Goal: Task Accomplishment & Management: Use online tool/utility

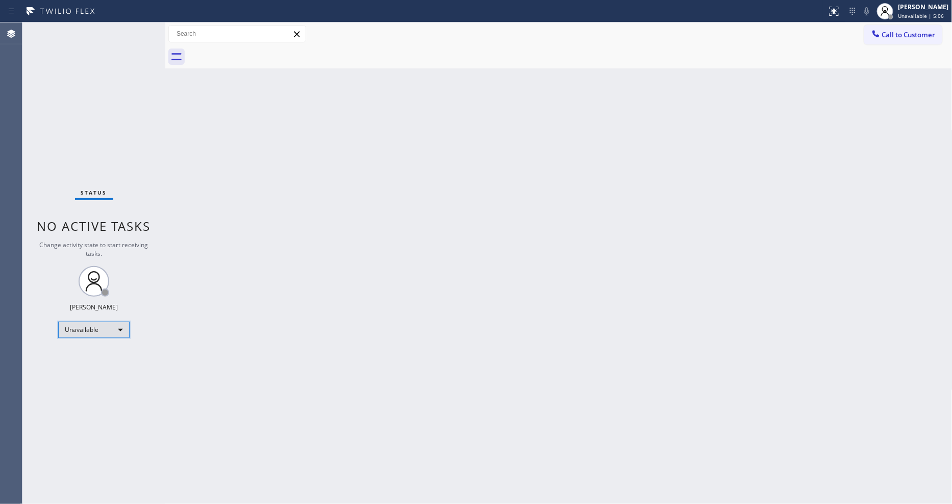
click at [98, 326] on div "Unavailable" at bounding box center [93, 330] width 71 height 16
click at [93, 356] on li "Available" at bounding box center [93, 356] width 69 height 12
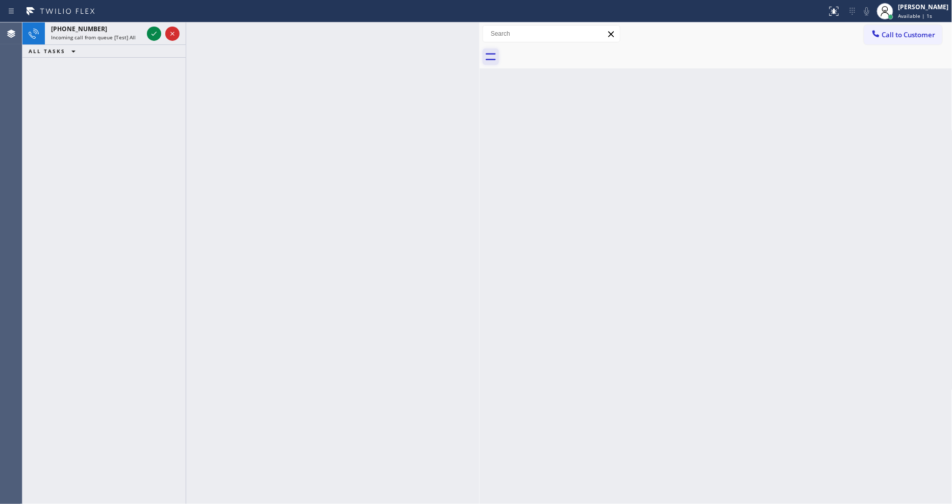
drag, startPoint x: 164, startPoint y: 63, endPoint x: 483, endPoint y: 62, distance: 319.5
click at [480, 62] on div at bounding box center [480, 262] width 0 height 481
drag, startPoint x: 159, startPoint y: 34, endPoint x: 154, endPoint y: 33, distance: 5.3
click at [157, 34] on icon at bounding box center [154, 34] width 12 height 12
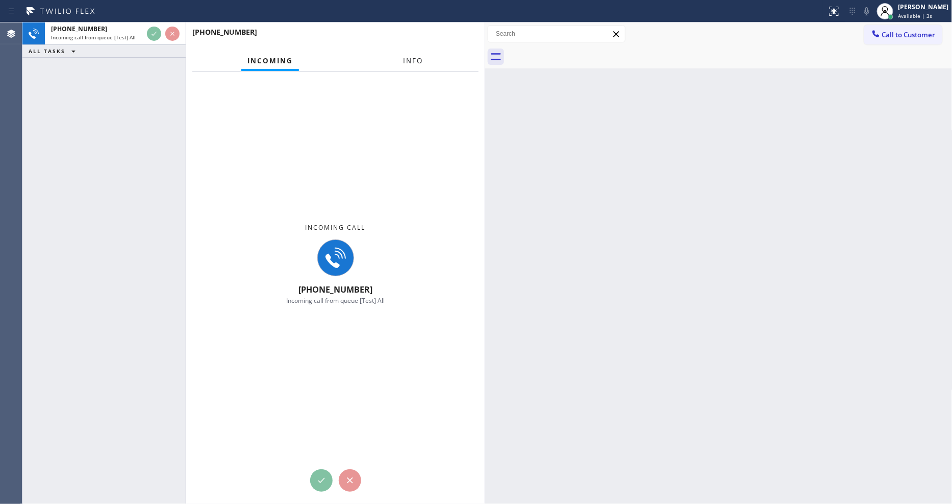
click at [405, 55] on button "Info" at bounding box center [414, 61] width 32 height 20
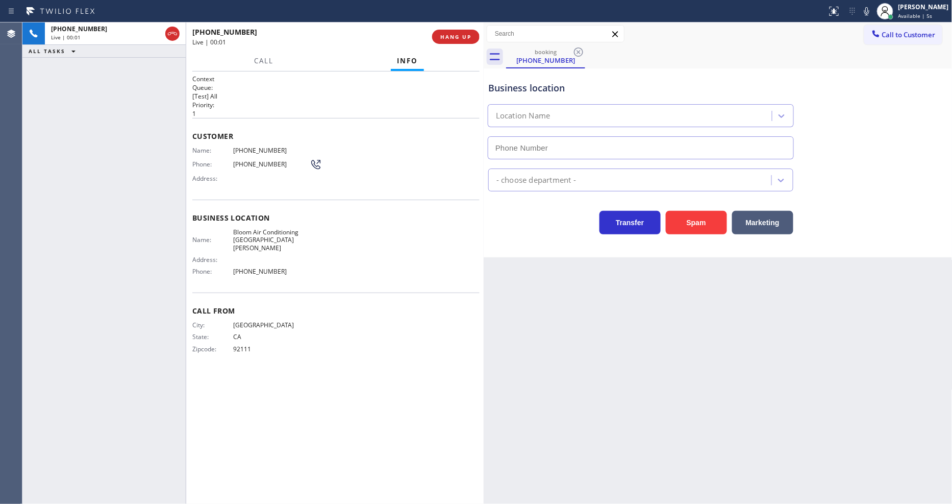
click at [484, 100] on div at bounding box center [484, 262] width 0 height 481
click at [454, 41] on button "HANG UP" at bounding box center [453, 37] width 47 height 14
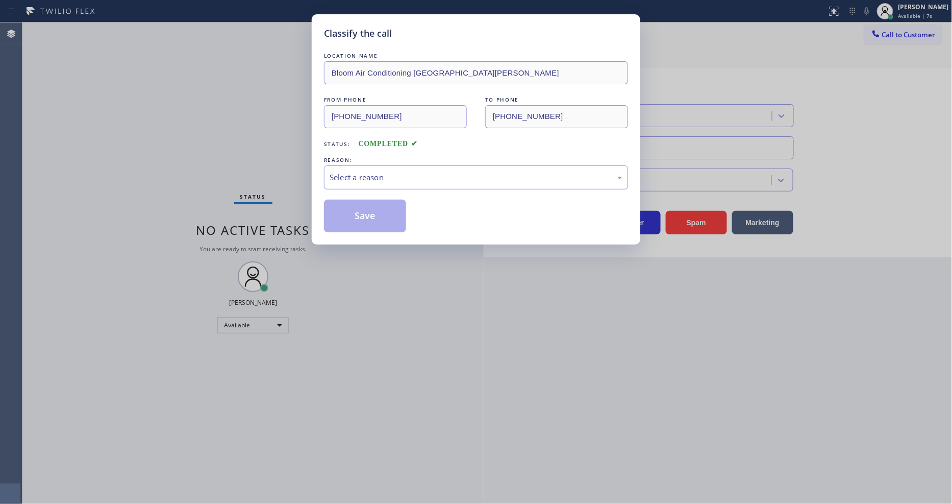
click at [416, 165] on div "Select a reason" at bounding box center [476, 177] width 304 height 24
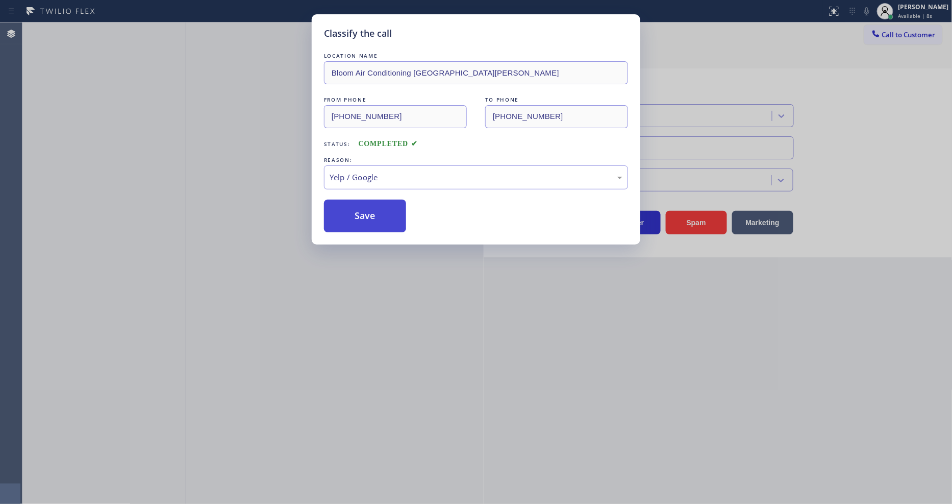
click at [377, 218] on button "Save" at bounding box center [365, 216] width 82 height 33
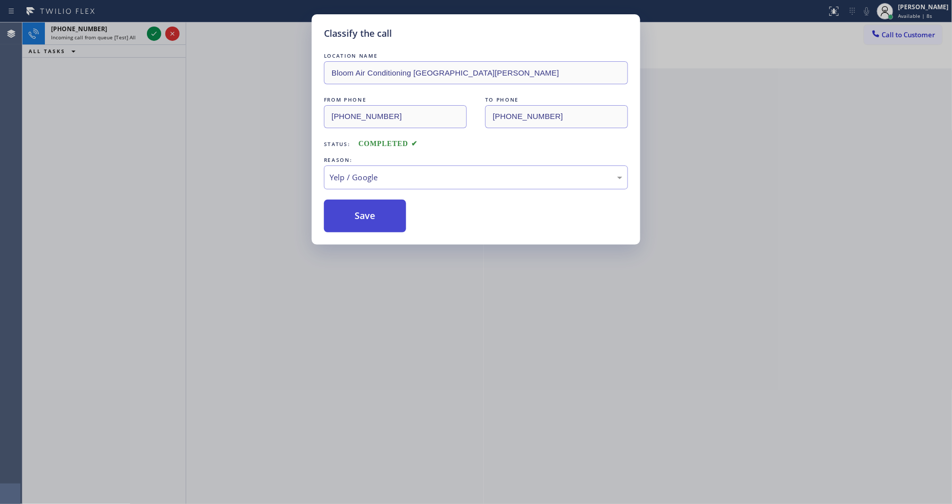
click at [377, 218] on button "Save" at bounding box center [365, 216] width 82 height 33
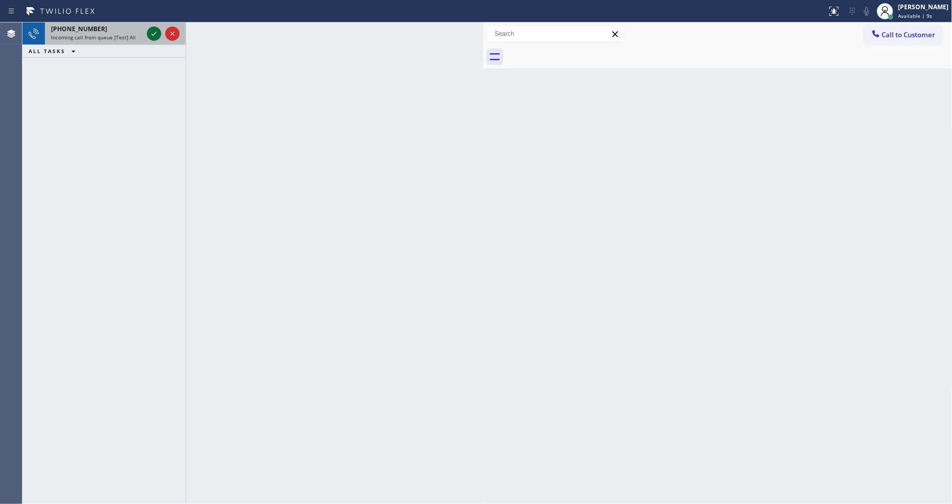
click at [154, 35] on icon at bounding box center [154, 34] width 5 height 4
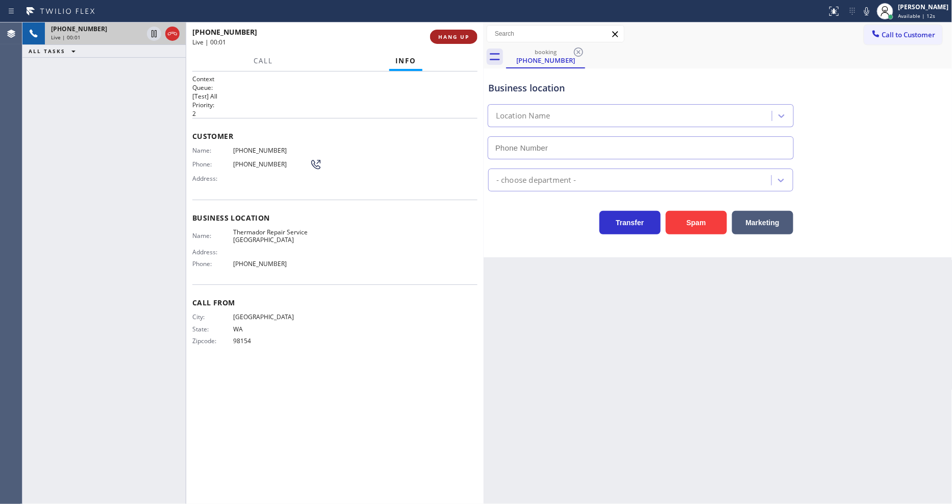
click at [466, 38] on span "HANG UP" at bounding box center [453, 36] width 31 height 7
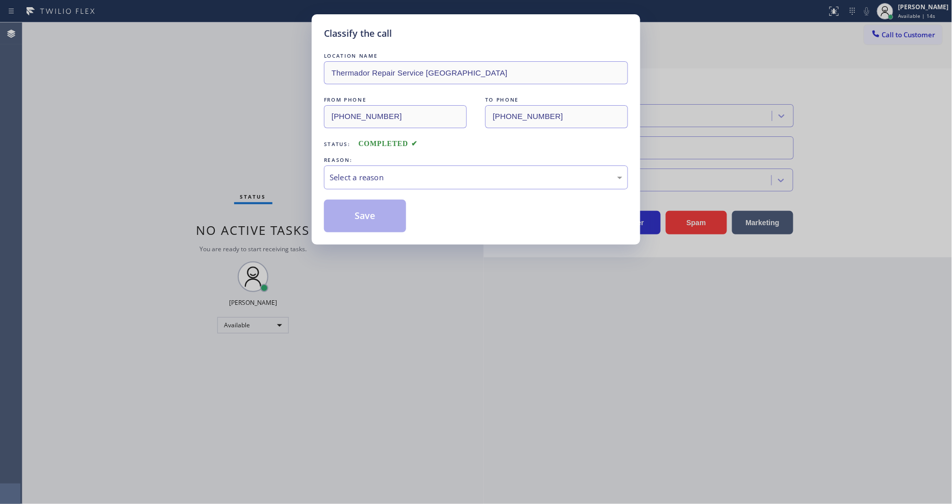
click at [401, 167] on div "Select a reason" at bounding box center [476, 177] width 304 height 24
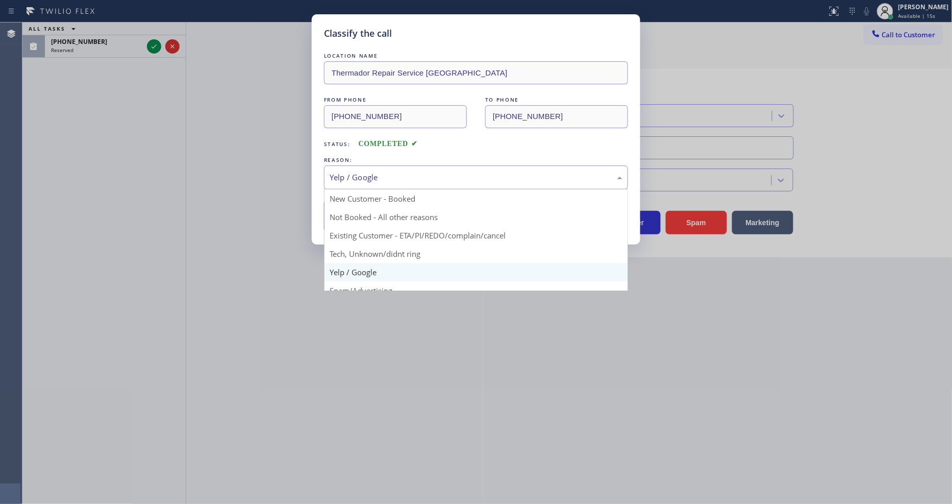
click at [376, 172] on div "Yelp / Google" at bounding box center [476, 178] width 293 height 12
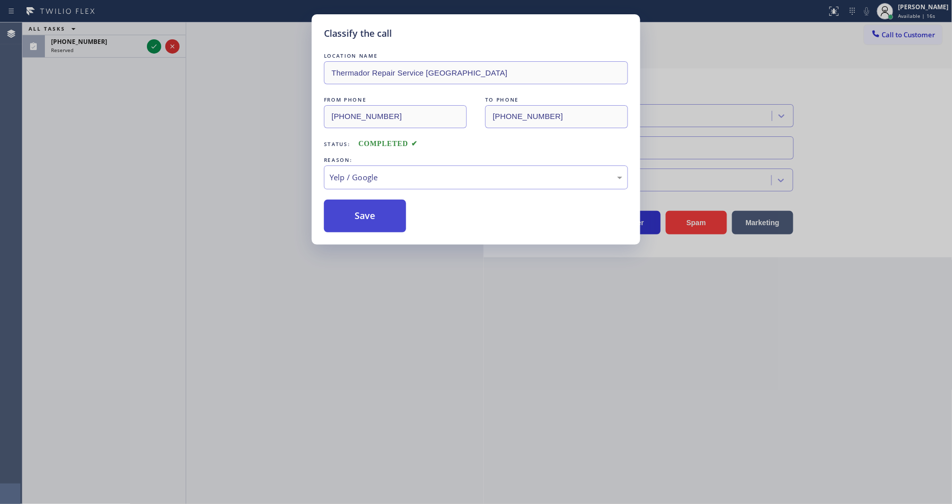
click at [366, 227] on button "Save" at bounding box center [365, 216] width 82 height 33
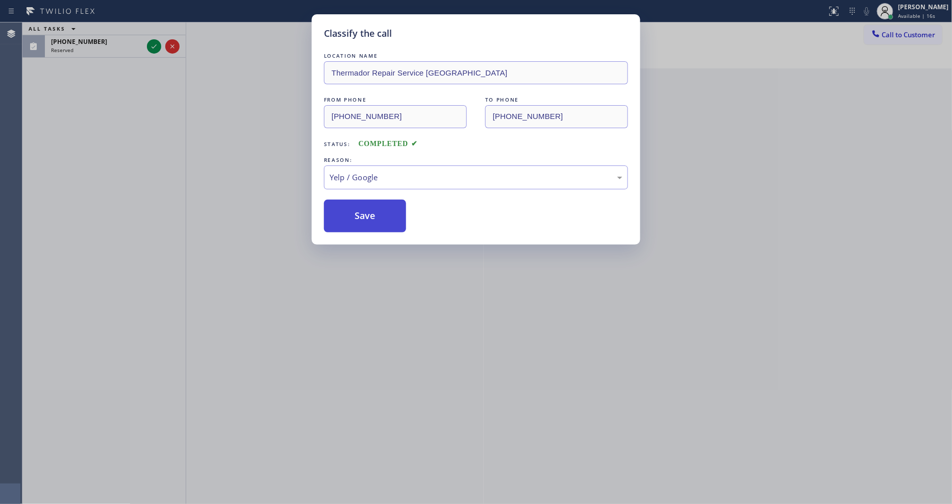
click at [366, 227] on button "Save" at bounding box center [365, 216] width 82 height 33
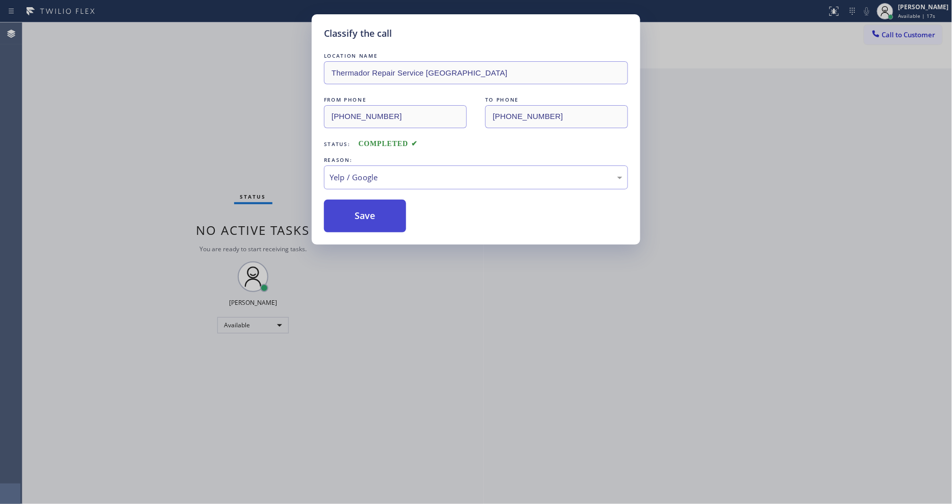
click at [366, 221] on button "Save" at bounding box center [365, 216] width 82 height 33
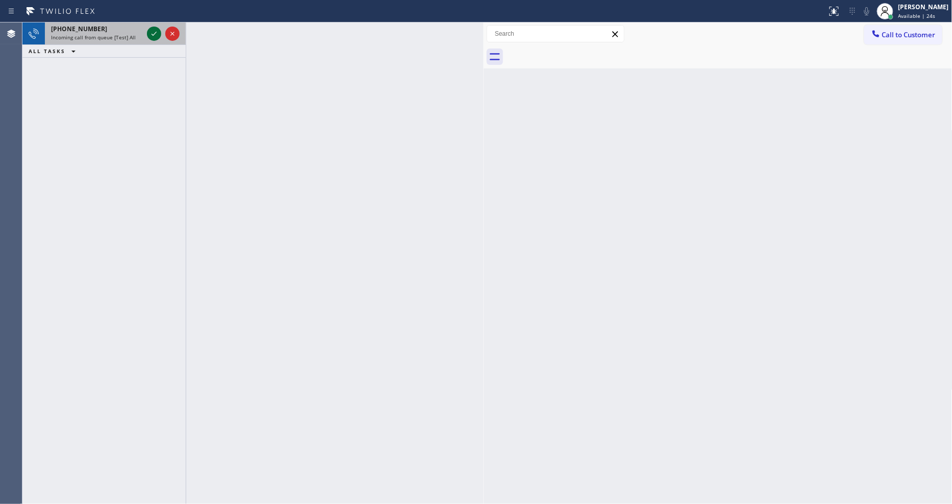
click at [154, 31] on icon at bounding box center [154, 34] width 12 height 12
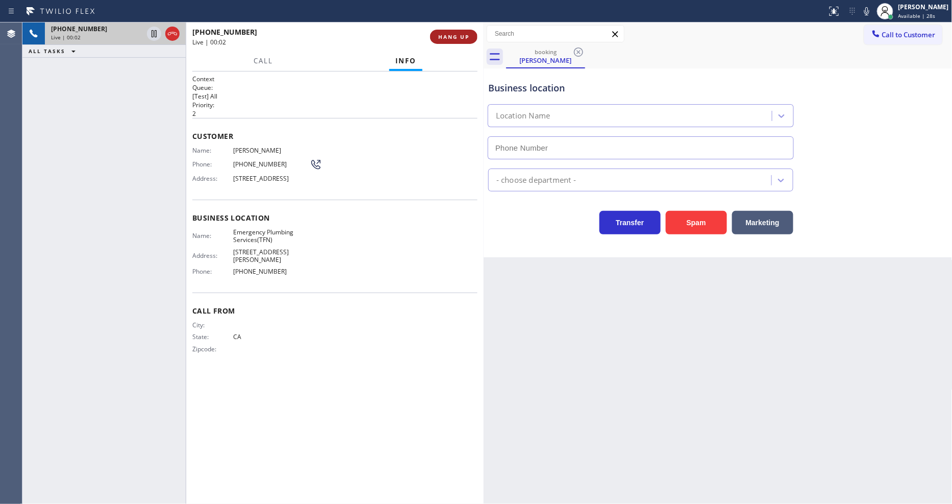
click at [448, 42] on button "HANG UP" at bounding box center [453, 37] width 47 height 14
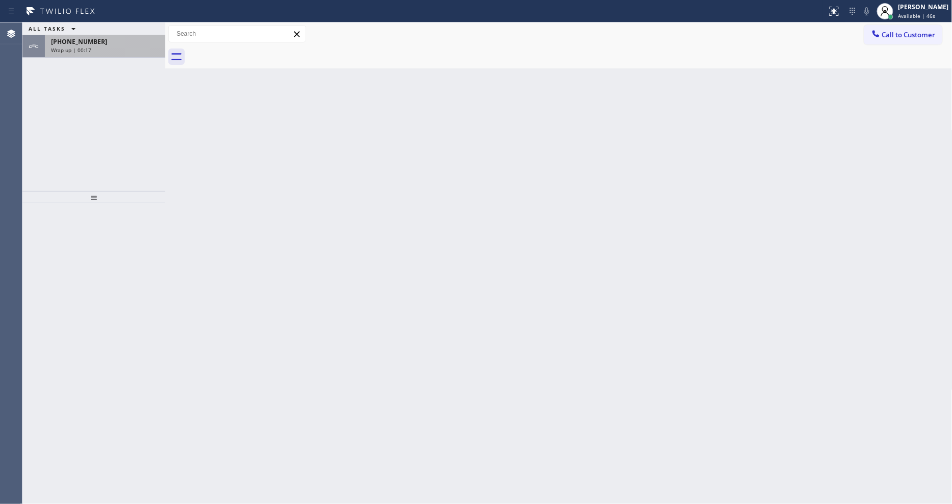
click at [126, 43] on div "+12133586774" at bounding box center [105, 41] width 108 height 9
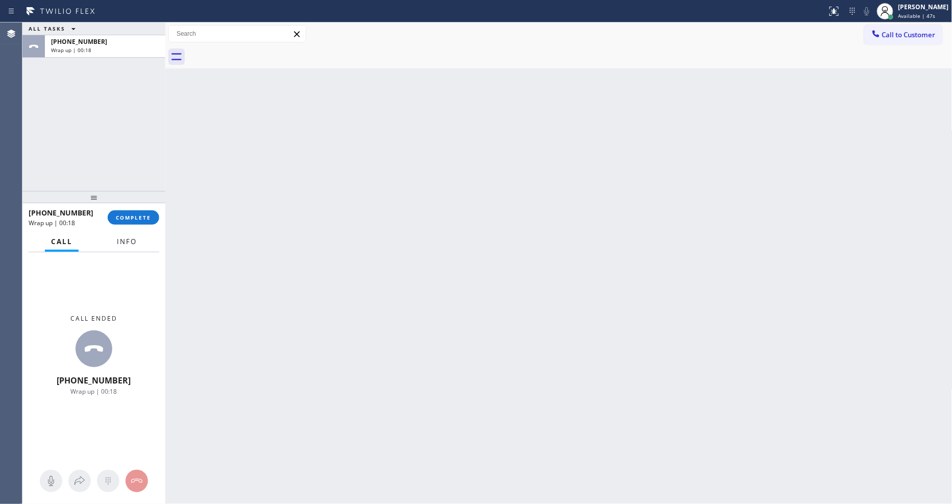
click at [125, 238] on span "Info" at bounding box center [127, 241] width 20 height 9
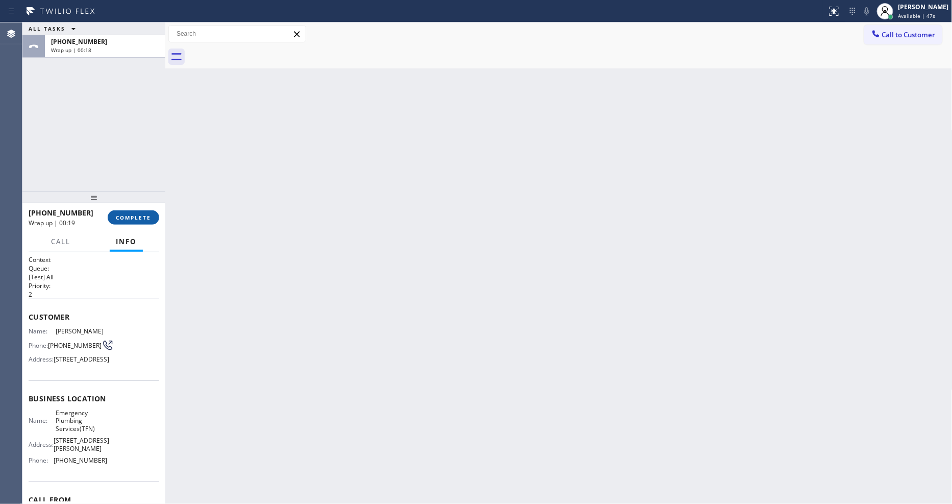
click at [139, 215] on span "COMPLETE" at bounding box center [133, 217] width 35 height 7
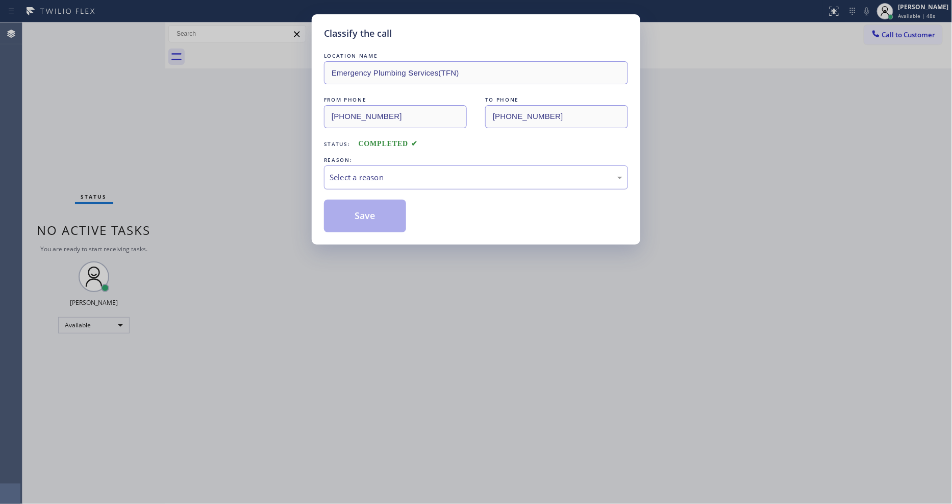
click at [380, 172] on div "Select a reason" at bounding box center [476, 178] width 293 height 12
click at [370, 213] on button "Save" at bounding box center [365, 216] width 82 height 33
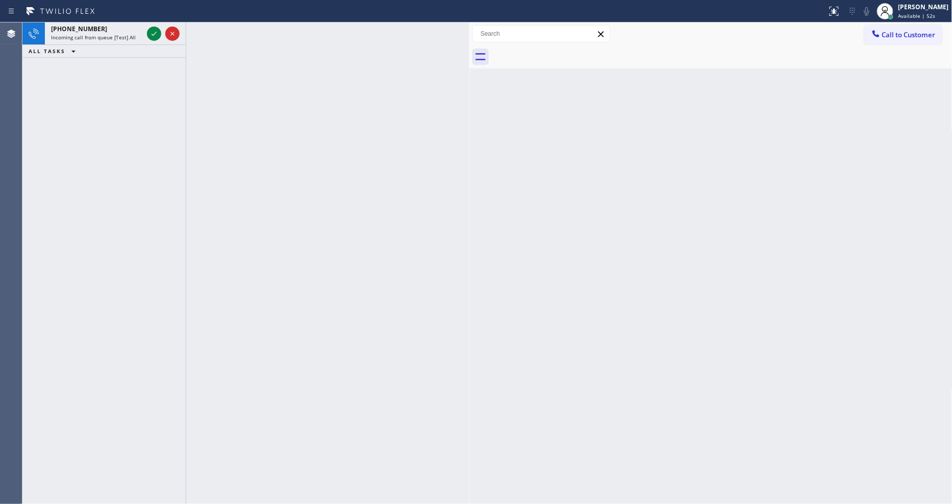
drag, startPoint x: 165, startPoint y: 54, endPoint x: 470, endPoint y: 72, distance: 304.8
click at [470, 72] on div at bounding box center [470, 262] width 0 height 481
click at [152, 35] on icon at bounding box center [154, 34] width 5 height 4
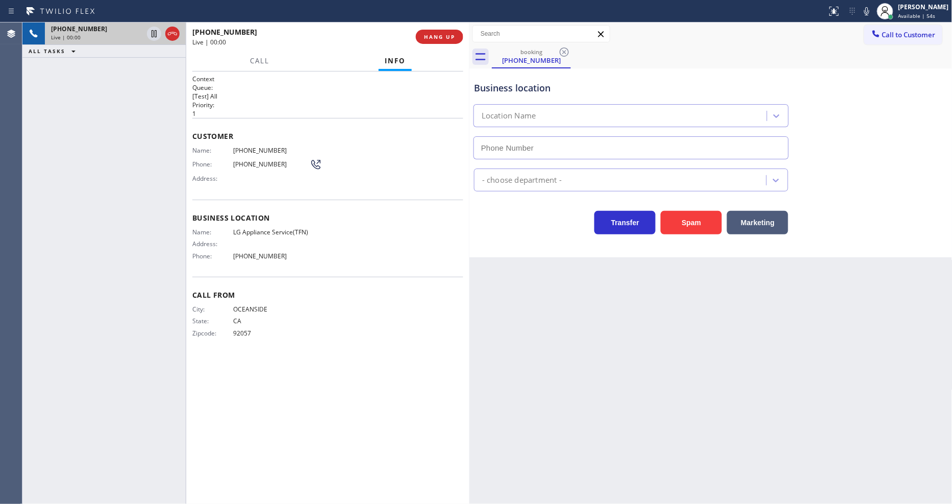
type input "(844) 462-8198"
click at [388, 300] on div "Call From City: OCEANSIDE State: CA Zipcode: 92057" at bounding box center [327, 315] width 271 height 77
click at [298, 230] on span "LG Appliance Service(TFN)" at bounding box center [271, 232] width 77 height 8
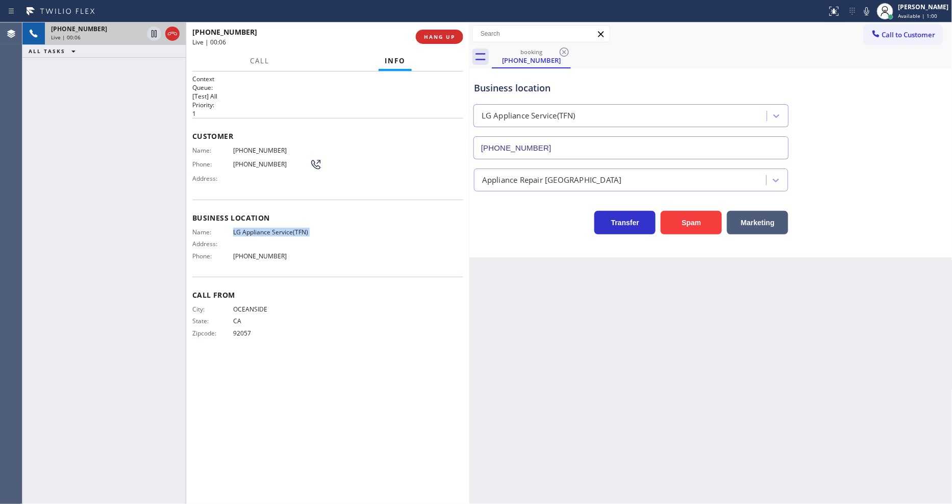
copy span "LG Appliance Service(TFN)"
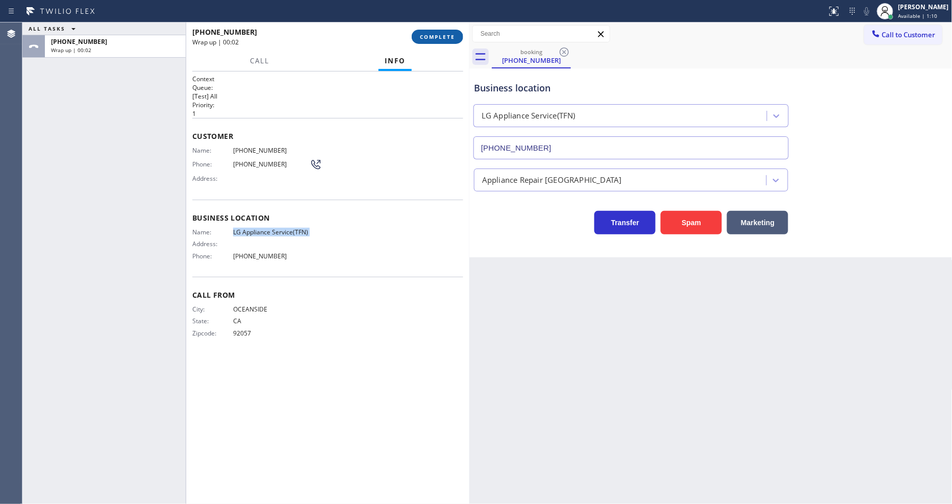
click at [440, 37] on span "COMPLETE" at bounding box center [437, 36] width 35 height 7
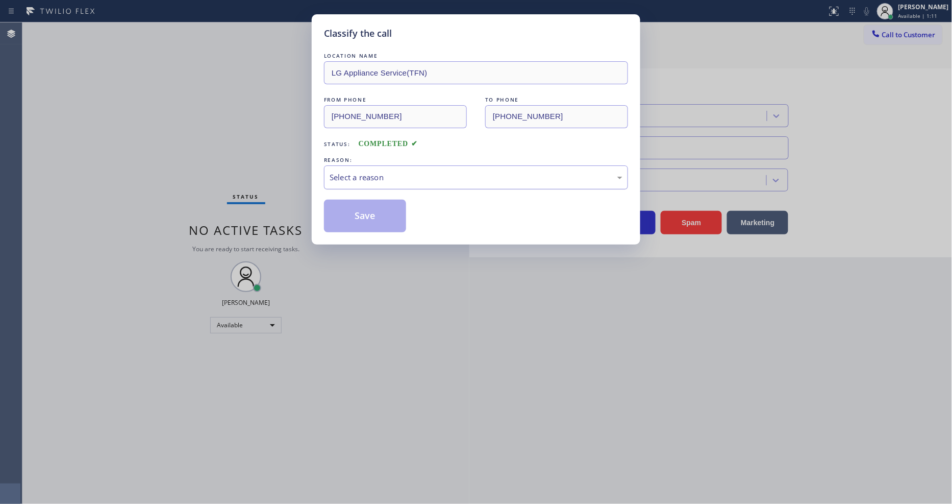
click at [400, 172] on div "Select a reason" at bounding box center [476, 178] width 293 height 12
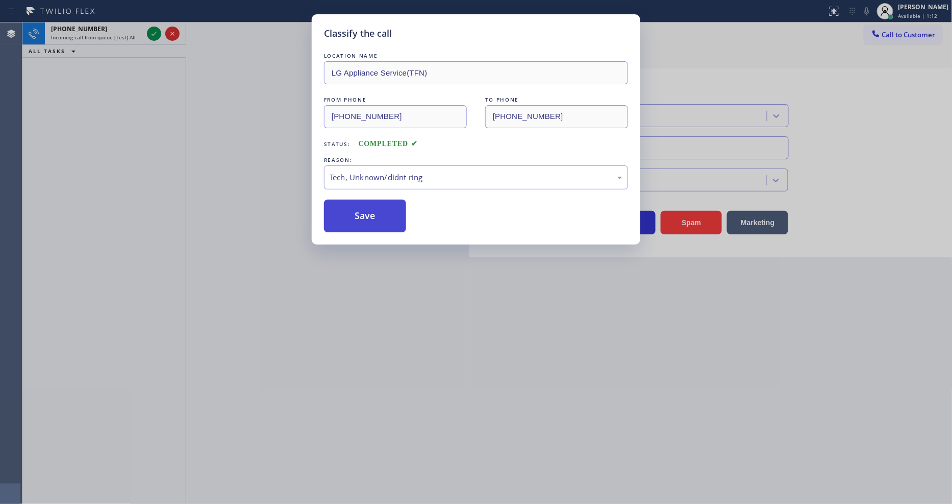
click at [381, 215] on button "Save" at bounding box center [365, 216] width 82 height 33
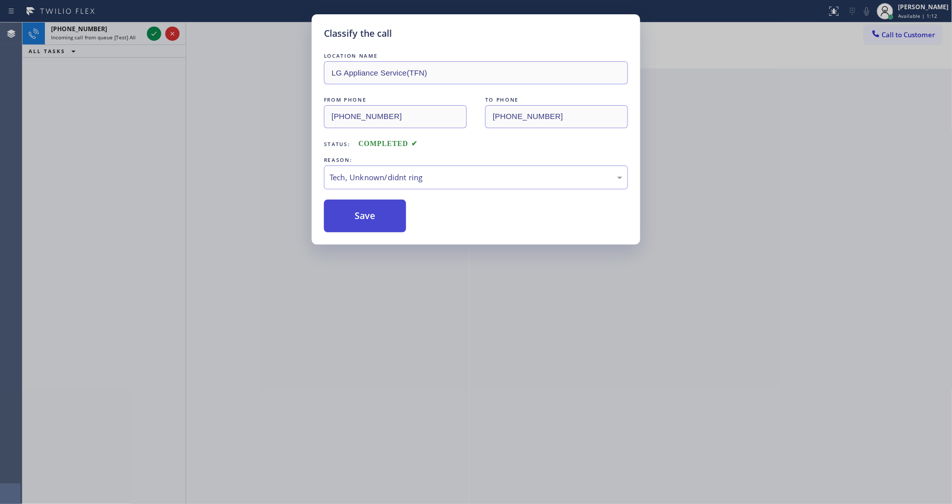
click at [381, 215] on button "Save" at bounding box center [365, 216] width 82 height 33
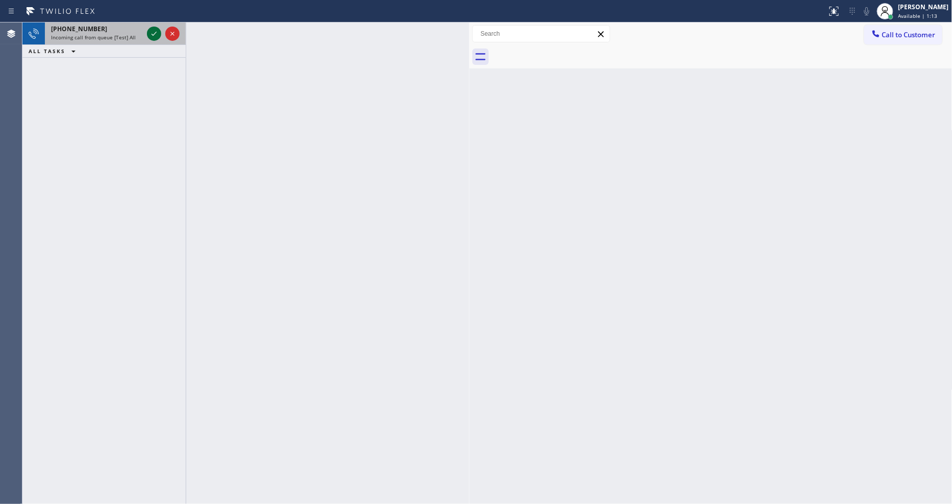
click at [155, 31] on icon at bounding box center [154, 34] width 12 height 12
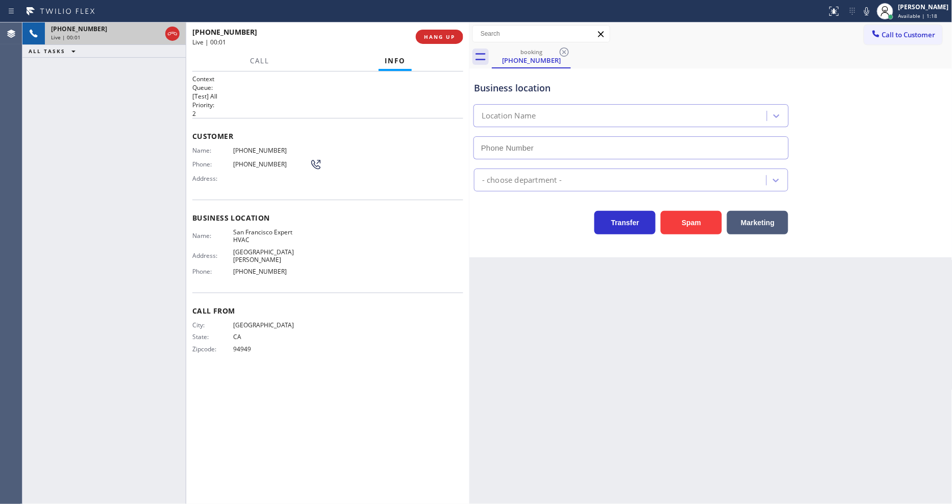
type input "(415) 371-9413"
drag, startPoint x: 651, startPoint y: 300, endPoint x: 518, endPoint y: 265, distance: 138.0
click at [651, 300] on div "Back to Dashboard Change Sender ID Customers Technicians Select a contact Outbo…" at bounding box center [711, 262] width 483 height 481
click at [265, 231] on span "San Francisco Expert HVAC" at bounding box center [271, 236] width 77 height 16
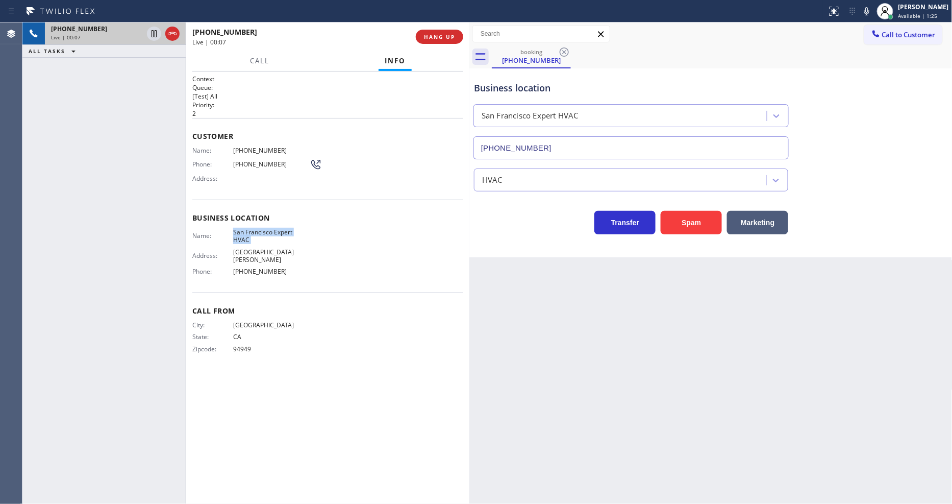
click at [265, 231] on span "San Francisco Expert HVAC" at bounding box center [271, 236] width 77 height 16
copy span "San Francisco Expert HVAC"
click at [631, 310] on div "Back to Dashboard Change Sender ID Customers Technicians Select a contact Outbo…" at bounding box center [711, 262] width 483 height 481
click at [697, 289] on div "Back to Dashboard Change Sender ID Customers Technicians Select a contact Outbo…" at bounding box center [711, 262] width 483 height 481
click at [666, 310] on div "Back to Dashboard Change Sender ID Customers Technicians Select a contact Outbo…" at bounding box center [711, 262] width 483 height 481
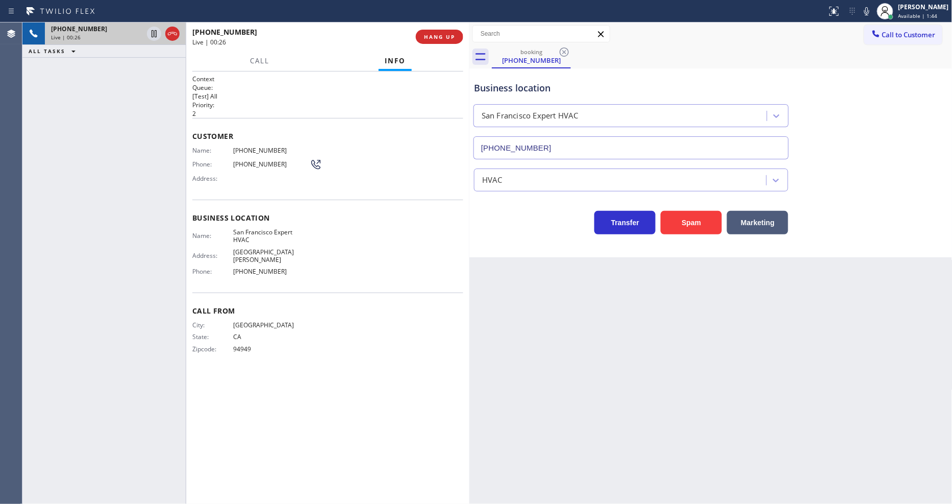
click at [252, 141] on div "Customer Name: (415) 279-4839 Phone: (415) 279-4839 Address:" at bounding box center [327, 159] width 271 height 82
copy span "(415) 279-4839"
drag, startPoint x: 135, startPoint y: 187, endPoint x: 254, endPoint y: 334, distance: 189.1
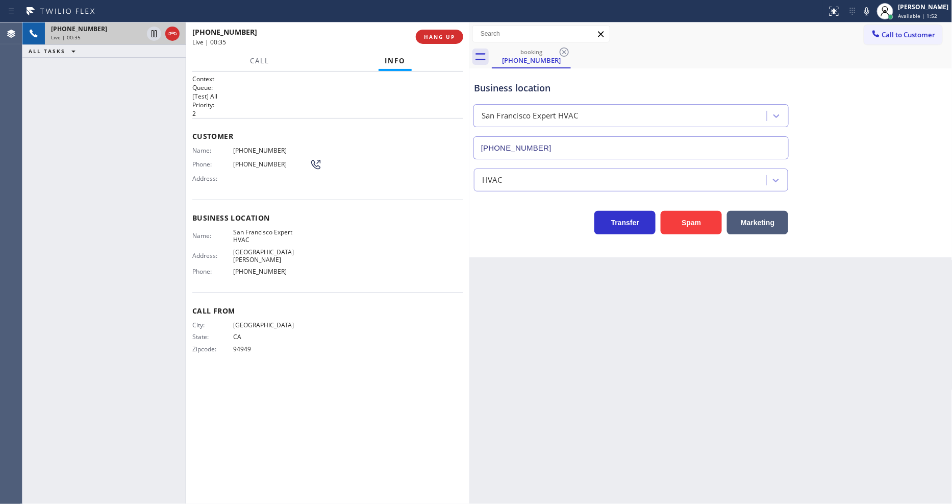
click at [135, 187] on div "+14152794839 Live | 00:35 ALL TASKS ALL TASKS ACTIVE TASKS TASKS IN WRAP UP" at bounding box center [103, 262] width 163 height 481
click at [154, 68] on icon at bounding box center [154, 69] width 12 height 12
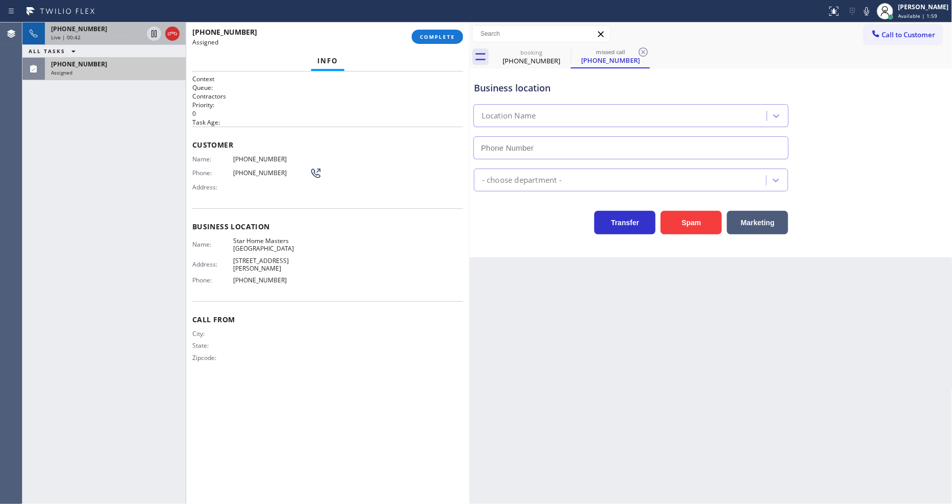
type input "(818) 485-4536"
click at [437, 34] on span "COMPLETE" at bounding box center [437, 36] width 35 height 7
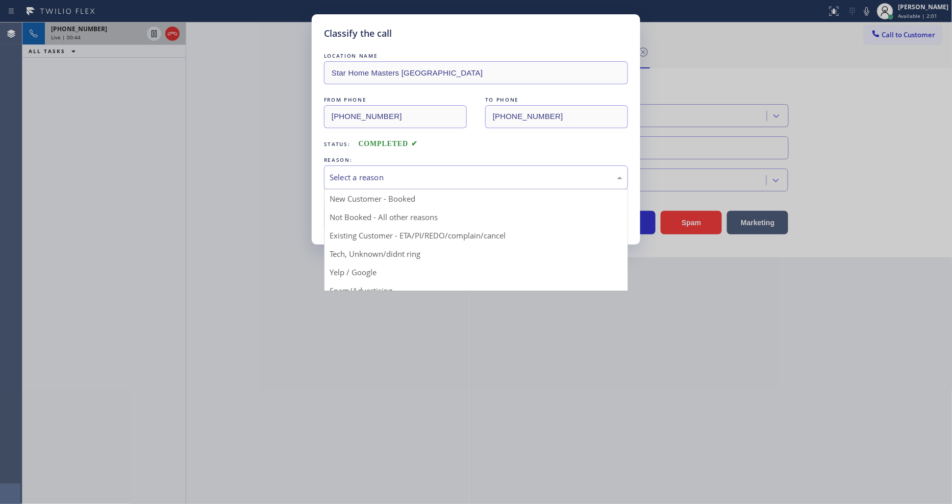
click at [448, 177] on div "Select a reason" at bounding box center [476, 178] width 293 height 12
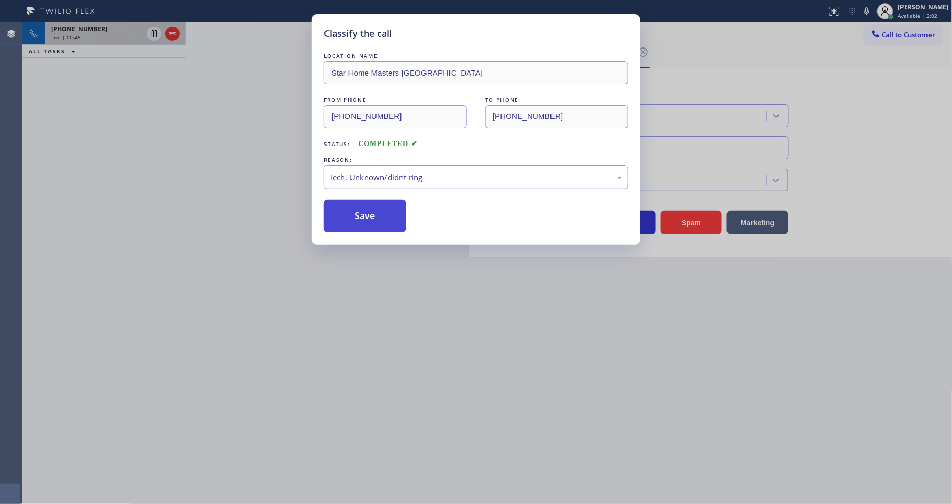
click at [376, 210] on button "Save" at bounding box center [365, 216] width 82 height 33
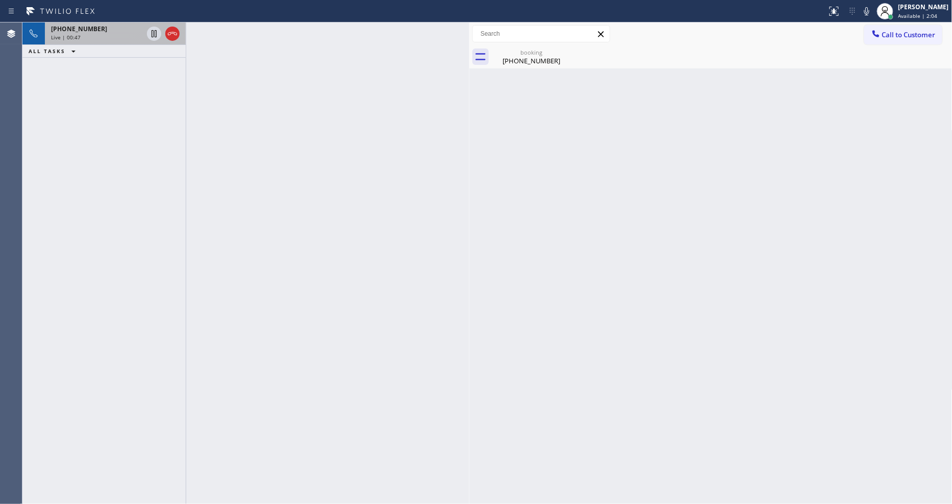
drag, startPoint x: 125, startPoint y: 37, endPoint x: 153, endPoint y: 43, distance: 29.1
click at [124, 37] on div "Live | 00:47" at bounding box center [97, 37] width 92 height 7
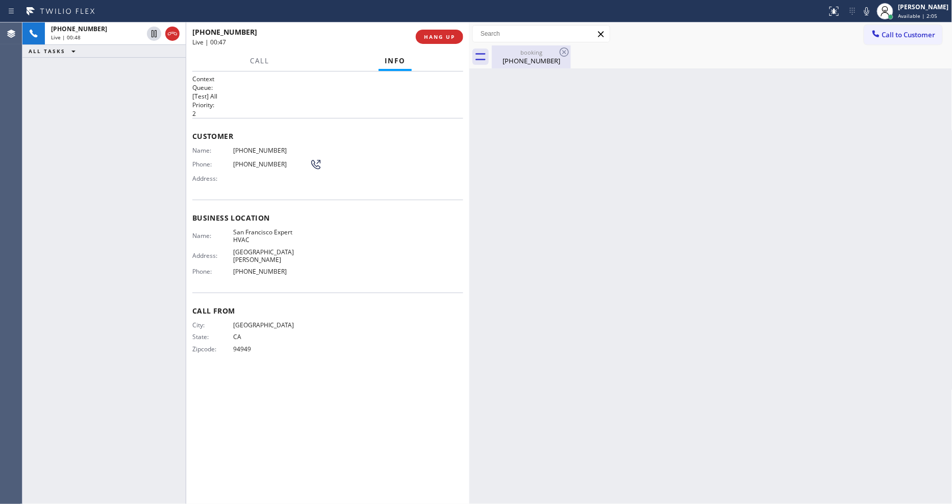
click at [510, 64] on div "(415) 279-4839" at bounding box center [531, 60] width 77 height 9
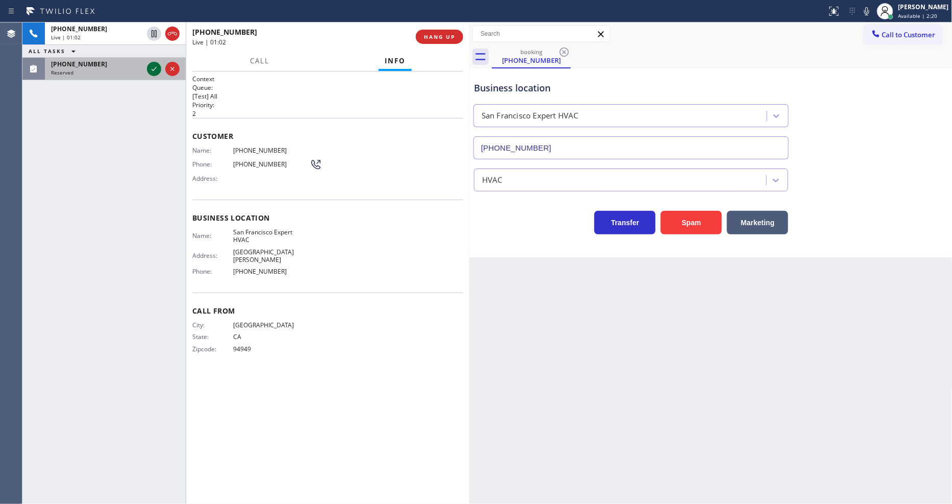
click at [156, 72] on icon at bounding box center [154, 69] width 12 height 12
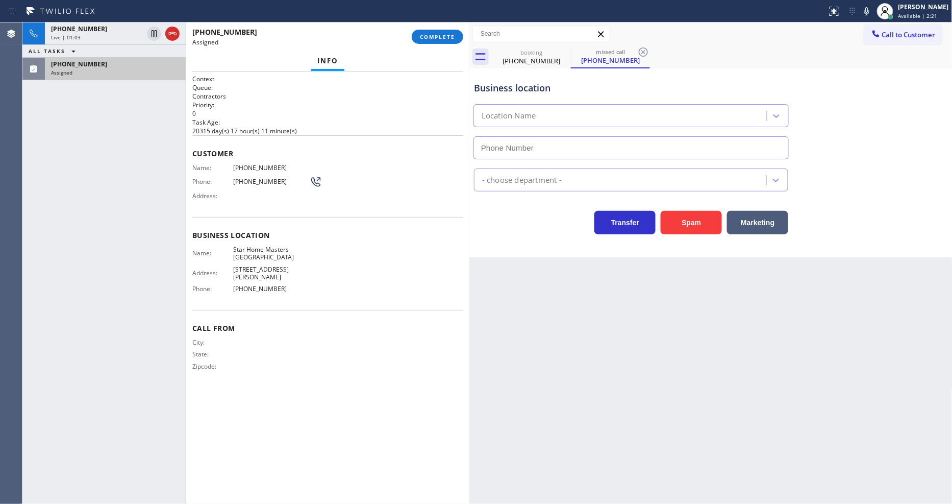
click at [149, 170] on div "+14152794839 Live | 01:03 ALL TASKS ALL TASKS ACTIVE TASKS TASKS IN WRAP UP (97…" at bounding box center [103, 262] width 163 height 481
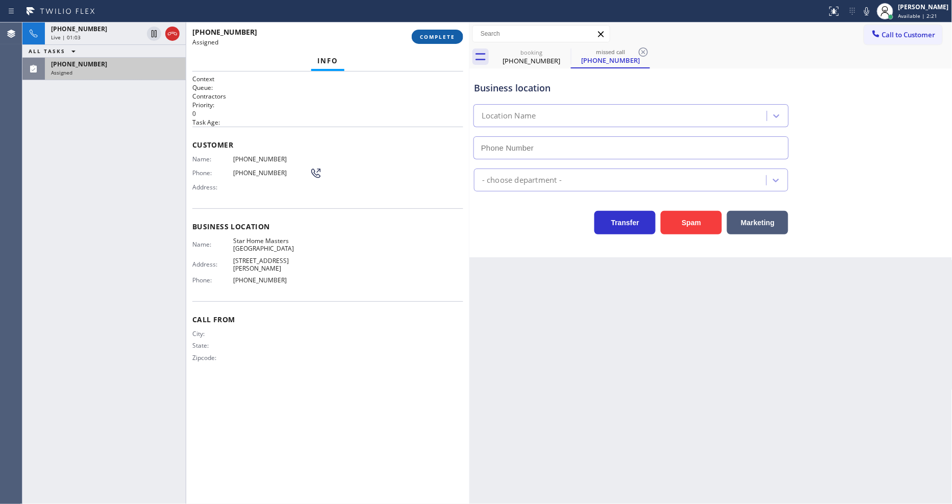
type input "(818) 485-4536"
click at [438, 36] on span "COMPLETE" at bounding box center [437, 36] width 35 height 7
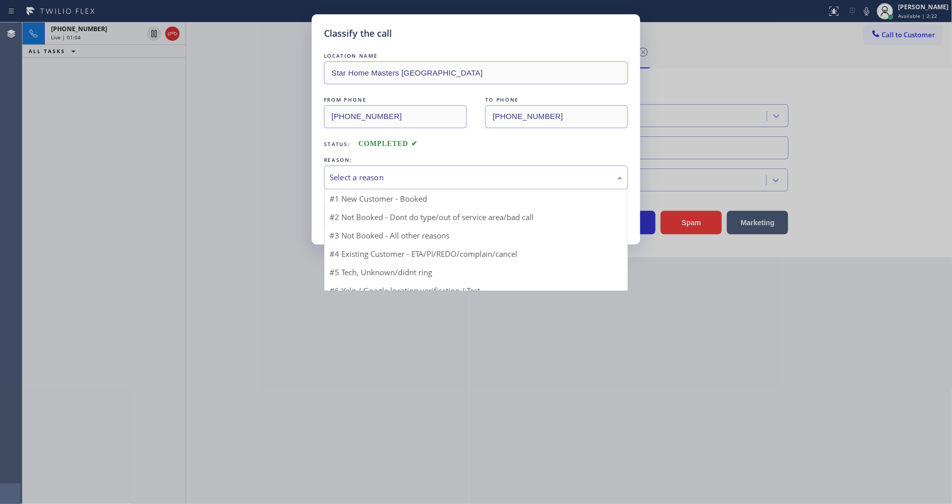
click at [394, 172] on div "Select a reason" at bounding box center [476, 178] width 293 height 12
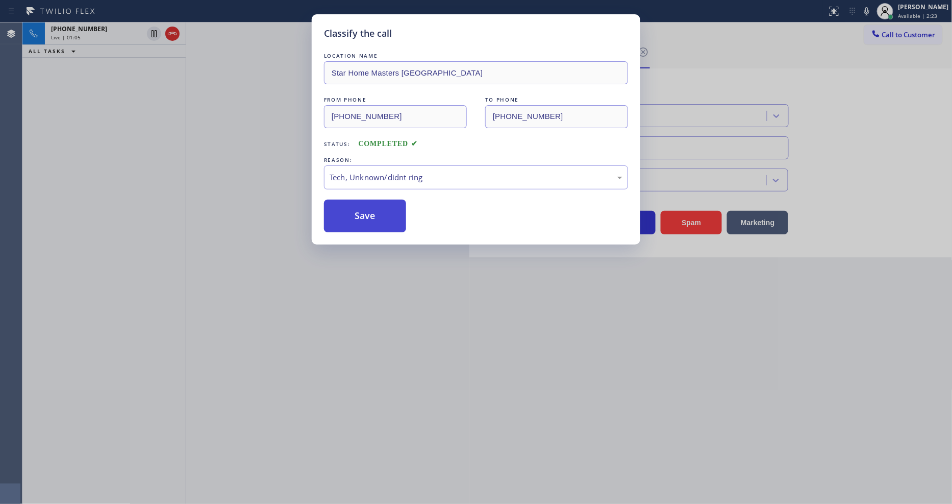
click at [394, 224] on button "Save" at bounding box center [365, 216] width 82 height 33
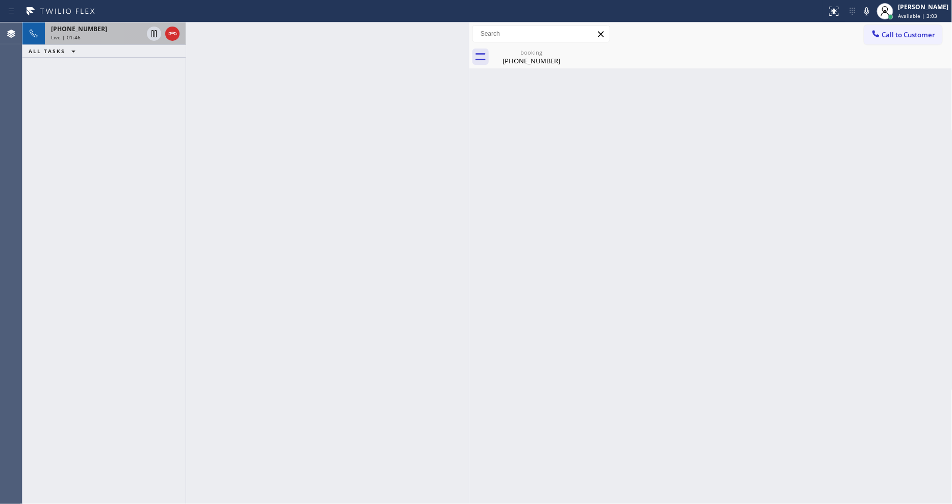
click at [121, 25] on div "+14152794839" at bounding box center [97, 29] width 92 height 9
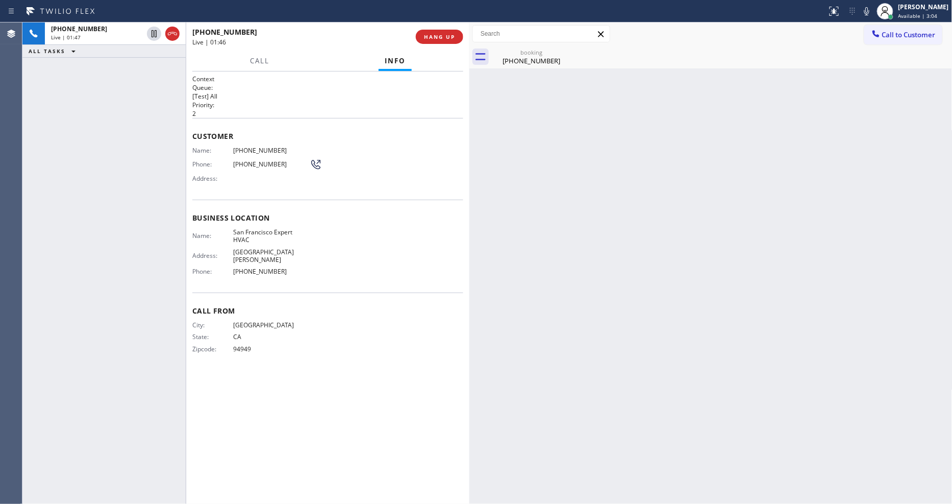
click at [240, 345] on span "94949" at bounding box center [271, 349] width 77 height 8
copy span "94949"
click at [154, 33] on icon at bounding box center [154, 34] width 12 height 12
drag, startPoint x: 875, startPoint y: 11, endPoint x: 476, endPoint y: 222, distance: 451.2
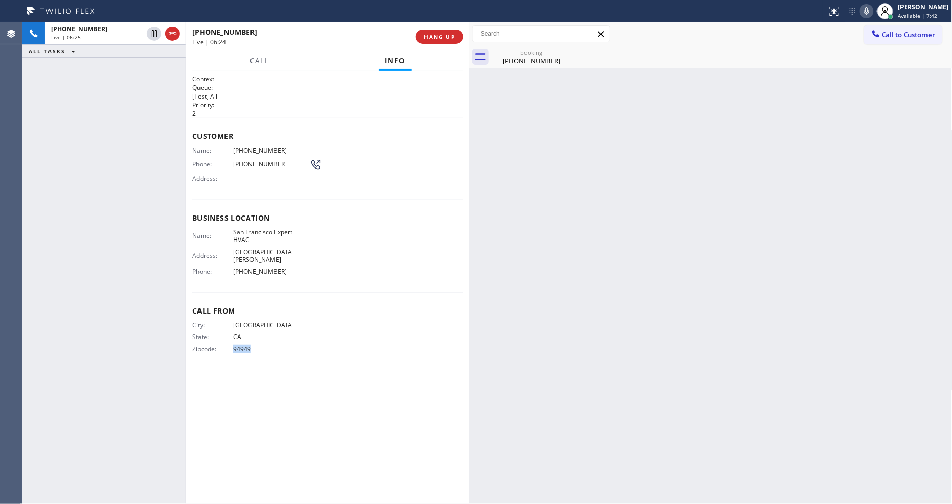
click at [873, 11] on icon at bounding box center [867, 11] width 12 height 12
click at [687, 329] on div "Back to Dashboard Change Sender ID Customers Technicians Select a contact Outbo…" at bounding box center [711, 262] width 483 height 481
click at [516, 60] on div "(415) 279-4839" at bounding box center [531, 60] width 77 height 9
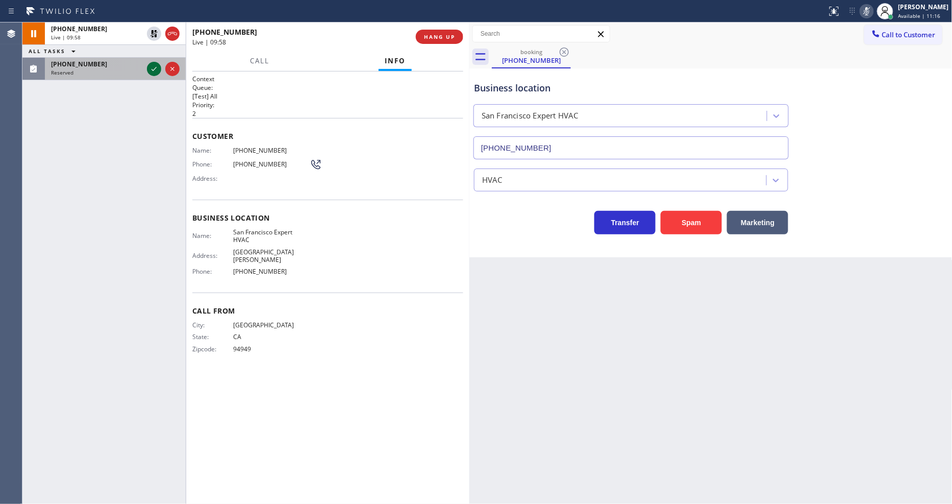
click at [155, 67] on icon at bounding box center [154, 69] width 12 height 12
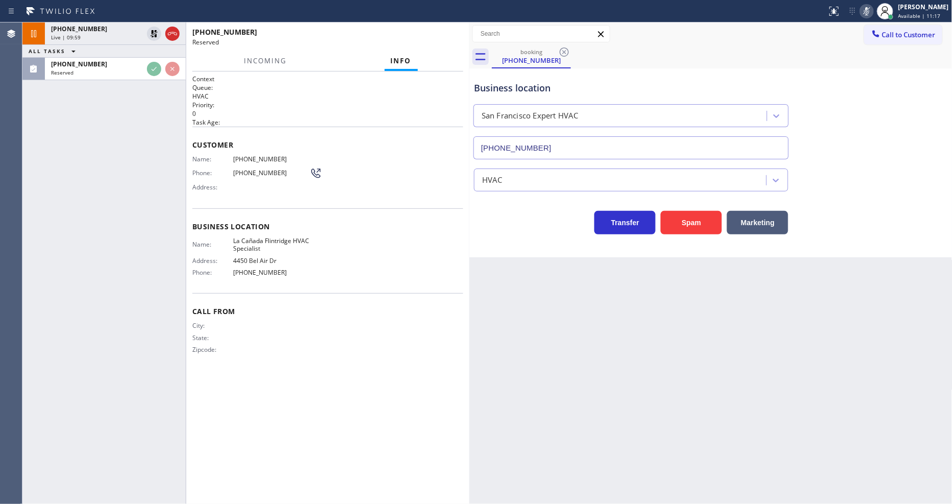
click at [226, 208] on div "Business location Name: La Cañada Flintridge HVAC Specialist Address: 4450 Bel …" at bounding box center [327, 250] width 271 height 85
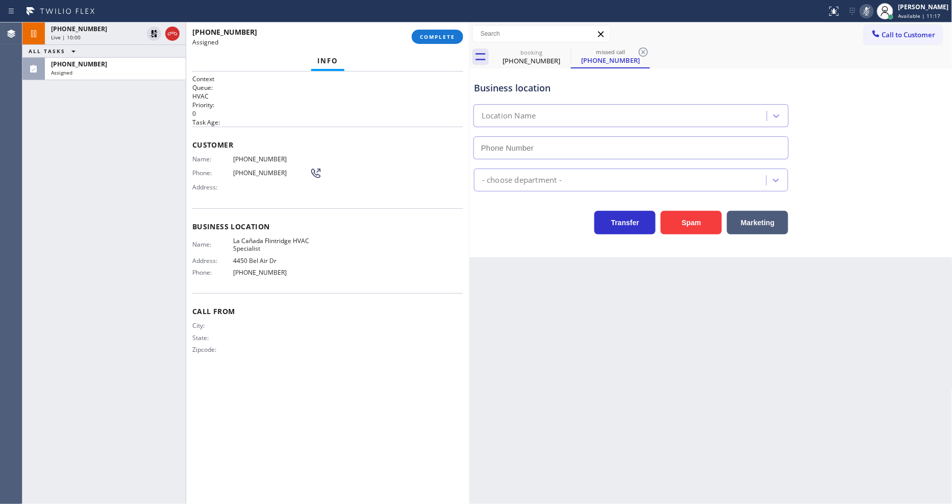
type input "(818) 740-6341"
click at [426, 38] on span "COMPLETE" at bounding box center [437, 36] width 35 height 7
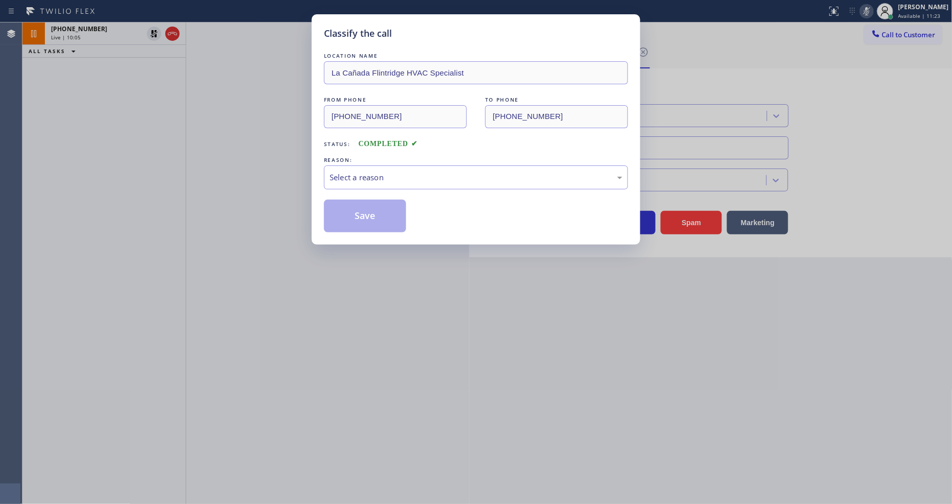
click at [393, 174] on div "Select a reason" at bounding box center [476, 178] width 293 height 12
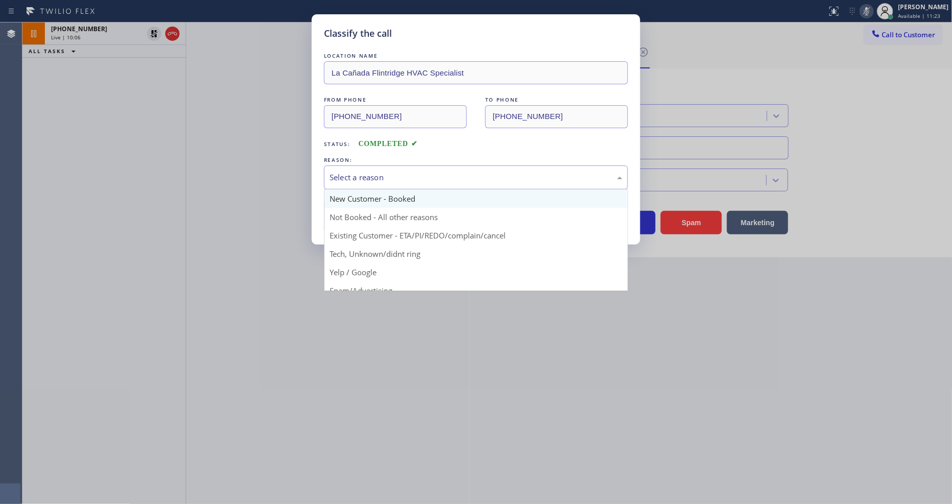
scroll to position [57, 0]
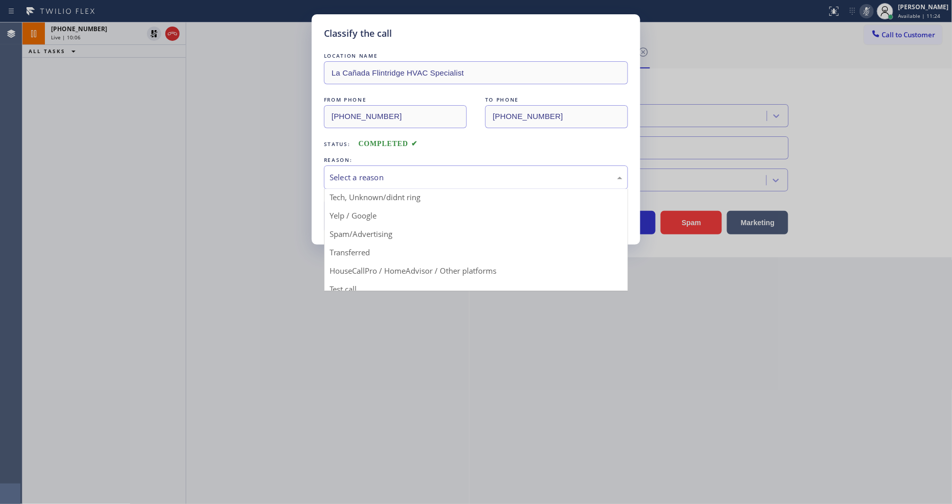
drag, startPoint x: 381, startPoint y: 235, endPoint x: 379, endPoint y: 215, distance: 20.0
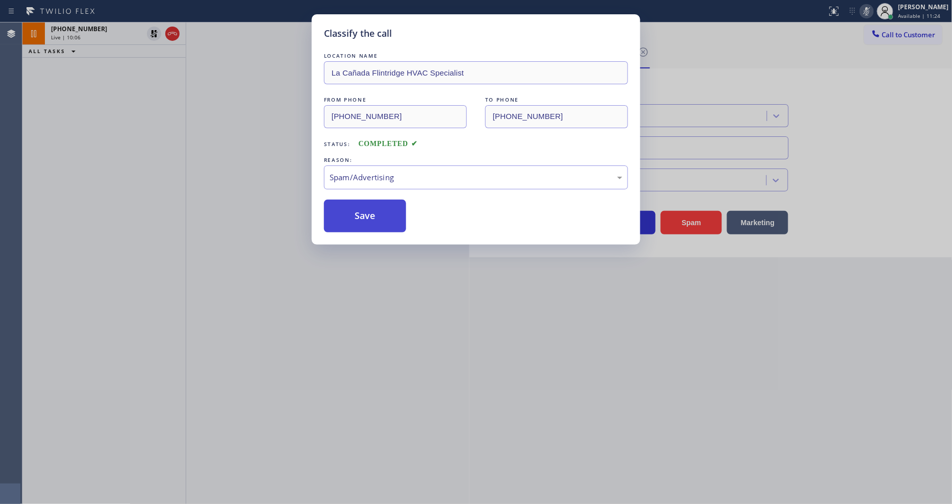
click at [379, 214] on button "Save" at bounding box center [365, 216] width 82 height 33
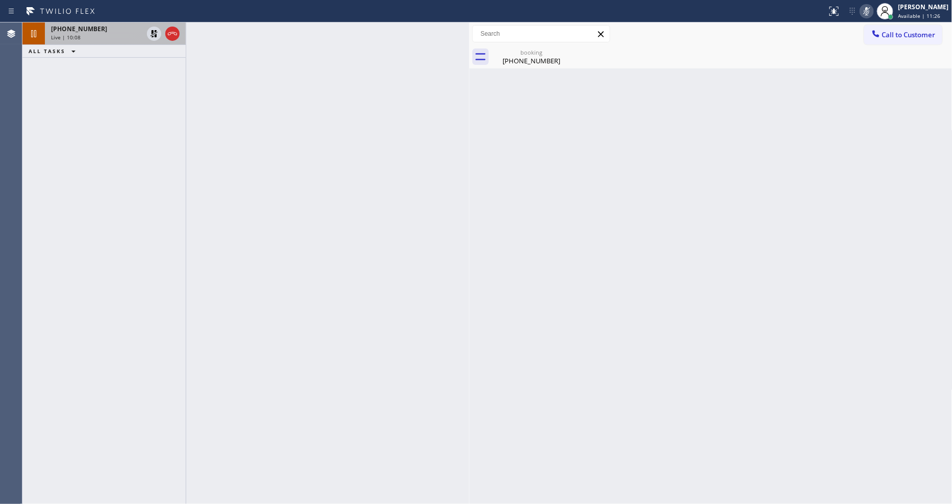
click at [114, 38] on div "Live | 10:08" at bounding box center [97, 37] width 92 height 7
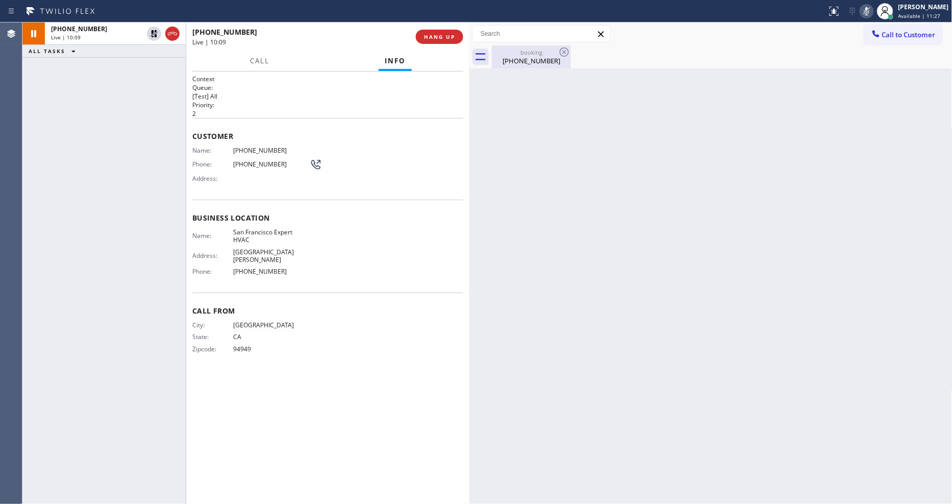
click at [508, 61] on div "(415) 279-4839" at bounding box center [531, 60] width 77 height 9
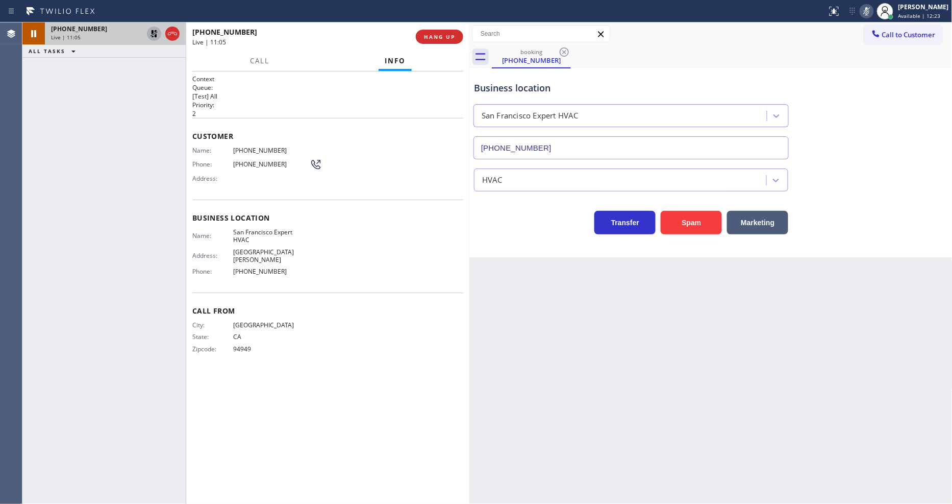
click at [154, 31] on icon at bounding box center [154, 34] width 12 height 12
click at [873, 10] on icon at bounding box center [867, 11] width 12 height 12
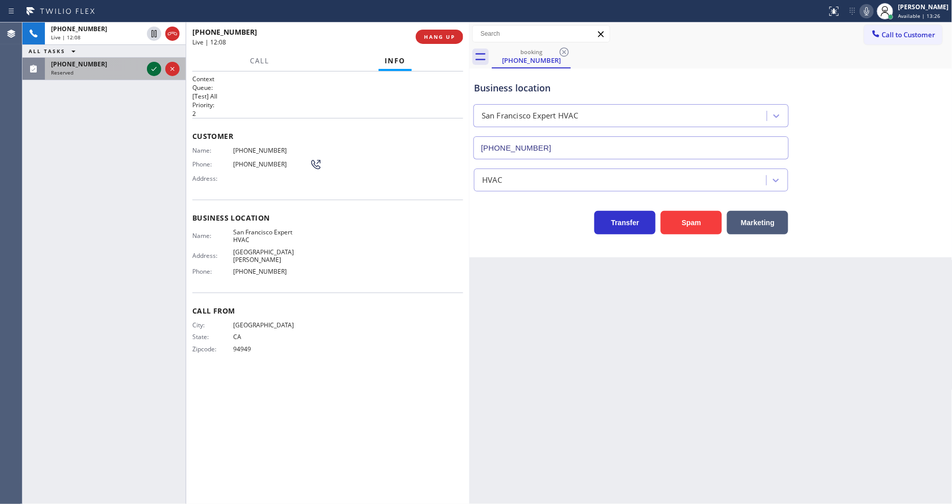
click at [151, 71] on icon at bounding box center [154, 69] width 12 height 12
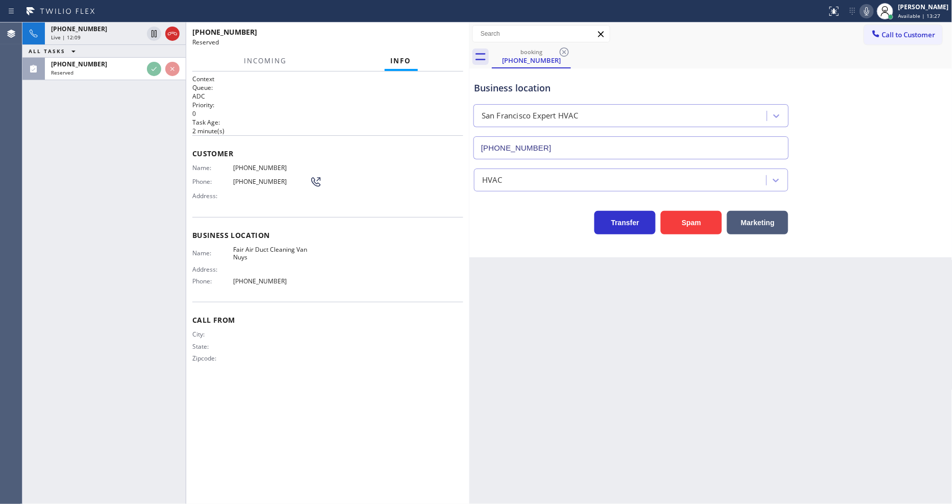
drag, startPoint x: 157, startPoint y: 166, endPoint x: 193, endPoint y: 174, distance: 37.1
click at [156, 166] on div "+14152794839 Live | 12:09 ALL TASKS ALL TASKS ACTIVE TASKS TASKS IN WRAP UP (50…" at bounding box center [103, 262] width 163 height 481
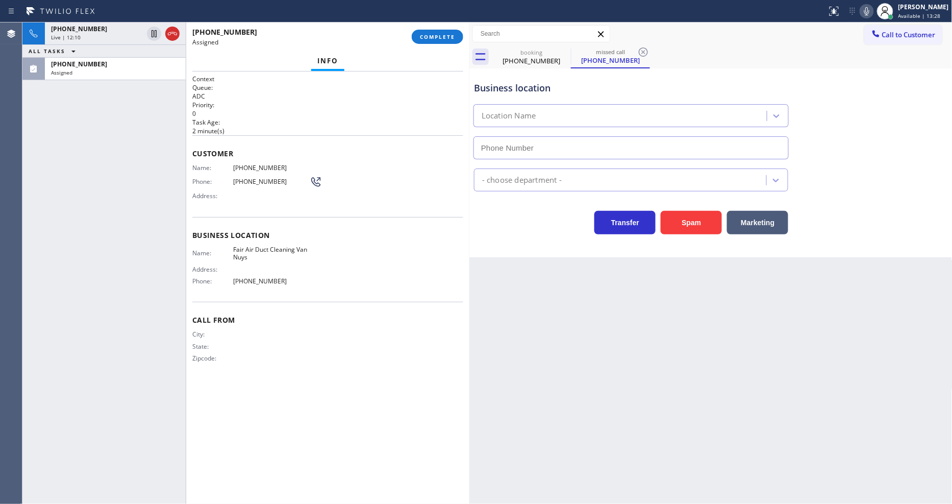
type input "(818) 938-1170"
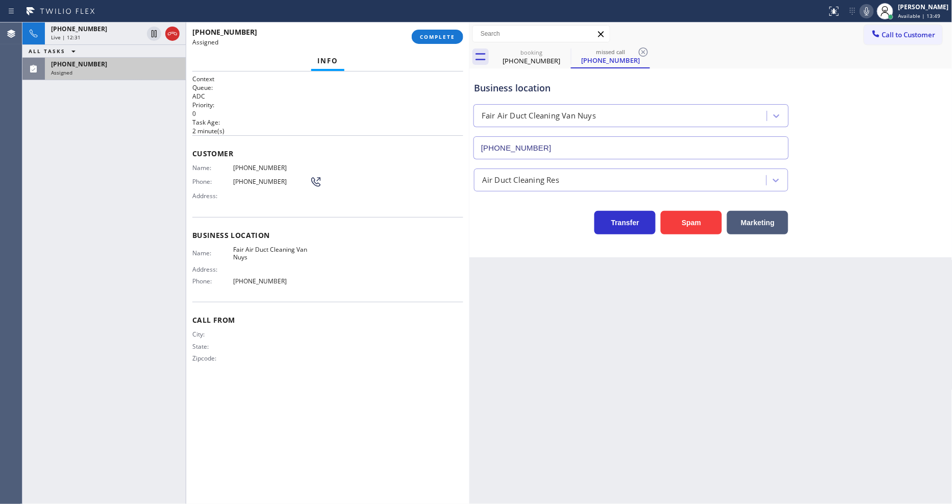
click at [109, 67] on div "(508) 990-5887" at bounding box center [115, 64] width 129 height 9
click at [103, 169] on div "+14152794839 Live | 12:32 ALL TASKS ALL TASKS ACTIVE TASKS TASKS IN WRAP UP (50…" at bounding box center [103, 262] width 163 height 481
click at [431, 34] on span "COMPLETE" at bounding box center [437, 36] width 35 height 7
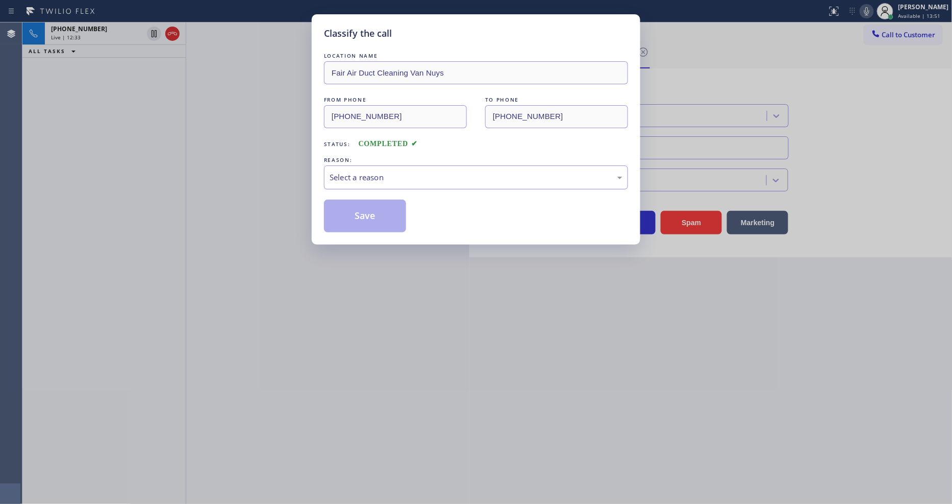
click at [425, 172] on div "Select a reason" at bounding box center [476, 178] width 293 height 12
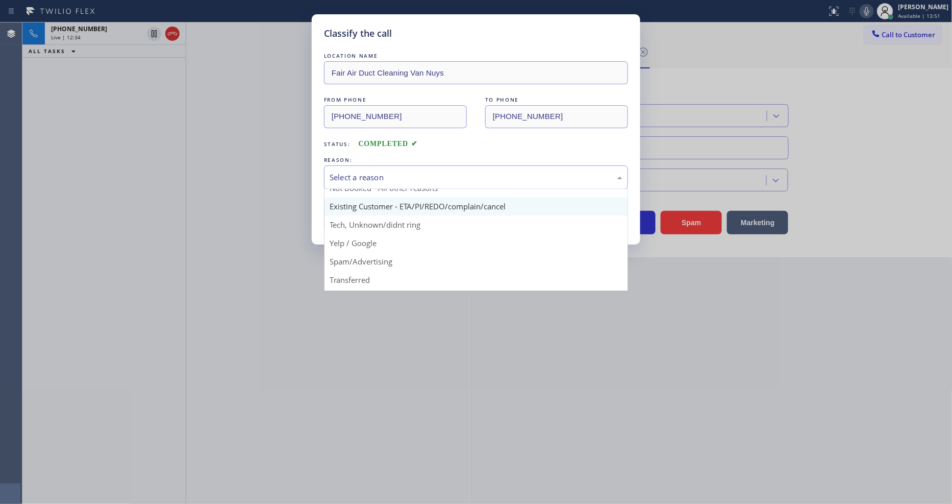
scroll to position [64, 0]
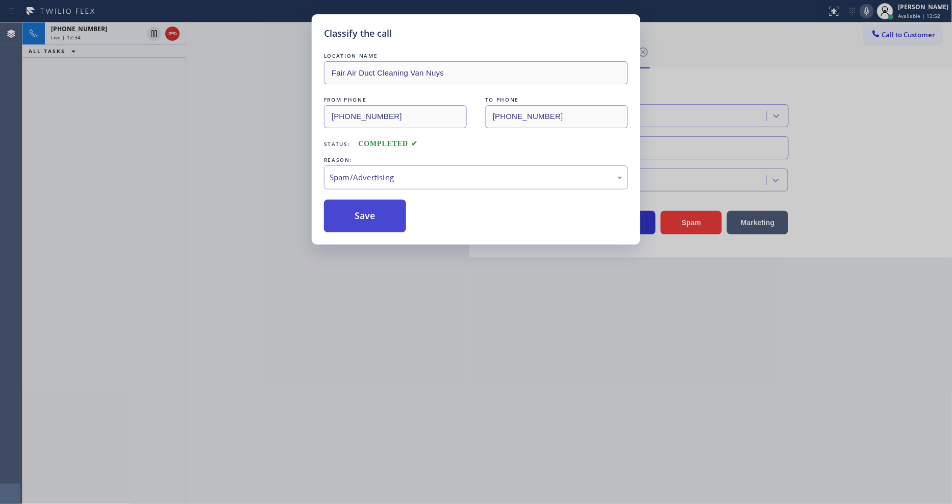
click at [397, 211] on button "Save" at bounding box center [365, 216] width 82 height 33
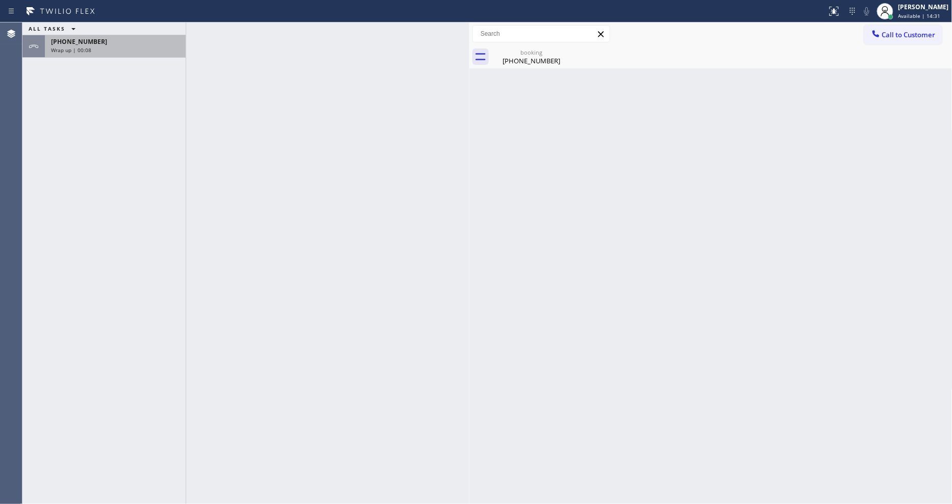
click at [125, 37] on div "+14152794839" at bounding box center [115, 41] width 129 height 9
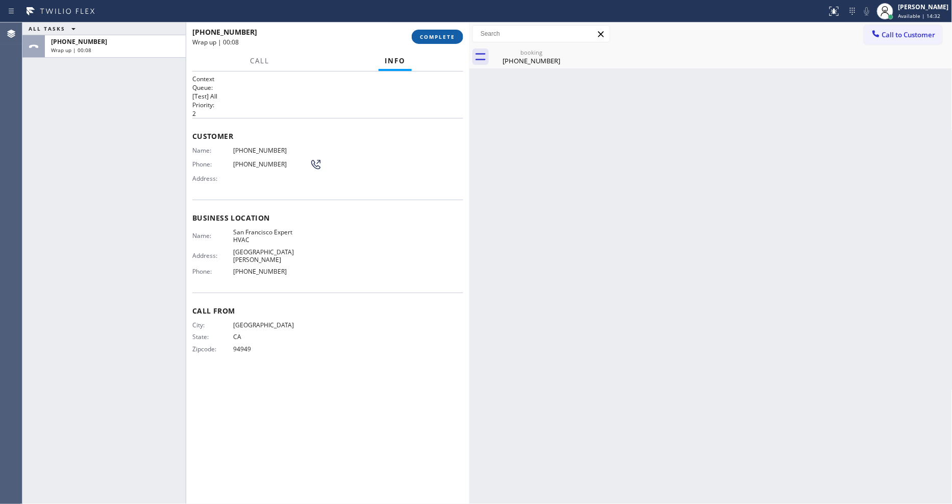
click at [434, 36] on span "COMPLETE" at bounding box center [437, 36] width 35 height 7
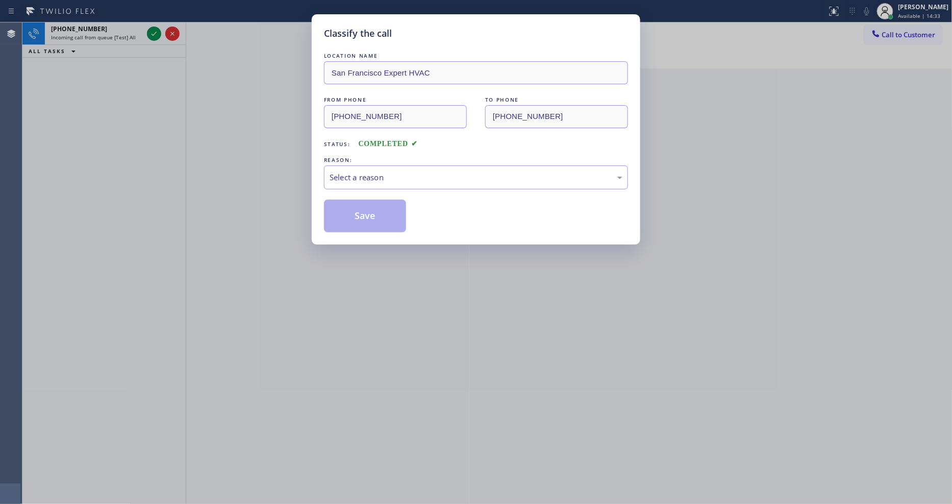
click at [375, 161] on div "REASON:" at bounding box center [476, 160] width 304 height 11
click at [361, 183] on div "Select a reason" at bounding box center [476, 177] width 304 height 24
click at [363, 219] on button "Save" at bounding box center [365, 216] width 82 height 33
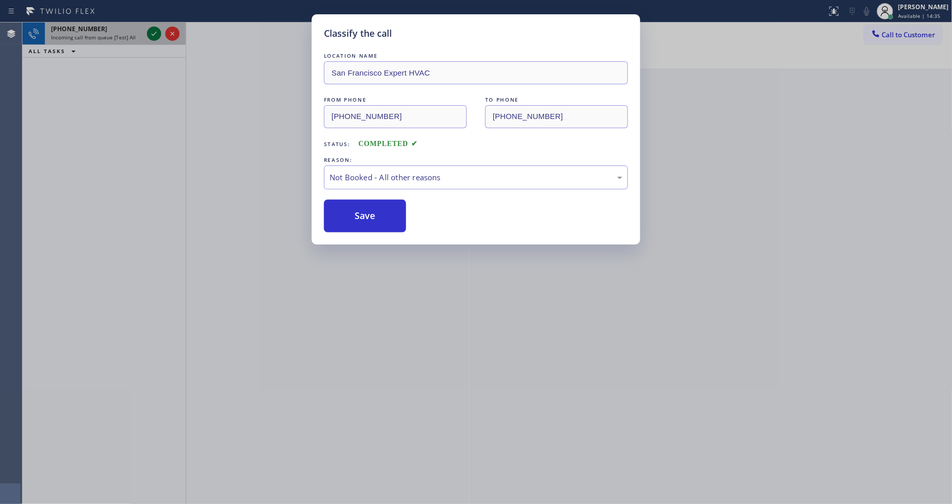
click at [152, 33] on icon at bounding box center [154, 34] width 12 height 12
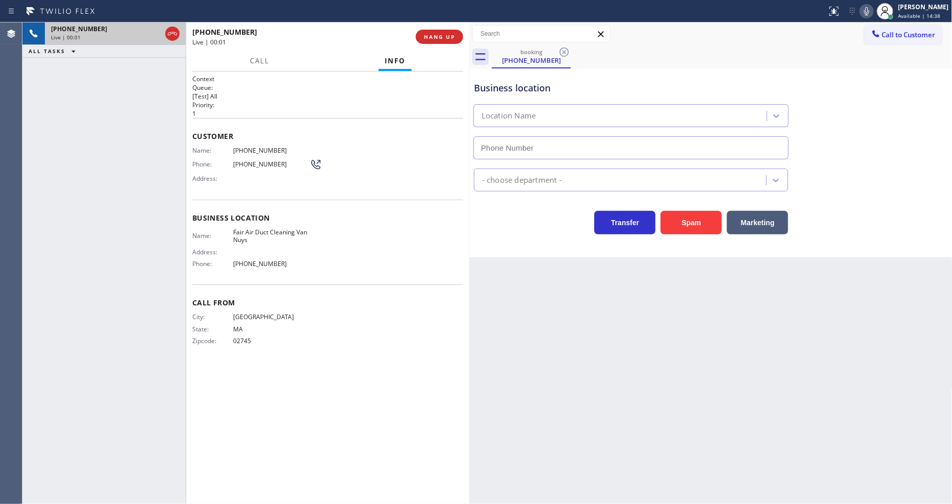
type input "(818) 938-1170"
click at [431, 31] on button "HANG UP" at bounding box center [439, 37] width 47 height 14
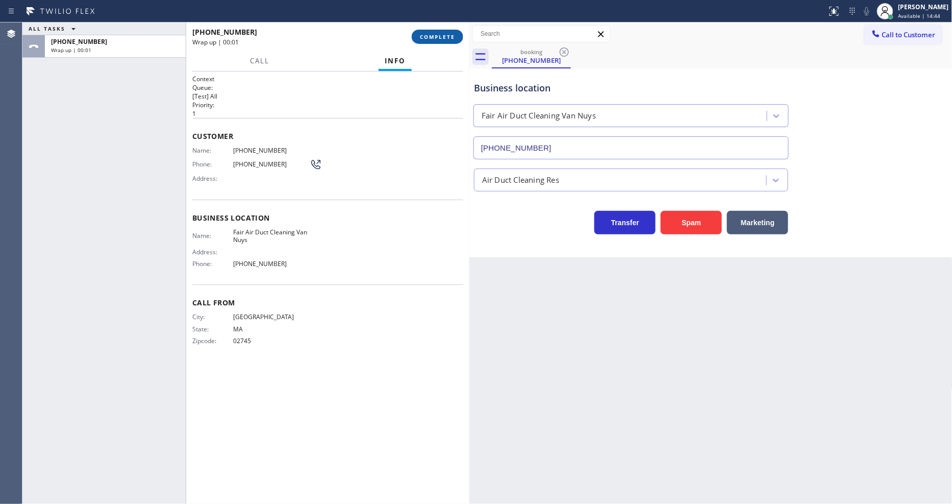
click at [431, 34] on span "COMPLETE" at bounding box center [437, 36] width 35 height 7
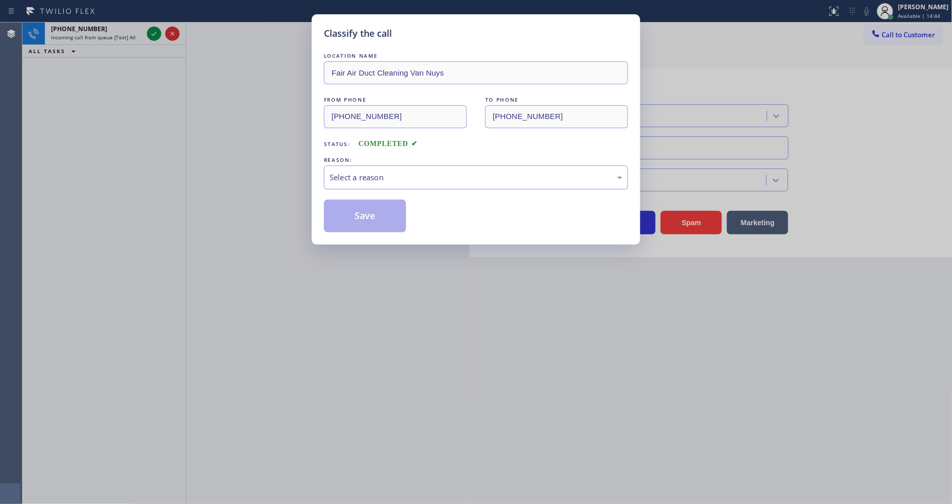
click at [424, 180] on div "Select a reason" at bounding box center [476, 177] width 304 height 24
click at [392, 216] on button "Save" at bounding box center [365, 216] width 82 height 33
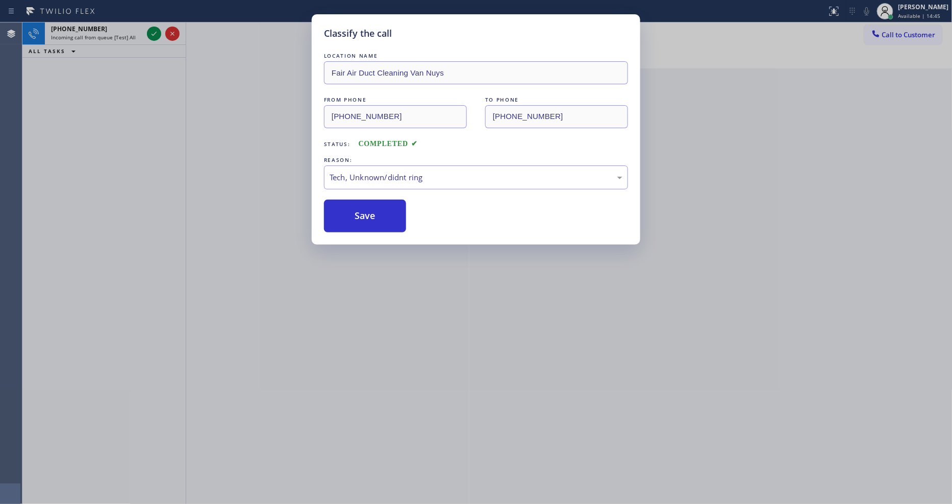
drag, startPoint x: 392, startPoint y: 216, endPoint x: 246, endPoint y: 79, distance: 200.4
click at [392, 215] on button "Save" at bounding box center [365, 216] width 82 height 33
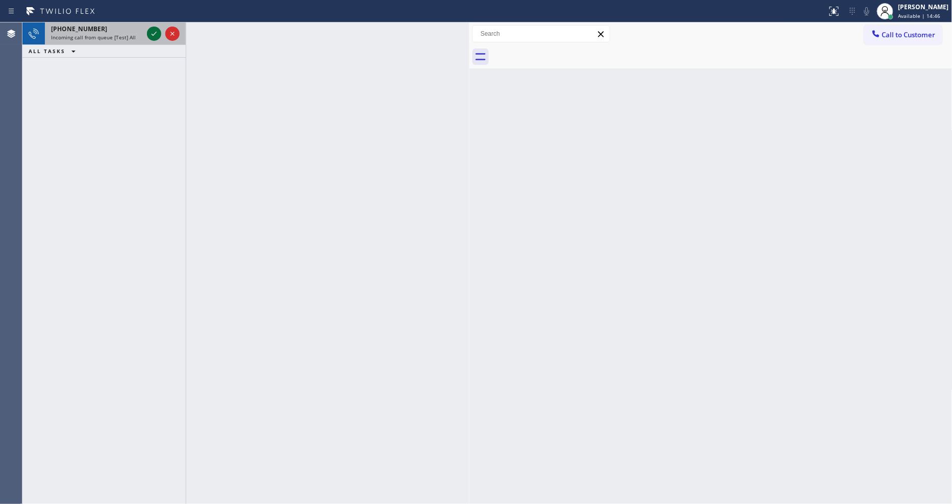
click at [152, 34] on icon at bounding box center [154, 34] width 12 height 12
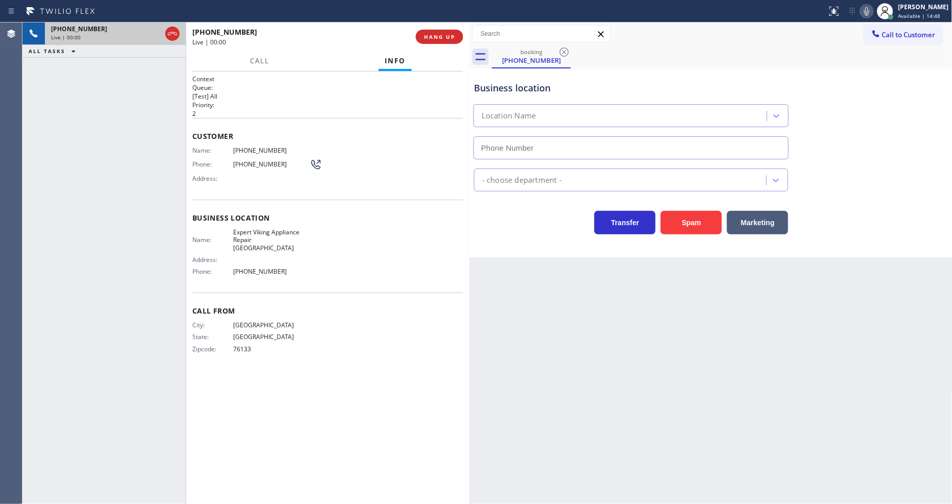
type input "(817) 242-9272"
click at [447, 39] on span "HANG UP" at bounding box center [439, 36] width 31 height 7
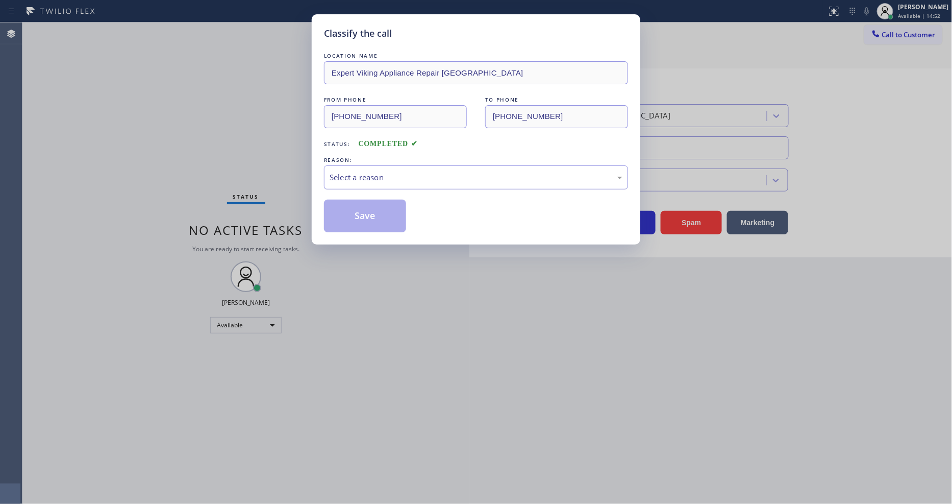
click at [373, 172] on div "Select a reason" at bounding box center [476, 178] width 293 height 12
click at [373, 208] on button "Save" at bounding box center [365, 216] width 82 height 33
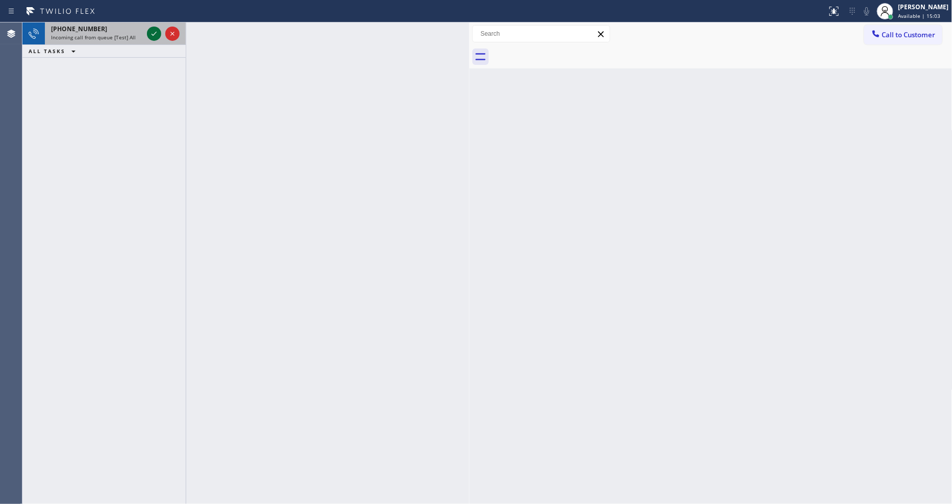
click at [152, 34] on icon at bounding box center [154, 34] width 5 height 4
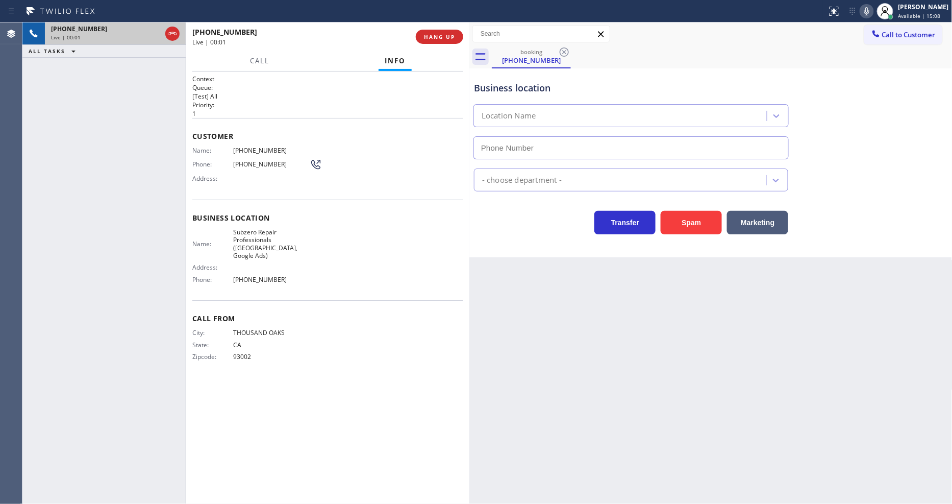
click at [617, 323] on div "Back to Dashboard Change Sender ID Customers Technicians Select a contact Outbo…" at bounding box center [711, 262] width 483 height 481
type input "(561) 763-4852"
click at [243, 240] on span "Subzero Repair Professionals (West Palm Beach, Google Ads)" at bounding box center [271, 244] width 77 height 32
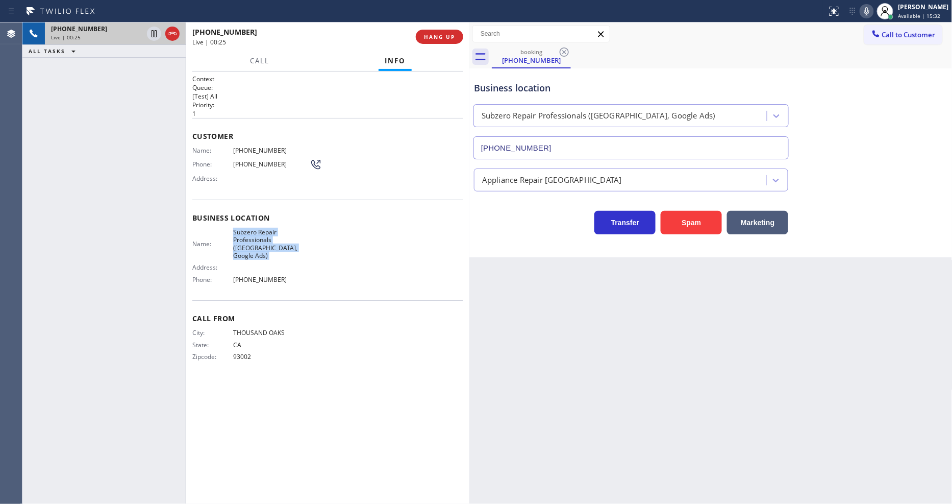
copy span "Subzero Repair Professionals (West Palm Beach, Google Ads)"
click at [260, 152] on div "Name: (805) 390-9528 Phone: (805) 390-9528 Address:" at bounding box center [257, 166] width 130 height 40
copy span "(805) 390-9528"
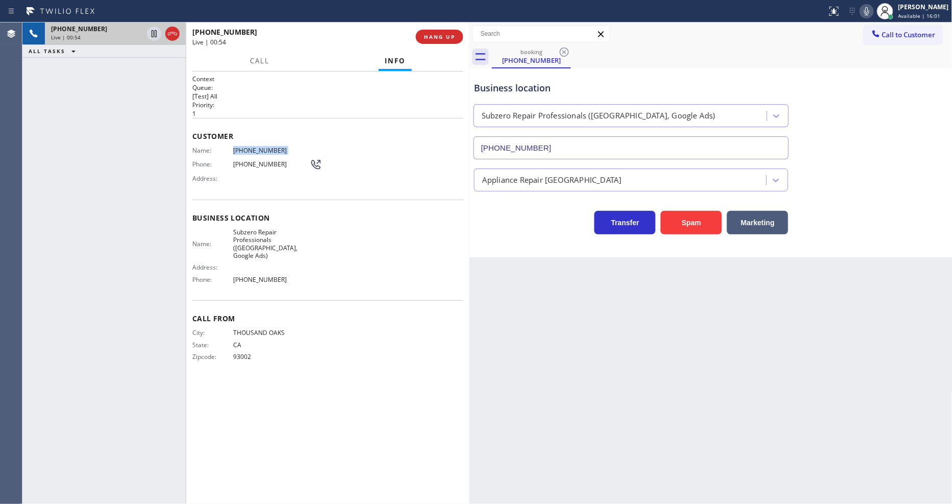
drag, startPoint x: 613, startPoint y: 261, endPoint x: 574, endPoint y: 307, distance: 60.1
click at [613, 261] on div "Back to Dashboard Change Sender ID Customers Technicians Select a contact Outbo…" at bounding box center [711, 262] width 483 height 481
click at [153, 31] on icon at bounding box center [154, 34] width 12 height 12
click at [870, 10] on icon at bounding box center [867, 11] width 5 height 8
click at [151, 34] on icon at bounding box center [154, 34] width 12 height 12
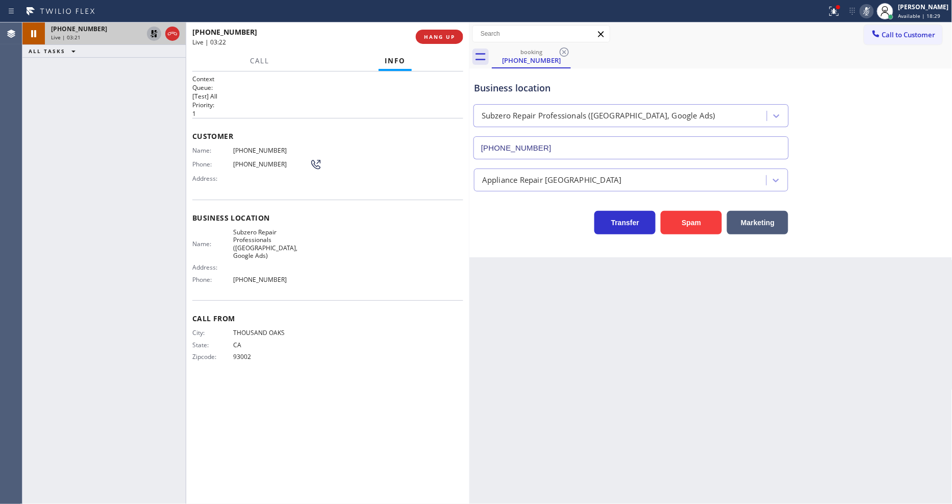
click at [155, 31] on icon at bounding box center [154, 33] width 7 height 7
click at [873, 7] on icon at bounding box center [867, 11] width 12 height 12
click at [836, 14] on icon at bounding box center [834, 11] width 12 height 12
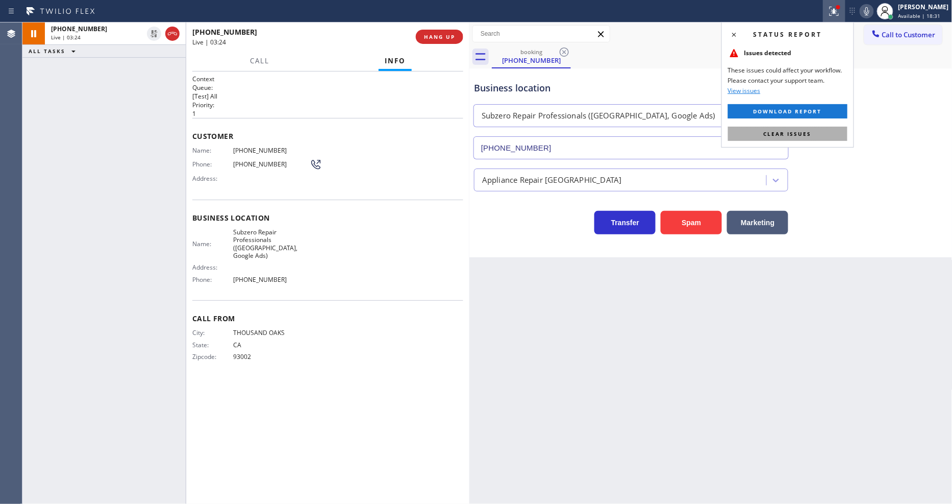
click at [788, 136] on span "Clear issues" at bounding box center [788, 133] width 48 height 7
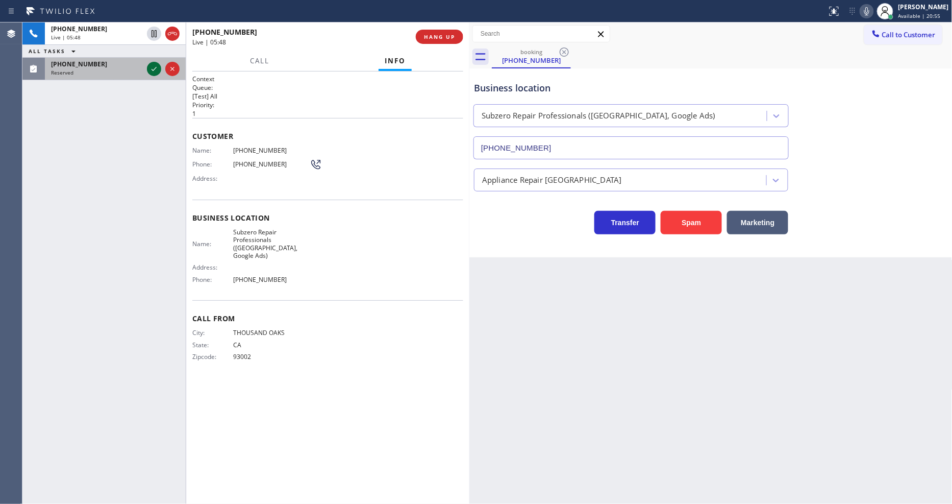
click at [155, 69] on icon at bounding box center [154, 69] width 12 height 12
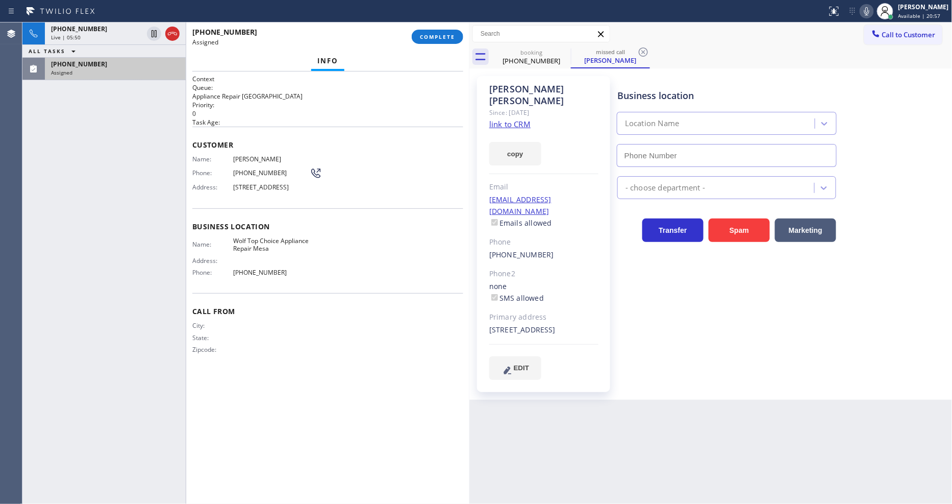
type input "(623) 292-5313"
click at [503, 119] on link "link to CRM" at bounding box center [510, 124] width 41 height 10
click at [434, 34] on span "COMPLETE" at bounding box center [437, 36] width 35 height 7
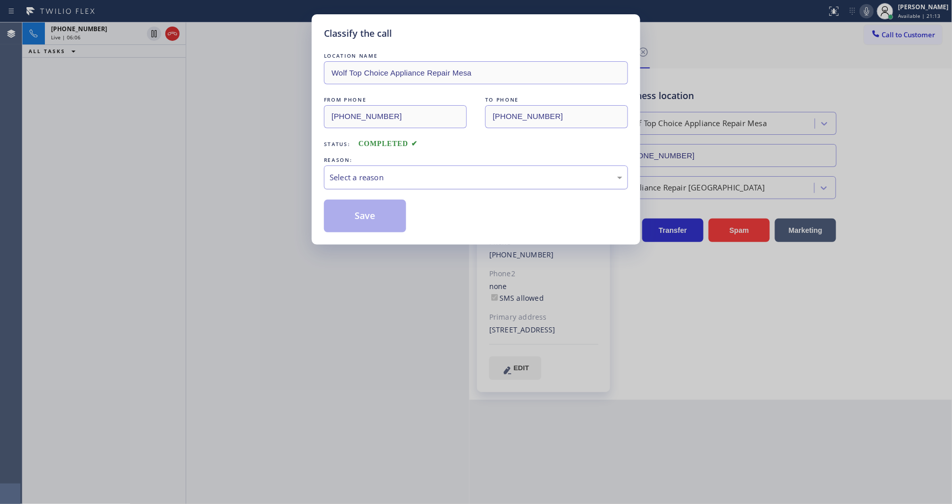
click at [382, 174] on div "Select a reason" at bounding box center [476, 178] width 293 height 12
click at [375, 215] on button "Save" at bounding box center [365, 216] width 82 height 33
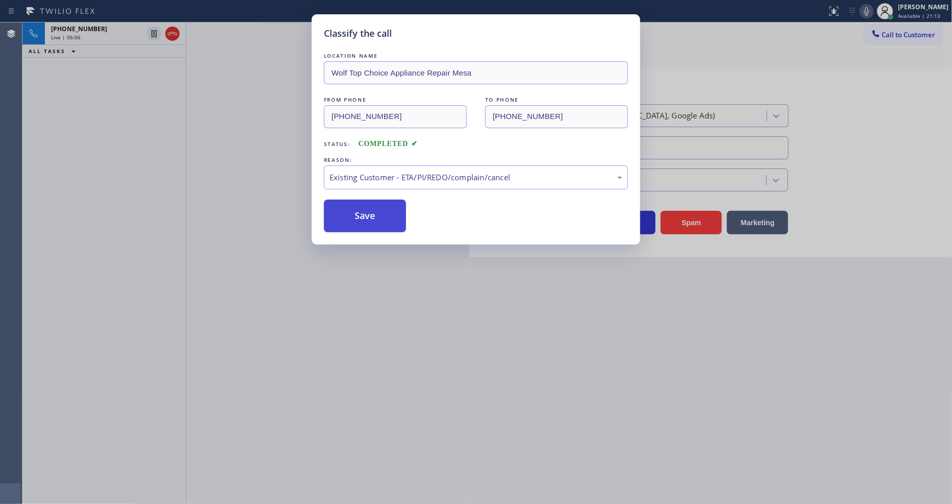
click at [375, 215] on button "Save" at bounding box center [365, 216] width 82 height 33
drag, startPoint x: 375, startPoint y: 215, endPoint x: 359, endPoint y: 177, distance: 41.4
click at [375, 213] on button "Save" at bounding box center [365, 216] width 82 height 33
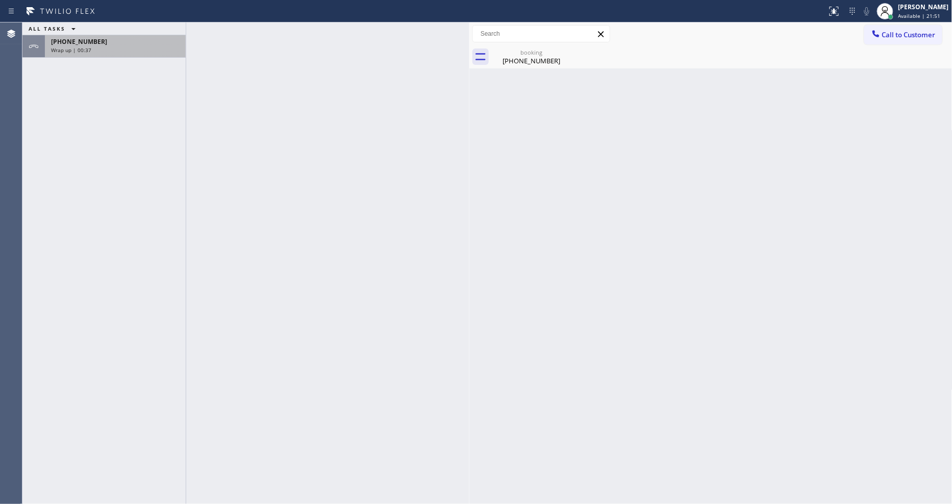
click at [102, 38] on div "+18053909528" at bounding box center [115, 41] width 129 height 9
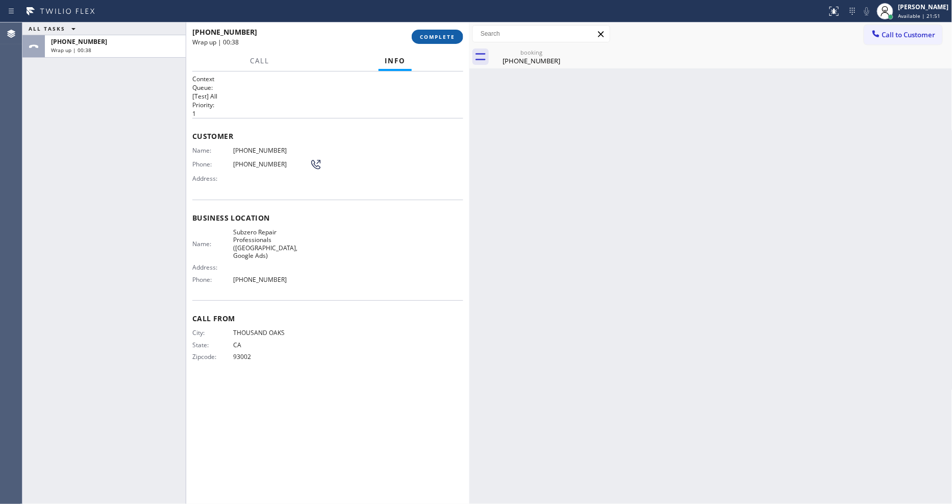
click at [432, 31] on button "COMPLETE" at bounding box center [438, 37] width 52 height 14
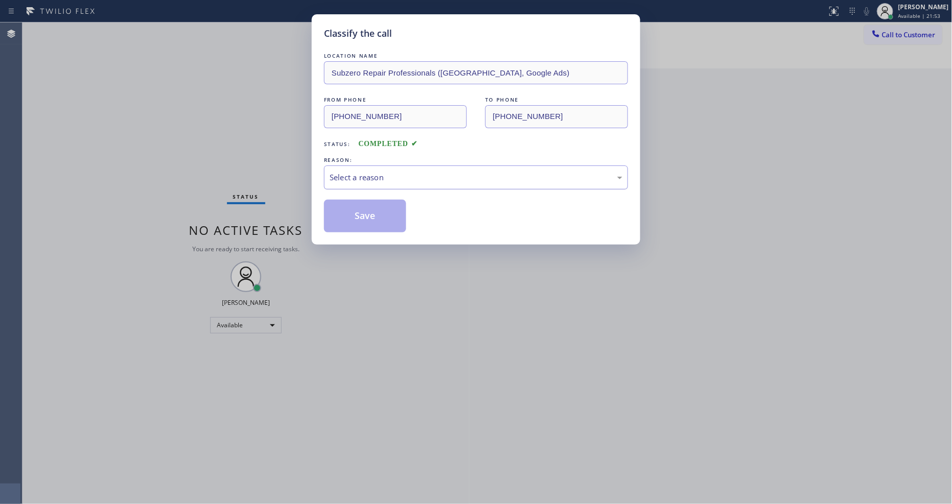
click at [411, 174] on div "Select a reason" at bounding box center [476, 178] width 293 height 12
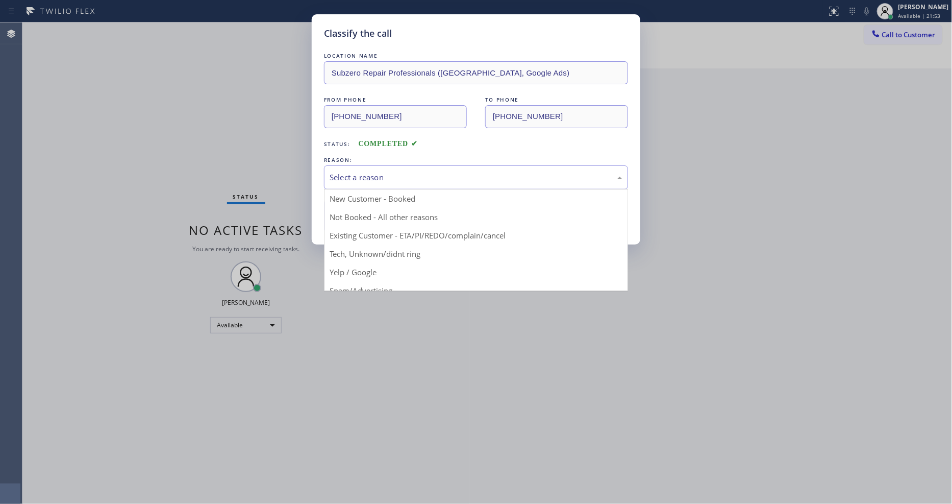
click at [382, 218] on button "Save" at bounding box center [365, 216] width 82 height 33
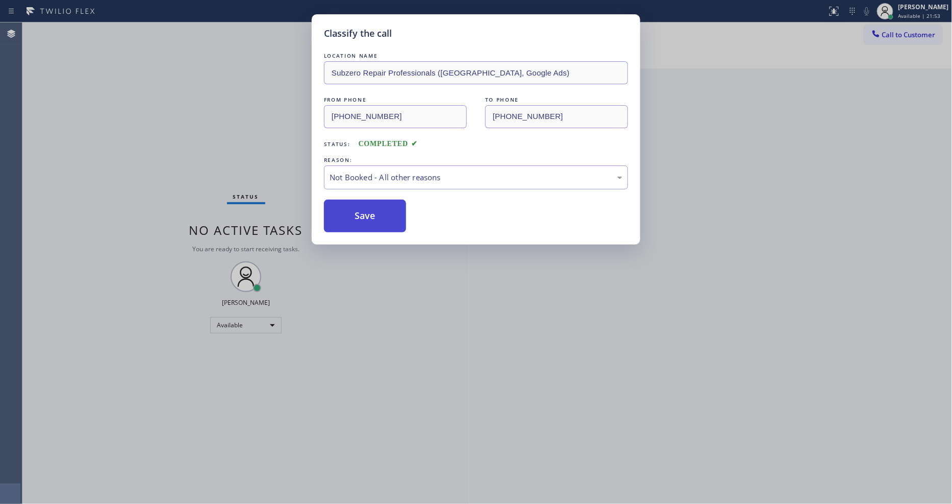
click at [382, 218] on button "Save" at bounding box center [365, 216] width 82 height 33
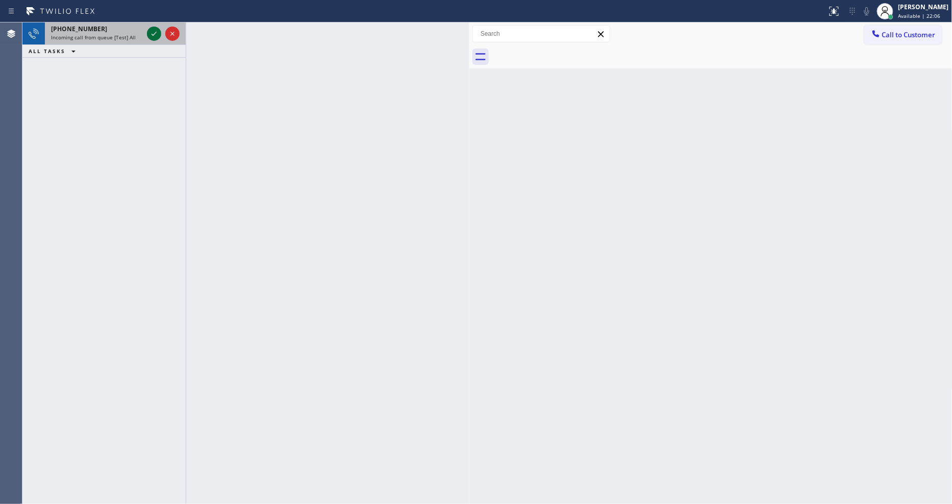
click at [152, 32] on icon at bounding box center [154, 34] width 12 height 12
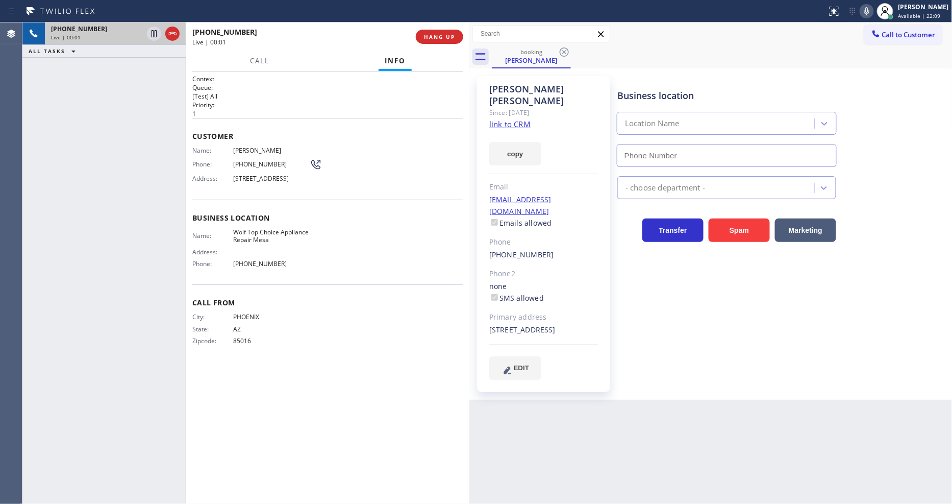
type input "(623) 292-5313"
click at [495, 119] on link "link to CRM" at bounding box center [510, 124] width 41 height 10
click at [152, 31] on icon at bounding box center [154, 33] width 5 height 7
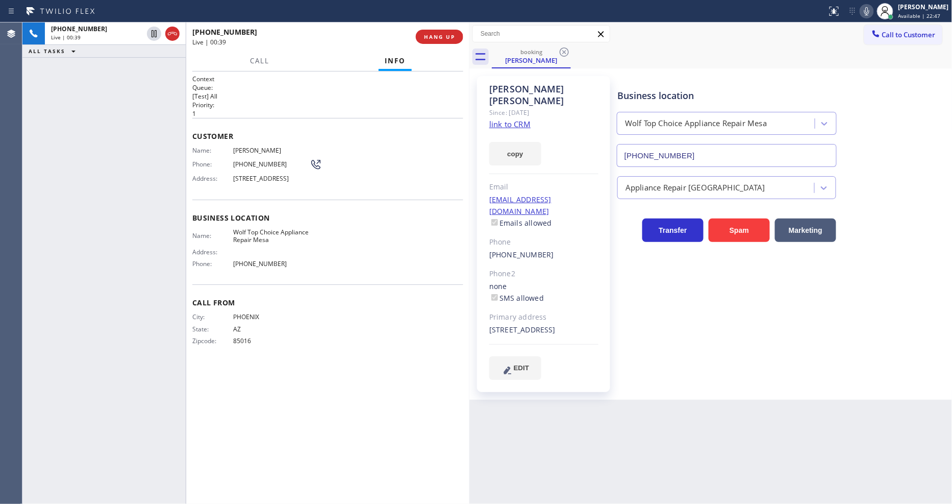
click at [870, 14] on icon at bounding box center [867, 11] width 5 height 8
click at [152, 32] on icon at bounding box center [154, 33] width 7 height 7
click at [873, 9] on icon at bounding box center [867, 11] width 12 height 12
click at [443, 37] on span "HANG UP" at bounding box center [439, 36] width 31 height 7
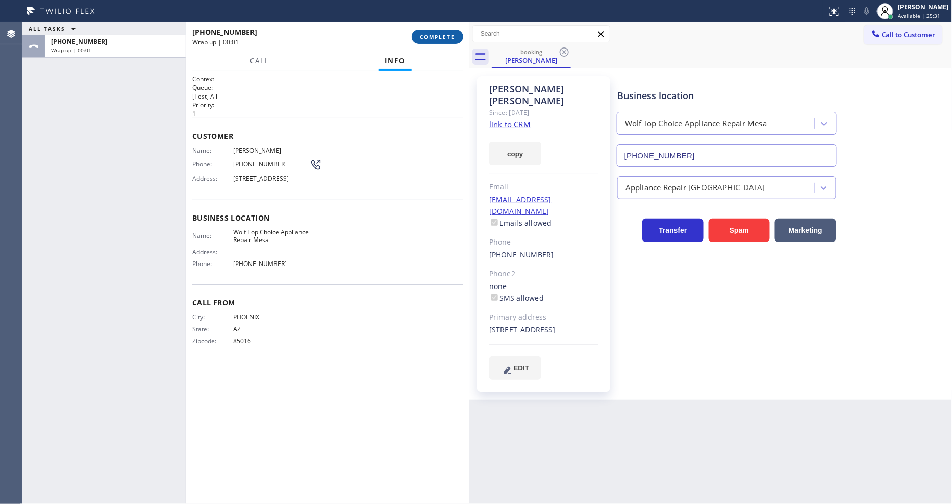
click at [443, 37] on span "COMPLETE" at bounding box center [437, 36] width 35 height 7
click at [399, 170] on div "Name: Mike Wu Phone: (480) 254-7273 Address: 1927 E Hampton Ave 219, Mesa, AZ 8…" at bounding box center [327, 166] width 271 height 40
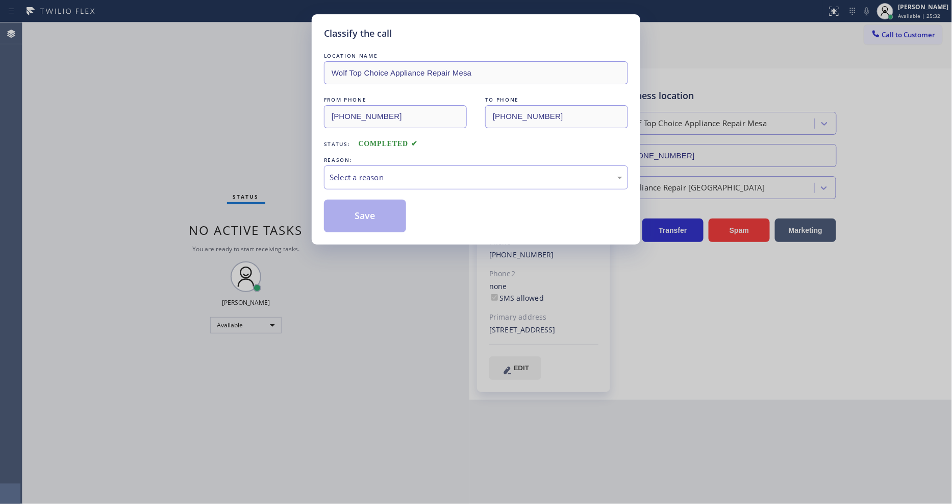
click at [399, 172] on div "Select a reason" at bounding box center [476, 178] width 293 height 12
click at [374, 217] on button "Save" at bounding box center [365, 216] width 82 height 33
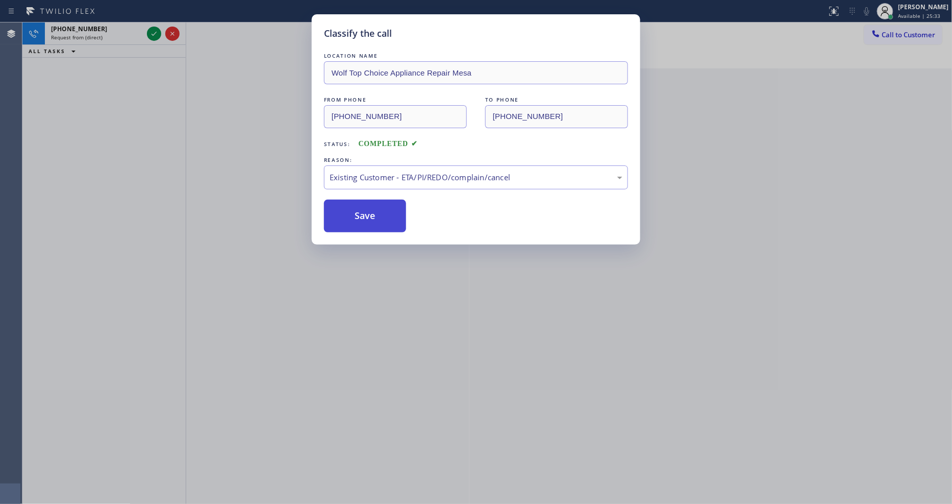
click at [374, 217] on button "Save" at bounding box center [365, 216] width 82 height 33
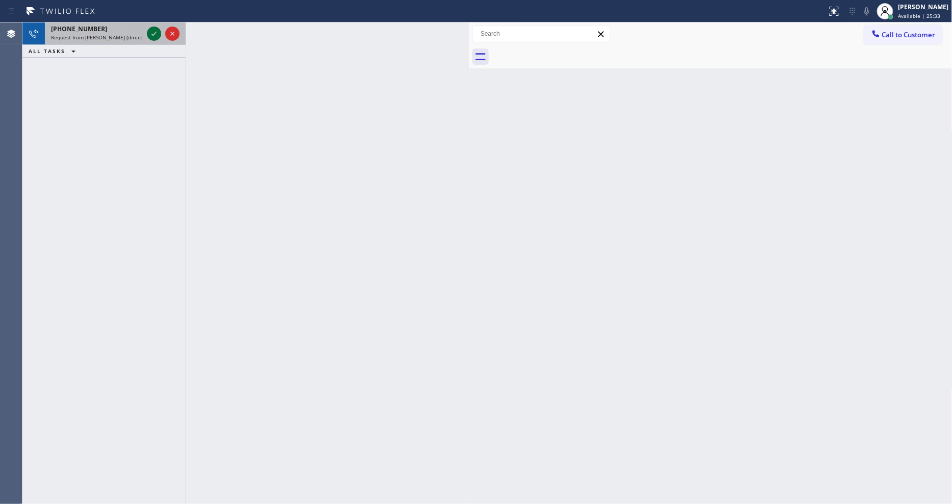
click at [154, 32] on icon at bounding box center [154, 34] width 12 height 12
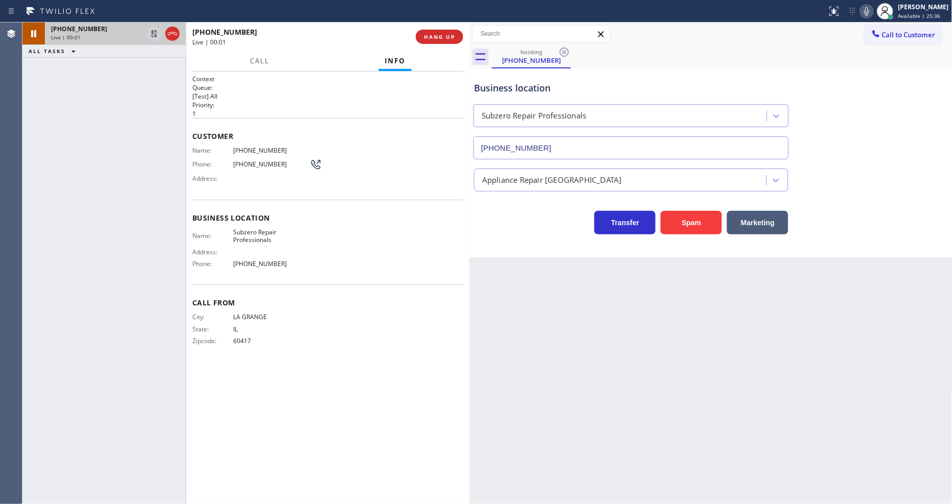
type input "[PHONE_NUMBER]"
click at [581, 257] on div "Back to Dashboard Change Sender ID Customers Technicians Select a contact Outbo…" at bounding box center [711, 262] width 483 height 481
click at [263, 232] on span "Subzero Repair Professionals" at bounding box center [271, 236] width 77 height 16
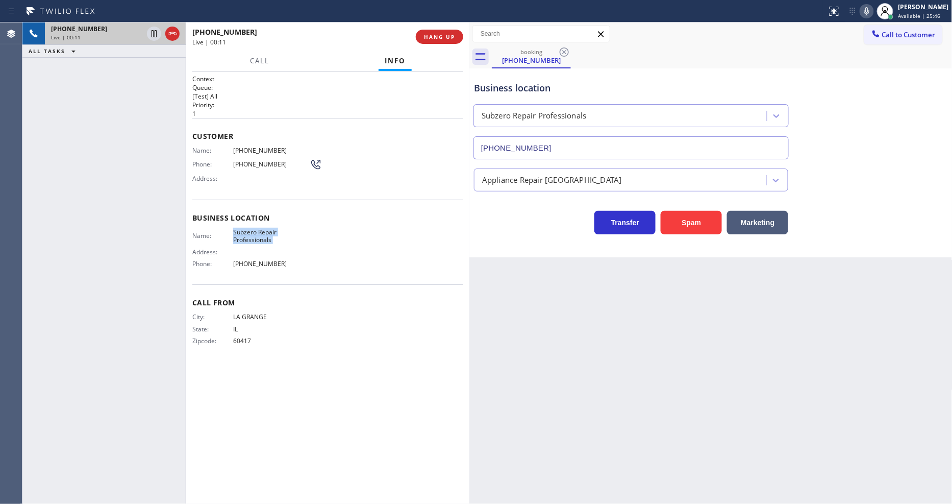
copy span "Subzero Repair Professionals"
click at [246, 142] on div "Customer Name: (708) 275-5405 Phone: (708) 275-5405 Address:" at bounding box center [327, 159] width 271 height 82
click at [261, 146] on span "(708) 275-5405" at bounding box center [271, 150] width 77 height 8
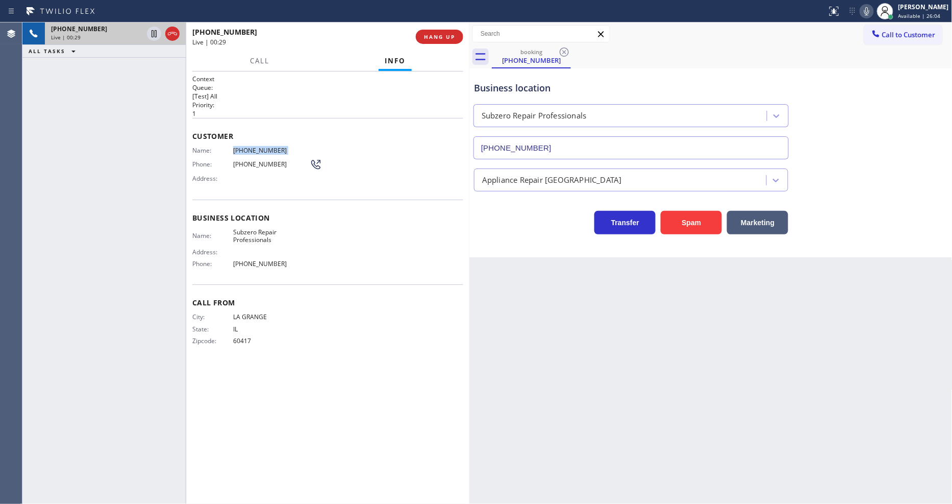
click at [261, 146] on span "(708) 275-5405" at bounding box center [271, 150] width 77 height 8
copy span "(708) 275-5405"
click at [342, 503] on div "Context Queue: [Test] All Priority: 1 Customer Name: (708) 275-5405 Phone: (708…" at bounding box center [327, 287] width 283 height 432
click at [157, 36] on icon at bounding box center [154, 34] width 12 height 12
click at [873, 13] on icon at bounding box center [867, 11] width 12 height 12
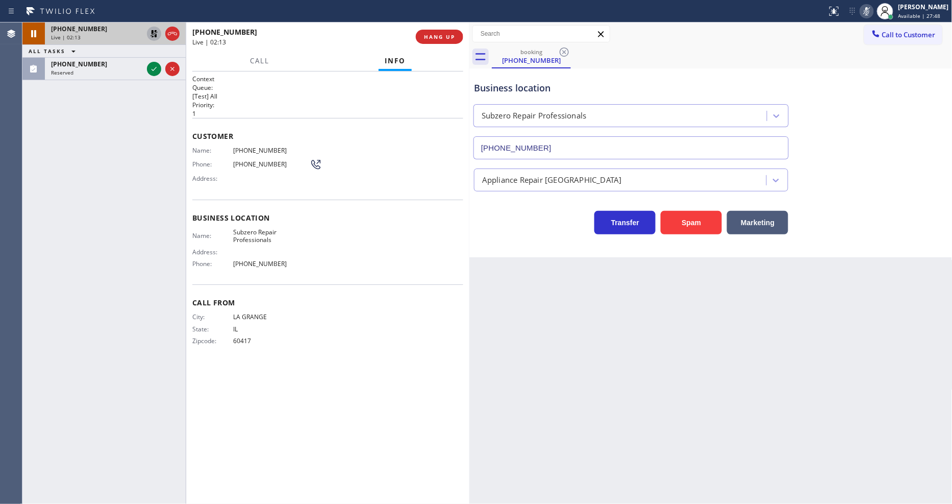
click at [155, 32] on icon at bounding box center [154, 33] width 7 height 7
click at [870, 8] on icon at bounding box center [867, 11] width 5 height 8
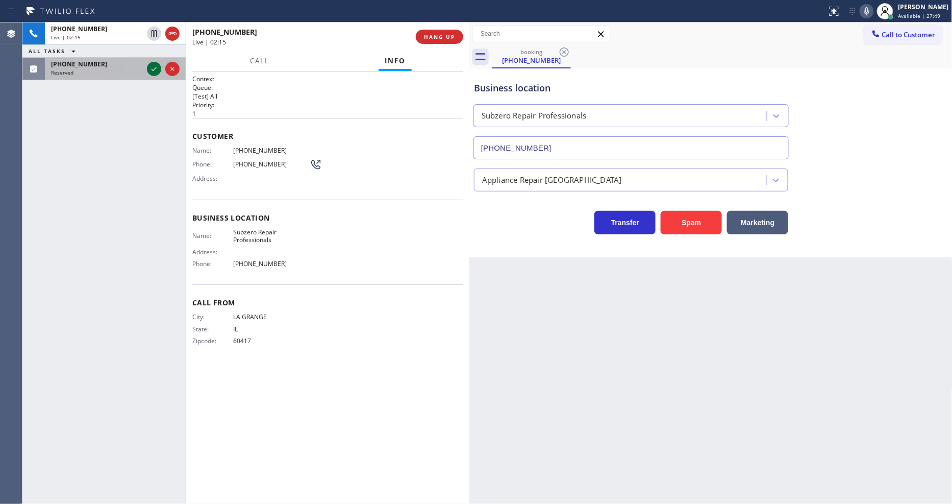
click at [154, 67] on icon at bounding box center [154, 69] width 12 height 12
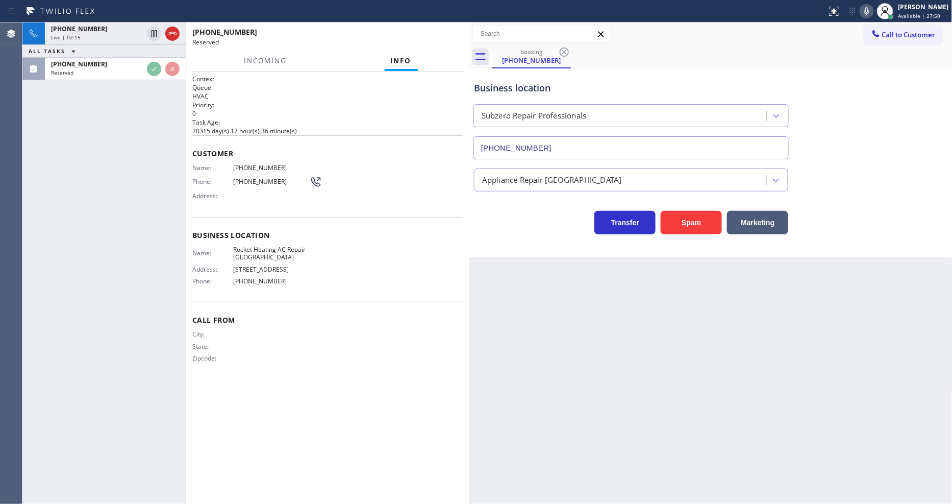
drag, startPoint x: 202, startPoint y: 194, endPoint x: 285, endPoint y: 181, distance: 84.3
click at [201, 194] on span "Address:" at bounding box center [212, 196] width 41 height 8
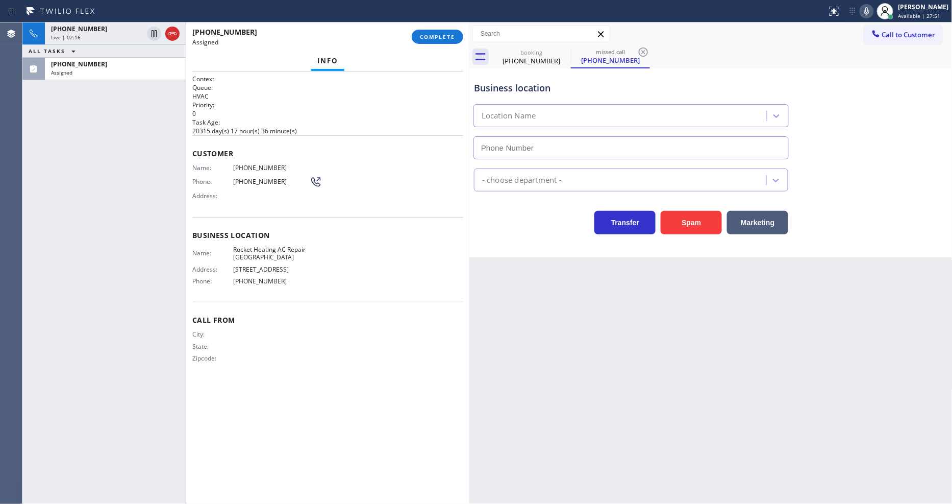
type input "(650) 332-4437"
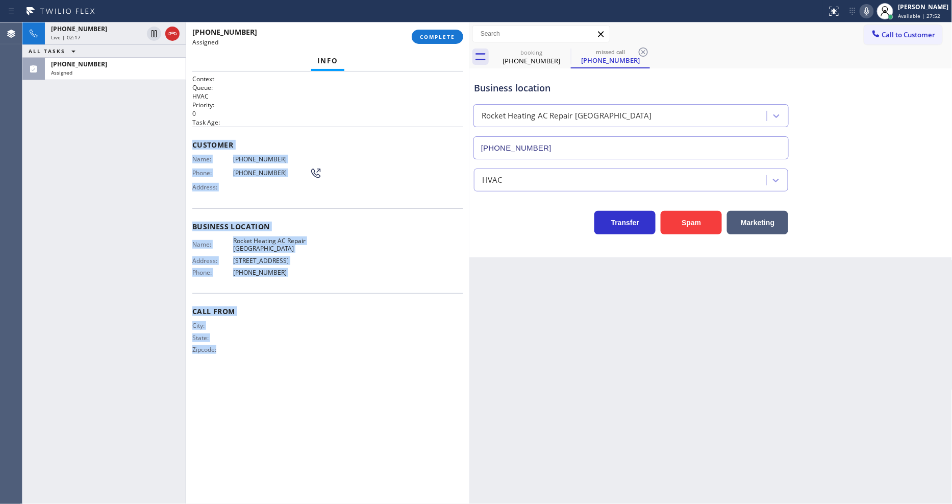
drag, startPoint x: 191, startPoint y: 140, endPoint x: 288, endPoint y: 414, distance: 291.1
click at [275, 428] on div "Context Queue: HVAC Priority: 0 Task Age: Customer Name: (754) 336-6892 Phone: …" at bounding box center [327, 287] width 283 height 432
copy div "Customer Name: (754) 336-6892 Phone: (754) 336-6892 Address: Business location …"
click at [445, 33] on span "COMPLETE" at bounding box center [437, 36] width 35 height 7
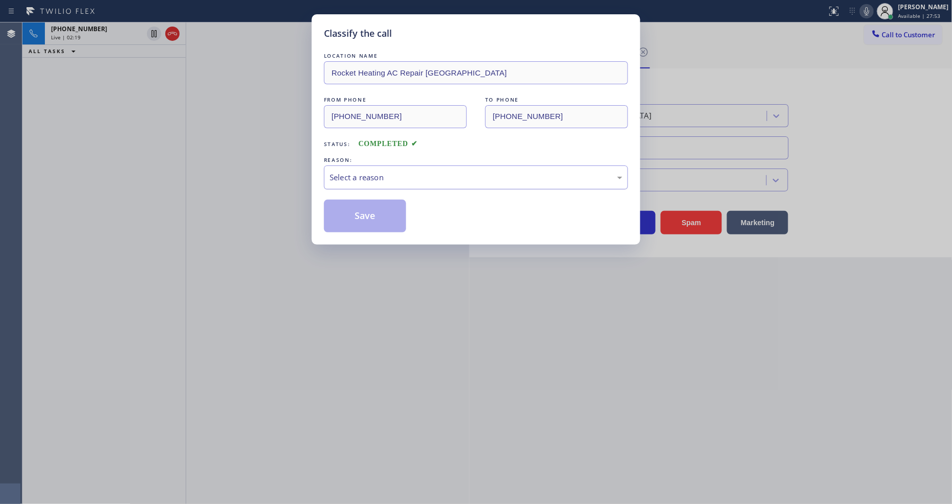
click at [361, 167] on div "Select a reason" at bounding box center [476, 177] width 304 height 24
click at [378, 202] on button "Save" at bounding box center [365, 216] width 82 height 33
click at [378, 204] on button "Save" at bounding box center [365, 216] width 82 height 33
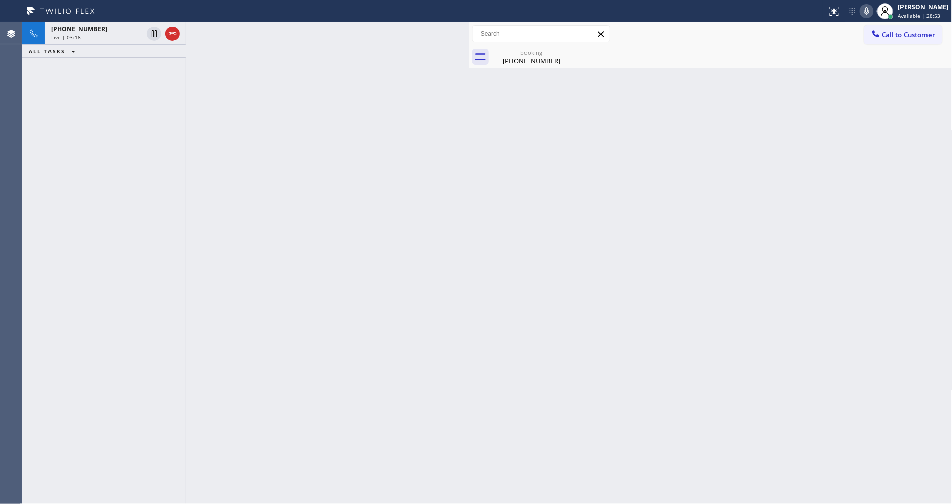
click at [277, 293] on div at bounding box center [327, 262] width 283 height 481
click at [110, 39] on div "Live | 03:19" at bounding box center [97, 37] width 92 height 7
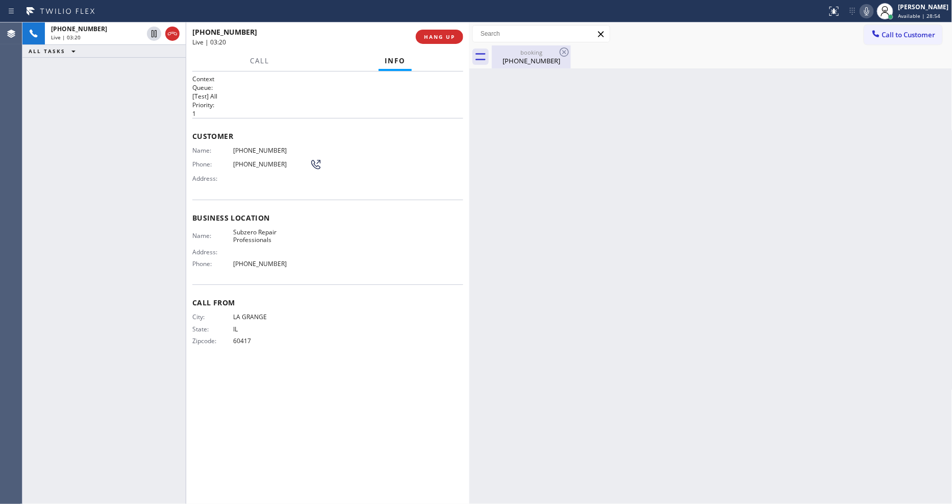
click at [518, 62] on div "(708) 275-5405" at bounding box center [531, 60] width 77 height 9
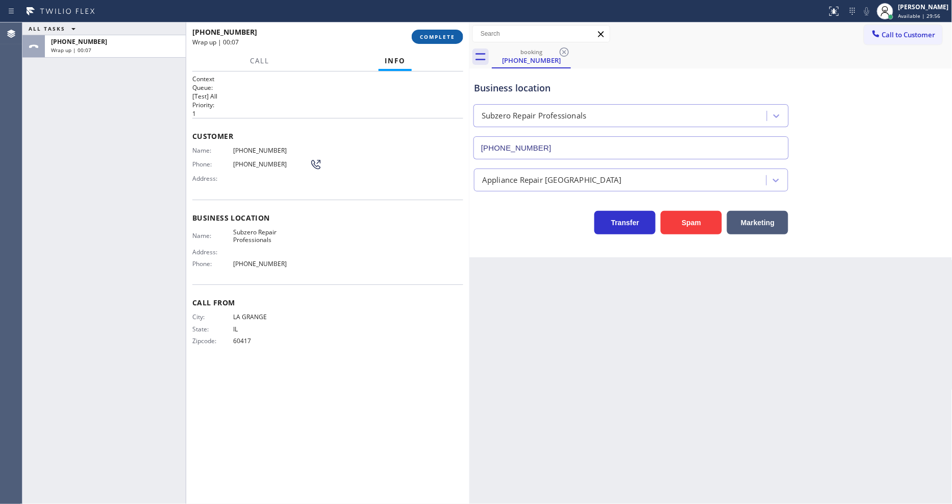
click at [436, 34] on span "COMPLETE" at bounding box center [437, 36] width 35 height 7
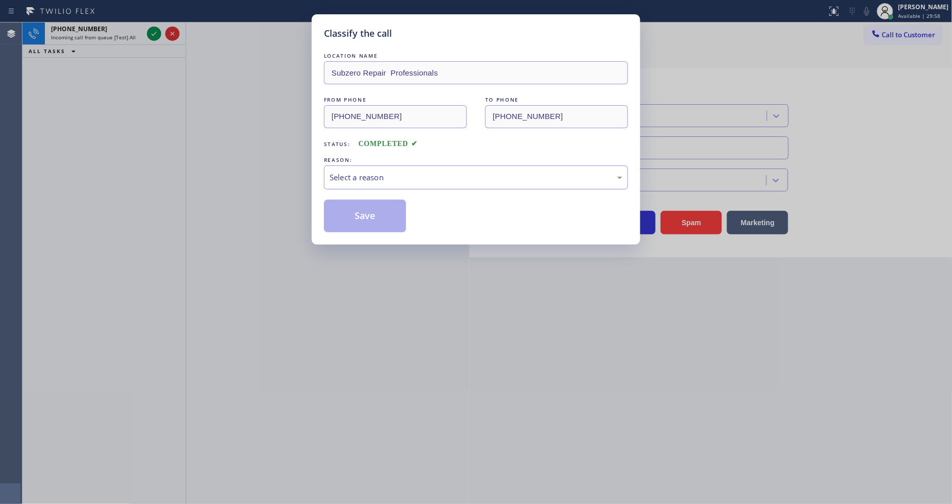
click at [384, 177] on div "Select a reason" at bounding box center [476, 178] width 293 height 12
click at [385, 180] on div "Not Booked - All other reasons" at bounding box center [476, 177] width 304 height 24
drag, startPoint x: 379, startPoint y: 194, endPoint x: 379, endPoint y: 201, distance: 7.1
click at [379, 194] on div "LOCATION NAME Subzero Repair Professionals FROM PHONE (708) 275-5405 TO PHONE (…" at bounding box center [476, 142] width 304 height 182
drag, startPoint x: 376, startPoint y: 228, endPoint x: 376, endPoint y: 217, distance: 11.2
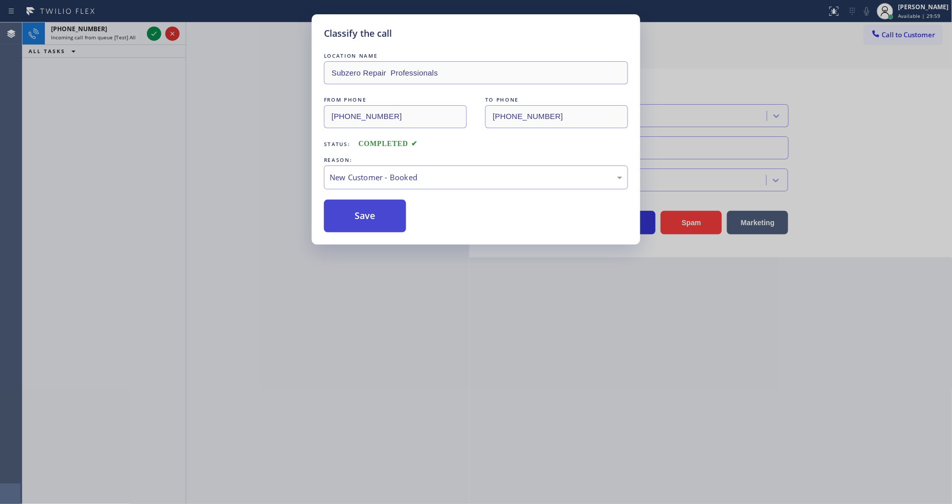
click at [376, 222] on div "Classify the call LOCATION NAME Subzero Repair Professionals FROM PHONE (708) 2…" at bounding box center [476, 129] width 329 height 230
click at [376, 217] on button "Save" at bounding box center [365, 216] width 82 height 33
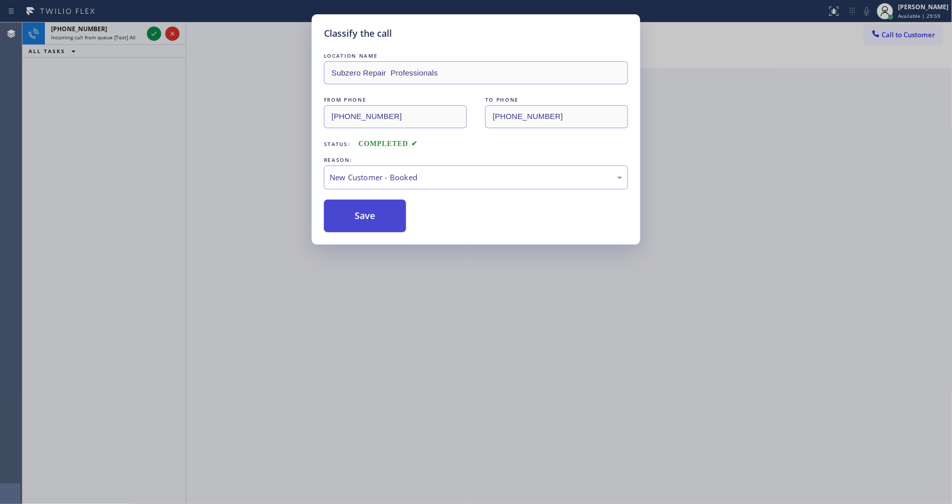
click at [376, 217] on button "Save" at bounding box center [365, 216] width 82 height 33
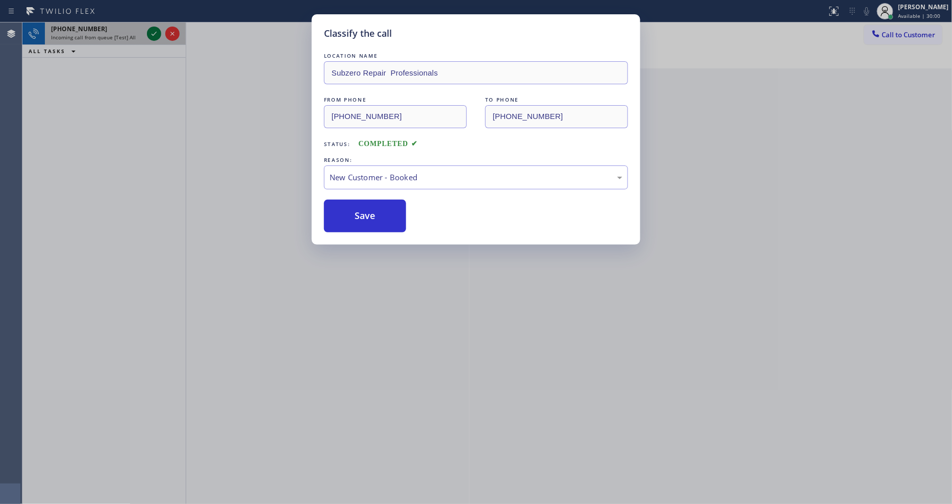
click at [156, 32] on icon at bounding box center [154, 34] width 12 height 12
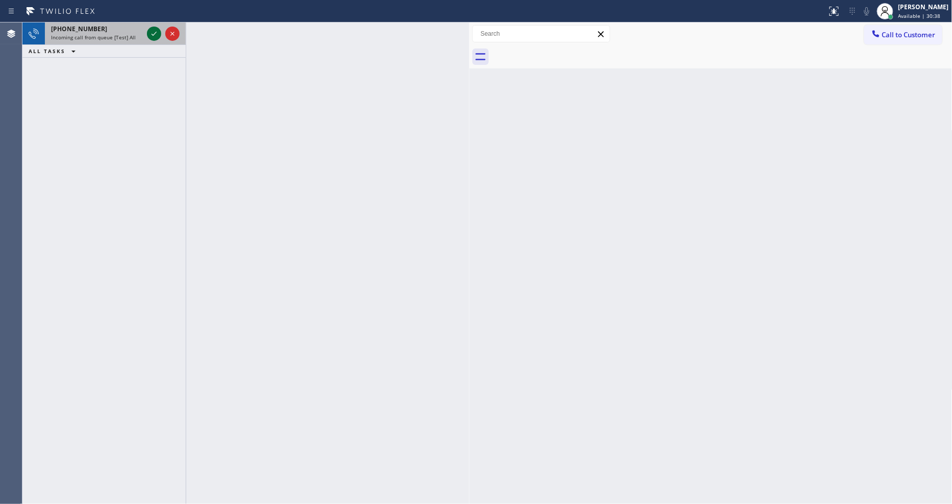
click at [147, 32] on div at bounding box center [163, 33] width 37 height 22
click at [149, 32] on icon at bounding box center [154, 34] width 12 height 12
click at [151, 31] on icon at bounding box center [154, 34] width 12 height 12
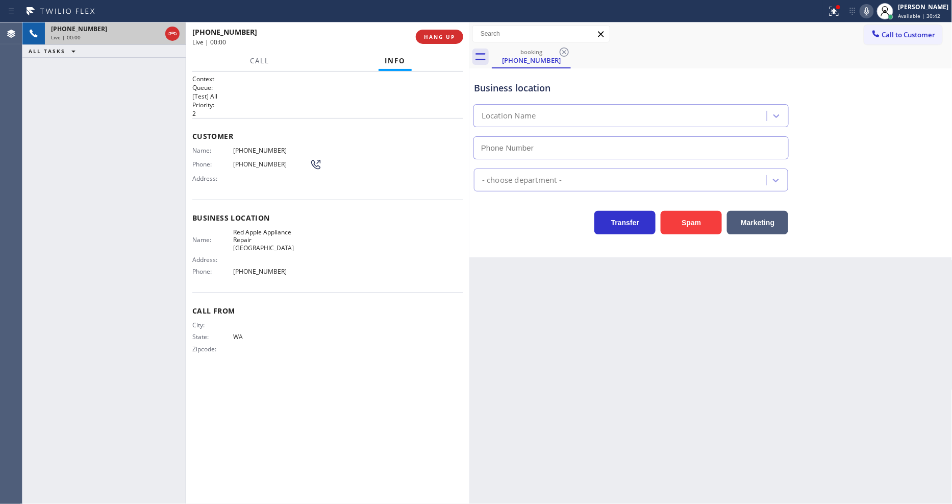
type input "(425) 363-9661"
click at [284, 179] on div "Name: (425) 599-1903 Phone: (425) 599-1903 Address:" at bounding box center [257, 166] width 130 height 40
click at [432, 32] on button "HANG UP" at bounding box center [439, 37] width 47 height 14
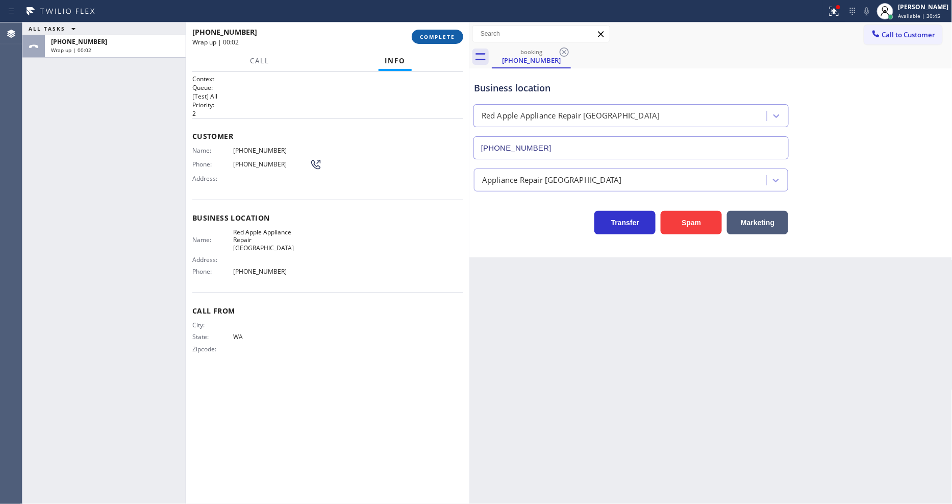
click at [428, 38] on span "COMPLETE" at bounding box center [437, 36] width 35 height 7
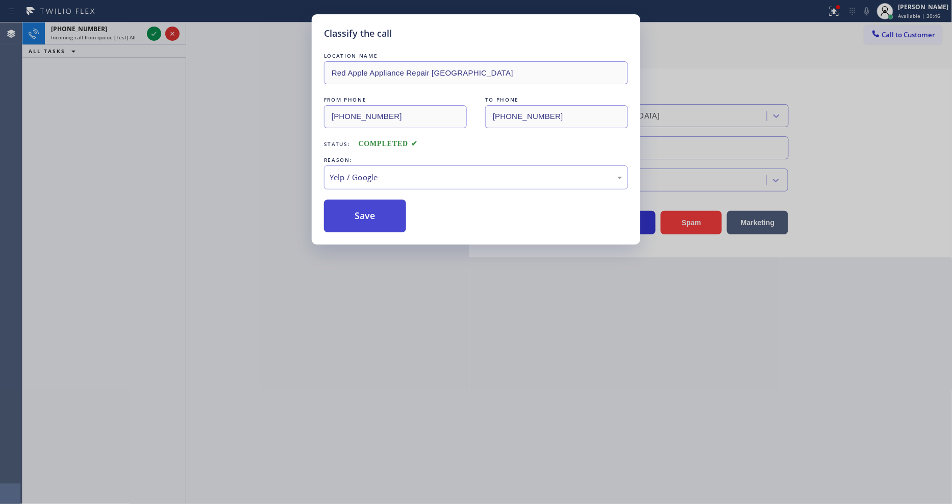
click at [374, 218] on button "Save" at bounding box center [365, 216] width 82 height 33
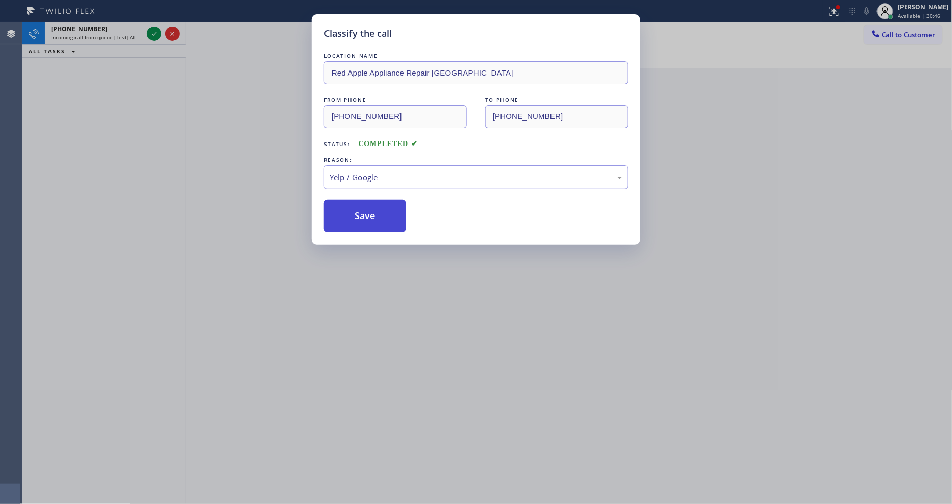
click at [374, 218] on button "Save" at bounding box center [365, 216] width 82 height 33
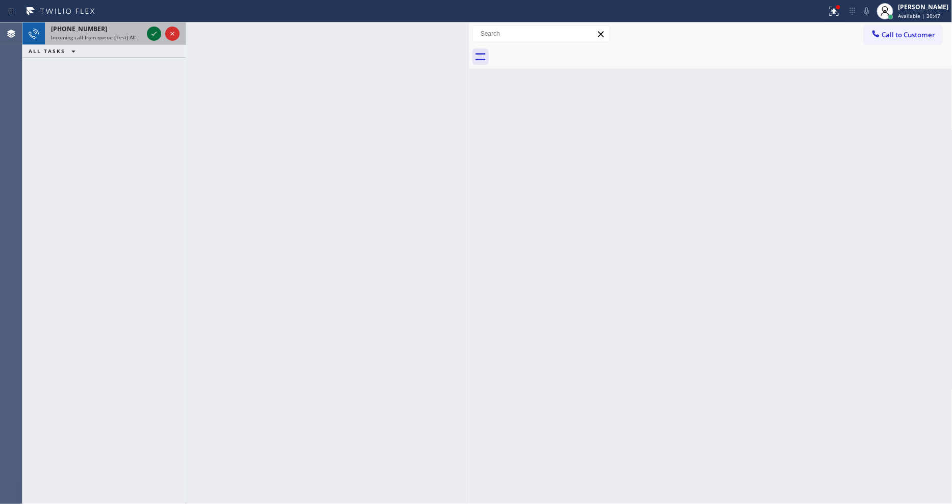
click at [155, 34] on icon at bounding box center [154, 34] width 12 height 12
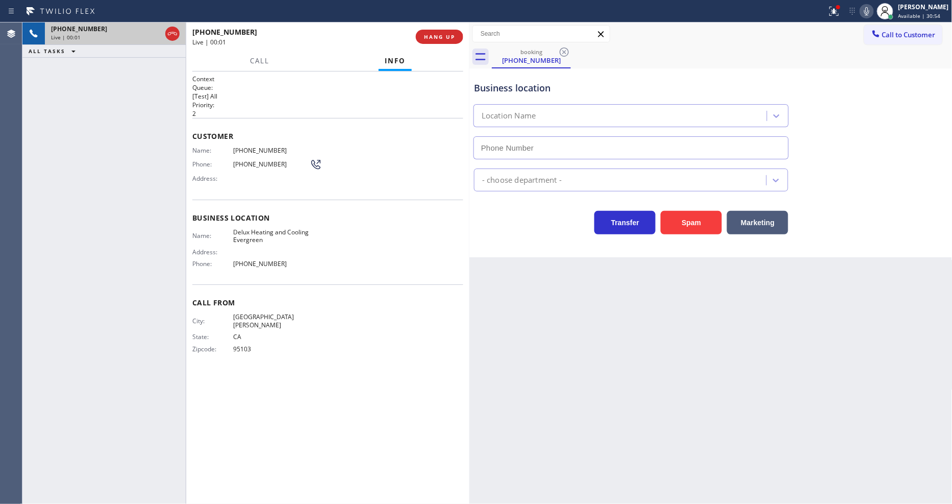
type input "(408) 547-4090"
click at [437, 34] on span "HANG UP" at bounding box center [439, 36] width 31 height 7
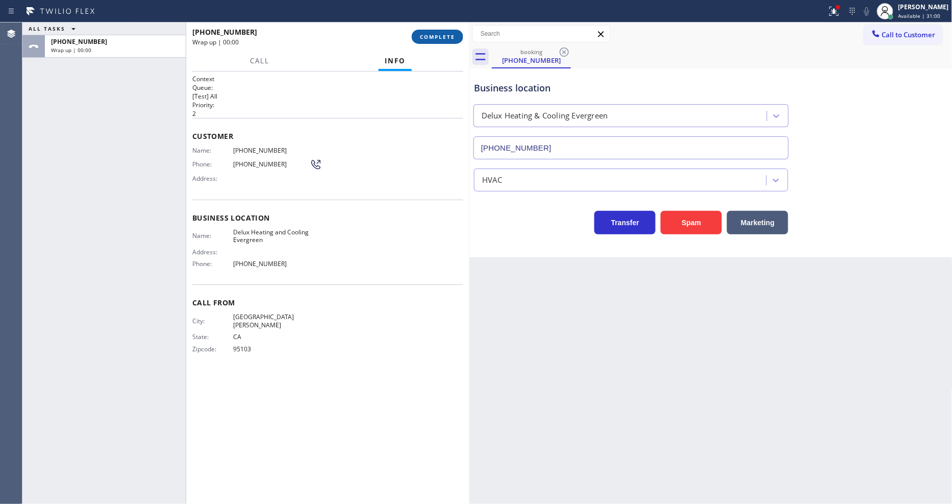
click at [437, 34] on span "COMPLETE" at bounding box center [437, 36] width 35 height 7
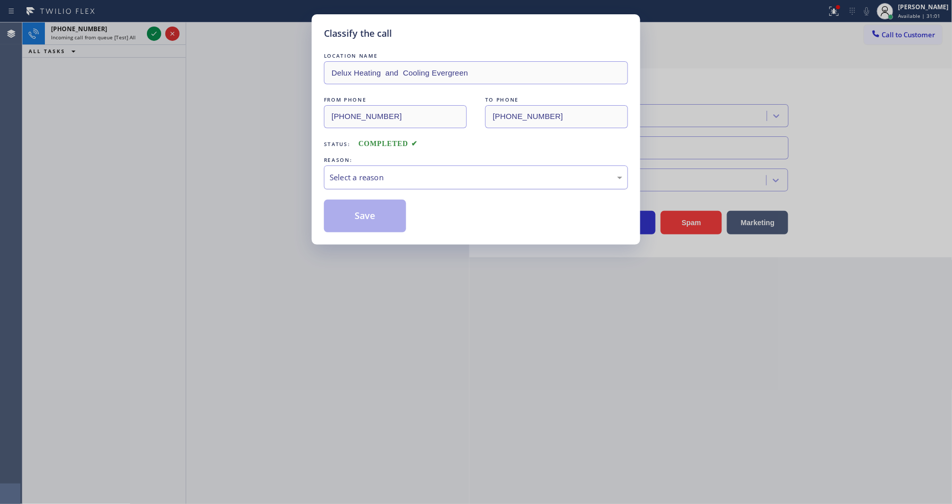
click at [369, 175] on div "Select a reason" at bounding box center [476, 178] width 293 height 12
click at [363, 206] on button "Save" at bounding box center [365, 216] width 82 height 33
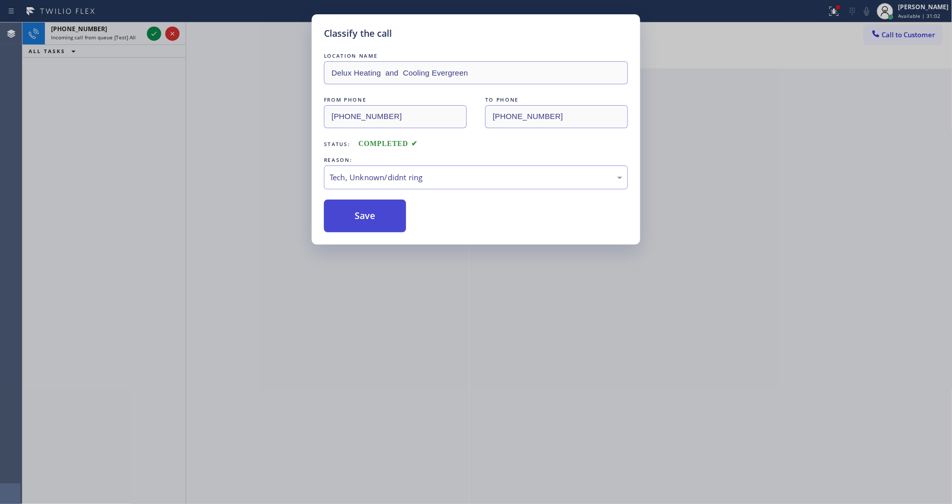
click at [363, 206] on button "Save" at bounding box center [365, 216] width 82 height 33
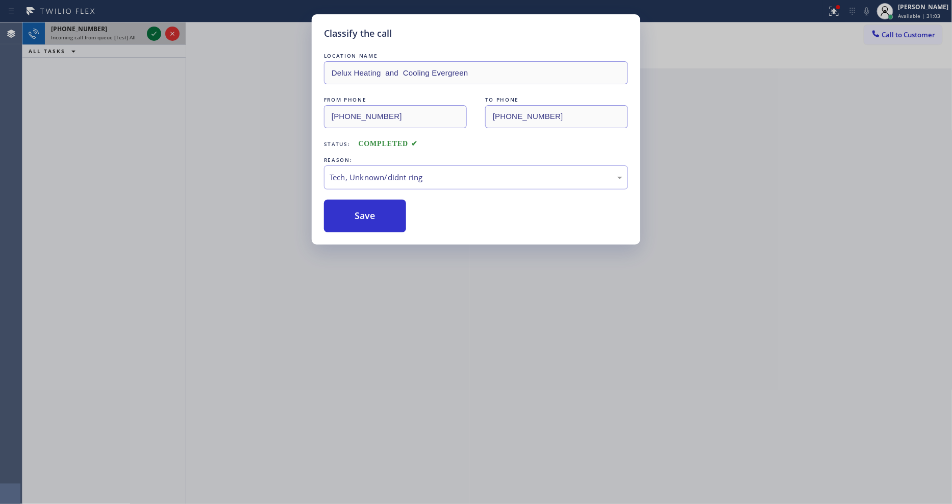
click at [154, 30] on icon at bounding box center [154, 34] width 12 height 12
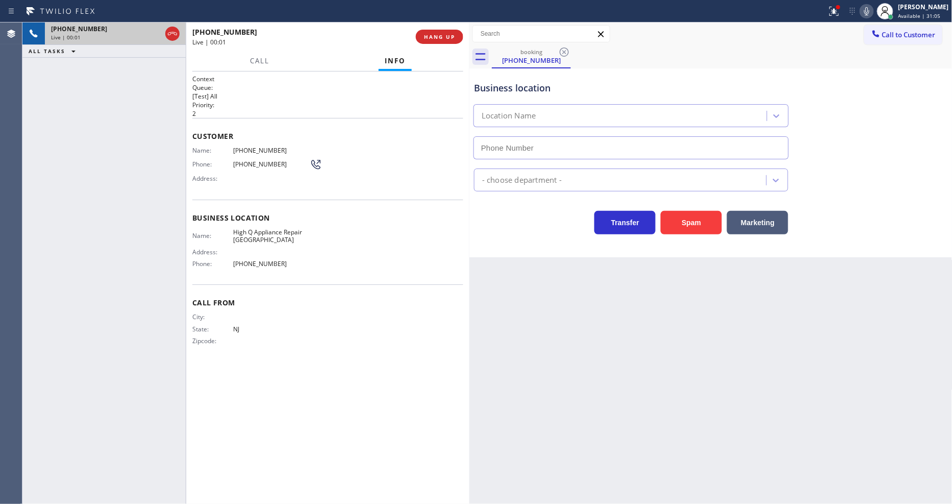
type input "(862) 288-7766"
click at [450, 38] on button "HANG UP" at bounding box center [439, 37] width 47 height 14
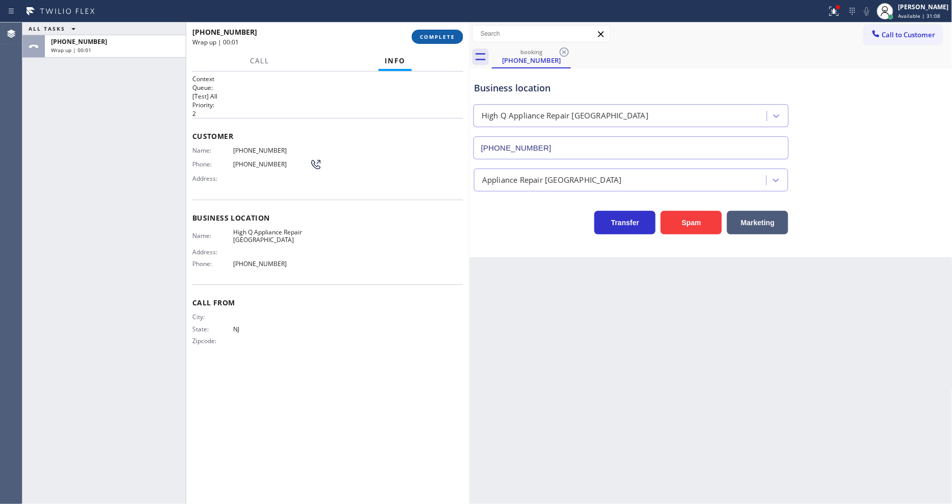
click at [444, 37] on span "COMPLETE" at bounding box center [437, 36] width 35 height 7
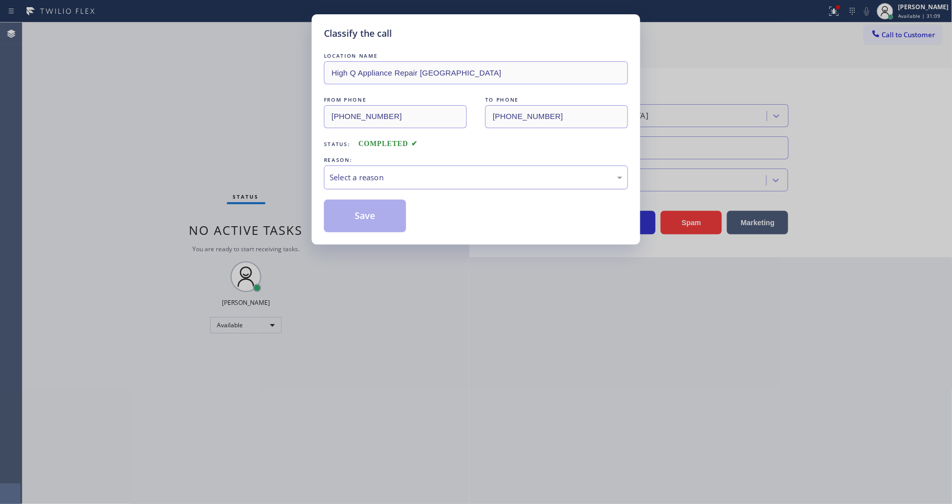
click at [388, 180] on div "Select a reason" at bounding box center [476, 178] width 293 height 12
click at [376, 219] on button "Save" at bounding box center [365, 216] width 82 height 33
click at [376, 218] on button "Save" at bounding box center [365, 216] width 82 height 33
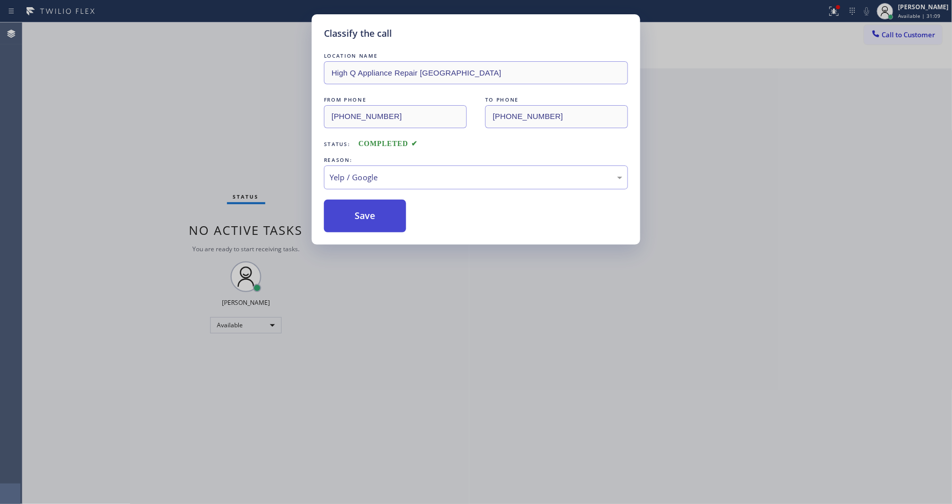
drag, startPoint x: 376, startPoint y: 218, endPoint x: 375, endPoint y: 496, distance: 277.2
click at [376, 218] on button "Save" at bounding box center [365, 216] width 82 height 33
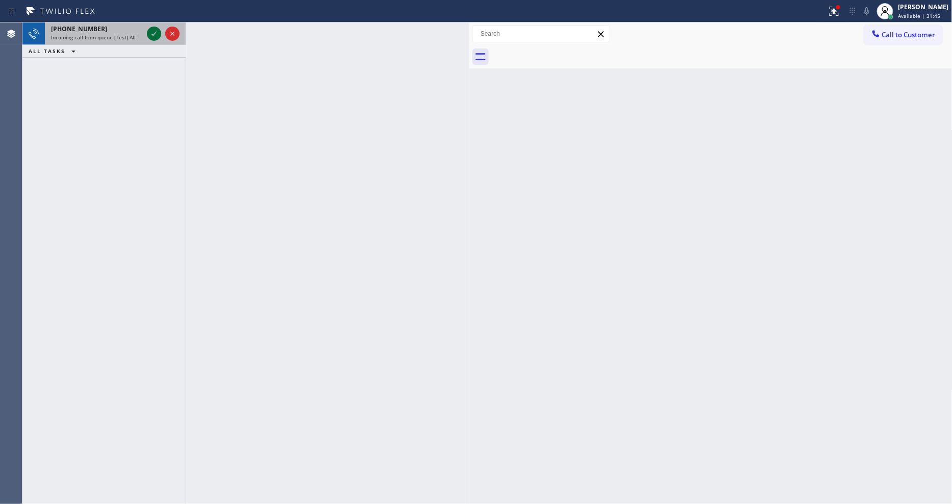
click at [157, 32] on icon at bounding box center [154, 34] width 12 height 12
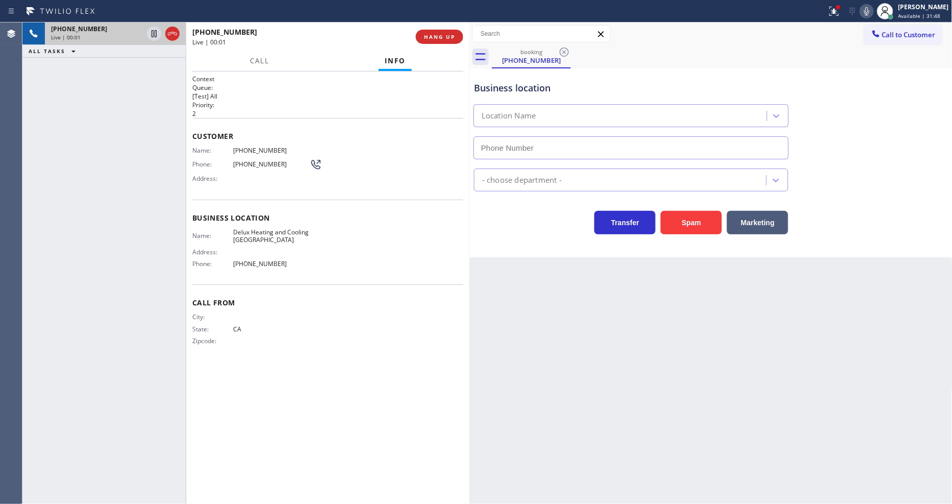
type input "(949) 506-5865"
click at [436, 37] on span "HANG UP" at bounding box center [439, 36] width 31 height 7
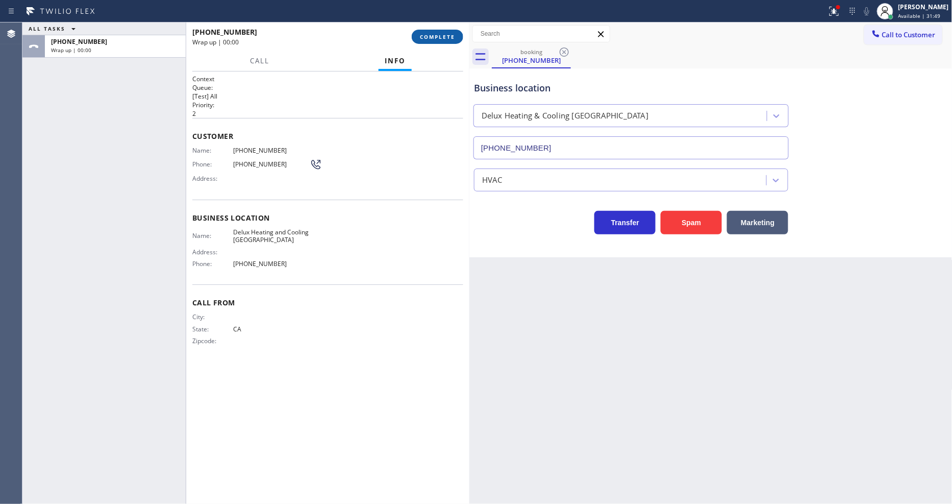
click at [436, 37] on span "COMPLETE" at bounding box center [437, 36] width 35 height 7
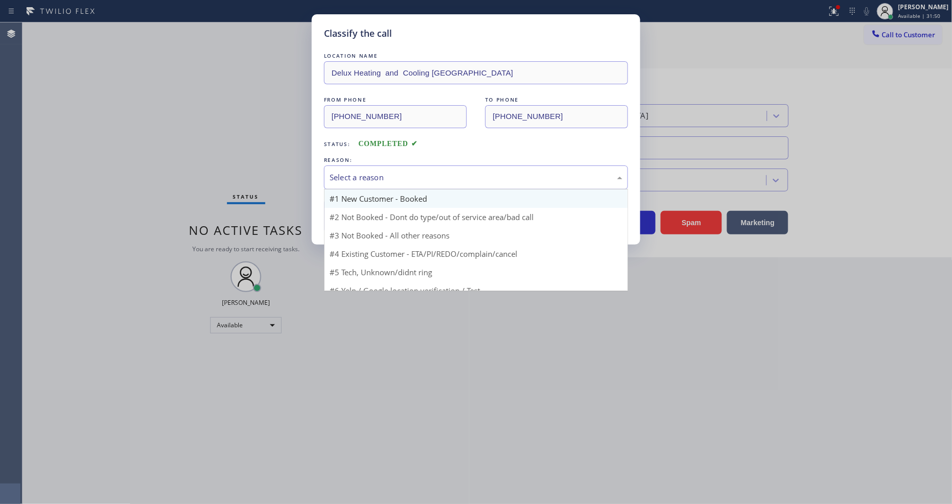
drag, startPoint x: 413, startPoint y: 212, endPoint x: 407, endPoint y: 196, distance: 17.0
click at [407, 165] on div "Select a reason" at bounding box center [476, 177] width 304 height 24
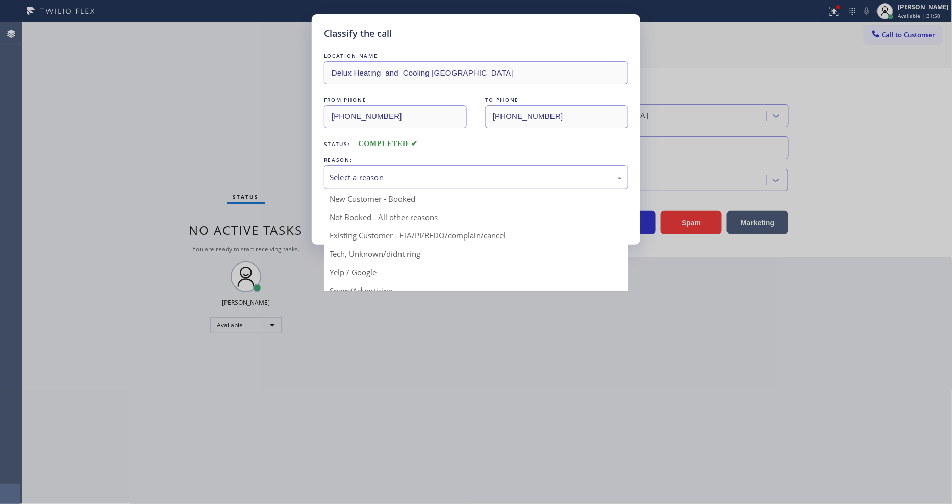
drag, startPoint x: 393, startPoint y: 261, endPoint x: 389, endPoint y: 213, distance: 48.7
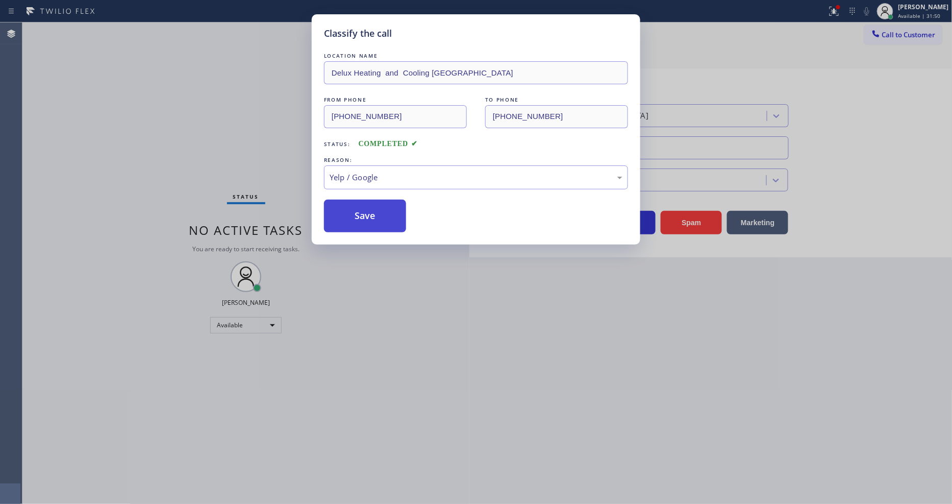
click at [388, 212] on button "Save" at bounding box center [365, 216] width 82 height 33
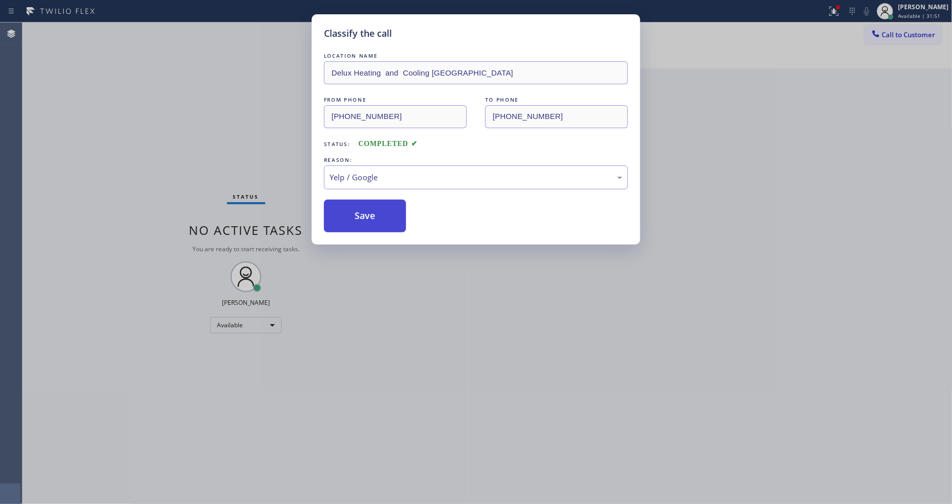
click at [388, 212] on button "Save" at bounding box center [365, 216] width 82 height 33
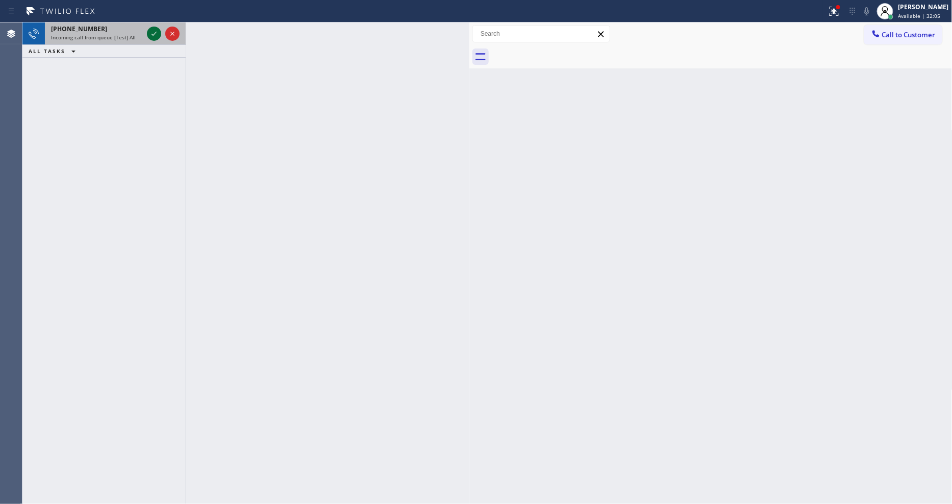
click at [149, 33] on icon at bounding box center [154, 34] width 12 height 12
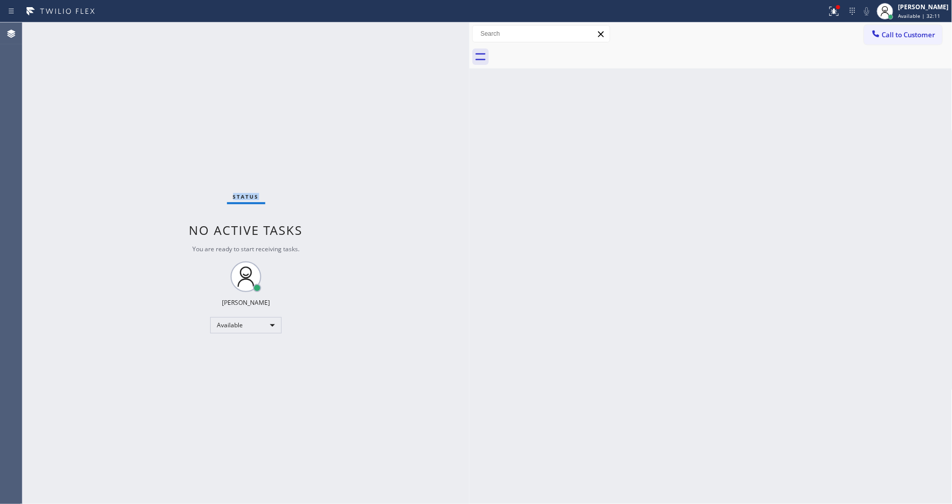
click at [329, 401] on div "Status No active tasks You are ready to start receiving tasks. [PERSON_NAME] Av…" at bounding box center [245, 262] width 447 height 481
drag, startPoint x: 726, startPoint y: 373, endPoint x: 720, endPoint y: 373, distance: 6.6
click at [726, 373] on div "Back to Dashboard Change Sender ID Customers Technicians Select a contact Outbo…" at bounding box center [711, 262] width 483 height 481
click at [914, 35] on span "Call to Customer" at bounding box center [910, 34] width 54 height 9
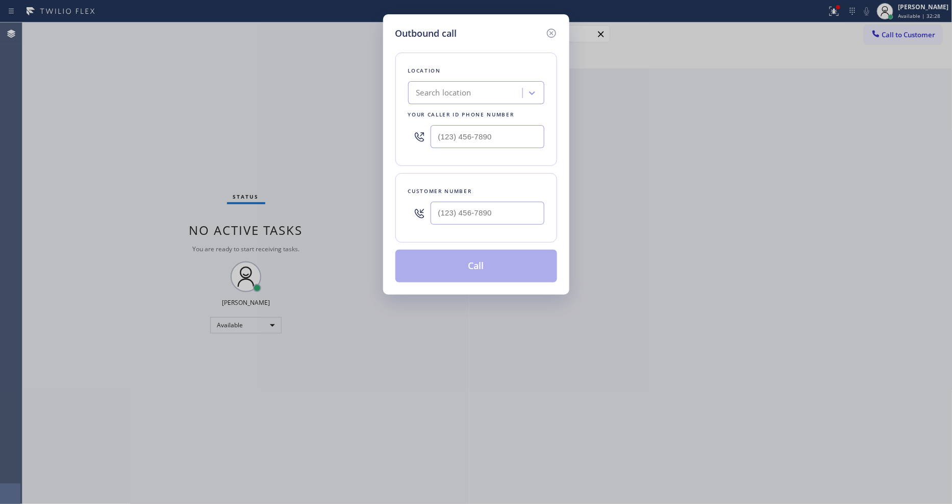
click at [486, 97] on div "Search location" at bounding box center [466, 93] width 111 height 18
paste input "Rocket Heating AC Repair Belmont"
type input "Rocket Heating AC Repair Belmont"
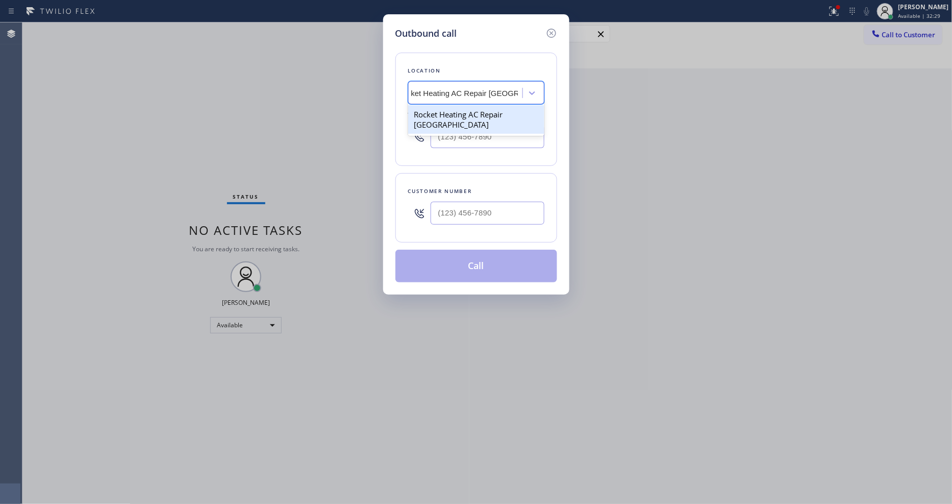
click at [471, 110] on div "Rocket Heating AC Repair Belmont" at bounding box center [476, 119] width 136 height 29
type input "(650) 332-4437"
click at [267, 165] on div "Outbound call Location Rocket Heating AC Repair Belmont Your caller id phone nu…" at bounding box center [476, 252] width 952 height 504
click at [494, 212] on input "(___) ___-____" at bounding box center [488, 213] width 114 height 23
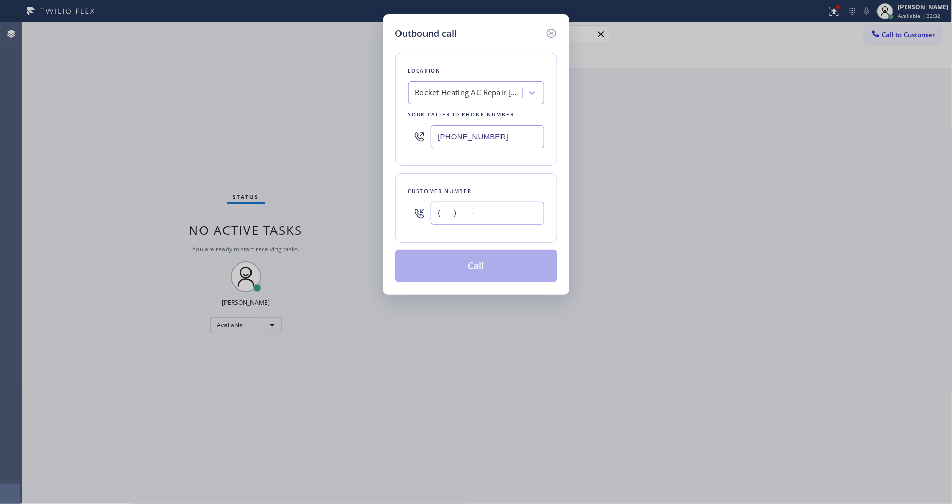
paste input "754) 336-6892"
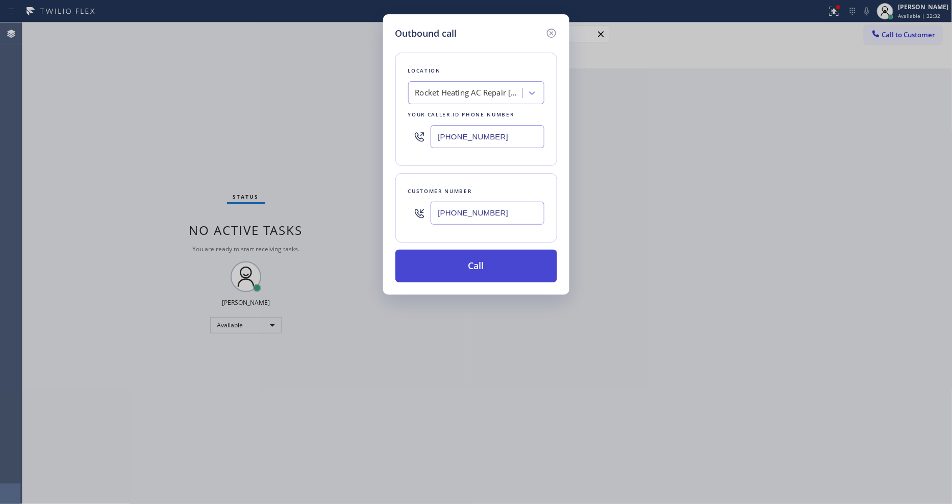
type input "(754) 336-6892"
click at [453, 266] on button "Call" at bounding box center [477, 266] width 162 height 33
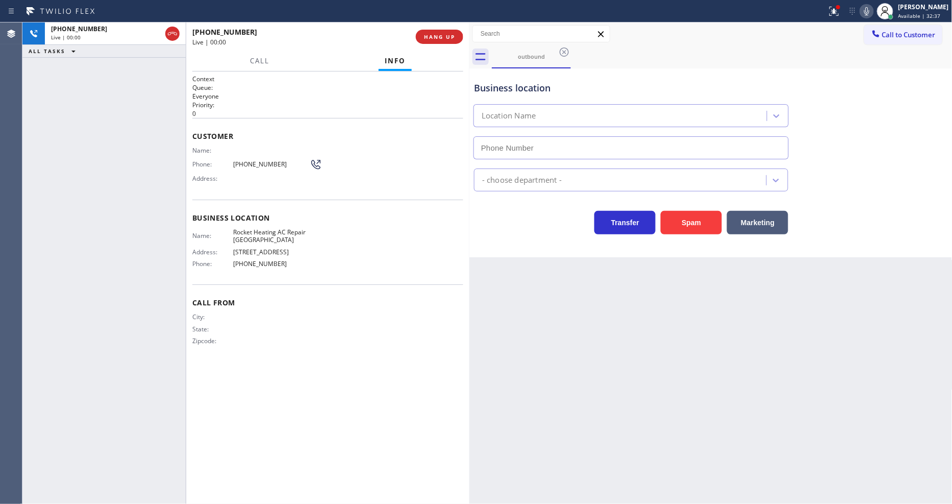
type input "(650) 332-4437"
click at [441, 32] on button "HANG UP" at bounding box center [439, 37] width 47 height 14
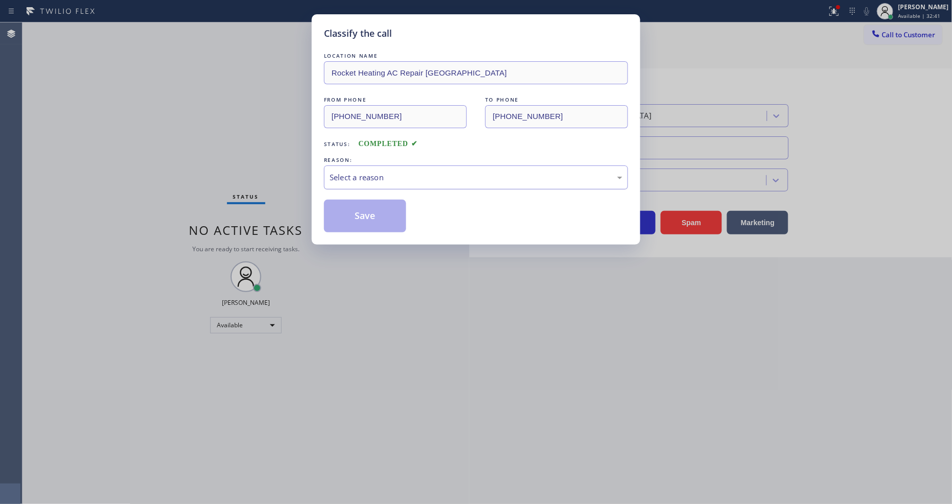
click at [376, 175] on div "Select a reason" at bounding box center [476, 178] width 293 height 12
click at [385, 215] on button "Save" at bounding box center [365, 216] width 82 height 33
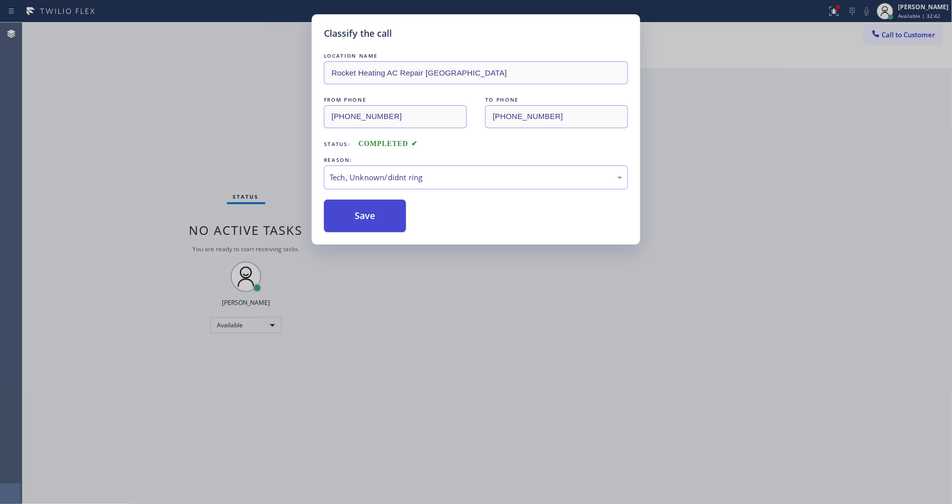
click at [385, 215] on button "Save" at bounding box center [365, 216] width 82 height 33
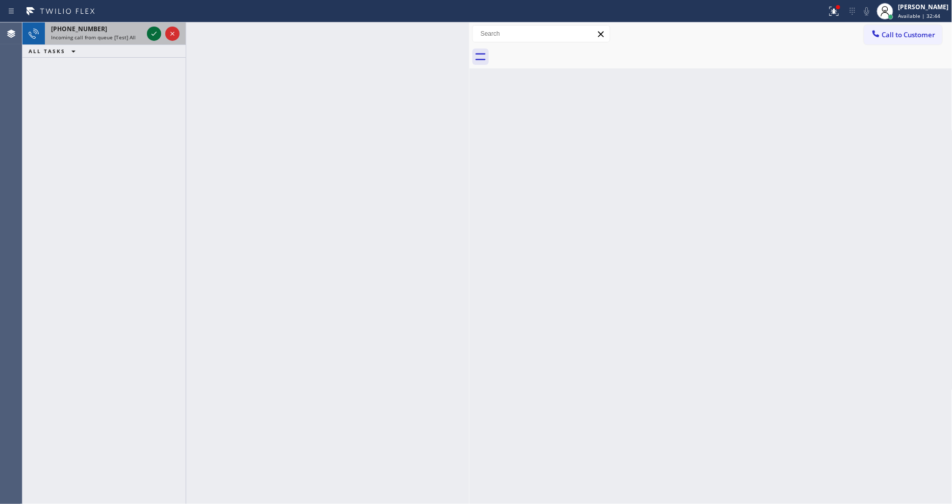
click at [151, 29] on icon at bounding box center [154, 34] width 12 height 12
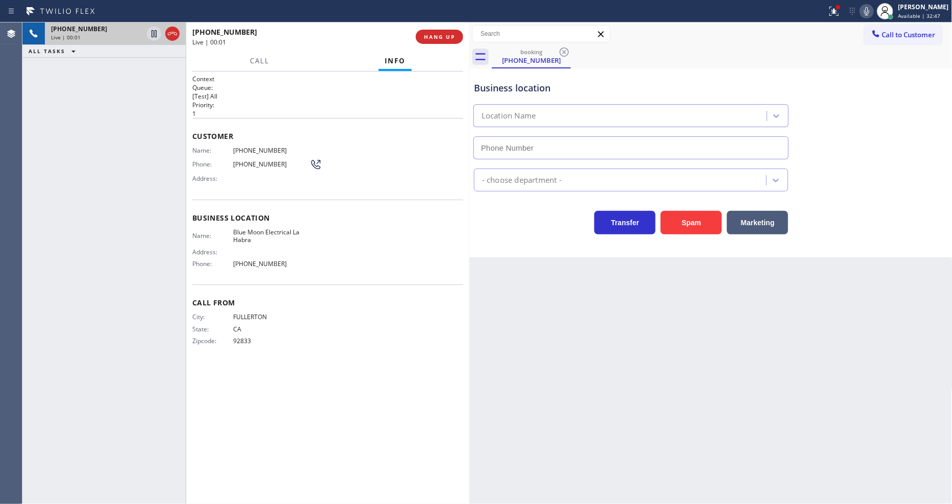
type input "(562) 358-5959"
click at [253, 231] on span "Blue Moon Electrical La Habra" at bounding box center [271, 236] width 77 height 16
copy span "Blue Moon Electrical La Habra"
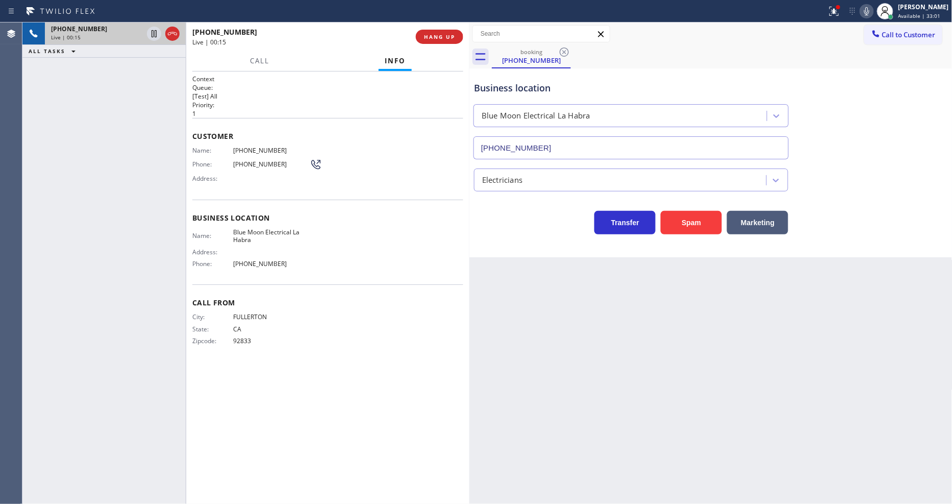
drag, startPoint x: 405, startPoint y: 453, endPoint x: 396, endPoint y: 460, distance: 12.0
click at [404, 453] on div "Context Queue: [Test] All Priority: 1 Customer Name: (714) 732-9663 Phone: (714…" at bounding box center [327, 288] width 271 height 426
drag, startPoint x: 154, startPoint y: 32, endPoint x: 248, endPoint y: 34, distance: 93.9
click at [154, 32] on icon at bounding box center [154, 34] width 12 height 12
click at [873, 11] on icon at bounding box center [867, 11] width 12 height 12
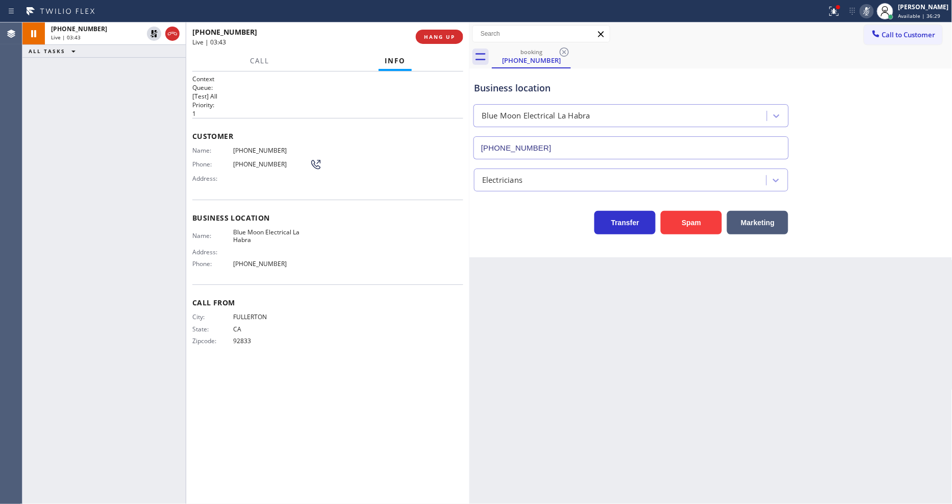
click at [247, 154] on div "Name: (714) 732-9663 Phone: (714) 732-9663 Address:" at bounding box center [257, 166] width 130 height 40
click at [249, 146] on span "(714) 732-9663" at bounding box center [271, 150] width 77 height 8
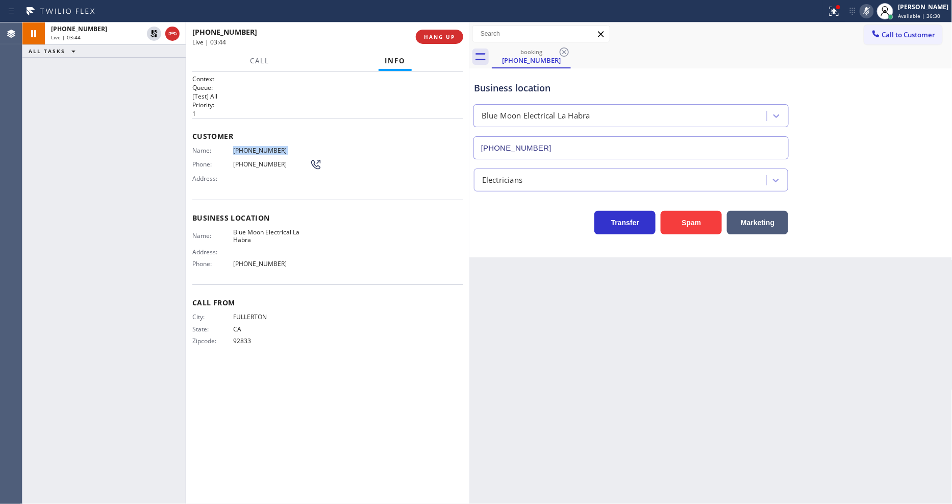
click at [249, 146] on span "(714) 732-9663" at bounding box center [271, 150] width 77 height 8
drag, startPoint x: 642, startPoint y: 357, endPoint x: 816, endPoint y: 159, distance: 264.1
click at [642, 357] on div "Back to Dashboard Change Sender ID Customers Technicians Select a contact Outbo…" at bounding box center [711, 262] width 483 height 481
click at [841, 7] on div at bounding box center [839, 7] width 4 height 4
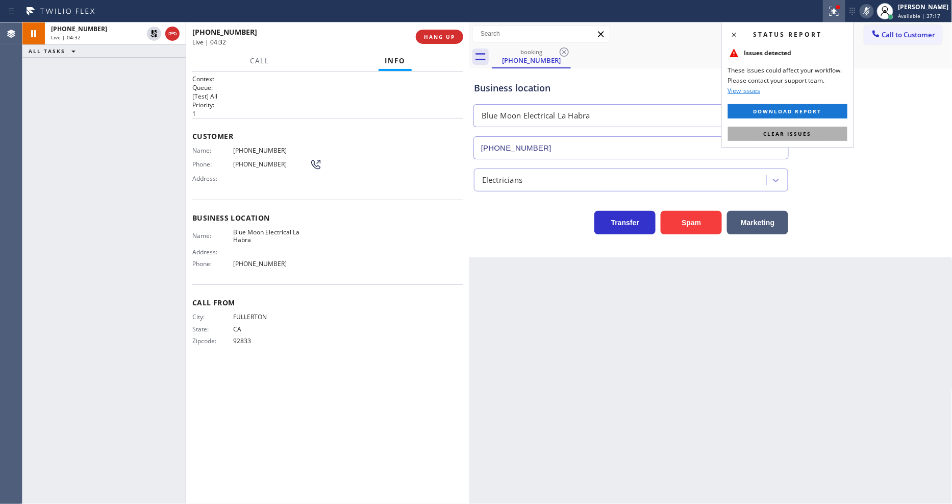
click at [833, 134] on button "Clear issues" at bounding box center [787, 134] width 119 height 14
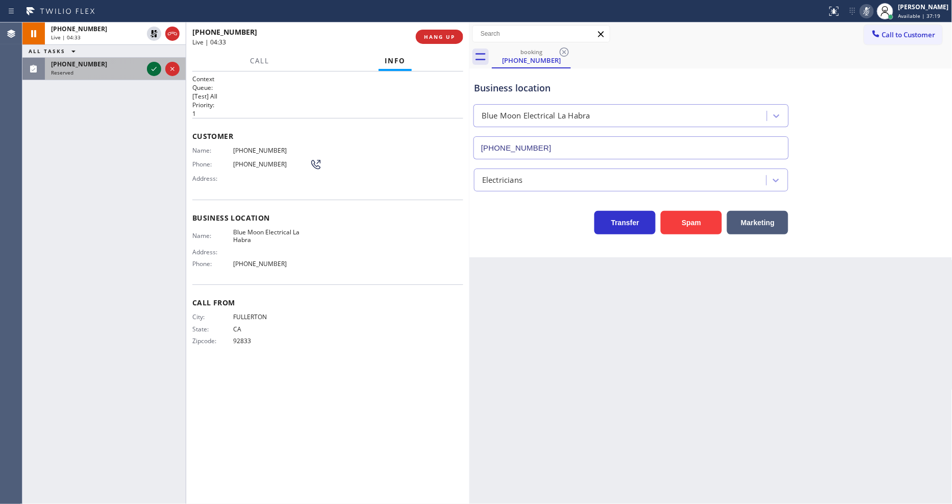
click at [153, 67] on icon at bounding box center [154, 69] width 12 height 12
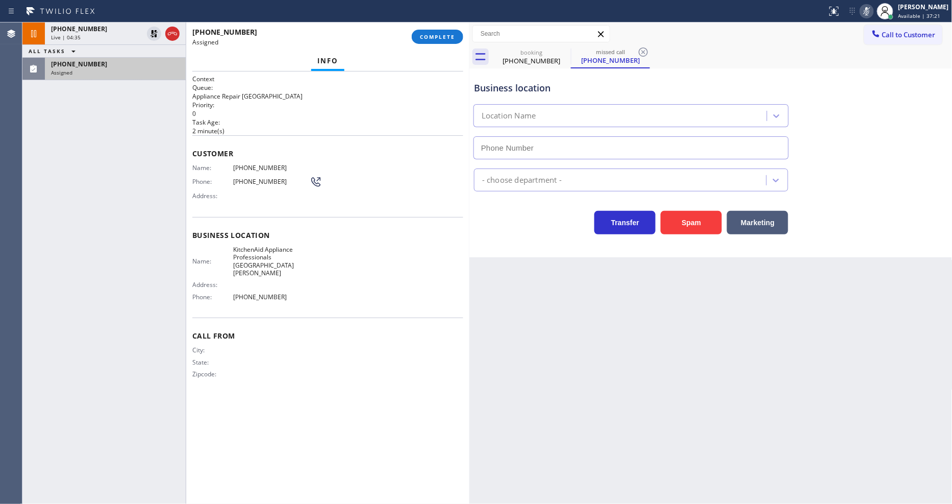
type input "(408) 413-3480"
click at [385, 154] on span "Customer" at bounding box center [327, 154] width 271 height 10
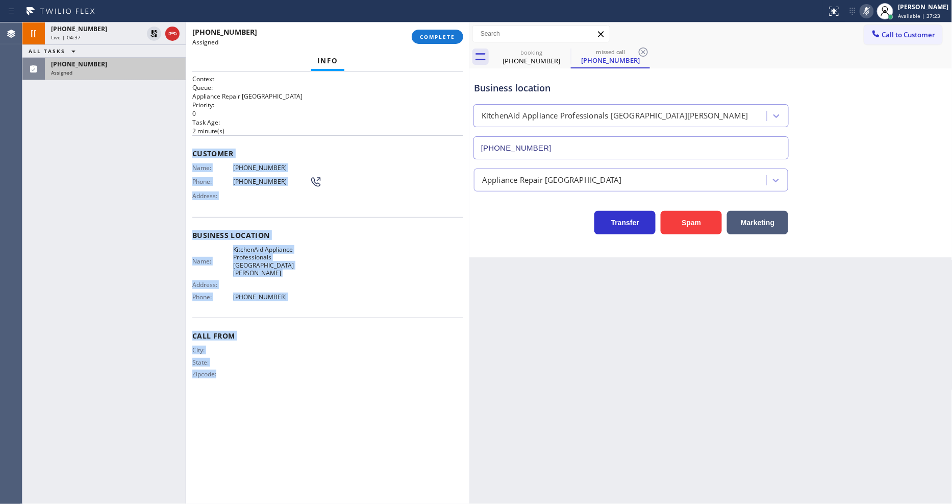
drag, startPoint x: 190, startPoint y: 149, endPoint x: 302, endPoint y: 426, distance: 299.3
click at [302, 426] on div "Context Queue: Appliance Repair High End Priority: 0 Task Age: 2 minute(s) Cust…" at bounding box center [327, 287] width 283 height 432
click at [452, 37] on span "COMPLETE" at bounding box center [437, 36] width 35 height 7
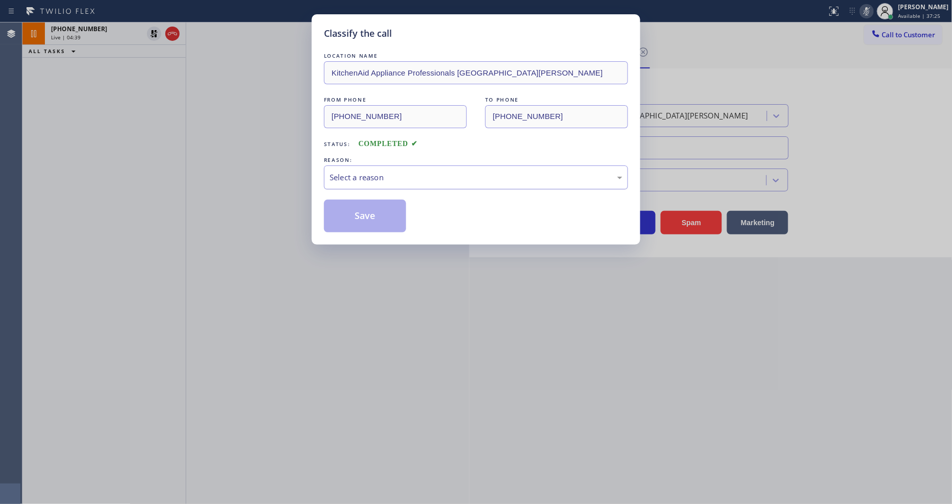
click at [403, 167] on div "Select a reason" at bounding box center [476, 177] width 304 height 24
click at [384, 210] on button "Save" at bounding box center [365, 216] width 82 height 33
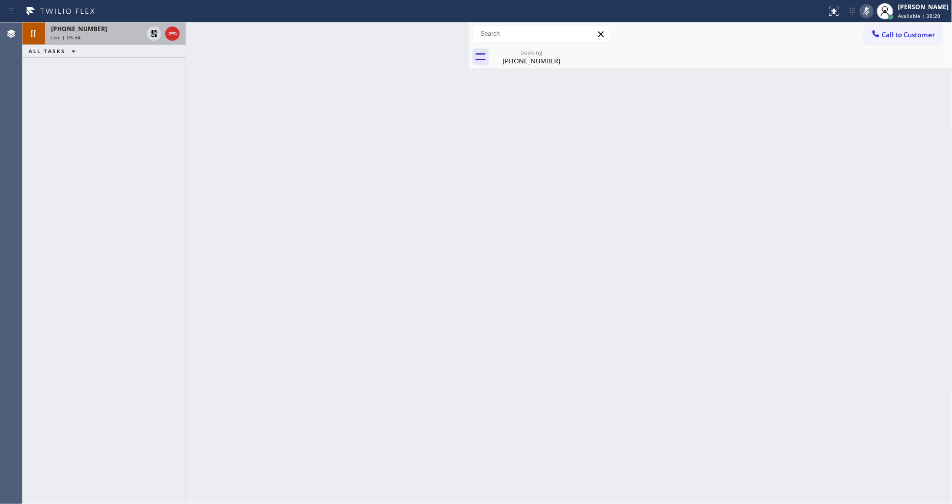
click at [113, 34] on div "Live | 05:34" at bounding box center [97, 37] width 92 height 7
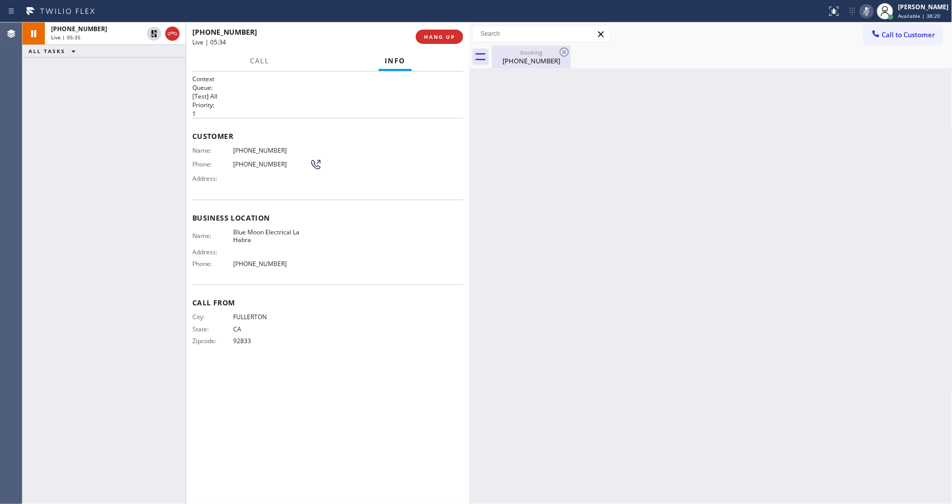
click at [512, 60] on div "(714) 732-9663" at bounding box center [531, 60] width 77 height 9
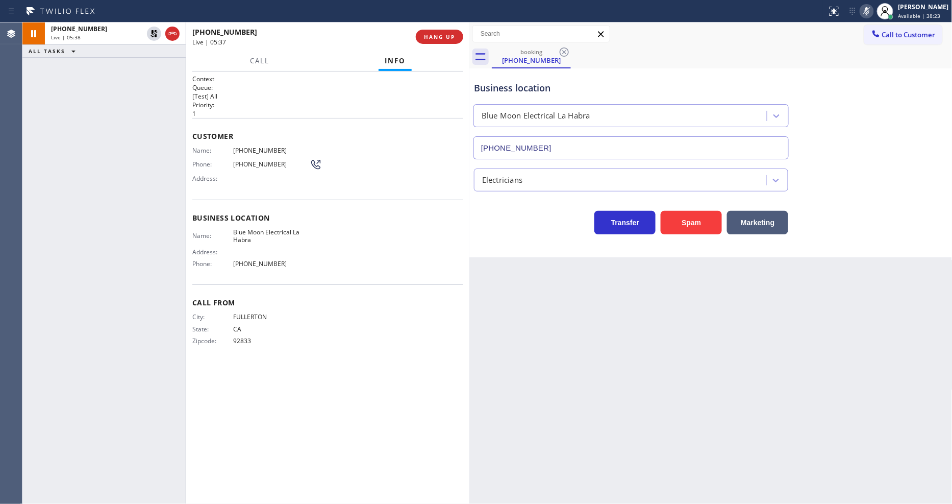
click at [360, 366] on div "Context Queue: [Test] All Priority: 1 Customer Name: (714) 732-9663 Phone: (714…" at bounding box center [327, 288] width 271 height 426
click at [151, 69] on icon at bounding box center [154, 69] width 12 height 12
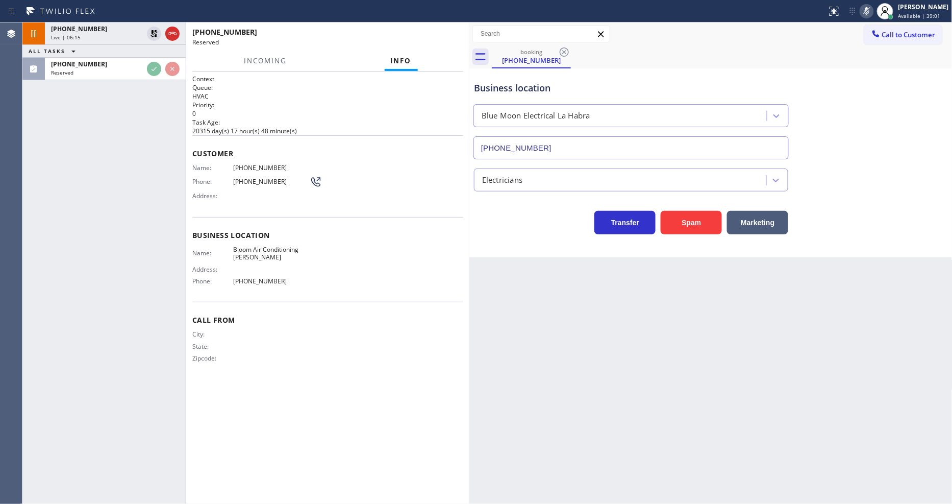
click at [119, 221] on div "+17147329663 Live | 06:15 ALL TASKS ALL TASKS ACTIVE TASKS TASKS IN WRAP UP (30…" at bounding box center [103, 262] width 163 height 481
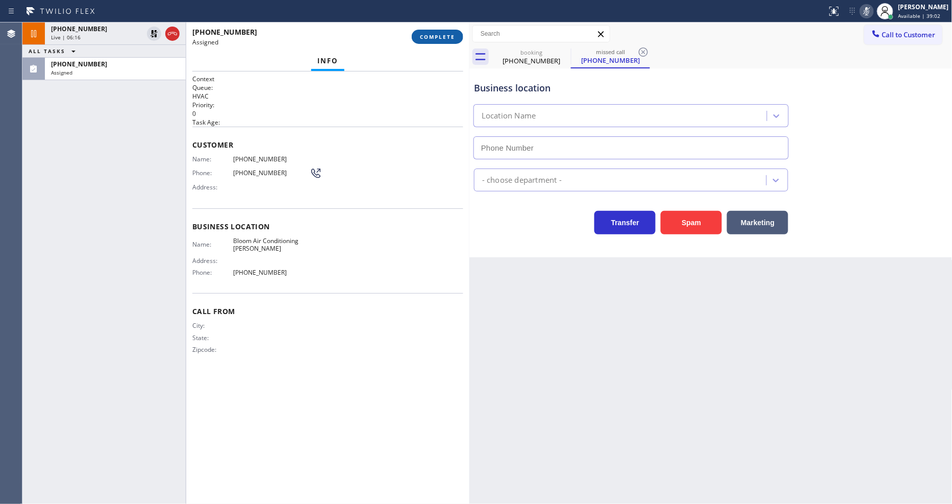
type input "(305) 575-2524"
click at [428, 39] on span "COMPLETE" at bounding box center [437, 36] width 35 height 7
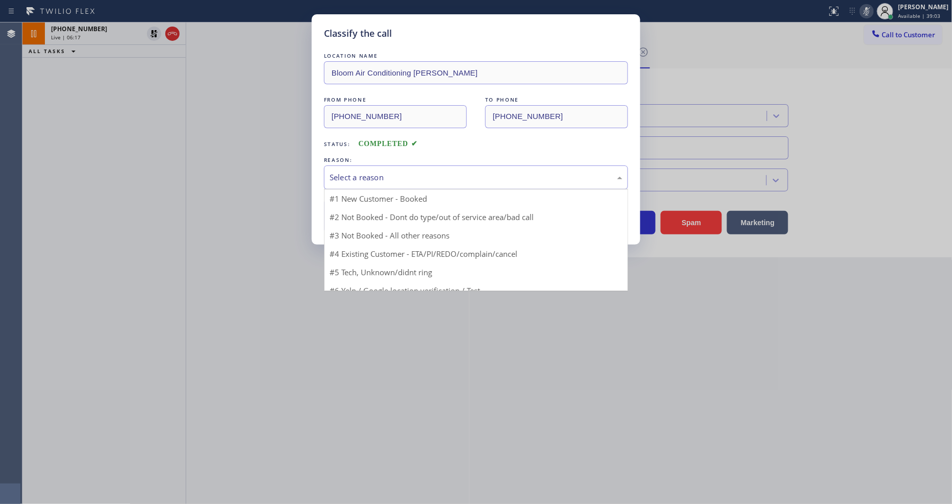
click at [390, 174] on div "Select a reason" at bounding box center [476, 178] width 293 height 12
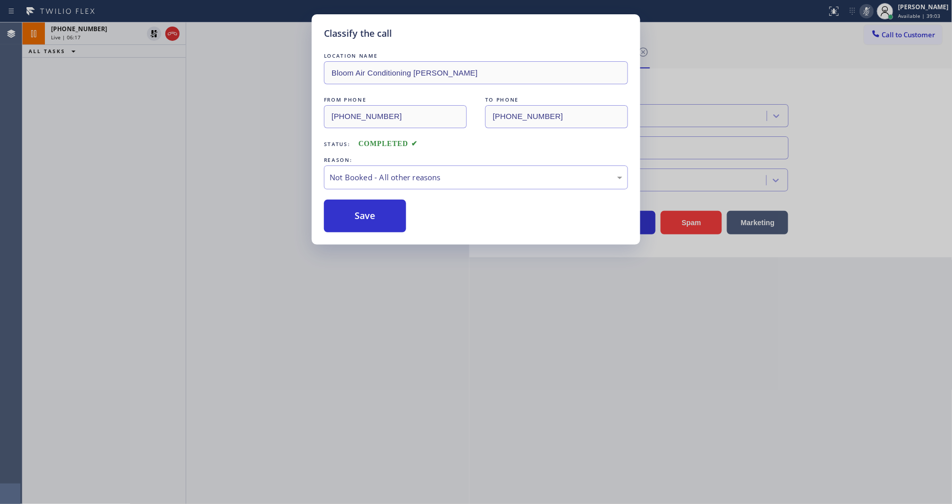
click at [379, 207] on button "Save" at bounding box center [365, 216] width 82 height 33
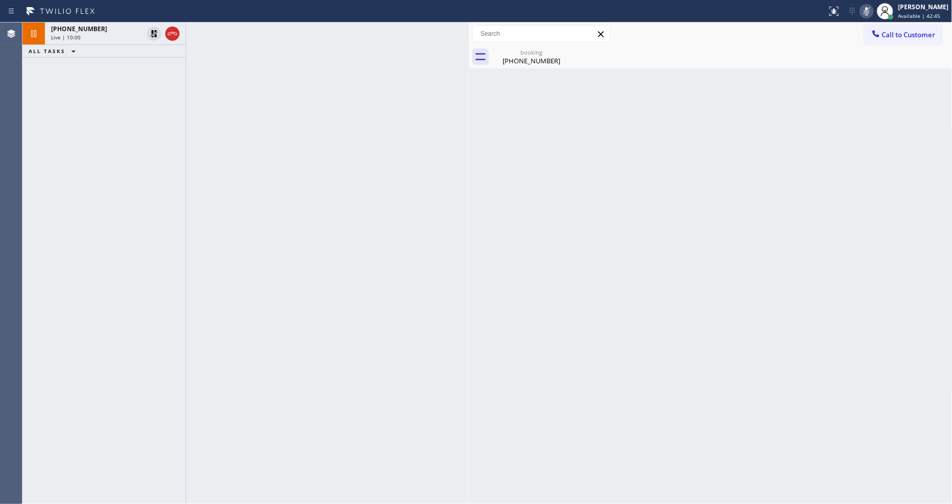
drag, startPoint x: 152, startPoint y: 32, endPoint x: 815, endPoint y: 9, distance: 663.5
click at [152, 32] on icon at bounding box center [154, 33] width 7 height 7
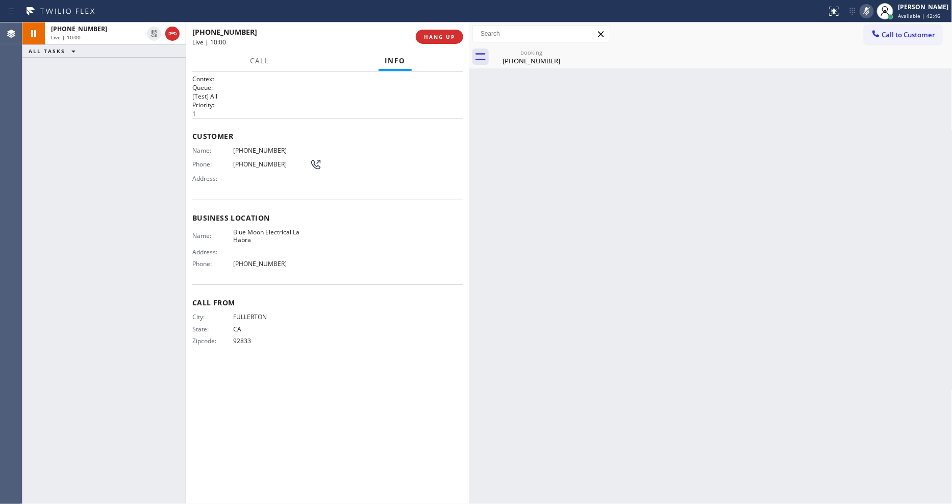
click at [870, 13] on icon at bounding box center [867, 11] width 5 height 8
click at [870, 11] on icon at bounding box center [867, 11] width 12 height 12
click at [510, 55] on div "booking" at bounding box center [531, 52] width 77 height 8
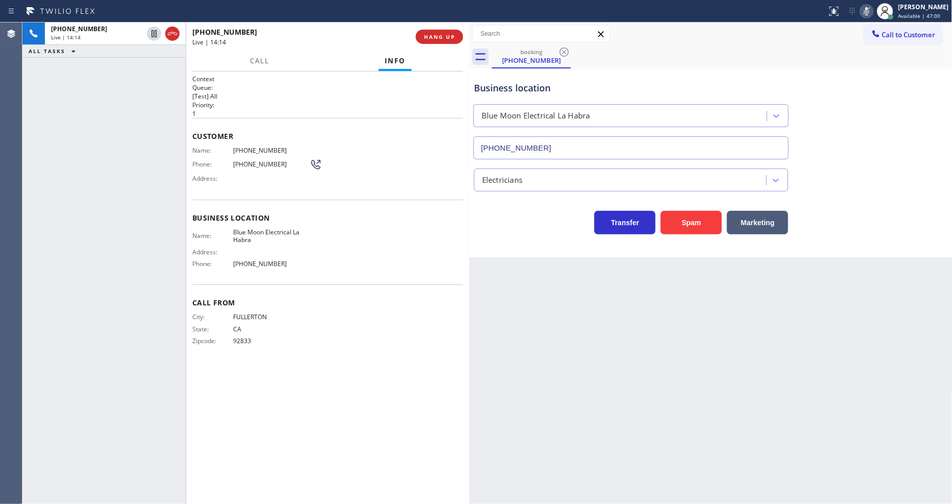
click at [873, 11] on icon at bounding box center [867, 11] width 12 height 12
click at [246, 92] on p "[Test] All" at bounding box center [327, 96] width 271 height 9
click at [258, 146] on span "(714) 732-9663" at bounding box center [271, 150] width 77 height 8
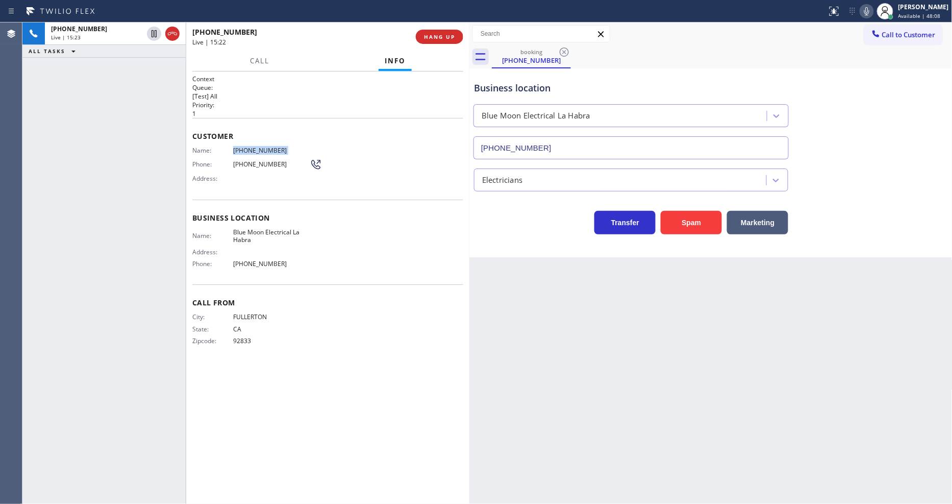
click at [870, 7] on icon at bounding box center [867, 11] width 5 height 8
click at [670, 61] on div "booking (714) 732-9663" at bounding box center [722, 56] width 461 height 23
click at [873, 9] on icon at bounding box center [867, 11] width 12 height 12
click at [240, 148] on span "(714) 732-9663" at bounding box center [271, 150] width 77 height 8
click at [240, 148] on span "[PHONE_NUMBER]" at bounding box center [271, 150] width 77 height 8
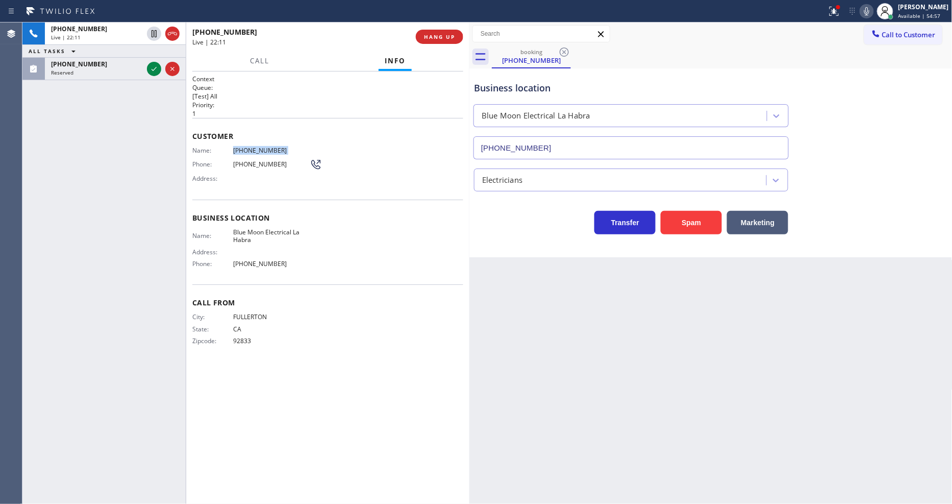
click at [240, 148] on span "[PHONE_NUMBER]" at bounding box center [271, 150] width 77 height 8
copy span "[PHONE_NUMBER]"
click at [150, 69] on icon at bounding box center [154, 69] width 12 height 12
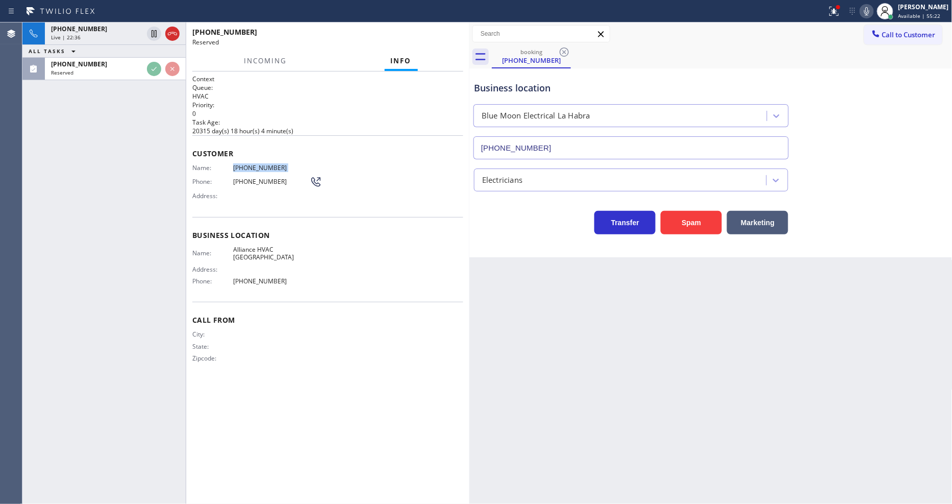
click at [144, 215] on div "+17147329663 Live | 22:36 ALL TASKS ALL TASKS ACTIVE TASKS TASKS IN WRAP UP (65…" at bounding box center [103, 262] width 163 height 481
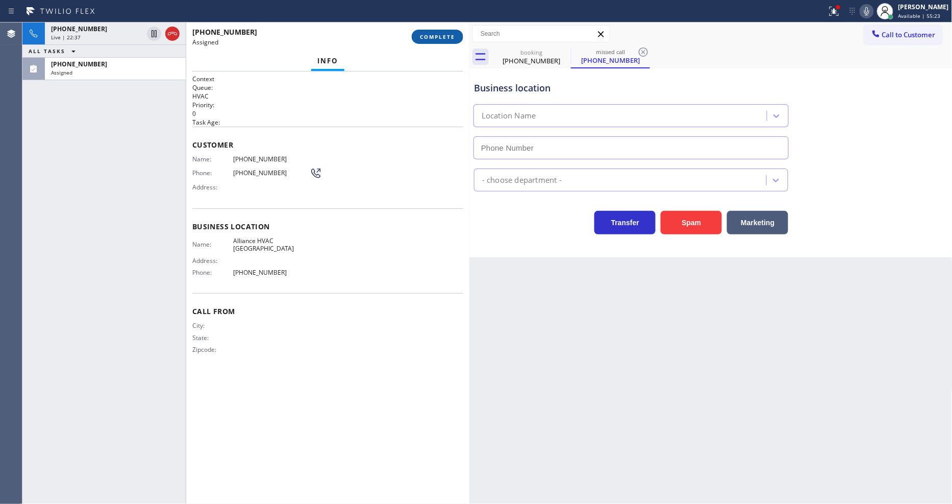
click at [441, 38] on span "COMPLETE" at bounding box center [437, 36] width 35 height 7
type input "(650) 679-7807"
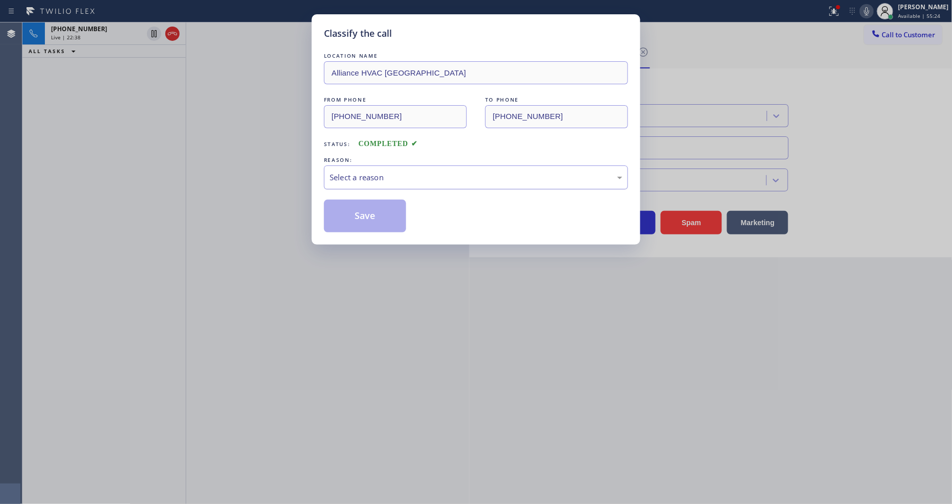
click at [393, 175] on div "Select a reason" at bounding box center [476, 178] width 293 height 12
drag, startPoint x: 386, startPoint y: 250, endPoint x: 384, endPoint y: 218, distance: 32.2
click at [384, 217] on button "Save" at bounding box center [365, 216] width 82 height 33
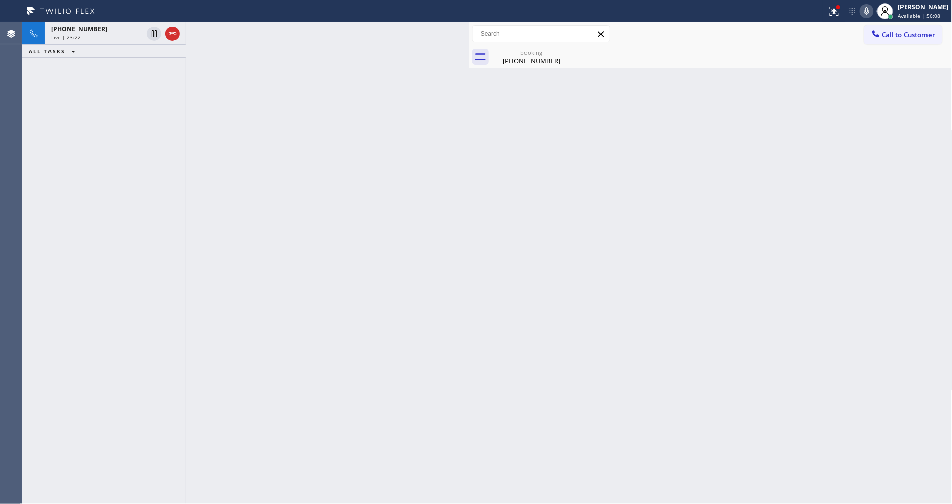
drag, startPoint x: 128, startPoint y: 39, endPoint x: 174, endPoint y: 48, distance: 47.3
click at [126, 39] on div "Live | 23:22" at bounding box center [97, 37] width 92 height 7
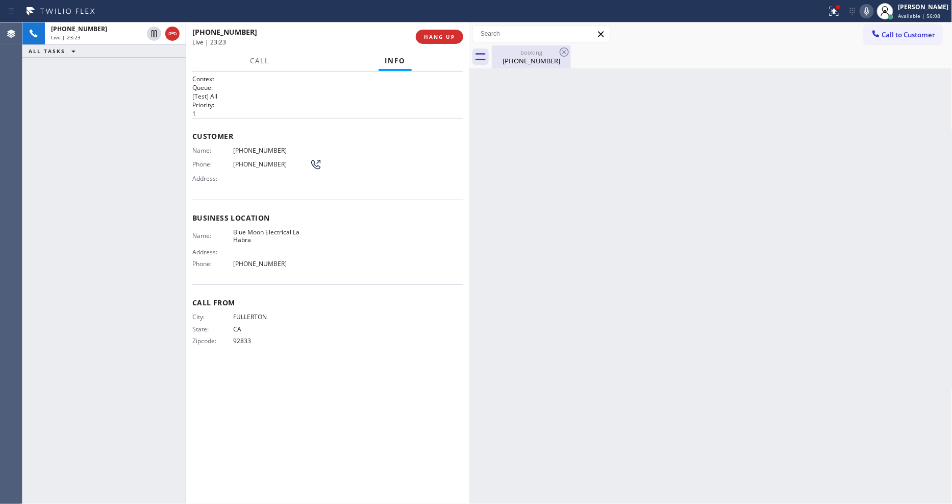
click at [527, 63] on div "(714) 732-9663" at bounding box center [531, 60] width 77 height 9
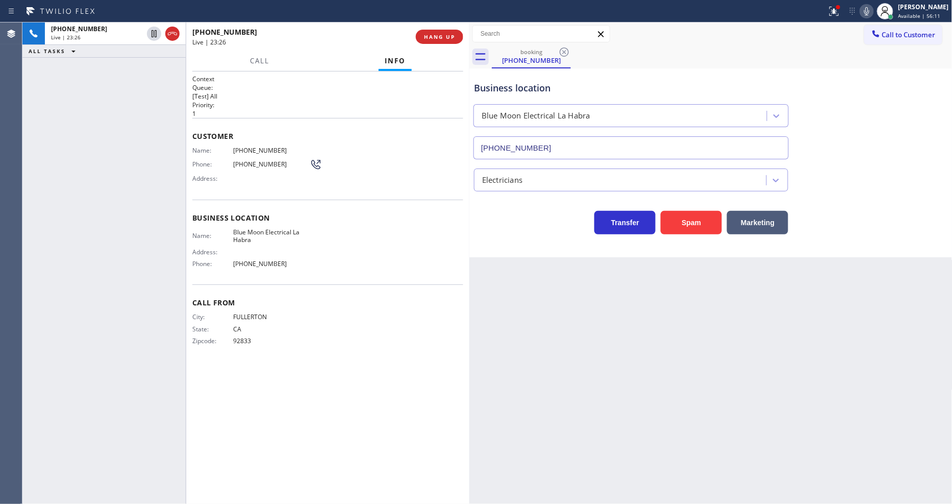
click at [279, 333] on div "City: FULLERTON State: CA Zipcode: 92833" at bounding box center [250, 331] width 117 height 36
drag, startPoint x: 703, startPoint y: 320, endPoint x: 826, endPoint y: 191, distance: 177.3
click at [703, 320] on div "Back to Dashboard Change Sender ID Customers Technicians Select a contact Outbo…" at bounding box center [711, 262] width 483 height 481
click at [842, 7] on div at bounding box center [839, 7] width 6 height 6
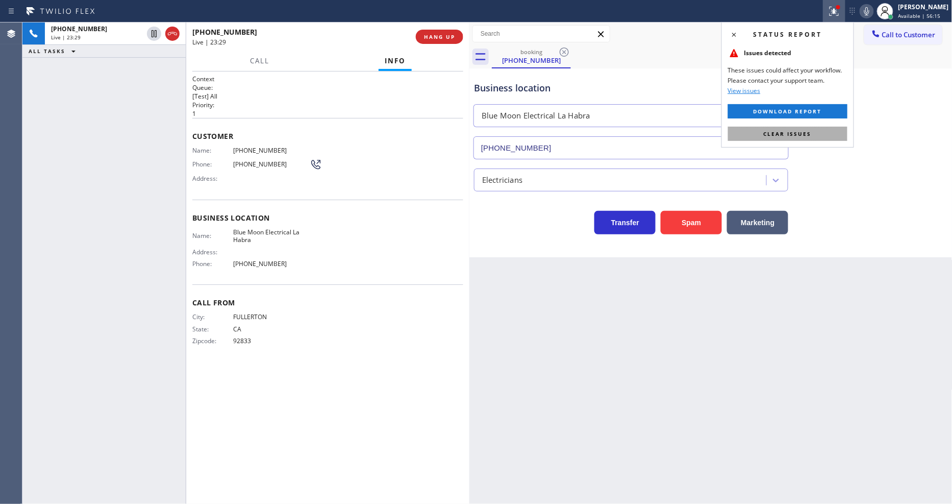
click at [809, 133] on span "Clear issues" at bounding box center [788, 133] width 48 height 7
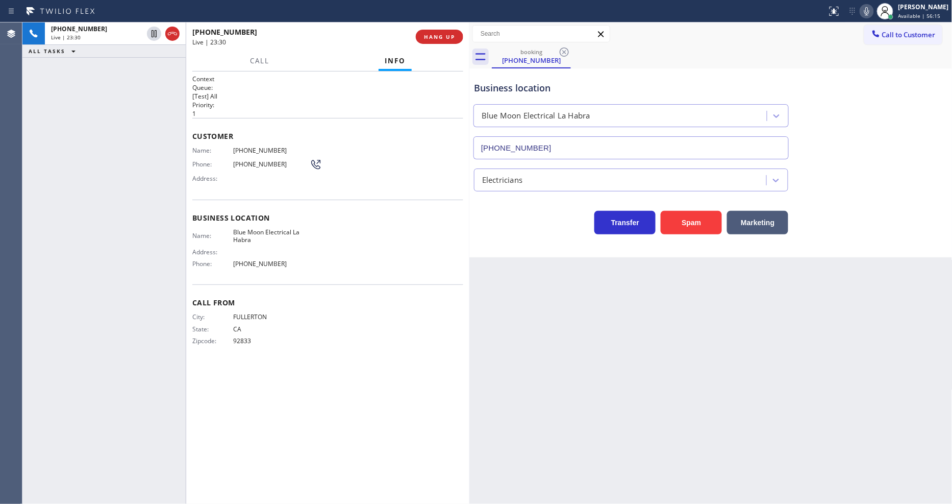
click at [642, 262] on div "Back to Dashboard Change Sender ID Customers Technicians Select a contact Outbo…" at bounding box center [711, 262] width 483 height 481
click at [669, 377] on div "Back to Dashboard Change Sender ID Customers Technicians Select a contact Outbo…" at bounding box center [711, 262] width 483 height 481
click at [100, 161] on div "+17147329663 Live | 24:01 ALL TASKS ALL TASKS ACTIVE TASKS TASKS IN WRAP UP" at bounding box center [103, 262] width 163 height 481
click at [154, 63] on icon at bounding box center [154, 69] width 12 height 12
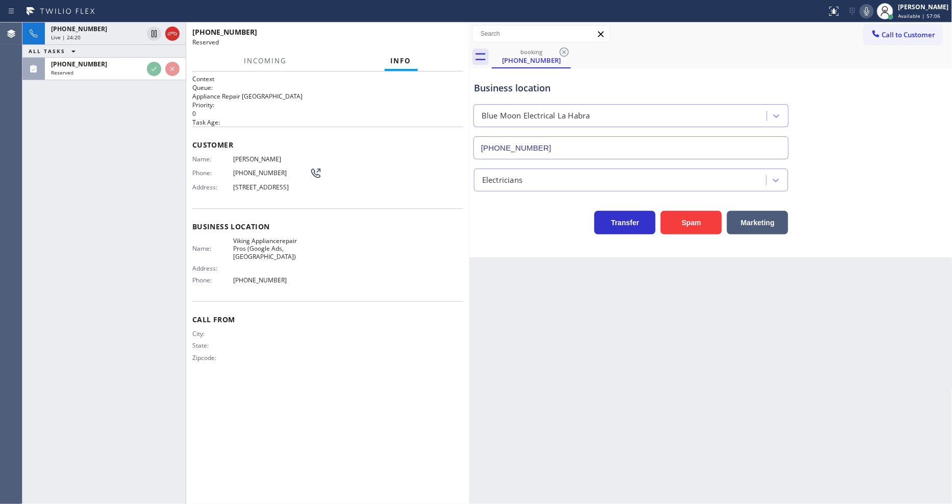
click at [448, 165] on div "Name: Henry Yandall Phone: (310) 661-0408 Address: 12109 Summer Ave, Norwalk, C…" at bounding box center [327, 175] width 271 height 40
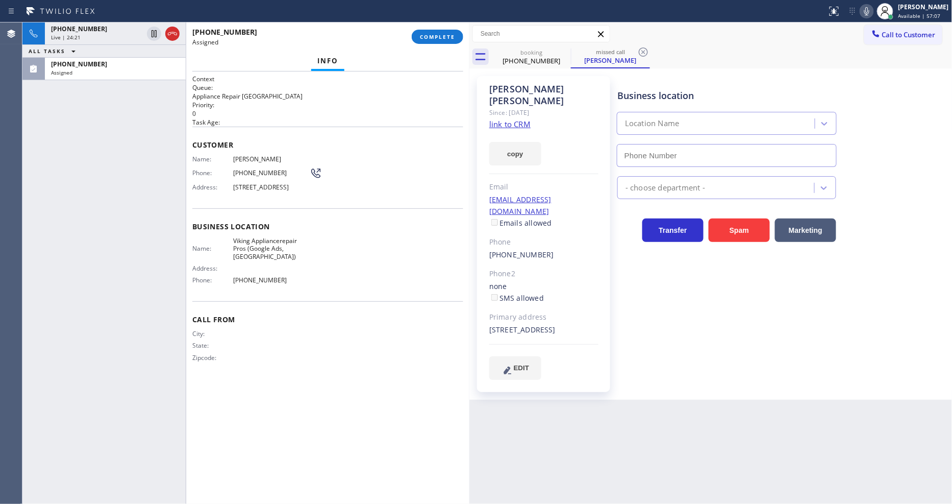
click at [519, 119] on link "link to CRM" at bounding box center [510, 124] width 41 height 10
type input "(213) 722-3593"
drag, startPoint x: 245, startPoint y: 208, endPoint x: 237, endPoint y: 203, distance: 9.9
click at [245, 208] on div "Customer Name: Henry Yandall Phone: (310) 661-0408 Address: 12109 Summer Ave, N…" at bounding box center [327, 168] width 271 height 82
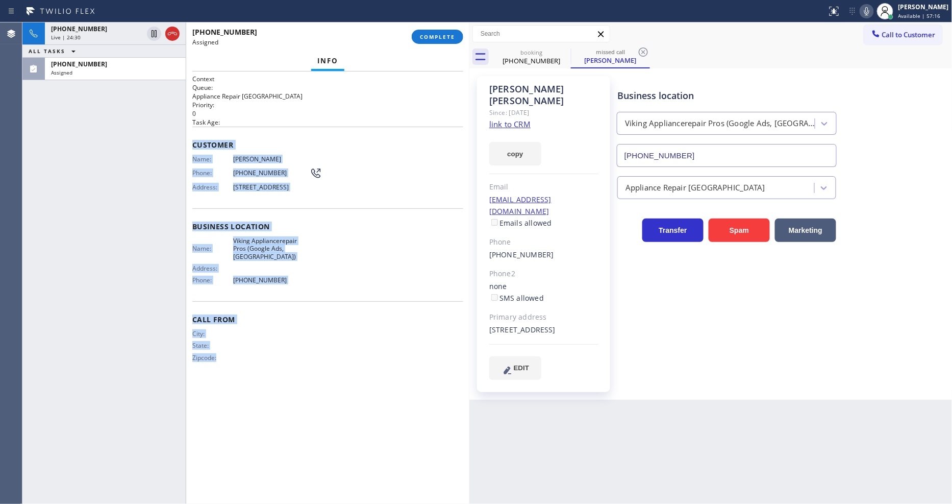
drag, startPoint x: 190, startPoint y: 143, endPoint x: 324, endPoint y: 469, distance: 352.2
click at [324, 469] on div "Context Queue: Appliance Repair High End Priority: 0 Task Age: Customer Name: H…" at bounding box center [327, 287] width 283 height 432
copy div "Customer Name: Henry Yandall Phone: (310) 661-0408 Address: 12109 Summer Ave, N…"
click at [445, 38] on span "COMPLETE" at bounding box center [437, 36] width 35 height 7
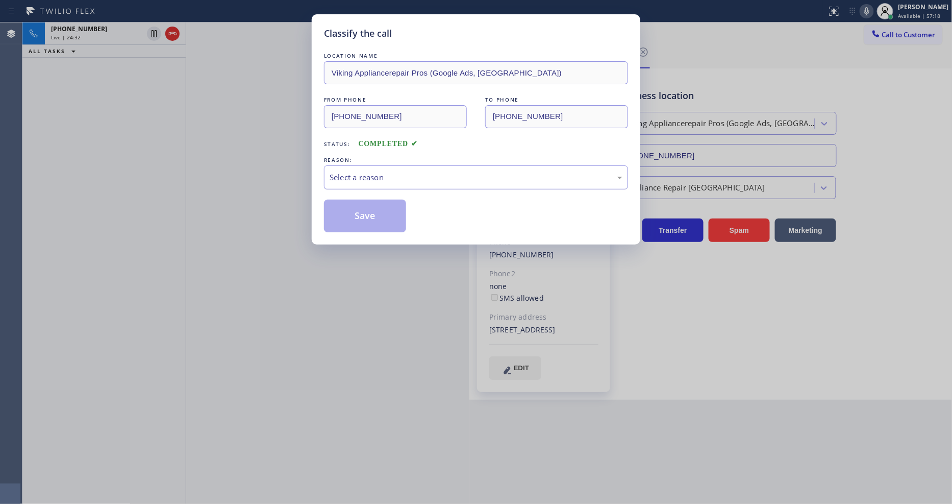
drag, startPoint x: 408, startPoint y: 169, endPoint x: 409, endPoint y: 181, distance: 11.8
click at [407, 172] on div "Select a reason" at bounding box center [476, 178] width 293 height 12
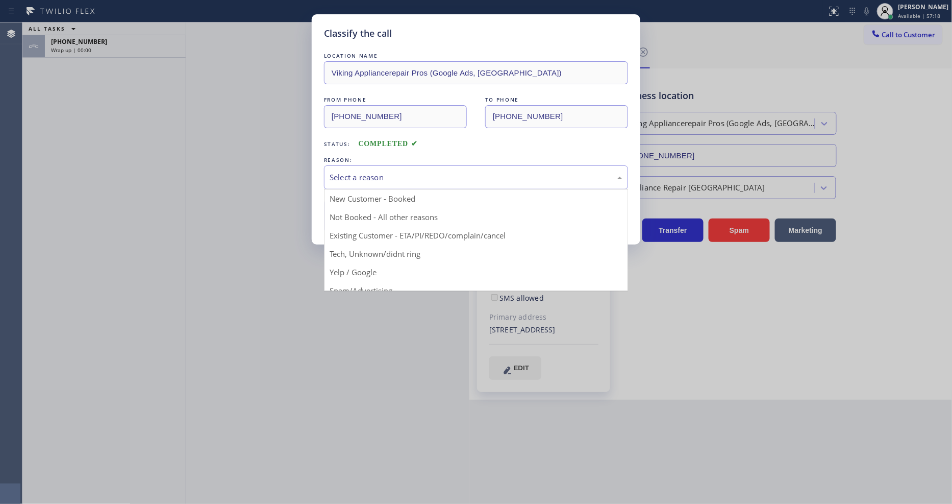
drag, startPoint x: 390, startPoint y: 236, endPoint x: 380, endPoint y: 212, distance: 25.8
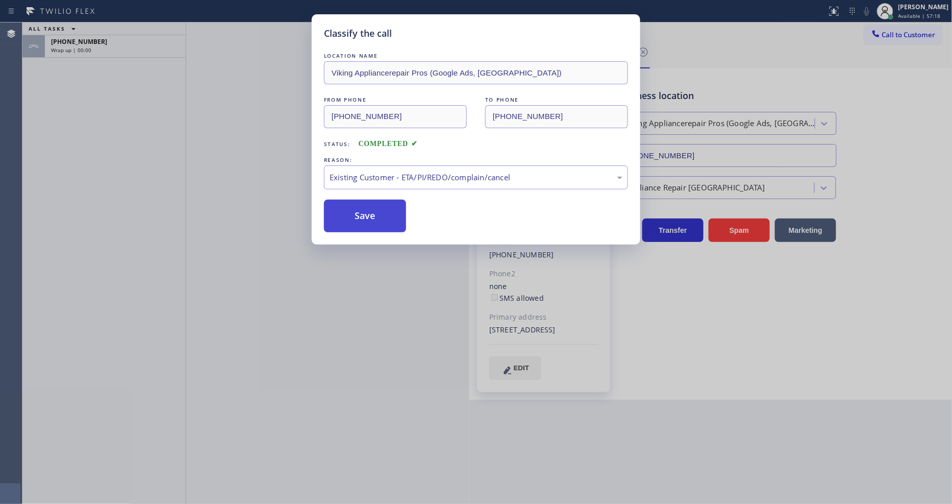
click at [380, 212] on button "Save" at bounding box center [365, 216] width 82 height 33
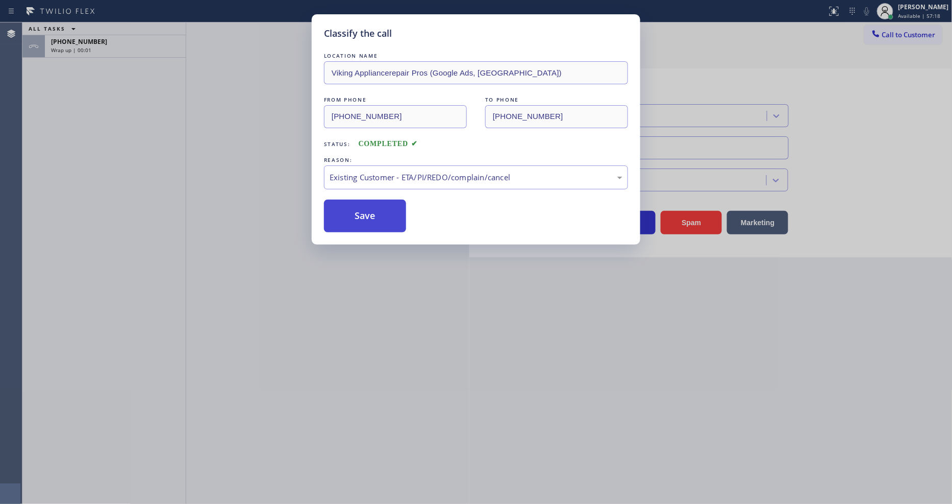
click at [380, 212] on button "Save" at bounding box center [365, 216] width 82 height 33
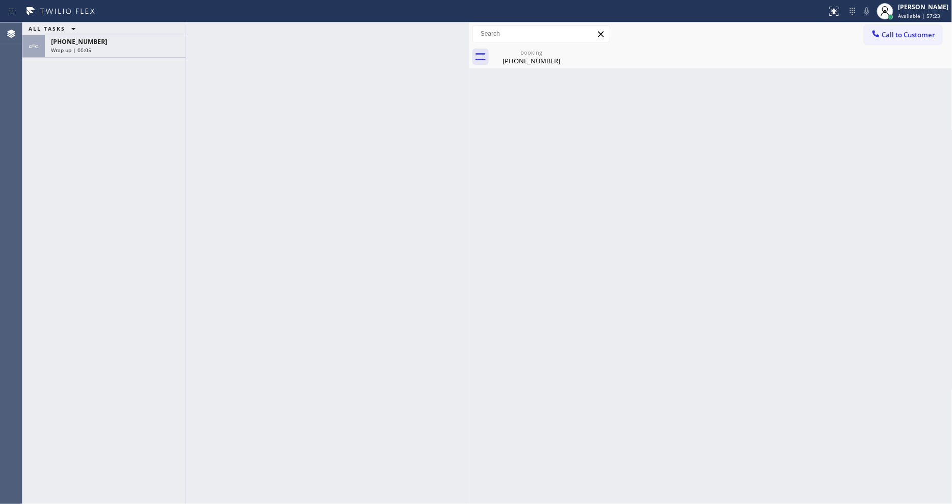
click at [854, 110] on div "Back to Dashboard Change Sender ID Customers Technicians Select a contact Outbo…" at bounding box center [711, 262] width 483 height 481
click at [926, 13] on span "Available | 57:23" at bounding box center [920, 15] width 42 height 7
click at [895, 67] on button "Unavailable" at bounding box center [902, 67] width 102 height 13
click at [170, 48] on div "Wrap up | 00:07" at bounding box center [115, 49] width 129 height 7
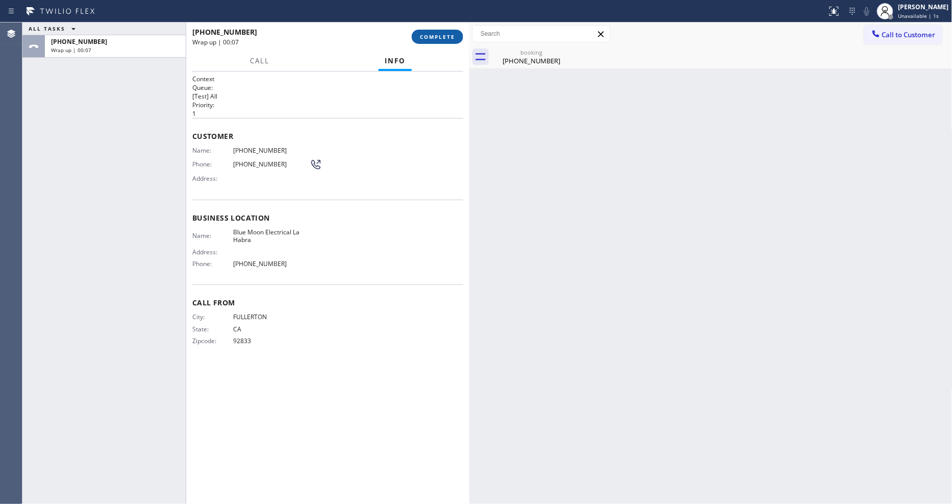
click at [430, 38] on span "COMPLETE" at bounding box center [437, 36] width 35 height 7
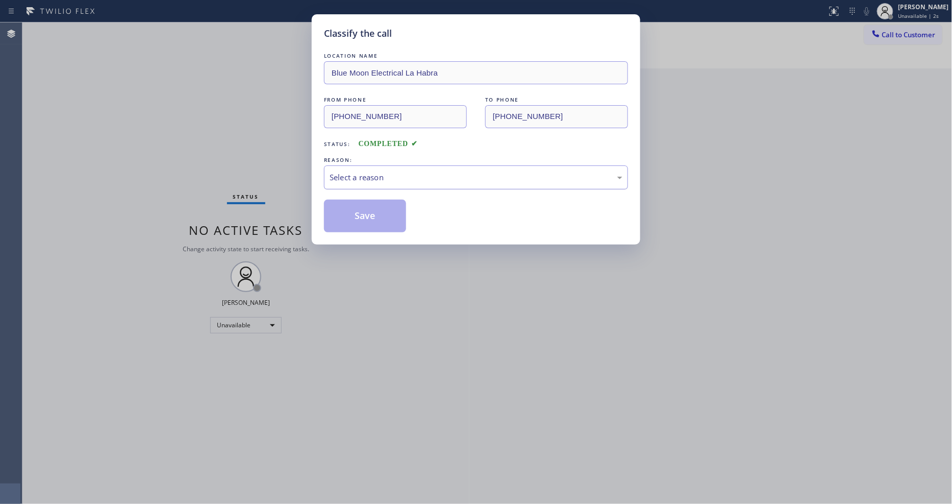
click at [380, 175] on div "Select a reason" at bounding box center [476, 178] width 293 height 12
click at [366, 216] on button "Save" at bounding box center [365, 216] width 82 height 33
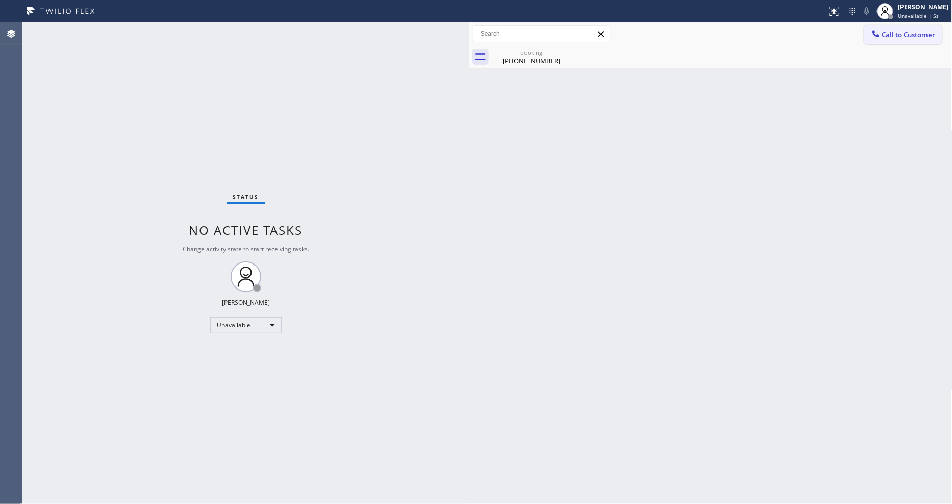
click at [891, 36] on span "Call to Customer" at bounding box center [910, 34] width 54 height 9
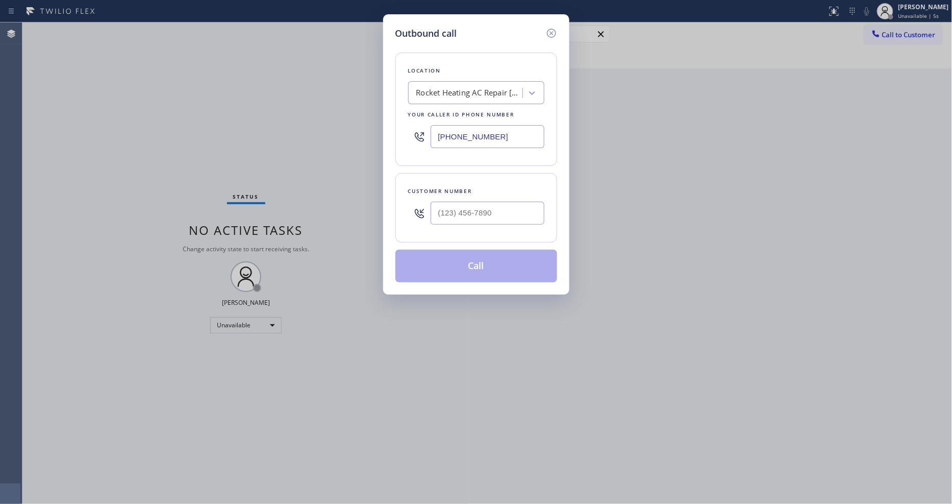
click at [492, 93] on div "Rocket Heating AC Repair Belmont" at bounding box center [470, 93] width 107 height 12
paste input "Viking Appliancerepair Pros (Google Ads, LA)"
type input "Viking Appliancerepair Pros (Google Ads, LA)"
click at [476, 110] on div "4B2.Paid Viking Appliancerepair Pros (Google Ads, LA)" at bounding box center [476, 119] width 136 height 29
type input "(213) 722-3593"
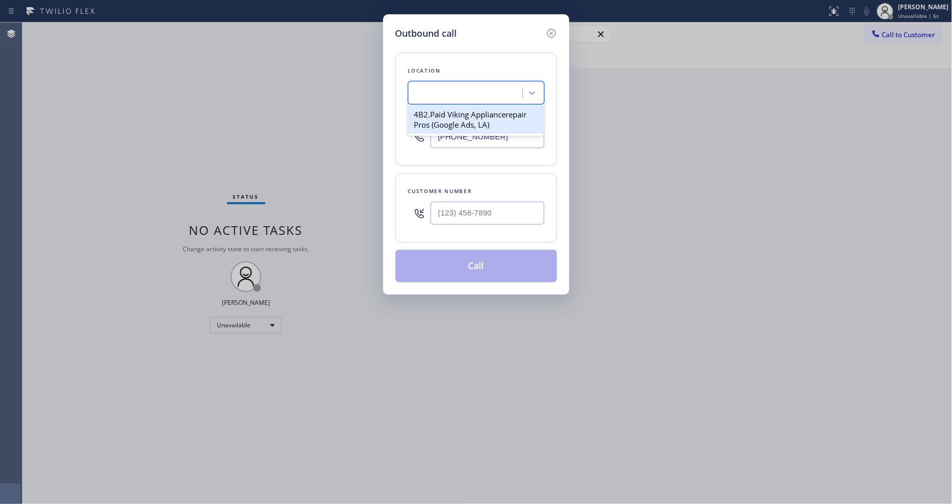
scroll to position [0, 1]
click at [349, 502] on div "Outbound call Location 4B2.Paid Viking Appliancerepair Pros (Google Ads, LA) Yo…" at bounding box center [476, 252] width 952 height 504
click at [241, 175] on div "Outbound call Location 4B2.Paid Viking Appliancerepair Pros (Google Ads, LA) Yo…" at bounding box center [476, 252] width 952 height 504
click at [467, 211] on input "(___) ___-____" at bounding box center [488, 213] width 114 height 23
paste input "310) 661-0408"
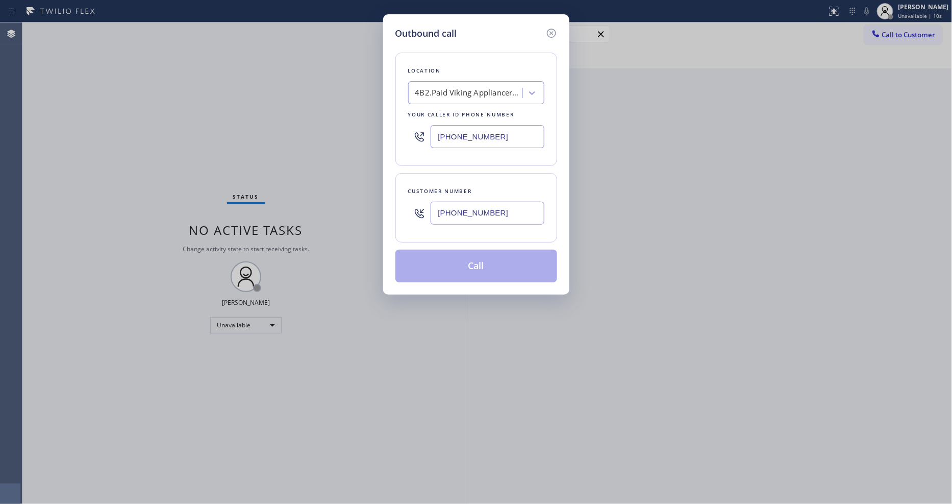
type input "(310) 661-0408"
click at [455, 261] on button "Call" at bounding box center [477, 266] width 162 height 33
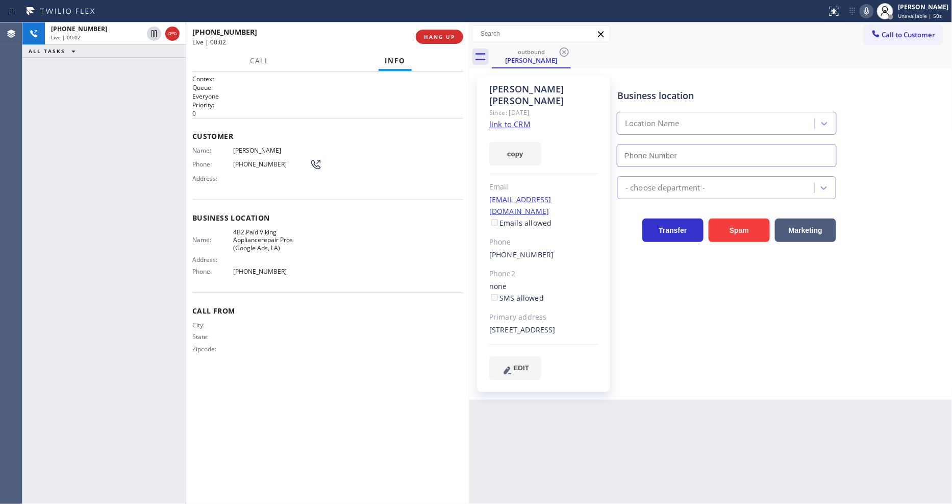
type input "(213) 722-3593"
drag, startPoint x: 706, startPoint y: 333, endPoint x: 695, endPoint y: 358, distance: 27.2
click at [706, 333] on div "Business location Viking Appliancerepair Pros (Google Ads, LA) (213) 722-3593 A…" at bounding box center [783, 228] width 335 height 298
click at [267, 161] on span "(310) 661-0408" at bounding box center [271, 164] width 77 height 8
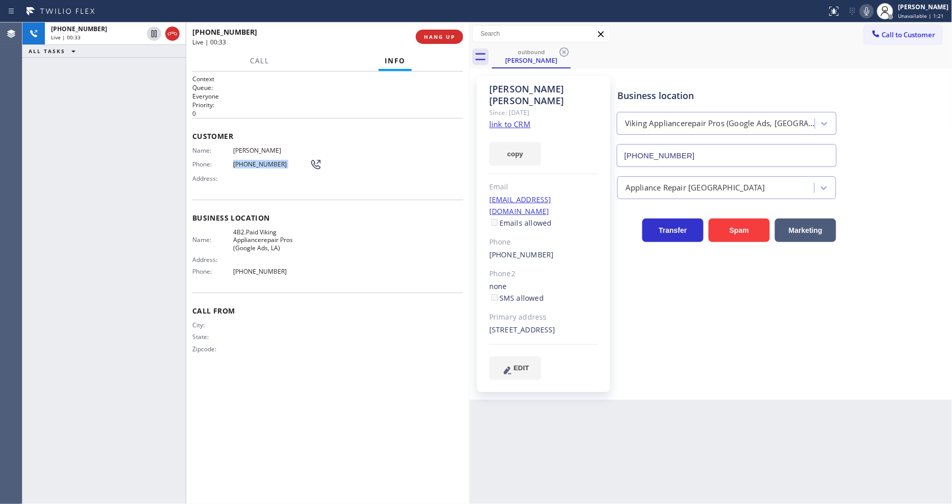
click at [267, 161] on span "(310) 661-0408" at bounding box center [271, 164] width 77 height 8
copy div "(310) 661-0408"
click at [452, 31] on button "HANG UP" at bounding box center [439, 37] width 47 height 14
click at [452, 34] on span "HANG UP" at bounding box center [439, 36] width 31 height 7
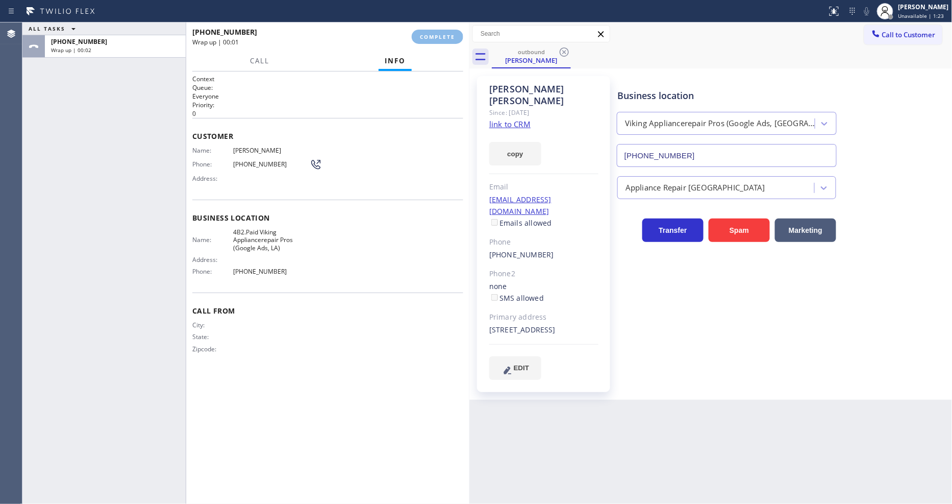
click at [398, 170] on div "Name: Henry Yandall Phone: (310) 661-0408 Address:" at bounding box center [327, 166] width 271 height 40
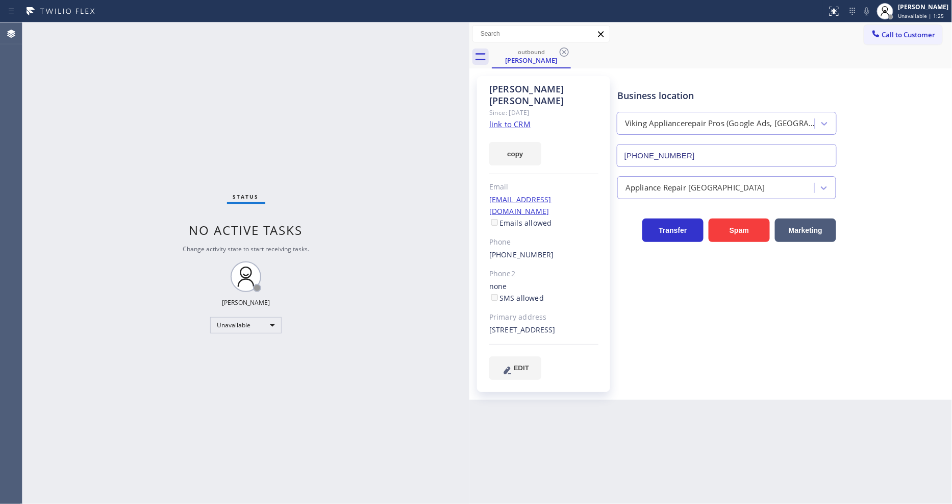
click at [398, 176] on div "Status No active tasks Change activity state to start receiving tasks. Lyka Mon…" at bounding box center [245, 262] width 447 height 481
click at [904, 33] on span "Call to Customer" at bounding box center [910, 34] width 54 height 9
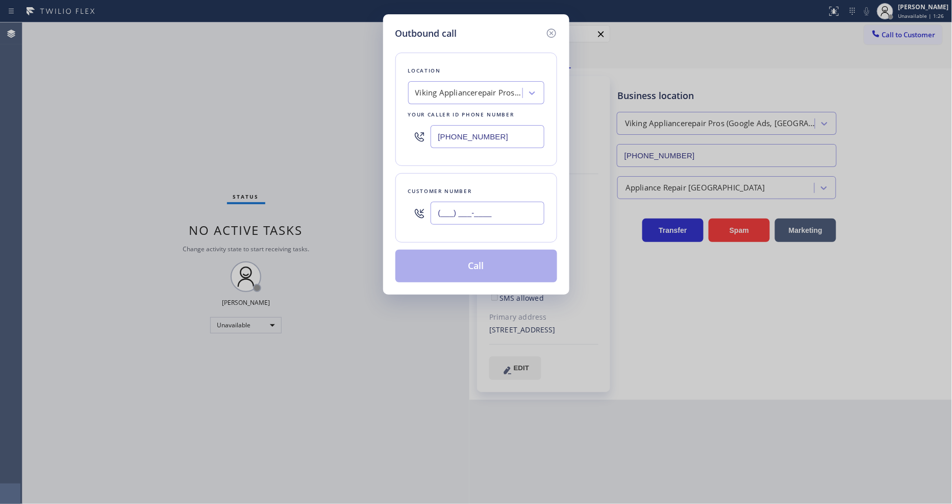
click at [502, 209] on input "(___) ___-____" at bounding box center [488, 213] width 114 height 23
paste input "310) 661-0408"
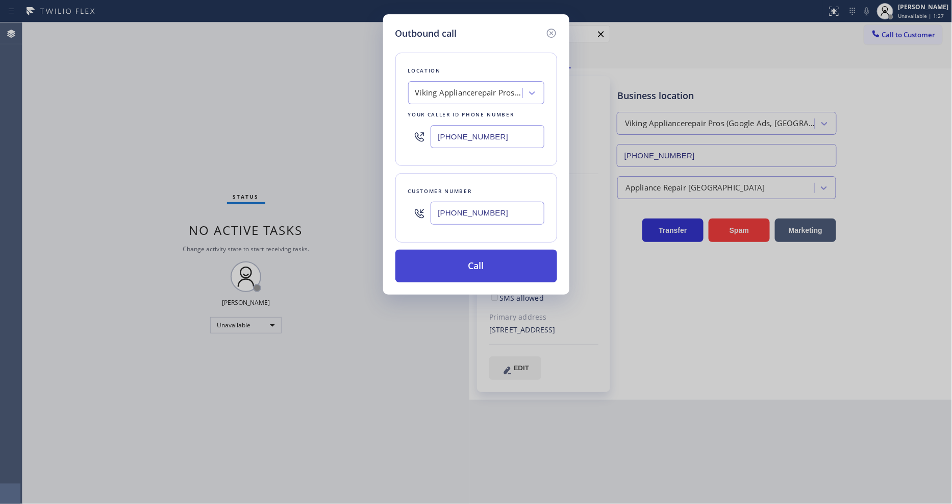
type input "(310) 661-0408"
click at [475, 264] on button "Call" at bounding box center [477, 266] width 162 height 33
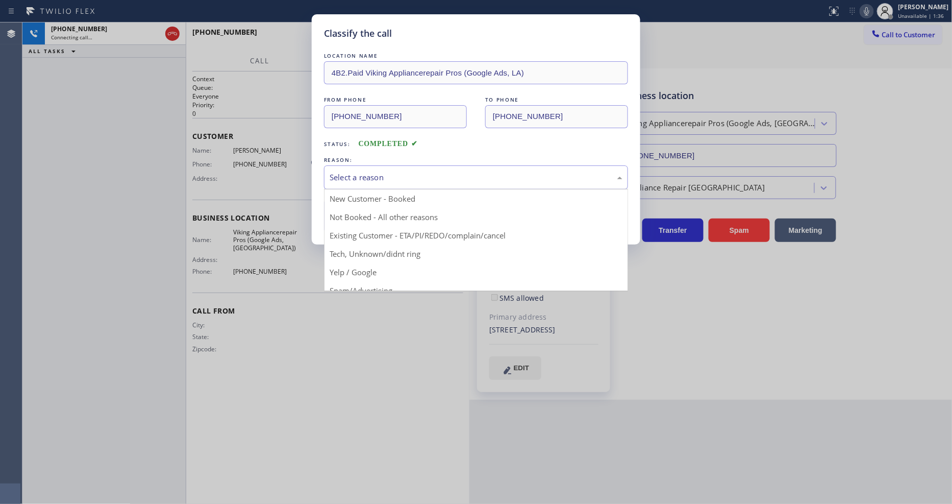
drag, startPoint x: 364, startPoint y: 165, endPoint x: 364, endPoint y: 173, distance: 7.1
click at [364, 165] on div "Select a reason" at bounding box center [476, 177] width 304 height 24
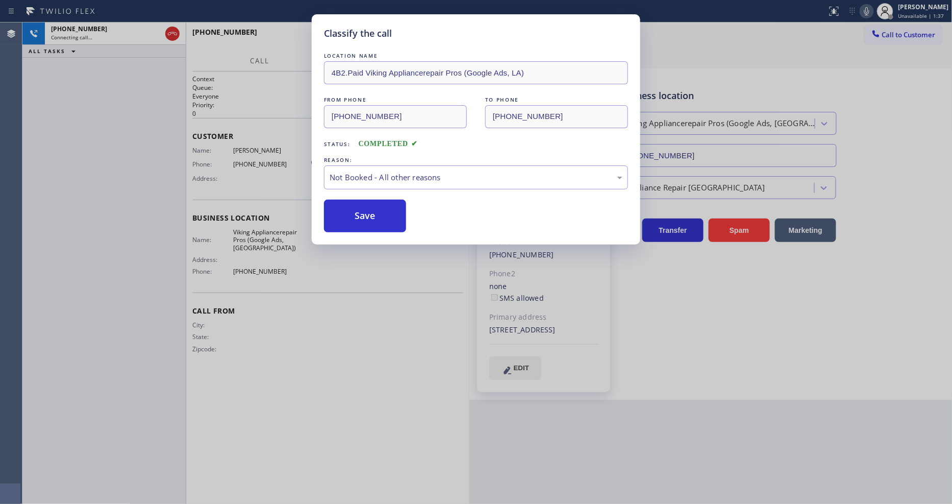
click at [358, 214] on button "Save" at bounding box center [365, 216] width 82 height 33
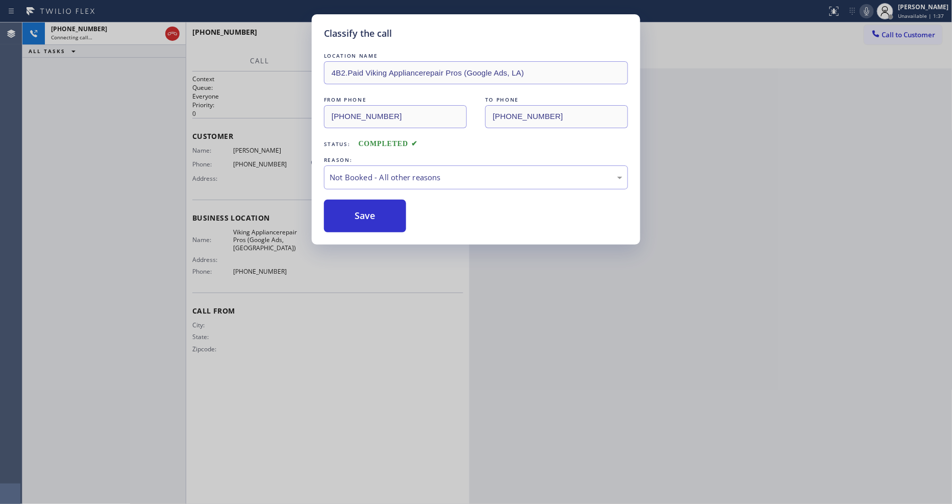
click at [358, 214] on button "Save" at bounding box center [365, 216] width 82 height 33
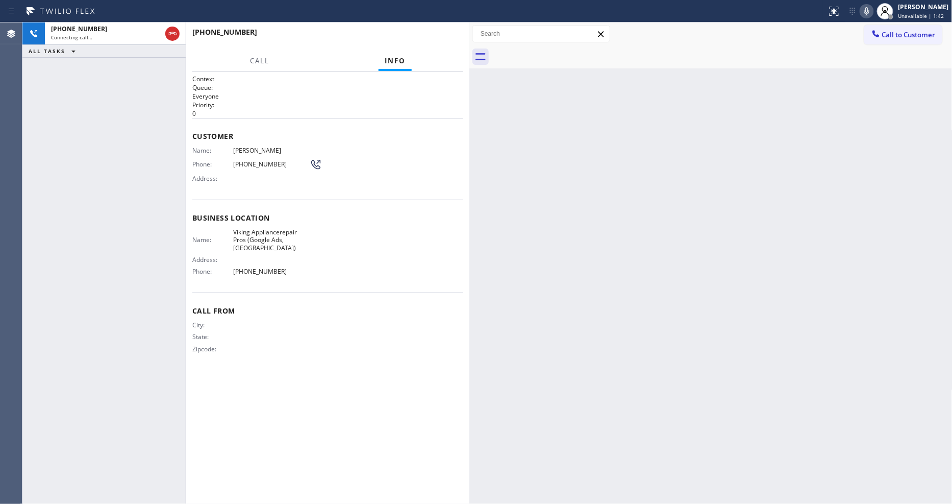
click at [161, 172] on div "+13106610408 Connecting call… ALL TASKS ALL TASKS ACTIVE TASKS TASKS IN WRAP UP" at bounding box center [103, 262] width 163 height 481
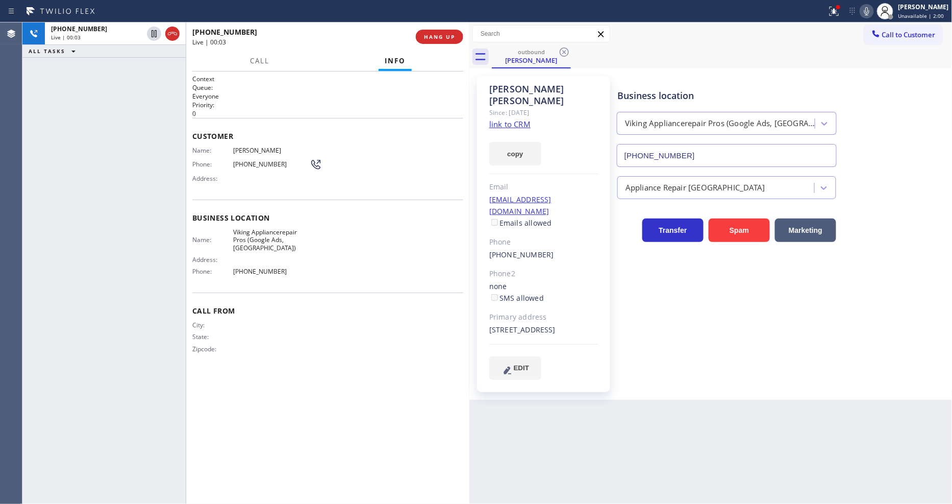
type input "(213) 722-3593"
click at [437, 36] on span "HANG UP" at bounding box center [439, 36] width 31 height 7
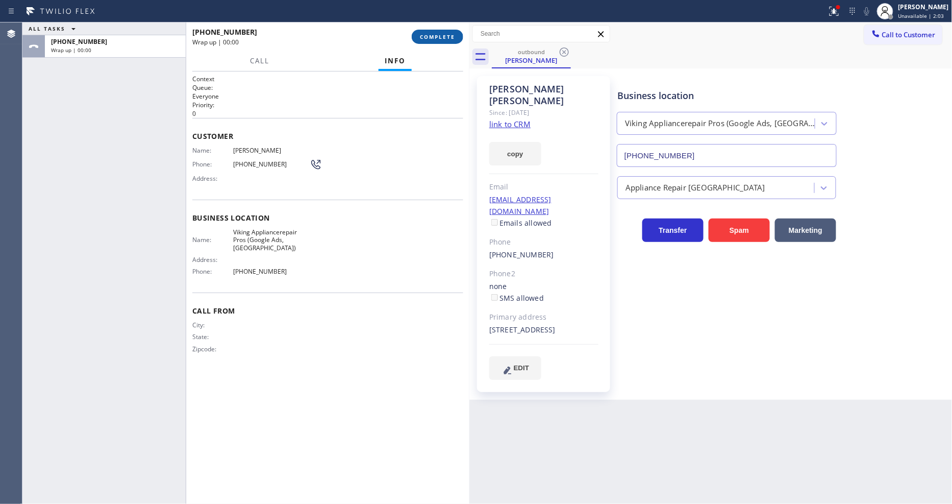
click at [437, 36] on span "COMPLETE" at bounding box center [437, 36] width 35 height 7
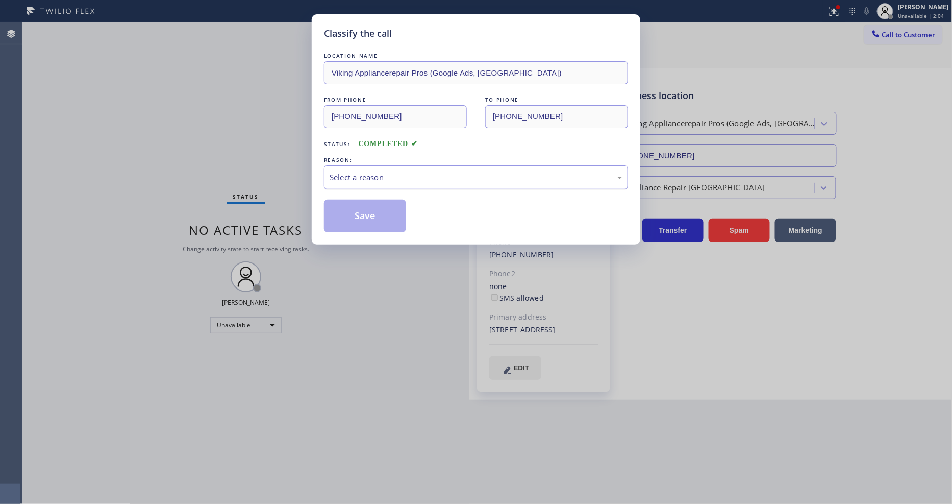
click at [361, 177] on div "Select a reason" at bounding box center [476, 178] width 293 height 12
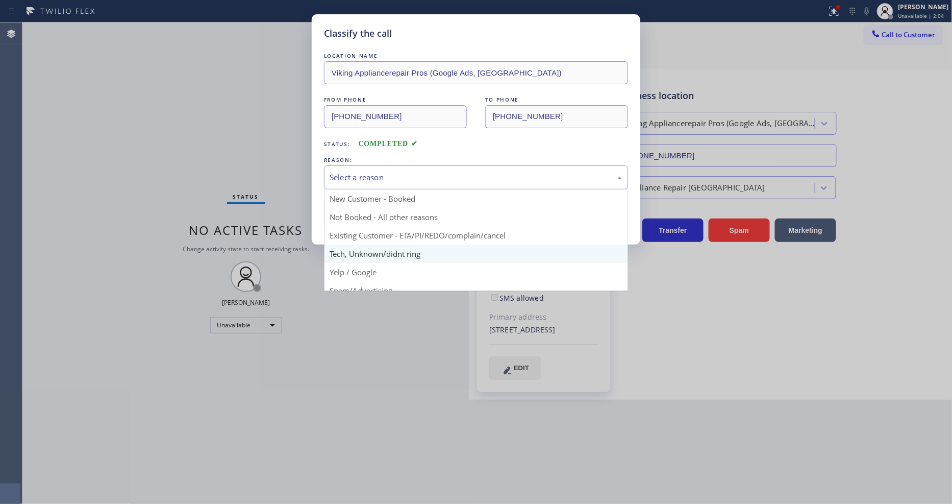
drag, startPoint x: 357, startPoint y: 241, endPoint x: 359, endPoint y: 230, distance: 11.4
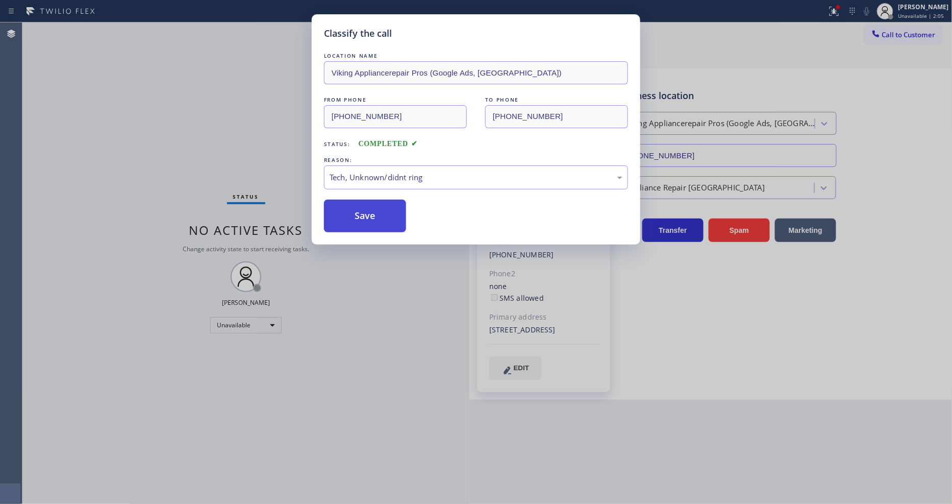
click at [361, 212] on button "Save" at bounding box center [365, 216] width 82 height 33
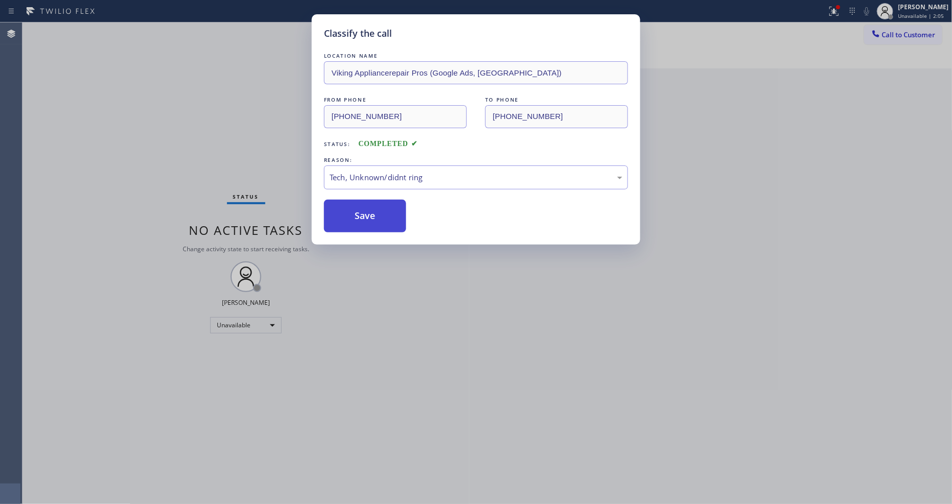
click at [361, 212] on button "Save" at bounding box center [365, 216] width 82 height 33
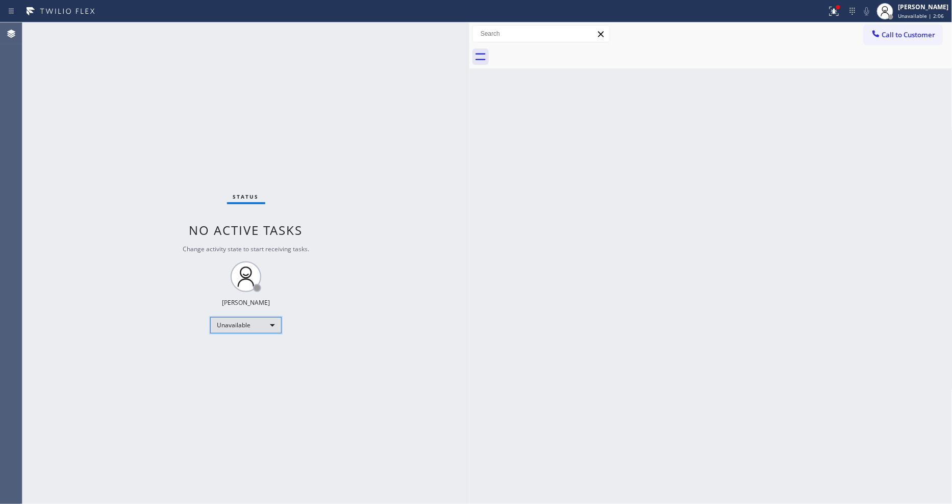
click at [231, 327] on div "Unavailable" at bounding box center [245, 325] width 71 height 16
click at [233, 351] on li "Available" at bounding box center [245, 352] width 69 height 12
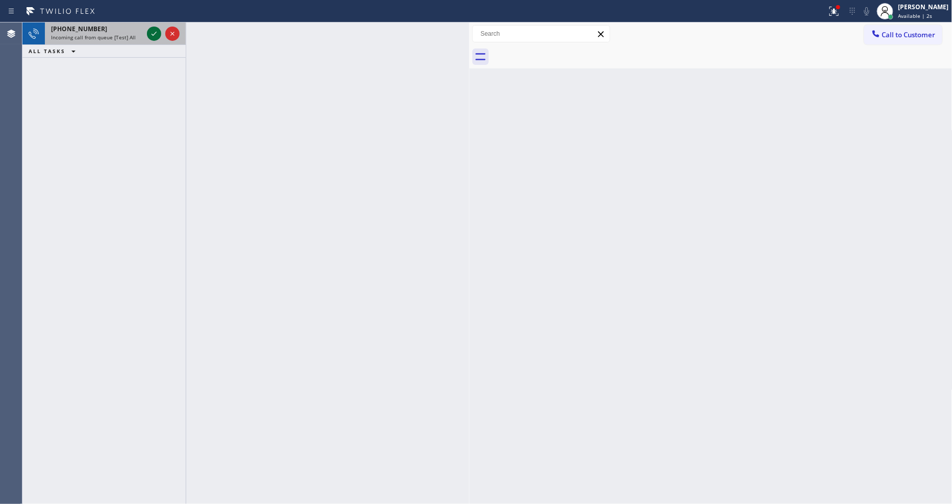
click at [151, 28] on icon at bounding box center [154, 34] width 12 height 12
click at [153, 34] on icon at bounding box center [154, 34] width 12 height 12
click at [150, 46] on icon at bounding box center [154, 46] width 12 height 12
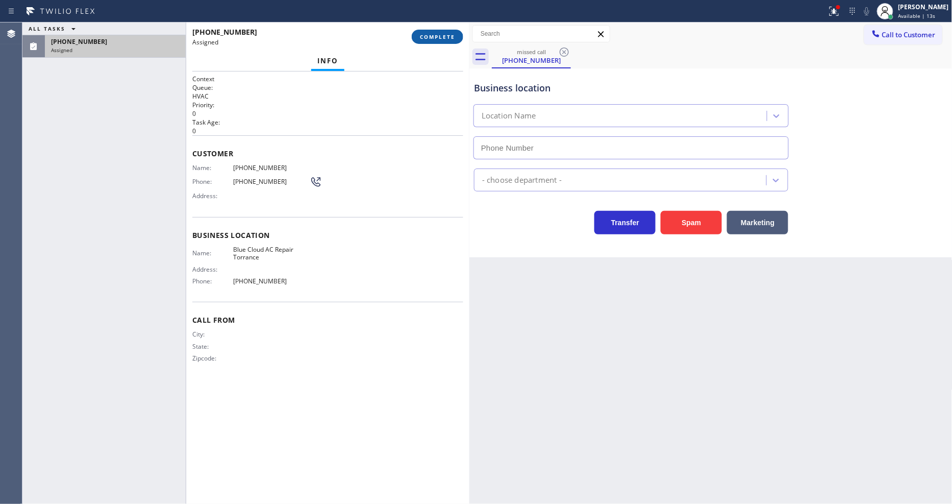
click at [449, 38] on span "COMPLETE" at bounding box center [437, 36] width 35 height 7
type input "(310) 861-3114"
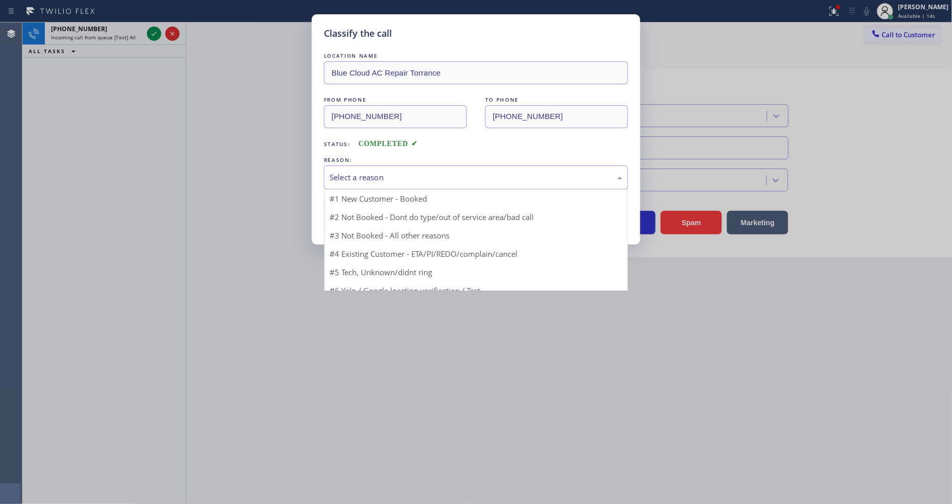
click at [406, 174] on div "Select a reason" at bounding box center [476, 178] width 293 height 12
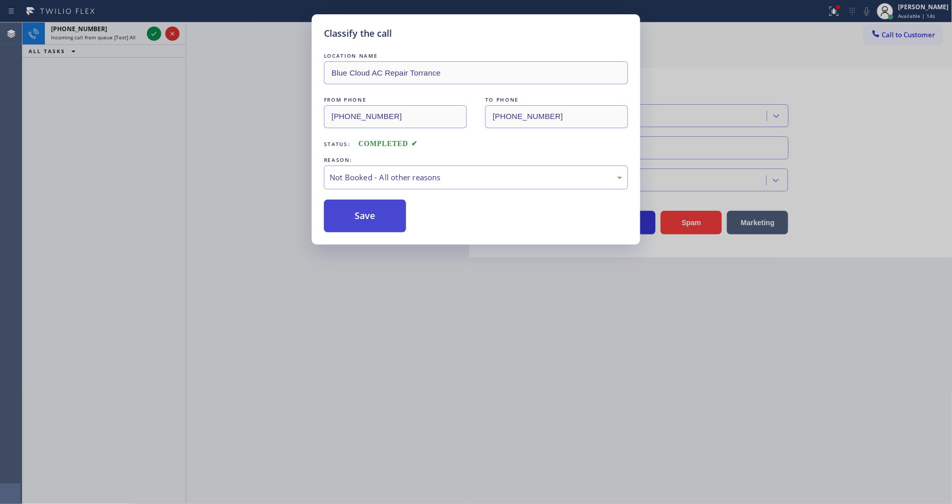
click at [392, 210] on button "Save" at bounding box center [365, 216] width 82 height 33
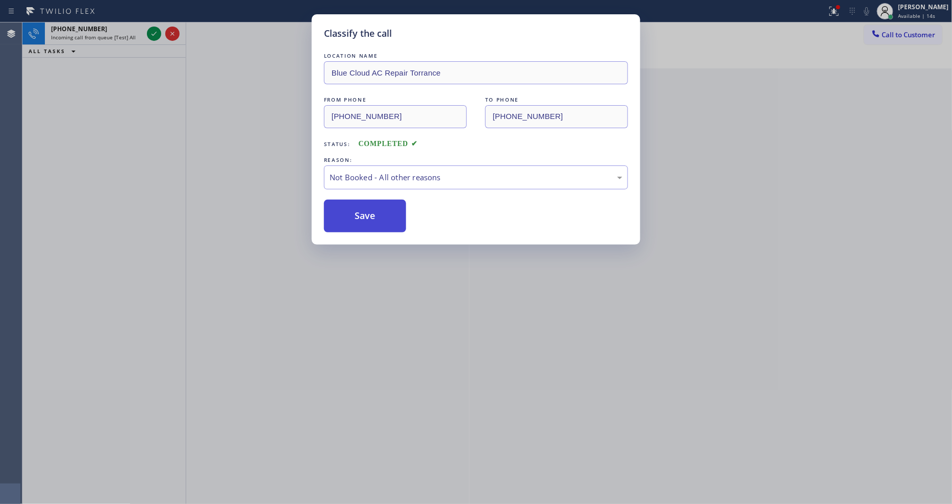
click at [392, 210] on button "Save" at bounding box center [365, 216] width 82 height 33
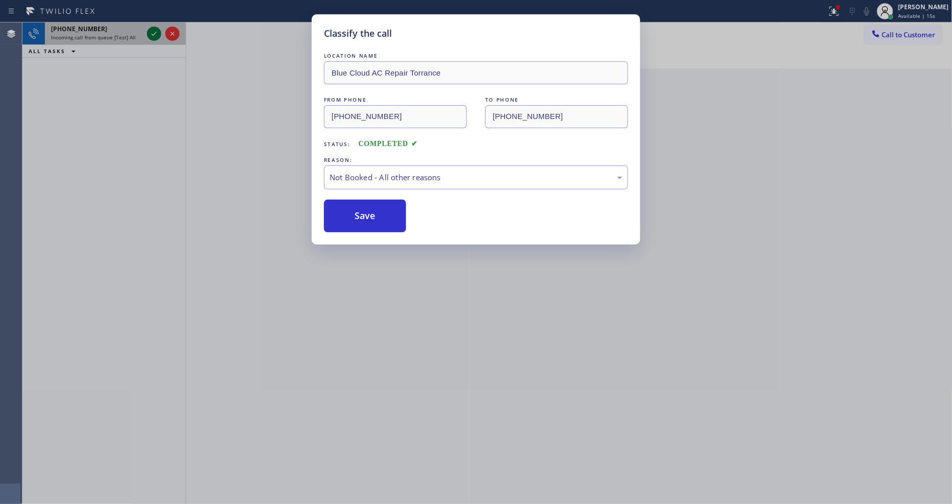
click at [154, 34] on div "Classify the call LOCATION NAME Emergency Plumbing Services(TFN) FROM PHONE (21…" at bounding box center [487, 262] width 930 height 481
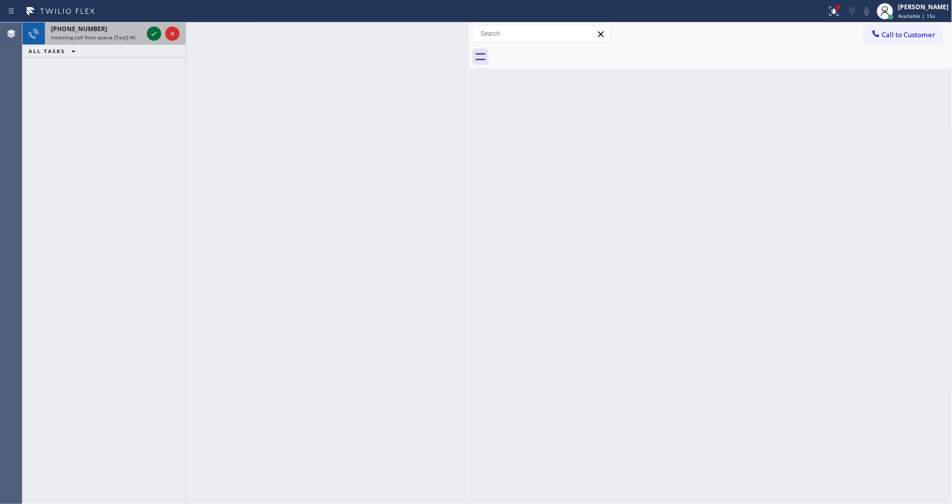
click at [154, 34] on icon at bounding box center [154, 34] width 5 height 4
click at [154, 30] on icon at bounding box center [154, 34] width 12 height 12
click at [159, 36] on icon at bounding box center [154, 34] width 12 height 12
click at [156, 31] on icon at bounding box center [154, 34] width 12 height 12
click at [152, 39] on icon at bounding box center [154, 34] width 12 height 12
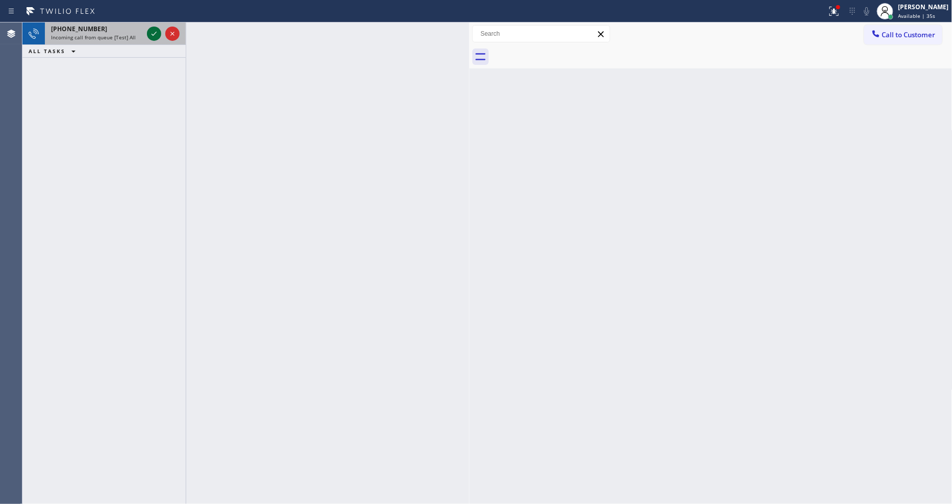
click at [152, 34] on icon at bounding box center [154, 34] width 5 height 4
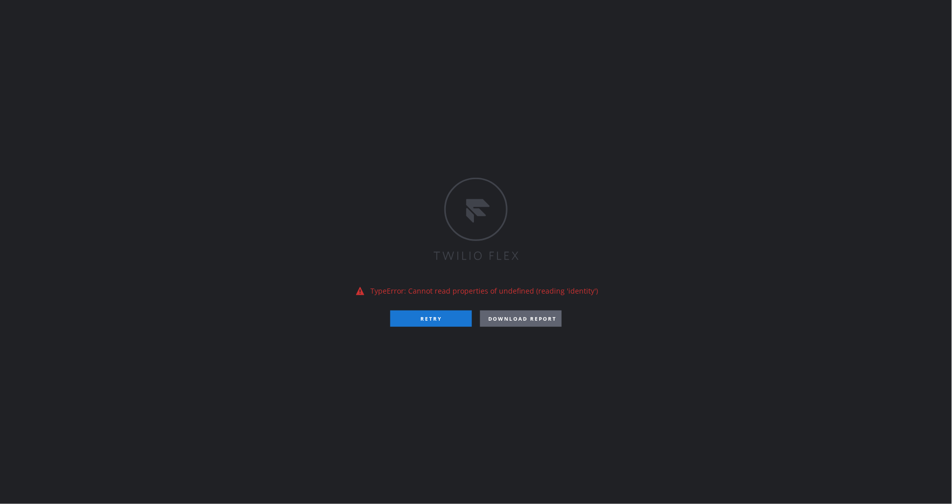
click at [651, 380] on div "TypeError: Cannot read properties of undefined (reading 'identity') RETRY DOWNL…" at bounding box center [476, 252] width 952 height 504
click at [420, 323] on button "RETRY" at bounding box center [431, 318] width 82 height 16
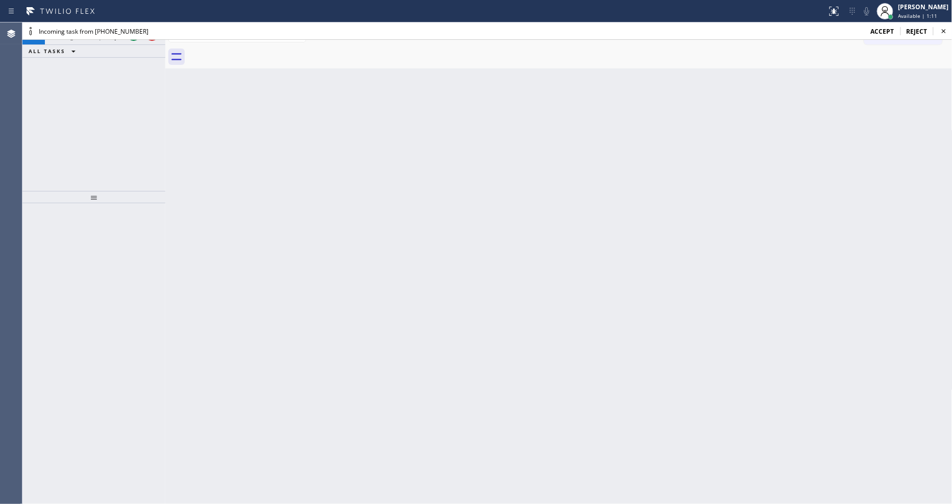
click at [891, 31] on span "accept" at bounding box center [882, 31] width 23 height 9
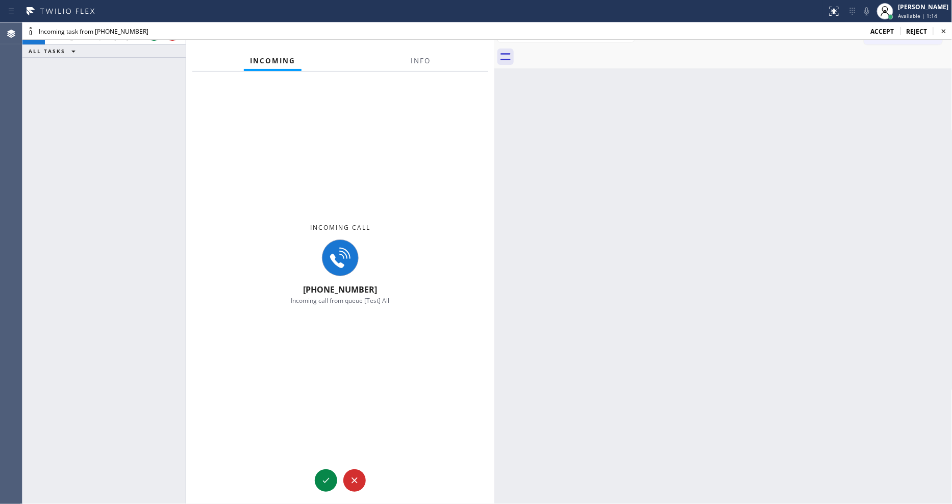
drag, startPoint x: 163, startPoint y: 60, endPoint x: 493, endPoint y: 89, distance: 330.5
click at [495, 89] on div at bounding box center [495, 262] width 0 height 481
click at [407, 60] on button "Info" at bounding box center [421, 61] width 32 height 20
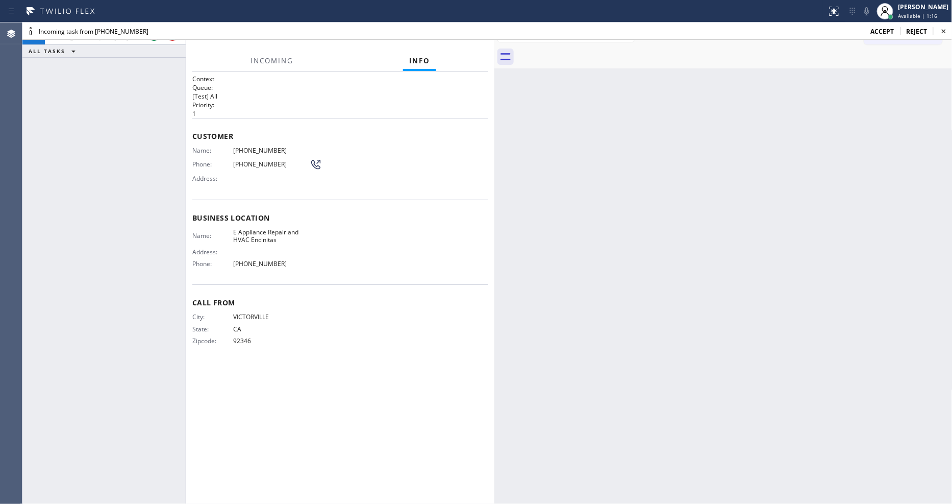
click at [295, 213] on span "Business location" at bounding box center [340, 218] width 296 height 10
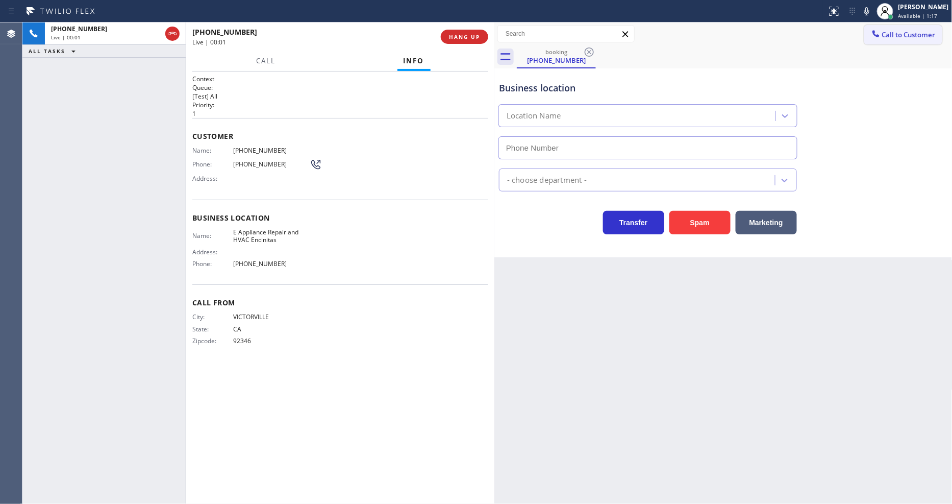
type input "[PHONE_NUMBER]"
click at [466, 38] on span "HANG UP" at bounding box center [464, 36] width 31 height 7
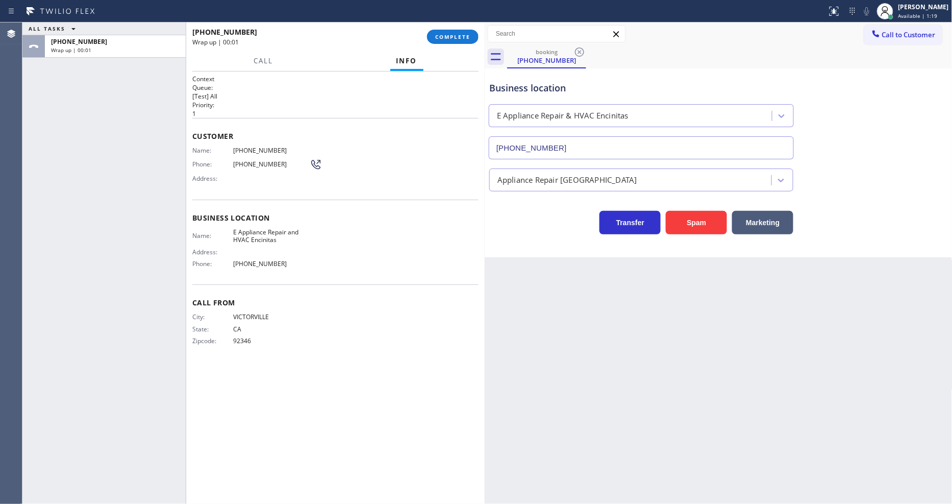
drag, startPoint x: 494, startPoint y: 67, endPoint x: 484, endPoint y: 67, distance: 9.7
click at [485, 67] on div at bounding box center [485, 262] width 0 height 481
click at [462, 44] on div "[PHONE_NUMBER] Wrap up | 00:01 COMPLETE" at bounding box center [335, 36] width 286 height 27
click at [461, 39] on span "COMPLETE" at bounding box center [452, 36] width 35 height 7
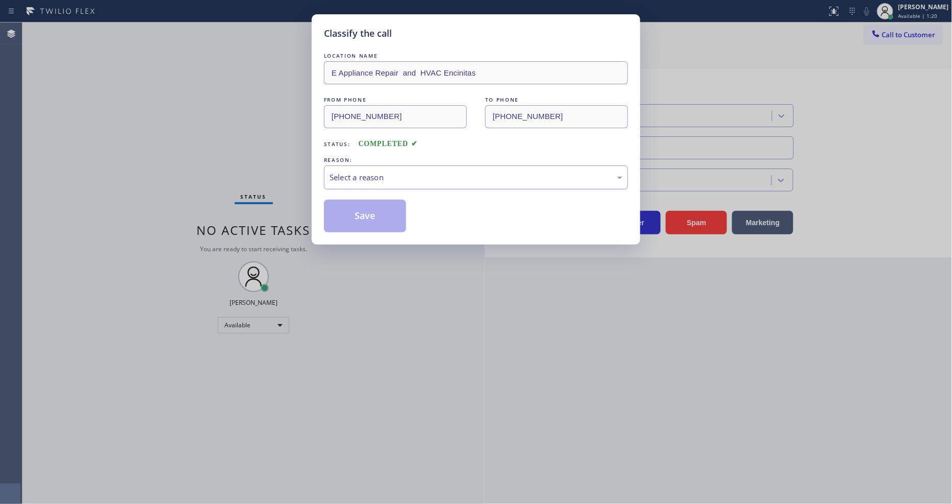
click at [401, 166] on div "Select a reason" at bounding box center [476, 177] width 304 height 24
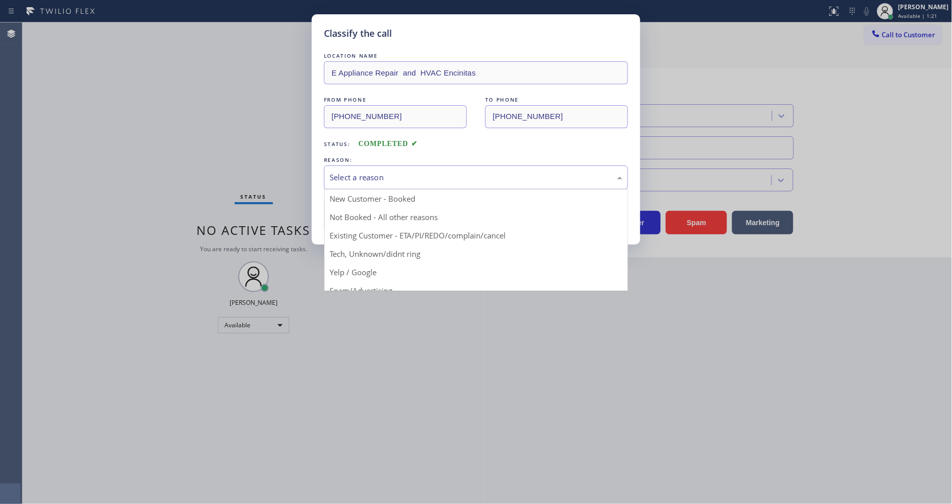
drag, startPoint x: 369, startPoint y: 266, endPoint x: 371, endPoint y: 250, distance: 16.0
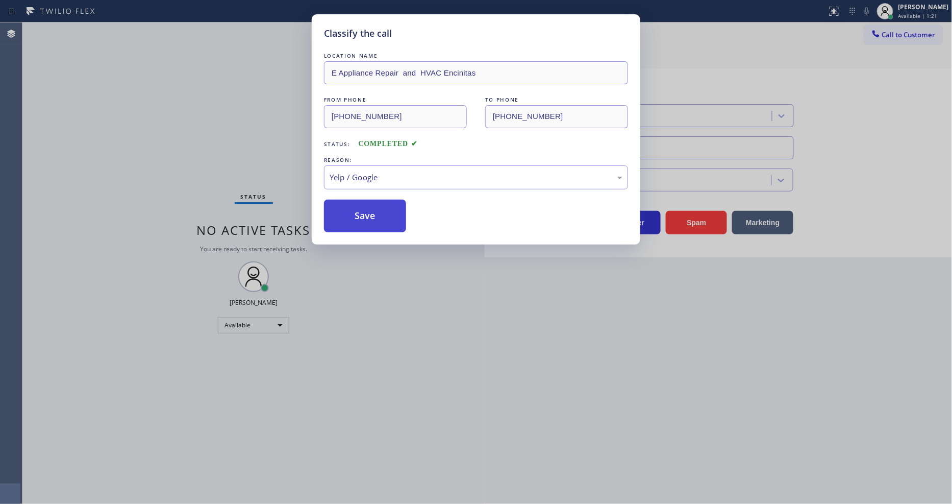
click at [379, 216] on button "Save" at bounding box center [365, 216] width 82 height 33
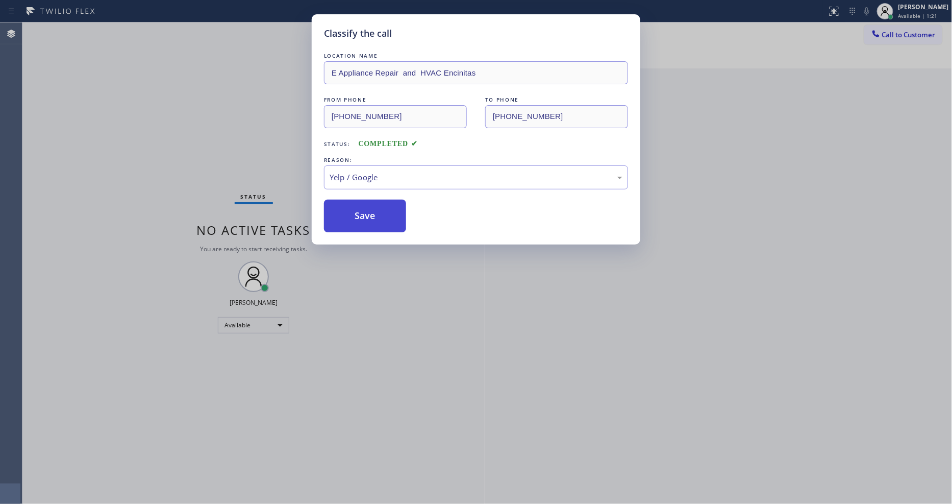
click at [379, 216] on button "Save" at bounding box center [365, 216] width 82 height 33
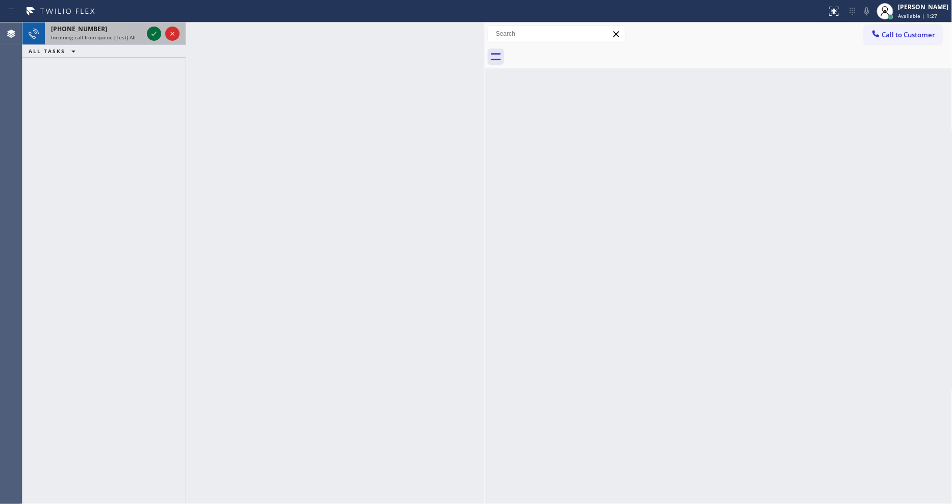
click at [149, 31] on icon at bounding box center [154, 34] width 12 height 12
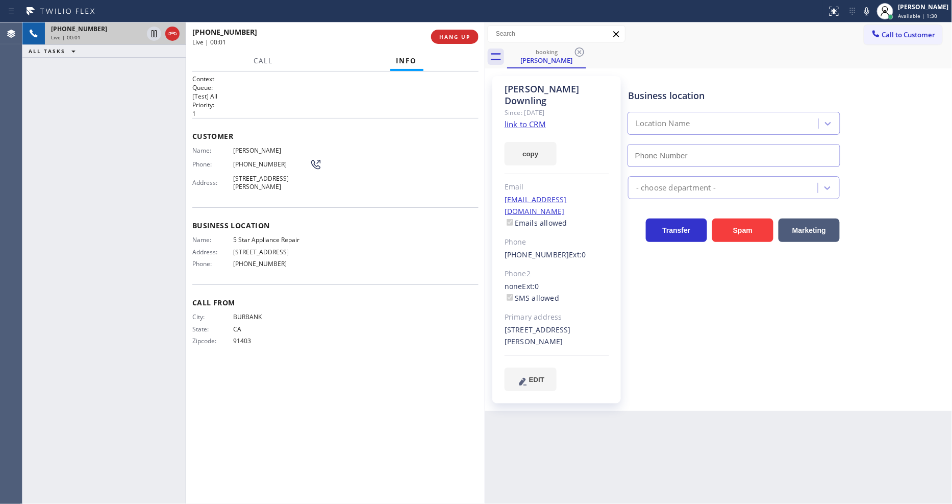
type input "[PHONE_NUMBER]"
click at [540, 119] on link "link to CRM" at bounding box center [525, 124] width 41 height 10
click at [149, 33] on icon at bounding box center [154, 34] width 12 height 12
click at [870, 8] on icon at bounding box center [867, 11] width 12 height 12
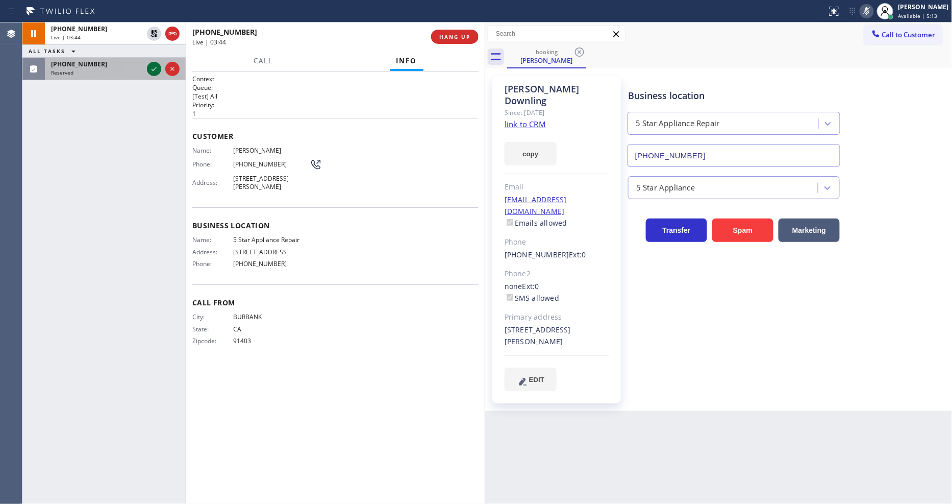
click at [153, 70] on icon at bounding box center [154, 69] width 5 height 4
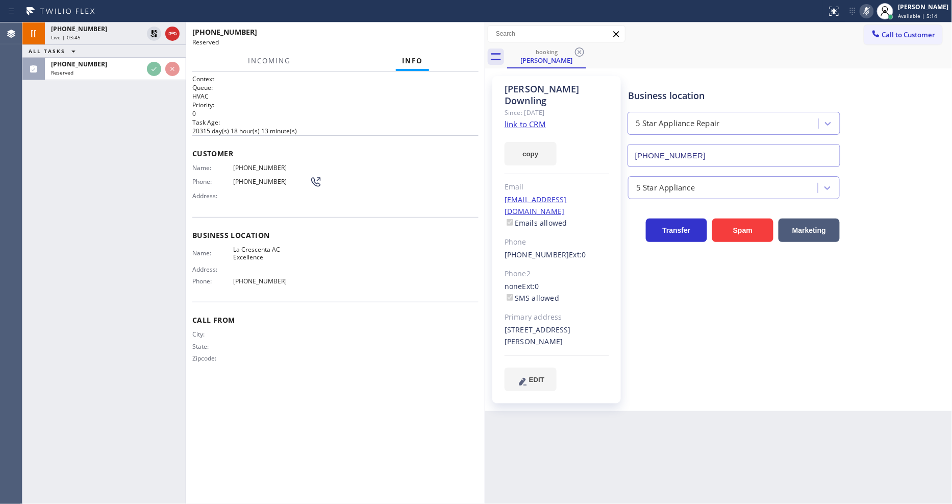
click at [150, 168] on div "[PHONE_NUMBER] Live | 03:45 ALL TASKS ALL TASKS ACTIVE TASKS TASKS IN WRAP UP […" at bounding box center [103, 262] width 163 height 481
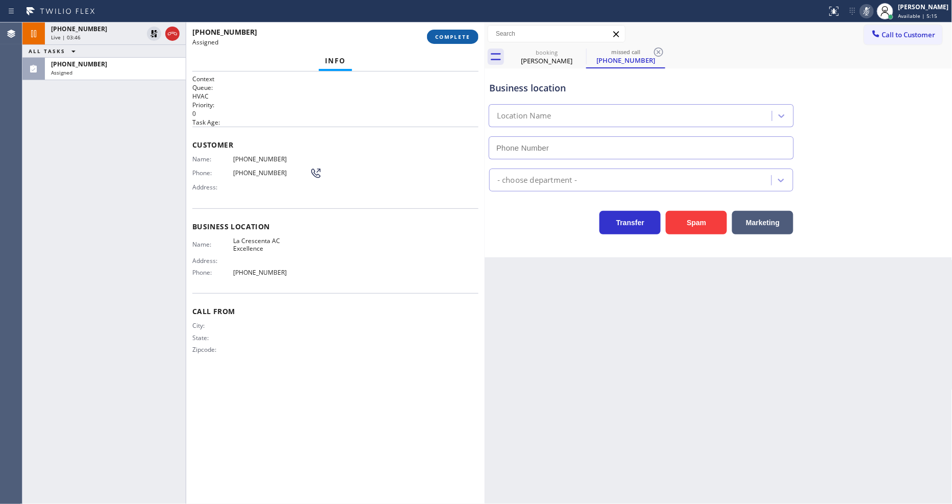
click at [466, 37] on span "COMPLETE" at bounding box center [452, 36] width 35 height 7
type input "[PHONE_NUMBER]"
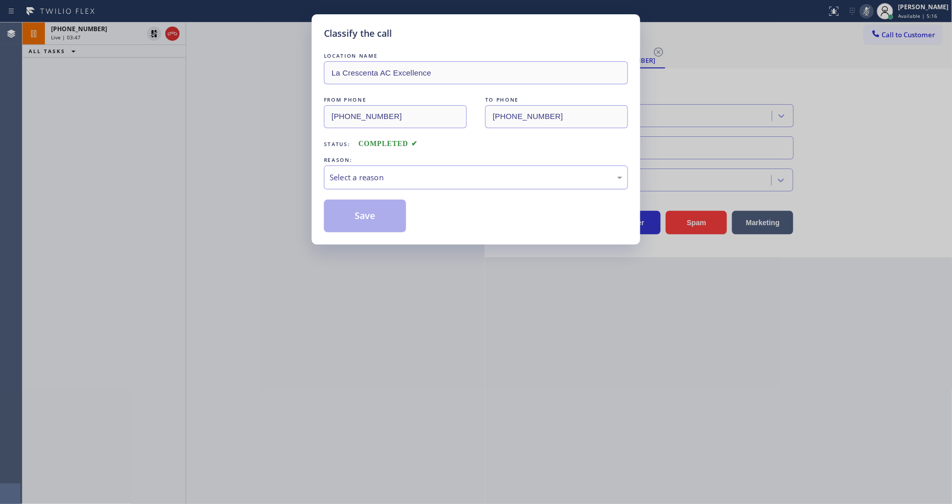
click at [388, 166] on div "Select a reason" at bounding box center [476, 177] width 304 height 24
click at [375, 212] on button "Save" at bounding box center [365, 216] width 82 height 33
type input "[PHONE_NUMBER]"
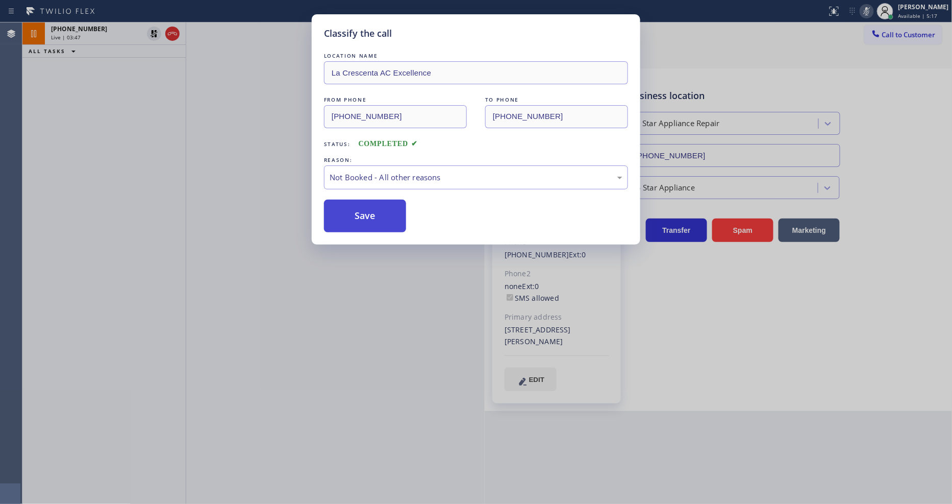
click at [375, 211] on button "Save" at bounding box center [365, 216] width 82 height 33
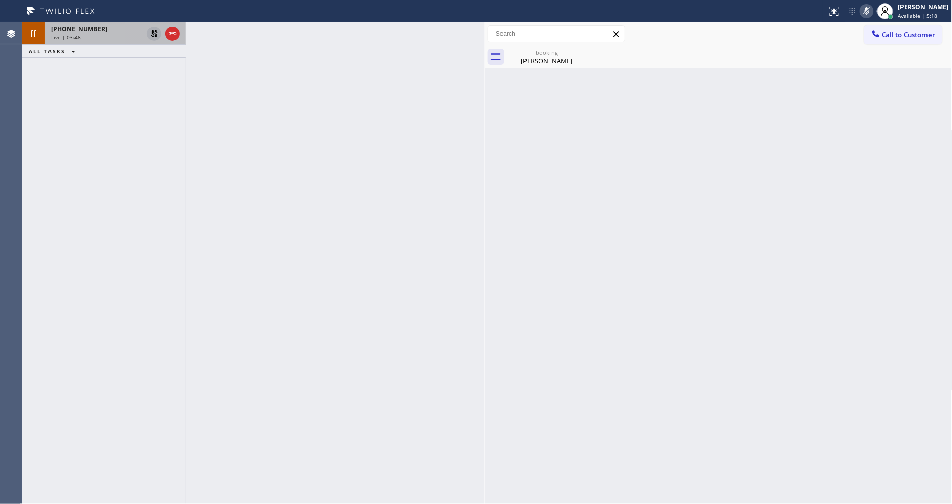
click at [156, 31] on icon at bounding box center [154, 33] width 7 height 7
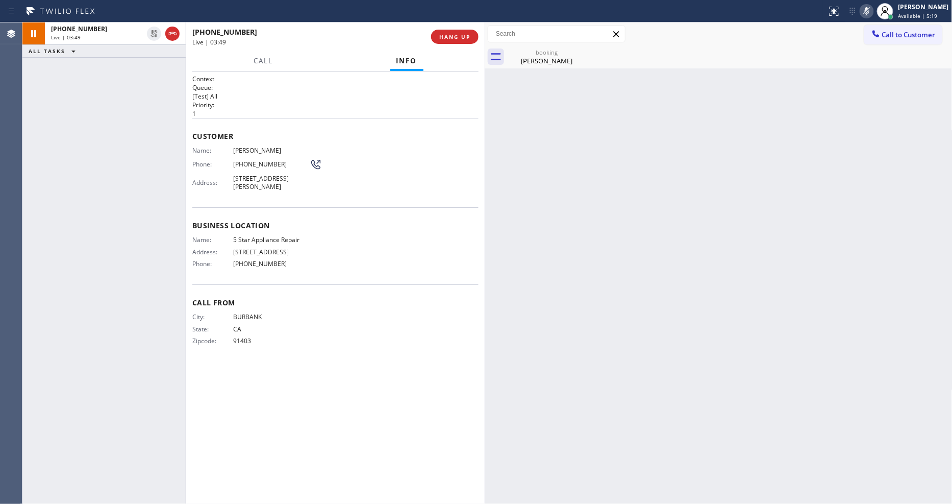
click at [871, 9] on rect at bounding box center [867, 10] width 7 height 7
click at [365, 407] on div "Context Queue: [Test] All Priority: 1 Customer Name: [PERSON_NAME] Phone: [PHON…" at bounding box center [335, 288] width 286 height 426
click at [150, 34] on icon at bounding box center [154, 34] width 12 height 12
click at [841, 7] on icon at bounding box center [834, 11] width 12 height 12
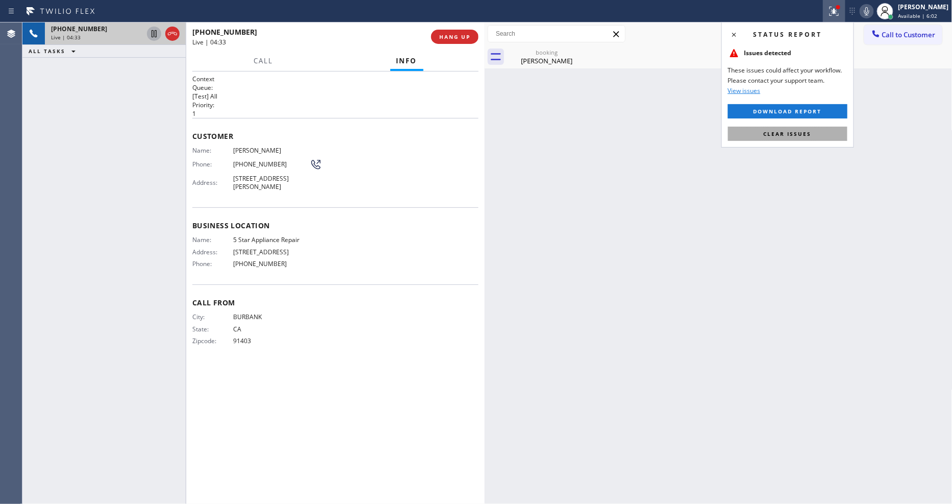
click at [774, 135] on span "Clear issues" at bounding box center [788, 133] width 48 height 7
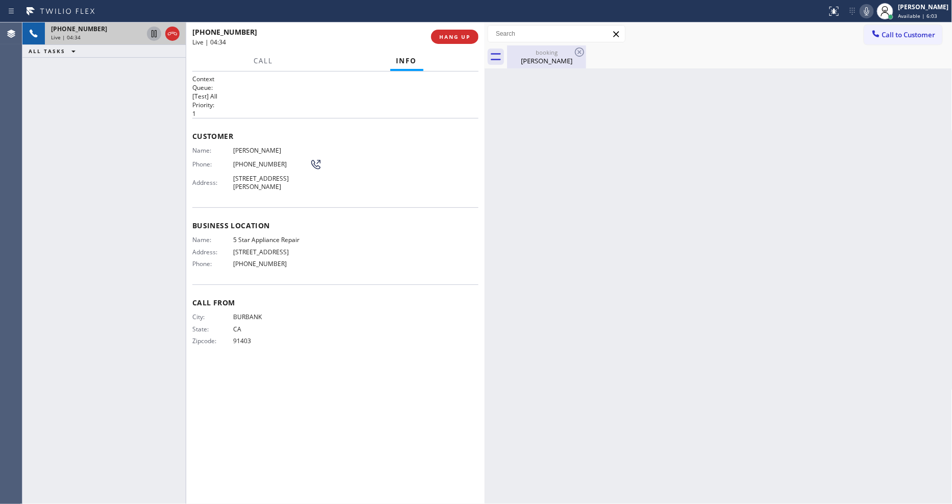
click at [523, 58] on div "[PERSON_NAME]" at bounding box center [546, 60] width 77 height 9
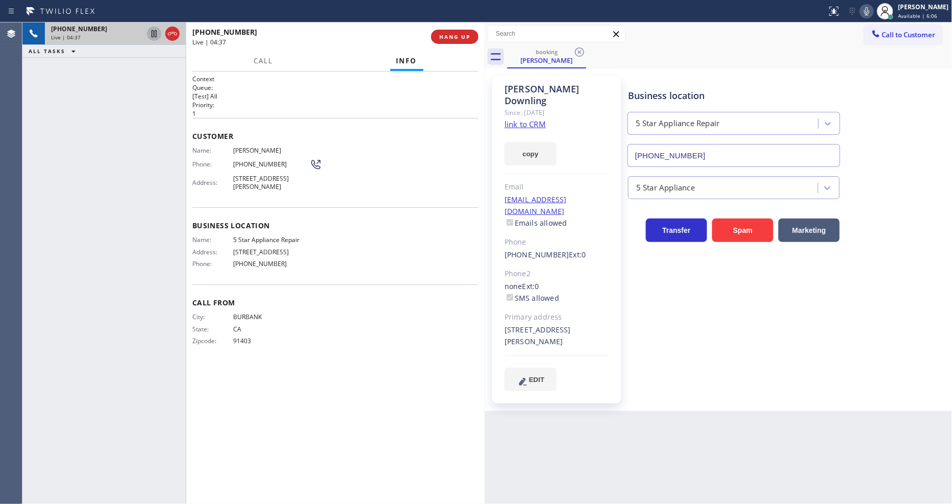
drag, startPoint x: 115, startPoint y: 258, endPoint x: 213, endPoint y: 56, distance: 224.0
click at [115, 258] on div "[PHONE_NUMBER] Live | 04:37 ALL TASKS ALL TASKS ACTIVE TASKS TASKS IN WRAP UP" at bounding box center [103, 262] width 163 height 481
click at [366, 313] on div "City: [GEOGRAPHIC_DATA]: [US_STATE] Zipcode: 91403" at bounding box center [335, 331] width 286 height 36
click at [152, 70] on icon at bounding box center [154, 69] width 12 height 12
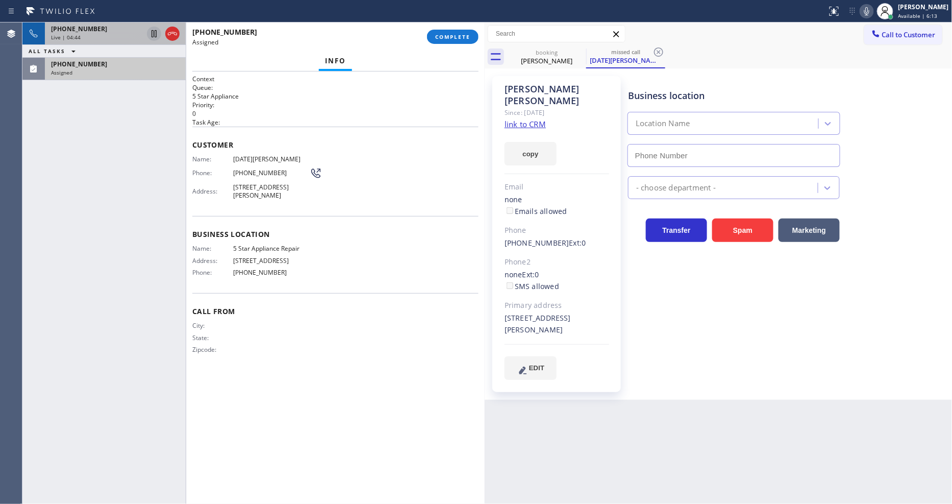
click at [404, 221] on div "Business location Name: 5 Star Appliance Repair Address: [STREET_ADDRESS] Phone…" at bounding box center [335, 254] width 286 height 77
type input "[PHONE_NUMBER]"
click at [114, 37] on div "Live | 04:44" at bounding box center [97, 37] width 92 height 7
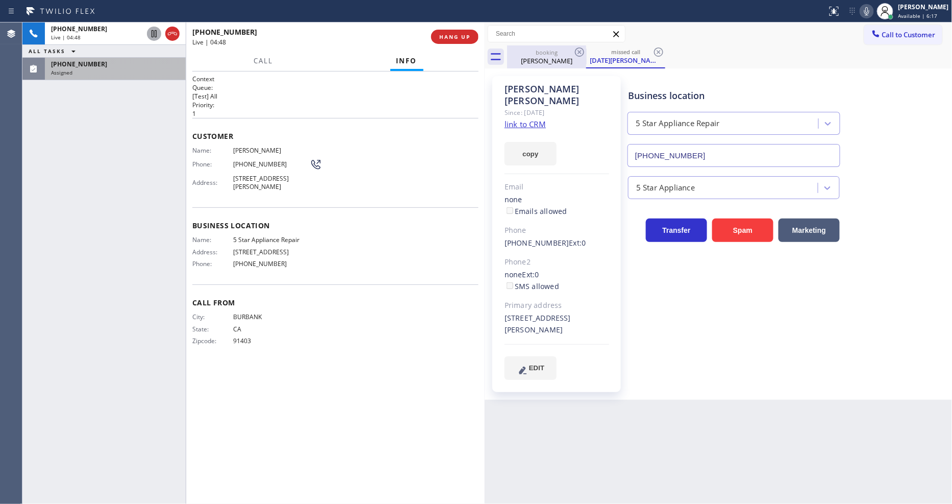
click at [536, 54] on div "booking" at bounding box center [546, 52] width 77 height 8
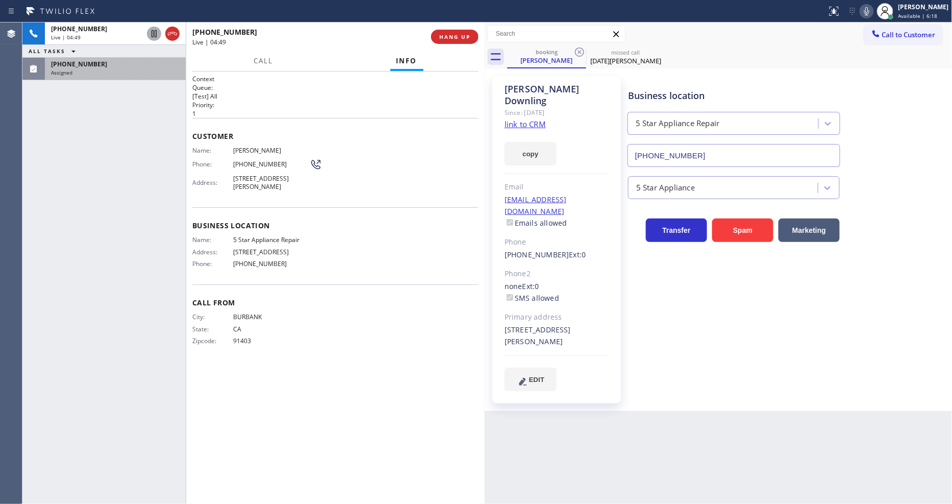
click at [288, 252] on span "[STREET_ADDRESS]" at bounding box center [271, 252] width 77 height 8
click at [512, 107] on div "Since: [DATE]" at bounding box center [557, 113] width 105 height 12
click at [509, 119] on link "link to CRM" at bounding box center [525, 124] width 41 height 10
click at [346, 354] on div "Call From City: [GEOGRAPHIC_DATA]: [US_STATE] Zipcode: 91403" at bounding box center [335, 322] width 286 height 77
drag, startPoint x: 712, startPoint y: 373, endPoint x: 707, endPoint y: 361, distance: 12.6
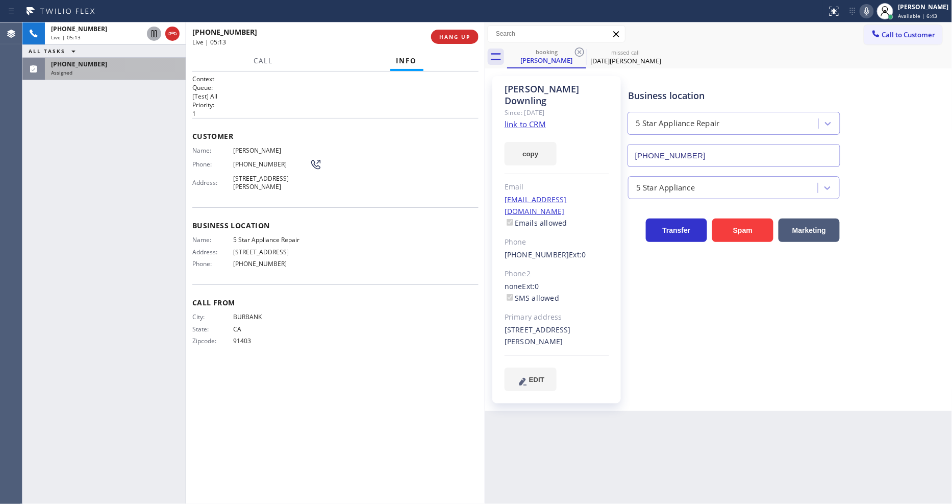
click at [712, 373] on div "Business location 5 Star Appliance Repair [PHONE_NUMBER] 5 Star Appliance Trans…" at bounding box center [788, 244] width 324 height 330
click at [467, 36] on span "HANG UP" at bounding box center [454, 36] width 31 height 7
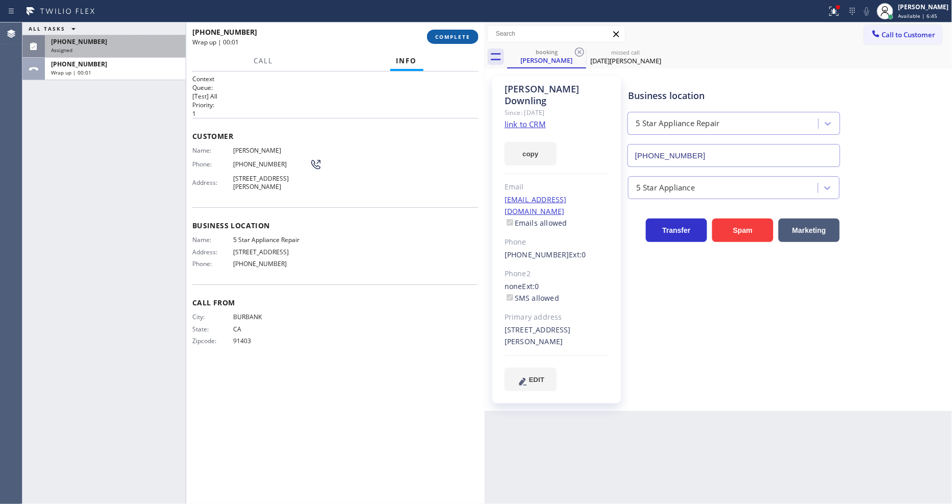
click at [467, 36] on span "COMPLETE" at bounding box center [452, 36] width 35 height 7
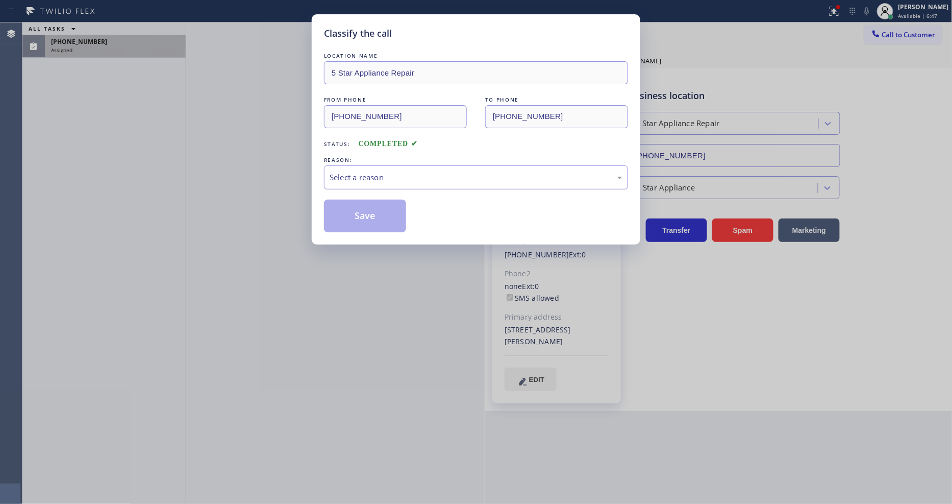
click at [381, 177] on div "Select a reason" at bounding box center [476, 178] width 293 height 12
click at [365, 207] on button "Save" at bounding box center [365, 216] width 82 height 33
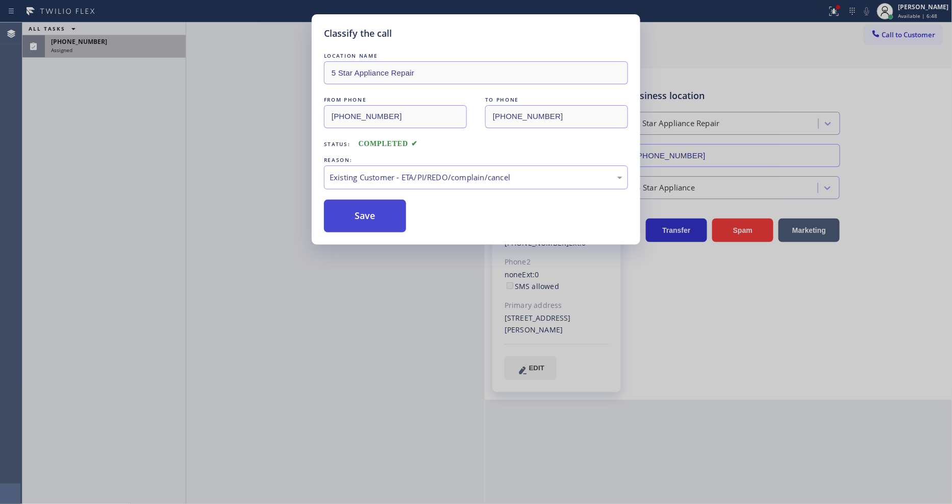
click at [365, 207] on button "Save" at bounding box center [365, 216] width 82 height 33
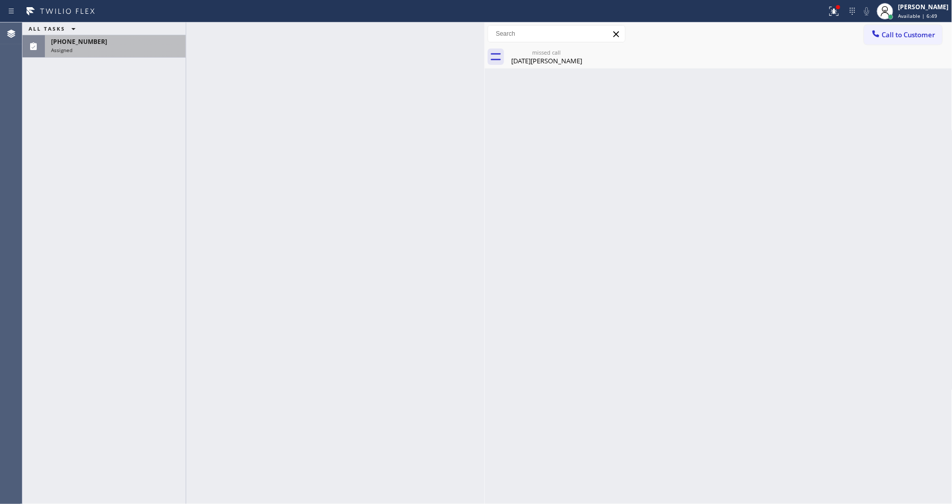
click at [113, 48] on div "Assigned" at bounding box center [115, 49] width 129 height 7
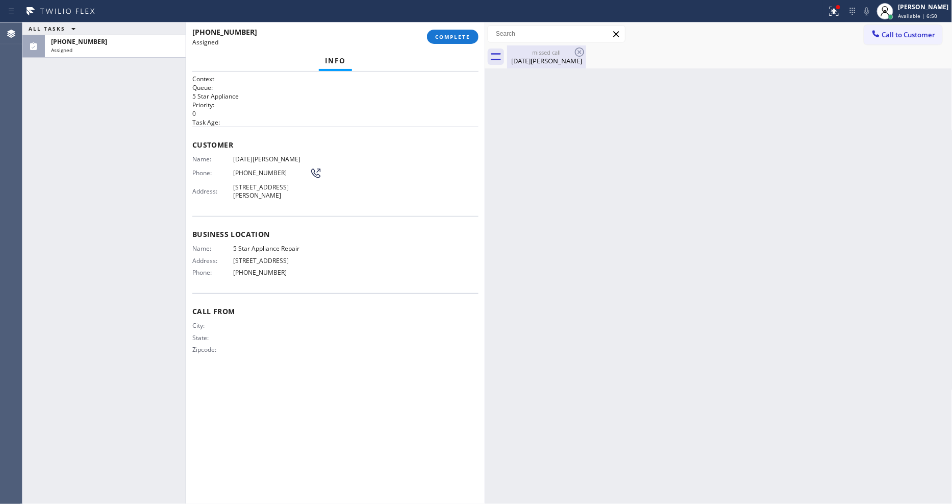
click at [532, 55] on div "missed call" at bounding box center [546, 52] width 77 height 8
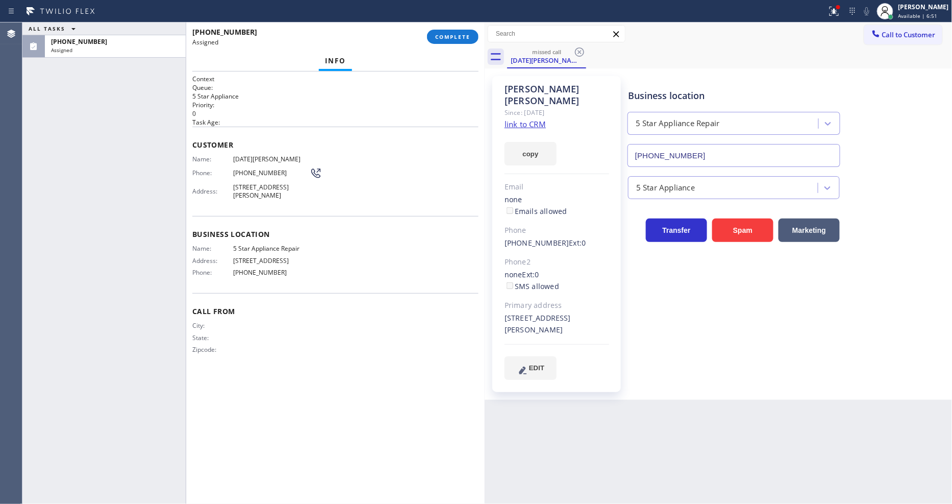
click at [529, 119] on link "link to CRM" at bounding box center [525, 124] width 41 height 10
click at [453, 35] on span "COMPLETE" at bounding box center [452, 36] width 35 height 7
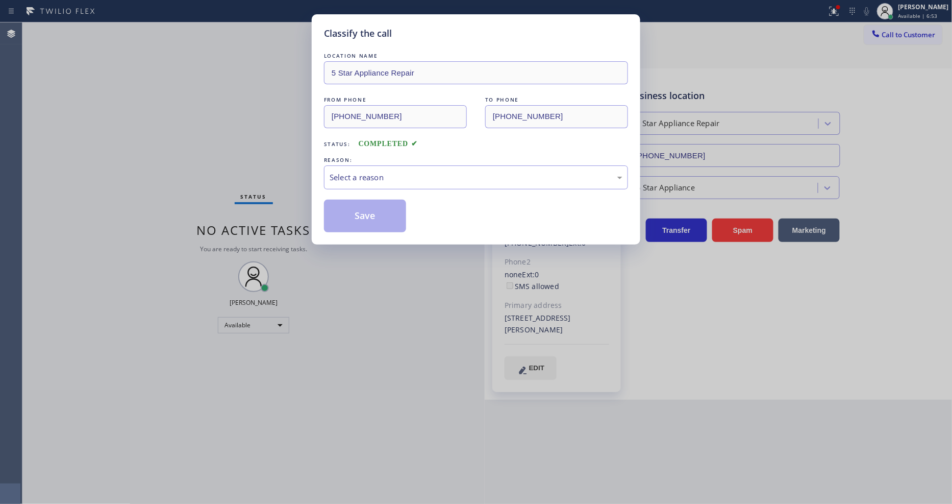
click at [394, 182] on div "Select a reason" at bounding box center [476, 177] width 304 height 24
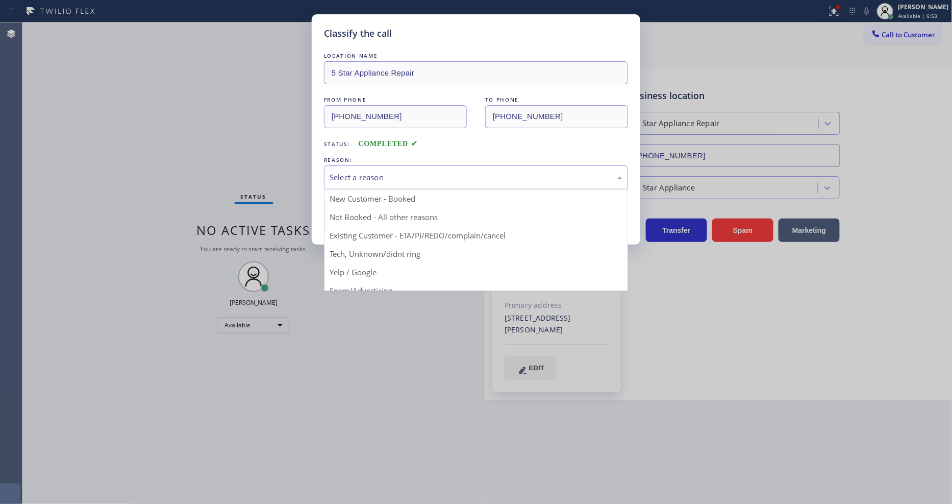
drag, startPoint x: 378, startPoint y: 240, endPoint x: 378, endPoint y: 234, distance: 6.1
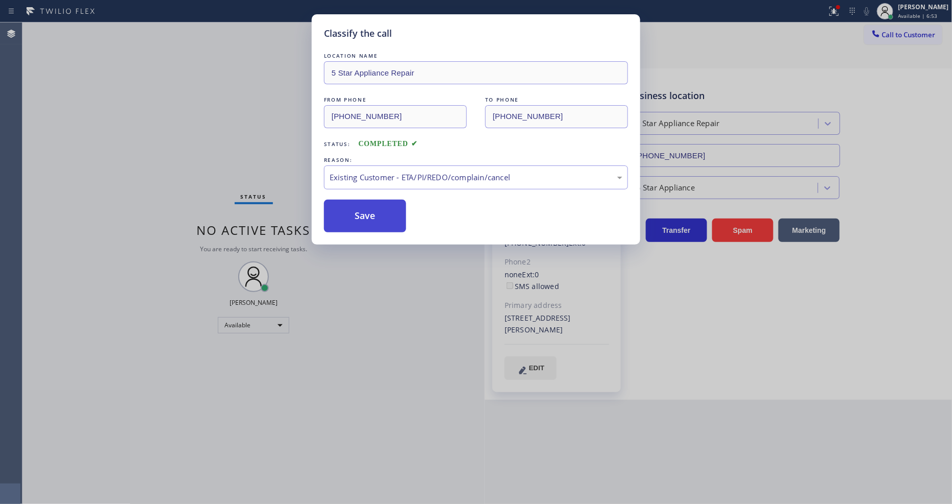
click at [383, 218] on button "Save" at bounding box center [365, 216] width 82 height 33
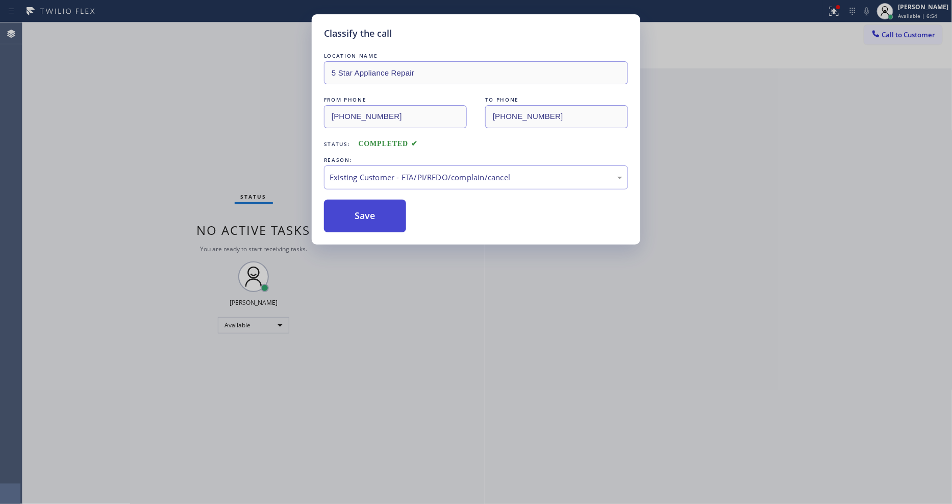
click at [383, 218] on button "Save" at bounding box center [365, 216] width 82 height 33
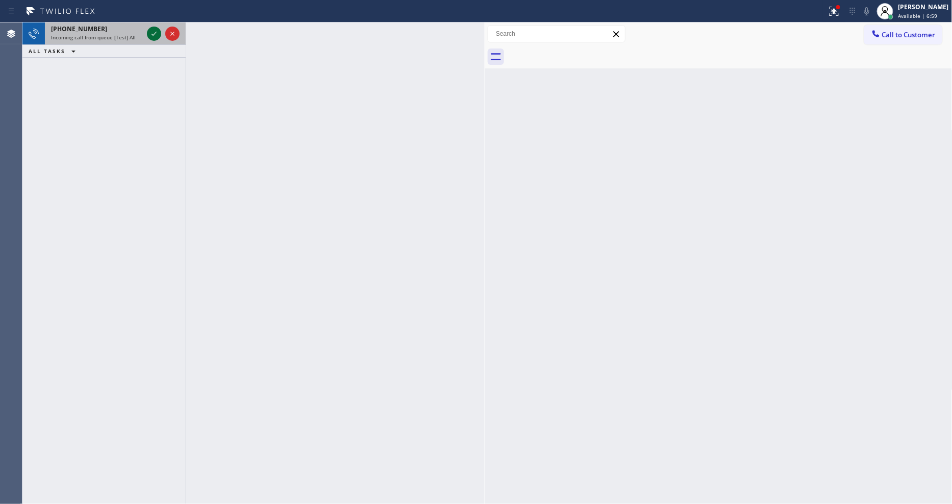
click at [153, 33] on icon at bounding box center [154, 34] width 12 height 12
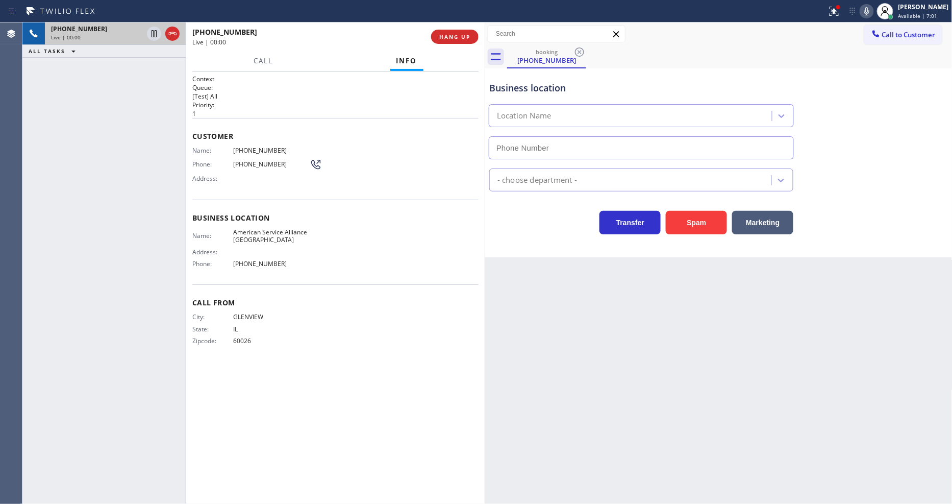
type input "[PHONE_NUMBER]"
click at [454, 31] on button "HANG UP" at bounding box center [454, 37] width 47 height 14
click at [456, 36] on span "HANG UP" at bounding box center [454, 36] width 31 height 7
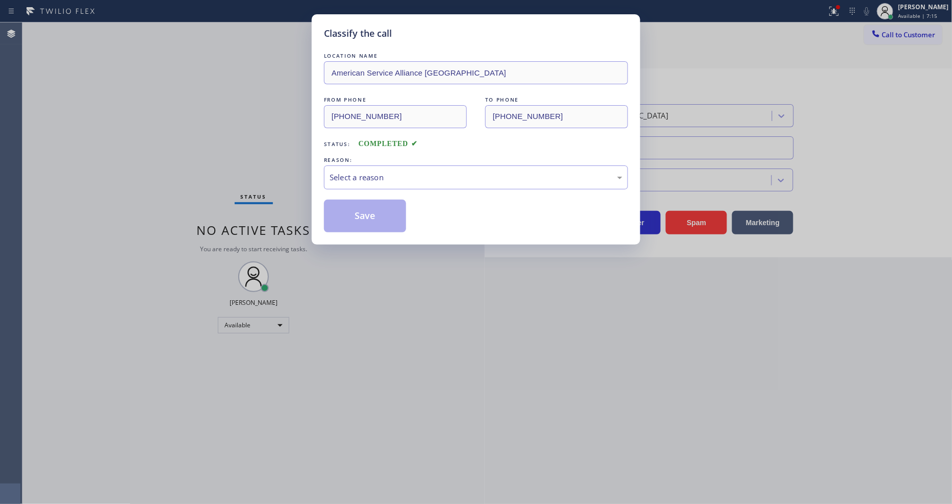
click at [902, 14] on div "Classify the call LOCATION NAME American Service Alliance Schaumburg FROM PHONE…" at bounding box center [476, 252] width 952 height 504
click at [490, 185] on div "Select a reason" at bounding box center [476, 177] width 304 height 24
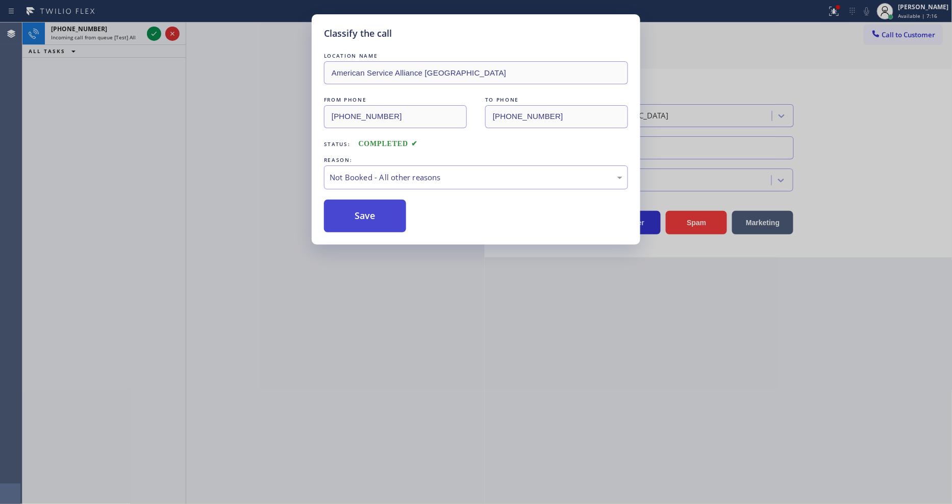
click at [387, 210] on button "Save" at bounding box center [365, 216] width 82 height 33
click at [386, 210] on button "Save" at bounding box center [365, 216] width 82 height 33
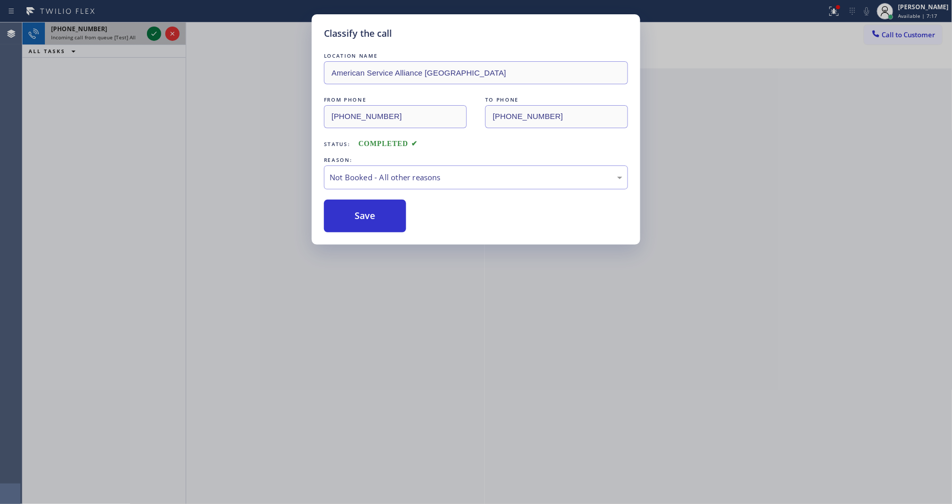
click at [151, 34] on div "Classify the call LOCATION NAME American Service Alliance Schaumburg FROM PHONE…" at bounding box center [476, 252] width 952 height 504
click at [151, 34] on icon at bounding box center [154, 34] width 12 height 12
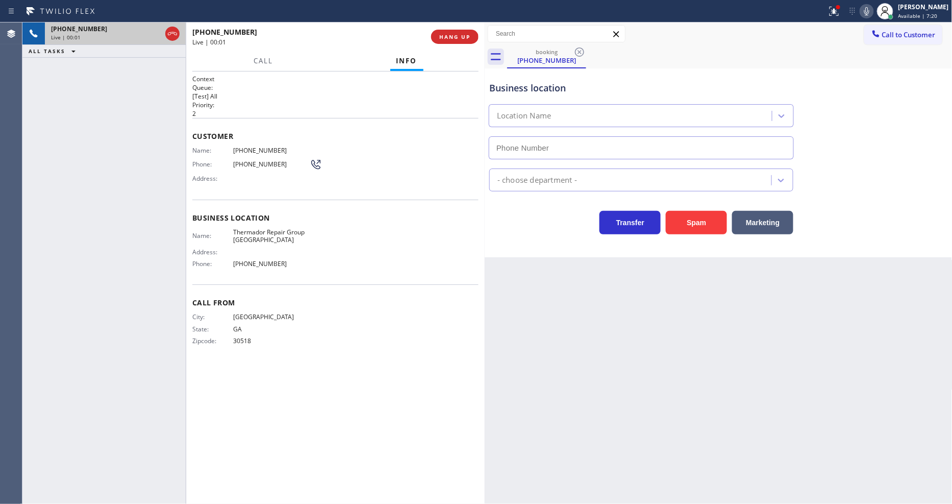
type input "[PHONE_NUMBER]"
click at [444, 34] on span "HANG UP" at bounding box center [454, 36] width 31 height 7
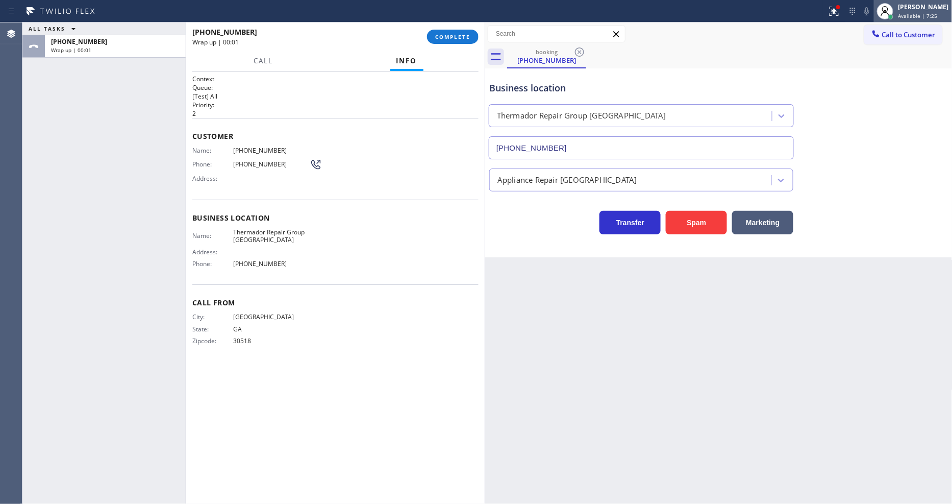
click at [910, 17] on span "Available | 7:25" at bounding box center [918, 15] width 39 height 7
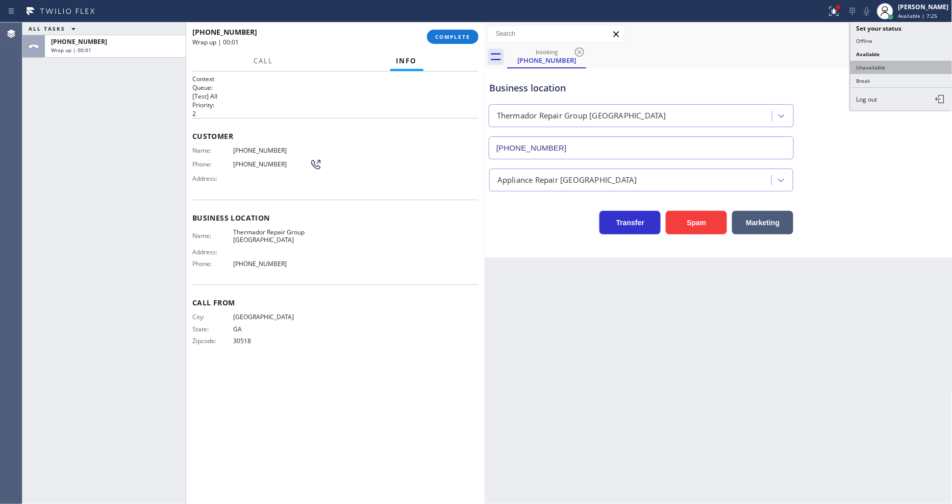
click at [875, 68] on button "Unavailable" at bounding box center [902, 67] width 102 height 13
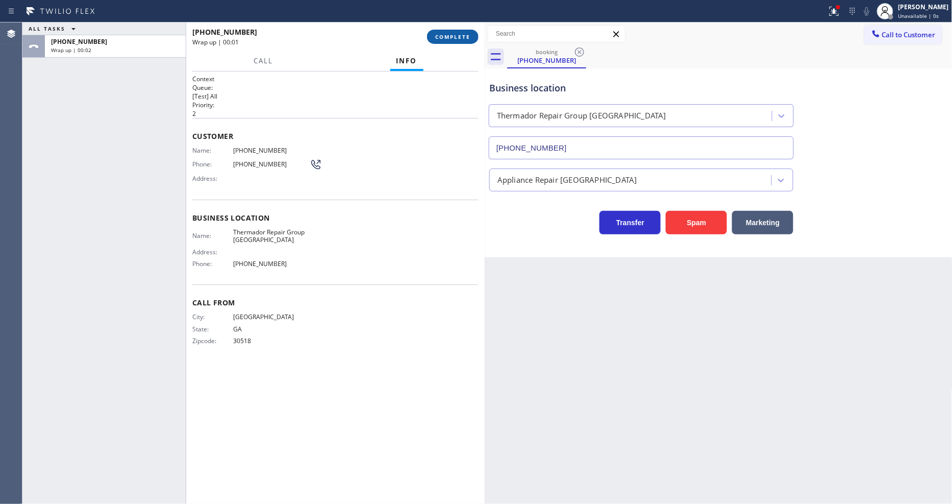
click at [458, 34] on span "COMPLETE" at bounding box center [452, 36] width 35 height 7
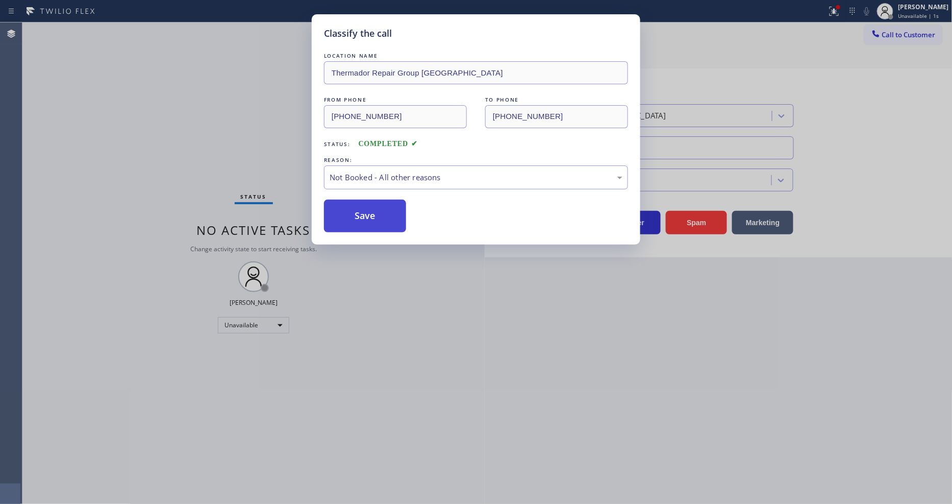
click at [360, 217] on button "Save" at bounding box center [365, 216] width 82 height 33
click at [371, 212] on button "Save" at bounding box center [365, 216] width 82 height 33
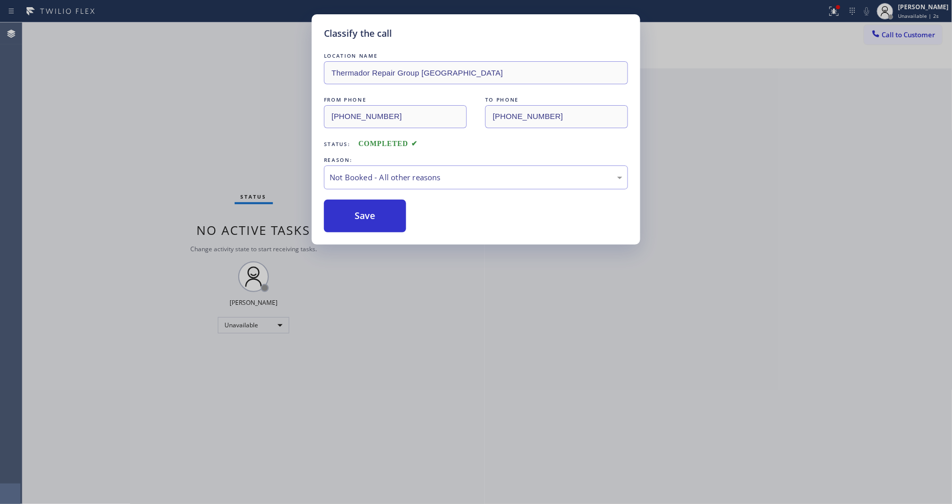
click at [919, 33] on span "Call to Customer" at bounding box center [910, 34] width 54 height 9
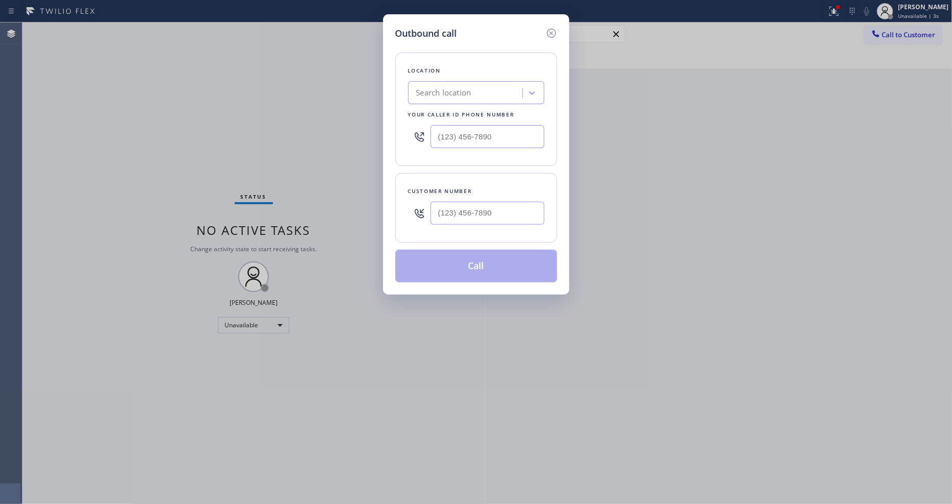
click at [451, 87] on div "Search location" at bounding box center [444, 93] width 55 height 12
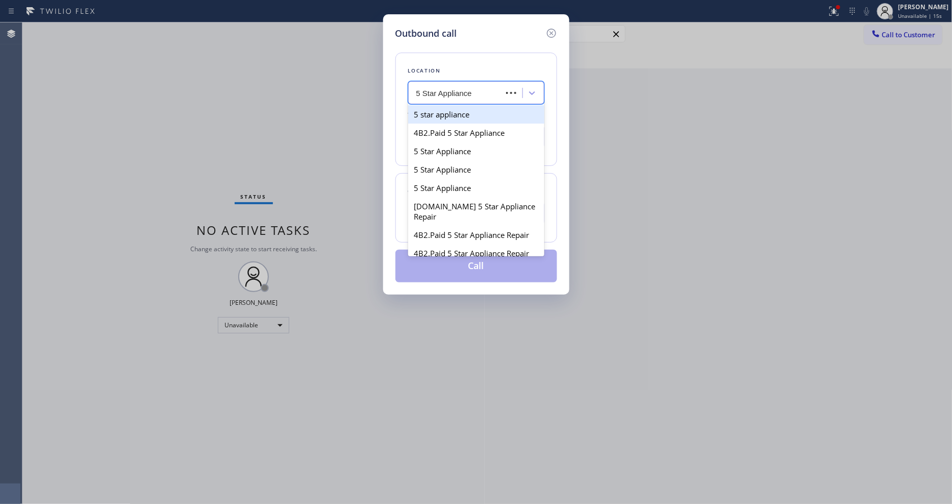
type input "5 Star Appliance R"
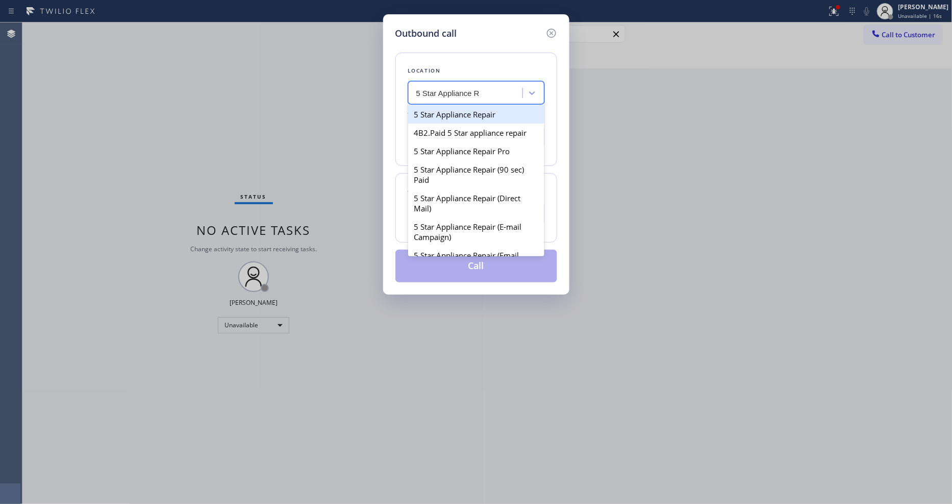
click at [456, 111] on div "5 Star Appliance Repair" at bounding box center [476, 114] width 136 height 18
type input "[PHONE_NUMBER]"
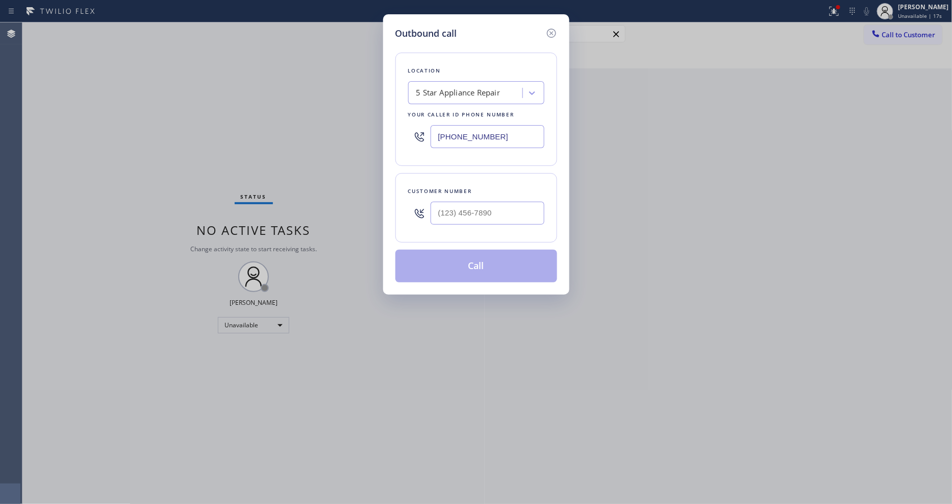
click at [453, 223] on div at bounding box center [488, 213] width 114 height 33
click at [458, 209] on input "(___) ___-____" at bounding box center [488, 213] width 114 height 23
paste input "818) 599-4678"
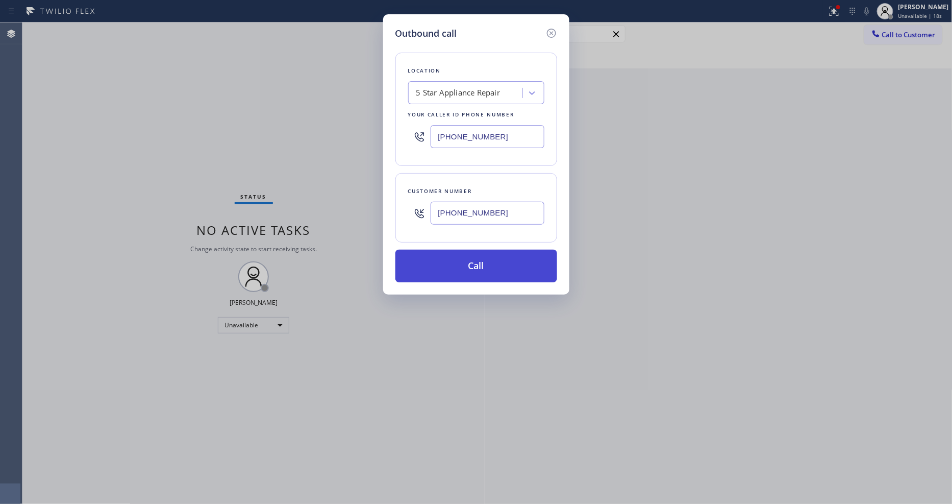
type input "[PHONE_NUMBER]"
click at [456, 258] on button "Call" at bounding box center [477, 266] width 162 height 33
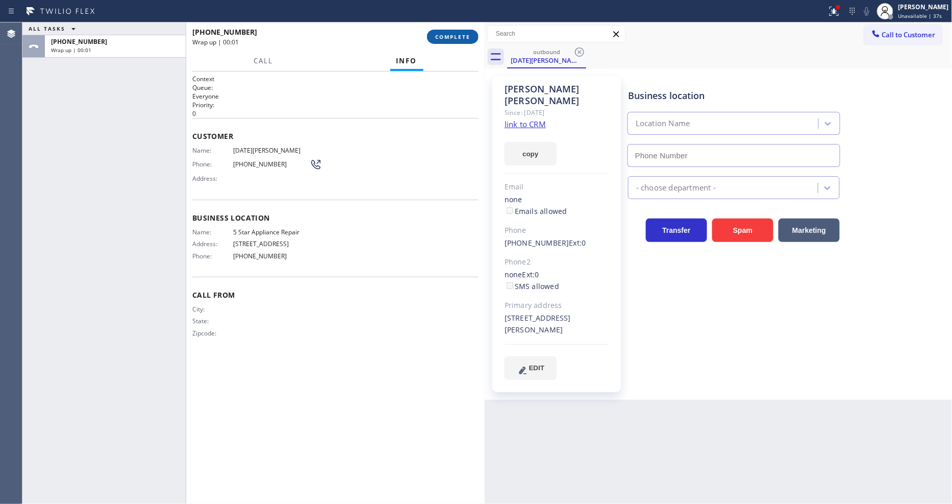
click at [475, 42] on button "COMPLETE" at bounding box center [453, 37] width 52 height 14
type input "[PHONE_NUMBER]"
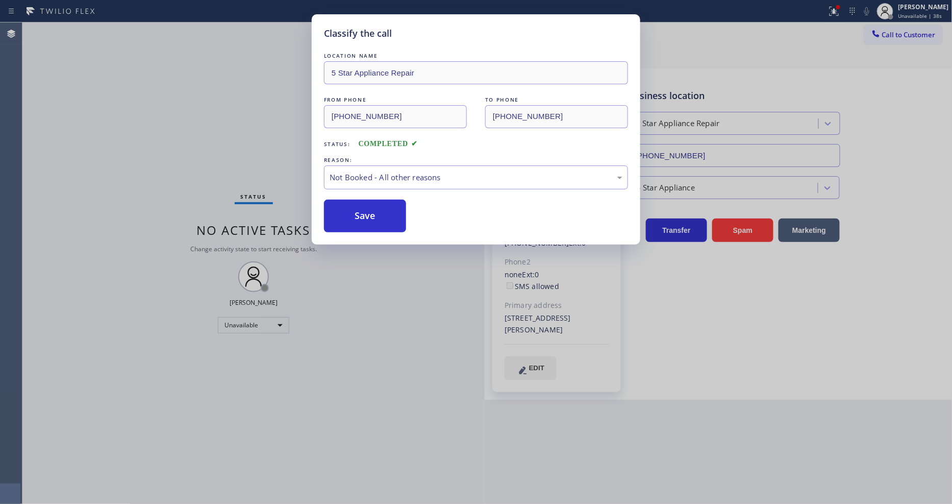
click at [355, 211] on button "Save" at bounding box center [365, 216] width 82 height 33
click at [354, 212] on button "Save" at bounding box center [365, 216] width 82 height 33
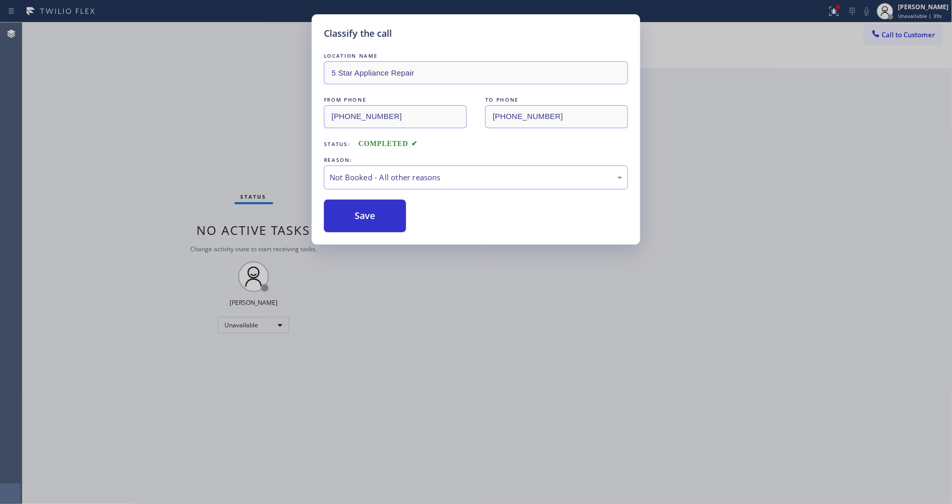
click at [897, 32] on div "Classify the call LOCATION NAME 5 Star Appliance Repair FROM PHONE [PHONE_NUMBE…" at bounding box center [476, 252] width 952 height 504
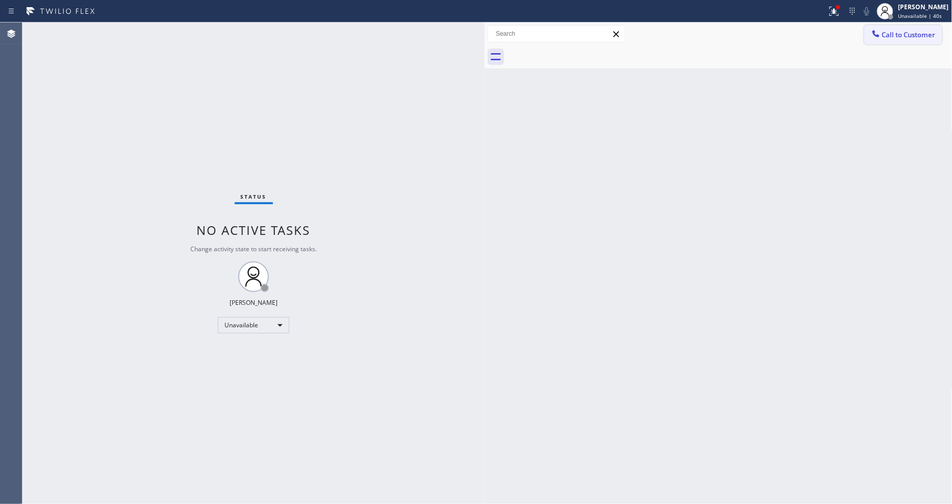
click at [880, 39] on div at bounding box center [876, 35] width 12 height 12
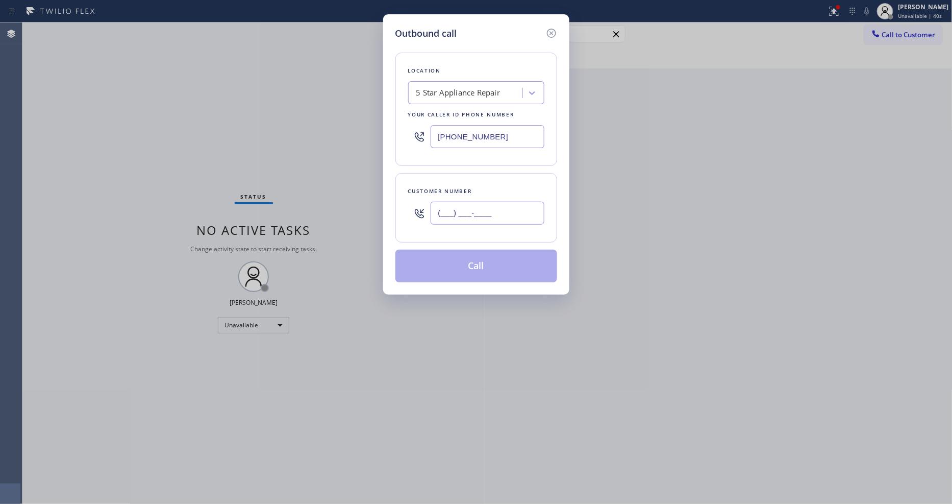
click at [447, 212] on input "(___) ___-____" at bounding box center [488, 213] width 114 height 23
paste input "818) 599-4678"
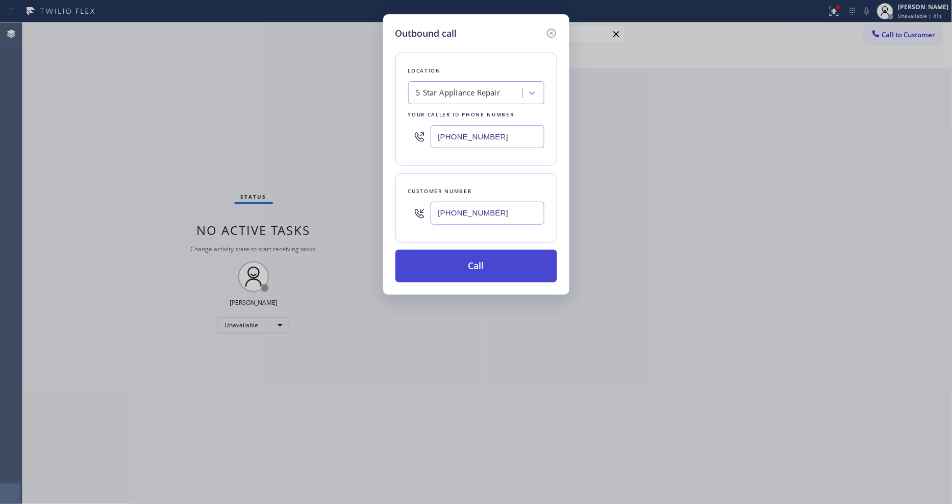
type input "[PHONE_NUMBER]"
click at [435, 255] on button "Call" at bounding box center [477, 266] width 162 height 33
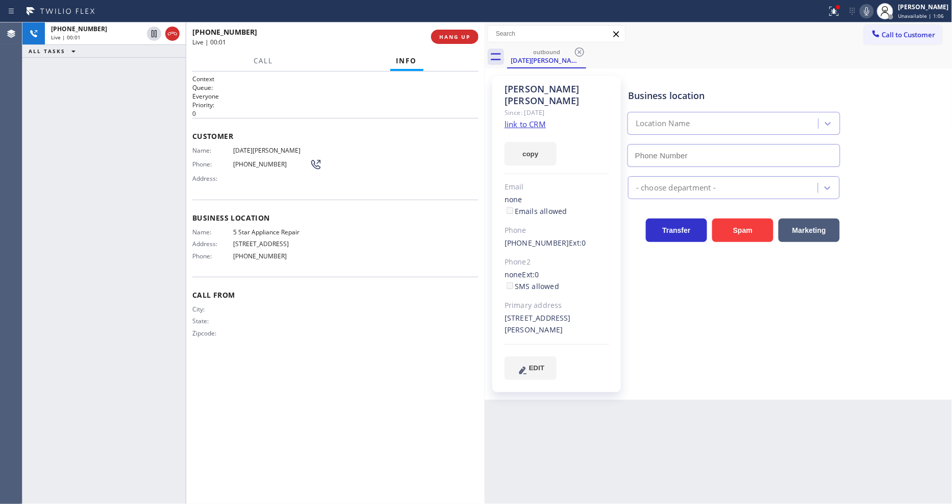
type input "[PHONE_NUMBER]"
click at [853, 336] on div "Business location 5 Star Appliance Repair [PHONE_NUMBER] 5 Star Appliance Trans…" at bounding box center [788, 228] width 324 height 298
click at [344, 53] on div "Call Info" at bounding box center [335, 61] width 286 height 20
click at [834, 12] on div at bounding box center [834, 11] width 22 height 12
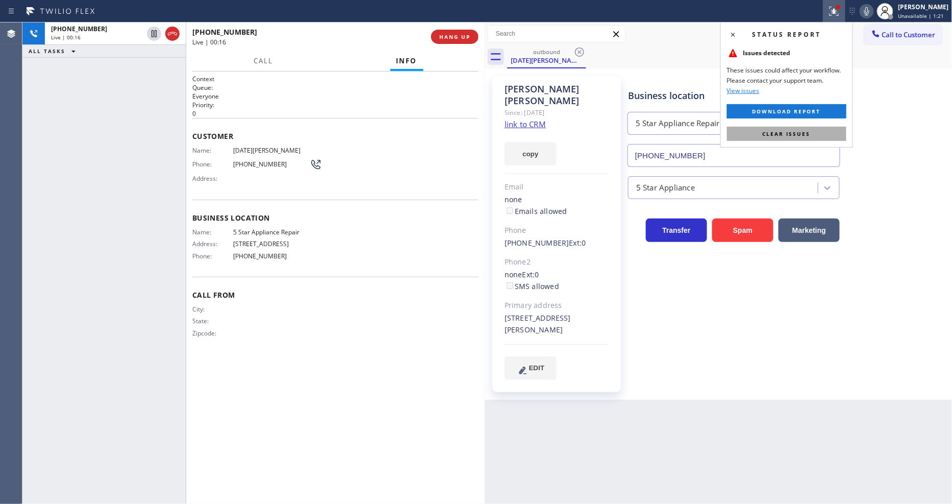
click at [816, 134] on button "Clear issues" at bounding box center [786, 134] width 119 height 14
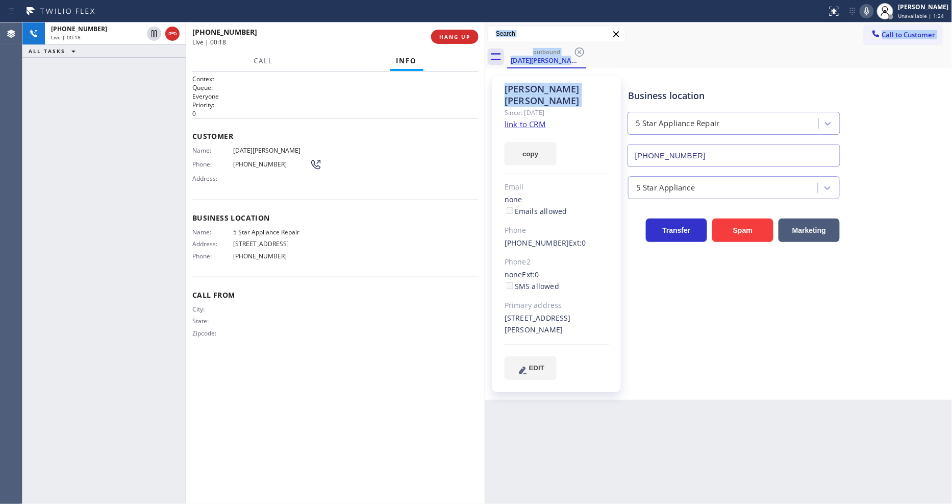
click at [483, 94] on div "[PHONE_NUMBER] Live | 00:18 ALL TASKS ALL TASKS ACTIVE TASKS TASKS IN WRAP UP […" at bounding box center [487, 262] width 930 height 481
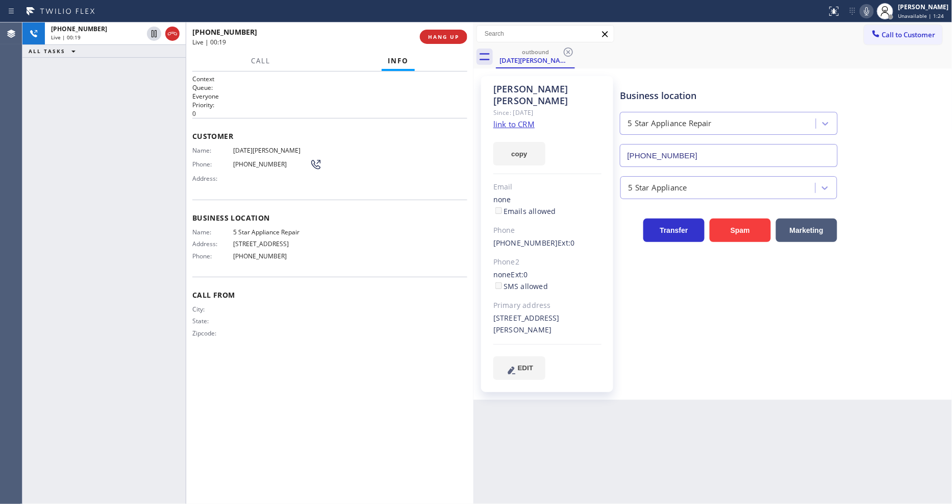
drag, startPoint x: 483, startPoint y: 94, endPoint x: 472, endPoint y: 94, distance: 11.2
click at [474, 94] on div at bounding box center [474, 262] width 0 height 481
click at [436, 38] on span "HANG UP" at bounding box center [443, 36] width 31 height 7
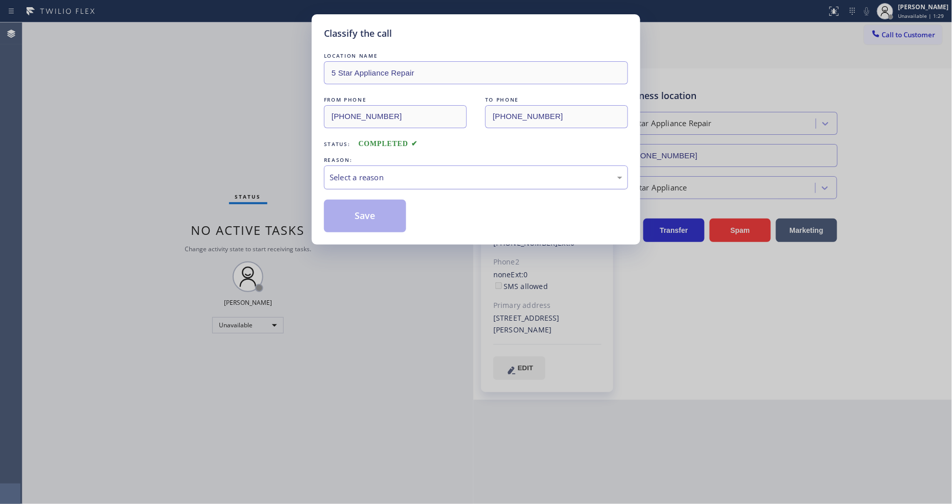
click at [392, 181] on div "Select a reason" at bounding box center [476, 177] width 304 height 24
click at [385, 205] on button "Save" at bounding box center [365, 216] width 82 height 33
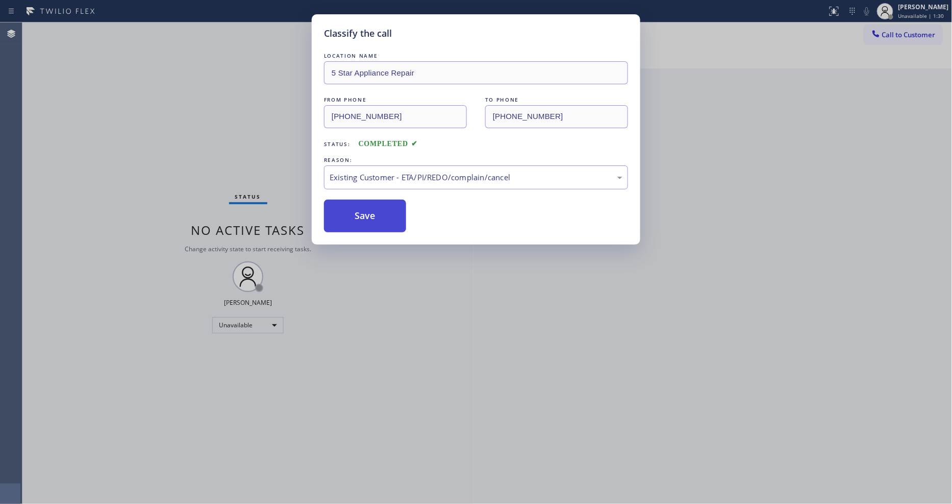
click at [385, 205] on button "Save" at bounding box center [365, 216] width 82 height 33
click at [384, 205] on button "Save" at bounding box center [365, 216] width 82 height 33
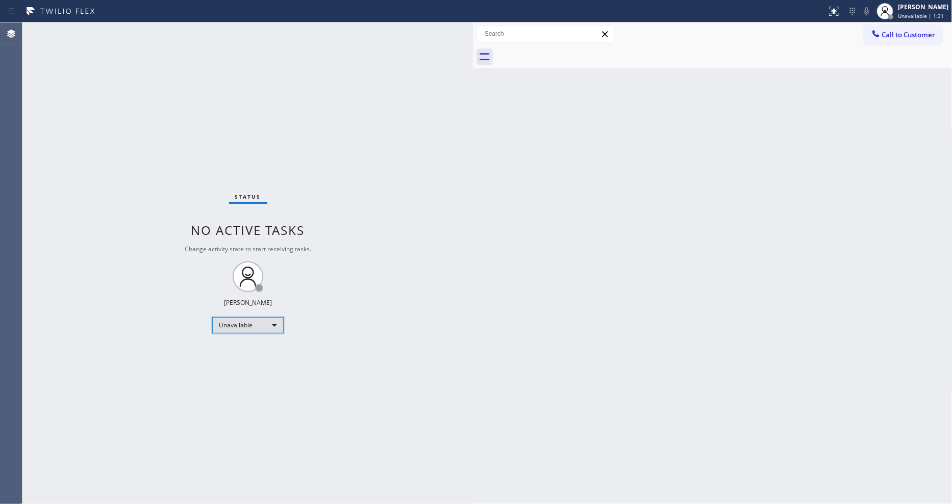
click at [243, 319] on div "Unavailable" at bounding box center [247, 325] width 71 height 16
click at [233, 350] on li "Available" at bounding box center [247, 352] width 69 height 12
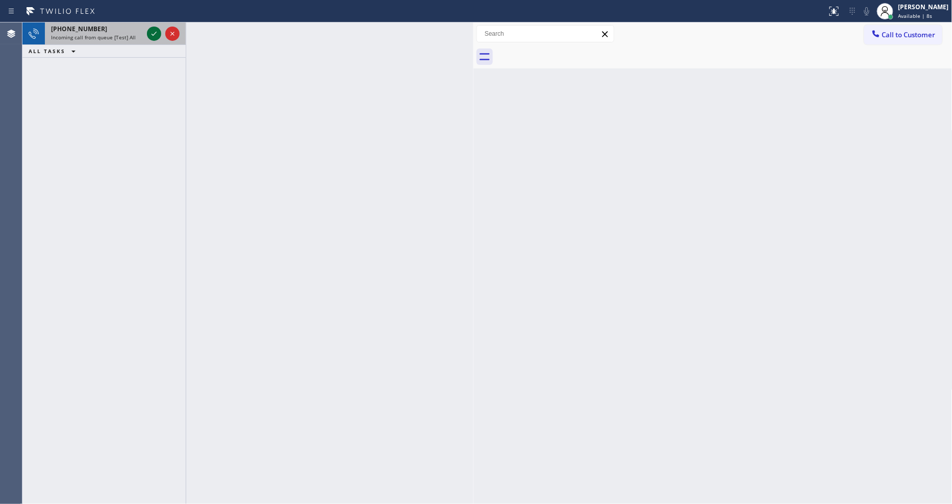
click at [154, 32] on icon at bounding box center [154, 34] width 12 height 12
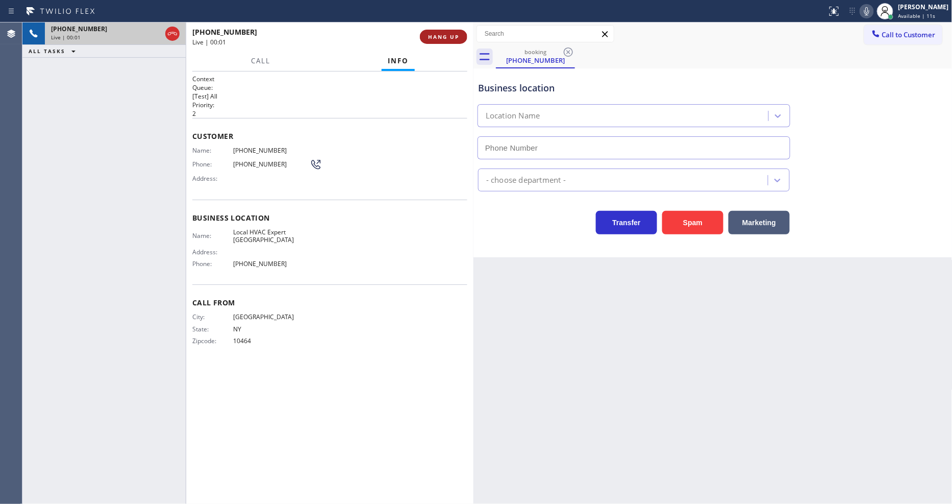
type input "[PHONE_NUMBER]"
click at [437, 32] on button "HANG UP" at bounding box center [443, 37] width 47 height 14
drag, startPoint x: 437, startPoint y: 32, endPoint x: 708, endPoint y: 74, distance: 274.3
click at [437, 32] on button "HANG UP" at bounding box center [443, 37] width 47 height 14
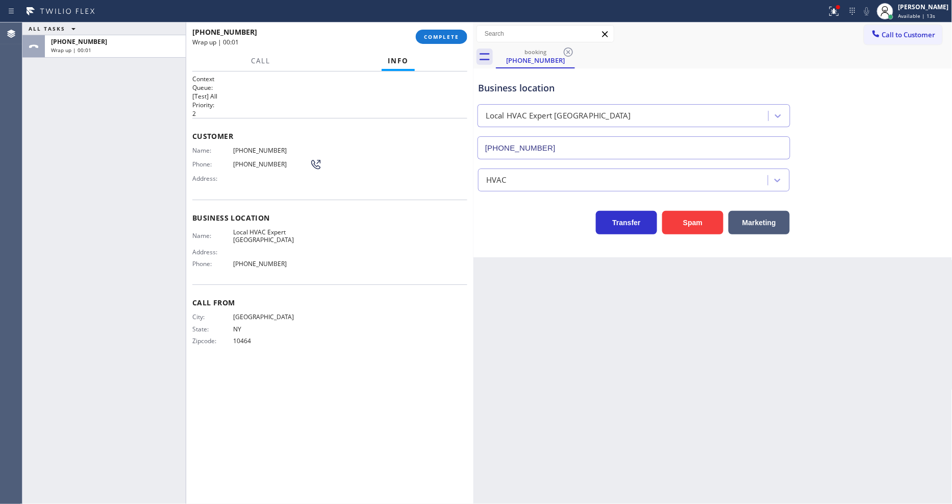
click at [390, 169] on div "Name: [PHONE_NUMBER] Phone: [PHONE_NUMBER] Address:" at bounding box center [329, 166] width 275 height 40
click at [435, 34] on span "COMPLETE" at bounding box center [441, 36] width 35 height 7
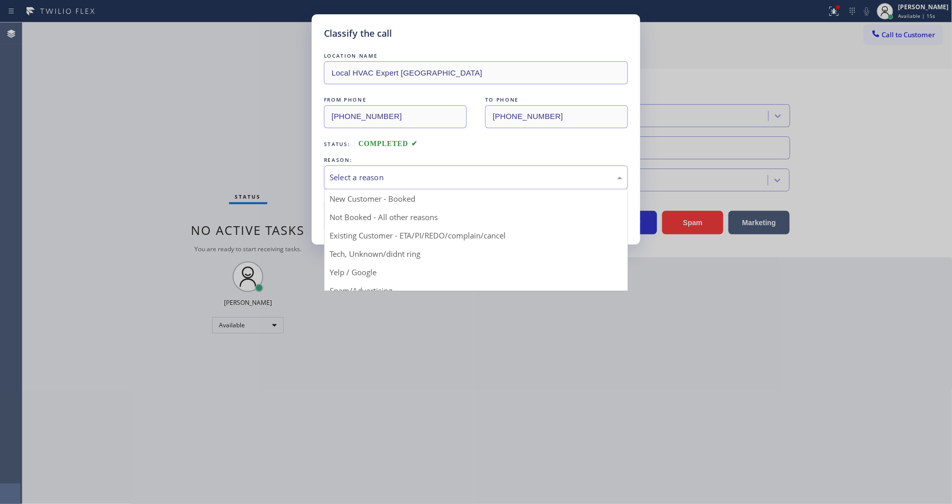
click at [372, 172] on div "Select a reason" at bounding box center [476, 178] width 293 height 12
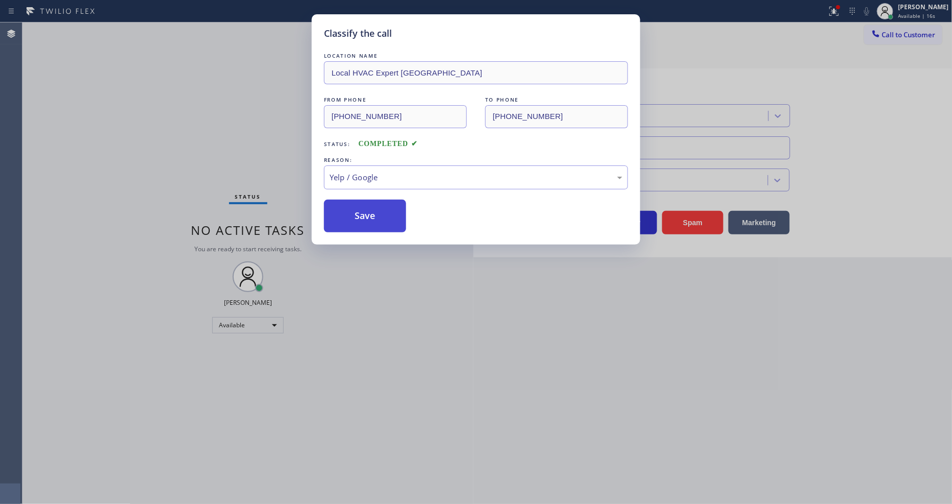
click at [379, 217] on button "Save" at bounding box center [365, 216] width 82 height 33
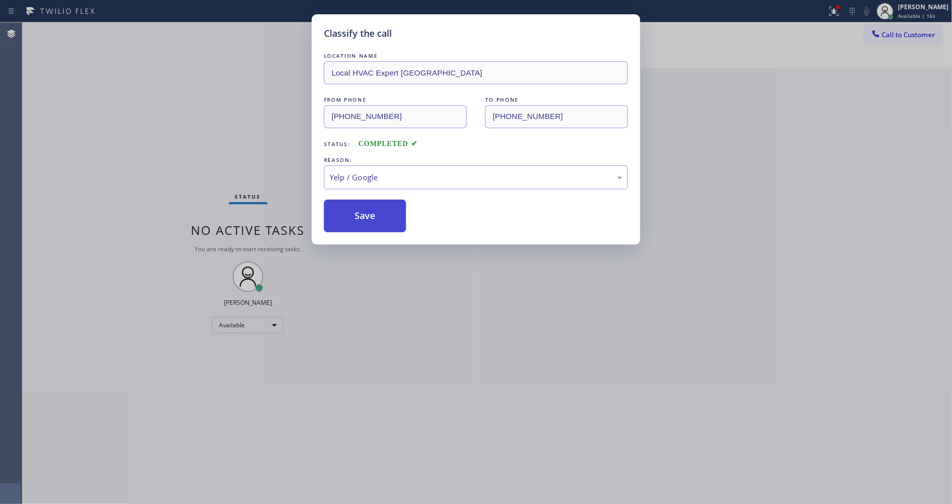
click at [379, 217] on button "Save" at bounding box center [365, 216] width 82 height 33
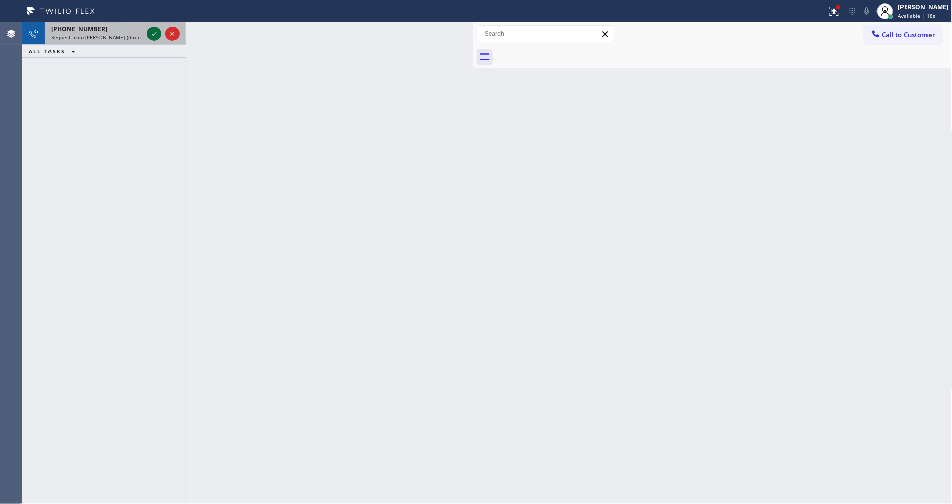
click at [150, 30] on icon at bounding box center [154, 34] width 12 height 12
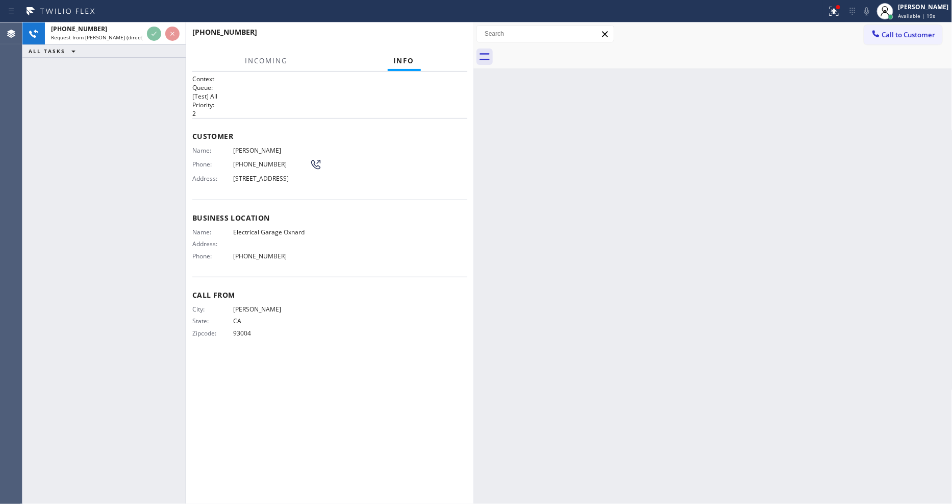
click at [312, 95] on p "[Test] All" at bounding box center [329, 96] width 275 height 9
click at [511, 100] on div "Back to Dashboard Change Sender ID Customers Technicians Select a contact Outbo…" at bounding box center [713, 262] width 479 height 481
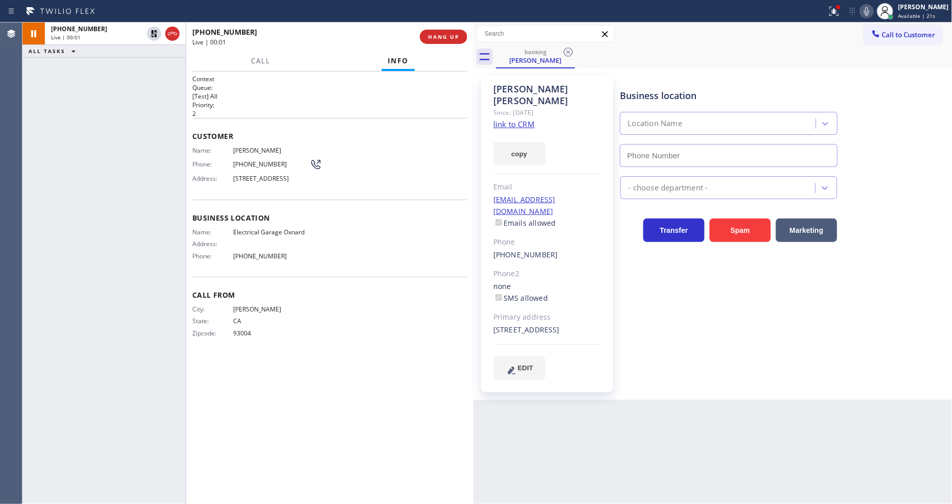
click at [511, 107] on div "Since: [DATE]" at bounding box center [548, 113] width 108 height 12
type input "[PHONE_NUMBER]"
click at [506, 119] on link "link to CRM" at bounding box center [514, 124] width 41 height 10
click at [455, 39] on span "HANG UP" at bounding box center [443, 36] width 31 height 7
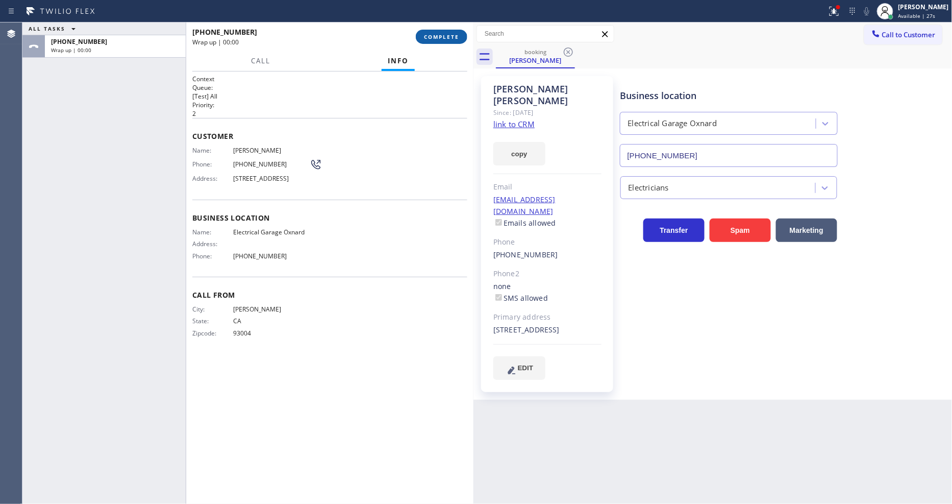
click at [455, 39] on span "COMPLETE" at bounding box center [441, 36] width 35 height 7
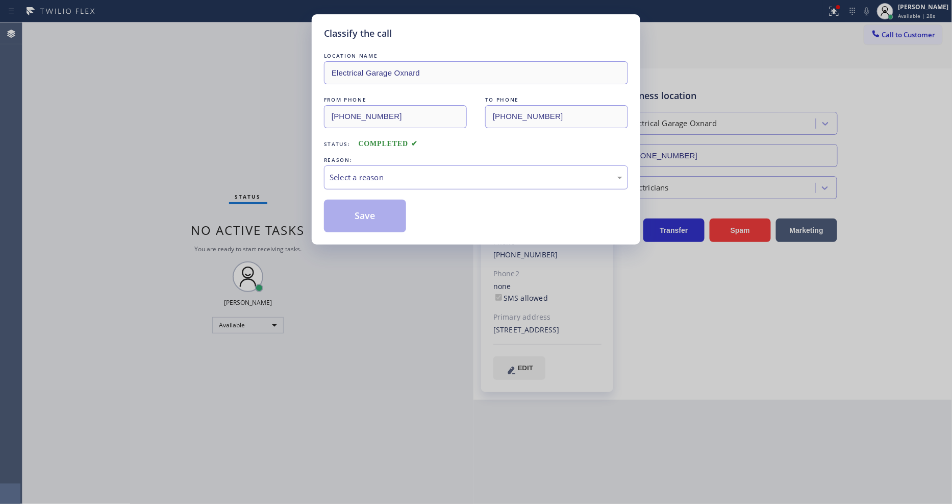
click at [390, 172] on div "Select a reason" at bounding box center [476, 178] width 293 height 12
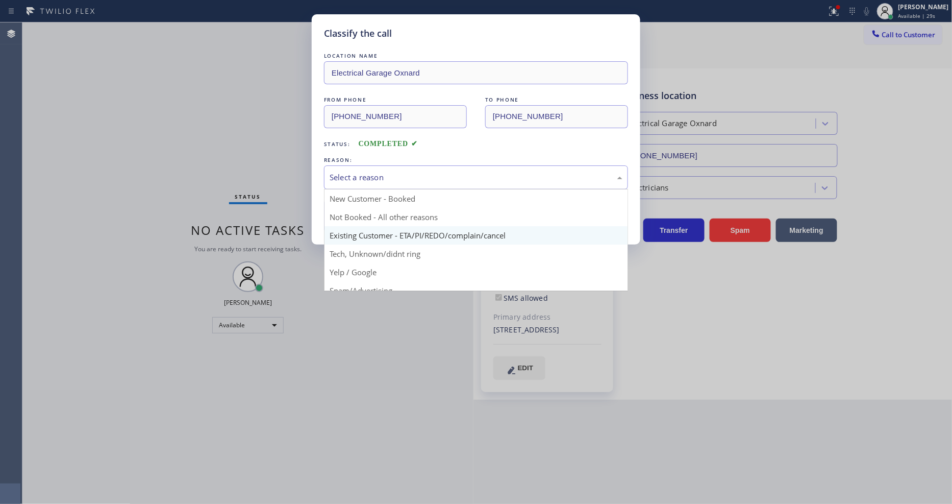
drag, startPoint x: 376, startPoint y: 227, endPoint x: 381, endPoint y: 208, distance: 19.9
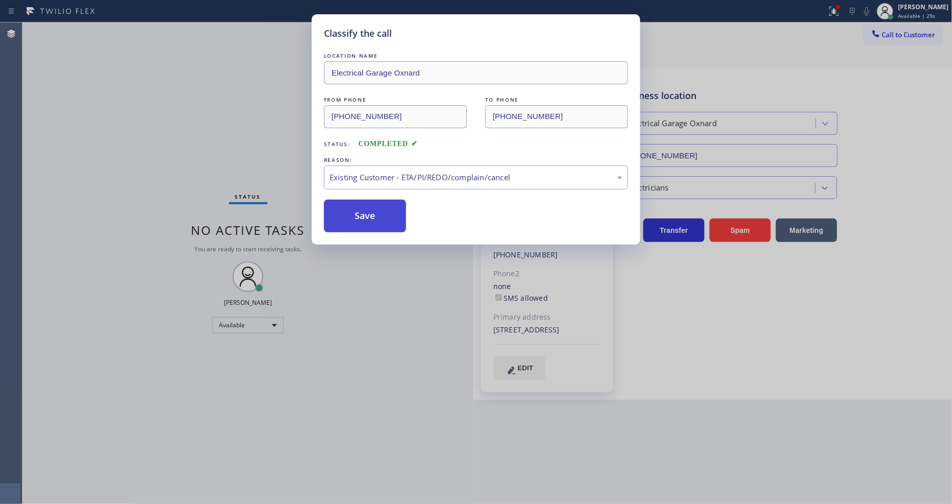
click at [381, 208] on button "Save" at bounding box center [365, 216] width 82 height 33
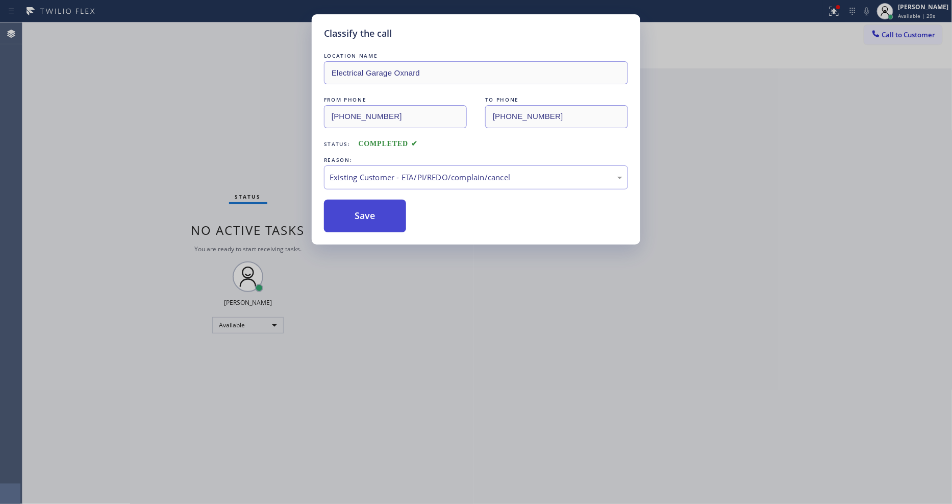
click at [381, 208] on button "Save" at bounding box center [365, 216] width 82 height 33
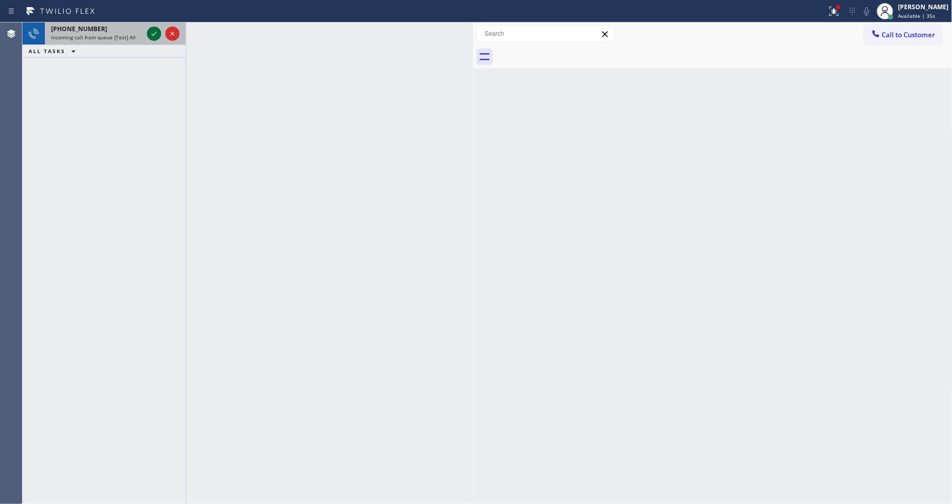
click at [157, 31] on icon at bounding box center [154, 34] width 12 height 12
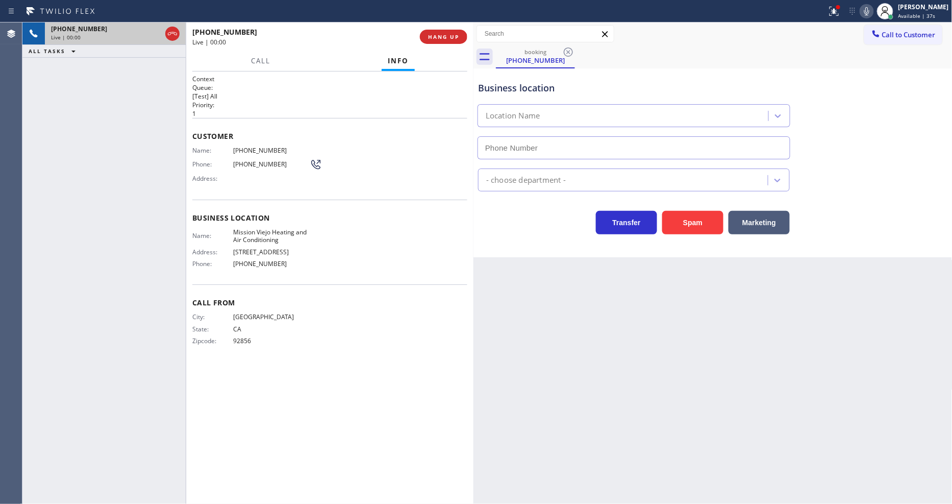
type input "[PHONE_NUMBER]"
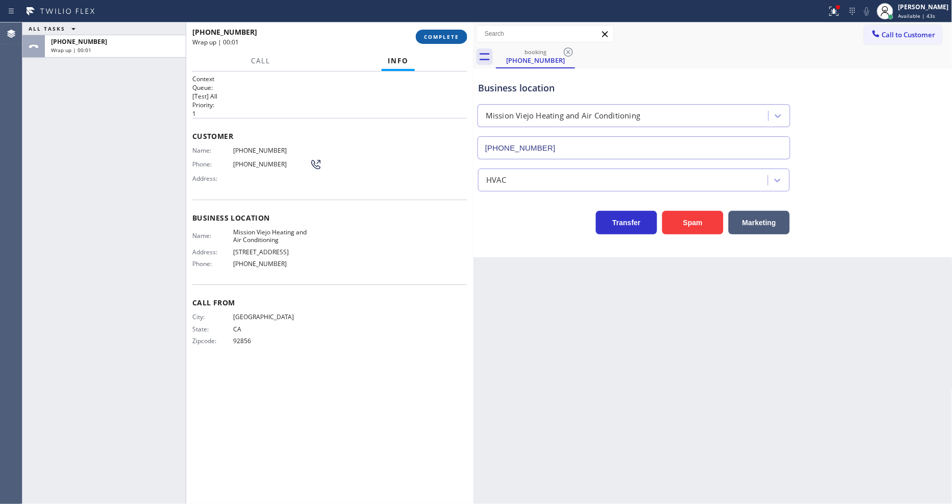
click at [445, 35] on span "COMPLETE" at bounding box center [441, 36] width 35 height 7
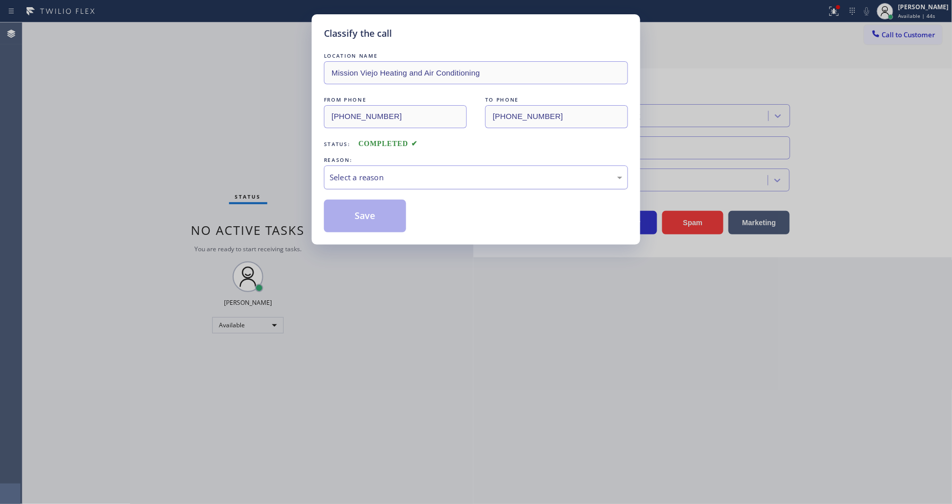
click at [409, 172] on div "Select a reason" at bounding box center [476, 178] width 293 height 12
click at [401, 215] on button "Save" at bounding box center [365, 216] width 82 height 33
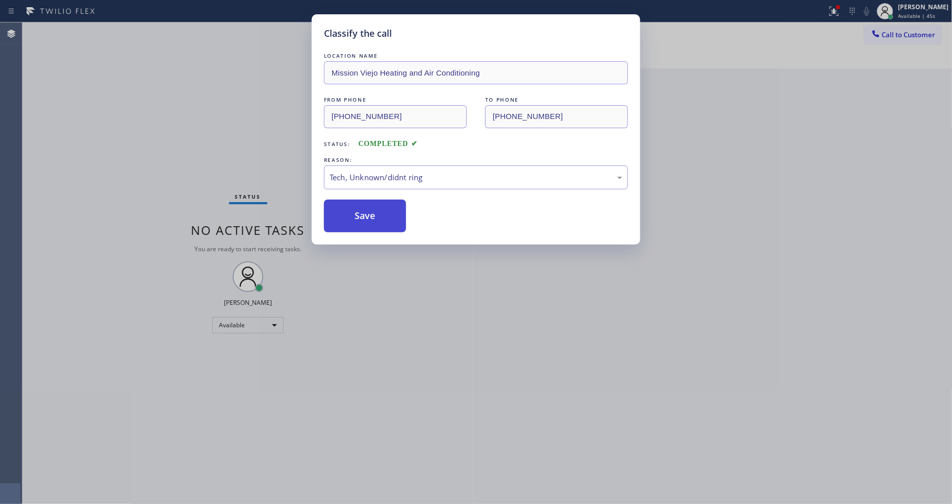
click at [401, 215] on button "Save" at bounding box center [365, 216] width 82 height 33
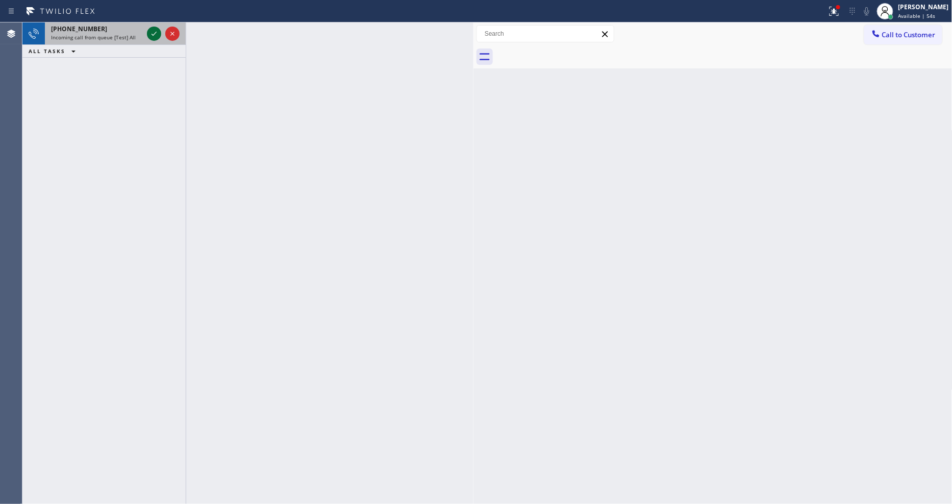
click at [154, 30] on icon at bounding box center [154, 34] width 12 height 12
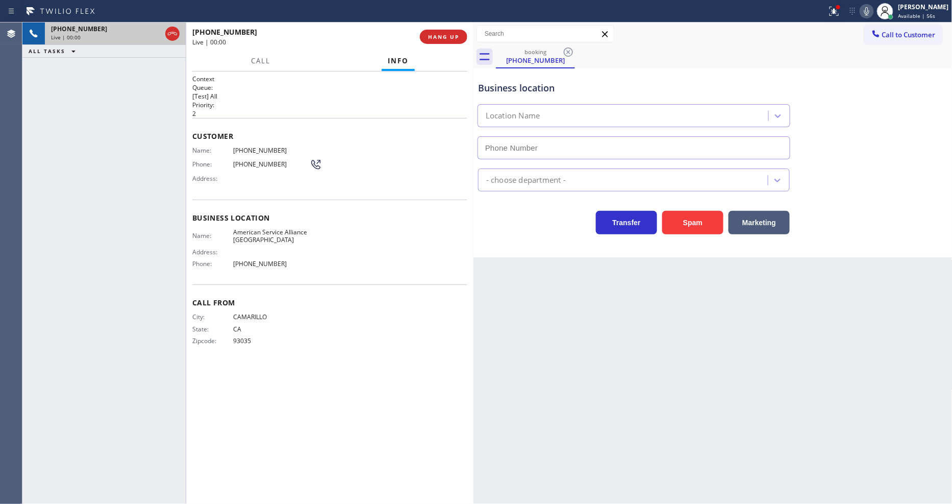
type input "[PHONE_NUMBER]"
click at [448, 31] on button "HANG UP" at bounding box center [443, 37] width 47 height 14
click at [448, 38] on span "HANG UP" at bounding box center [443, 36] width 31 height 7
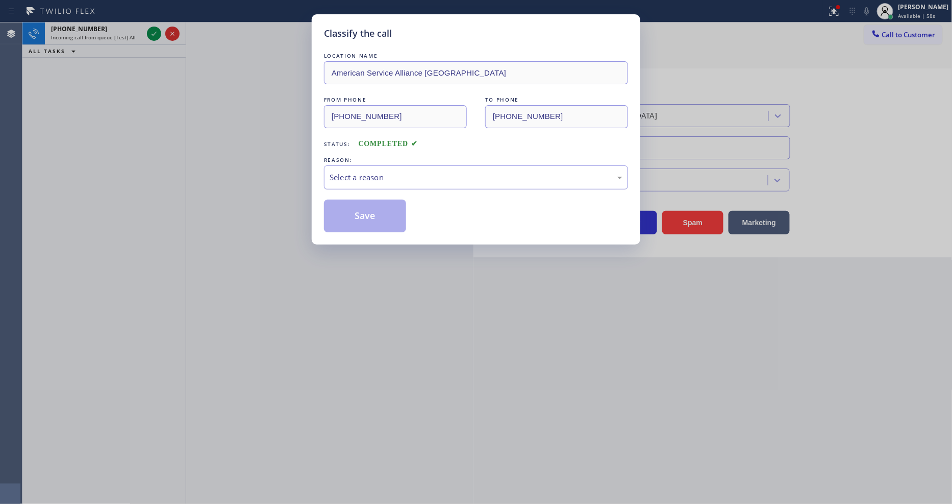
drag, startPoint x: 401, startPoint y: 179, endPoint x: 401, endPoint y: 185, distance: 5.6
click at [401, 179] on div "Select a reason" at bounding box center [476, 178] width 293 height 12
drag, startPoint x: 376, startPoint y: 262, endPoint x: 379, endPoint y: 211, distance: 51.2
click at [379, 211] on button "Save" at bounding box center [365, 216] width 82 height 33
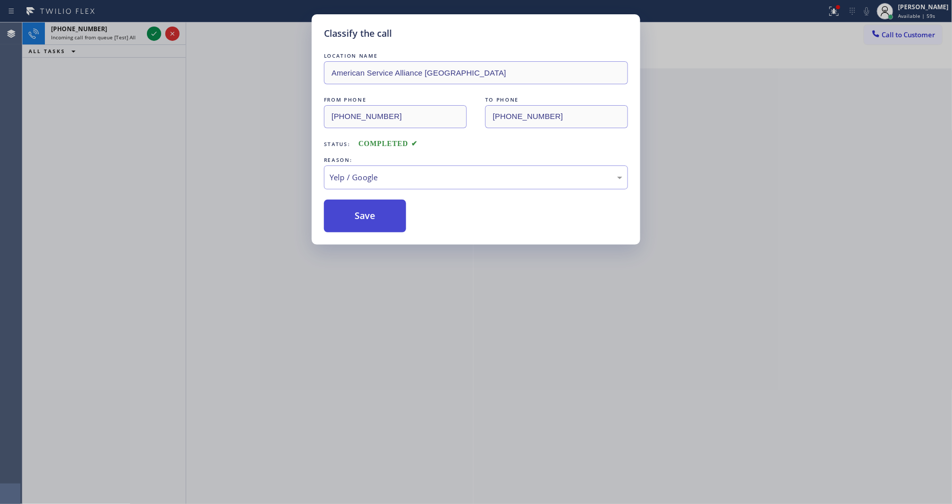
click at [379, 211] on button "Save" at bounding box center [365, 216] width 82 height 33
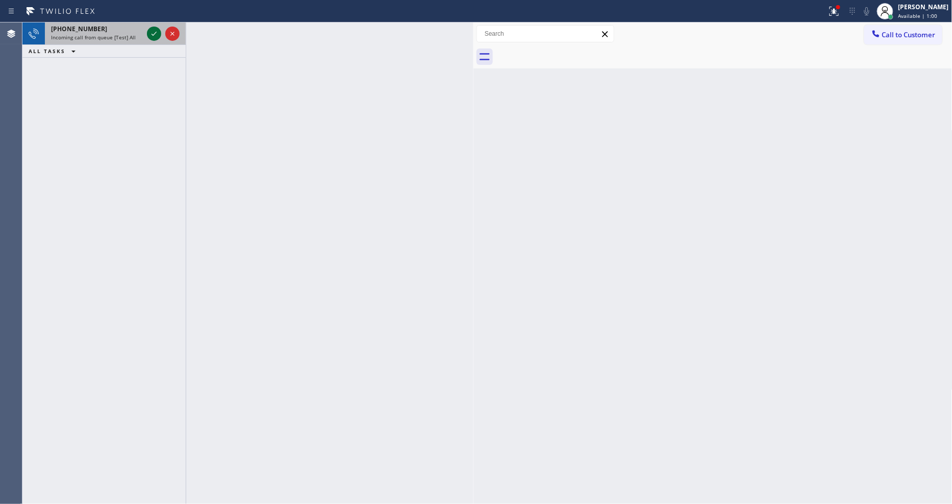
click at [152, 36] on icon at bounding box center [154, 34] width 12 height 12
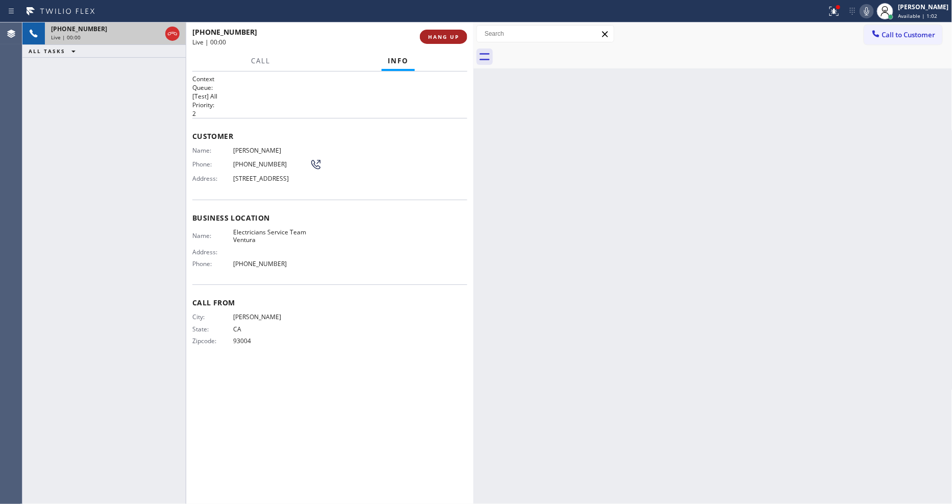
click at [439, 36] on span "HANG UP" at bounding box center [443, 36] width 31 height 7
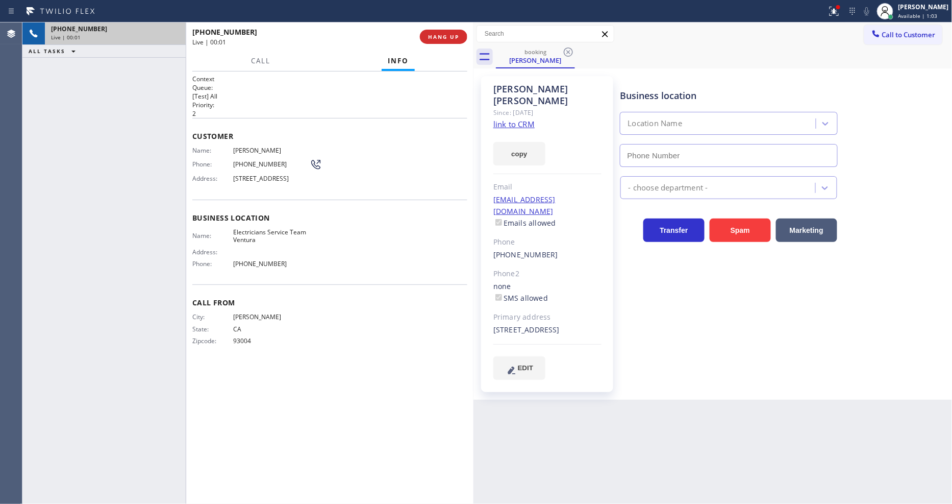
type input "[PHONE_NUMBER]"
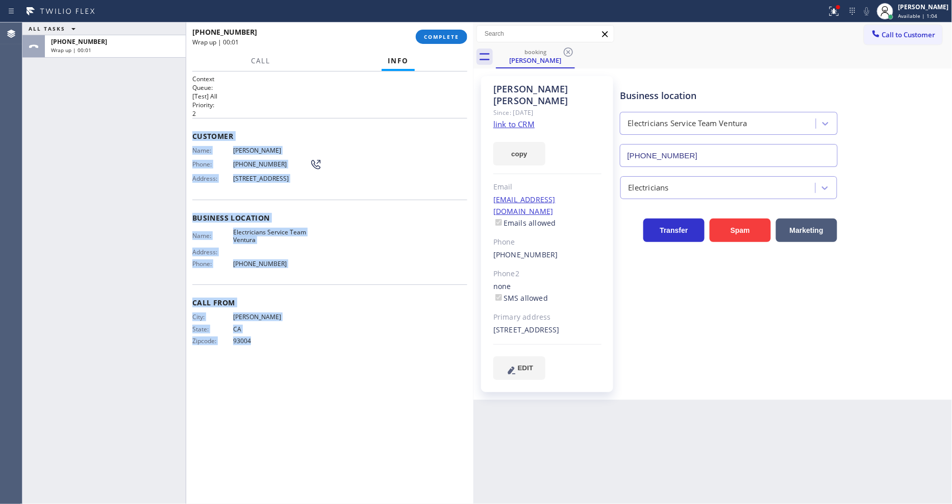
drag, startPoint x: 190, startPoint y: 128, endPoint x: 277, endPoint y: 402, distance: 287.8
click at [277, 402] on div "Context Queue: [Test] All Priority: 2 Customer Name: [PERSON_NAME] Phone: [PHON…" at bounding box center [329, 287] width 287 height 432
copy div "Customer Name: [PERSON_NAME] Phone: [PHONE_NUMBER] Address: [STREET_ADDRESS] Bu…"
drag, startPoint x: 429, startPoint y: 37, endPoint x: 451, endPoint y: 50, distance: 26.1
click at [429, 37] on span "COMPLETE" at bounding box center [441, 36] width 35 height 7
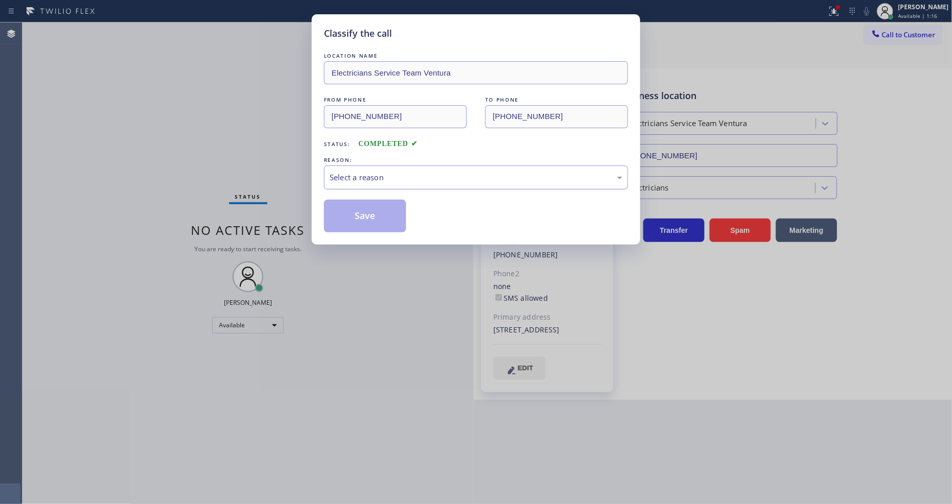
click at [386, 172] on div "Select a reason" at bounding box center [476, 178] width 293 height 12
click at [380, 213] on button "Save" at bounding box center [365, 216] width 82 height 33
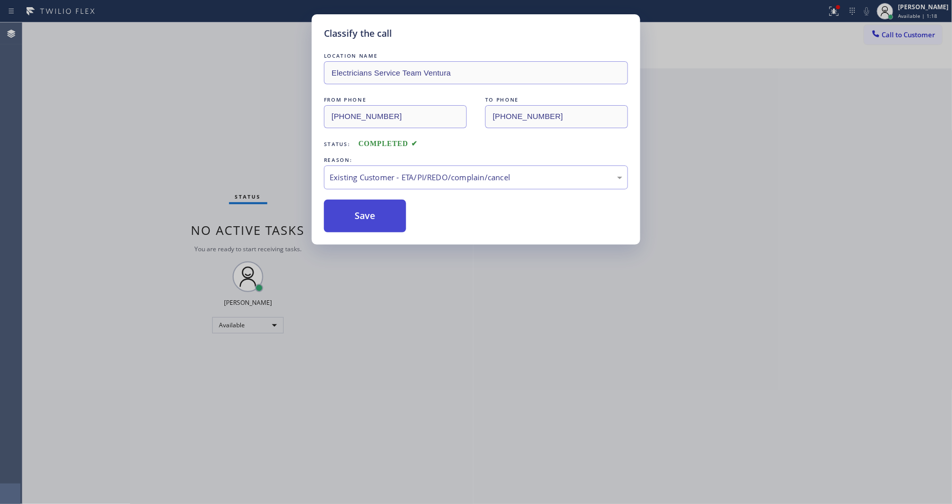
click at [380, 213] on button "Save" at bounding box center [365, 216] width 82 height 33
click at [370, 375] on div "Classify the call LOCATION NAME Electricians Service Team Ventura FROM PHONE [P…" at bounding box center [476, 252] width 952 height 504
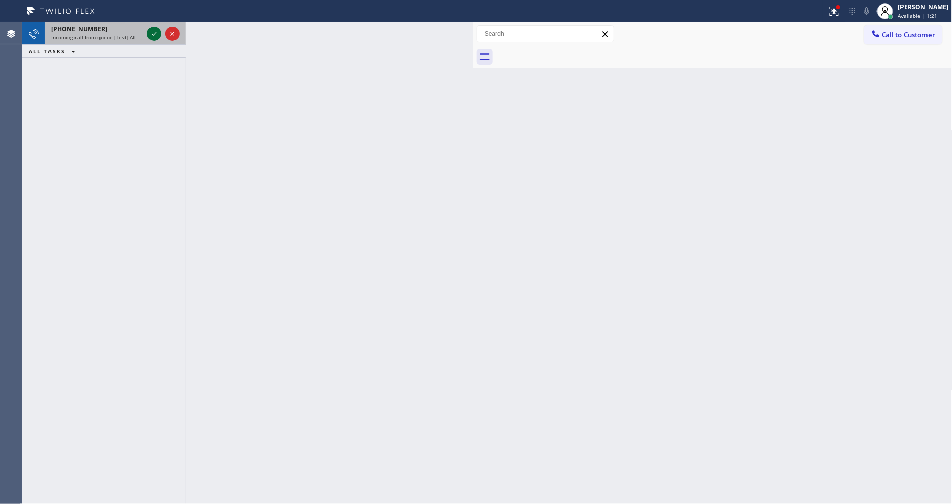
click at [152, 33] on icon at bounding box center [154, 34] width 12 height 12
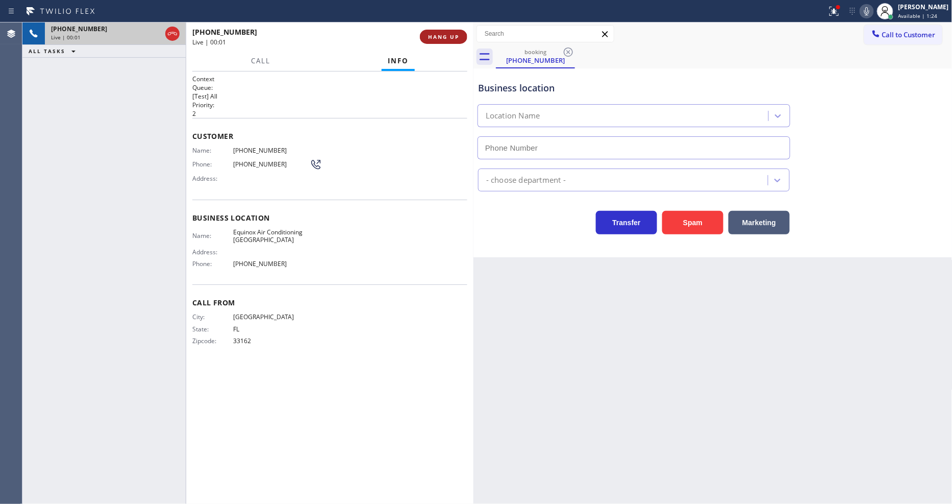
type input "[PHONE_NUMBER]"
click at [438, 37] on span "HANG UP" at bounding box center [443, 36] width 31 height 7
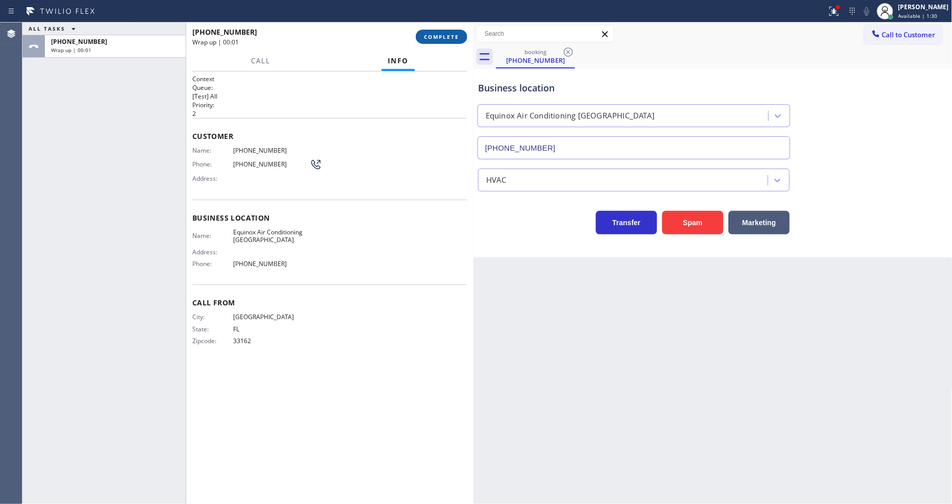
click at [438, 37] on span "COMPLETE" at bounding box center [441, 36] width 35 height 7
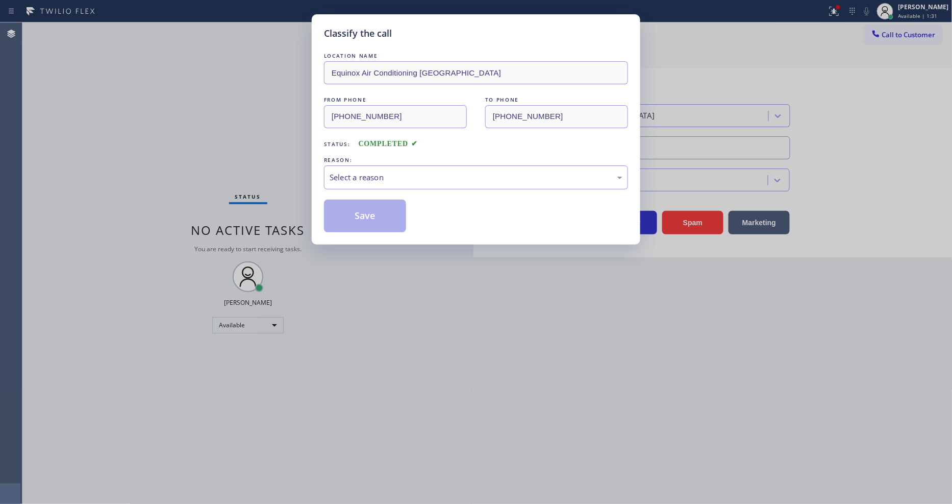
click at [404, 172] on div "Select a reason" at bounding box center [476, 178] width 293 height 12
click at [370, 217] on button "Save" at bounding box center [365, 216] width 82 height 33
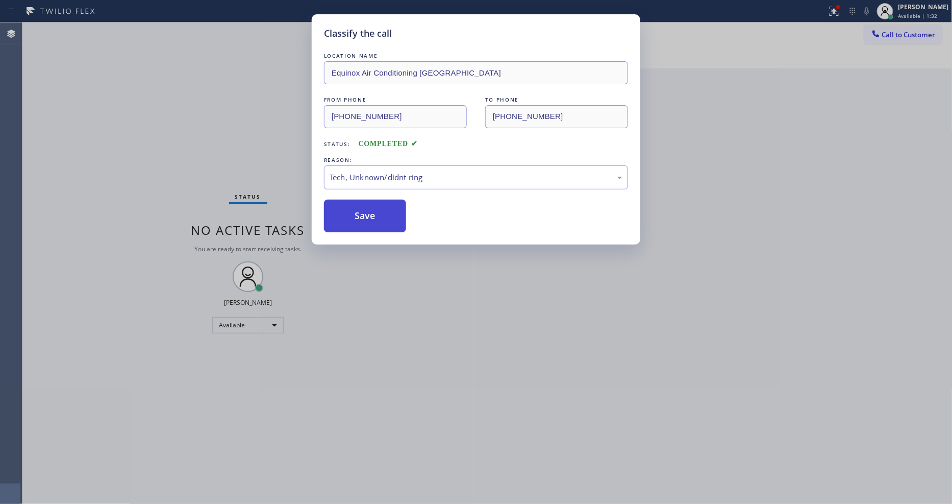
click at [370, 217] on button "Save" at bounding box center [365, 216] width 82 height 33
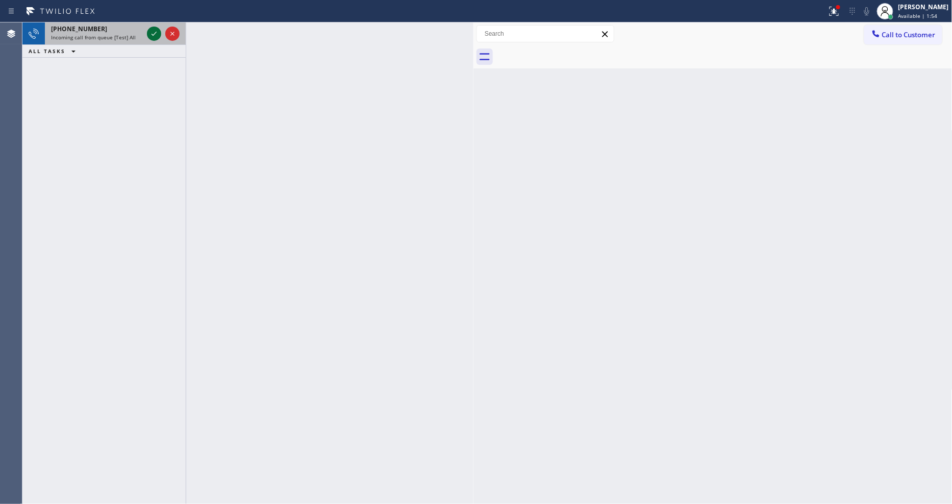
click at [153, 31] on icon at bounding box center [154, 34] width 12 height 12
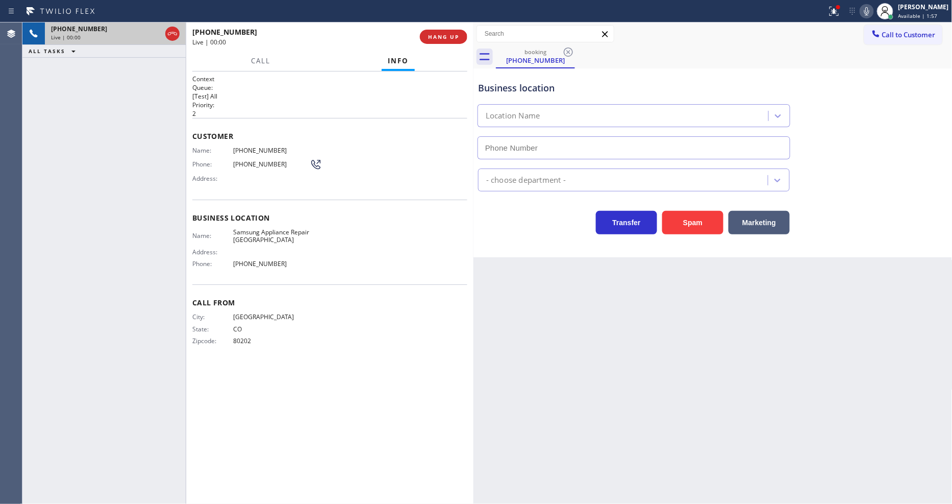
type input "[PHONE_NUMBER]"
click at [436, 36] on span "HANG UP" at bounding box center [443, 36] width 31 height 7
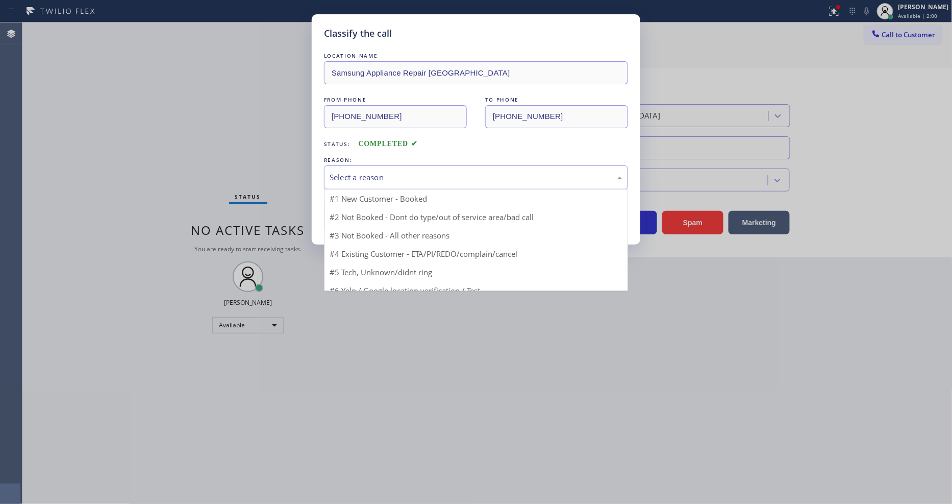
click at [393, 174] on div "Select a reason" at bounding box center [476, 178] width 293 height 12
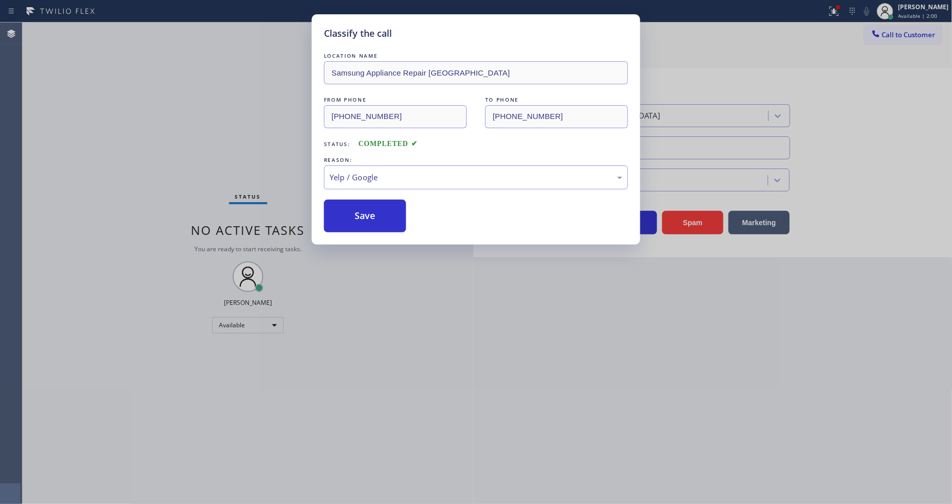
drag, startPoint x: 381, startPoint y: 267, endPoint x: 385, endPoint y: 231, distance: 37.0
click at [386, 218] on button "Save" at bounding box center [365, 216] width 82 height 33
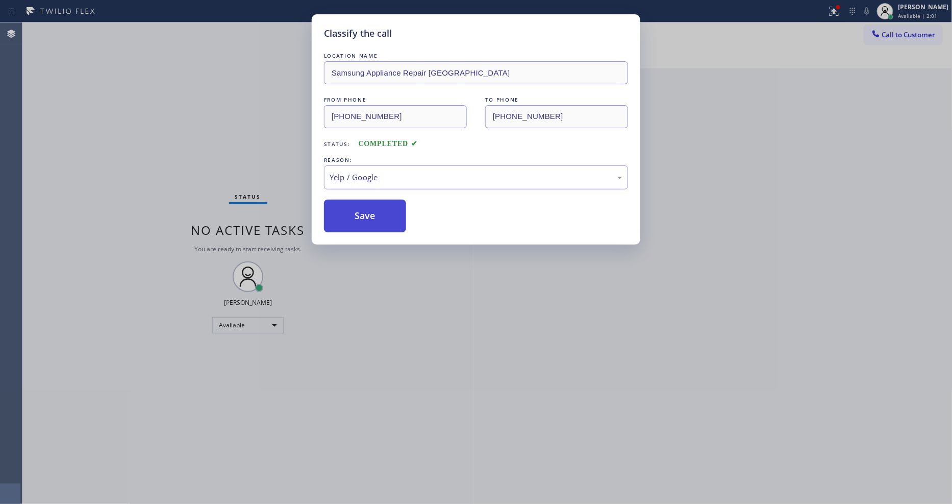
click at [386, 218] on button "Save" at bounding box center [365, 216] width 82 height 33
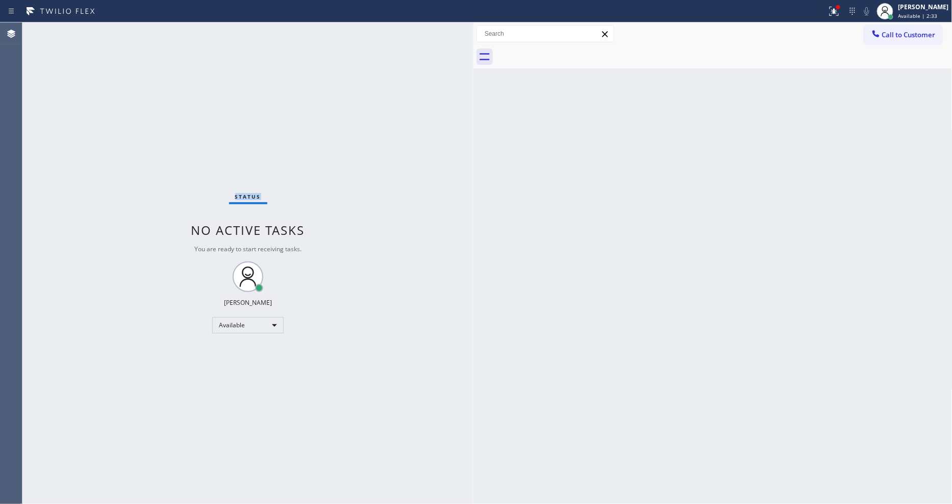
click at [152, 32] on div "Status No active tasks You are ready to start receiving tasks. [PERSON_NAME] Av…" at bounding box center [247, 262] width 451 height 481
click at [359, 370] on div "Status No active tasks You are ready to start receiving tasks. [PERSON_NAME] Av…" at bounding box center [247, 262] width 451 height 481
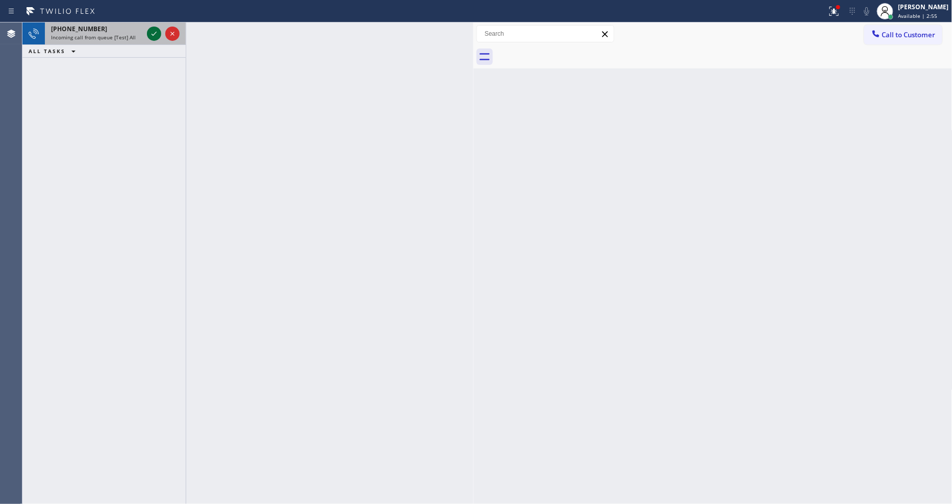
click at [154, 33] on icon at bounding box center [154, 34] width 12 height 12
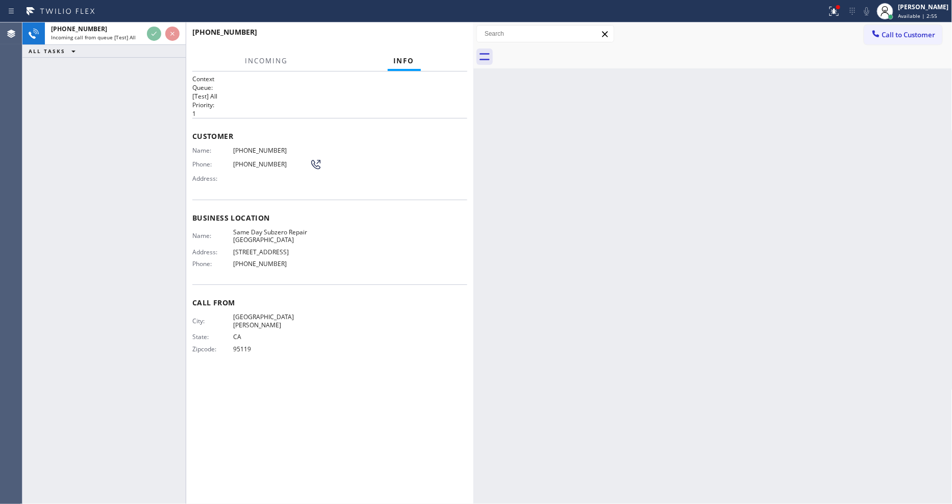
click at [153, 106] on div "[PHONE_NUMBER] Incoming call from queue [Test] All ALL TASKS ALL TASKS ACTIVE T…" at bounding box center [103, 262] width 163 height 481
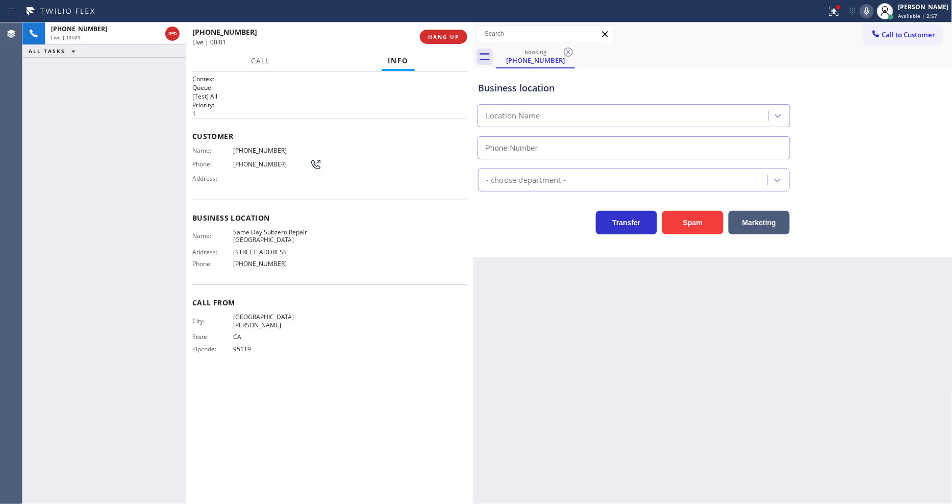
type input "[PHONE_NUMBER]"
click at [441, 39] on span "HANG UP" at bounding box center [443, 36] width 31 height 7
click at [441, 36] on span "HANG UP" at bounding box center [443, 36] width 31 height 7
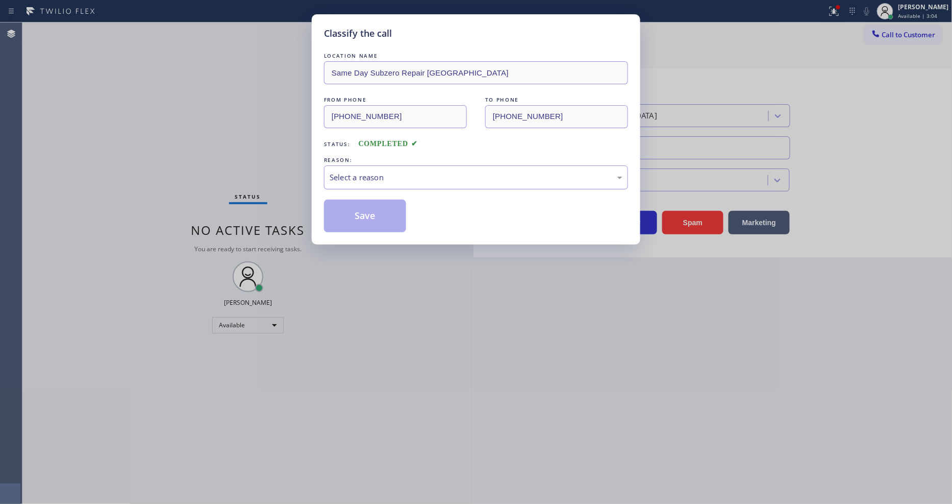
click at [354, 178] on div "Select a reason" at bounding box center [476, 178] width 293 height 12
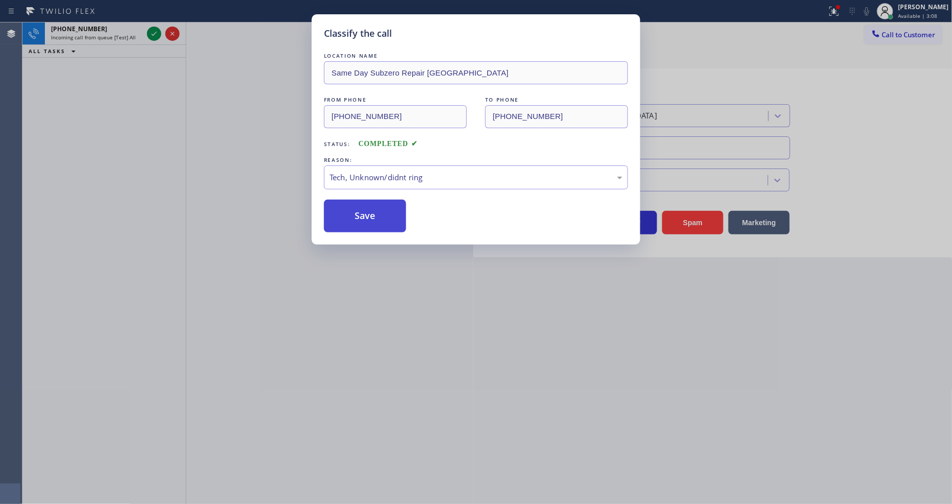
click at [386, 200] on button "Save" at bounding box center [365, 216] width 82 height 33
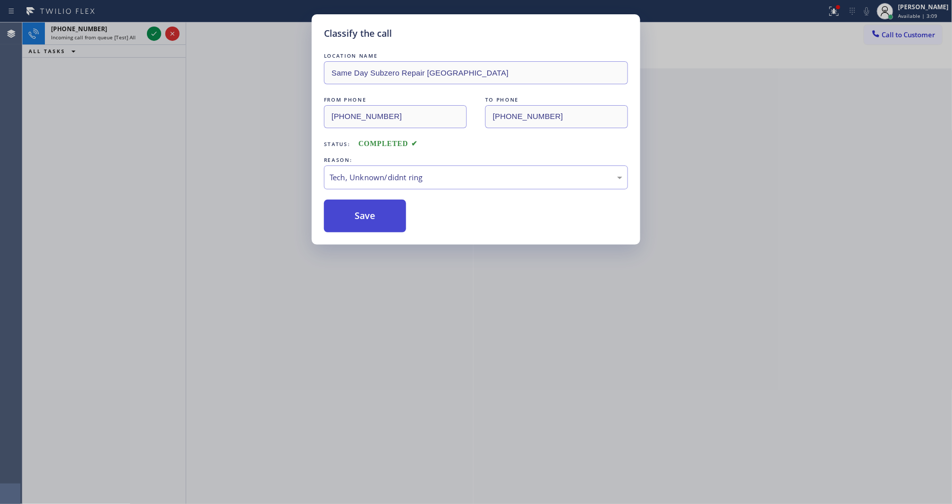
click at [385, 201] on button "Save" at bounding box center [365, 216] width 82 height 33
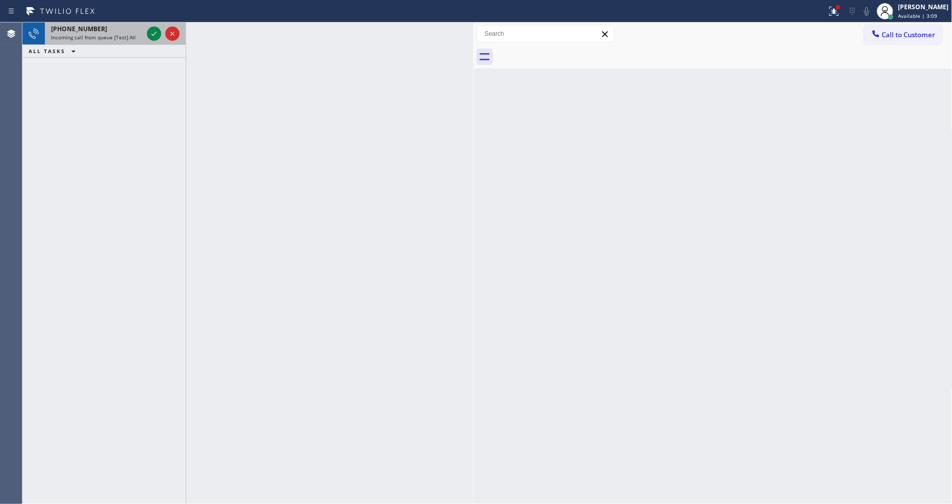
click at [145, 33] on div at bounding box center [163, 33] width 37 height 22
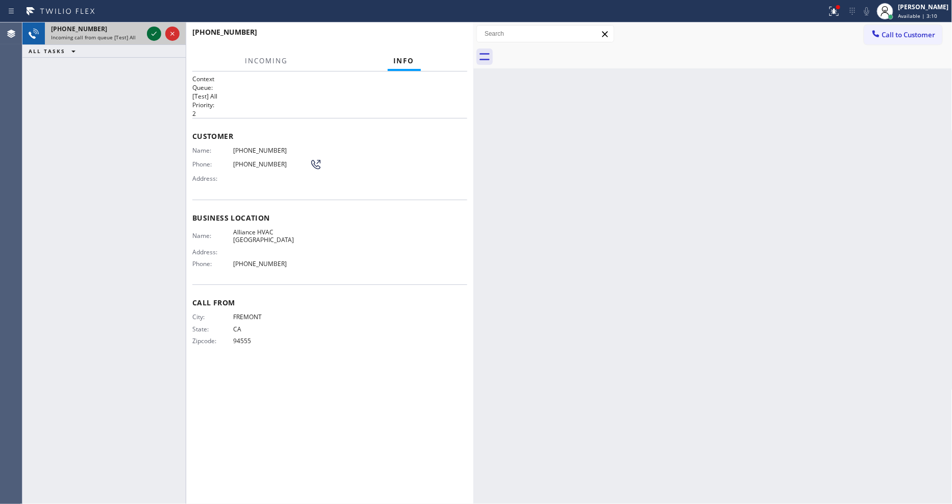
click at [152, 33] on icon at bounding box center [154, 34] width 12 height 12
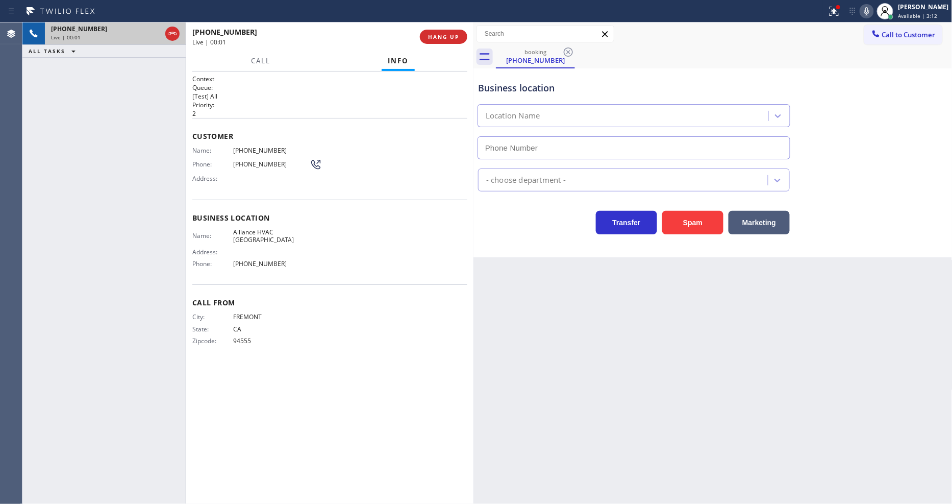
type input "[PHONE_NUMBER]"
click at [453, 36] on span "HANG UP" at bounding box center [443, 36] width 31 height 7
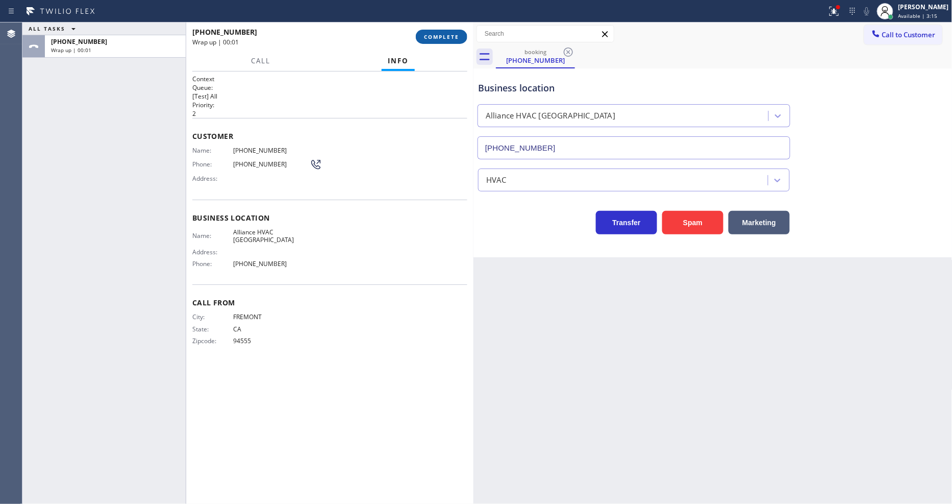
click at [452, 36] on span "COMPLETE" at bounding box center [441, 36] width 35 height 7
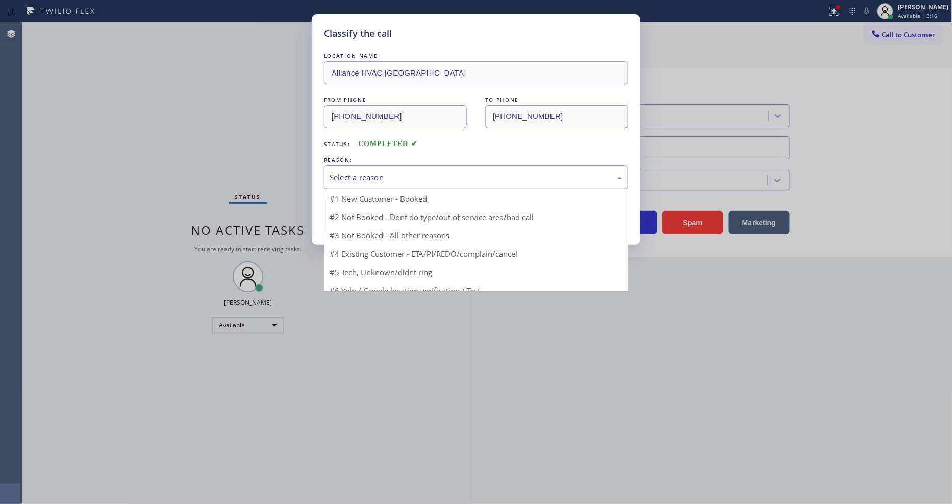
click at [346, 165] on div "Select a reason" at bounding box center [476, 177] width 304 height 24
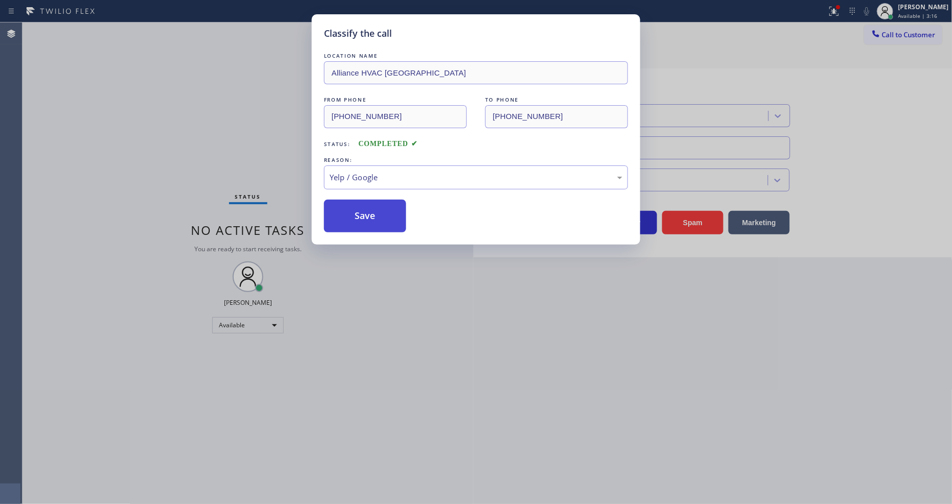
click at [374, 226] on button "Save" at bounding box center [365, 216] width 82 height 33
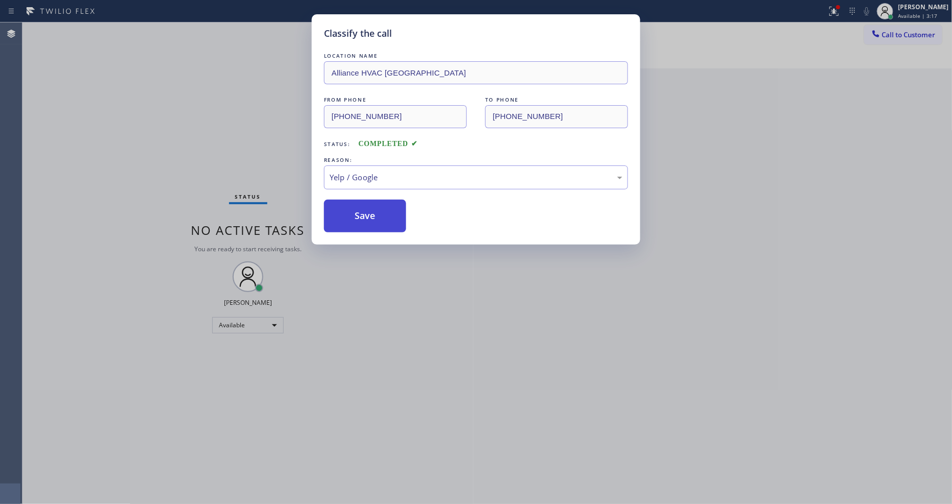
click at [375, 222] on button "Save" at bounding box center [365, 216] width 82 height 33
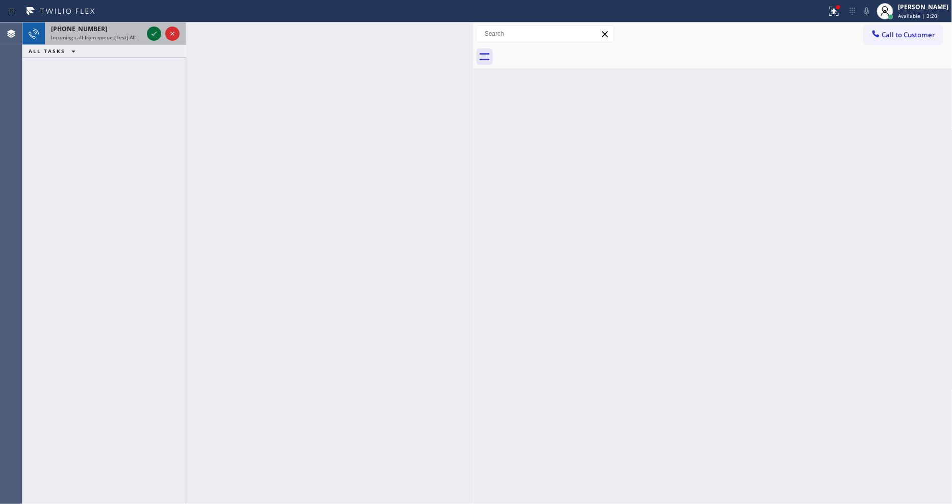
click at [151, 30] on icon at bounding box center [154, 34] width 12 height 12
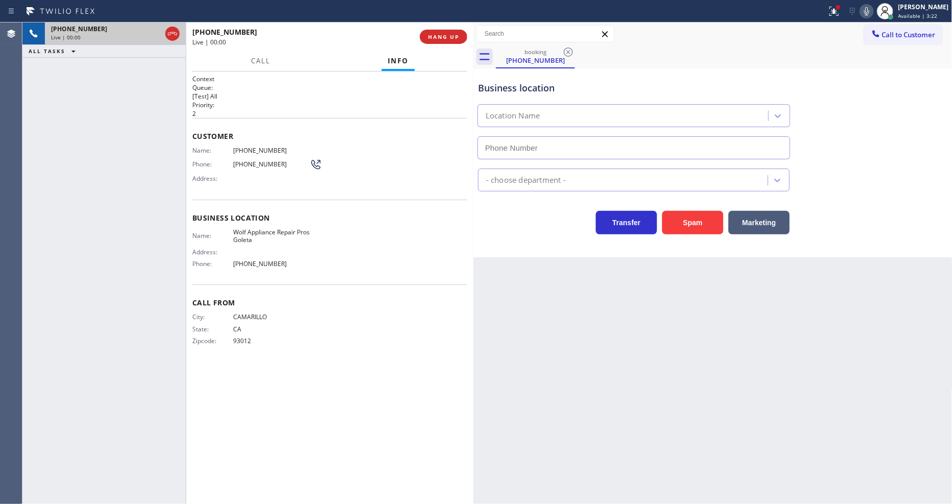
type input "[PHONE_NUMBER]"
click at [447, 36] on span "HANG UP" at bounding box center [443, 36] width 31 height 7
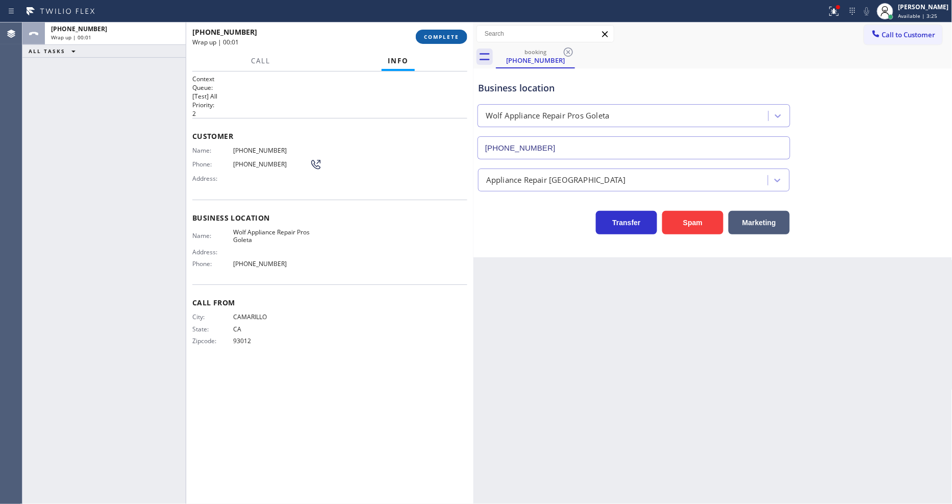
click at [447, 36] on span "COMPLETE" at bounding box center [441, 36] width 35 height 7
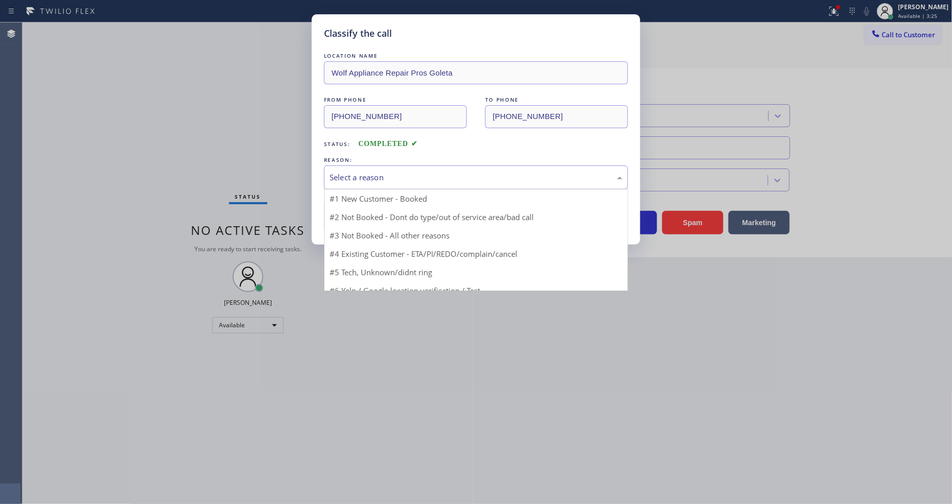
click at [412, 176] on div "Select a reason" at bounding box center [476, 178] width 293 height 12
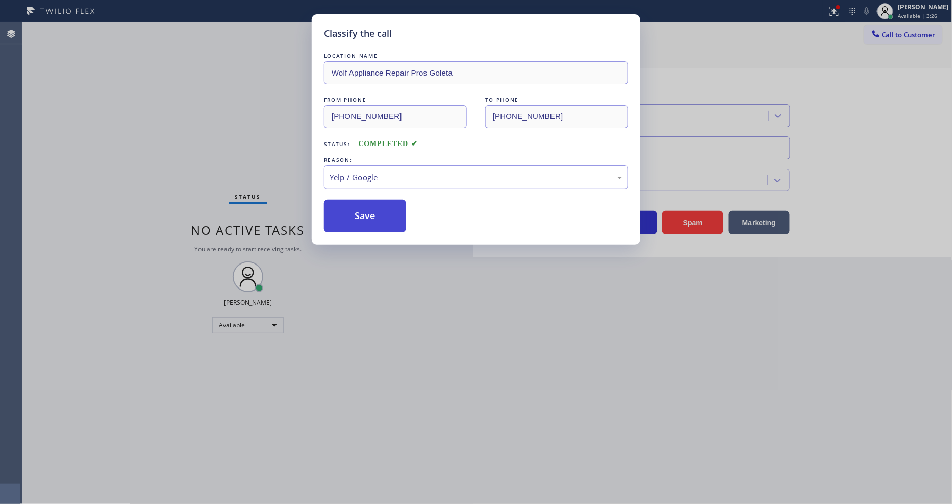
click at [392, 216] on button "Save" at bounding box center [365, 216] width 82 height 33
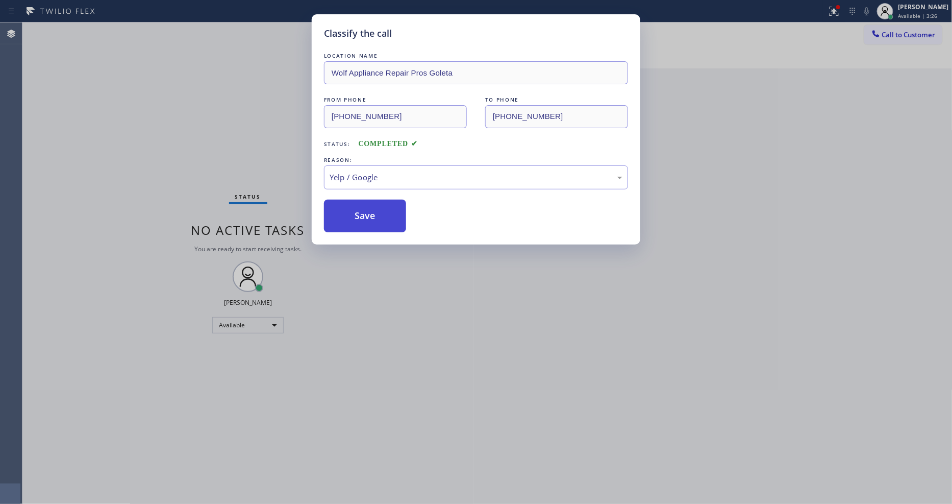
click at [392, 216] on button "Save" at bounding box center [365, 216] width 82 height 33
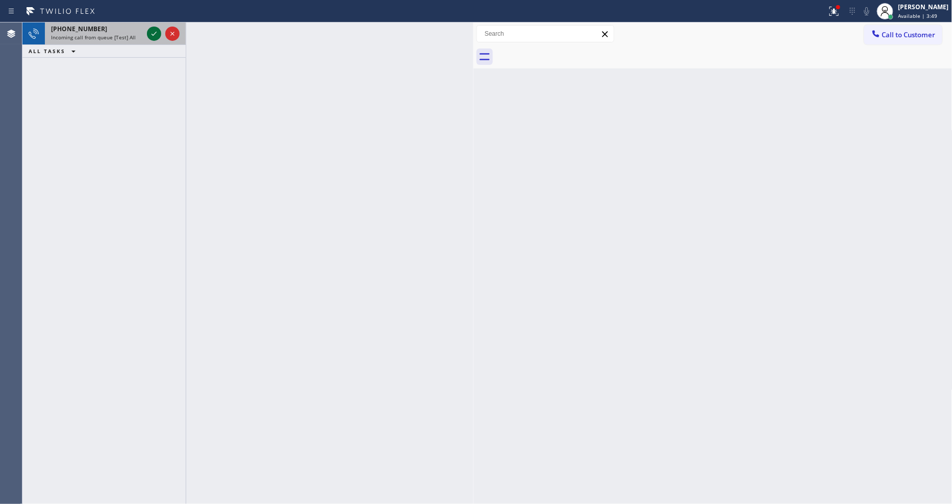
click at [155, 32] on icon at bounding box center [154, 34] width 12 height 12
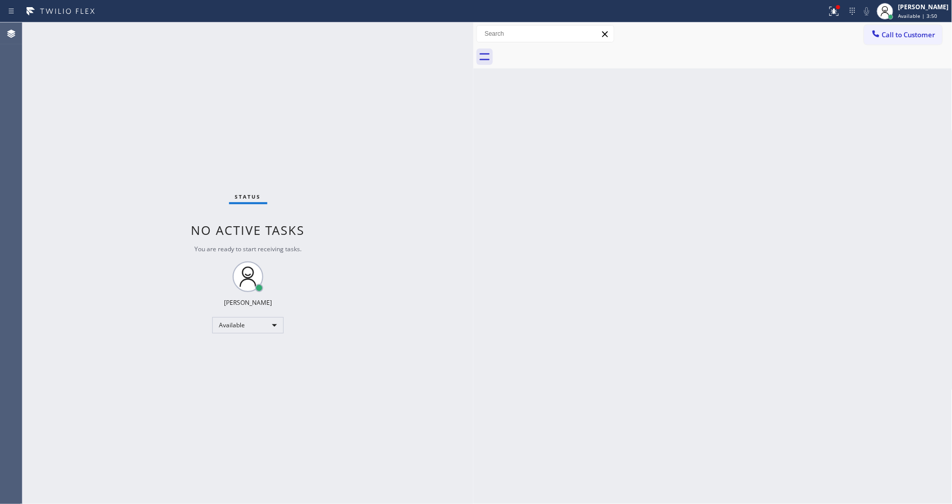
click at [155, 32] on div "Status No active tasks You are ready to start receiving tasks. [PERSON_NAME] Av…" at bounding box center [247, 262] width 451 height 481
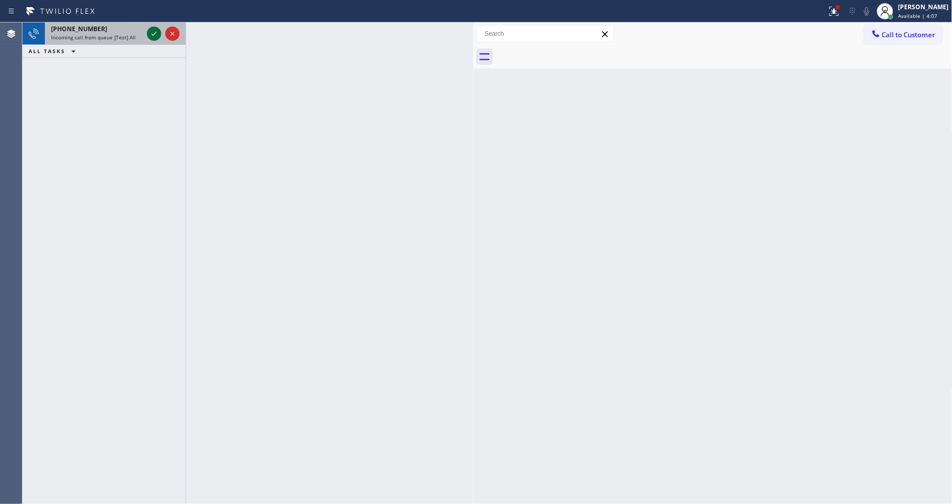
click at [152, 29] on icon at bounding box center [154, 34] width 12 height 12
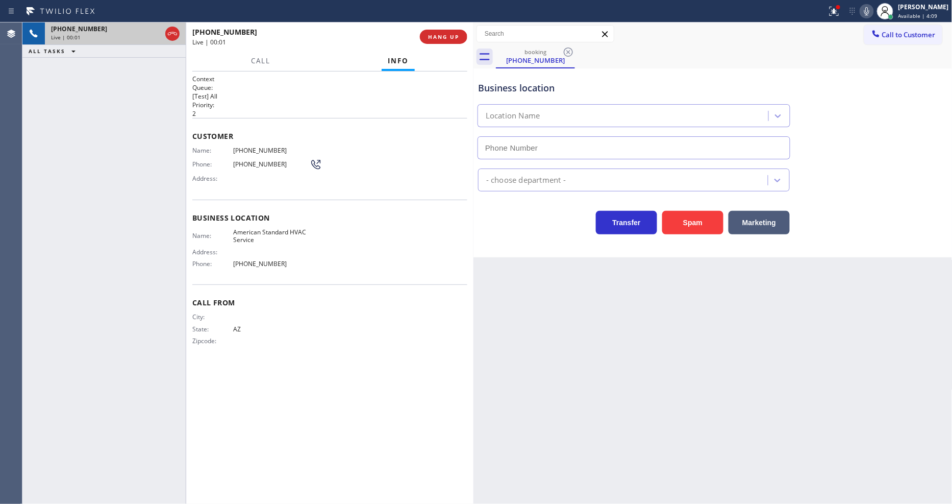
type input "[PHONE_NUMBER]"
click at [436, 34] on span "HANG UP" at bounding box center [443, 36] width 31 height 7
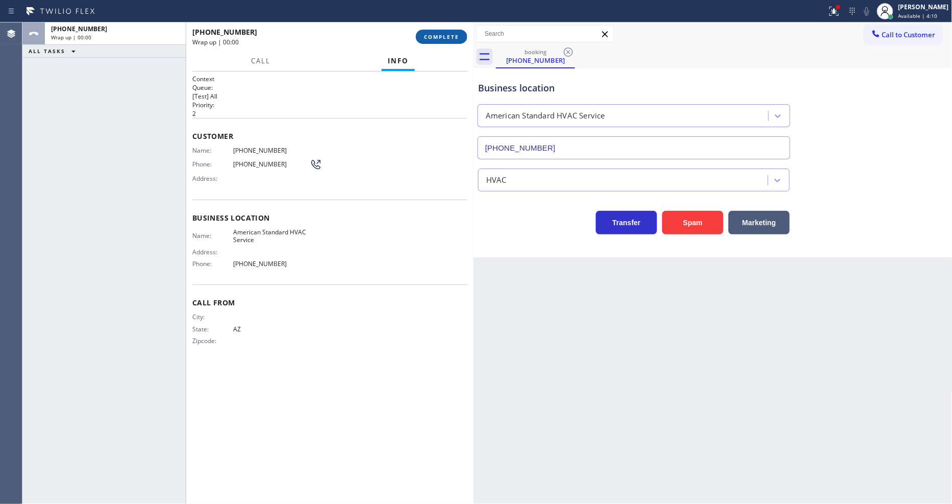
click at [436, 34] on span "COMPLETE" at bounding box center [441, 36] width 35 height 7
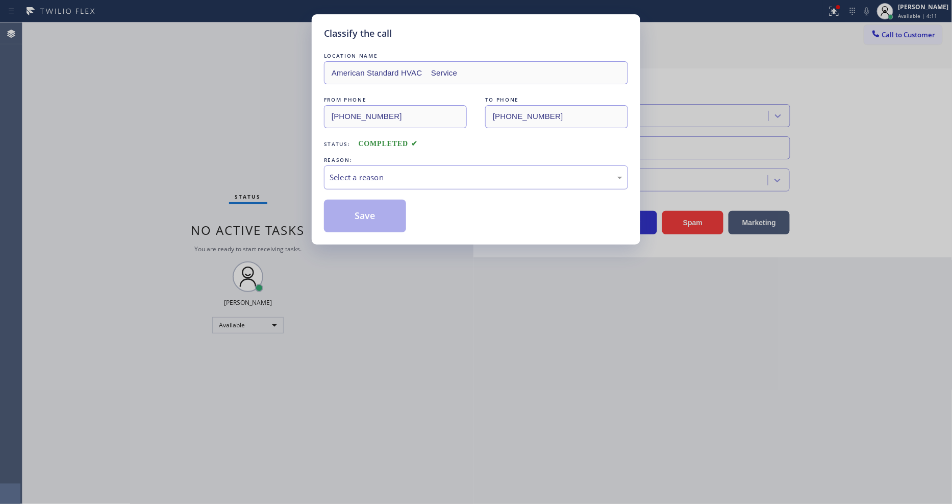
click at [409, 172] on div "Select a reason" at bounding box center [476, 178] width 293 height 12
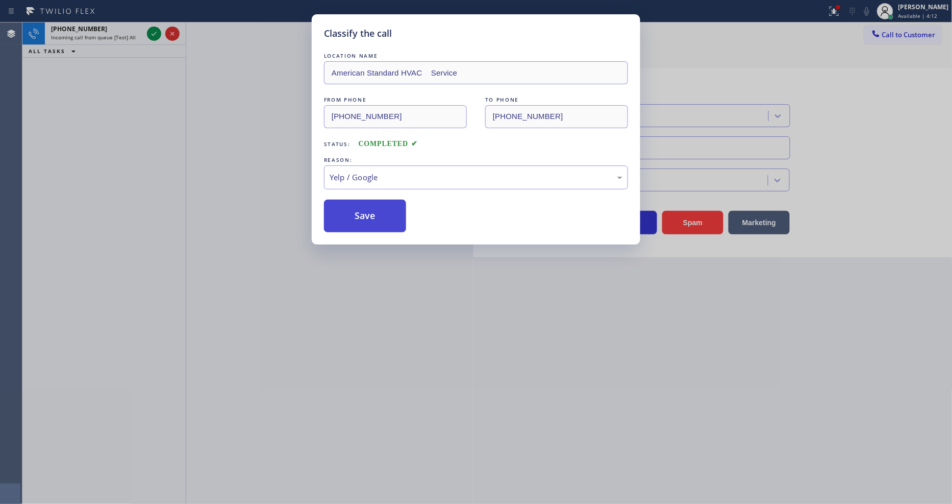
click at [381, 226] on button "Save" at bounding box center [365, 216] width 82 height 33
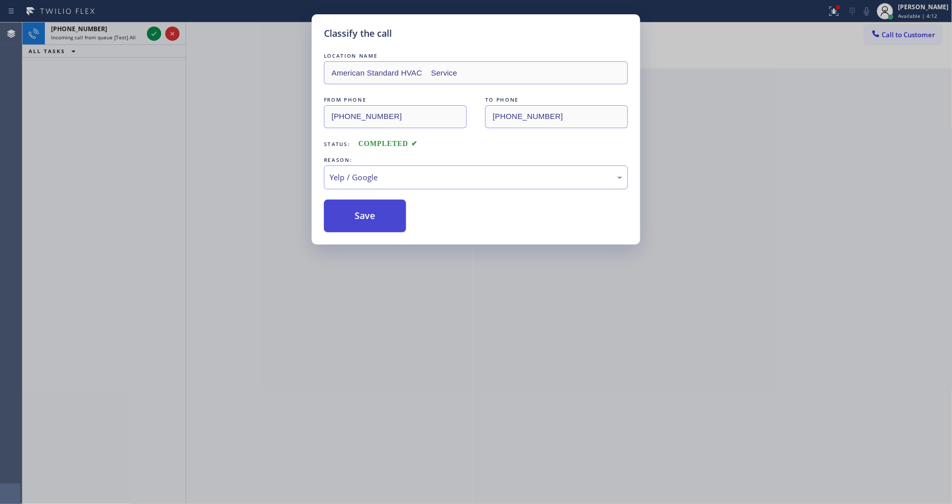
click at [380, 226] on button "Save" at bounding box center [365, 216] width 82 height 33
click at [380, 225] on button "Save" at bounding box center [365, 216] width 82 height 33
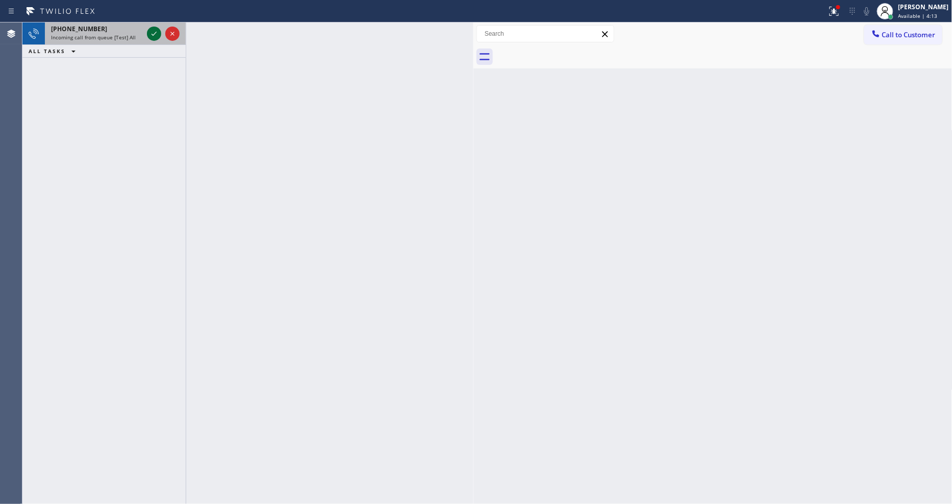
click at [152, 33] on icon at bounding box center [154, 34] width 12 height 12
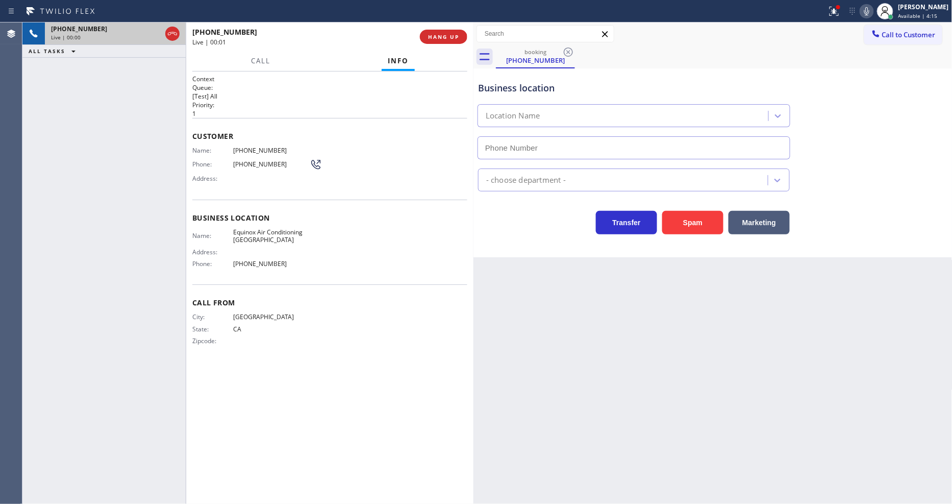
type input "[PHONE_NUMBER]"
click at [450, 36] on span "HANG UP" at bounding box center [443, 36] width 31 height 7
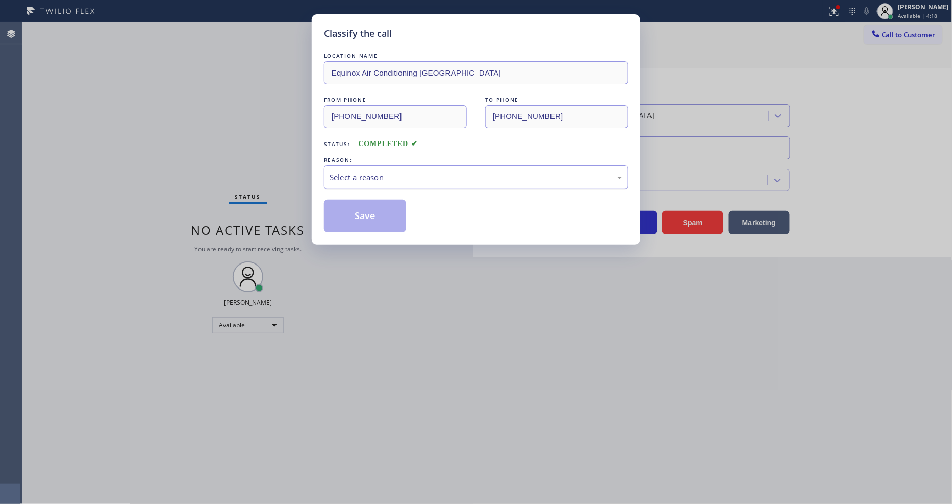
click at [384, 172] on div "Select a reason" at bounding box center [476, 178] width 293 height 12
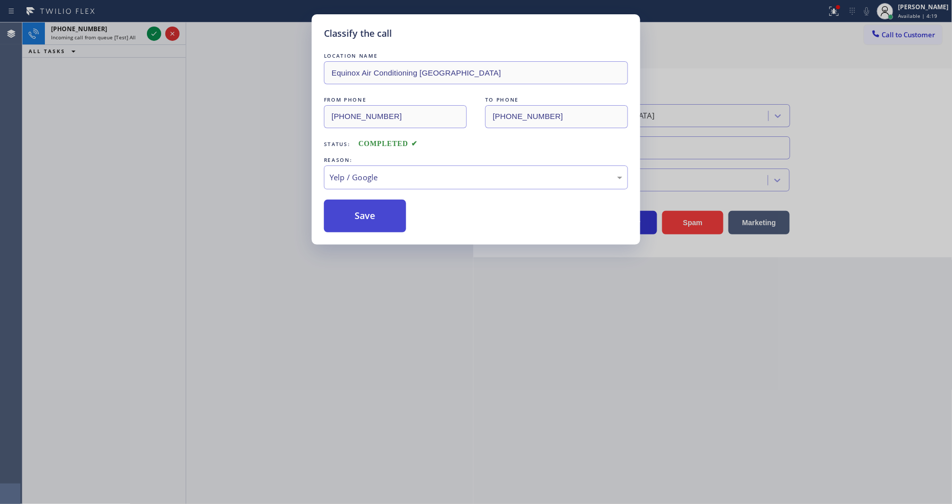
click at [377, 221] on button "Save" at bounding box center [365, 216] width 82 height 33
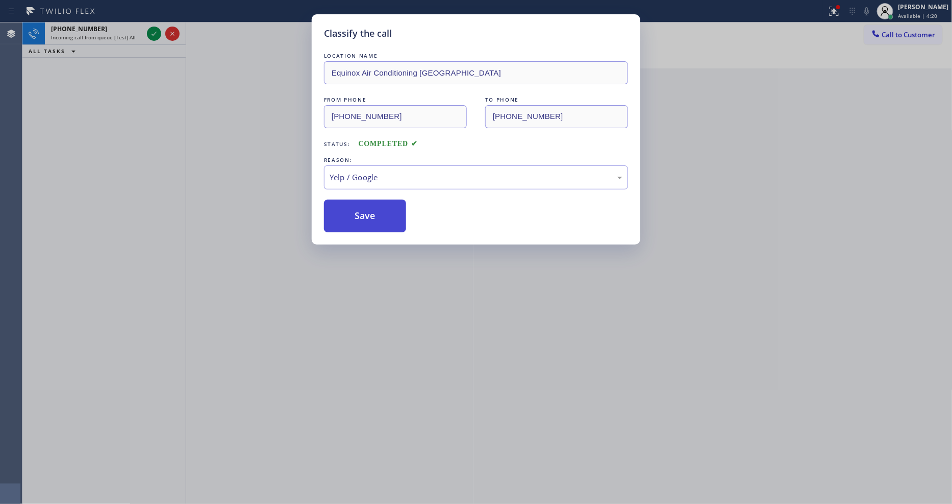
click at [377, 221] on button "Save" at bounding box center [365, 216] width 82 height 33
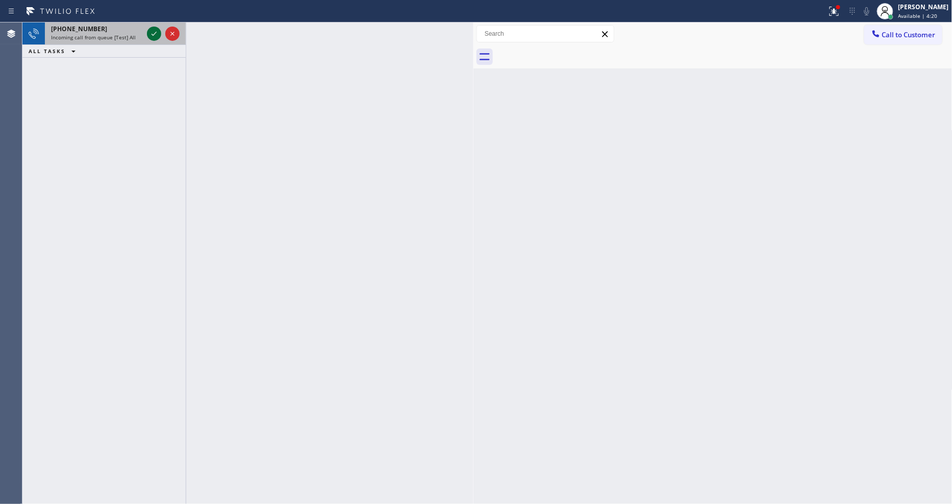
click at [156, 31] on icon at bounding box center [154, 34] width 12 height 12
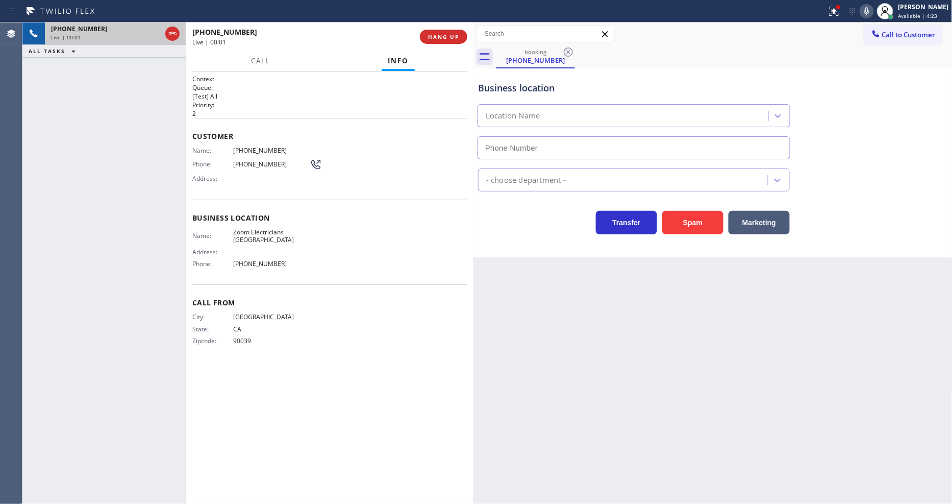
type input "[PHONE_NUMBER]"
click at [594, 278] on div "Back to Dashboard Change Sender ID Customers Technicians Select a contact Outbo…" at bounding box center [713, 262] width 479 height 481
click at [459, 39] on button "HANG UP" at bounding box center [443, 37] width 47 height 14
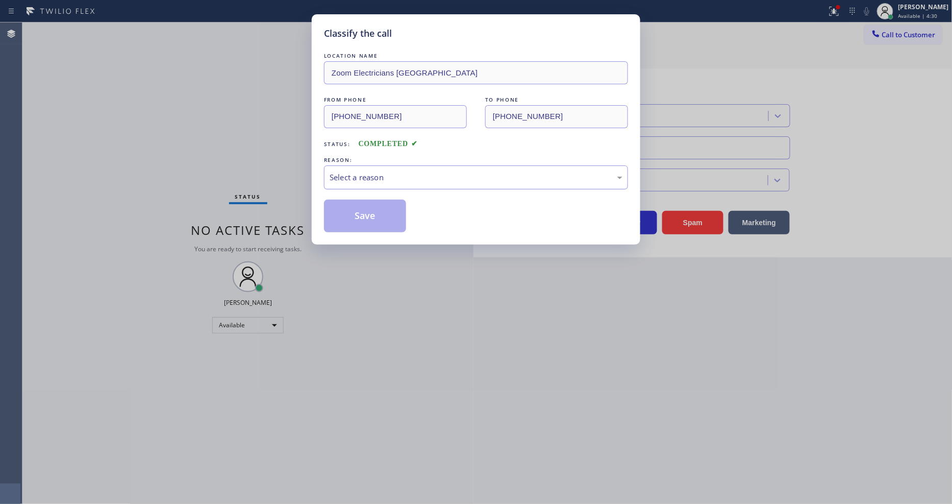
click at [429, 172] on div "Select a reason" at bounding box center [476, 178] width 293 height 12
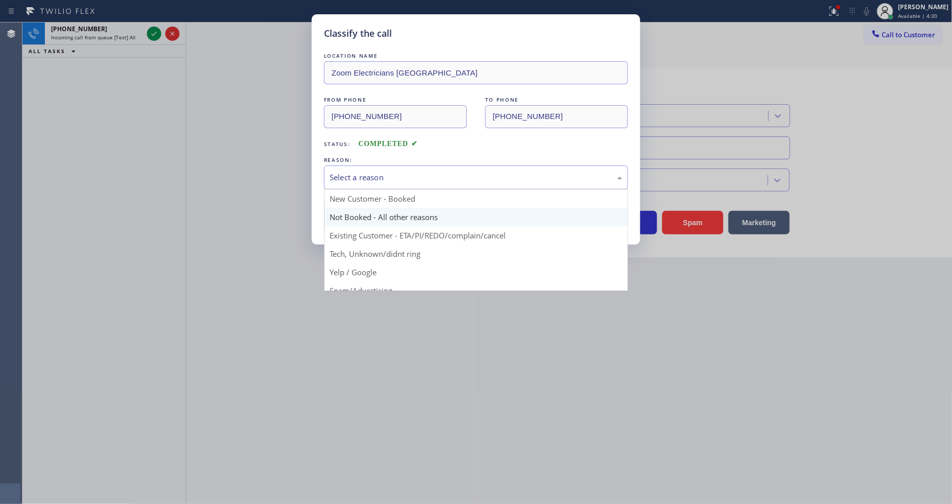
click at [369, 212] on button "Save" at bounding box center [365, 216] width 82 height 33
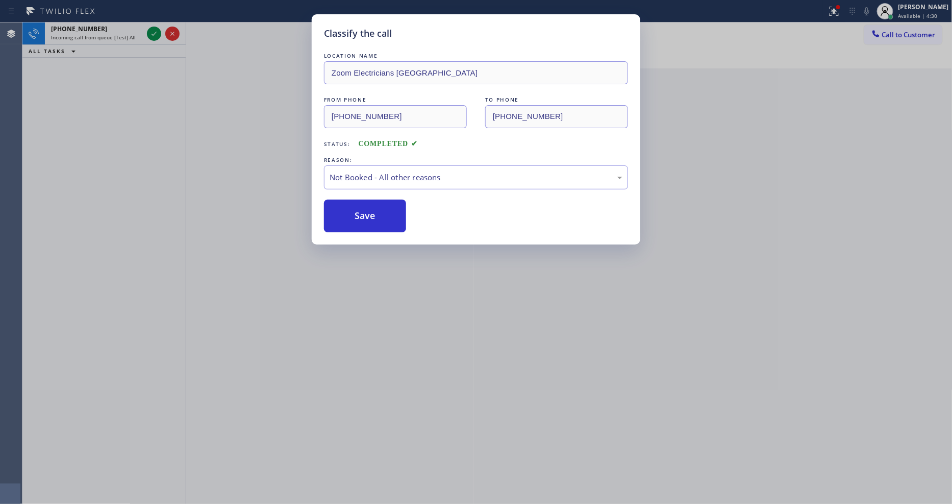
click at [369, 212] on button "Save" at bounding box center [365, 216] width 82 height 33
click at [156, 35] on div "Classify the call LOCATION NAME Zoom Electricians [GEOGRAPHIC_DATA] FROM PHONE …" at bounding box center [476, 252] width 952 height 504
click at [156, 34] on icon at bounding box center [154, 34] width 12 height 12
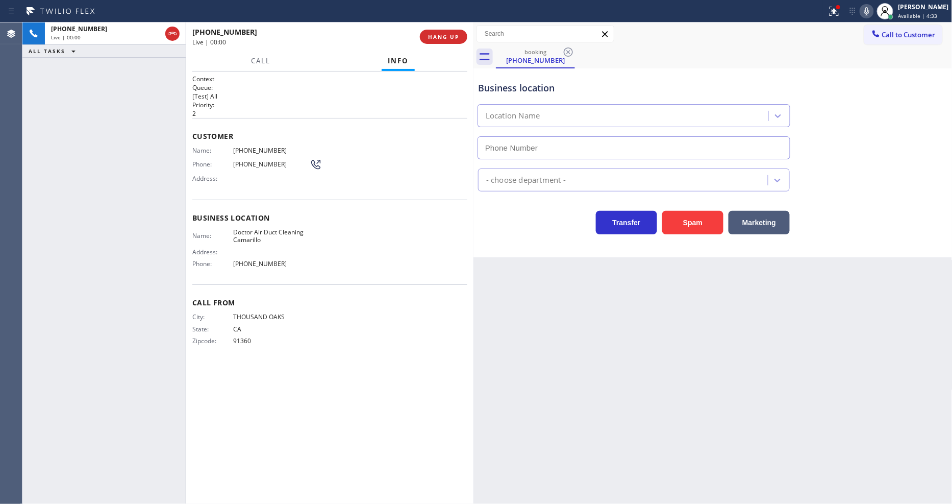
type input "[PHONE_NUMBER]"
click at [447, 34] on span "HANG UP" at bounding box center [443, 36] width 31 height 7
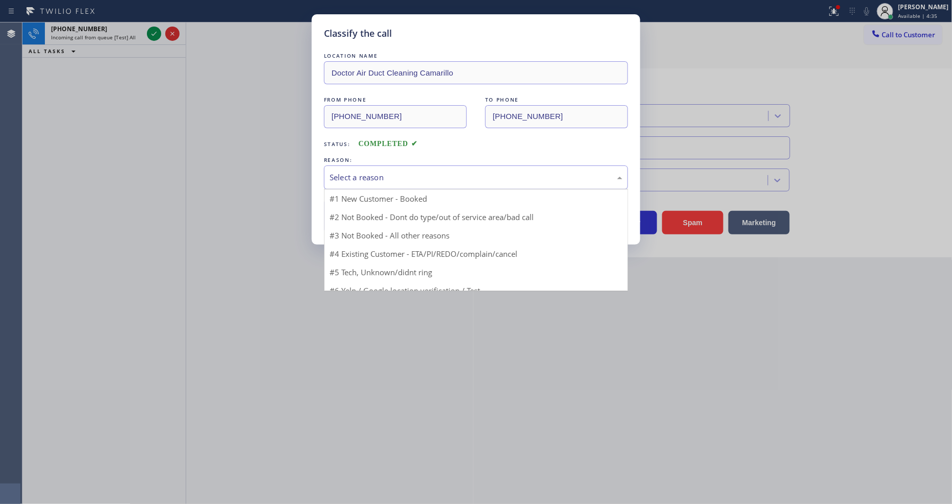
click at [360, 172] on div "Select a reason" at bounding box center [476, 178] width 293 height 12
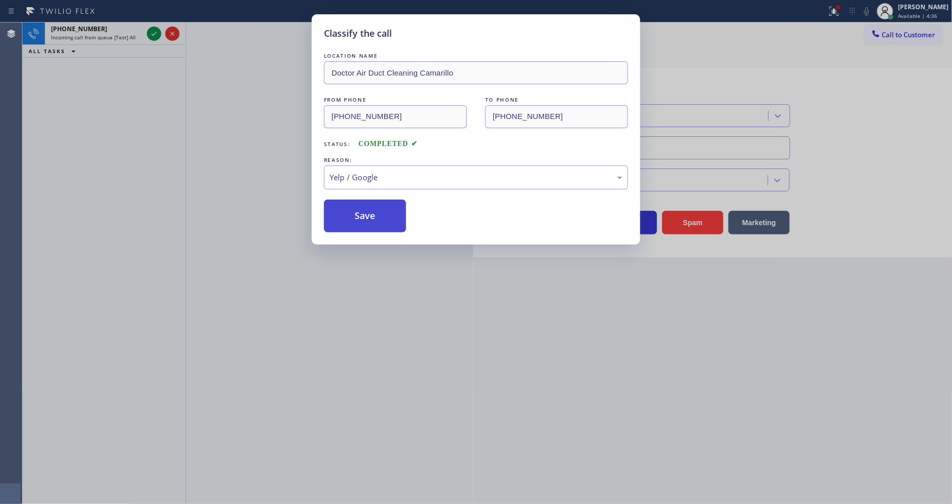
click at [358, 208] on button "Save" at bounding box center [365, 216] width 82 height 33
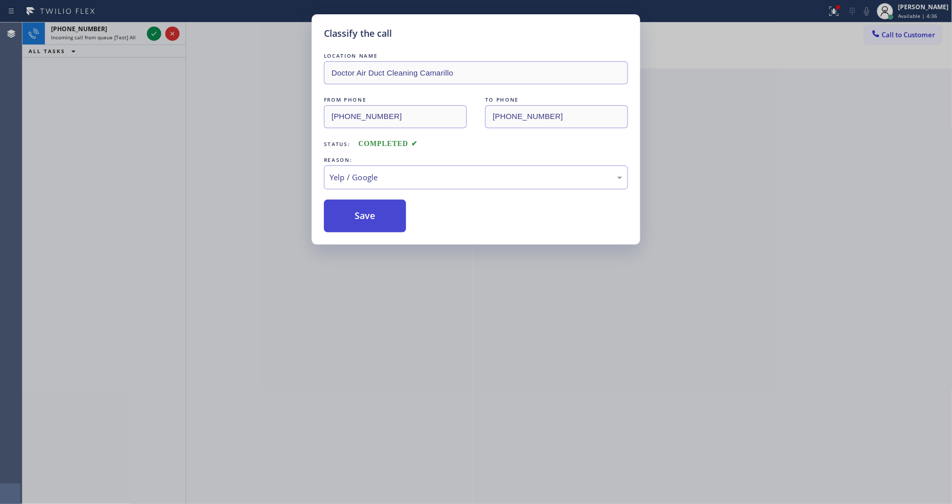
click at [358, 208] on button "Save" at bounding box center [365, 216] width 82 height 33
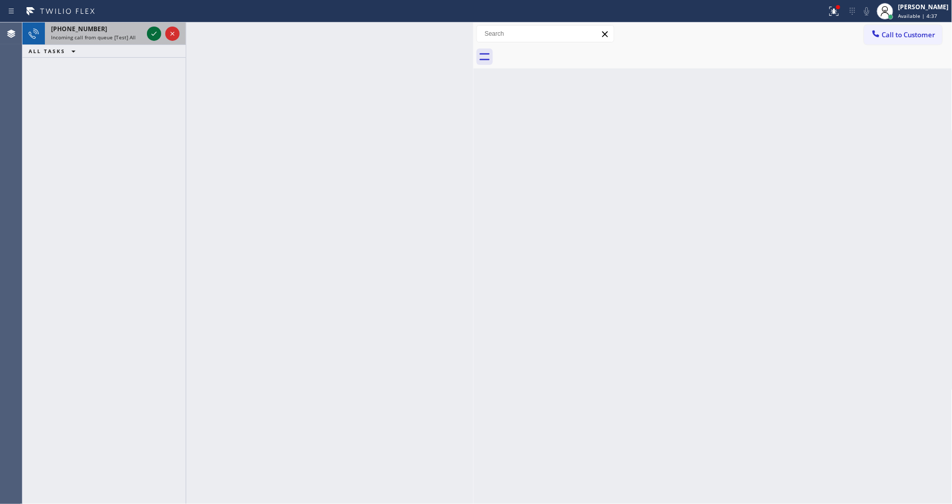
click at [151, 32] on icon at bounding box center [154, 34] width 12 height 12
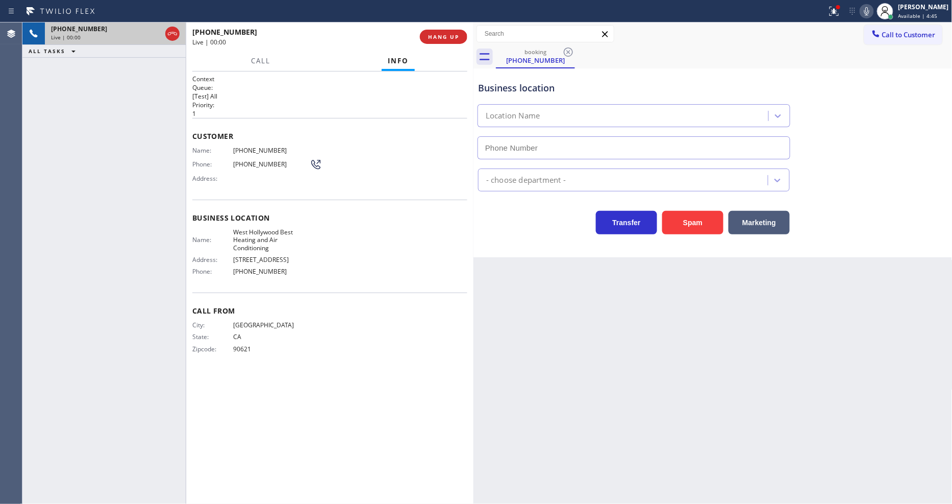
type input "[PHONE_NUMBER]"
click at [846, 15] on div at bounding box center [834, 11] width 22 height 12
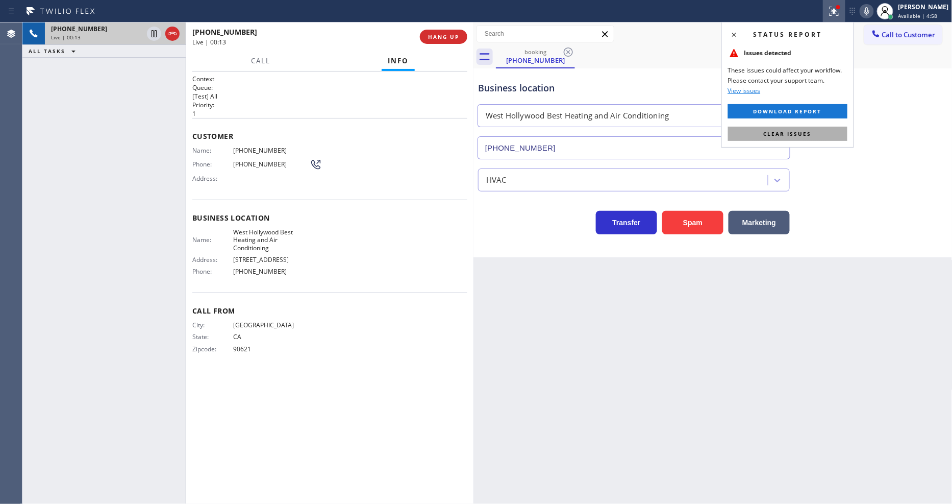
click at [841, 134] on button "Clear issues" at bounding box center [787, 134] width 119 height 14
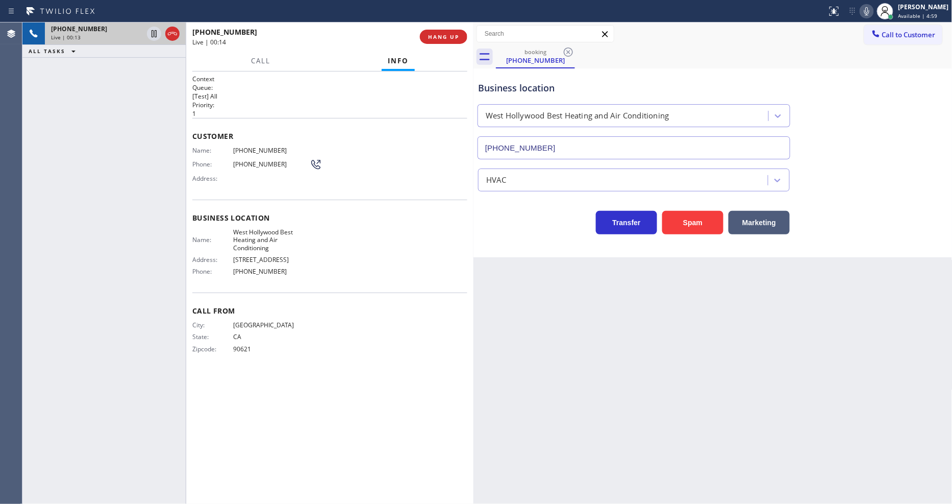
click at [264, 230] on span "West Hollywood Best Heating and Air Conditioning" at bounding box center [271, 239] width 77 height 23
copy span "West Hollywood Best Heating and Air Conditioning"
click at [252, 146] on span "[PHONE_NUMBER]" at bounding box center [271, 150] width 77 height 8
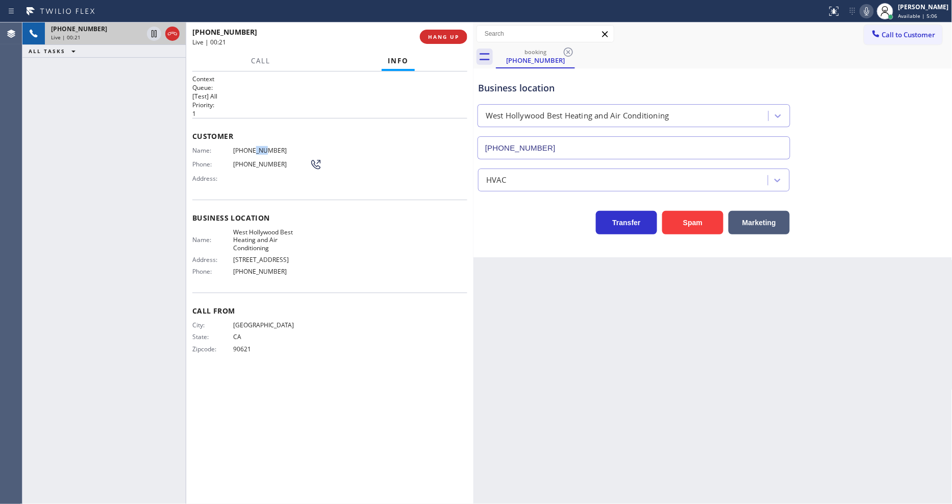
click at [252, 146] on span "[PHONE_NUMBER]" at bounding box center [271, 150] width 77 height 8
copy span "[PHONE_NUMBER]"
drag, startPoint x: 206, startPoint y: 262, endPoint x: 203, endPoint y: 317, distance: 55.2
click at [206, 262] on div "Name: [GEOGRAPHIC_DATA] Best Heating and Air Conditioning Address: [STREET_ADDR…" at bounding box center [250, 254] width 117 height 52
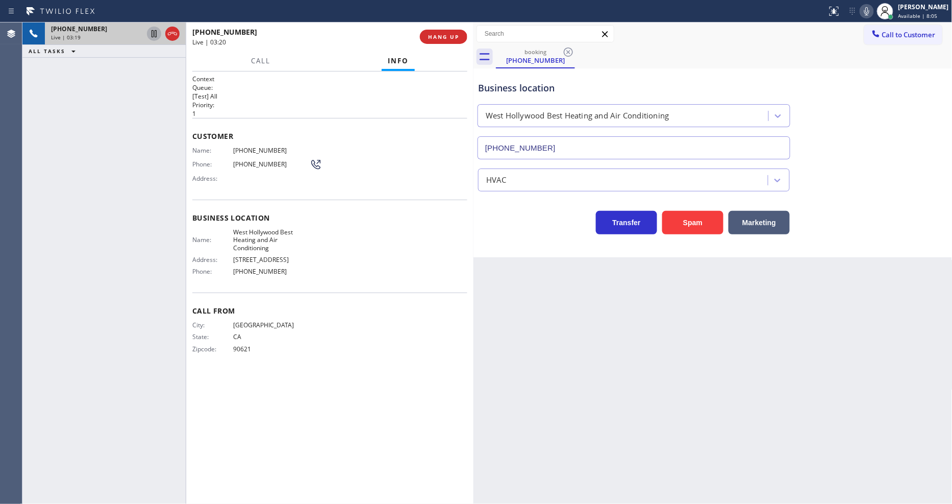
click at [149, 31] on icon at bounding box center [154, 34] width 12 height 12
click at [873, 11] on icon at bounding box center [867, 11] width 12 height 12
drag, startPoint x: 152, startPoint y: 34, endPoint x: 726, endPoint y: 23, distance: 573.8
click at [152, 34] on icon at bounding box center [154, 34] width 12 height 12
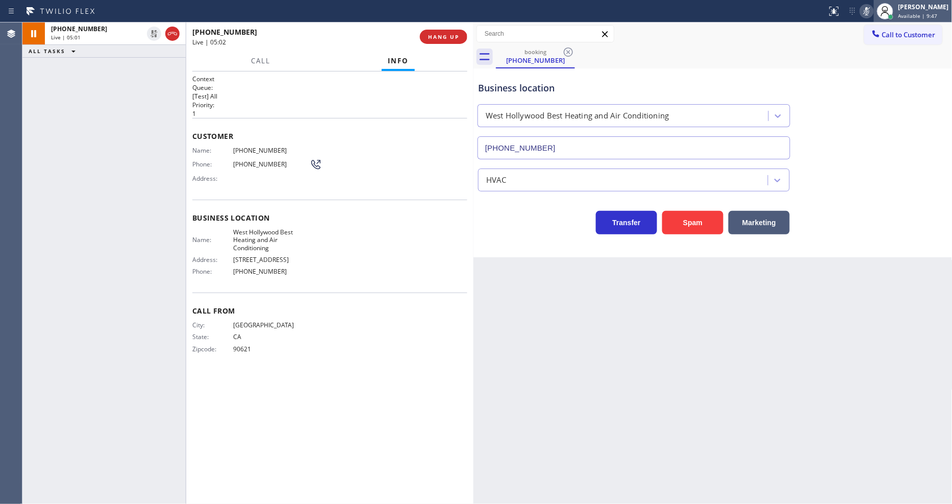
click at [885, 12] on div at bounding box center [885, 11] width 22 height 22
click at [871, 13] on icon at bounding box center [867, 11] width 12 height 12
click at [488, 323] on div "Back to Dashboard Change Sender ID Customers Technicians Select a contact Outbo…" at bounding box center [713, 262] width 479 height 481
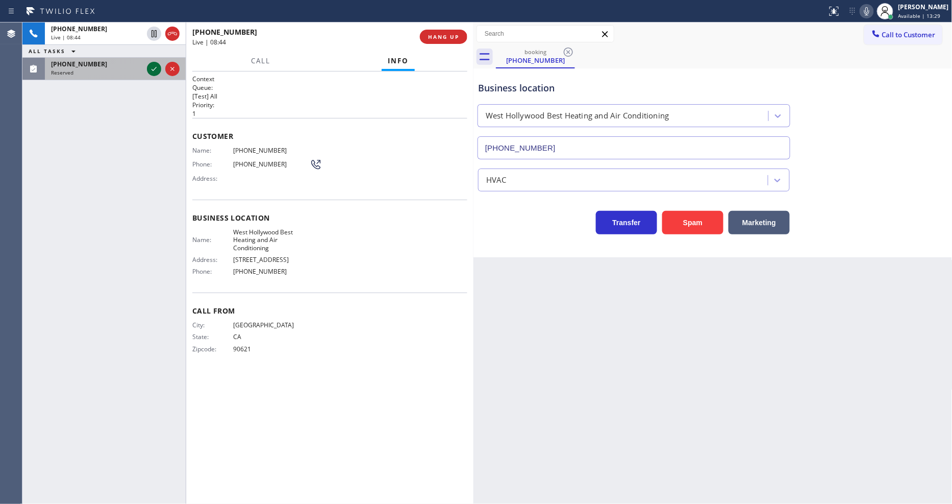
click at [156, 69] on icon at bounding box center [154, 69] width 12 height 12
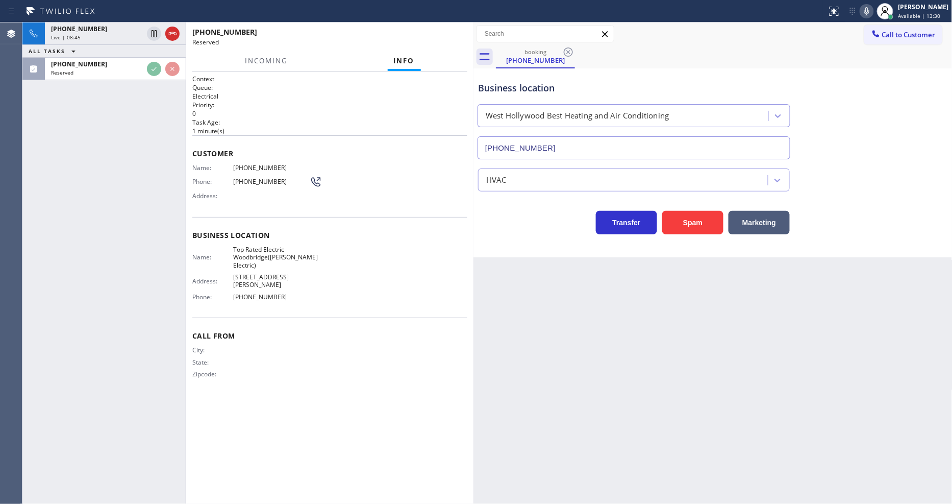
click at [155, 240] on div "[PHONE_NUMBER] Live | 08:45 ALL TASKS ALL TASKS ACTIVE TASKS TASKS IN WRAP UP […" at bounding box center [103, 262] width 163 height 481
click at [248, 240] on div "Business location Name: Top Rated Electric Woodbridge([PERSON_NAME] Electric) A…" at bounding box center [329, 267] width 275 height 101
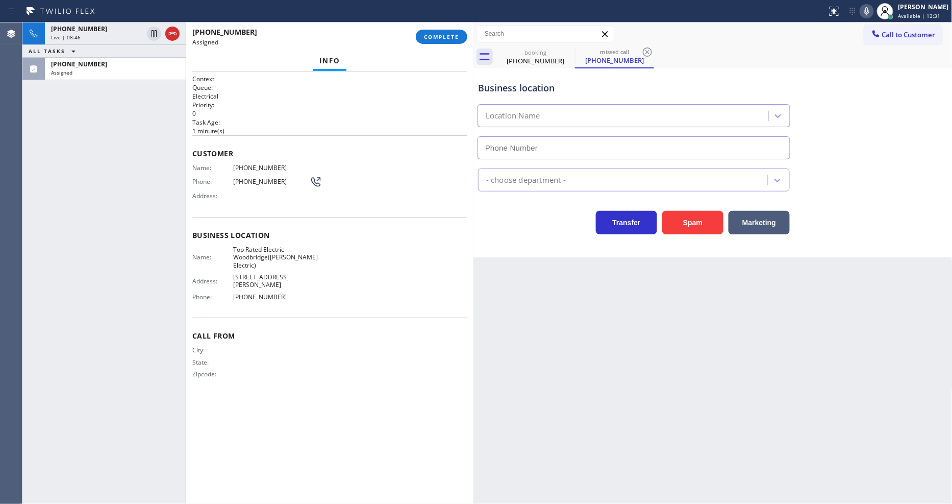
type input "[PHONE_NUMBER]"
click at [248, 240] on div "Business location Name: Top Rated Electric Woodbridge([PERSON_NAME] Electric) A…" at bounding box center [329, 267] width 275 height 101
click at [429, 42] on button "COMPLETE" at bounding box center [442, 37] width 52 height 14
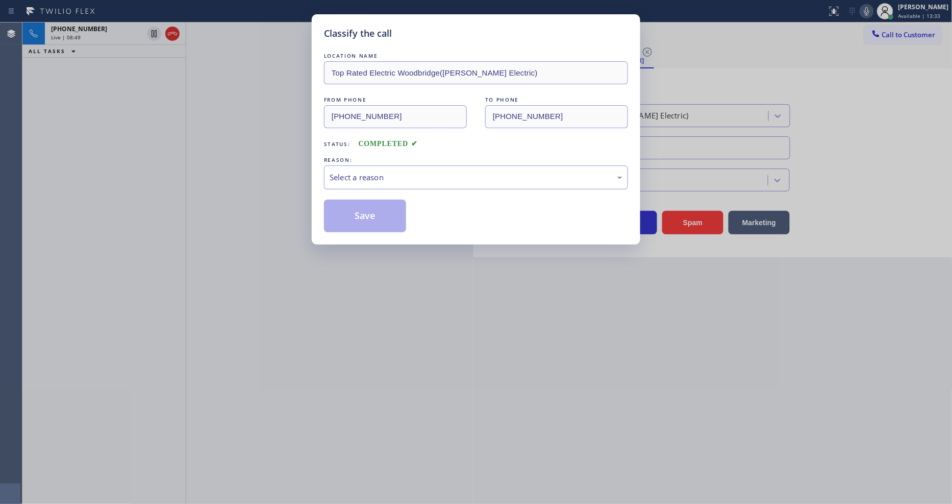
click at [356, 180] on div "Select a reason" at bounding box center [476, 178] width 293 height 12
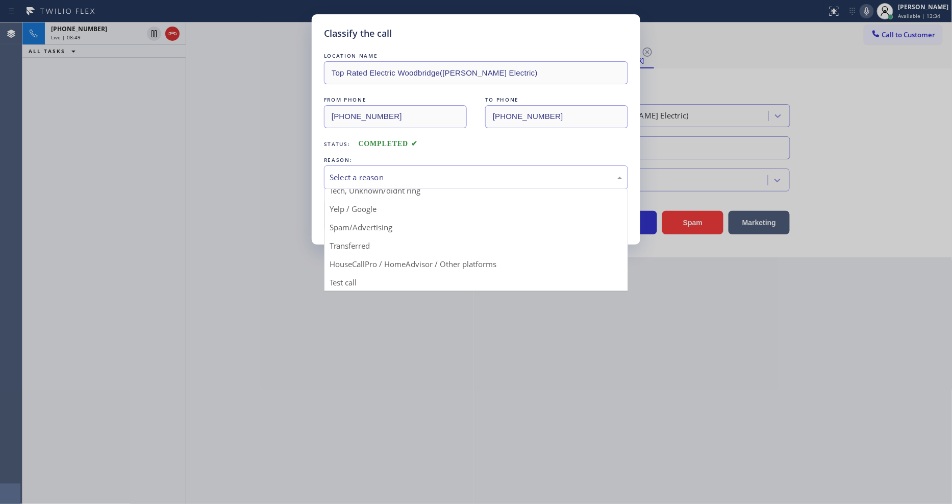
scroll to position [64, 0]
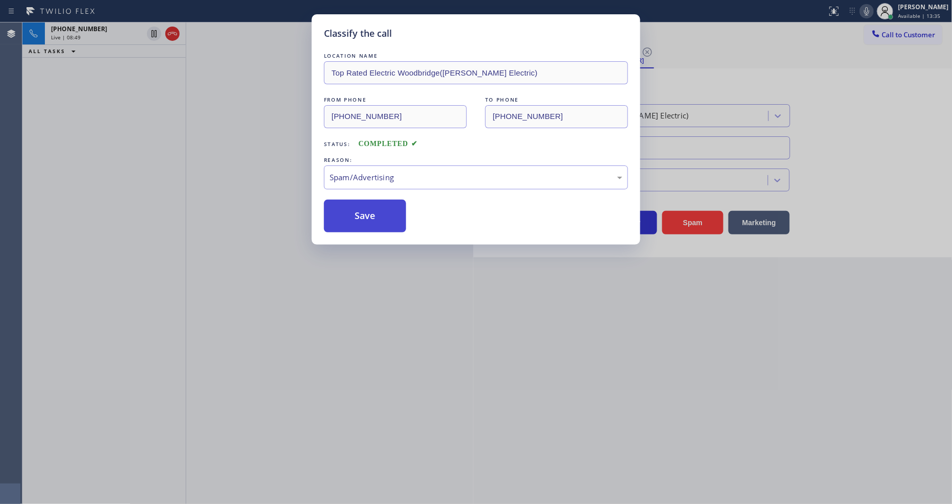
click at [383, 208] on button "Save" at bounding box center [365, 216] width 82 height 33
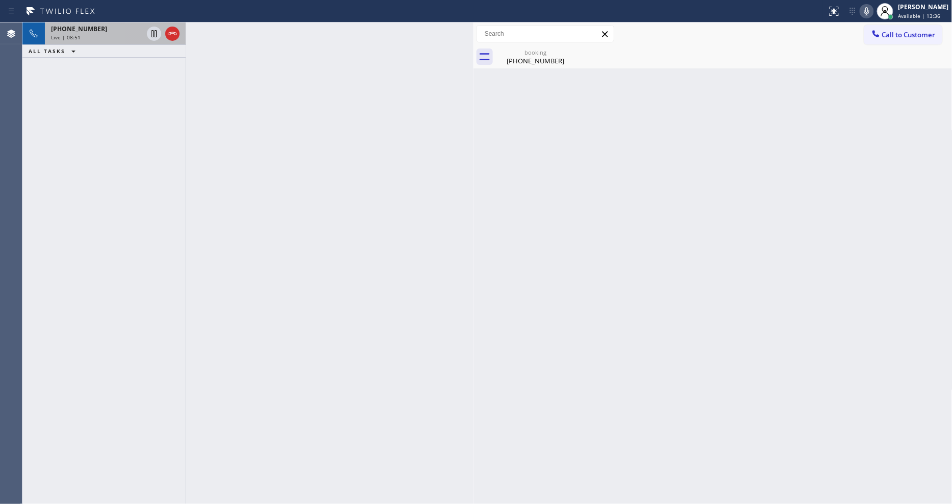
click at [99, 36] on div "Live | 08:51" at bounding box center [97, 37] width 92 height 7
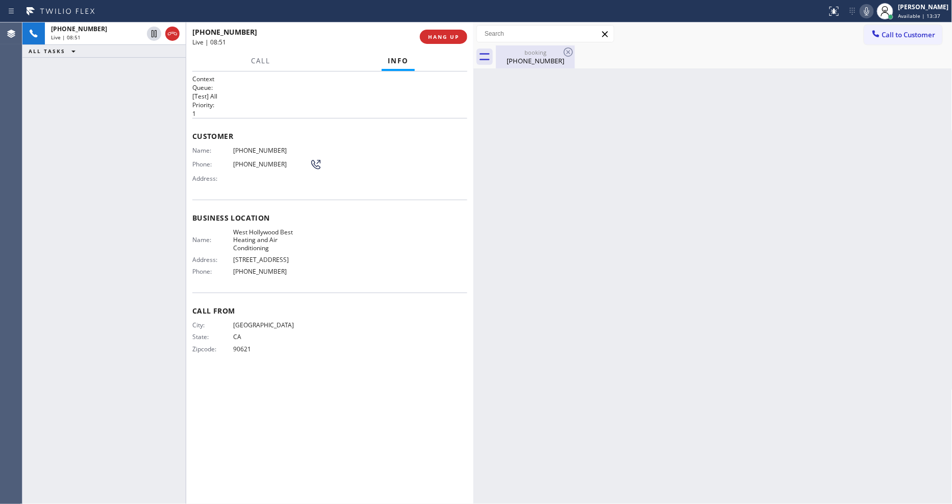
click at [520, 59] on div "[PHONE_NUMBER]" at bounding box center [535, 60] width 77 height 9
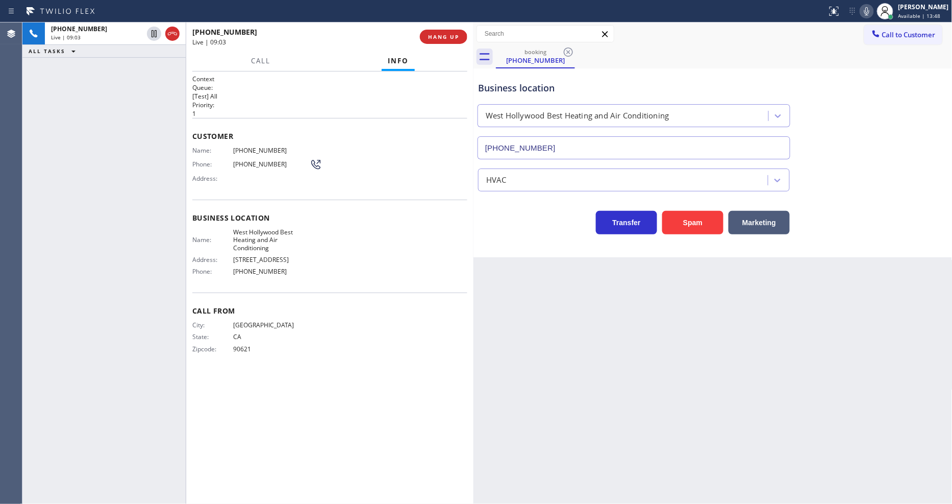
click at [194, 294] on div "Call From City: [GEOGRAPHIC_DATA] State: [US_STATE] Zipcode: 90621" at bounding box center [329, 330] width 275 height 77
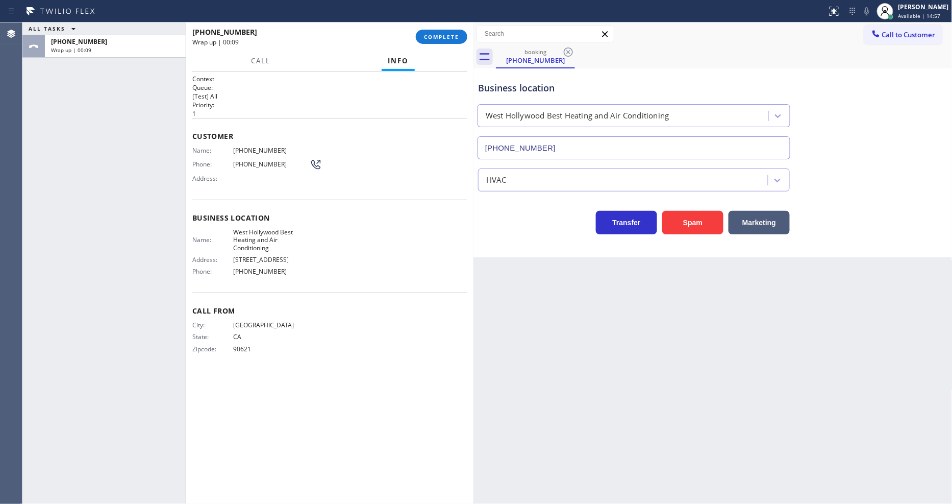
click at [436, 41] on button "COMPLETE" at bounding box center [442, 37] width 52 height 14
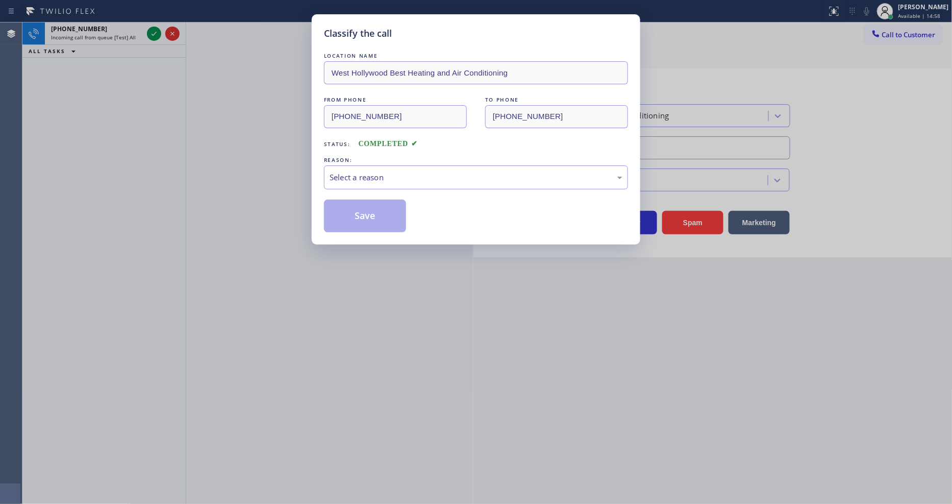
click at [369, 175] on div "Select a reason" at bounding box center [476, 178] width 293 height 12
click at [361, 210] on button "Save" at bounding box center [365, 216] width 82 height 33
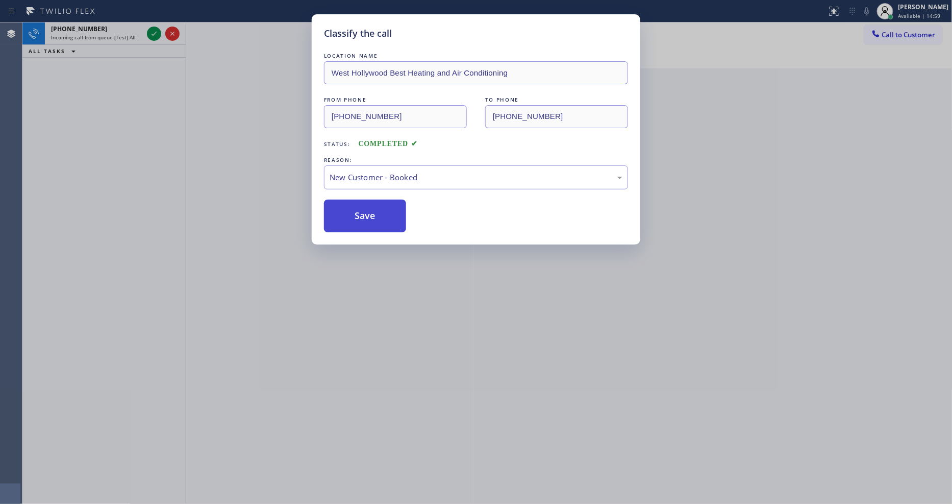
click at [361, 210] on button "Save" at bounding box center [365, 216] width 82 height 33
drag, startPoint x: 361, startPoint y: 210, endPoint x: 354, endPoint y: 118, distance: 92.7
click at [361, 210] on button "Save" at bounding box center [365, 216] width 82 height 33
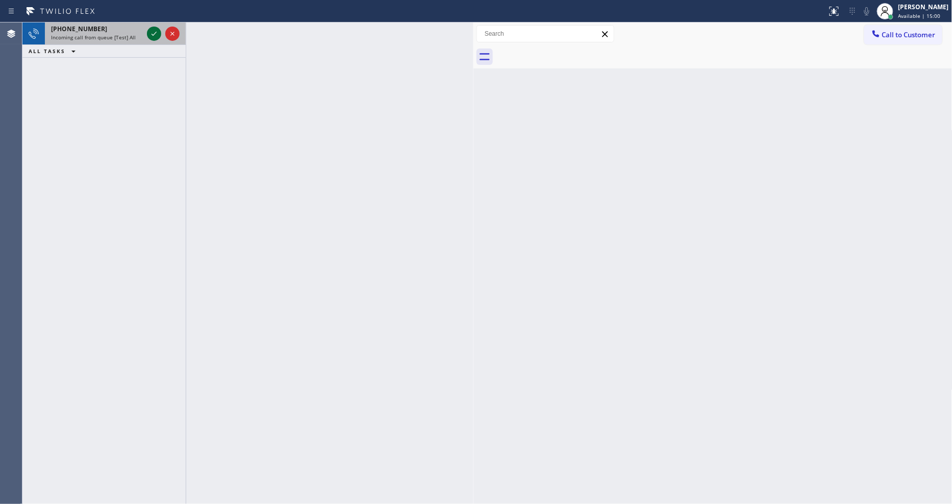
click at [156, 28] on icon at bounding box center [154, 34] width 12 height 12
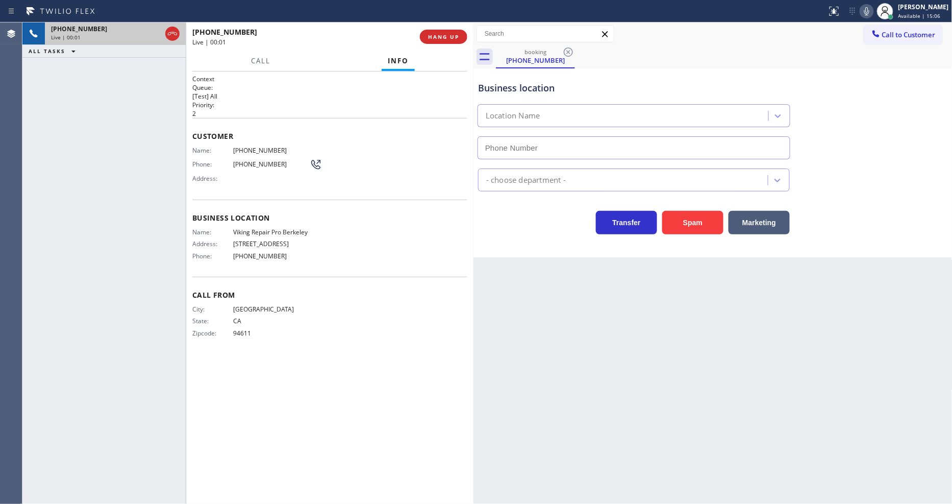
type input "[PHONE_NUMBER]"
click at [445, 37] on span "HANG UP" at bounding box center [443, 36] width 31 height 7
click at [446, 37] on span "HANG UP" at bounding box center [443, 36] width 31 height 7
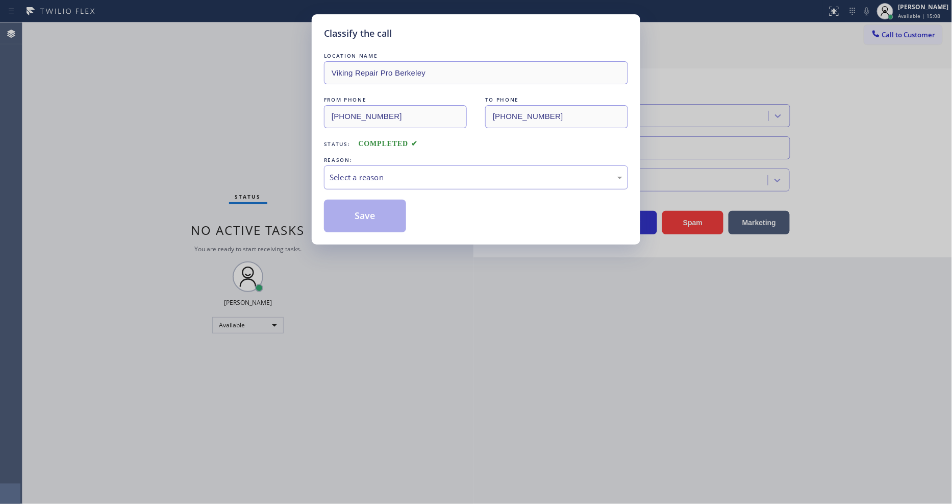
click at [436, 176] on div "Select a reason" at bounding box center [476, 178] width 293 height 12
click at [387, 212] on button "Save" at bounding box center [365, 216] width 82 height 33
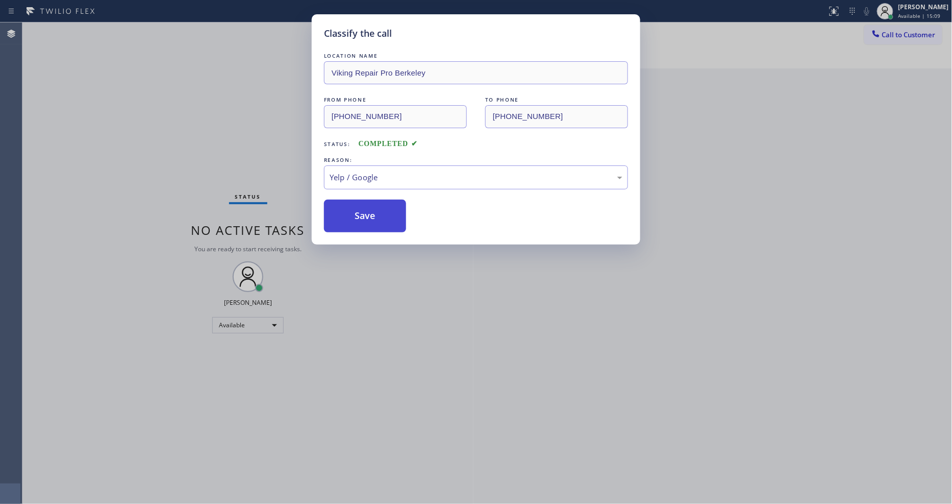
click at [387, 212] on button "Save" at bounding box center [365, 216] width 82 height 33
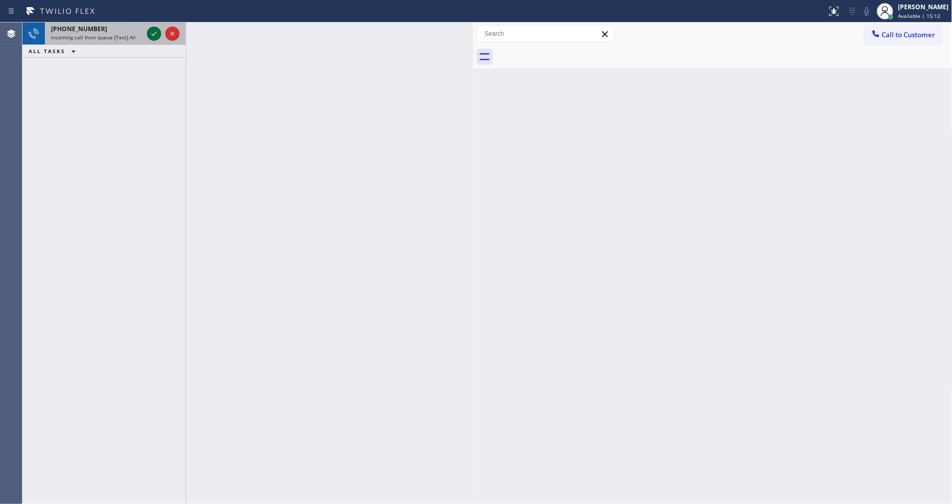
click at [159, 36] on icon at bounding box center [154, 34] width 12 height 12
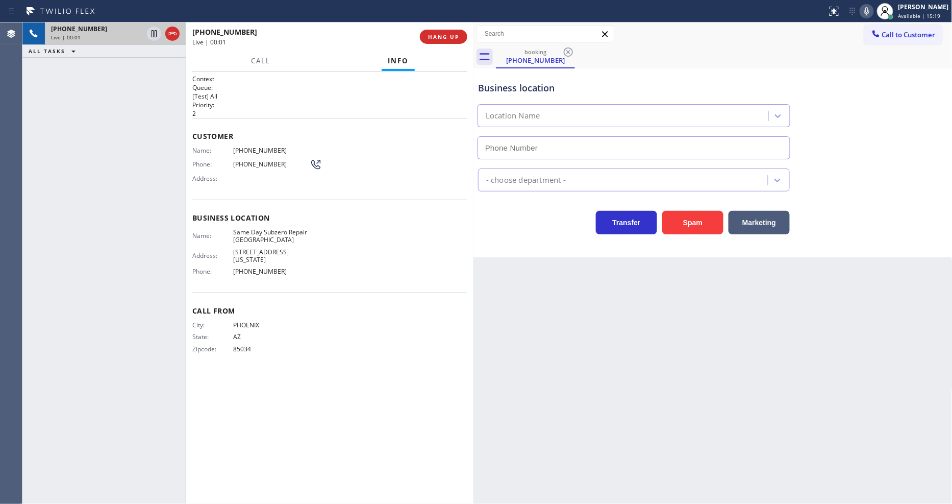
click at [438, 48] on div "[PHONE_NUMBER] Live | 00:01 HANG UP" at bounding box center [329, 36] width 275 height 27
type input "[PHONE_NUMBER]"
click at [443, 37] on span "HANG UP" at bounding box center [443, 36] width 31 height 7
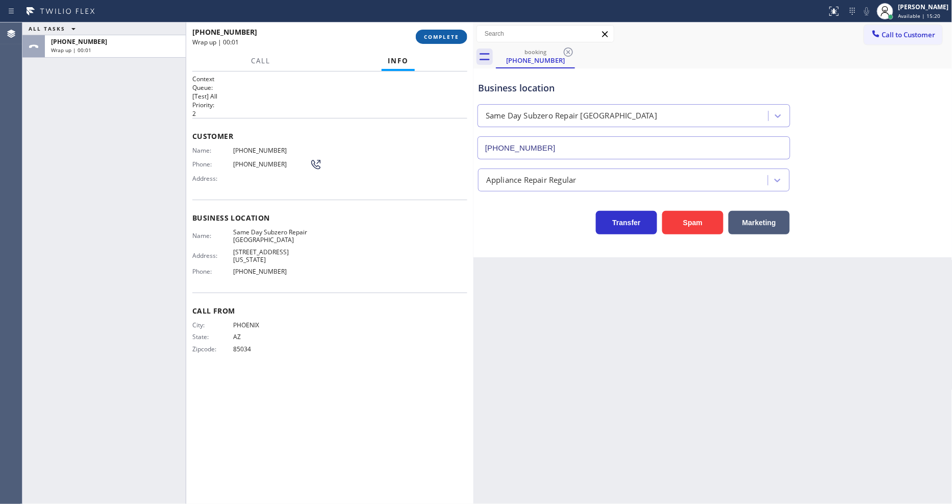
click at [443, 37] on span "COMPLETE" at bounding box center [441, 36] width 35 height 7
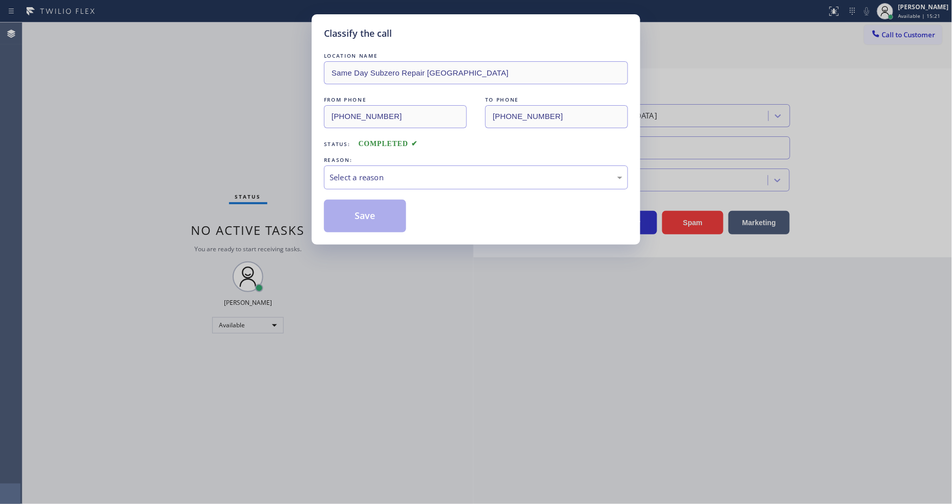
click at [373, 166] on div "Select a reason" at bounding box center [476, 177] width 304 height 24
click at [374, 223] on button "Save" at bounding box center [365, 216] width 82 height 33
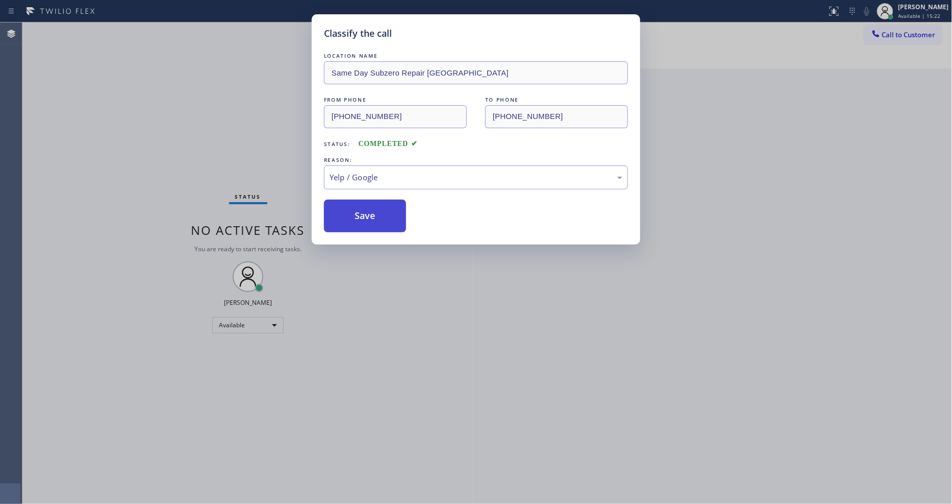
click at [374, 223] on button "Save" at bounding box center [365, 216] width 82 height 33
click at [374, 222] on button "Save" at bounding box center [365, 216] width 82 height 33
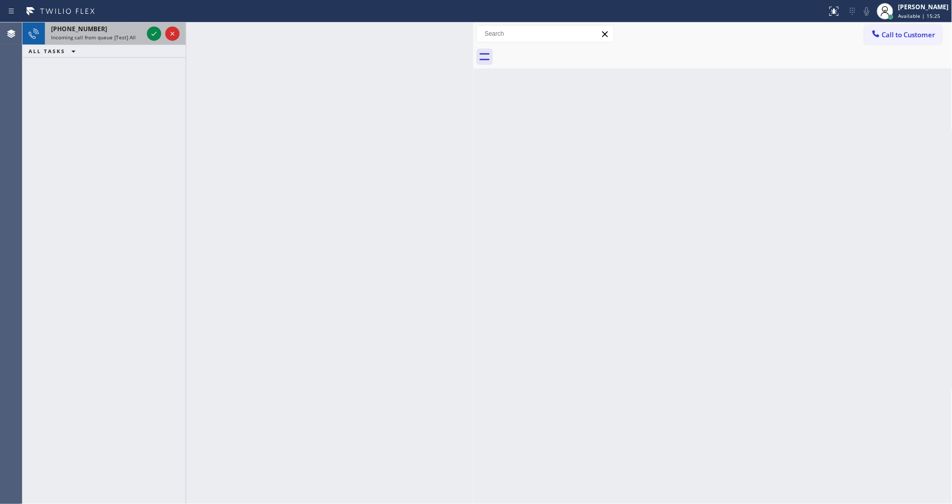
click at [164, 28] on div at bounding box center [163, 33] width 37 height 22
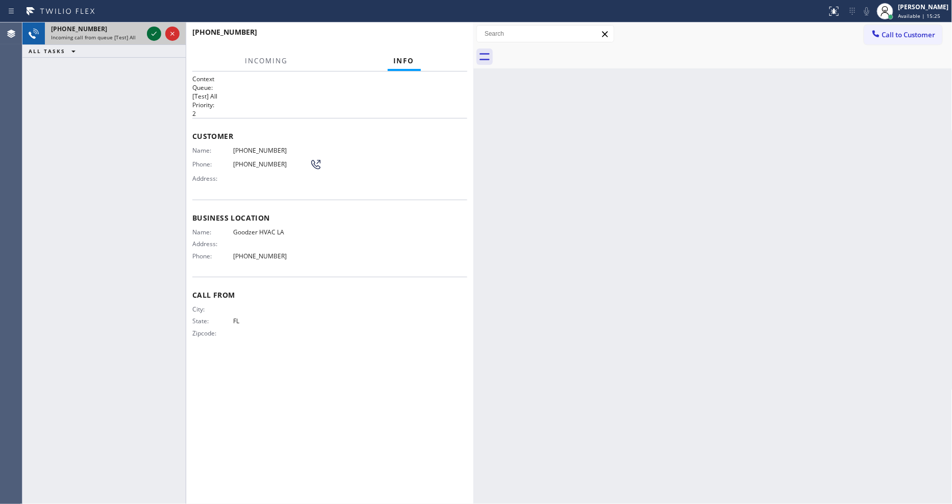
click at [155, 33] on icon at bounding box center [154, 34] width 12 height 12
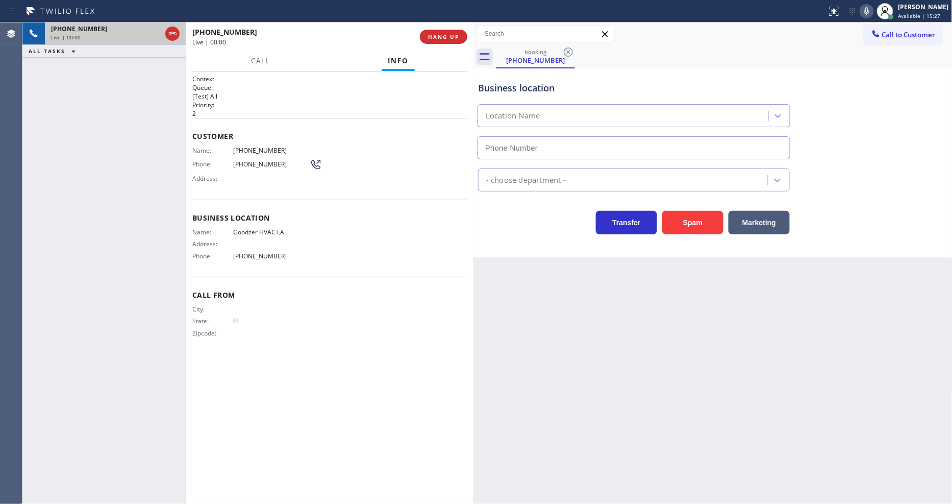
type input "[PHONE_NUMBER]"
click at [447, 36] on span "HANG UP" at bounding box center [443, 36] width 31 height 7
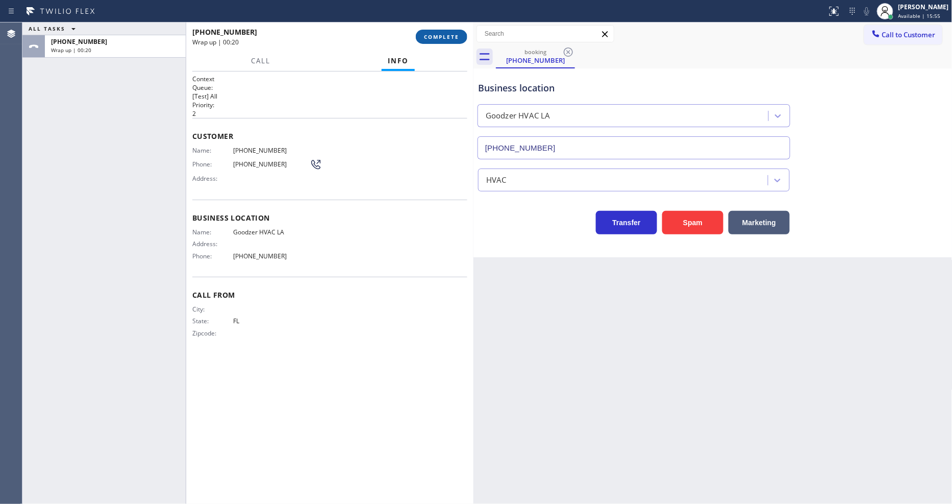
click at [436, 38] on span "COMPLETE" at bounding box center [441, 36] width 35 height 7
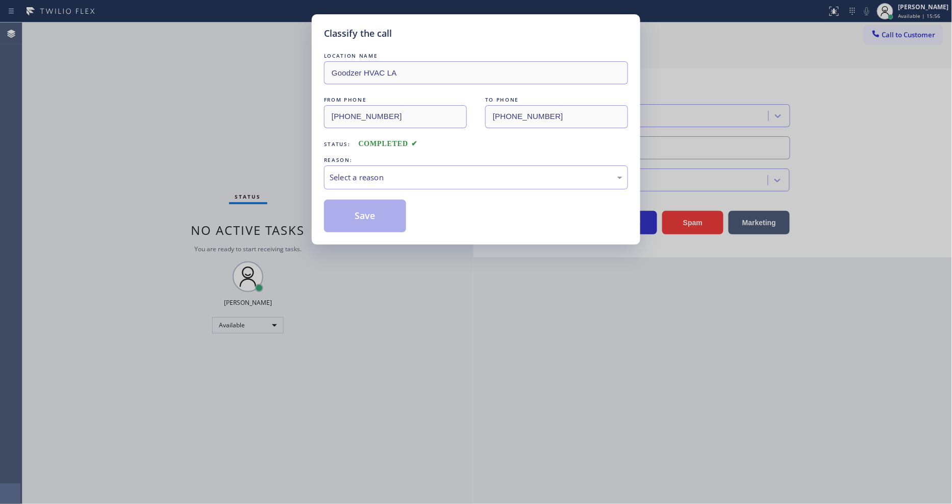
click at [379, 161] on div "REASON:" at bounding box center [476, 160] width 304 height 11
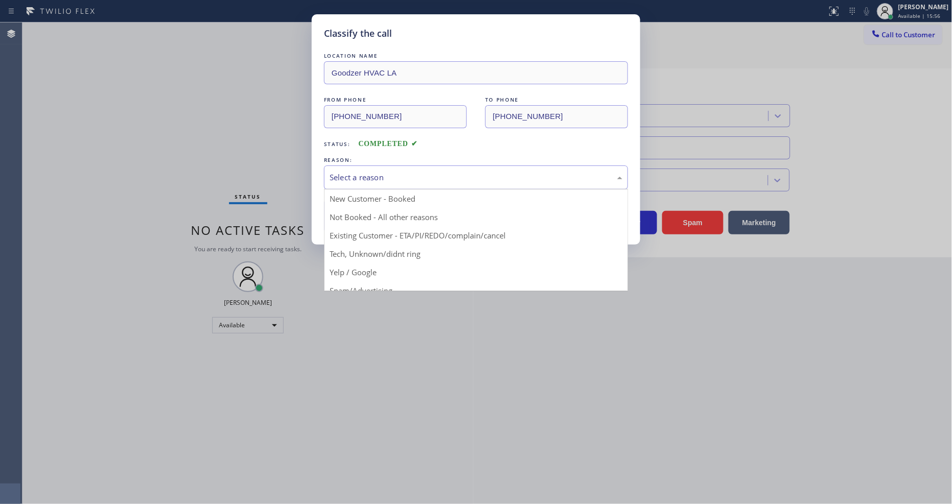
click at [376, 185] on div "Select a reason" at bounding box center [476, 177] width 304 height 24
drag, startPoint x: 376, startPoint y: 250, endPoint x: 378, endPoint y: 220, distance: 30.2
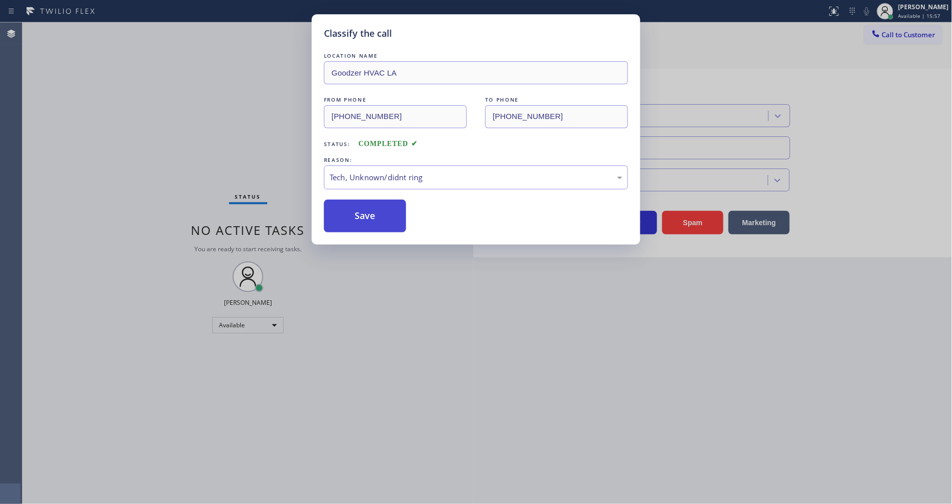
click at [378, 220] on button "Save" at bounding box center [365, 216] width 82 height 33
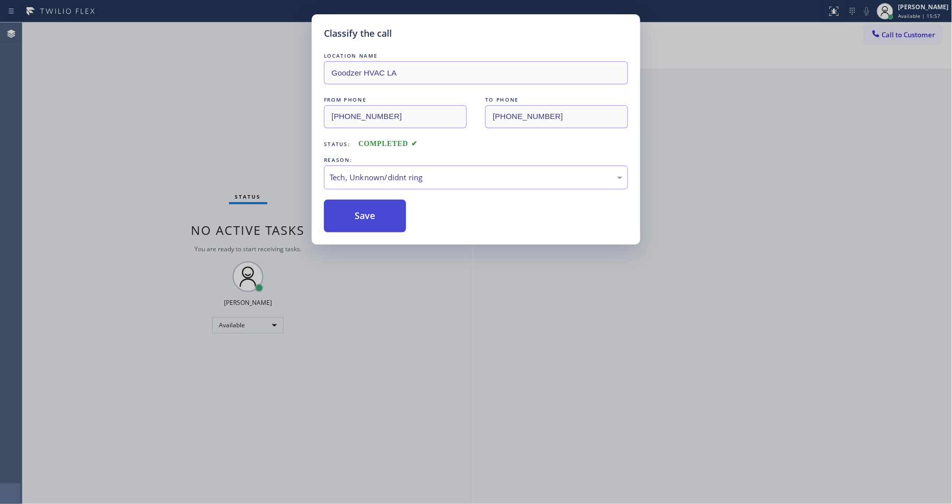
click at [378, 220] on button "Save" at bounding box center [365, 216] width 82 height 33
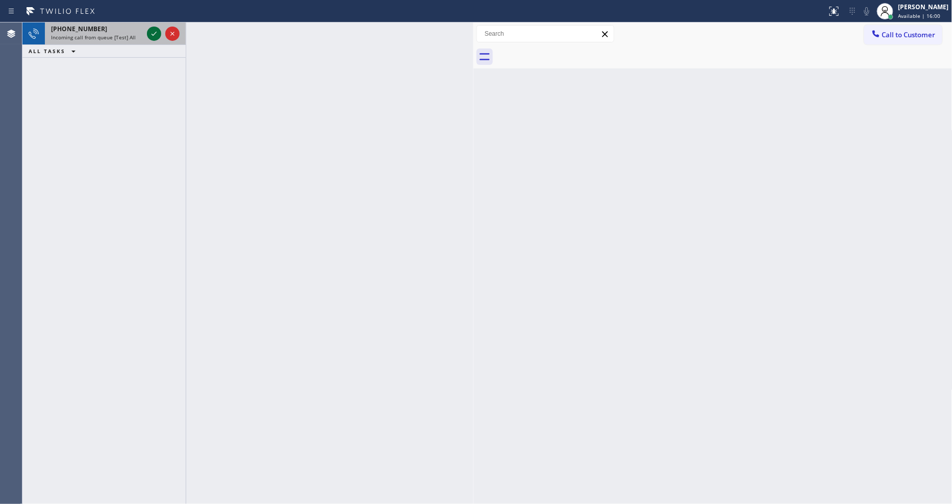
click at [149, 33] on icon at bounding box center [154, 34] width 12 height 12
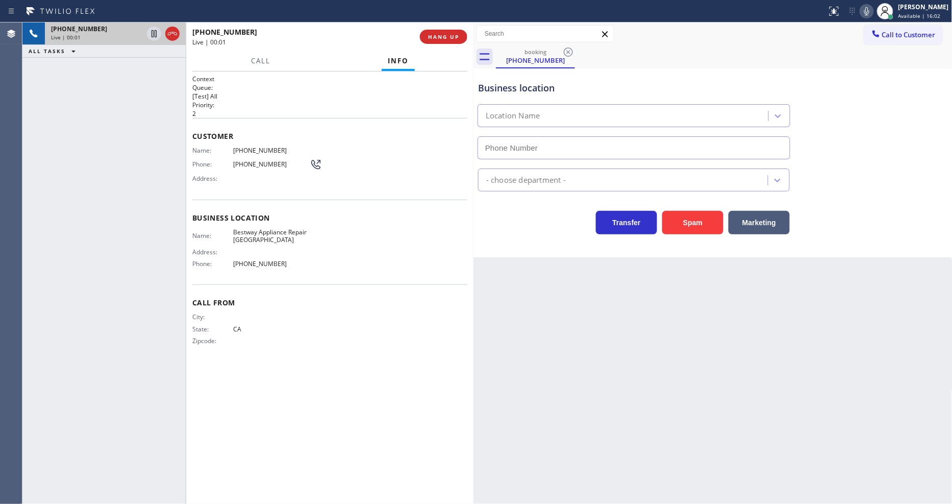
type input "[PHONE_NUMBER]"
click at [433, 39] on span "HANG UP" at bounding box center [443, 36] width 31 height 7
click at [438, 36] on span "HANG UP" at bounding box center [443, 36] width 31 height 7
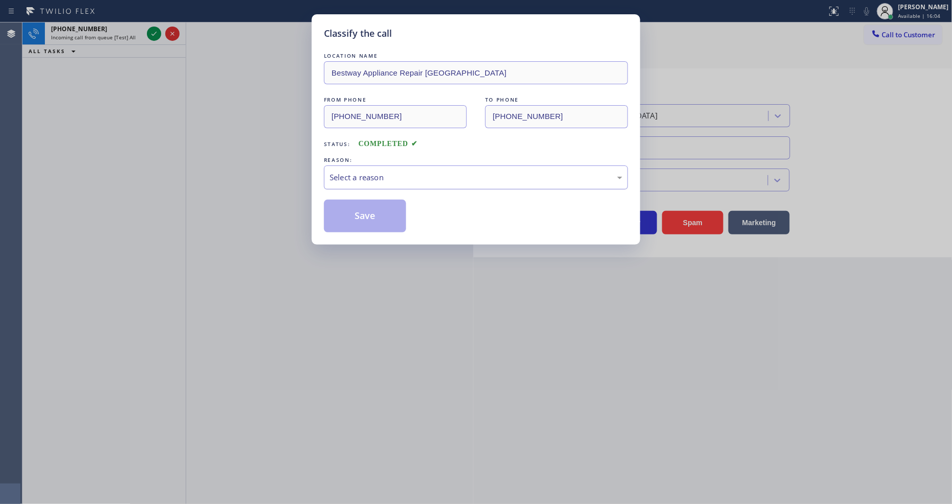
click at [432, 165] on div "Select a reason" at bounding box center [476, 177] width 304 height 24
click at [370, 212] on button "Save" at bounding box center [365, 216] width 82 height 33
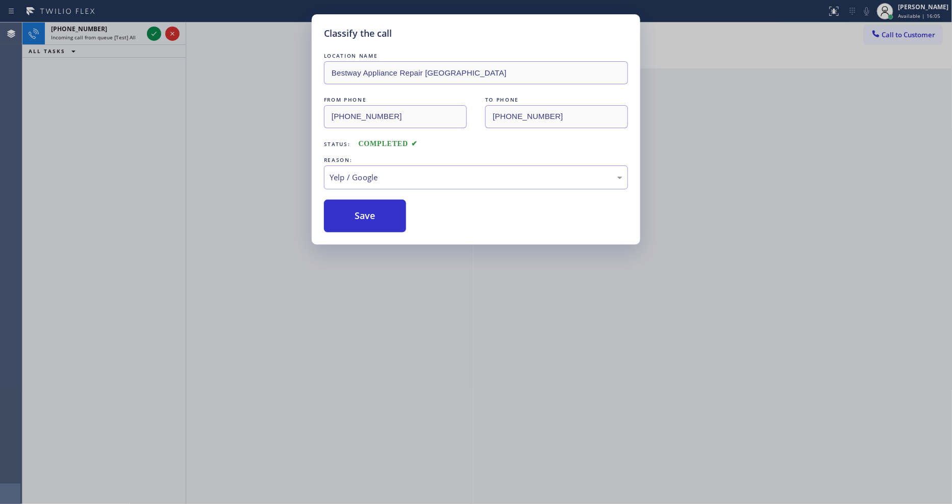
drag, startPoint x: 370, startPoint y: 212, endPoint x: 231, endPoint y: 54, distance: 210.8
click at [370, 209] on button "Save" at bounding box center [365, 216] width 82 height 33
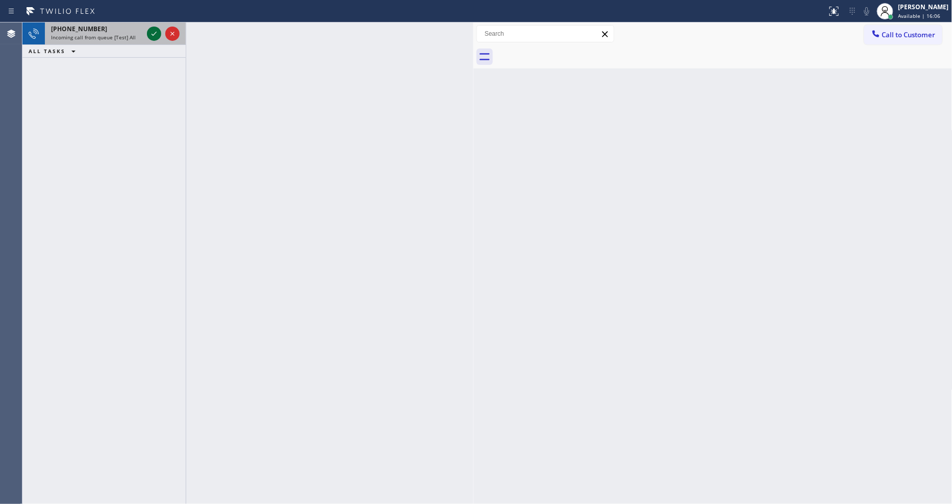
click at [151, 33] on icon at bounding box center [154, 34] width 12 height 12
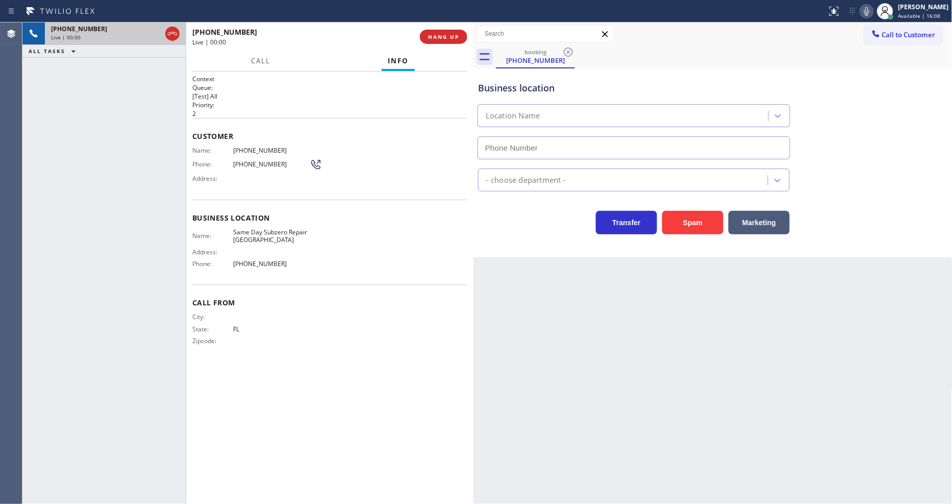
type input "[PHONE_NUMBER]"
click at [253, 321] on div "City: State: [US_STATE] Zipcode:" at bounding box center [250, 331] width 117 height 36
click at [433, 42] on button "HANG UP" at bounding box center [443, 37] width 47 height 14
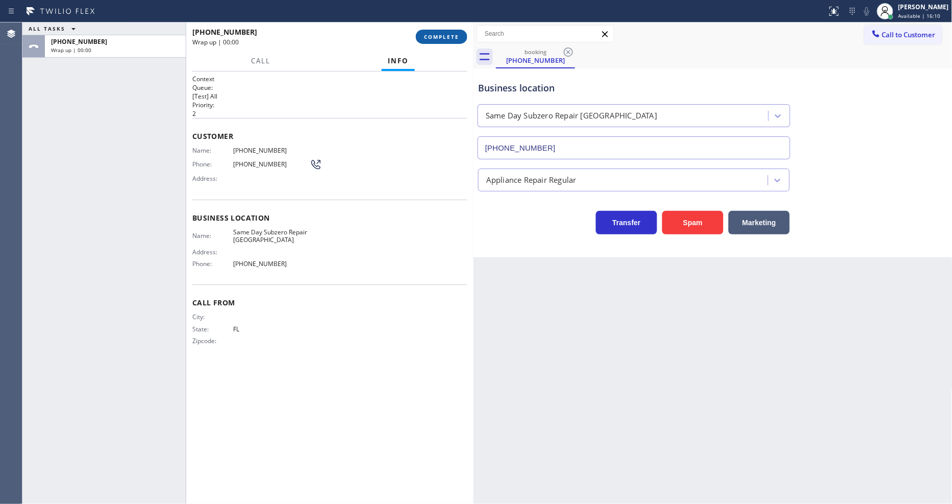
click at [433, 42] on button "COMPLETE" at bounding box center [442, 37] width 52 height 14
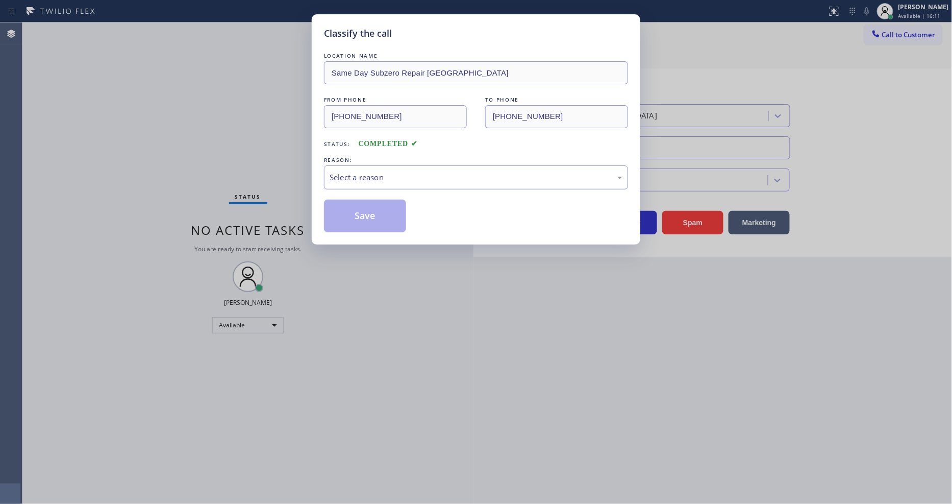
click at [397, 165] on div "Select a reason" at bounding box center [476, 177] width 304 height 24
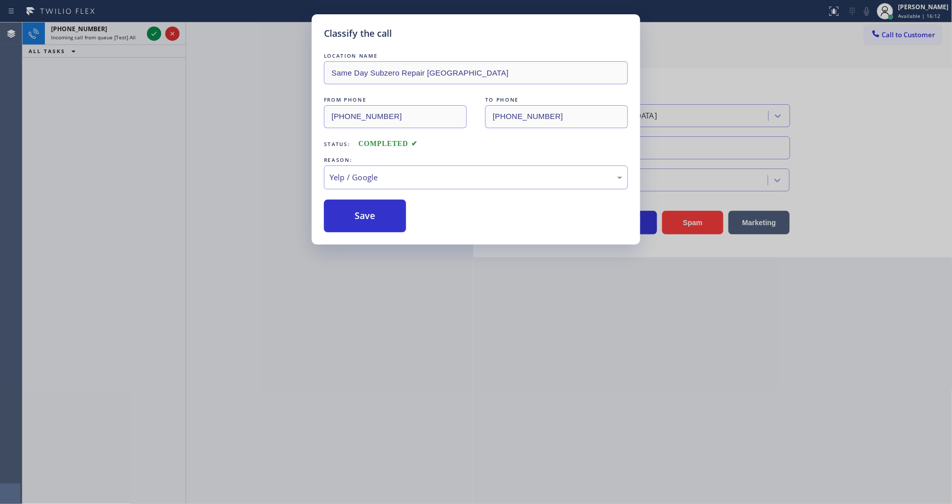
drag, startPoint x: 360, startPoint y: 268, endPoint x: 359, endPoint y: 256, distance: 12.8
click at [370, 222] on button "Save" at bounding box center [365, 216] width 82 height 33
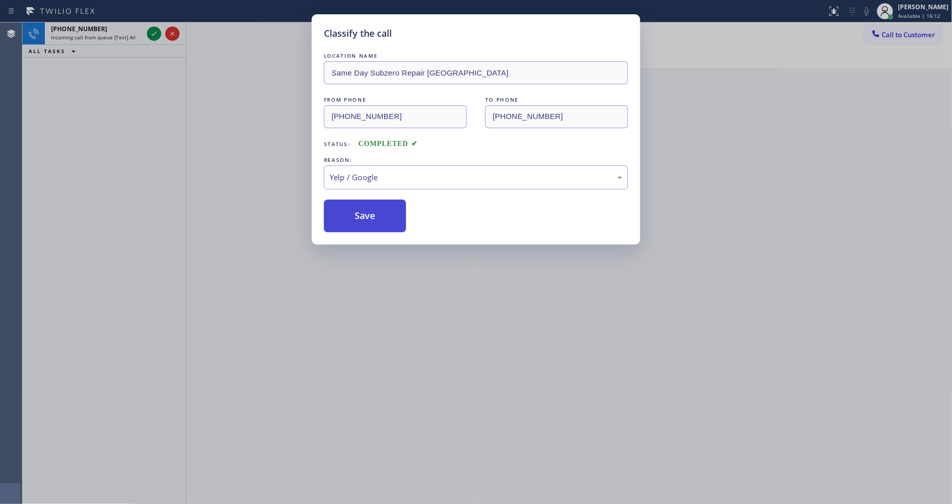
click at [370, 222] on button "Save" at bounding box center [365, 216] width 82 height 33
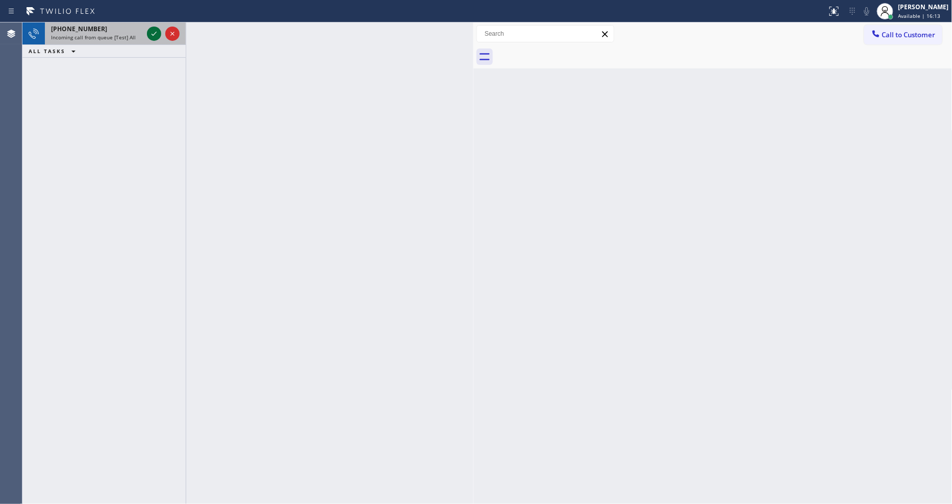
click at [153, 34] on icon at bounding box center [154, 34] width 12 height 12
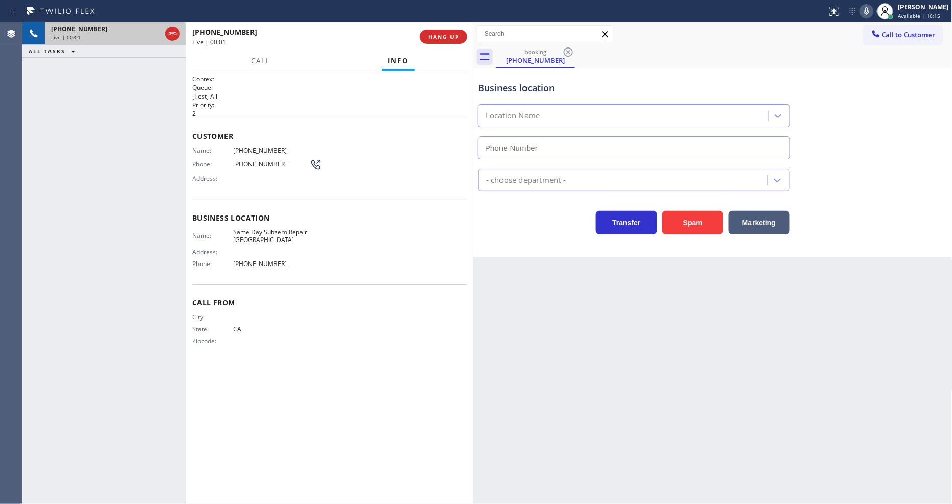
type input "[PHONE_NUMBER]"
drag, startPoint x: 441, startPoint y: 25, endPoint x: 442, endPoint y: 31, distance: 6.8
click at [442, 28] on div "[PHONE_NUMBER] Live | 00:01 HANG UP" at bounding box center [329, 36] width 275 height 27
click at [443, 37] on span "HANG UP" at bounding box center [443, 36] width 31 height 7
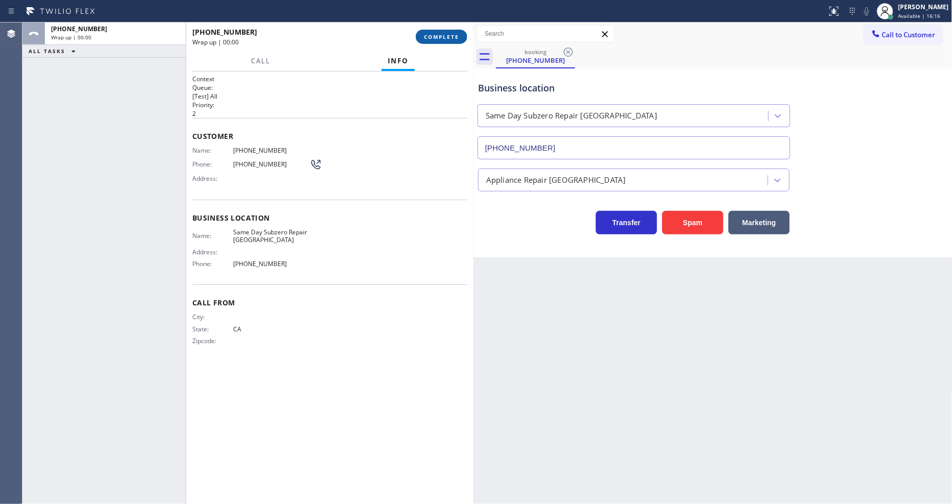
click at [443, 37] on span "COMPLETE" at bounding box center [441, 36] width 35 height 7
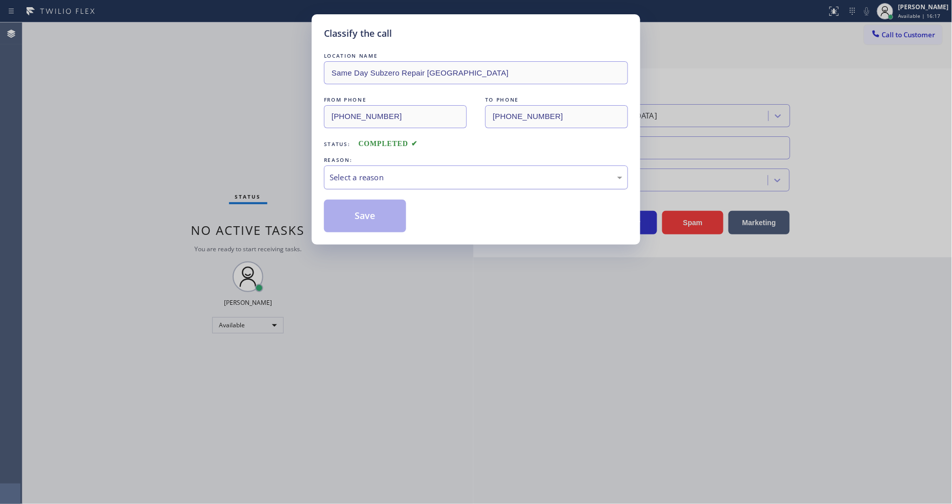
click at [404, 175] on div "Select a reason" at bounding box center [476, 178] width 293 height 12
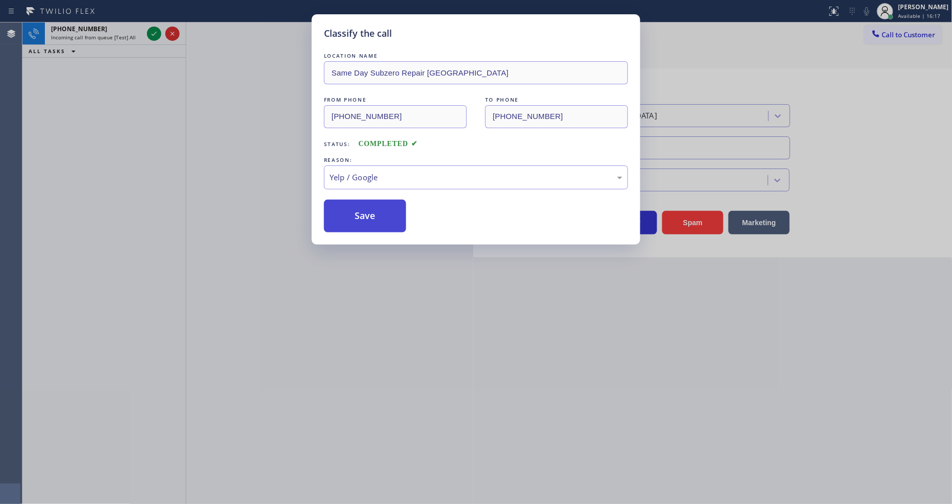
click at [383, 213] on button "Save" at bounding box center [365, 216] width 82 height 33
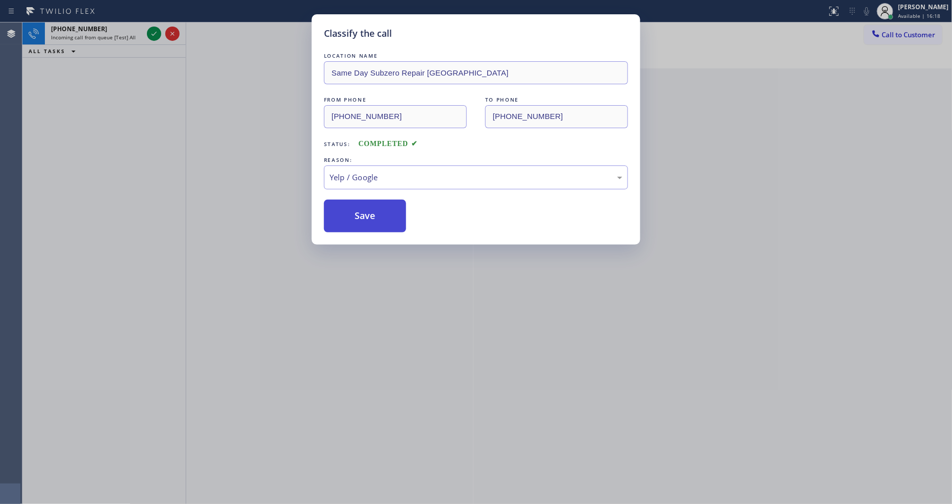
click at [383, 213] on button "Save" at bounding box center [365, 216] width 82 height 33
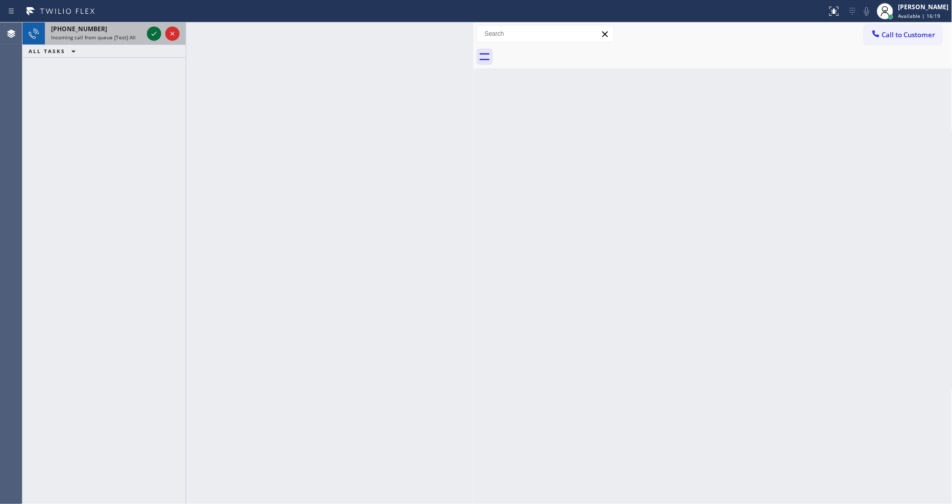
click at [154, 32] on icon at bounding box center [154, 34] width 12 height 12
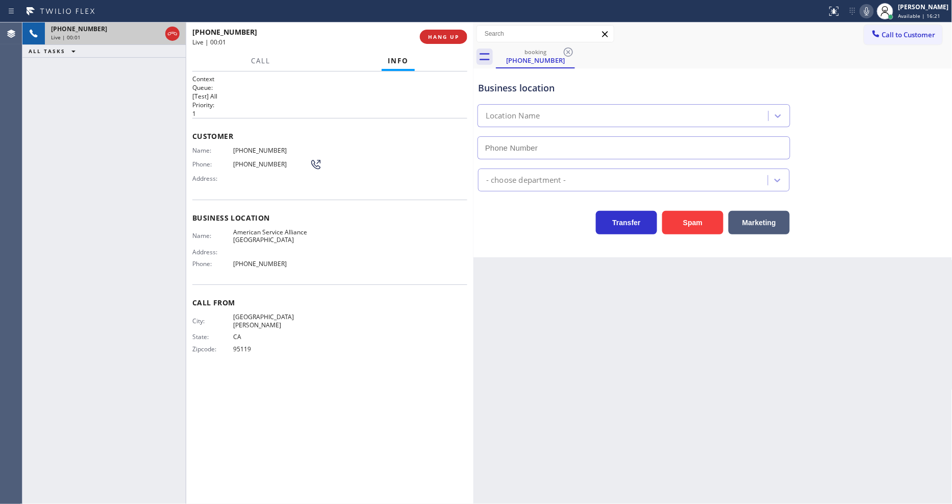
type input "[PHONE_NUMBER]"
drag, startPoint x: 471, startPoint y: 33, endPoint x: 445, endPoint y: 39, distance: 26.7
click at [474, 33] on div at bounding box center [474, 262] width 0 height 481
click at [445, 39] on span "HANG UP" at bounding box center [440, 36] width 31 height 7
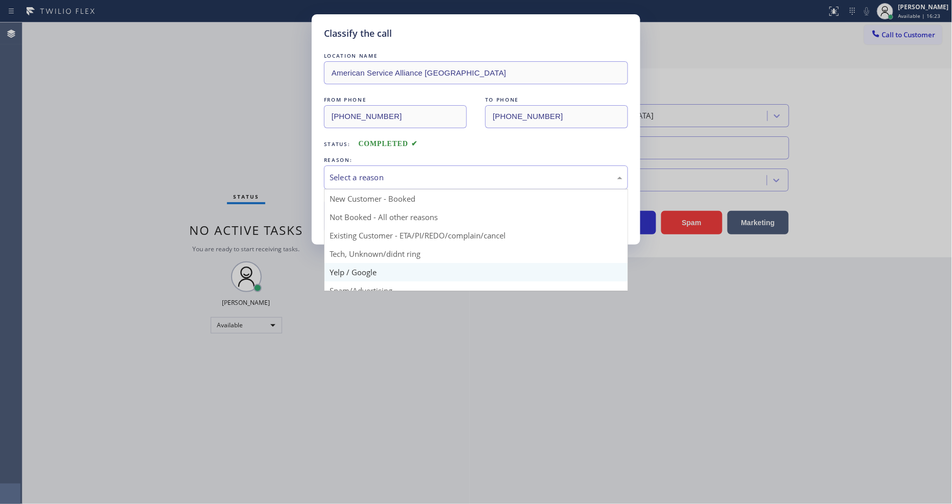
drag, startPoint x: 357, startPoint y: 267, endPoint x: 368, endPoint y: 214, distance: 54.1
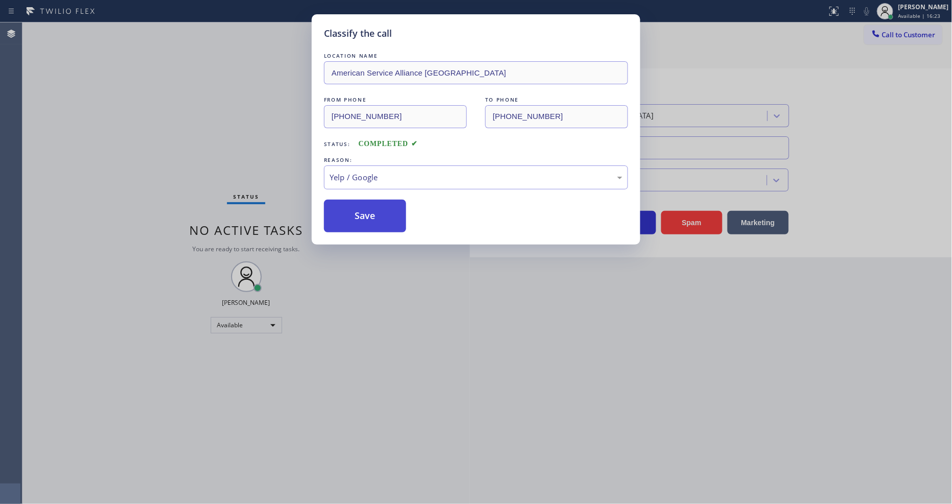
click at [368, 213] on button "Save" at bounding box center [365, 216] width 82 height 33
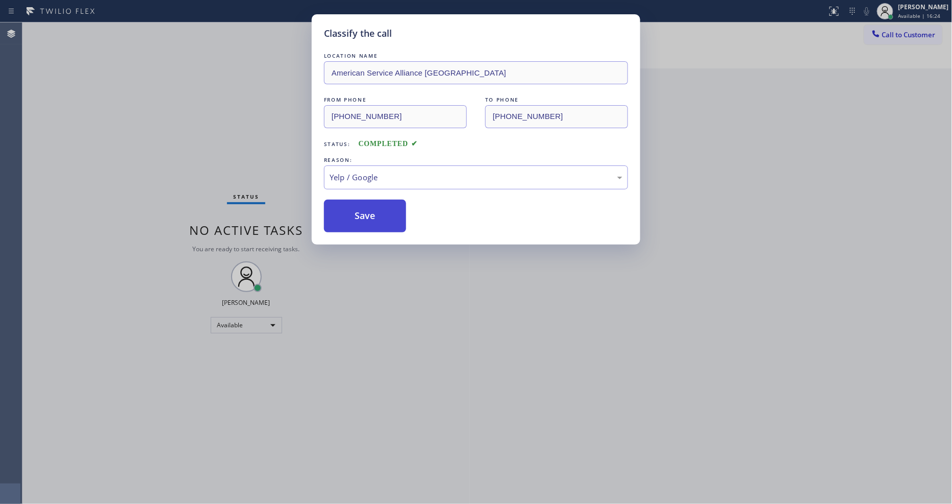
click at [368, 213] on button "Save" at bounding box center [365, 216] width 82 height 33
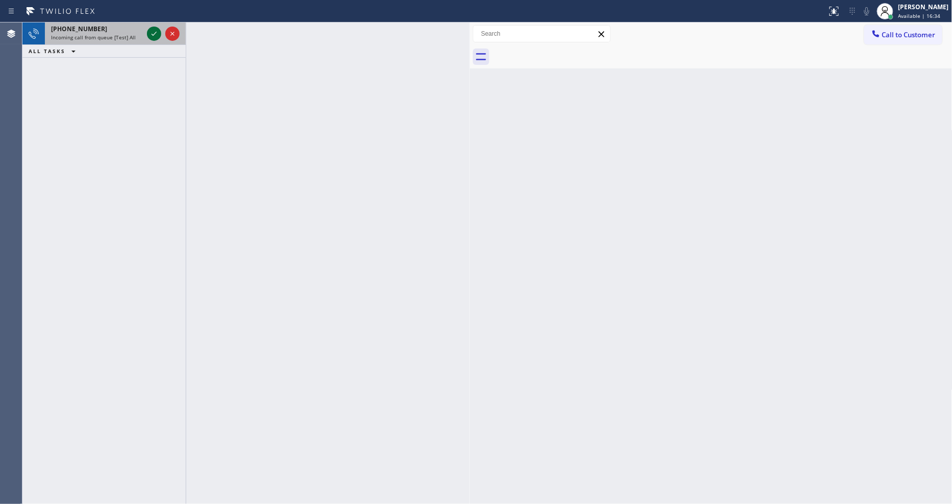
click at [154, 32] on icon at bounding box center [154, 34] width 12 height 12
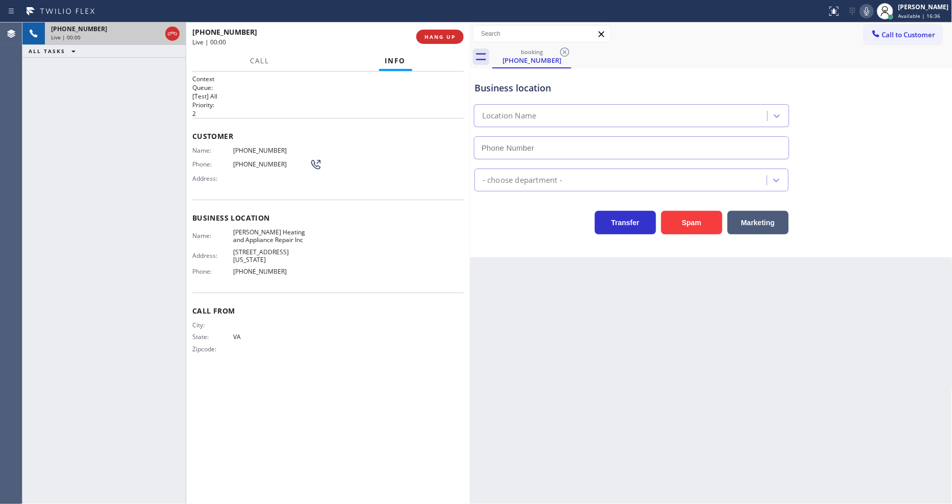
type input "[PHONE_NUMBER]"
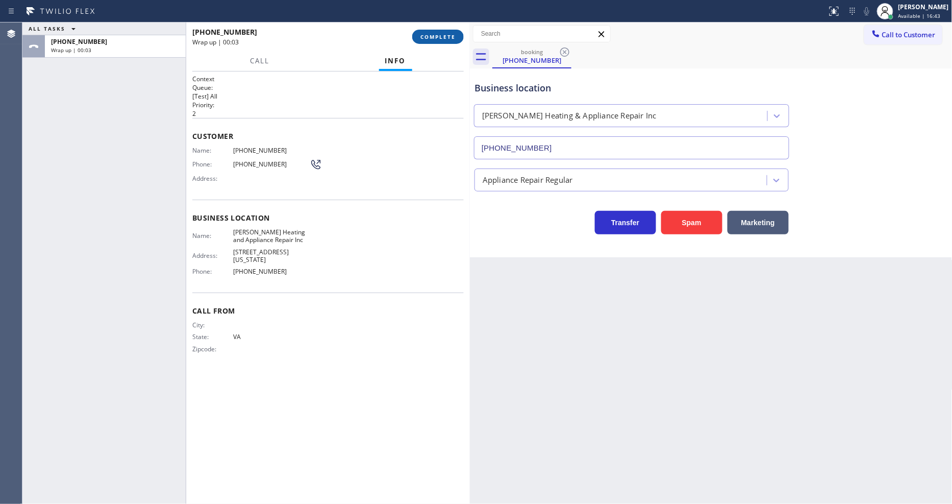
click at [435, 38] on span "COMPLETE" at bounding box center [438, 36] width 35 height 7
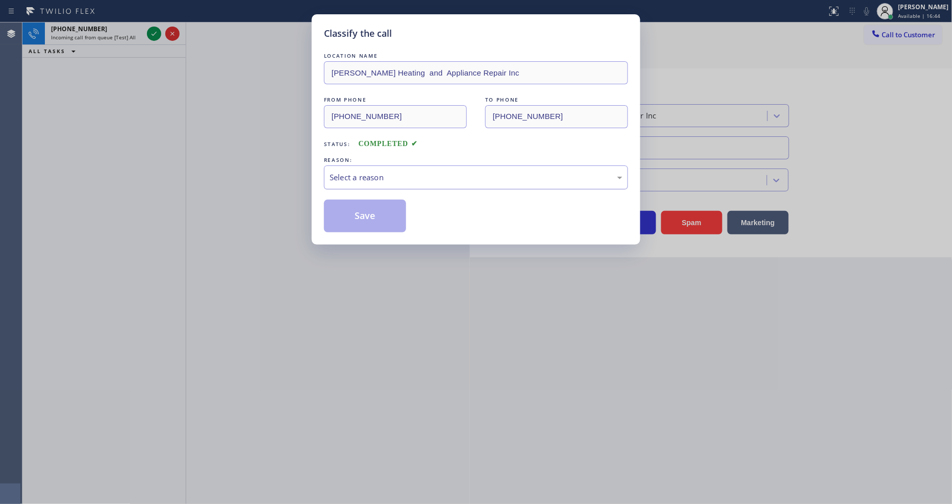
click at [401, 174] on div "Select a reason" at bounding box center [476, 178] width 293 height 12
click at [391, 211] on button "Save" at bounding box center [365, 216] width 82 height 33
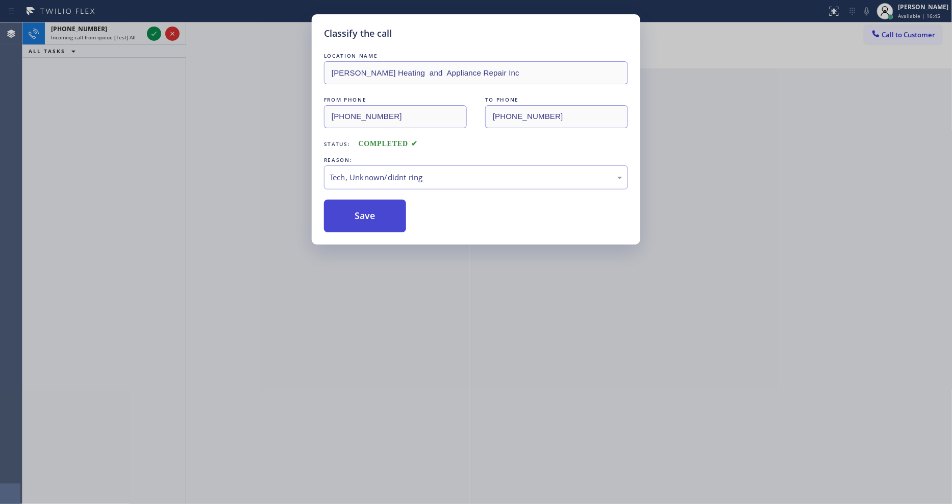
click at [390, 211] on button "Save" at bounding box center [365, 216] width 82 height 33
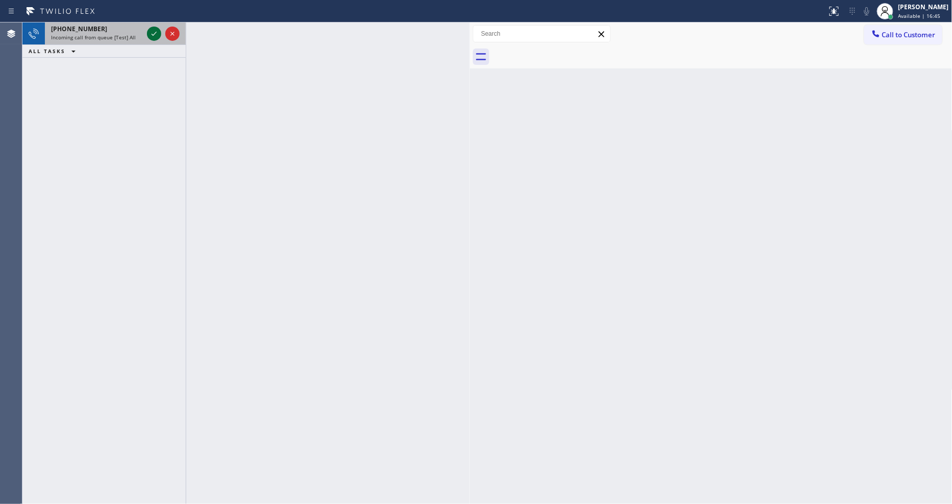
click at [145, 34] on div at bounding box center [163, 33] width 37 height 22
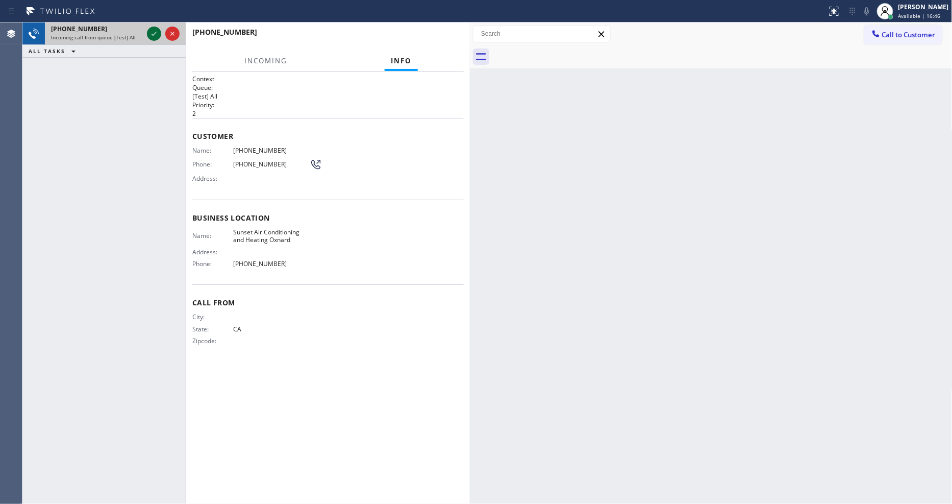
click at [150, 34] on icon at bounding box center [154, 34] width 12 height 12
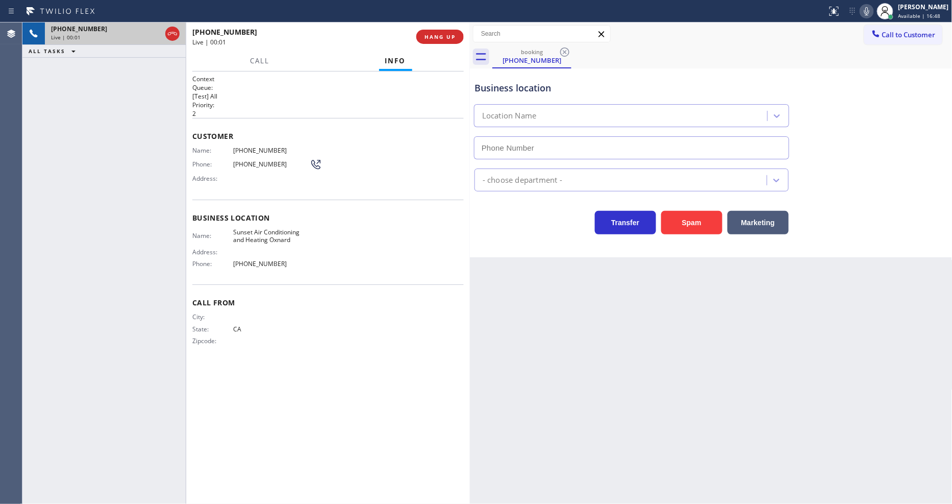
type input "[PHONE_NUMBER]"
click at [441, 38] on span "HANG UP" at bounding box center [440, 36] width 31 height 7
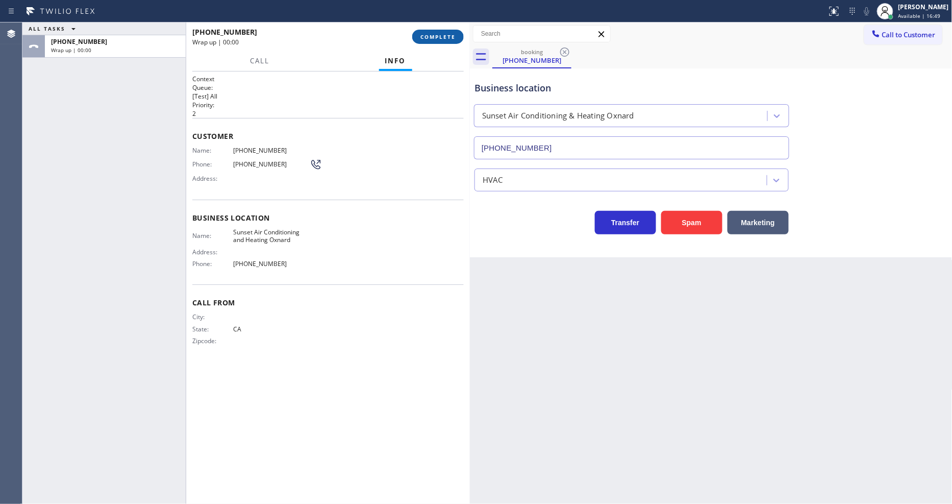
click at [441, 38] on span "COMPLETE" at bounding box center [438, 36] width 35 height 7
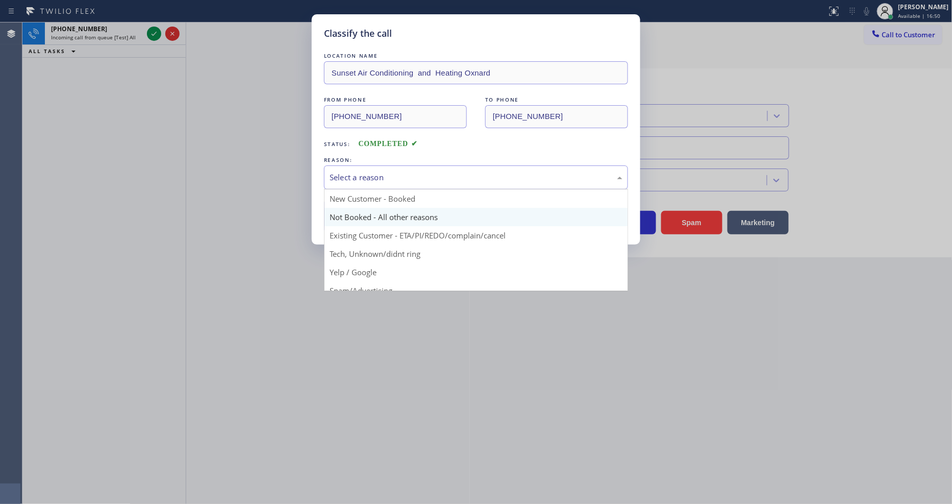
drag, startPoint x: 390, startPoint y: 182, endPoint x: 383, endPoint y: 220, distance: 38.4
click at [390, 182] on div "Select a reason" at bounding box center [476, 177] width 304 height 24
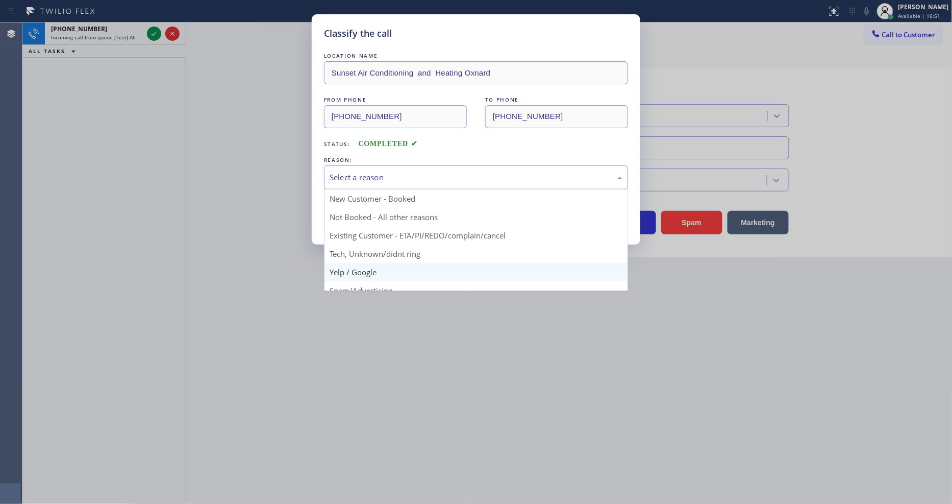
drag, startPoint x: 374, startPoint y: 268, endPoint x: 377, endPoint y: 207, distance: 61.3
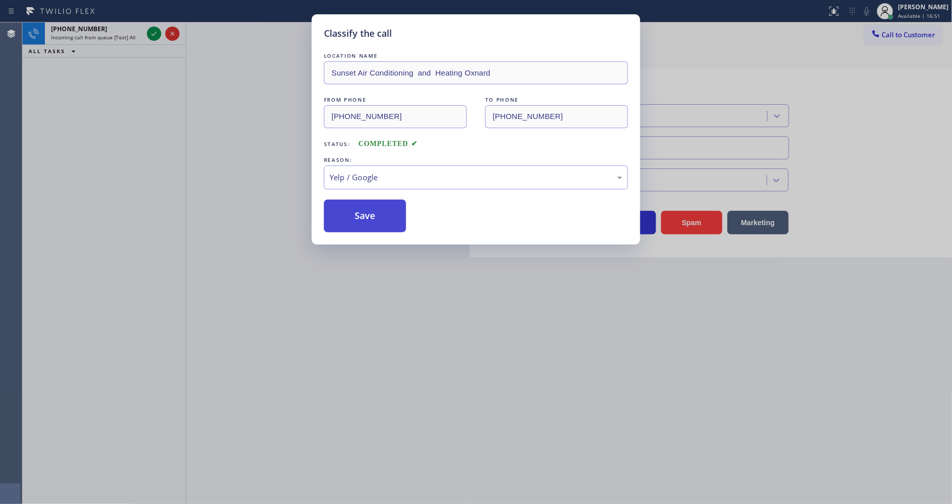
click at [377, 207] on button "Save" at bounding box center [365, 216] width 82 height 33
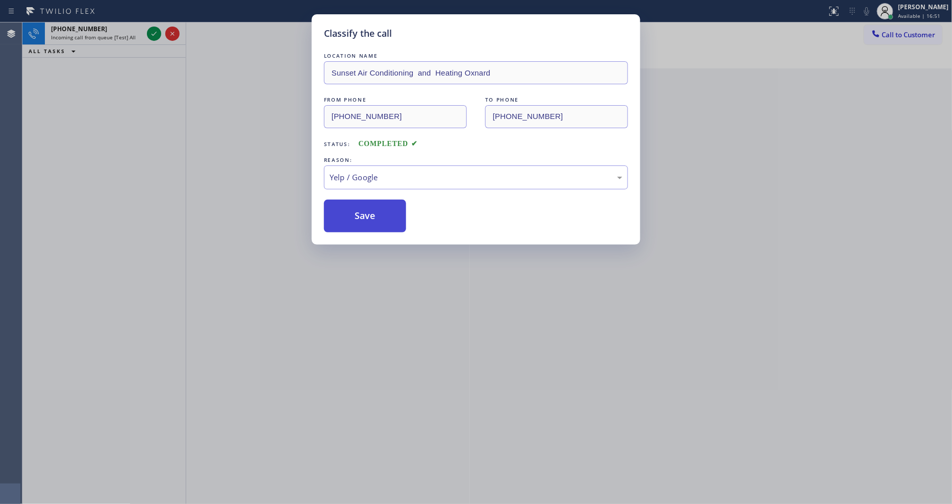
click at [377, 207] on button "Save" at bounding box center [365, 216] width 82 height 33
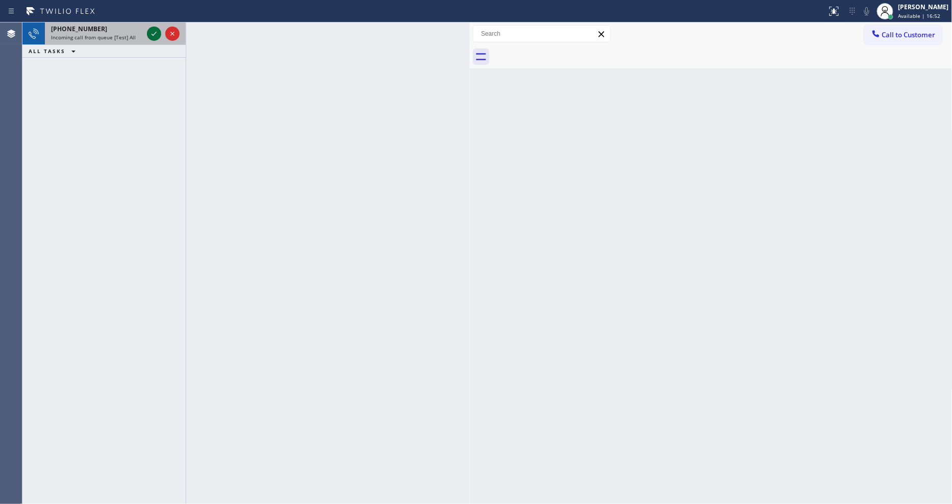
click at [152, 29] on icon at bounding box center [154, 34] width 12 height 12
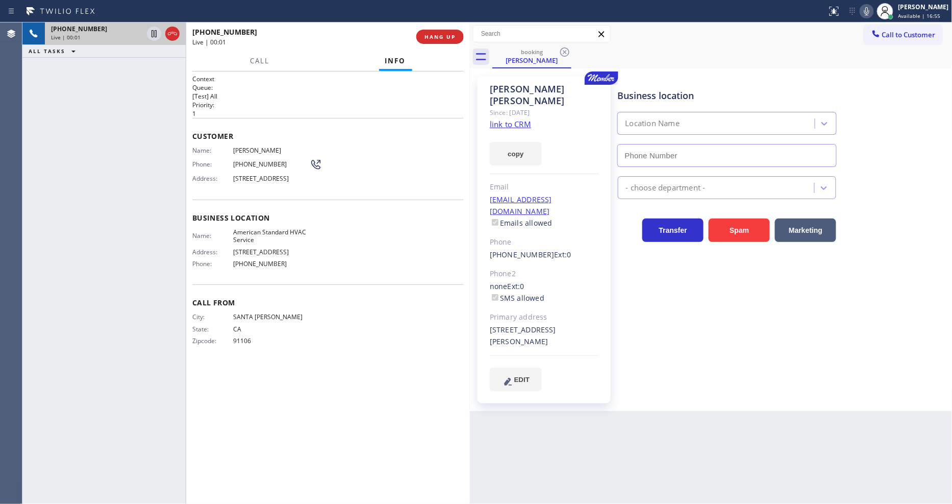
type input "[PHONE_NUMBER]"
click at [504, 119] on link "link to CRM" at bounding box center [510, 124] width 41 height 10
click at [435, 39] on span "HANG UP" at bounding box center [440, 36] width 31 height 7
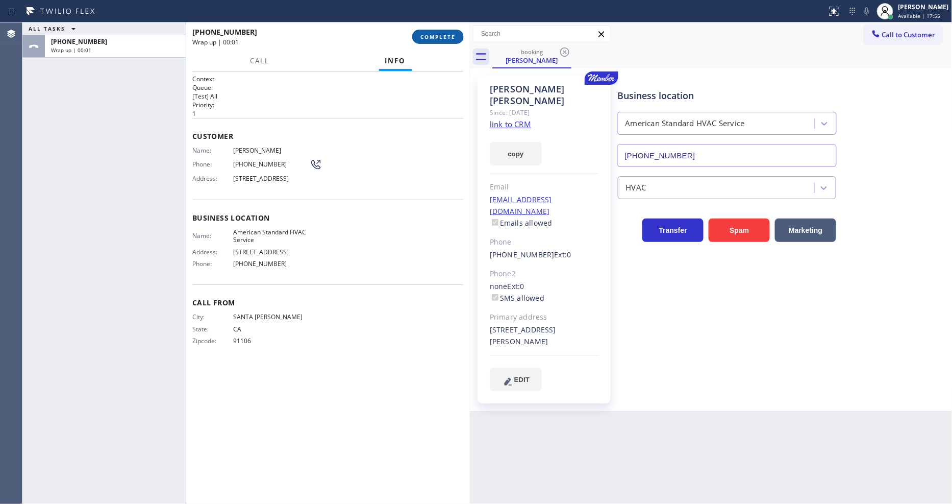
click at [435, 39] on span "COMPLETE" at bounding box center [438, 36] width 35 height 7
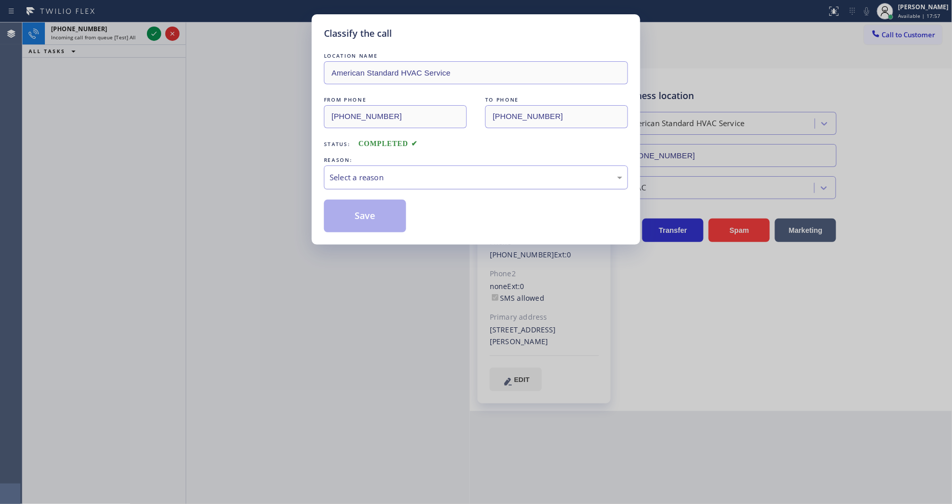
click at [369, 181] on div "Select a reason" at bounding box center [476, 177] width 304 height 24
click at [369, 181] on div "Tech, Unknown/didnt ring" at bounding box center [476, 177] width 304 height 24
click at [369, 221] on button "Save" at bounding box center [365, 216] width 82 height 33
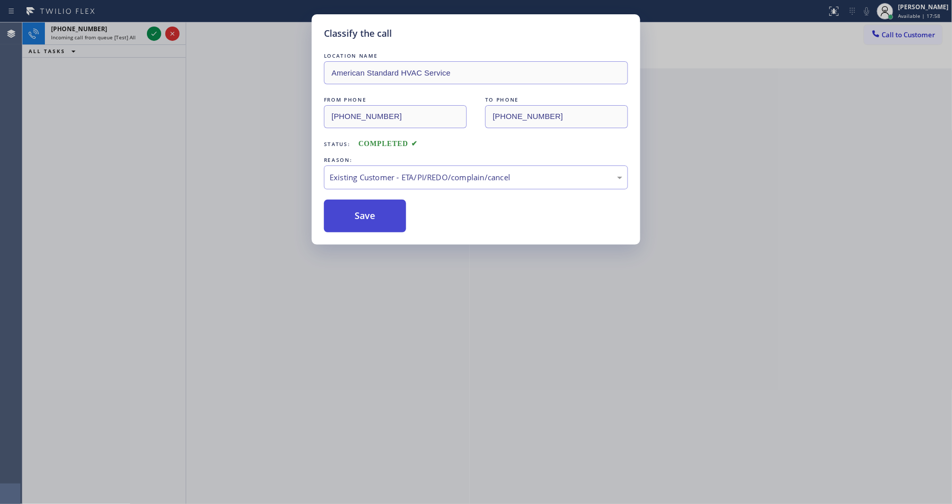
click at [369, 221] on button "Save" at bounding box center [365, 216] width 82 height 33
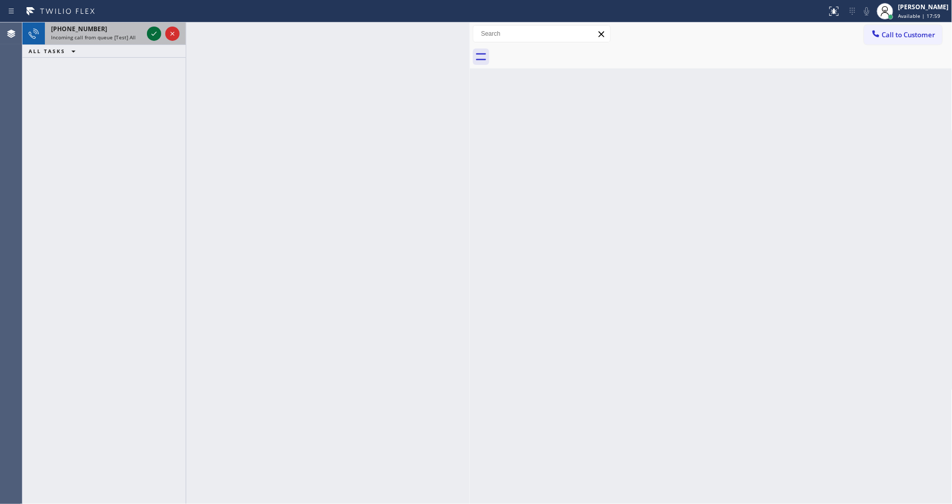
click at [151, 34] on icon at bounding box center [154, 34] width 12 height 12
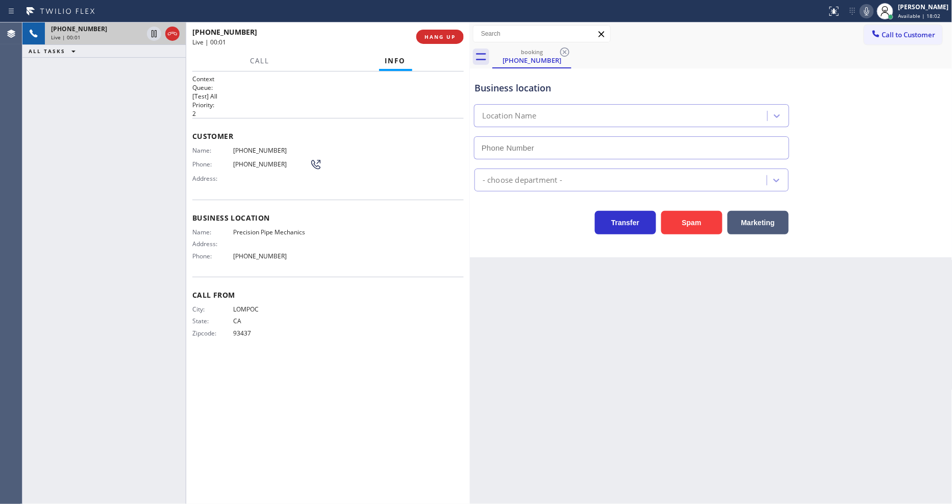
type input "[PHONE_NUMBER]"
click at [435, 43] on button "HANG UP" at bounding box center [440, 37] width 47 height 14
click at [436, 37] on span "HANG UP" at bounding box center [440, 36] width 31 height 7
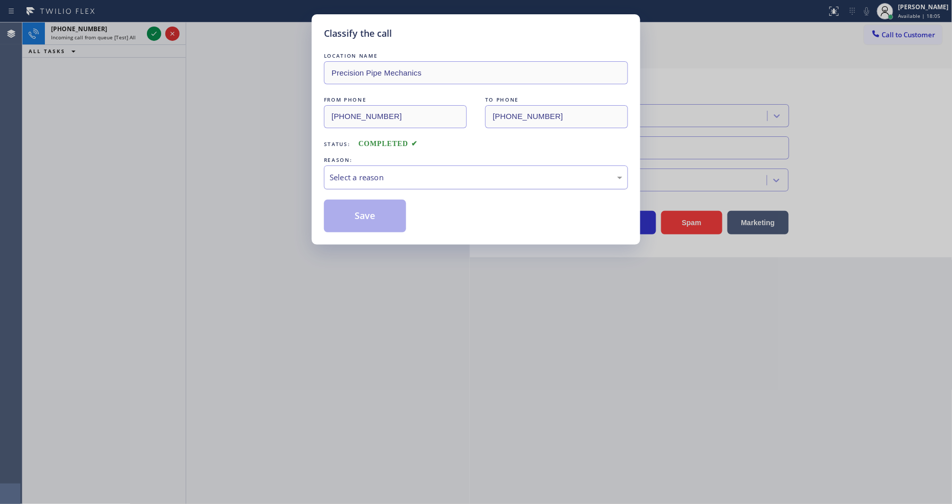
click at [389, 178] on div "Select a reason" at bounding box center [476, 177] width 304 height 24
click at [379, 214] on button "Save" at bounding box center [365, 216] width 82 height 33
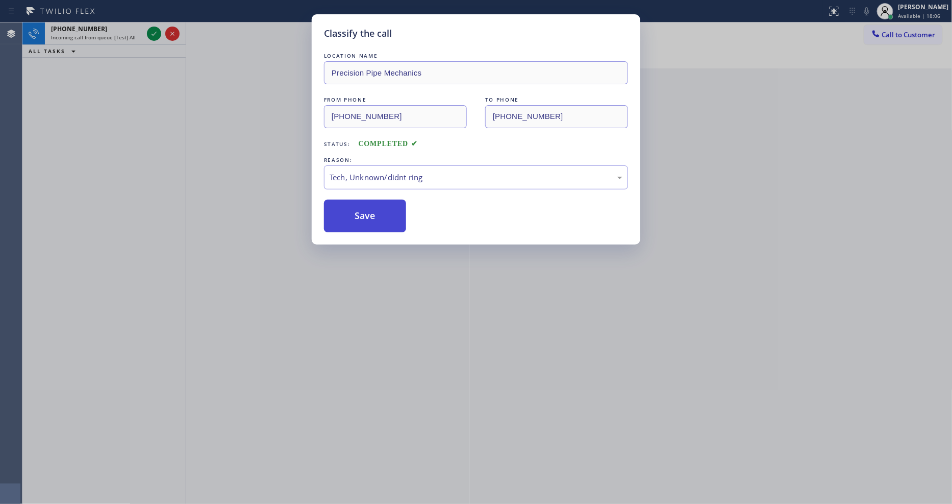
click at [379, 214] on button "Save" at bounding box center [365, 216] width 82 height 33
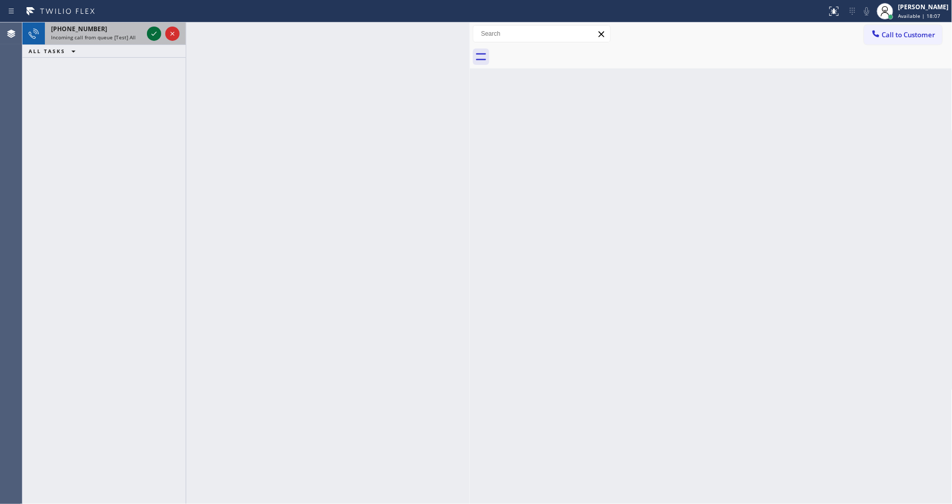
click at [157, 34] on icon at bounding box center [154, 34] width 12 height 12
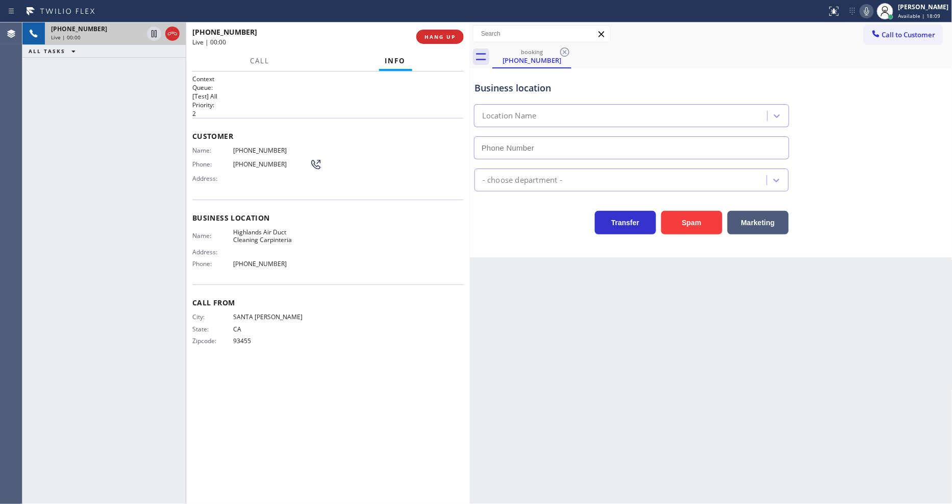
click at [177, 324] on div "[PHONE_NUMBER] Live | 00:00 ALL TASKS ALL TASKS ACTIVE TASKS TASKS IN WRAP UP" at bounding box center [103, 262] width 163 height 481
type input "[PHONE_NUMBER]"
click at [438, 32] on button "HANG UP" at bounding box center [440, 37] width 47 height 14
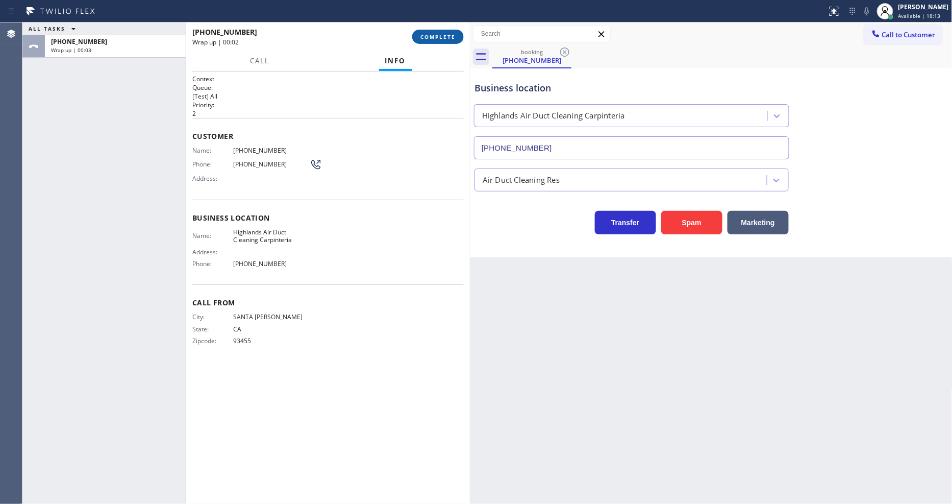
click at [422, 37] on span "COMPLETE" at bounding box center [438, 36] width 35 height 7
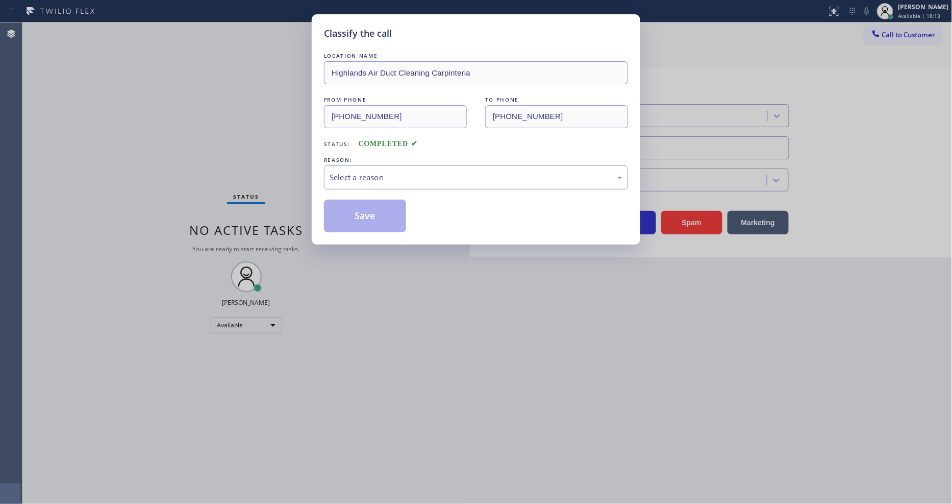
click at [375, 172] on div "Select a reason" at bounding box center [476, 178] width 293 height 12
click at [364, 207] on button "Save" at bounding box center [365, 216] width 82 height 33
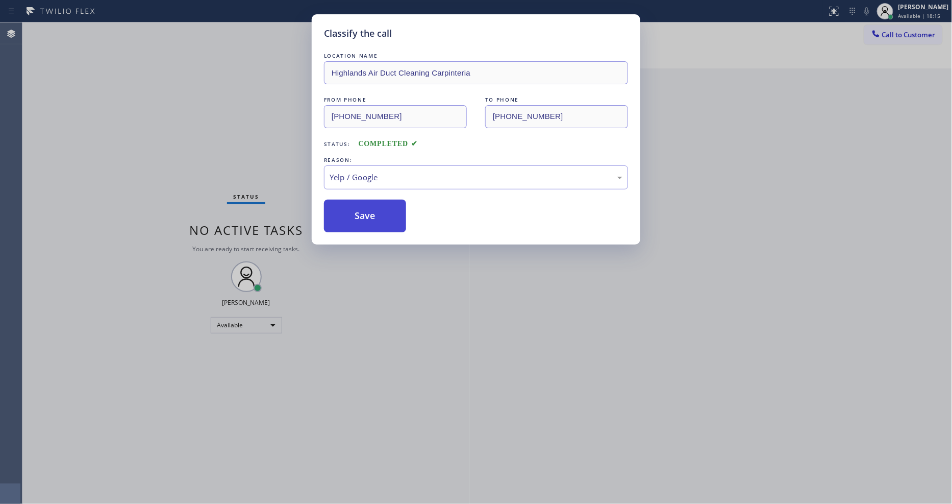
click at [364, 207] on button "Save" at bounding box center [365, 216] width 82 height 33
click at [364, 206] on button "Save" at bounding box center [365, 216] width 82 height 33
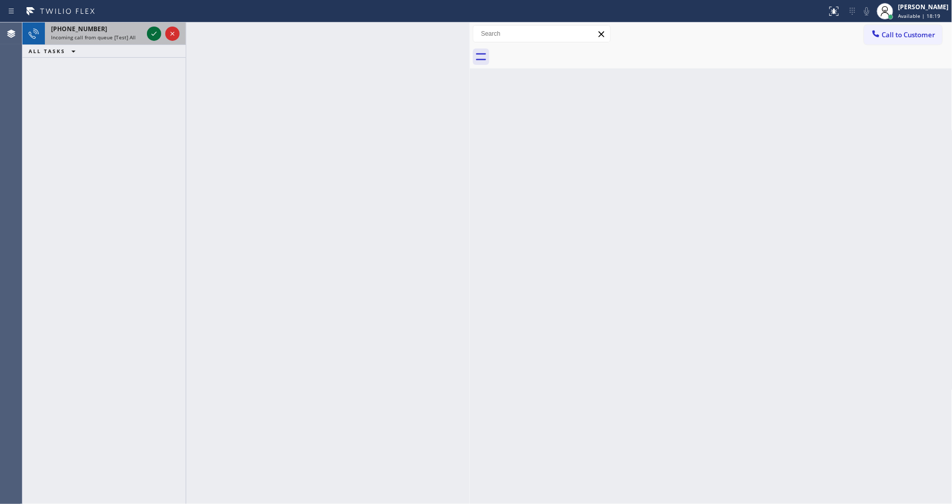
click at [151, 29] on icon at bounding box center [154, 34] width 12 height 12
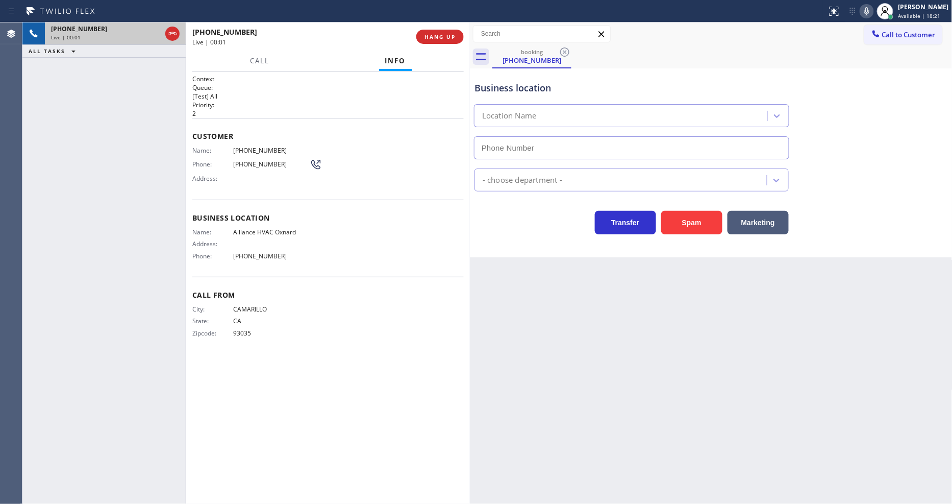
type input "[PHONE_NUMBER]"
click at [435, 31] on button "HANG UP" at bounding box center [440, 37] width 47 height 14
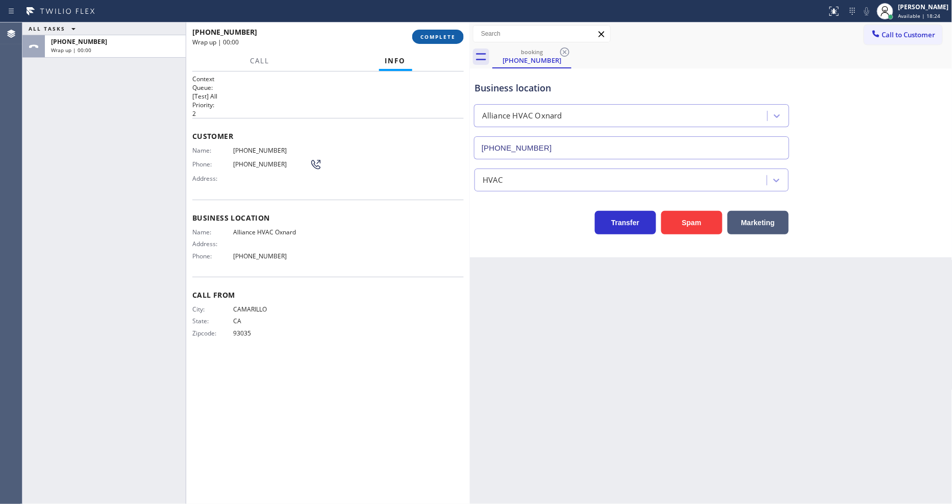
click at [435, 31] on button "COMPLETE" at bounding box center [438, 37] width 52 height 14
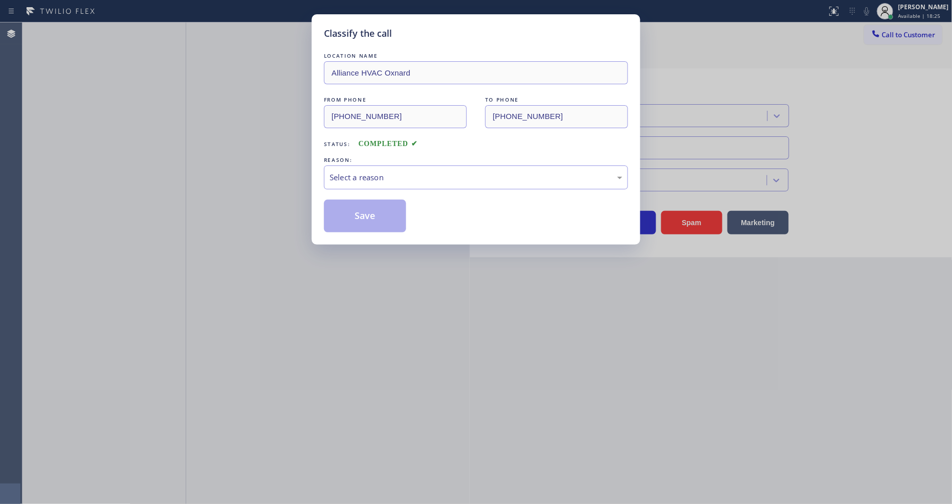
drag, startPoint x: 369, startPoint y: 205, endPoint x: 371, endPoint y: 181, distance: 24.1
click at [371, 178] on div "Select a reason" at bounding box center [476, 178] width 293 height 12
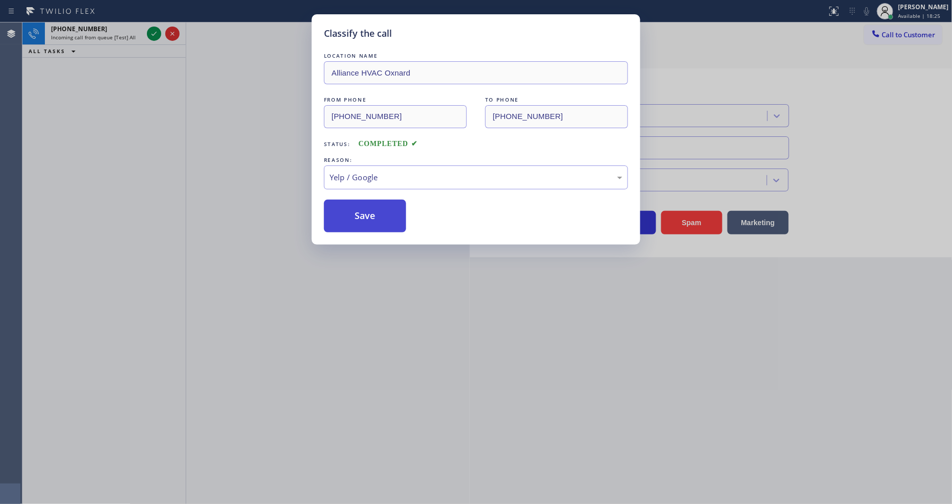
click at [364, 220] on button "Save" at bounding box center [365, 216] width 82 height 33
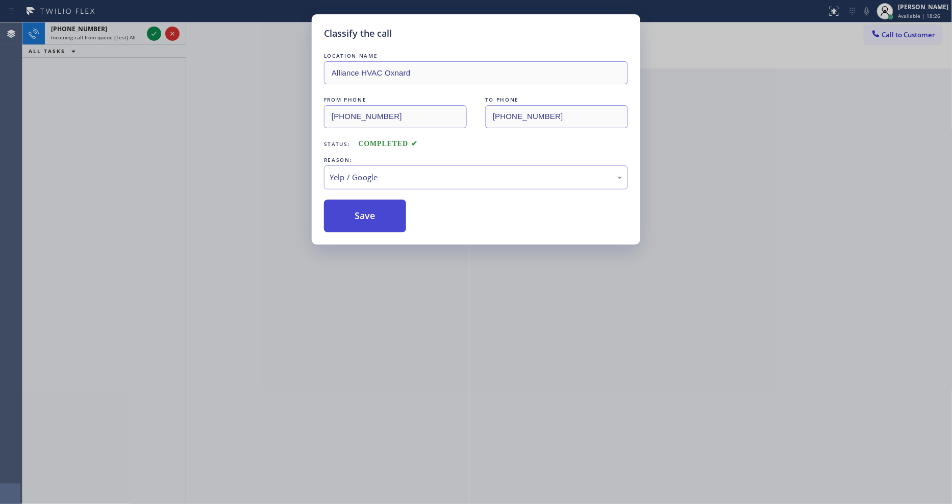
click at [364, 220] on button "Save" at bounding box center [365, 216] width 82 height 33
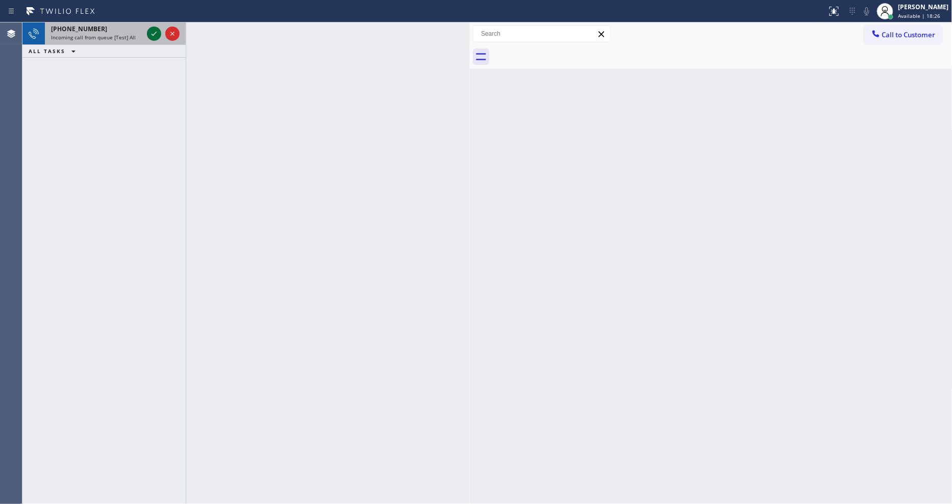
click at [153, 31] on icon at bounding box center [154, 34] width 12 height 12
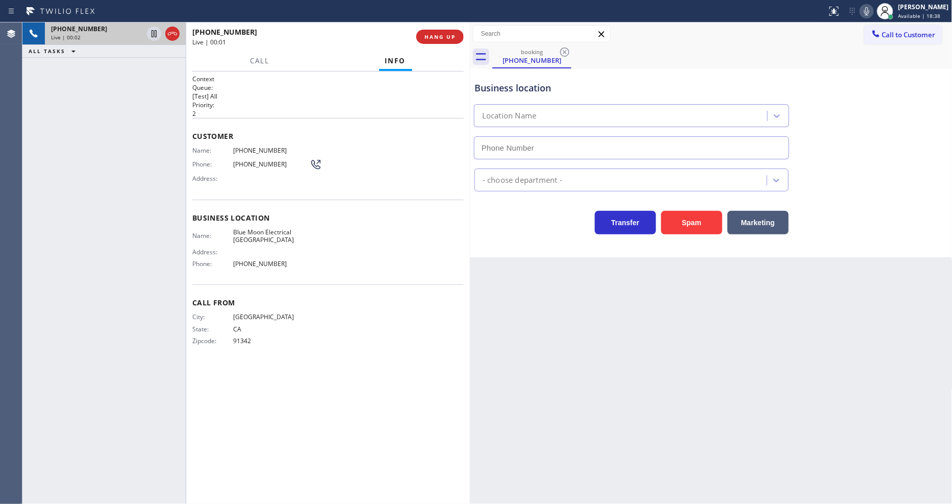
type input "[PHONE_NUMBER]"
drag, startPoint x: 652, startPoint y: 324, endPoint x: 356, endPoint y: 281, distance: 299.6
click at [652, 324] on div "Back to Dashboard Change Sender ID Customers Technicians Select a contact Outbo…" at bounding box center [711, 262] width 483 height 481
click at [251, 228] on span "Blue Moon Electrical [GEOGRAPHIC_DATA]" at bounding box center [271, 236] width 77 height 16
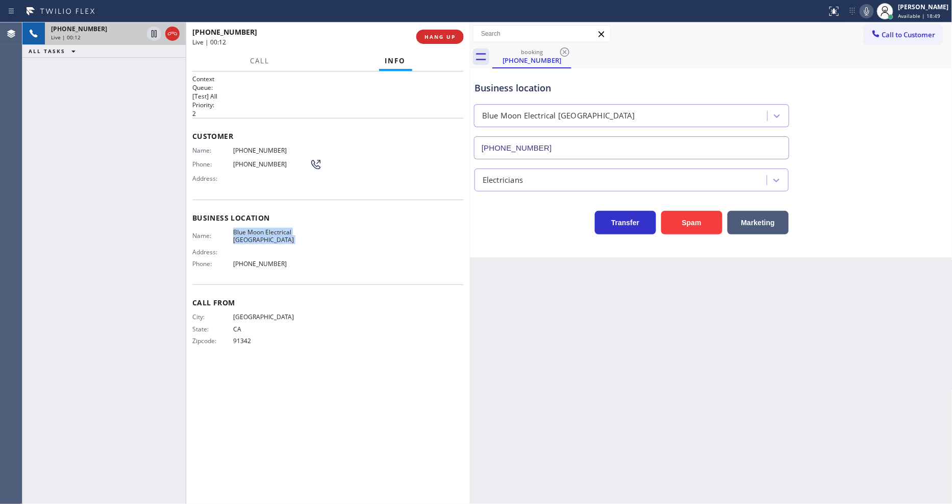
click at [251, 228] on span "Blue Moon Electrical [GEOGRAPHIC_DATA]" at bounding box center [271, 236] width 77 height 16
click at [252, 228] on span "Blue Moon Electrical [GEOGRAPHIC_DATA]" at bounding box center [271, 236] width 77 height 16
copy span "Blue Moon Electrical [GEOGRAPHIC_DATA]"
click at [143, 257] on div "[PHONE_NUMBER] Live | 00:33 ALL TASKS ALL TASKS ACTIVE TASKS TASKS IN WRAP UP" at bounding box center [103, 262] width 163 height 481
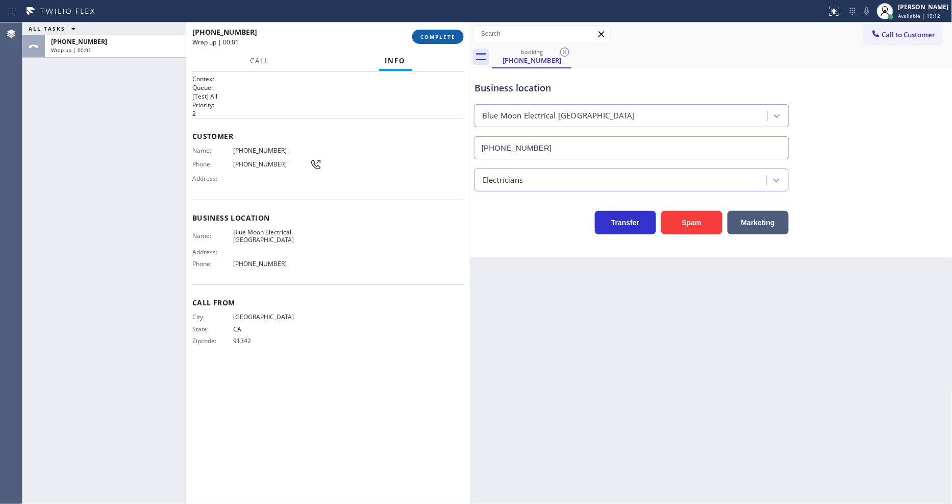
click at [453, 37] on span "COMPLETE" at bounding box center [438, 36] width 35 height 7
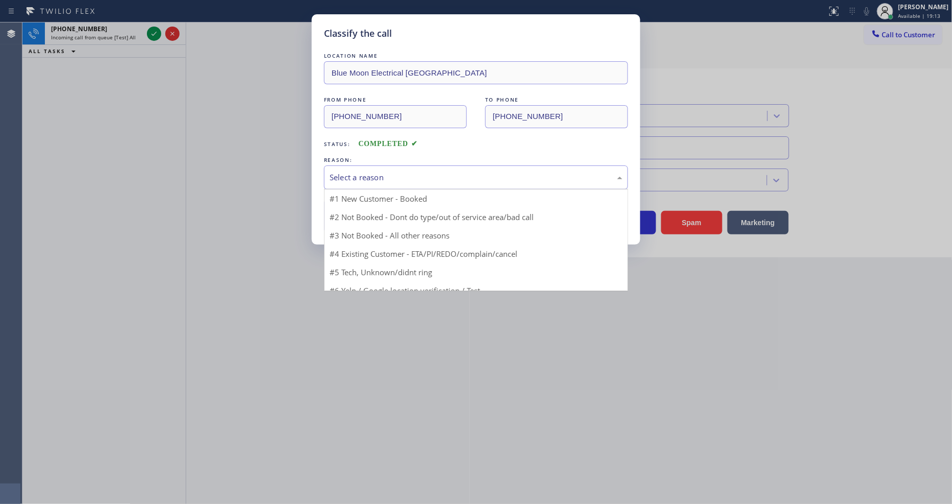
click at [366, 179] on div "Select a reason" at bounding box center [476, 178] width 293 height 12
drag, startPoint x: 358, startPoint y: 228, endPoint x: 358, endPoint y: 215, distance: 12.8
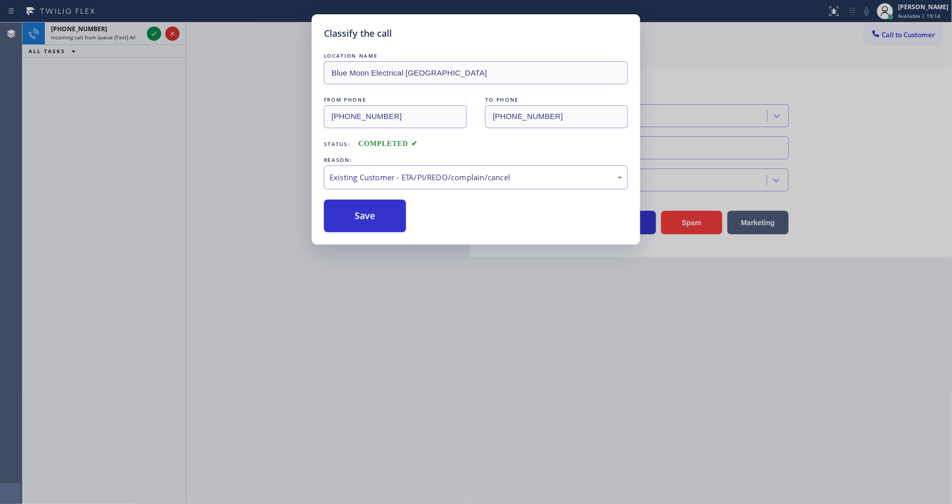
click at [359, 174] on div "Existing Customer - ETA/PI/REDO/complain/cancel" at bounding box center [476, 178] width 293 height 12
click at [350, 212] on button "Save" at bounding box center [365, 216] width 82 height 33
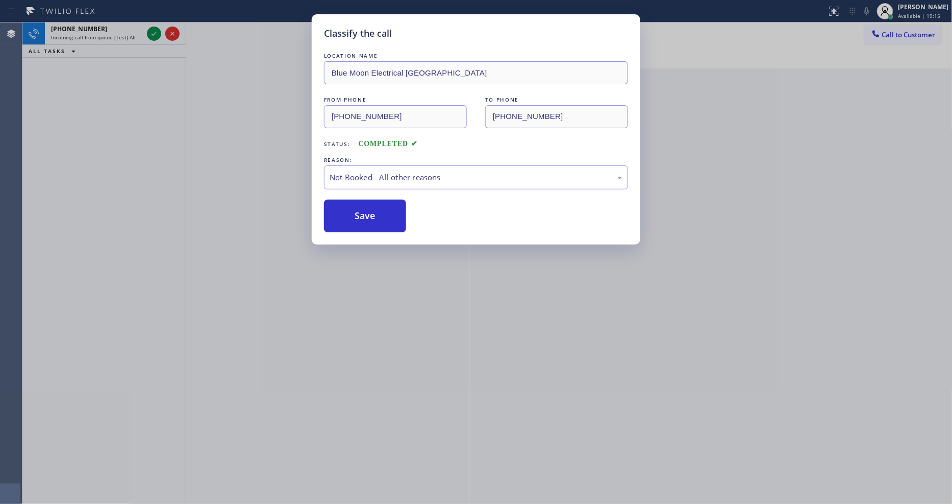
click at [151, 33] on div "Classify the call LOCATION NAME E Appliance Repair and HVAC Encinitas FROM PHON…" at bounding box center [487, 262] width 930 height 481
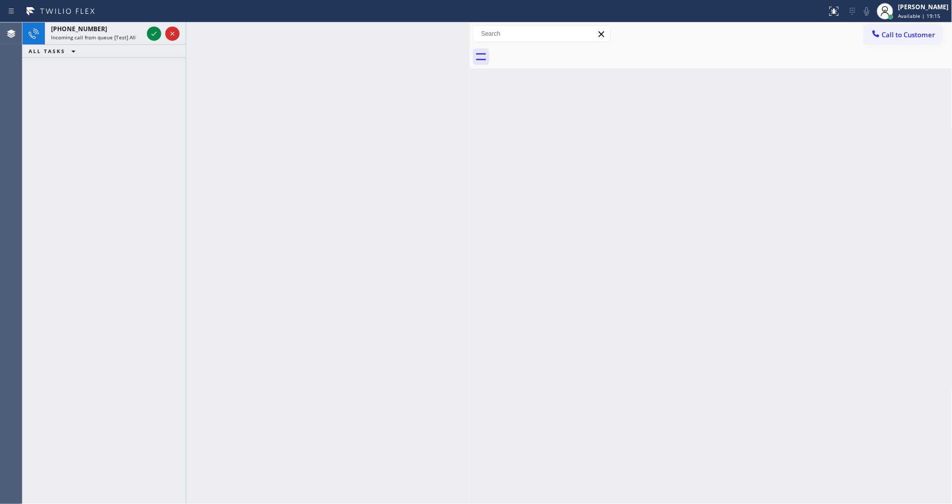
click at [151, 33] on icon at bounding box center [154, 34] width 12 height 12
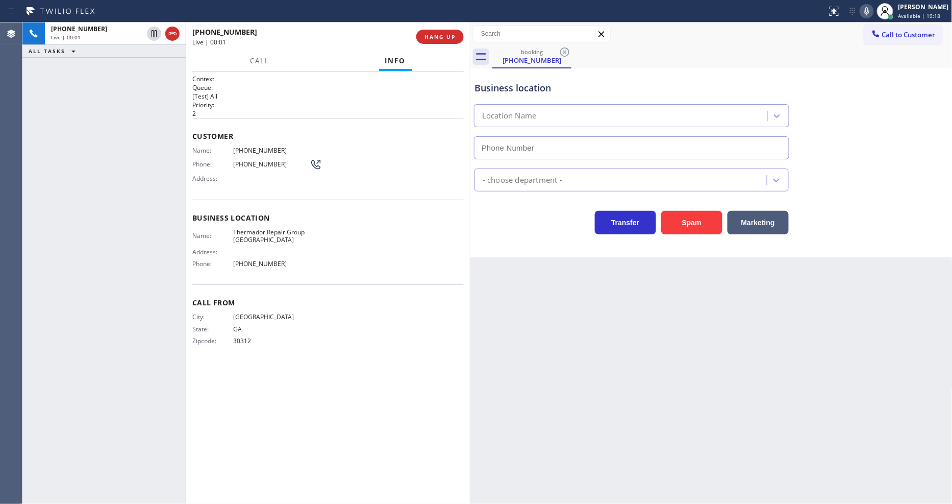
type input "[PHONE_NUMBER]"
click at [441, 37] on span "HANG UP" at bounding box center [440, 36] width 31 height 7
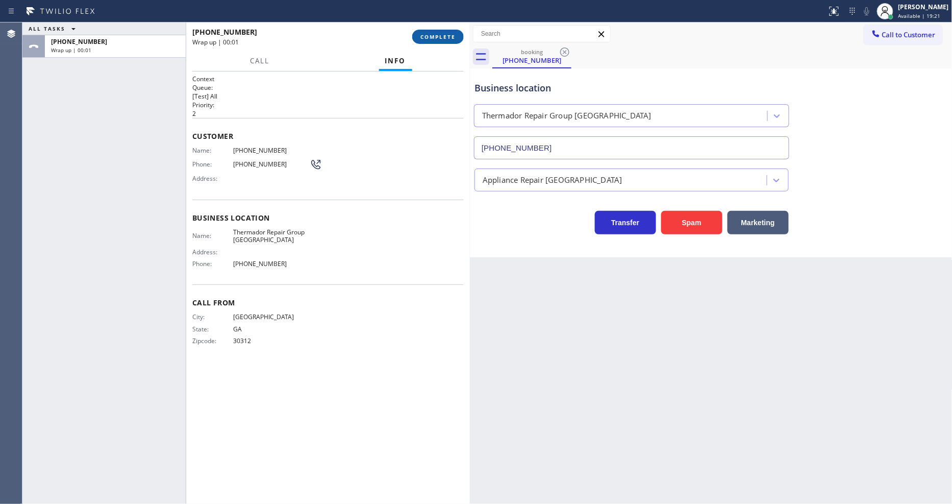
click at [441, 37] on span "COMPLETE" at bounding box center [438, 36] width 35 height 7
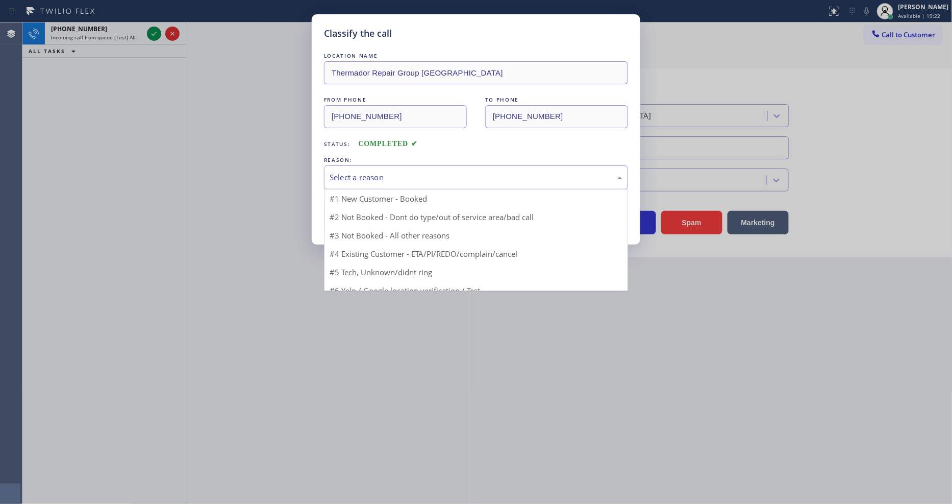
click at [388, 165] on div "Select a reason" at bounding box center [476, 177] width 304 height 24
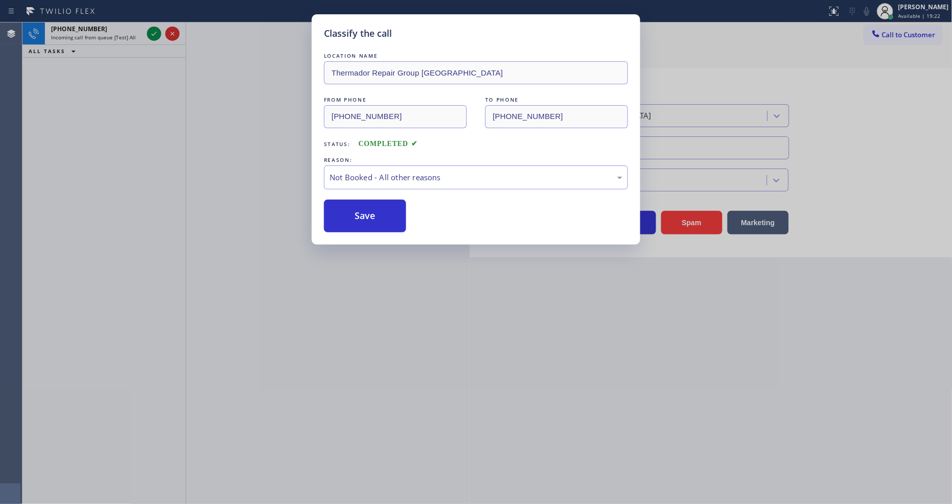
click at [368, 206] on button "Save" at bounding box center [365, 216] width 82 height 33
click at [366, 207] on button "Save" at bounding box center [365, 216] width 82 height 33
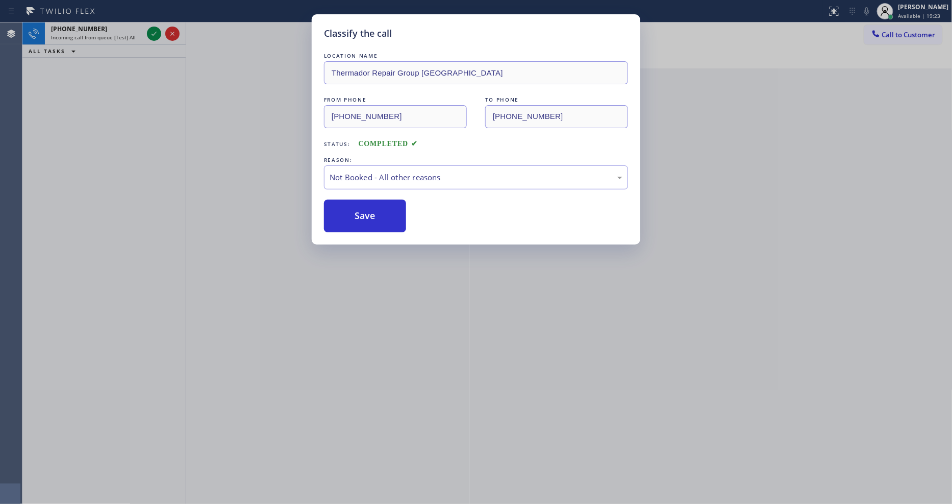
click at [151, 32] on div "Classify the call LOCATION NAME E Appliance Repair and HVAC Encinitas FROM PHON…" at bounding box center [487, 262] width 930 height 481
click at [151, 32] on icon at bounding box center [154, 34] width 12 height 12
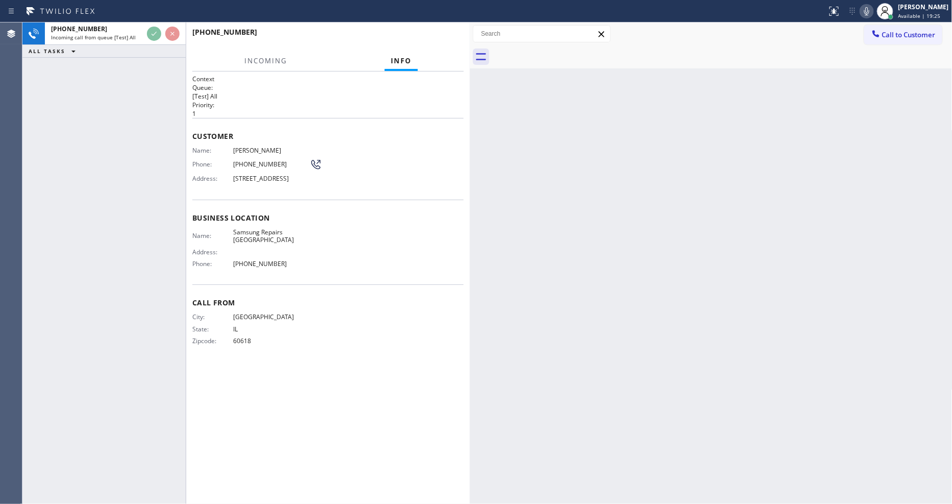
click at [319, 208] on div "Business location Name: Samsung Repairs [GEOGRAPHIC_DATA] Address: Phone: [PHON…" at bounding box center [328, 242] width 272 height 85
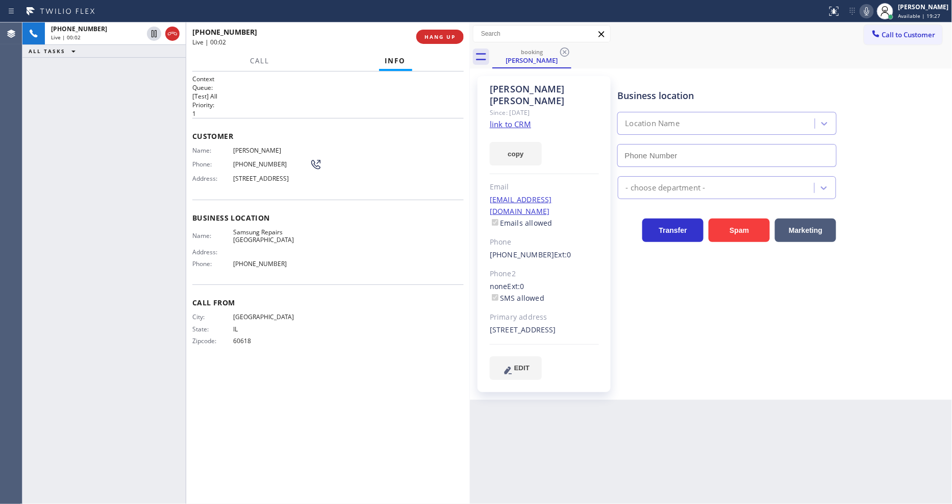
type input "[PHONE_NUMBER]"
click at [504, 119] on link "link to CRM" at bounding box center [510, 124] width 41 height 10
click at [430, 35] on span "HANG UP" at bounding box center [440, 36] width 31 height 7
click at [431, 35] on span "HANG UP" at bounding box center [440, 36] width 31 height 7
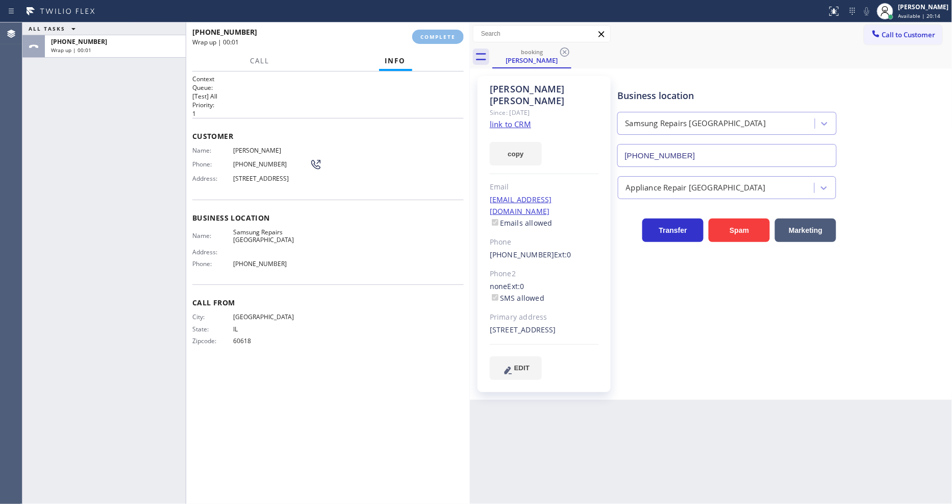
click at [350, 181] on div "Name: [PERSON_NAME] Phone: [PHONE_NUMBER] Address: [STREET_ADDRESS]" at bounding box center [328, 166] width 272 height 40
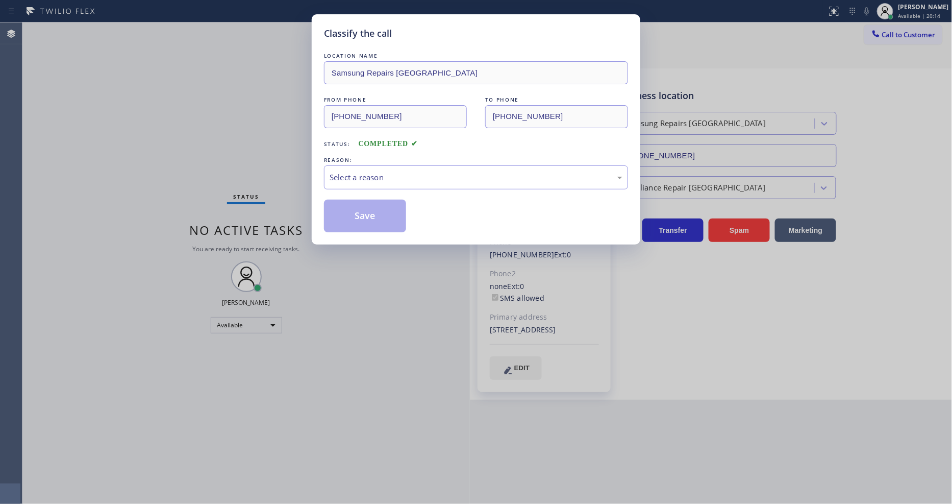
click at [350, 181] on div "Select a reason" at bounding box center [476, 177] width 304 height 24
click at [356, 211] on button "Save" at bounding box center [365, 216] width 82 height 33
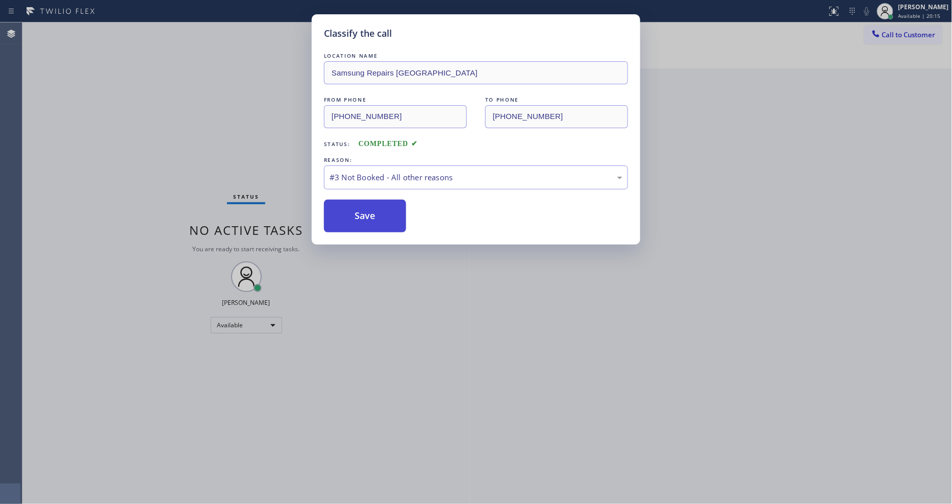
click at [356, 211] on button "Save" at bounding box center [365, 216] width 82 height 33
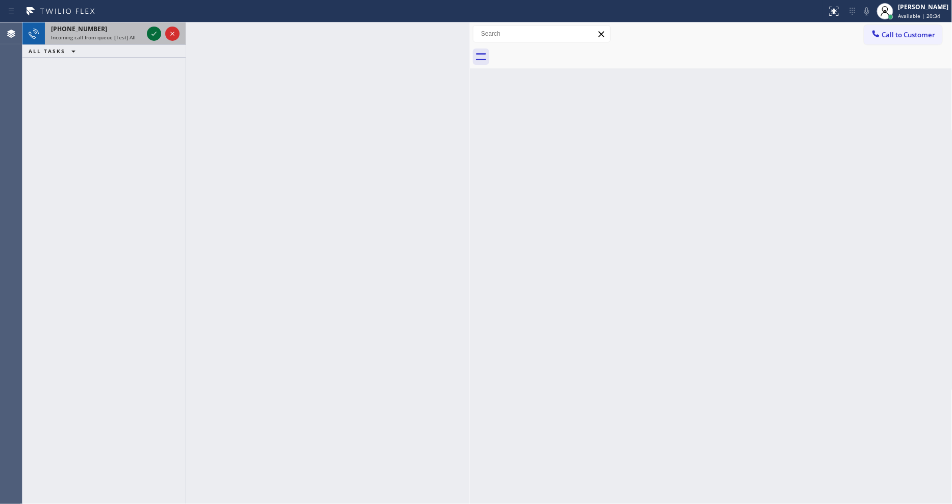
click at [154, 33] on icon at bounding box center [154, 34] width 12 height 12
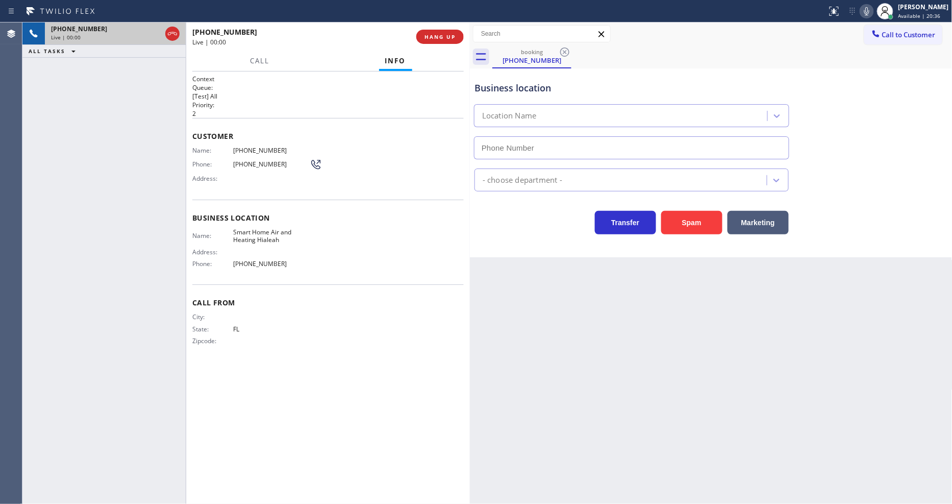
type input "[PHONE_NUMBER]"
click at [433, 27] on div "[PHONE_NUMBER] Live | 00:00 HANG UP" at bounding box center [328, 36] width 272 height 27
click at [436, 36] on span "HANG UP" at bounding box center [440, 36] width 31 height 7
click at [436, 41] on button "HANG UP" at bounding box center [440, 37] width 47 height 14
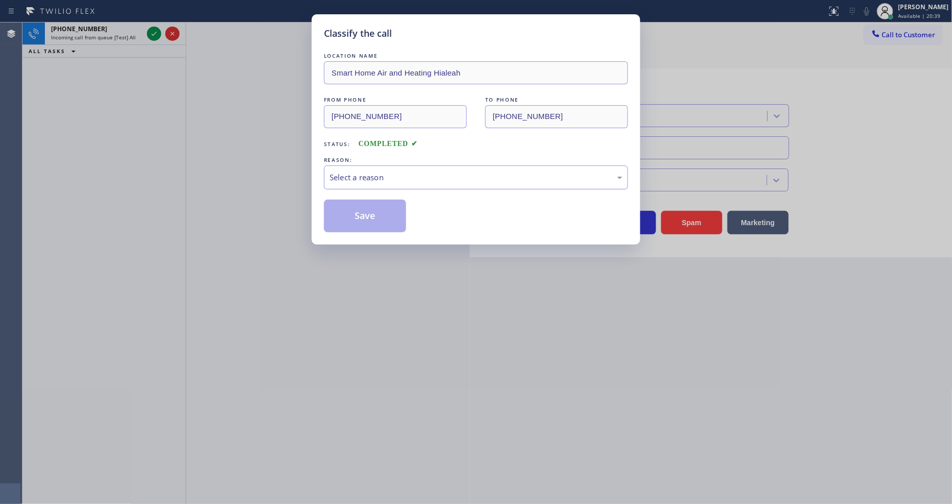
drag, startPoint x: 402, startPoint y: 172, endPoint x: 397, endPoint y: 183, distance: 12.6
click at [402, 172] on div "Select a reason" at bounding box center [476, 178] width 293 height 12
click at [370, 209] on button "Save" at bounding box center [365, 216] width 82 height 33
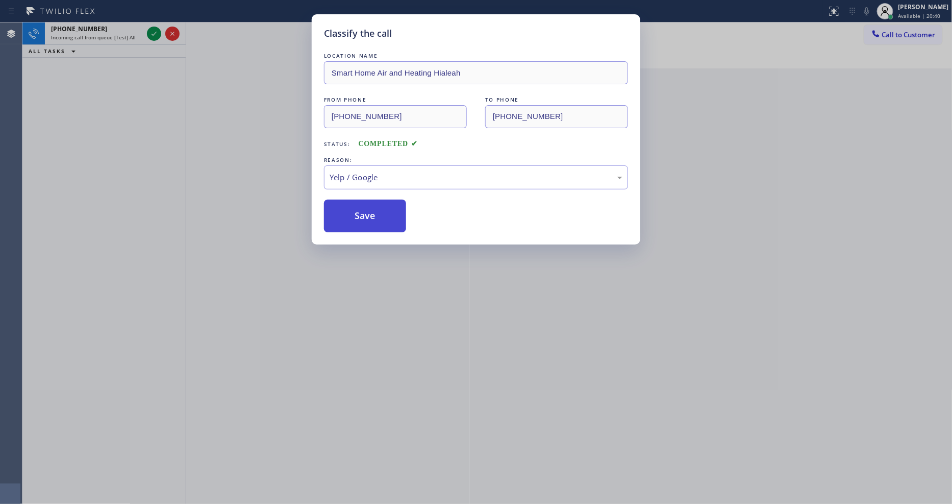
click at [370, 208] on button "Save" at bounding box center [365, 216] width 82 height 33
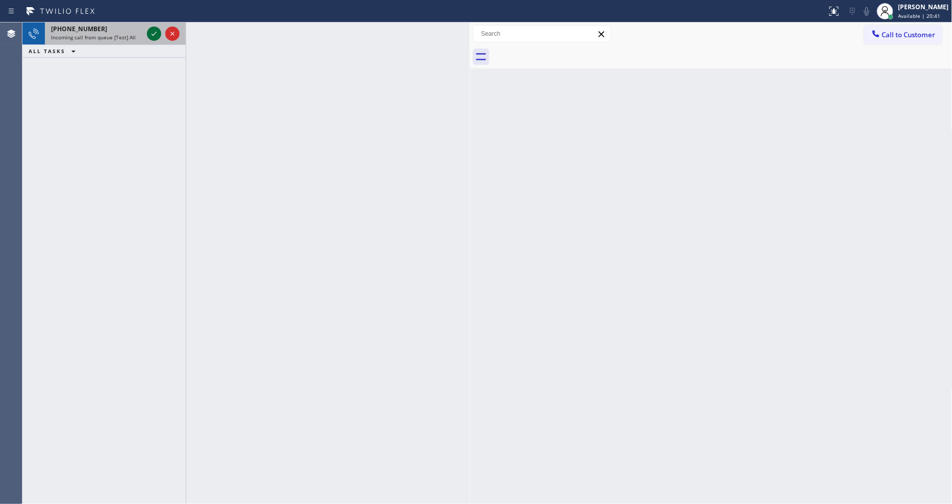
click at [156, 34] on icon at bounding box center [154, 34] width 12 height 12
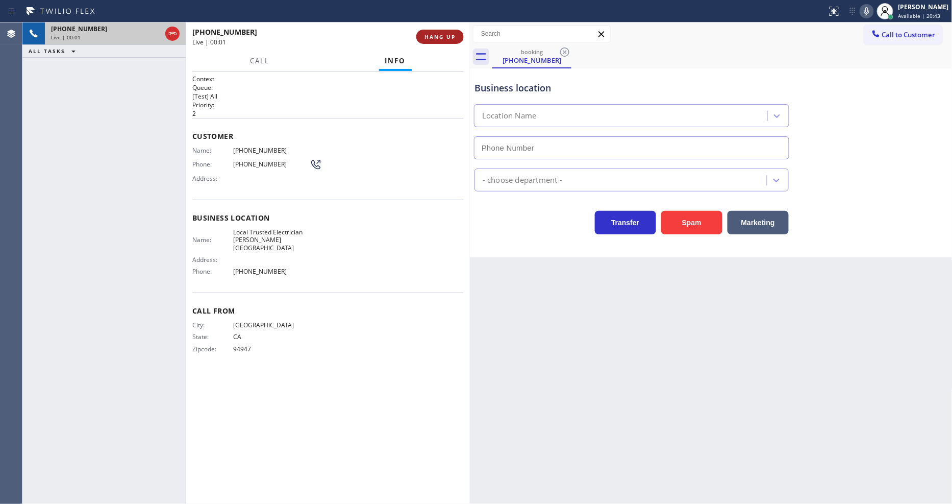
type input "[PHONE_NUMBER]"
click at [439, 33] on span "HANG UP" at bounding box center [440, 36] width 31 height 7
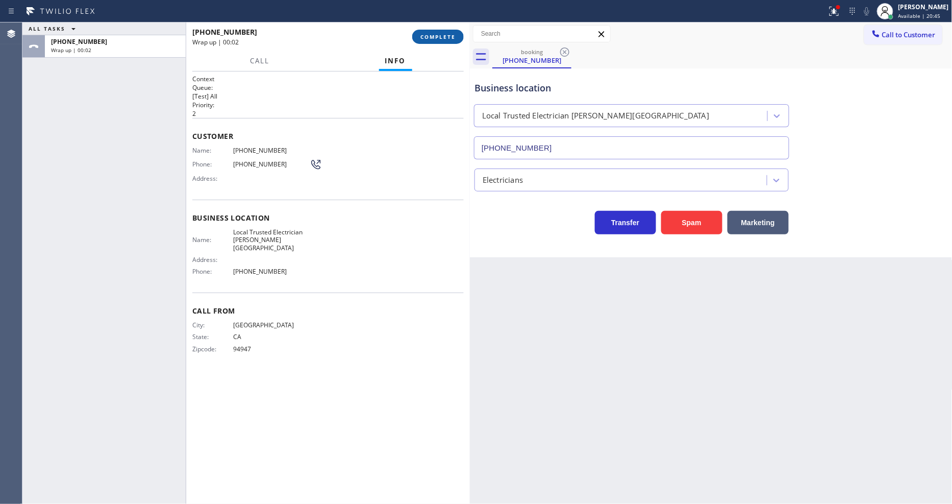
click at [436, 39] on span "COMPLETE" at bounding box center [438, 36] width 35 height 7
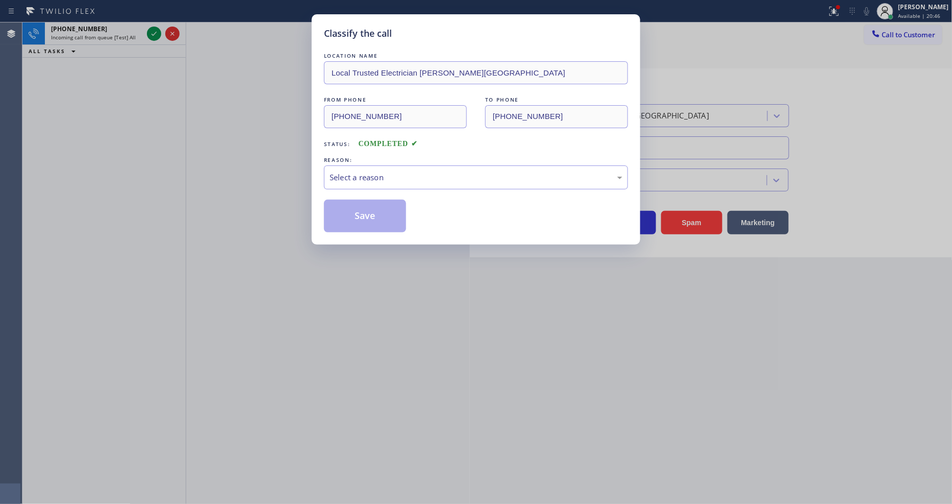
click at [378, 172] on div "Select a reason" at bounding box center [476, 178] width 293 height 12
click at [366, 218] on button "Save" at bounding box center [365, 216] width 82 height 33
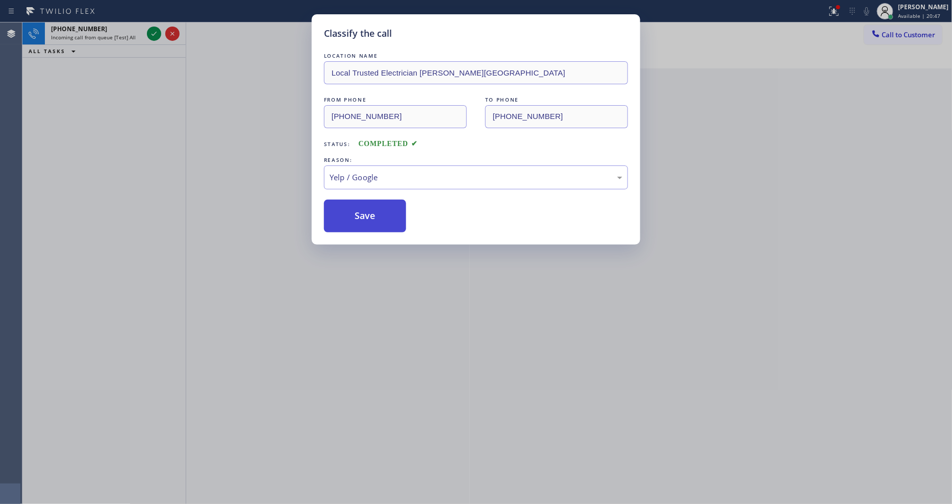
click at [366, 217] on button "Save" at bounding box center [365, 216] width 82 height 33
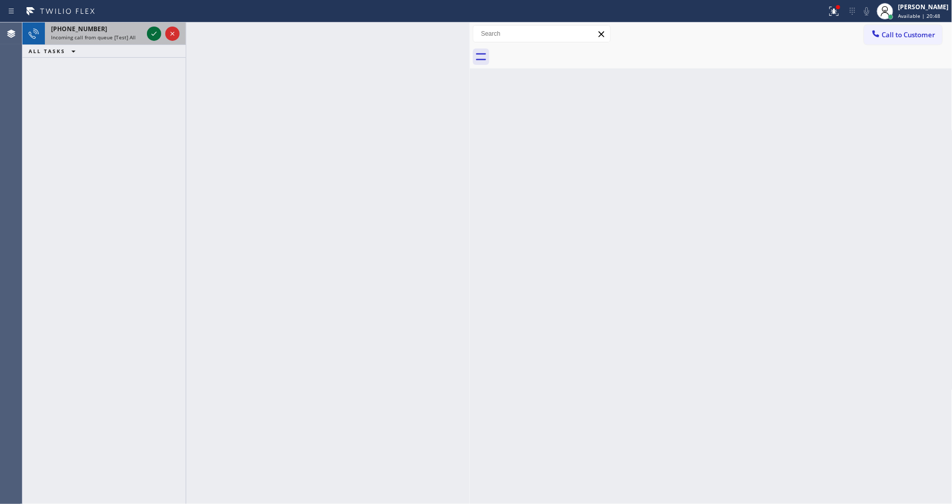
click at [154, 28] on icon at bounding box center [154, 34] width 12 height 12
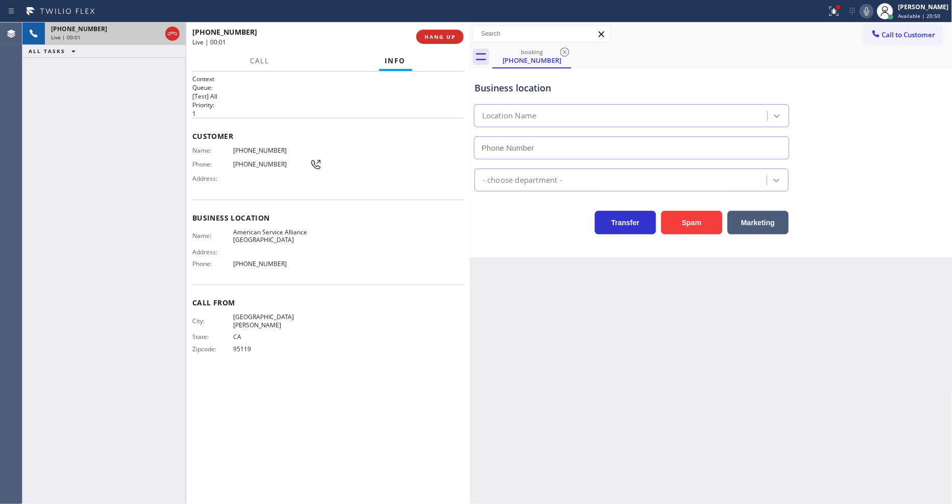
type input "[PHONE_NUMBER]"
click at [442, 38] on span "HANG UP" at bounding box center [440, 36] width 31 height 7
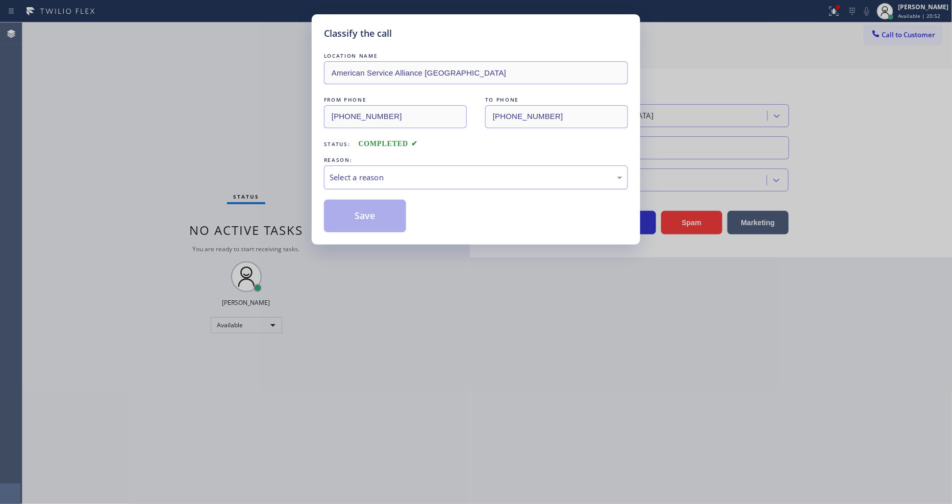
click at [406, 165] on div "Select a reason" at bounding box center [476, 177] width 304 height 24
click at [372, 215] on button "Save" at bounding box center [365, 216] width 82 height 33
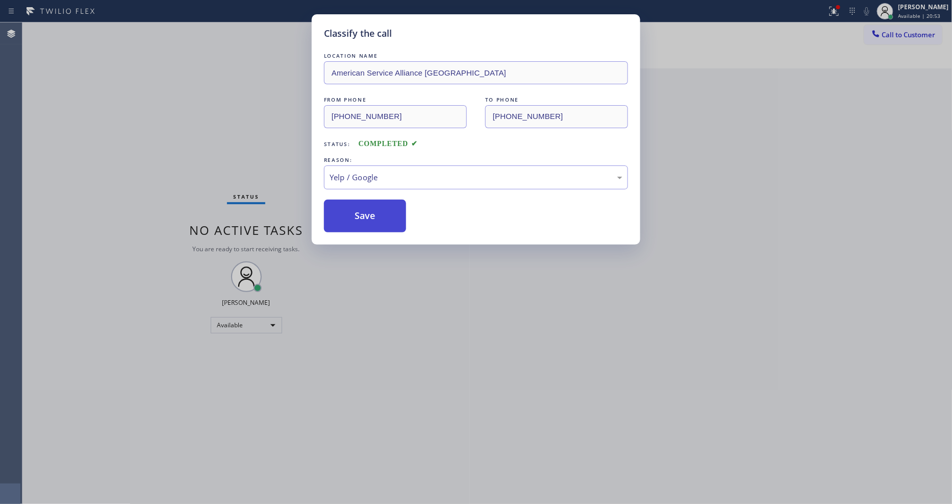
click at [372, 215] on button "Save" at bounding box center [365, 216] width 82 height 33
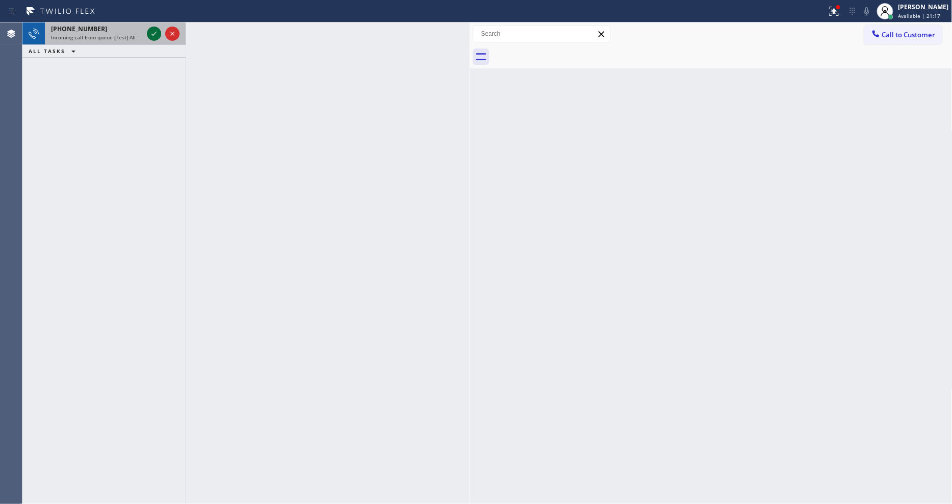
click at [151, 32] on icon at bounding box center [154, 34] width 12 height 12
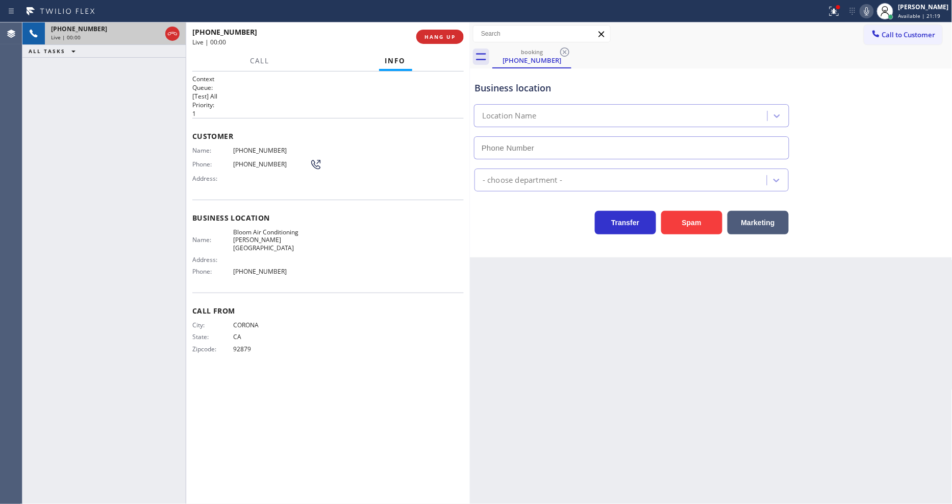
type input "[PHONE_NUMBER]"
click at [442, 35] on span "HANG UP" at bounding box center [440, 36] width 31 height 7
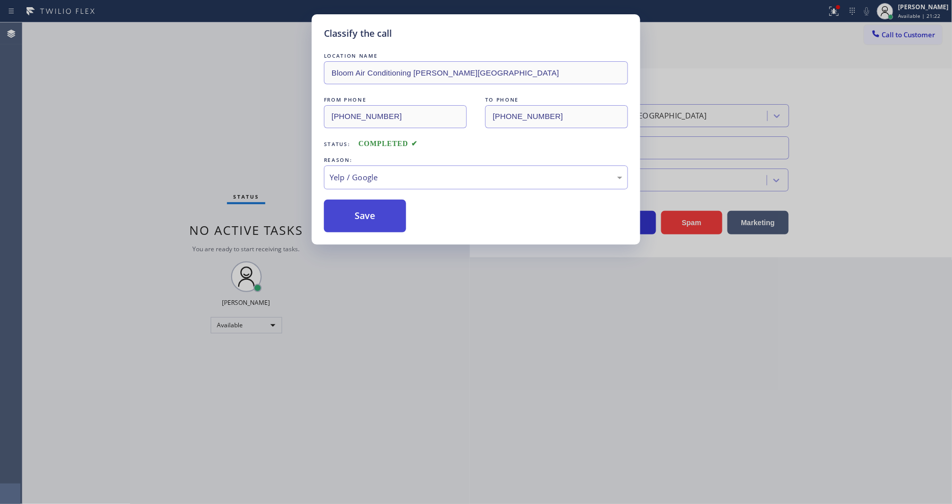
click at [381, 218] on button "Save" at bounding box center [365, 216] width 82 height 33
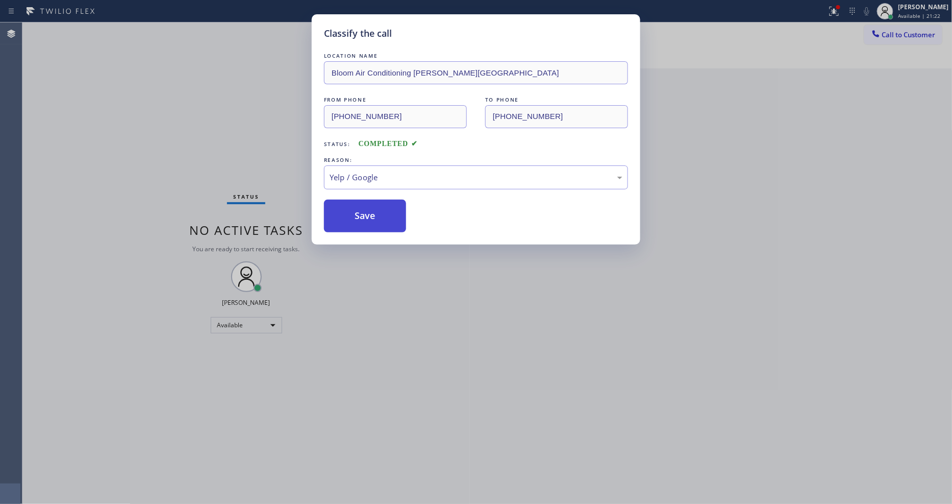
click at [381, 218] on button "Save" at bounding box center [365, 216] width 82 height 33
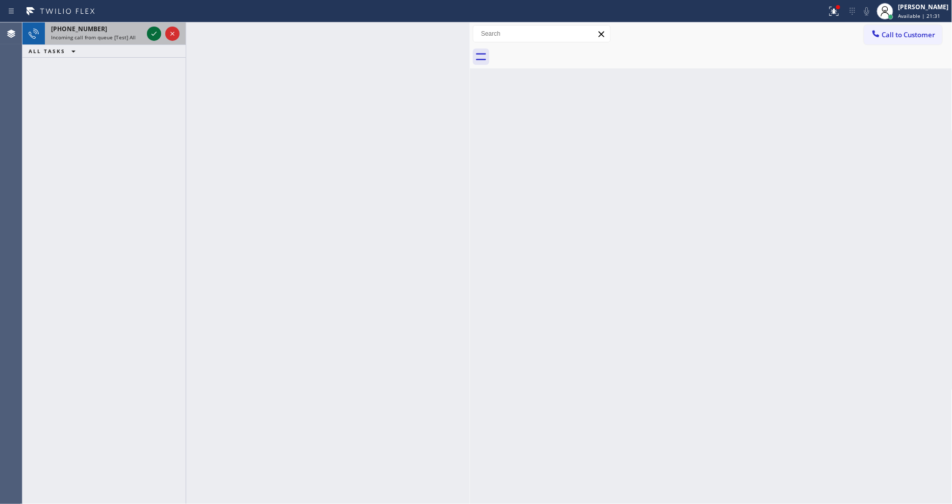
click at [154, 31] on icon at bounding box center [154, 34] width 12 height 12
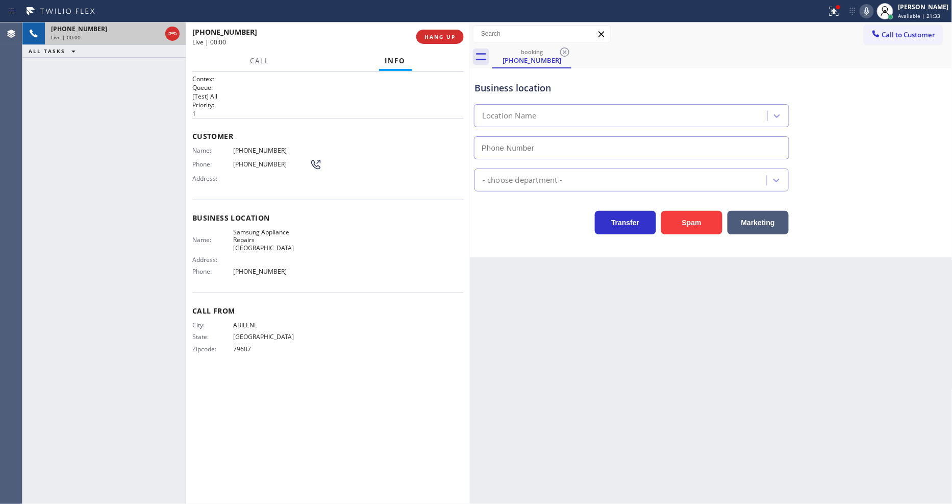
type input "[PHONE_NUMBER]"
click at [456, 37] on button "HANG UP" at bounding box center [440, 37] width 47 height 14
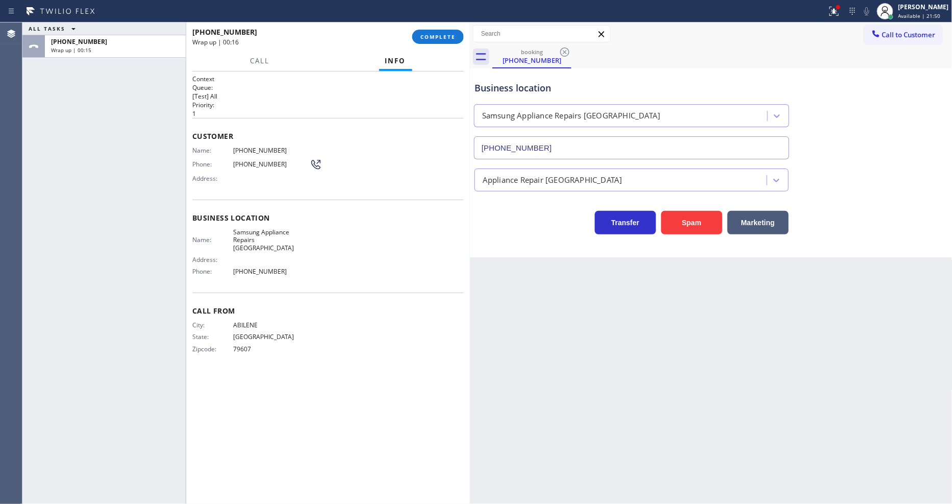
click at [125, 170] on div "ALL TASKS ALL TASKS ACTIVE TASKS TASKS IN WRAP UP [PHONE_NUMBER] Wrap up | 00:15" at bounding box center [103, 262] width 163 height 481
click at [421, 43] on button "COMPLETE" at bounding box center [438, 37] width 52 height 14
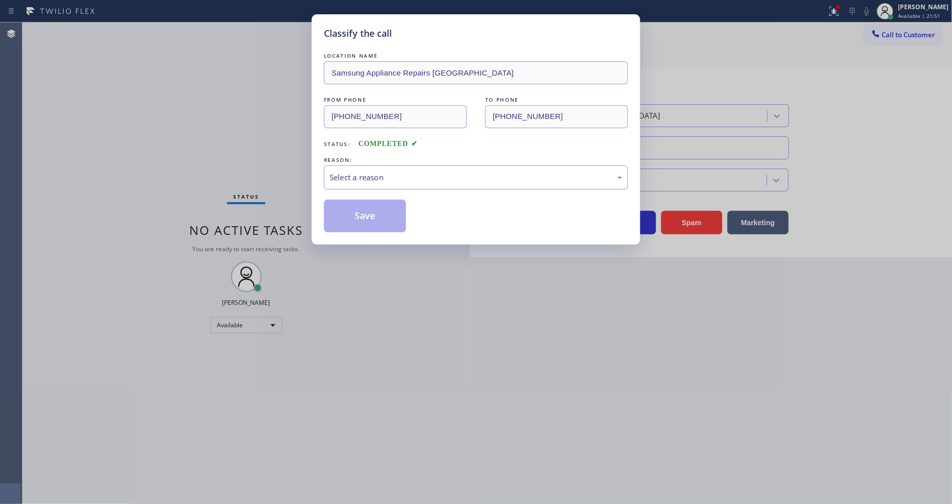
click at [394, 167] on div "Select a reason" at bounding box center [476, 177] width 304 height 24
click at [386, 213] on button "Save" at bounding box center [365, 216] width 82 height 33
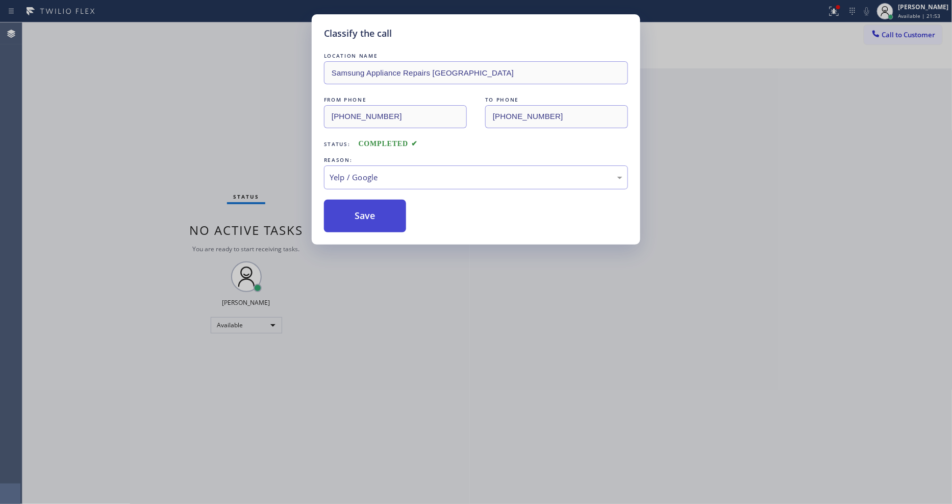
click at [385, 212] on button "Save" at bounding box center [365, 216] width 82 height 33
drag, startPoint x: 385, startPoint y: 212, endPoint x: 372, endPoint y: 304, distance: 92.9
click at [385, 214] on button "Save" at bounding box center [365, 216] width 82 height 33
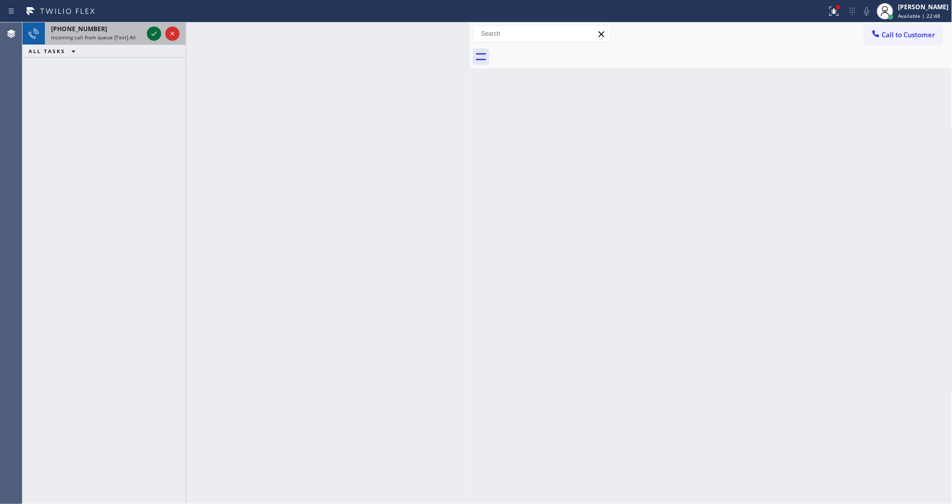
click at [156, 29] on icon at bounding box center [154, 34] width 12 height 12
click at [154, 34] on icon at bounding box center [154, 34] width 5 height 4
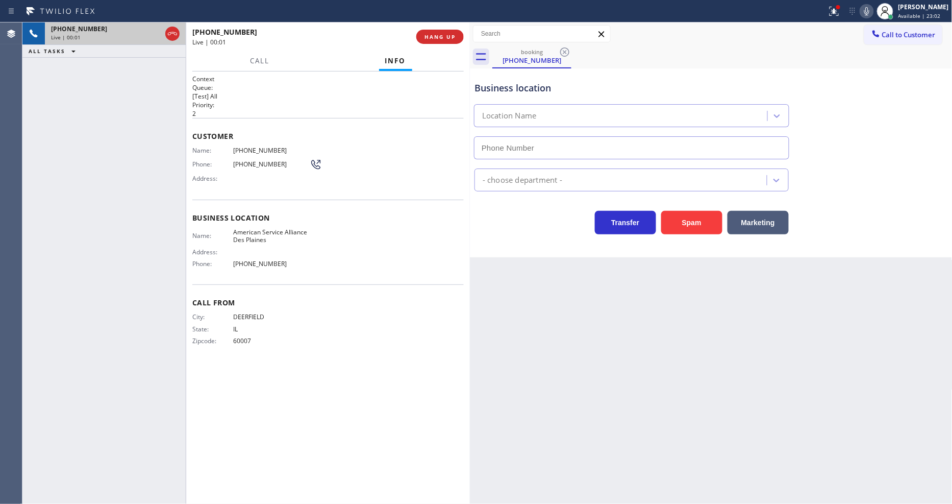
type input "[PHONE_NUMBER]"
click at [453, 38] on span "HANG UP" at bounding box center [440, 36] width 31 height 7
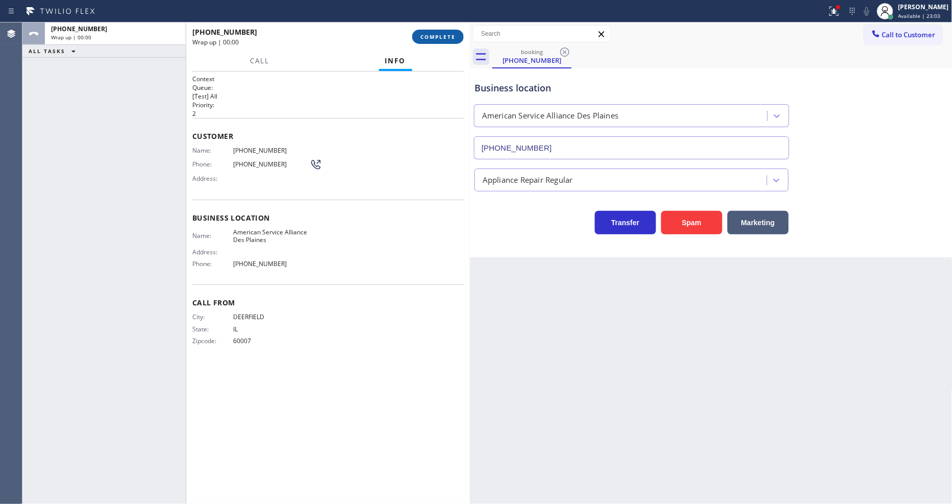
click at [453, 38] on span "COMPLETE" at bounding box center [438, 36] width 35 height 7
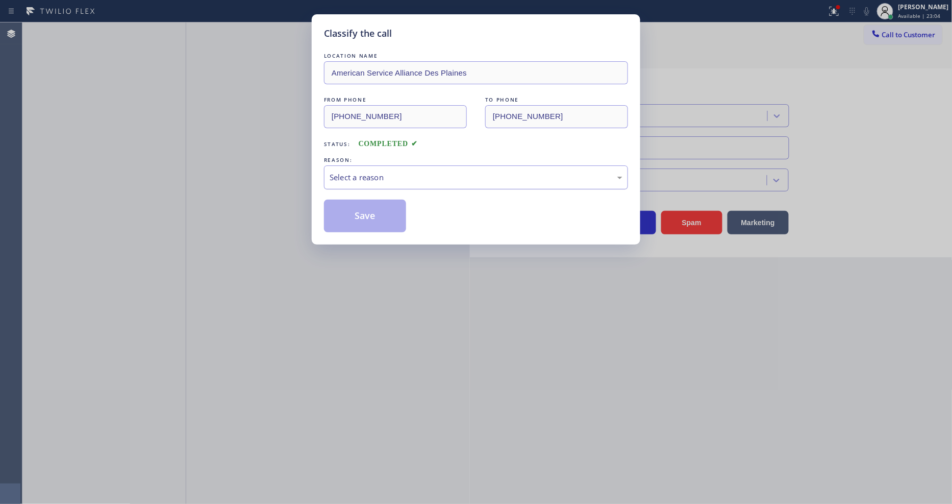
click at [379, 176] on div "Select a reason" at bounding box center [476, 178] width 293 height 12
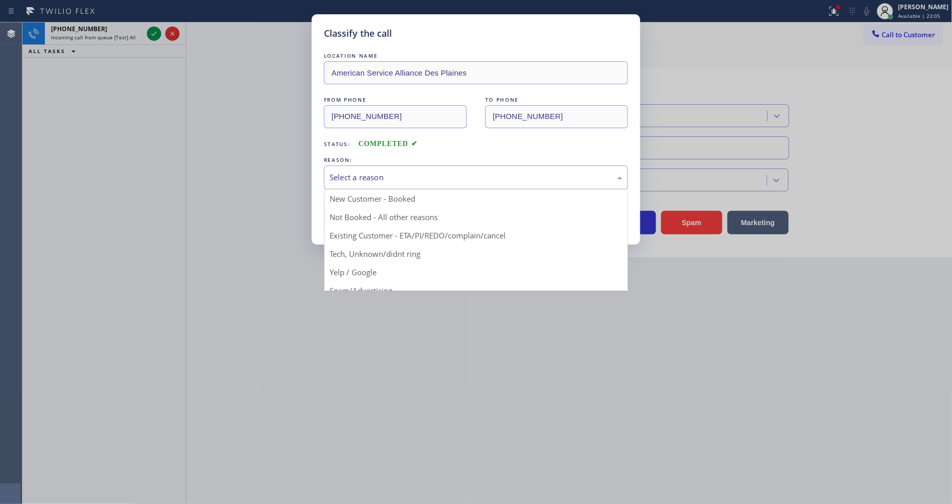
drag, startPoint x: 378, startPoint y: 268, endPoint x: 381, endPoint y: 207, distance: 60.8
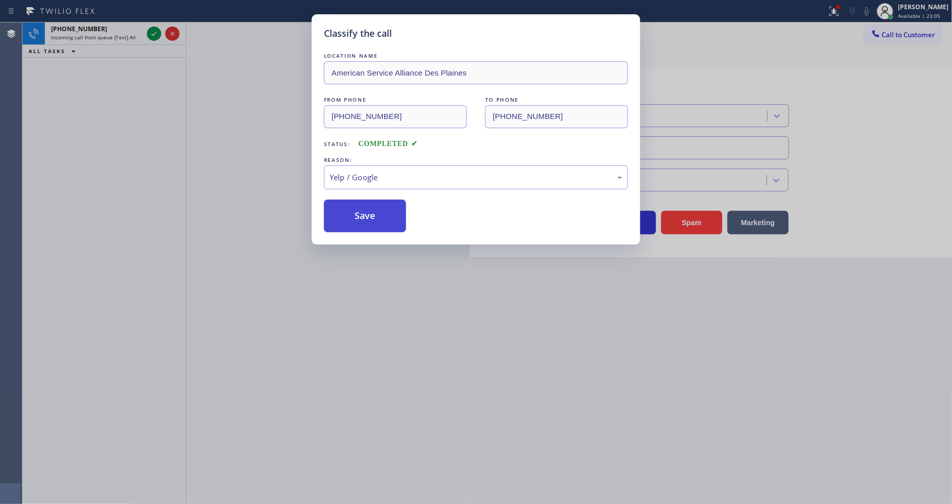
click at [381, 207] on button "Save" at bounding box center [365, 216] width 82 height 33
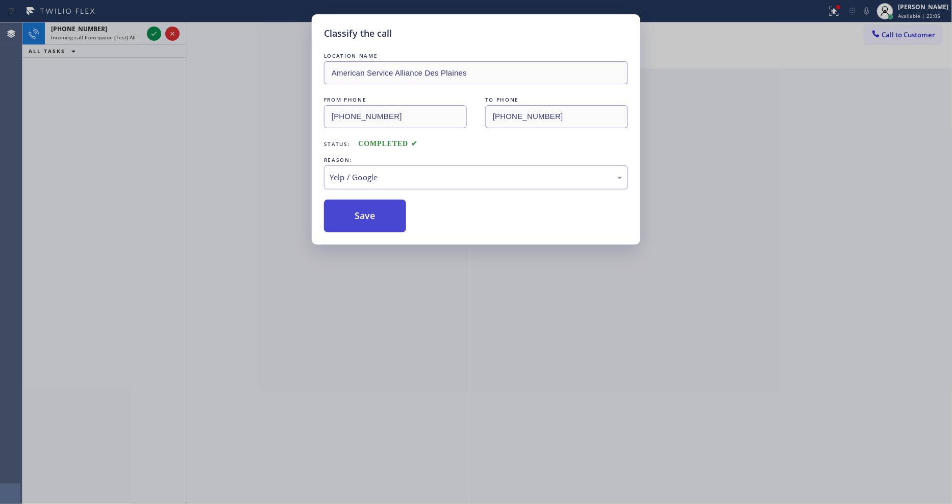
drag, startPoint x: 381, startPoint y: 207, endPoint x: 254, endPoint y: 96, distance: 168.6
click at [381, 205] on button "Save" at bounding box center [365, 216] width 82 height 33
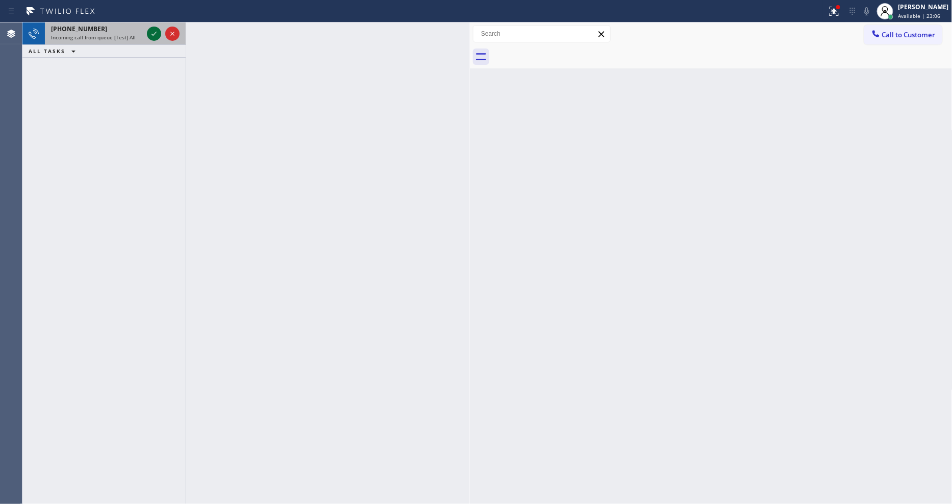
click at [157, 35] on icon at bounding box center [154, 34] width 12 height 12
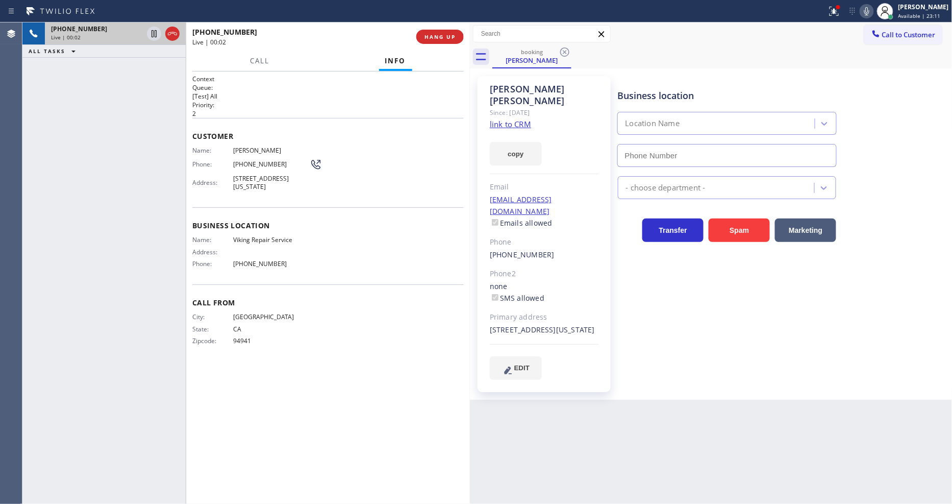
drag, startPoint x: 328, startPoint y: 498, endPoint x: 690, endPoint y: 257, distance: 435.0
click at [690, 257] on div "Business location Location Name - choose department - Transfer Spam Marketing" at bounding box center [783, 228] width 334 height 298
type input "[PHONE_NUMBER]"
click at [508, 119] on link "link to CRM" at bounding box center [510, 124] width 41 height 10
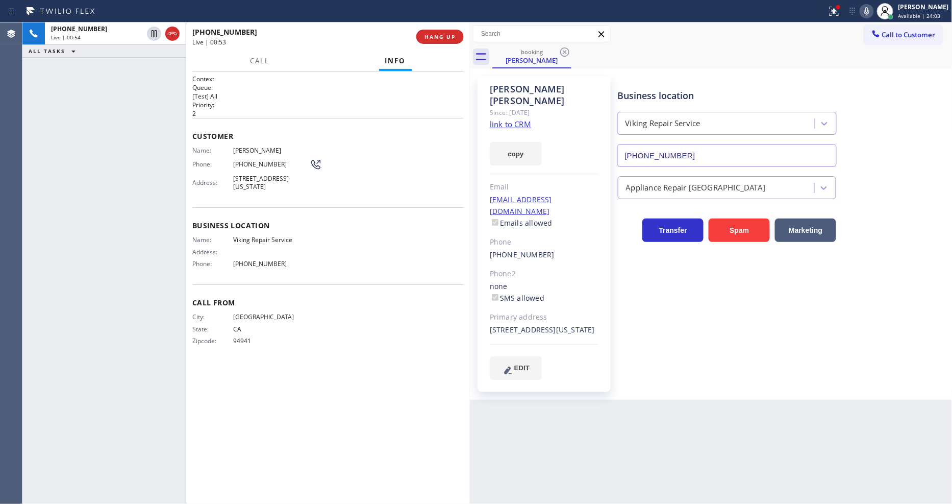
drag, startPoint x: 150, startPoint y: 32, endPoint x: 610, endPoint y: 26, distance: 460.4
click at [150, 32] on icon at bounding box center [154, 34] width 12 height 12
click at [873, 11] on icon at bounding box center [867, 11] width 12 height 12
click at [601, 375] on div "[PERSON_NAME] Since: [DATE] link to CRM copy Email [EMAIL_ADDRESS][DOMAIN_NAME]…" at bounding box center [544, 234] width 133 height 316
click at [156, 70] on icon at bounding box center [154, 69] width 12 height 12
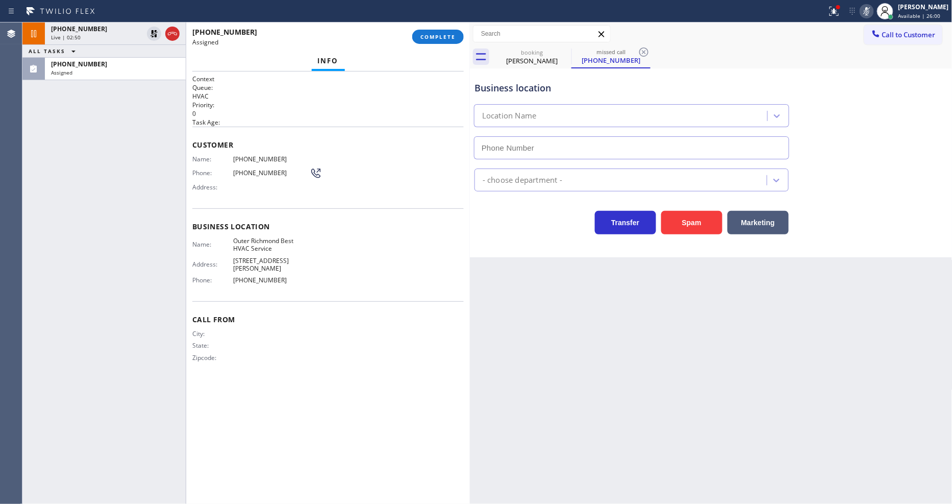
click at [433, 38] on span "COMPLETE" at bounding box center [438, 36] width 35 height 7
type input "[PHONE_NUMBER]"
click at [404, 174] on div "[PHONE_NUMBER] Assigned COMPLETE Info Context Queue: HVAC Priority: 0 Task Age:…" at bounding box center [328, 262] width 284 height 481
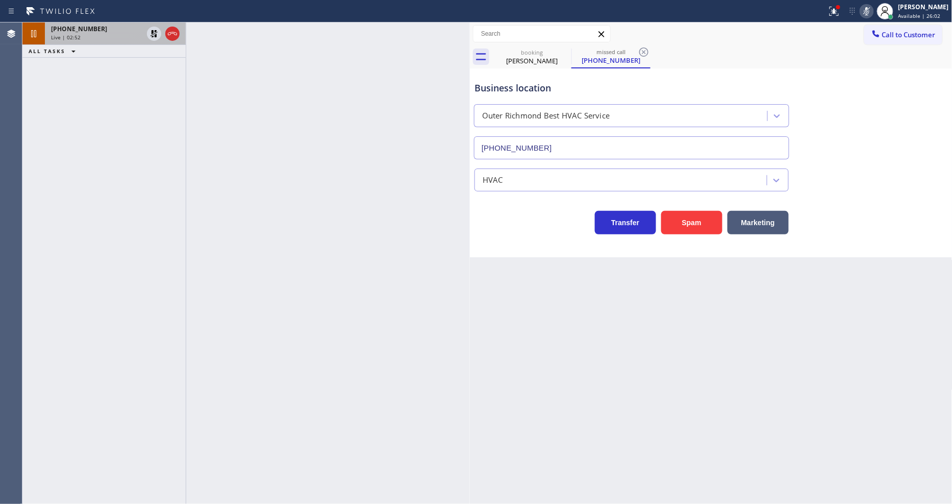
click at [102, 32] on div "[PHONE_NUMBER]" at bounding box center [97, 29] width 92 height 9
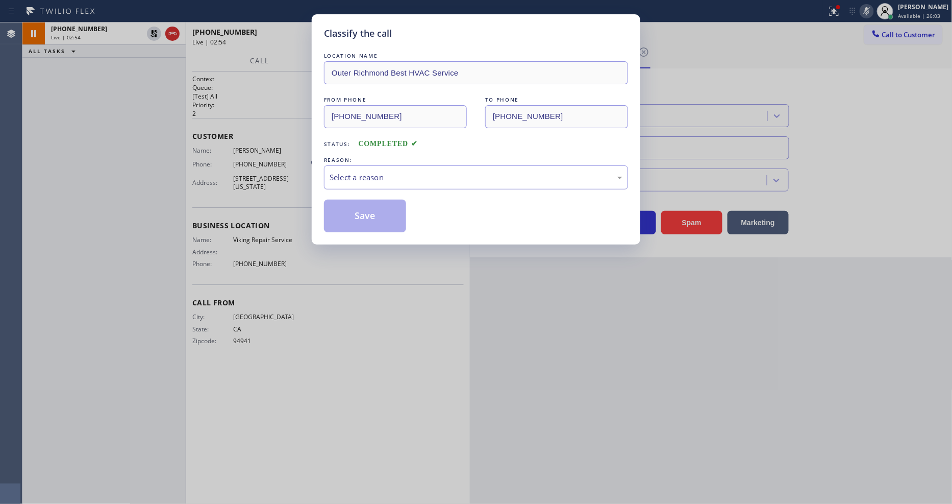
click at [570, 176] on div "Select a reason" at bounding box center [476, 178] width 293 height 12
click at [371, 216] on button "Save" at bounding box center [365, 216] width 82 height 33
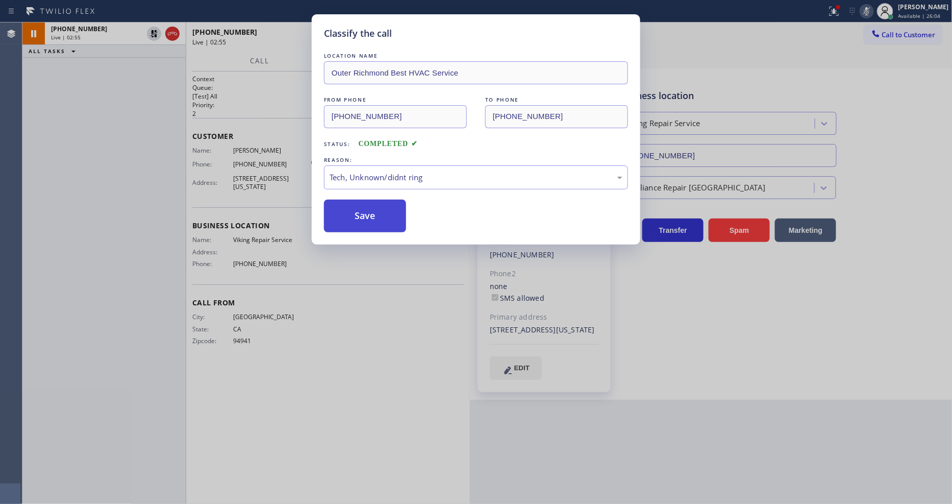
click at [371, 216] on button "Save" at bounding box center [365, 216] width 82 height 33
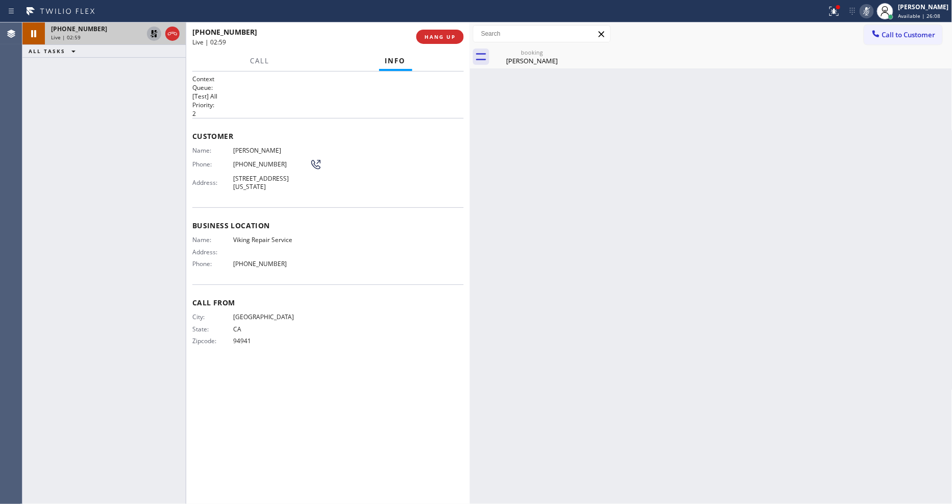
click at [154, 34] on icon at bounding box center [154, 33] width 7 height 7
click at [870, 12] on icon at bounding box center [867, 11] width 5 height 8
click at [841, 12] on icon at bounding box center [834, 11] width 12 height 12
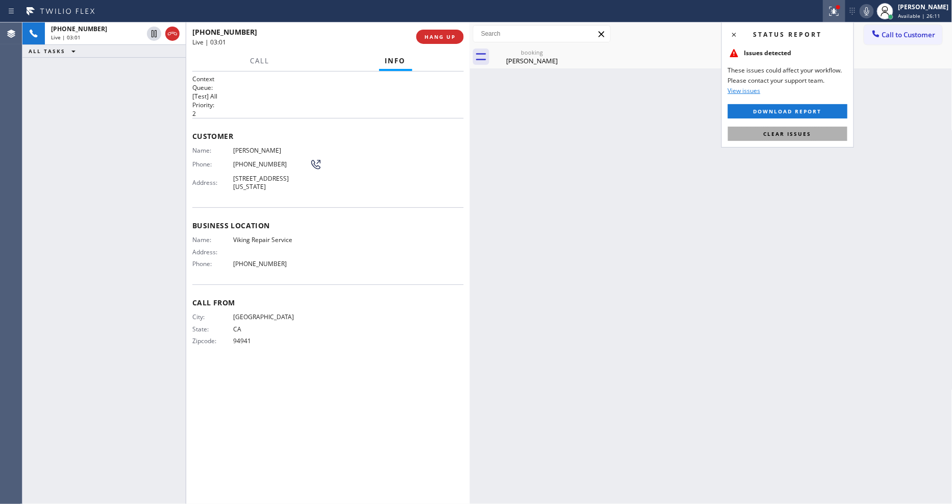
drag, startPoint x: 795, startPoint y: 134, endPoint x: 552, endPoint y: 65, distance: 252.1
click at [794, 135] on span "Clear issues" at bounding box center [788, 133] width 48 height 7
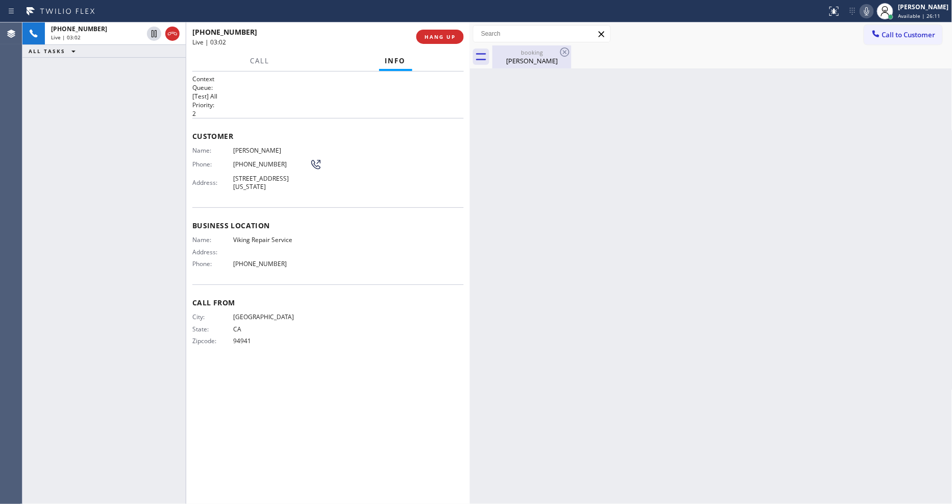
click at [514, 62] on div "[PERSON_NAME]" at bounding box center [532, 60] width 77 height 9
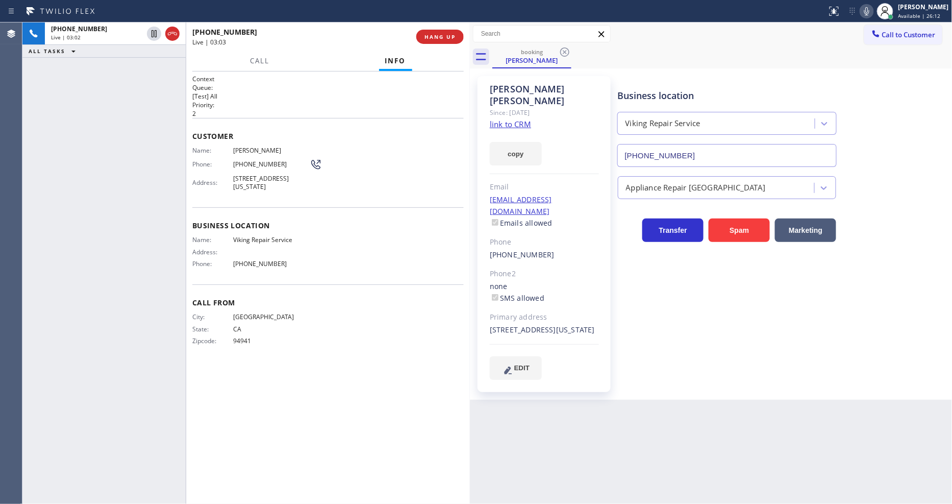
click at [254, 236] on span "Viking Repair Service" at bounding box center [271, 240] width 77 height 8
copy span "Viking Repair Service"
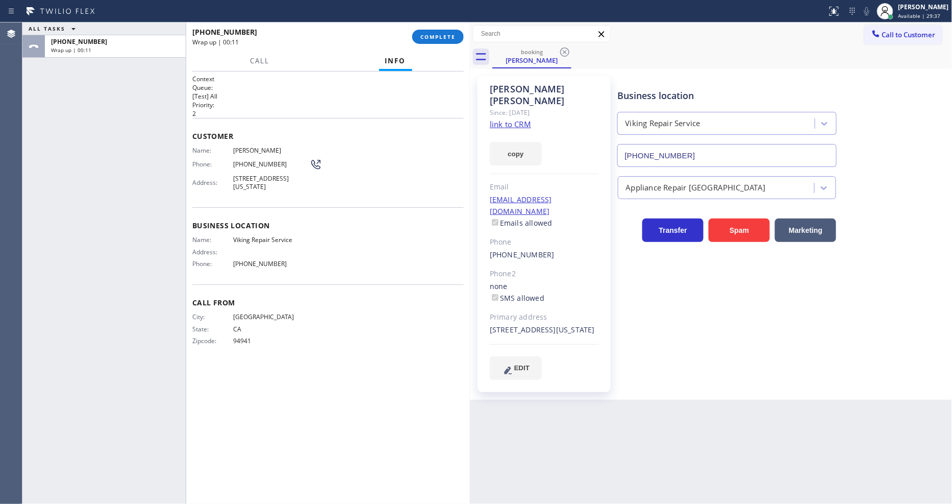
click at [251, 146] on span "[PERSON_NAME]" at bounding box center [271, 150] width 77 height 8
copy span "[PERSON_NAME]"
click at [252, 166] on div "Phone: [PHONE_NUMBER]" at bounding box center [257, 164] width 130 height 12
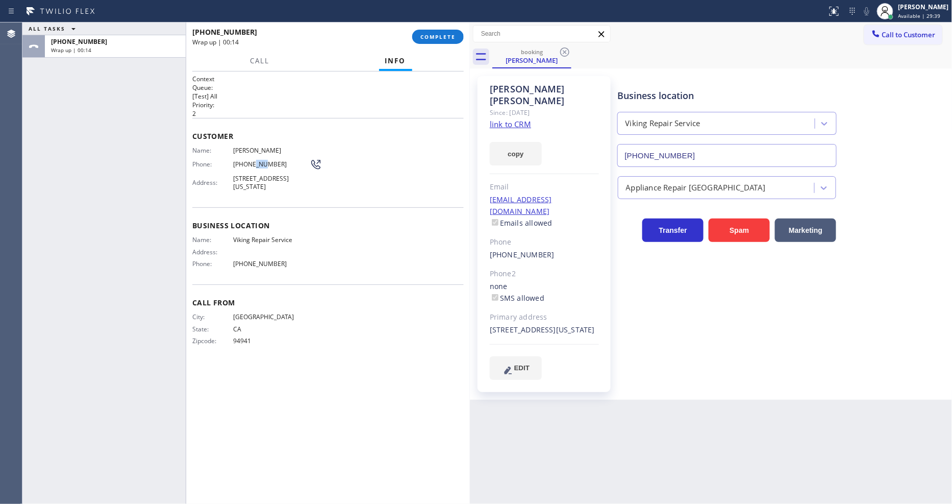
click at [252, 166] on div "Phone: [PHONE_NUMBER]" at bounding box center [257, 164] width 130 height 12
copy div "[PHONE_NUMBER]"
click at [225, 154] on div "Name: [PERSON_NAME] Phone: [PHONE_NUMBER] Address: [STREET_ADDRESS][US_STATE]" at bounding box center [257, 170] width 130 height 48
drag, startPoint x: 436, startPoint y: 45, endPoint x: 437, endPoint y: 40, distance: 5.1
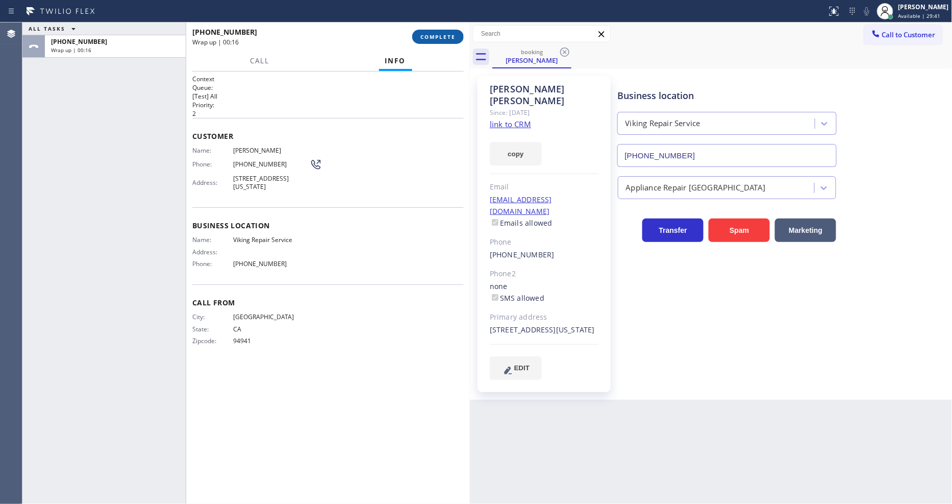
click at [437, 40] on div "[PHONE_NUMBER] Wrap up | 00:16 COMPLETE" at bounding box center [328, 36] width 272 height 27
click at [277, 229] on div "Business location Name: Viking Repair Service Address: Phone: [PHONE_NUMBER]" at bounding box center [328, 245] width 272 height 77
click at [277, 231] on div "Business location Name: Viking Repair Service Address: Phone: [PHONE_NUMBER]" at bounding box center [328, 245] width 272 height 77
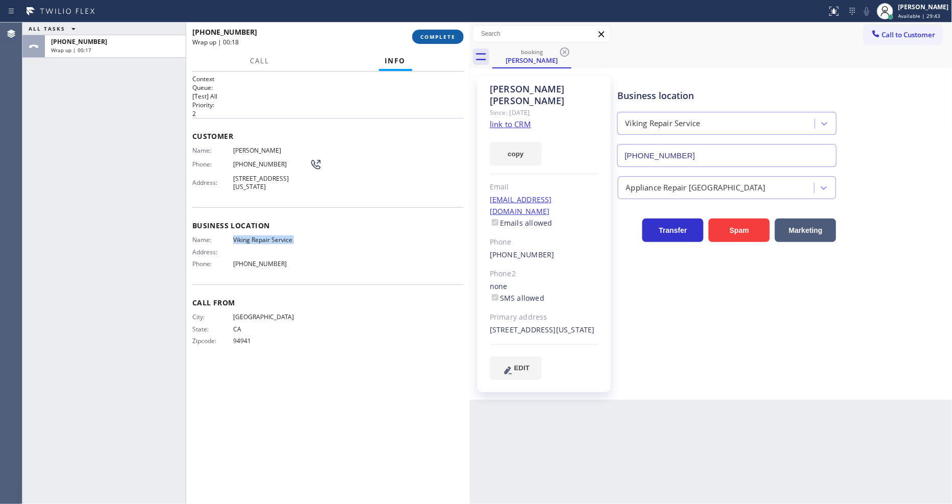
copy span "Viking Repair Service"
click at [439, 32] on button "COMPLETE" at bounding box center [438, 37] width 52 height 14
click at [379, 181] on div "Name: [PERSON_NAME] Phone: [PHONE_NUMBER] Address: [STREET_ADDRESS][US_STATE]" at bounding box center [328, 170] width 272 height 48
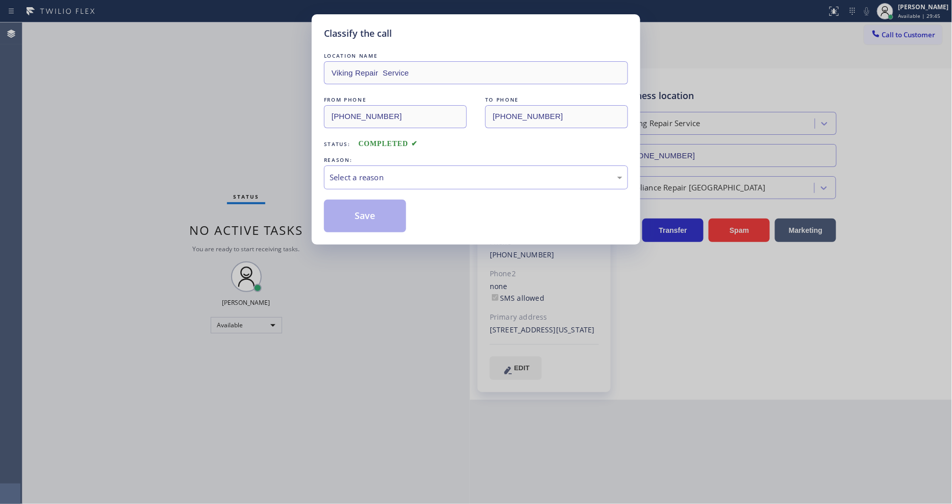
click at [379, 181] on div "Select a reason" at bounding box center [476, 177] width 304 height 24
click at [365, 212] on button "Save" at bounding box center [365, 216] width 82 height 33
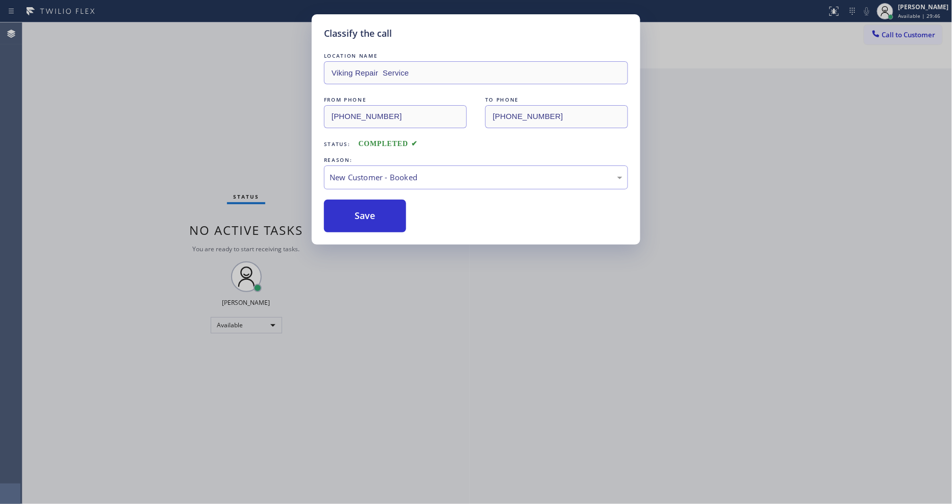
drag, startPoint x: 365, startPoint y: 212, endPoint x: 352, endPoint y: 463, distance: 250.9
click at [365, 213] on button "Save" at bounding box center [365, 216] width 82 height 33
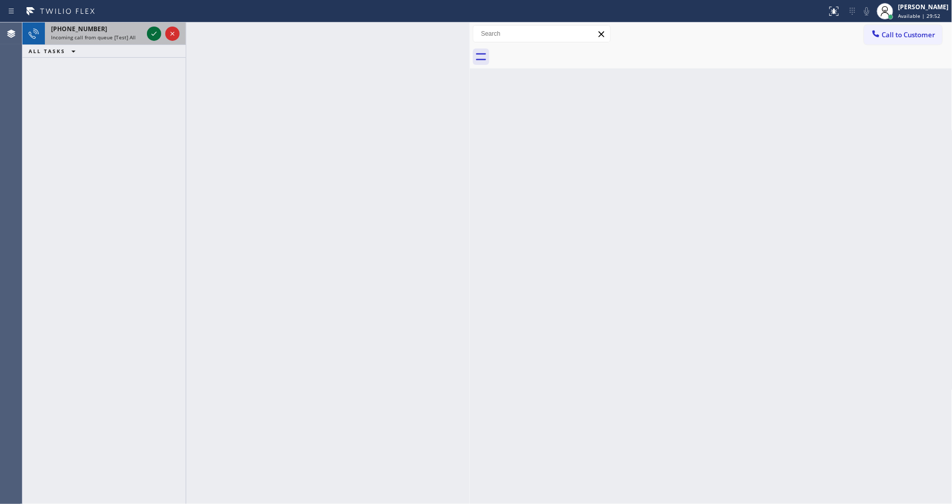
click at [156, 33] on icon at bounding box center [154, 34] width 12 height 12
click at [156, 32] on icon at bounding box center [154, 34] width 12 height 12
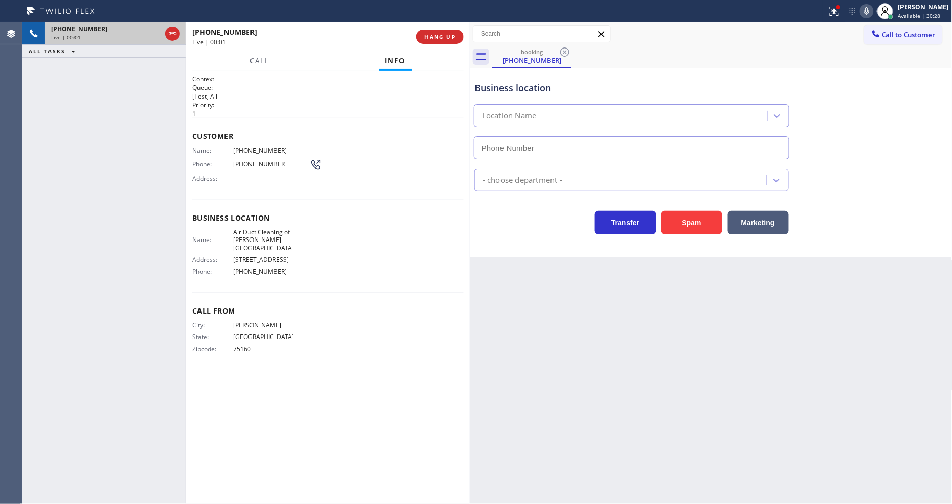
type input "[PHONE_NUMBER]"
click at [432, 41] on button "HANG UP" at bounding box center [440, 37] width 47 height 14
click at [435, 30] on button "HANG UP" at bounding box center [440, 37] width 47 height 14
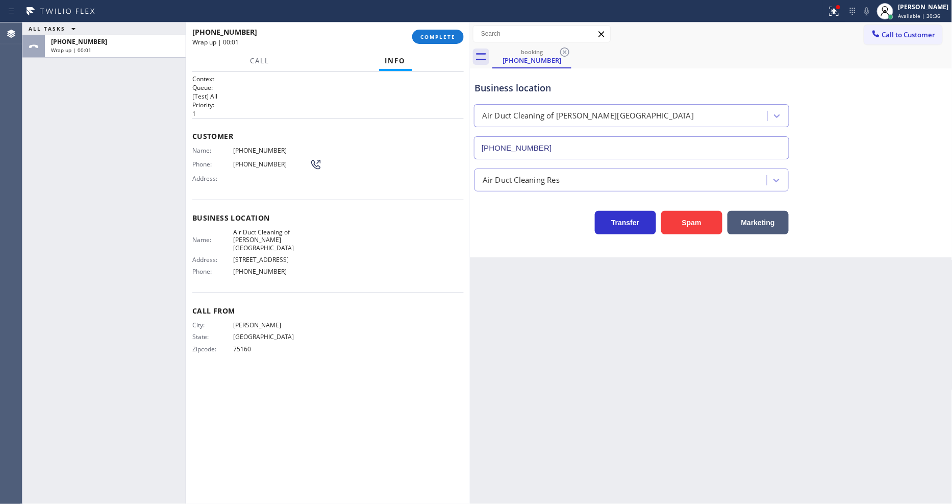
click at [440, 29] on div "[PHONE_NUMBER] Wrap up | 00:01 COMPLETE" at bounding box center [328, 36] width 272 height 27
click at [455, 39] on span "COMPLETE" at bounding box center [438, 36] width 35 height 7
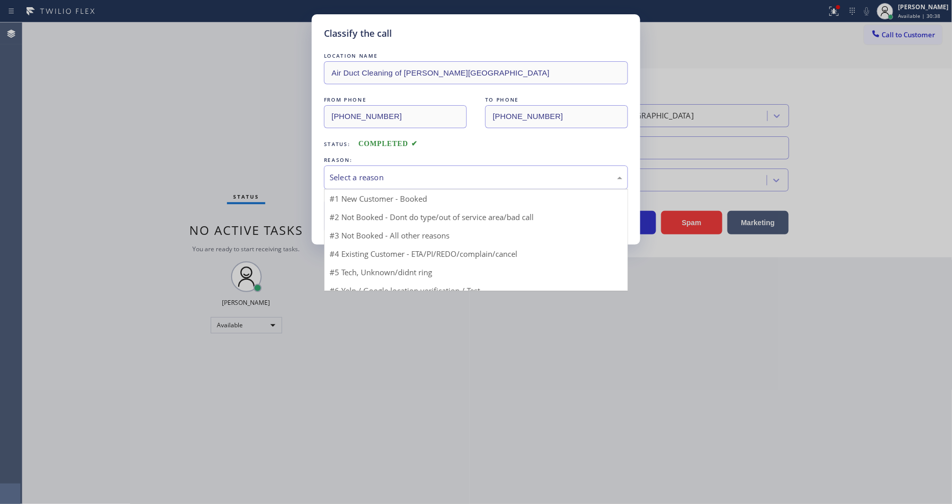
click at [374, 172] on div "Select a reason" at bounding box center [476, 178] width 293 height 12
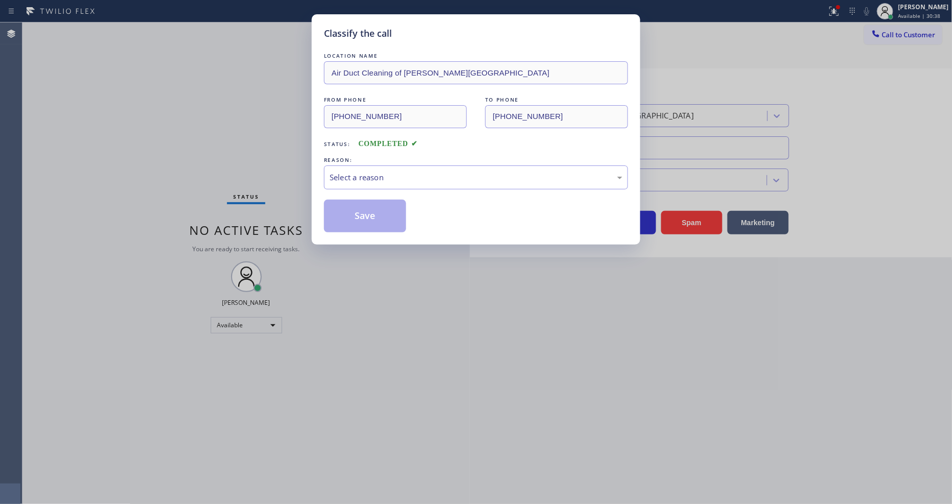
click at [374, 172] on div "Select a reason" at bounding box center [476, 178] width 293 height 12
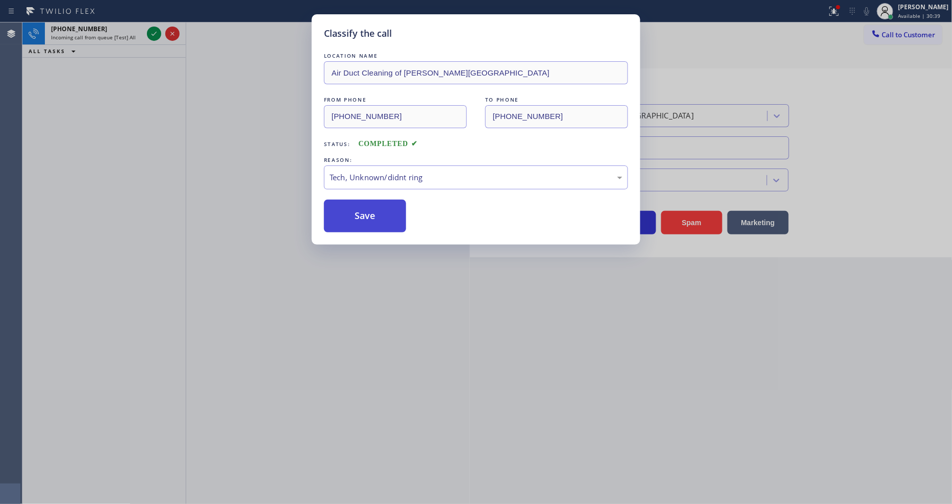
click at [382, 213] on button "Save" at bounding box center [365, 216] width 82 height 33
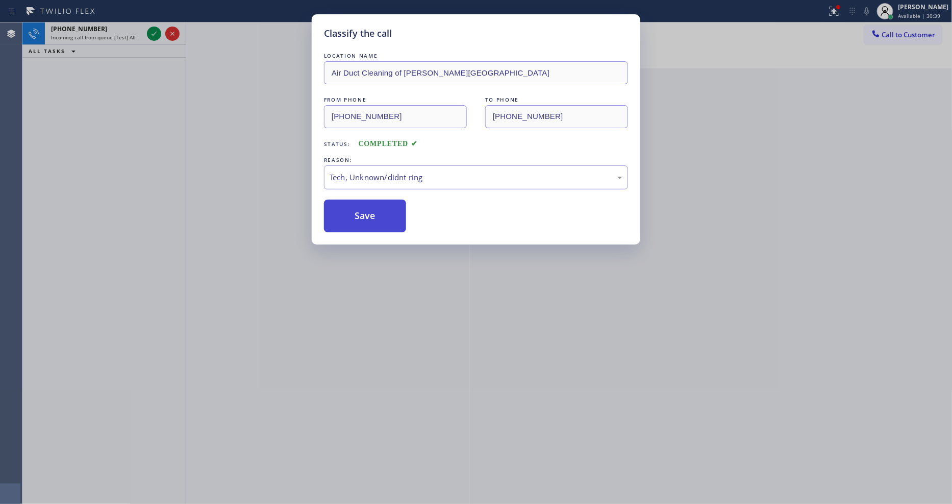
click at [382, 213] on button "Save" at bounding box center [365, 216] width 82 height 33
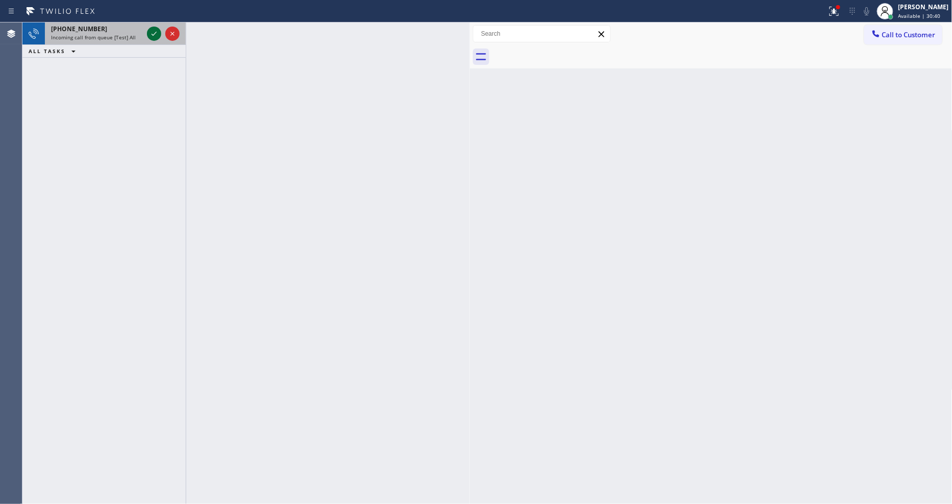
click at [154, 33] on icon at bounding box center [154, 34] width 12 height 12
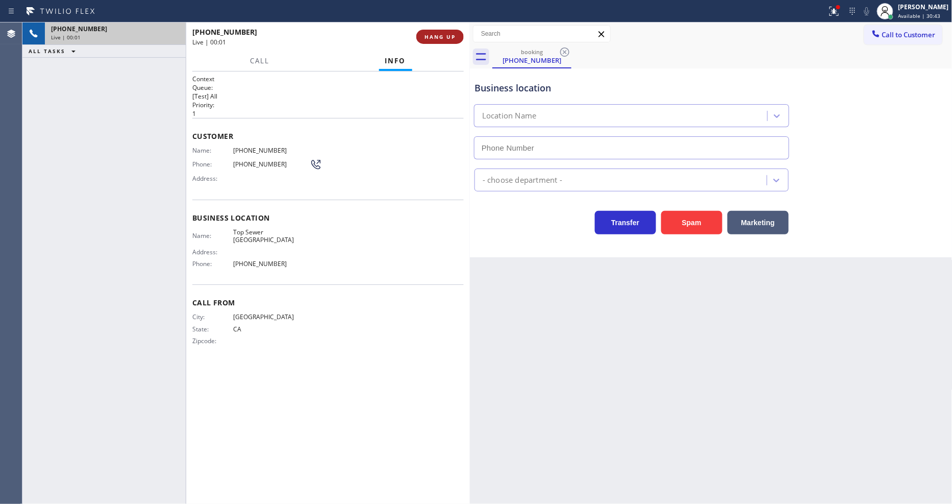
type input "[PHONE_NUMBER]"
click at [455, 34] on span "HANG UP" at bounding box center [440, 36] width 31 height 7
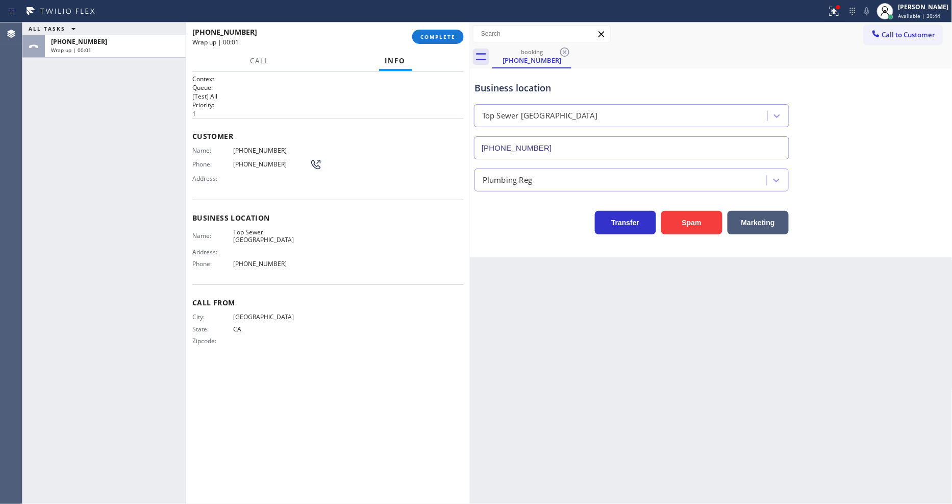
click at [403, 178] on div "Name: [PHONE_NUMBER] Phone: [PHONE_NUMBER] Address:" at bounding box center [328, 166] width 272 height 40
click at [436, 33] on span "COMPLETE" at bounding box center [438, 36] width 35 height 7
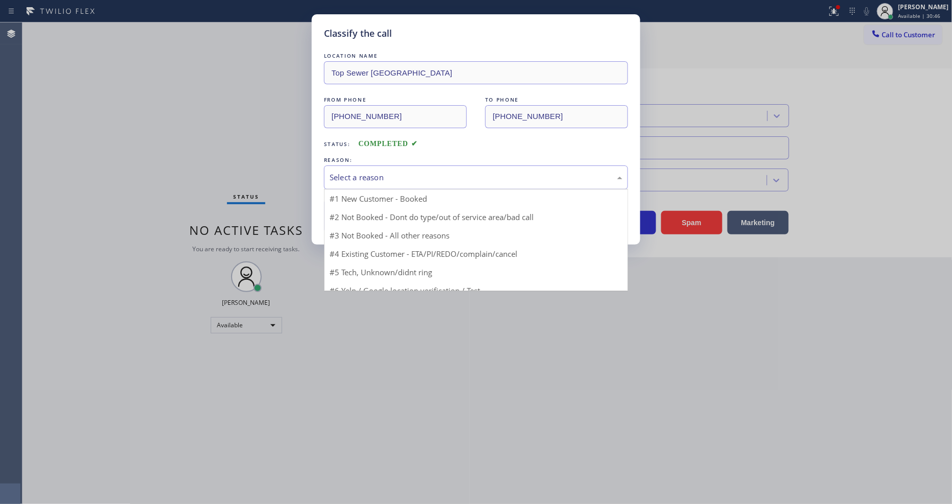
click at [388, 172] on div "Select a reason" at bounding box center [476, 178] width 293 height 12
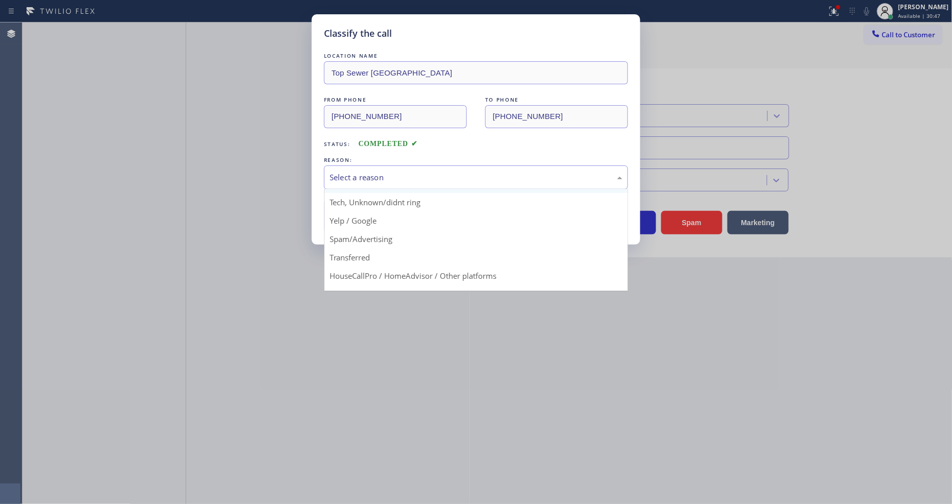
scroll to position [64, 0]
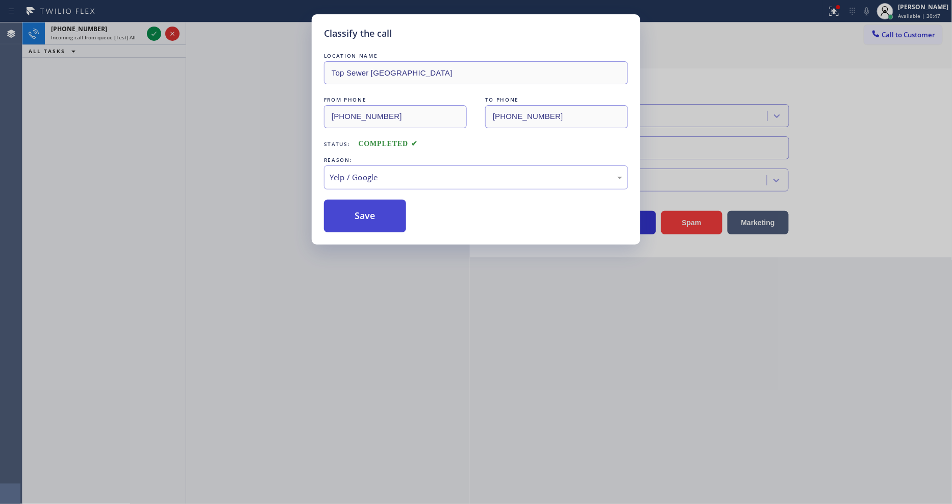
click at [377, 202] on button "Save" at bounding box center [365, 216] width 82 height 33
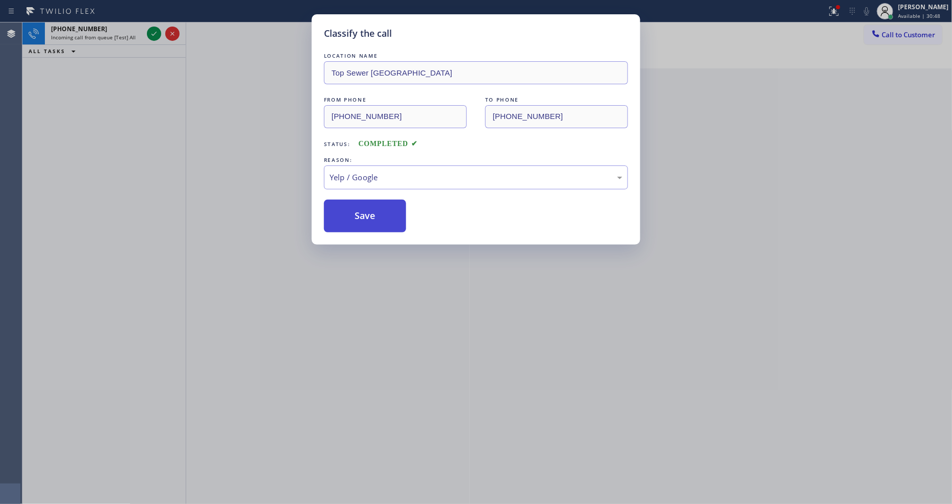
click at [377, 202] on button "Save" at bounding box center [365, 216] width 82 height 33
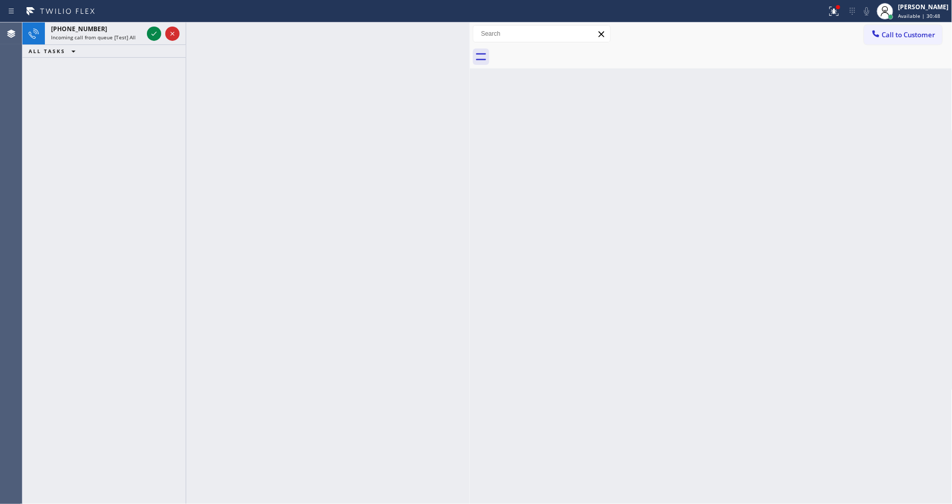
click at [153, 31] on icon at bounding box center [154, 34] width 12 height 12
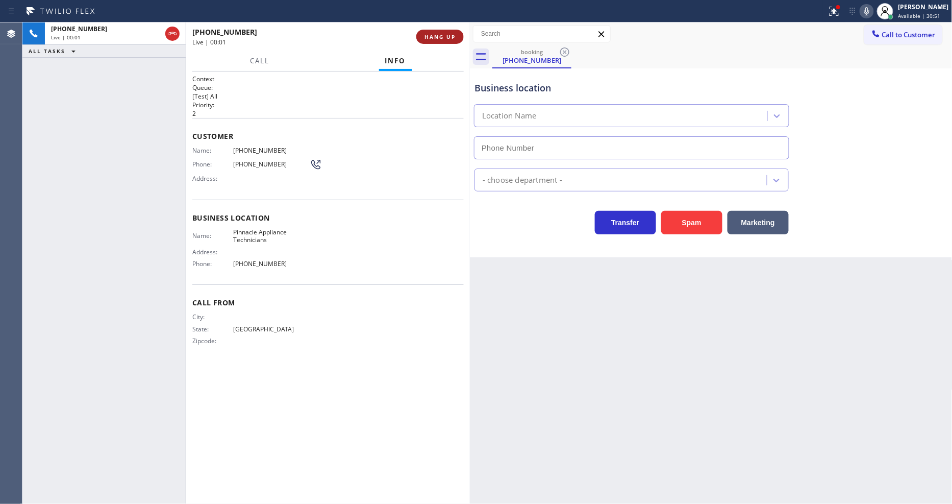
click at [430, 39] on span "HANG UP" at bounding box center [440, 36] width 31 height 7
type input "[PHONE_NUMBER]"
click at [430, 30] on button "HANG UP" at bounding box center [440, 37] width 47 height 14
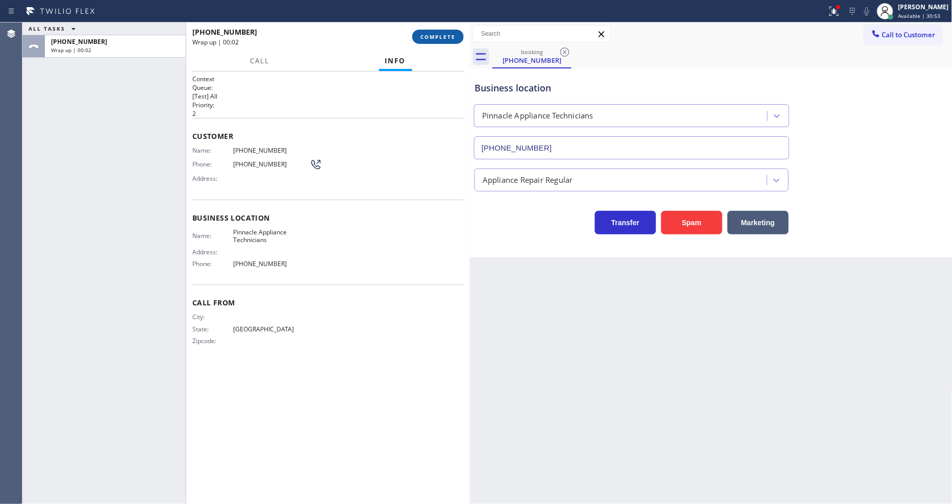
click at [425, 34] on span "COMPLETE" at bounding box center [438, 36] width 35 height 7
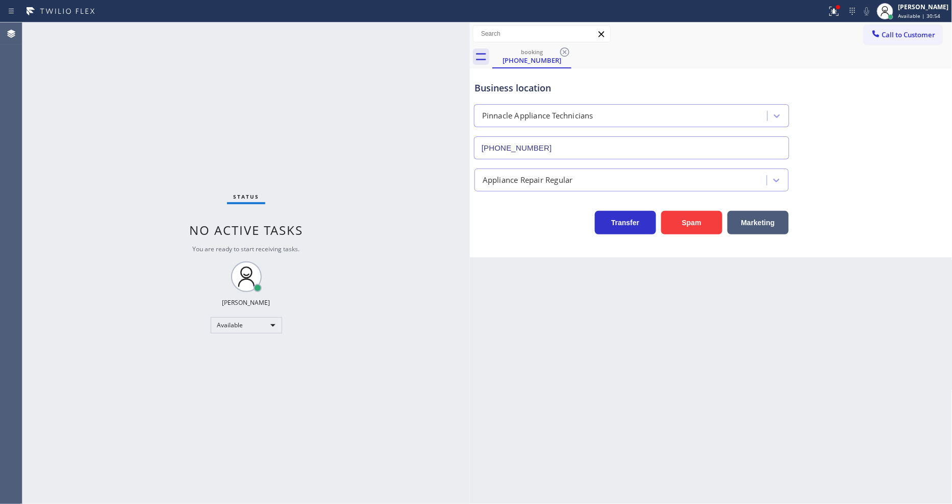
click at [394, 170] on div "Status No active tasks You are ready to start receiving tasks. [PERSON_NAME] Av…" at bounding box center [246, 262] width 448 height 481
click at [559, 48] on div "booking [PHONE_NUMBER]" at bounding box center [532, 56] width 79 height 23
click at [560, 49] on icon at bounding box center [565, 52] width 12 height 12
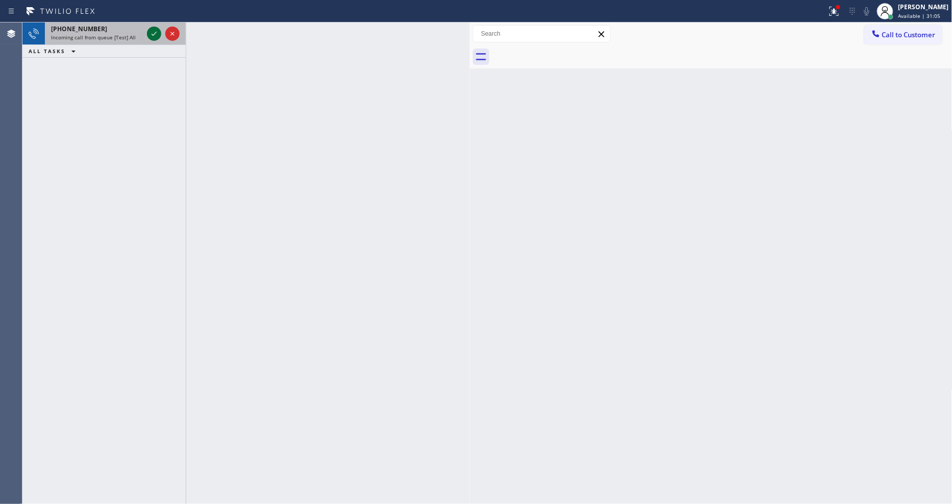
click at [155, 31] on icon at bounding box center [154, 34] width 12 height 12
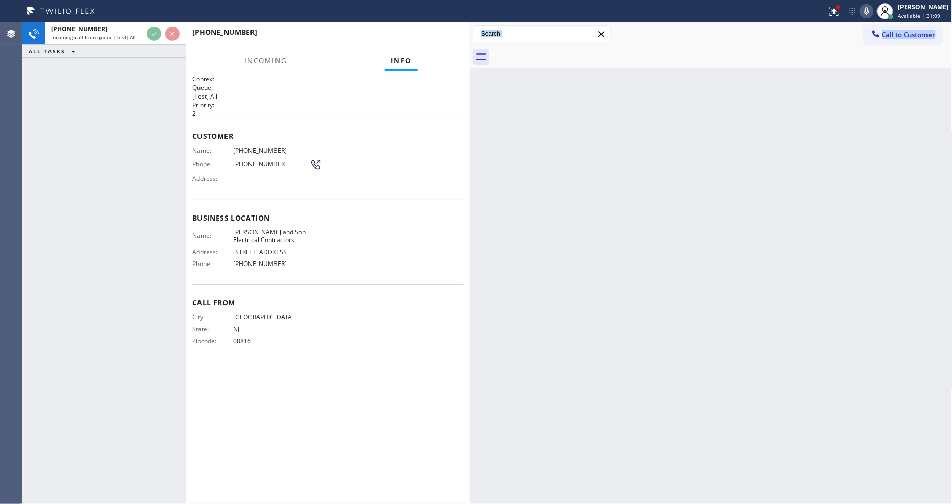
click at [395, 109] on p "2" at bounding box center [328, 113] width 272 height 9
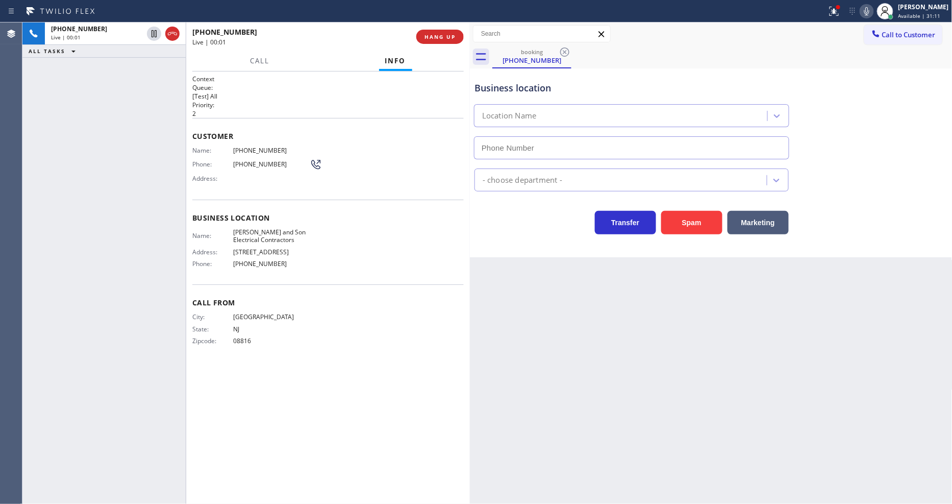
type input "[PHONE_NUMBER]"
click at [435, 31] on button "HANG UP" at bounding box center [440, 37] width 47 height 14
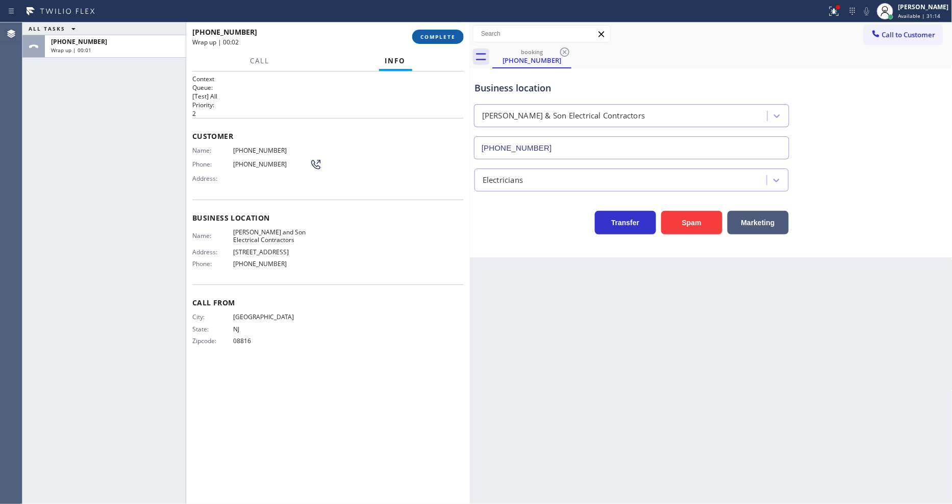
click at [437, 40] on span "COMPLETE" at bounding box center [438, 36] width 35 height 7
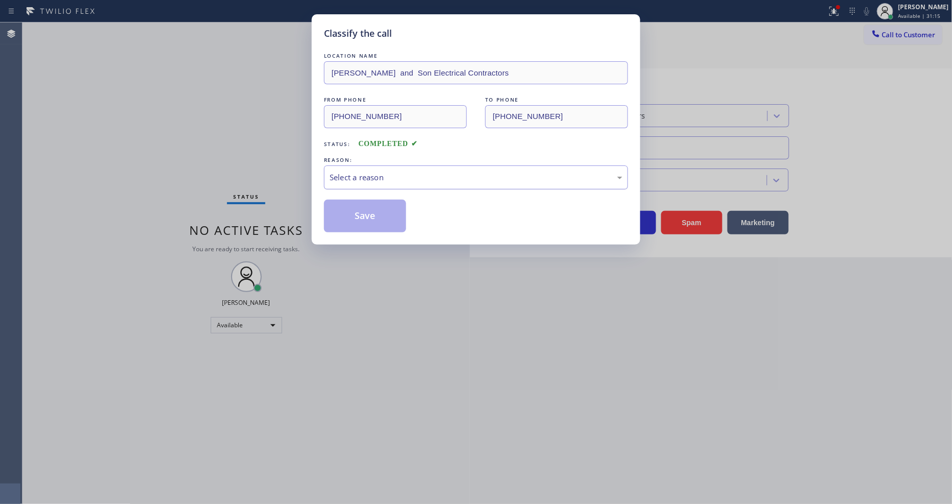
click at [363, 173] on div "Select a reason" at bounding box center [476, 178] width 293 height 12
click at [370, 216] on button "Save" at bounding box center [365, 216] width 82 height 33
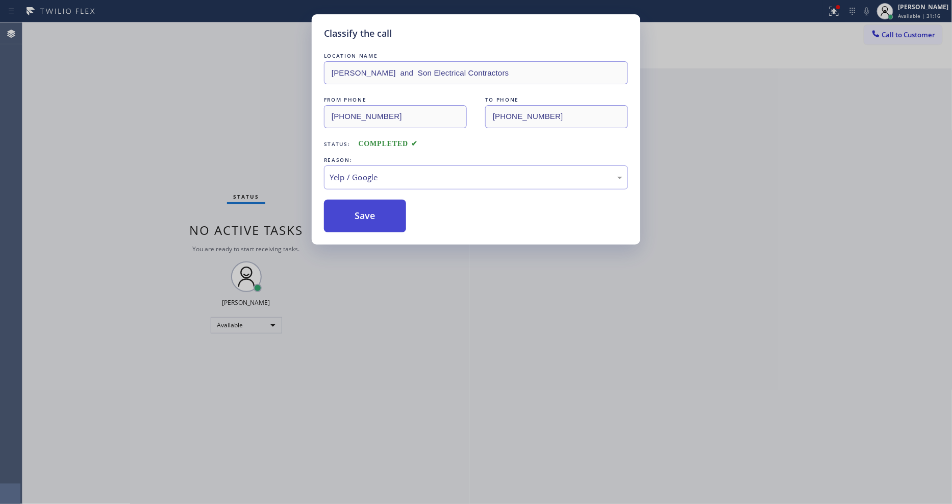
click at [370, 216] on button "Save" at bounding box center [365, 216] width 82 height 33
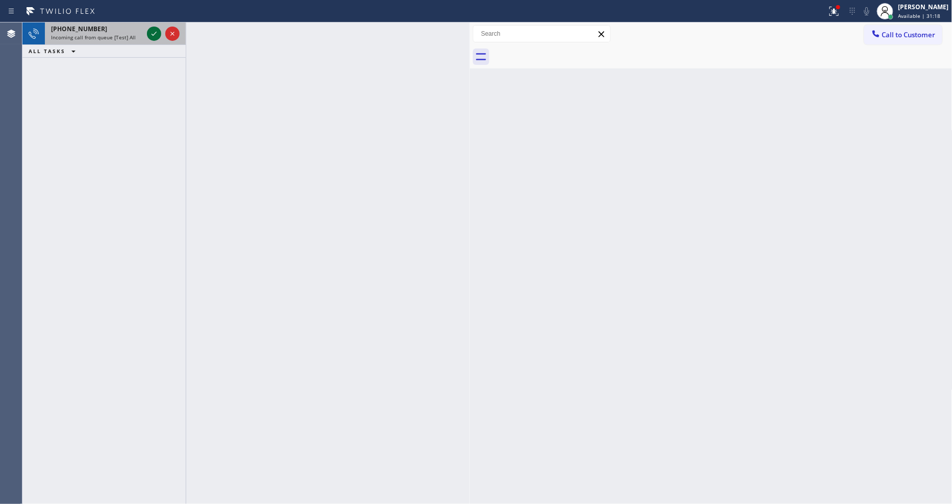
click at [151, 32] on icon at bounding box center [154, 34] width 12 height 12
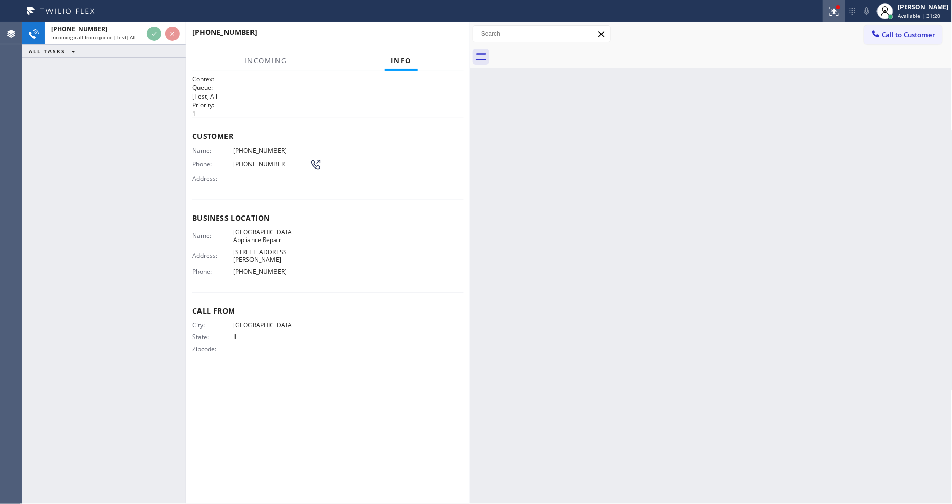
click at [841, 11] on icon at bounding box center [834, 11] width 12 height 12
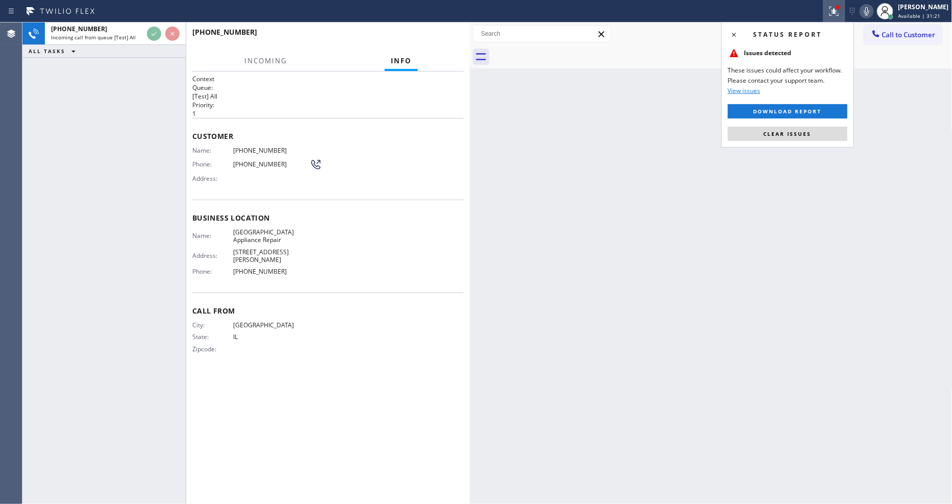
drag, startPoint x: 838, startPoint y: 137, endPoint x: 561, endPoint y: 249, distance: 298.6
click at [837, 137] on button "Clear issues" at bounding box center [787, 134] width 119 height 14
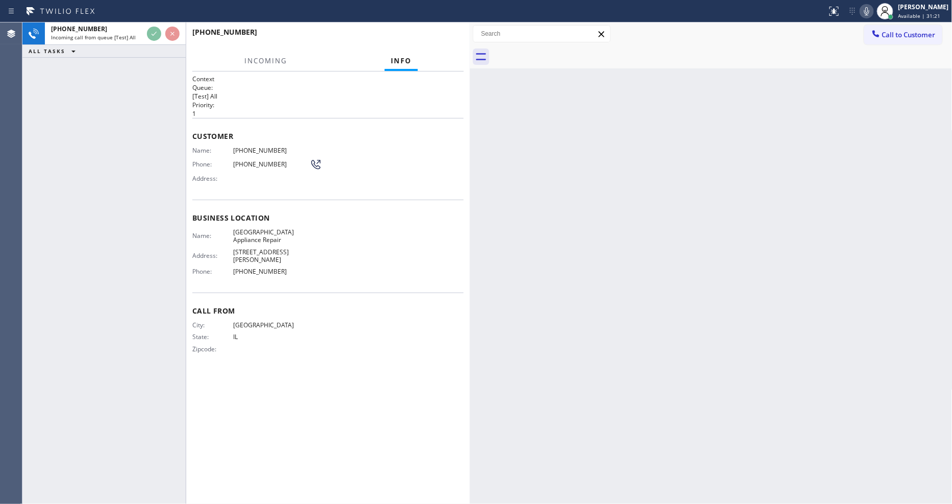
click at [385, 321] on div "City: [GEOGRAPHIC_DATA]: [US_STATE] Zipcode:" at bounding box center [328, 339] width 272 height 36
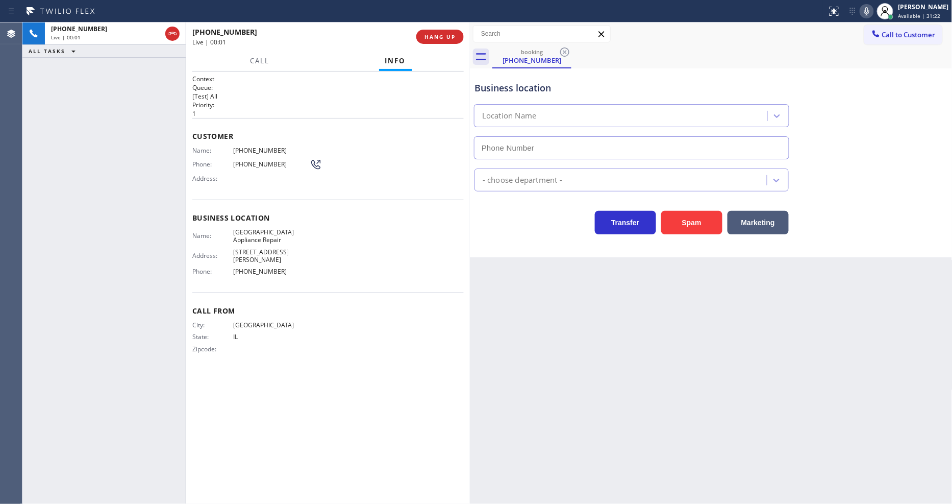
type input "[PHONE_NUMBER]"
click at [721, 324] on div "Back to Dashboard Change Sender ID Customers Technicians Select a contact Outbo…" at bounding box center [711, 262] width 483 height 481
click at [272, 110] on p "1" at bounding box center [328, 113] width 272 height 9
drag, startPoint x: 696, startPoint y: 300, endPoint x: 670, endPoint y: 253, distance: 54.1
click at [693, 292] on div "Back to Dashboard Change Sender ID Customers Technicians Select a contact Outbo…" at bounding box center [711, 262] width 483 height 481
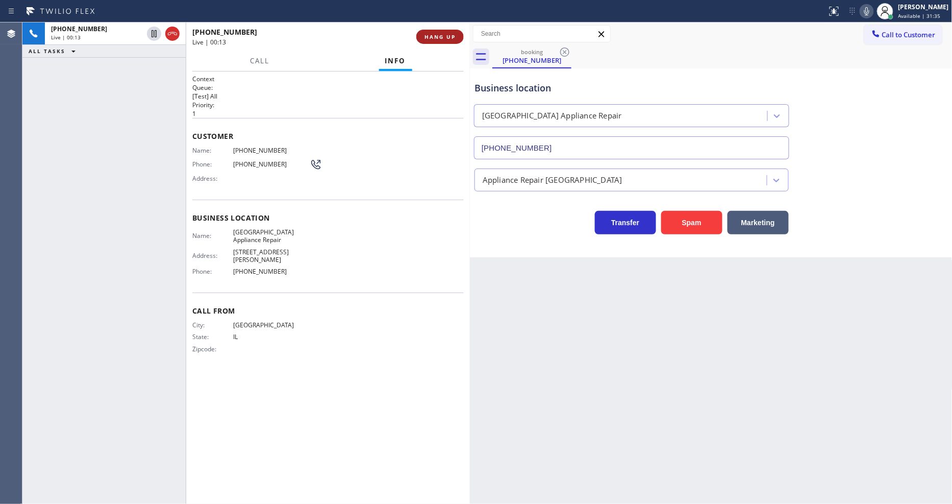
click at [429, 37] on span "HANG UP" at bounding box center [440, 36] width 31 height 7
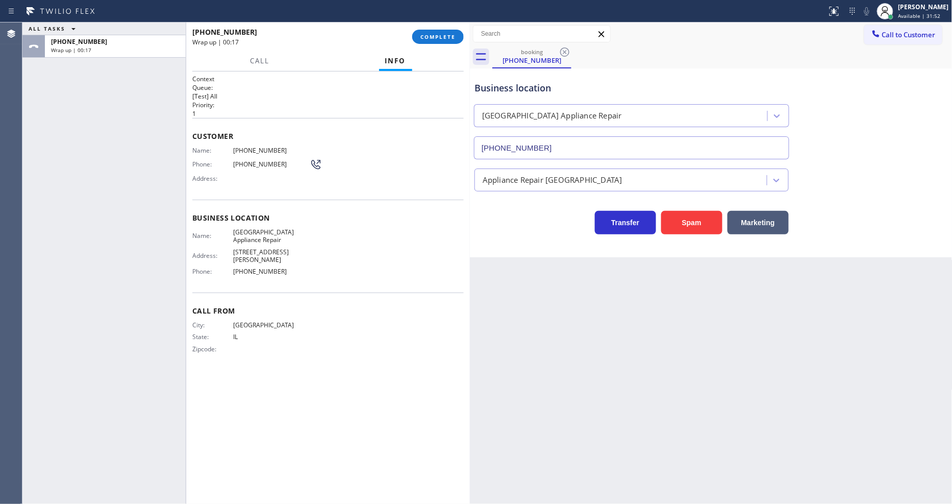
drag, startPoint x: 145, startPoint y: 94, endPoint x: 347, endPoint y: 64, distance: 204.4
click at [145, 94] on div "ALL TASKS ALL TASKS ACTIVE TASKS TASKS IN WRAP UP [PHONE_NUMBER] Wrap up | 00:17" at bounding box center [103, 262] width 163 height 481
click at [432, 34] on span "COMPLETE" at bounding box center [438, 36] width 35 height 7
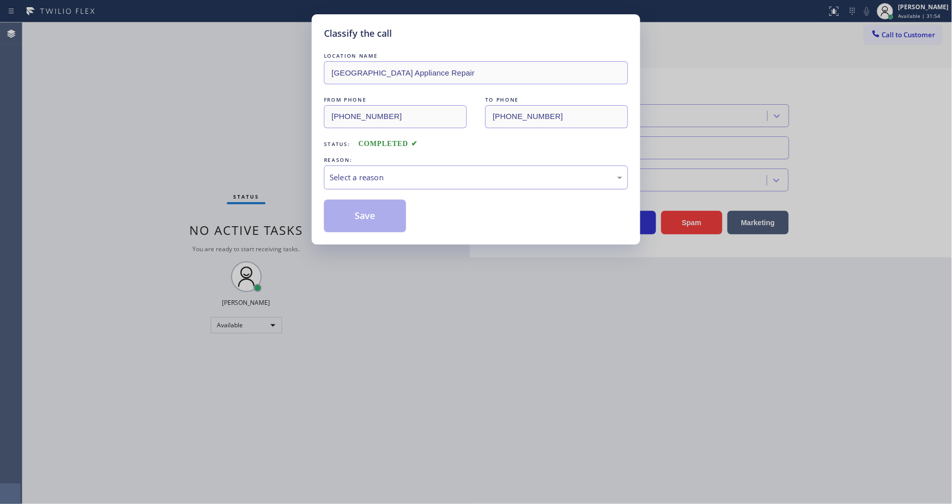
click at [333, 158] on div "REASON:" at bounding box center [476, 160] width 304 height 11
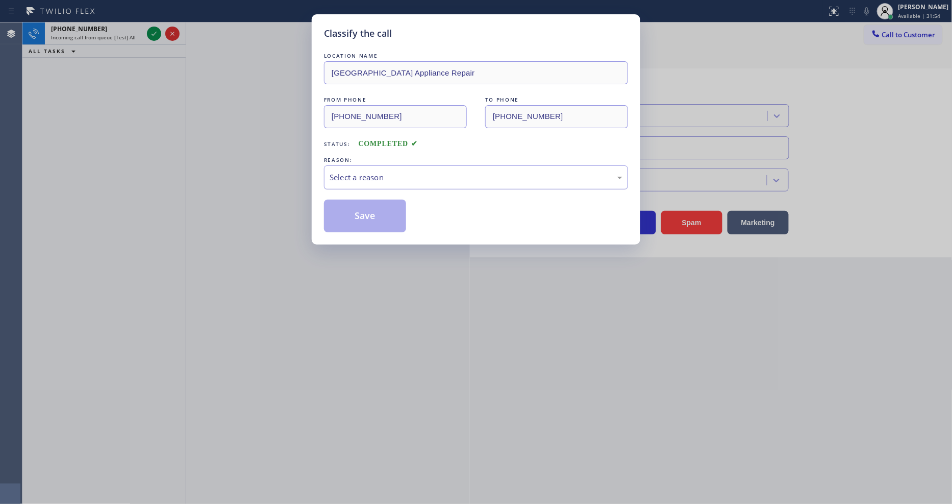
click at [335, 178] on div "Select a reason" at bounding box center [476, 178] width 293 height 12
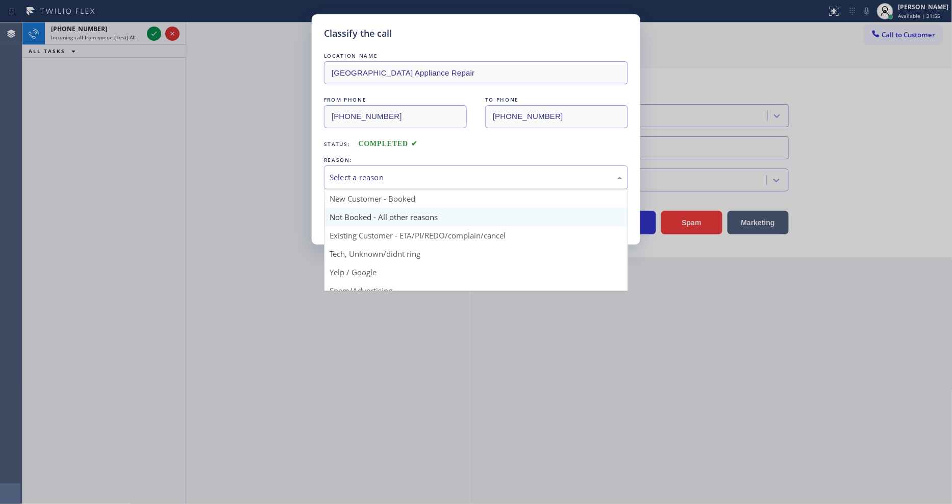
click at [334, 216] on button "Save" at bounding box center [365, 216] width 82 height 33
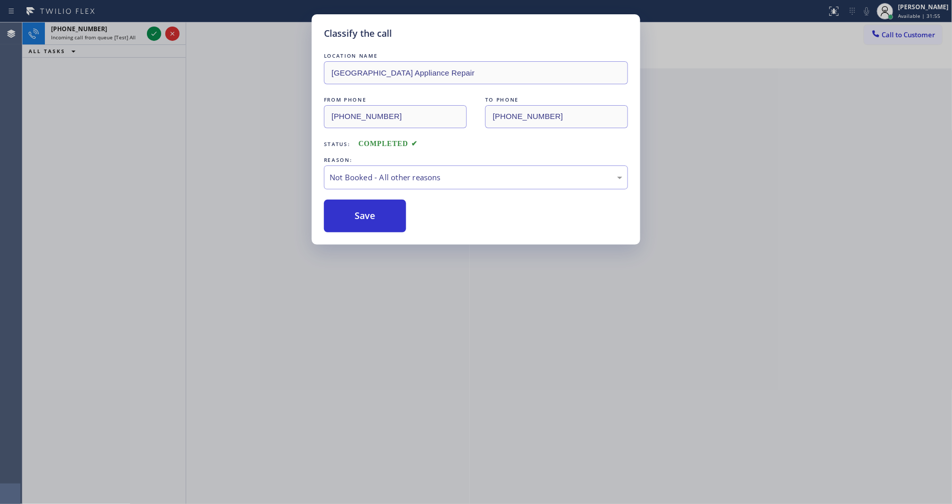
click at [334, 216] on button "Save" at bounding box center [365, 216] width 82 height 33
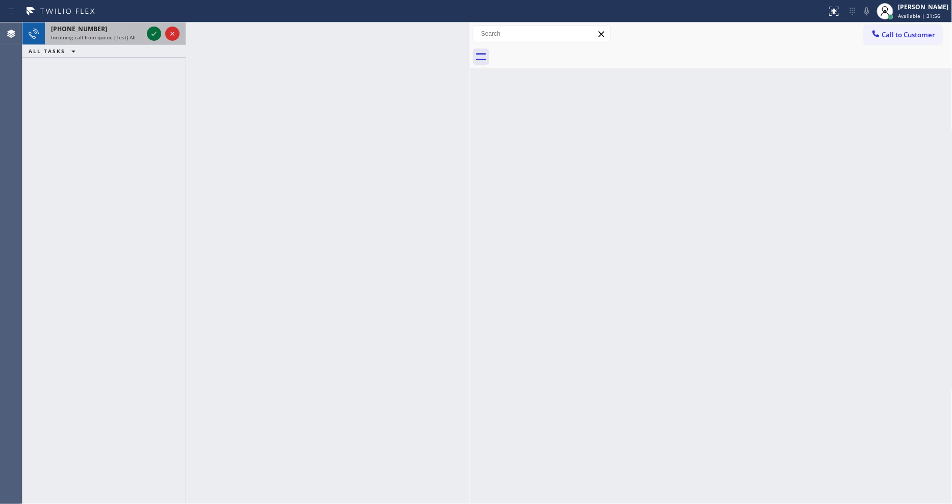
click at [154, 31] on icon at bounding box center [154, 34] width 12 height 12
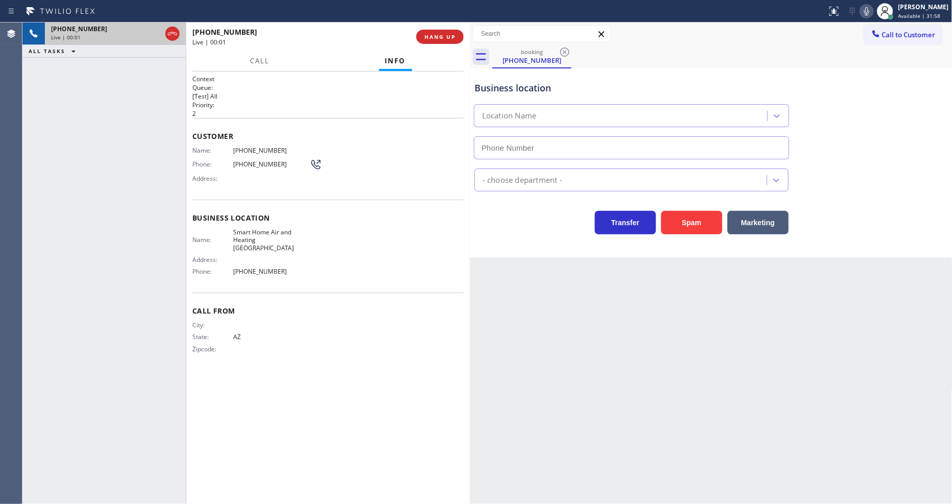
type input "[PHONE_NUMBER]"
click at [449, 40] on span "HANG UP" at bounding box center [440, 36] width 31 height 7
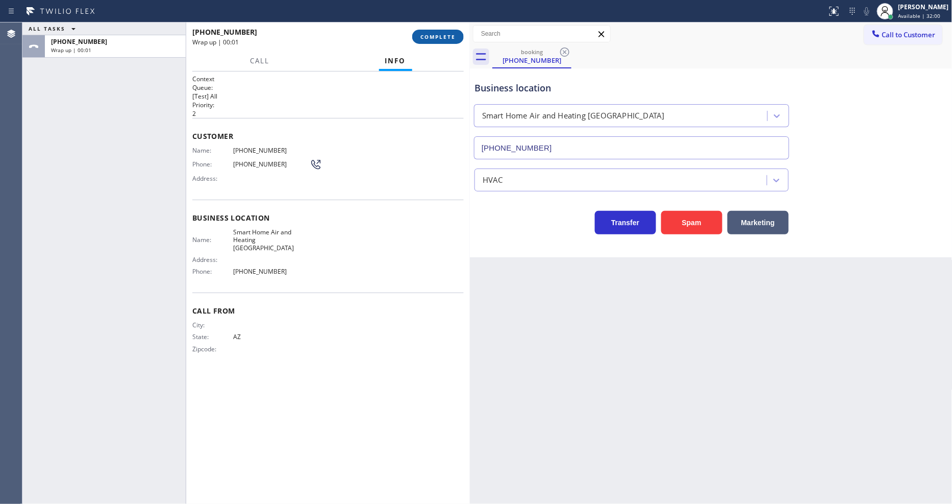
click at [437, 39] on span "COMPLETE" at bounding box center [438, 36] width 35 height 7
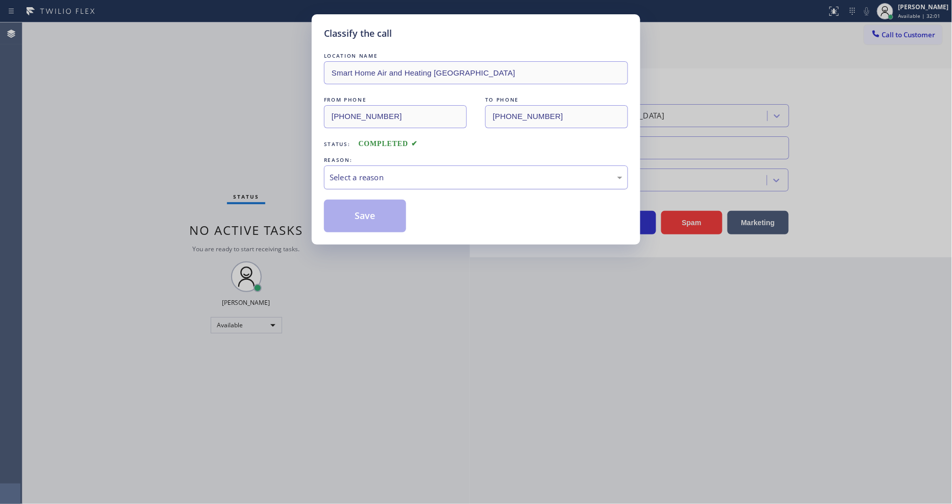
click at [412, 175] on div "Select a reason" at bounding box center [476, 178] width 293 height 12
click at [379, 207] on button "Save" at bounding box center [365, 216] width 82 height 33
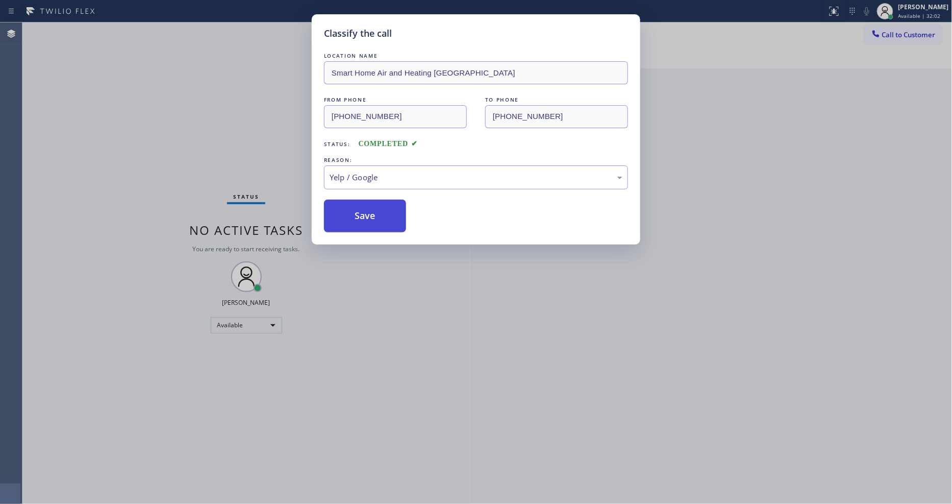
click at [379, 207] on button "Save" at bounding box center [365, 216] width 82 height 33
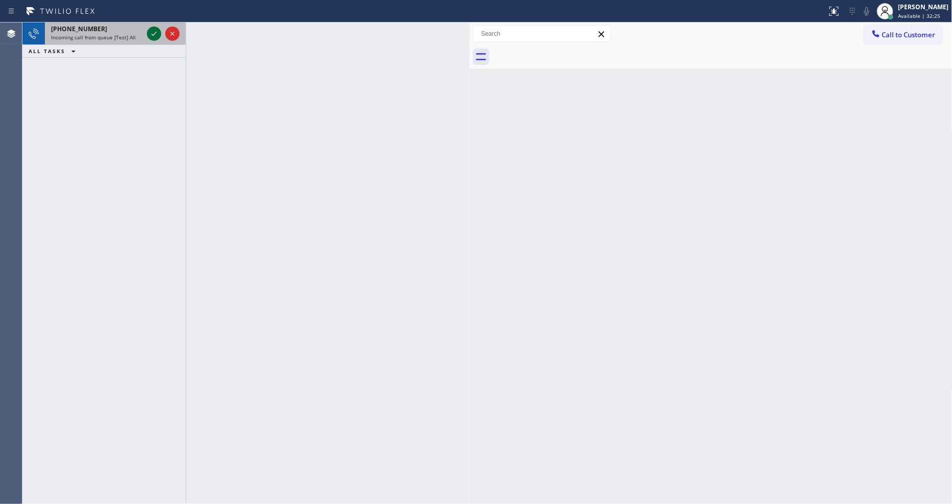
click at [149, 32] on icon at bounding box center [154, 34] width 12 height 12
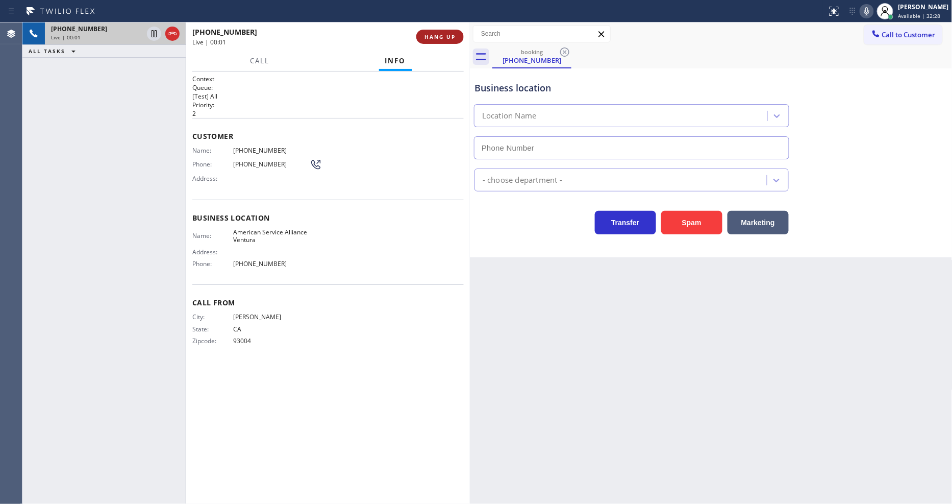
type input "[PHONE_NUMBER]"
click at [430, 33] on span "HANG UP" at bounding box center [440, 36] width 31 height 7
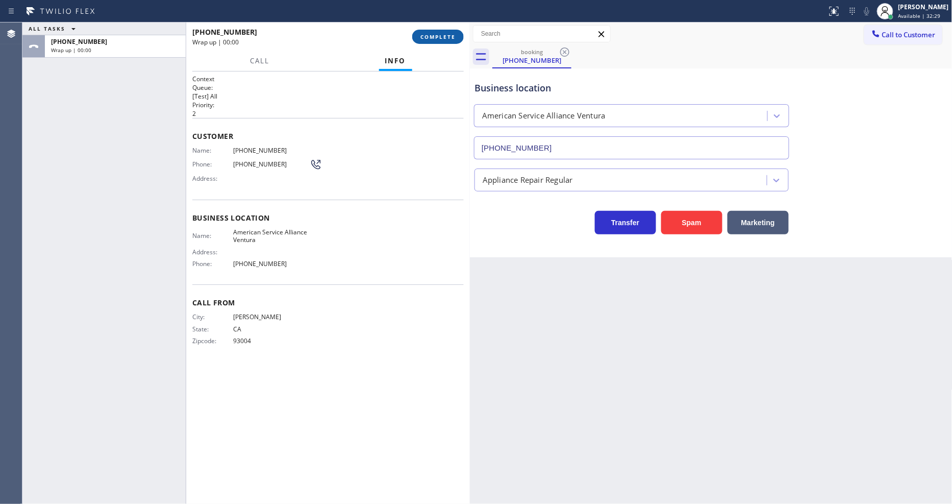
click at [430, 33] on span "COMPLETE" at bounding box center [438, 36] width 35 height 7
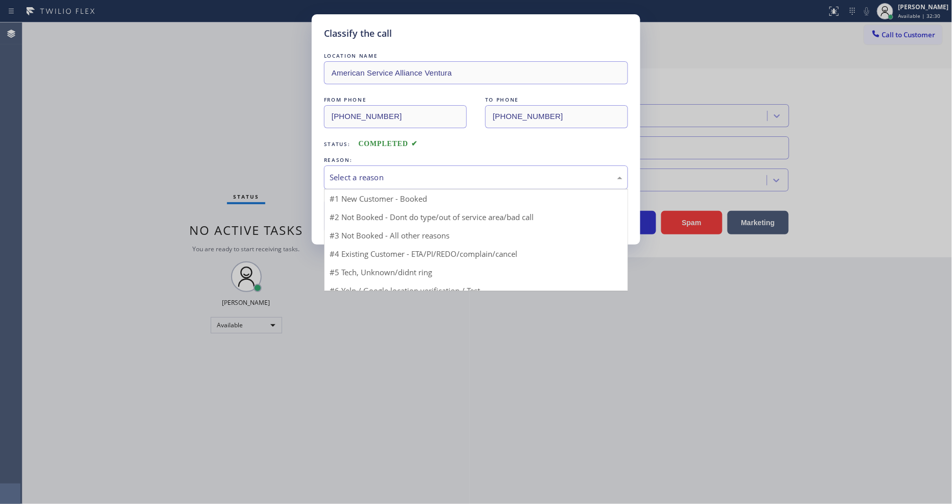
click at [374, 172] on div "Select a reason" at bounding box center [476, 178] width 293 height 12
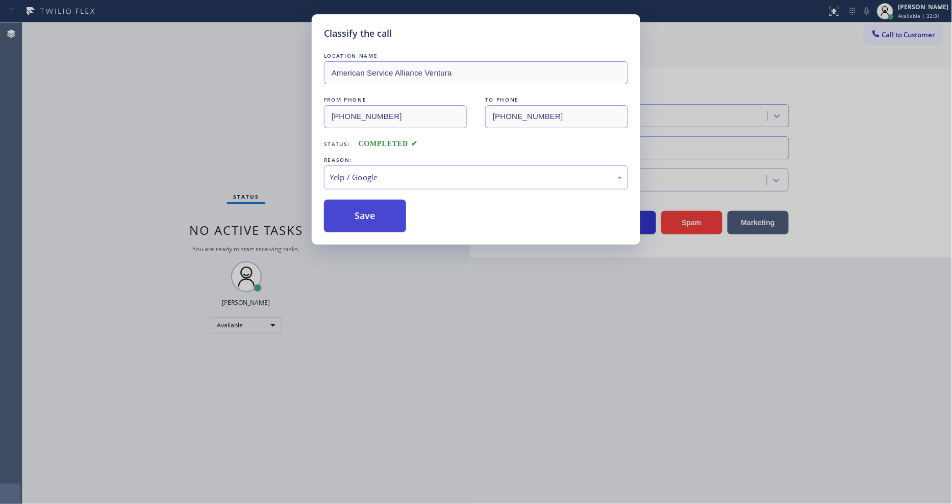
click at [386, 211] on button "Save" at bounding box center [365, 216] width 82 height 33
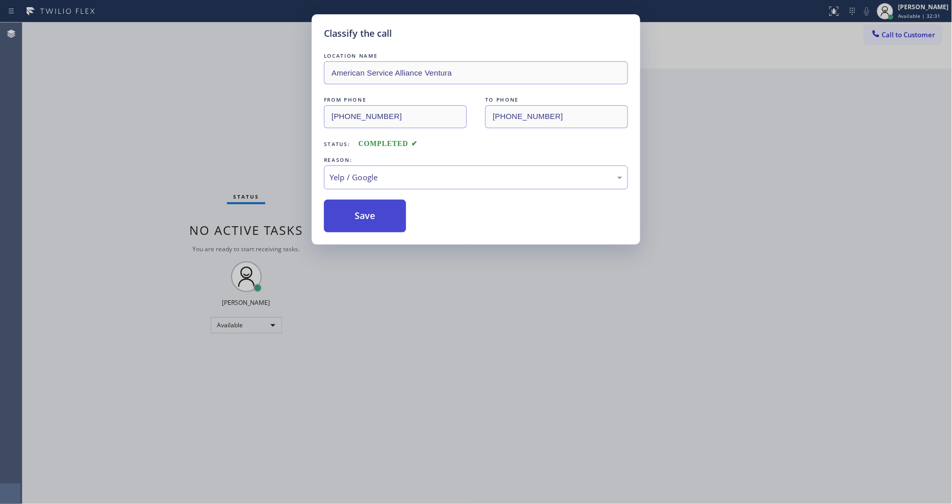
click at [386, 211] on button "Save" at bounding box center [365, 216] width 82 height 33
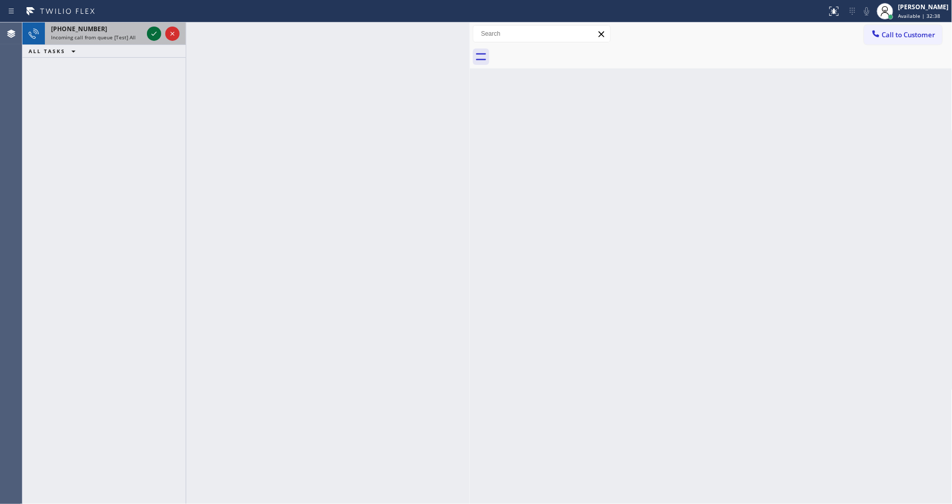
click at [154, 33] on icon at bounding box center [154, 34] width 12 height 12
click at [154, 30] on icon at bounding box center [154, 34] width 12 height 12
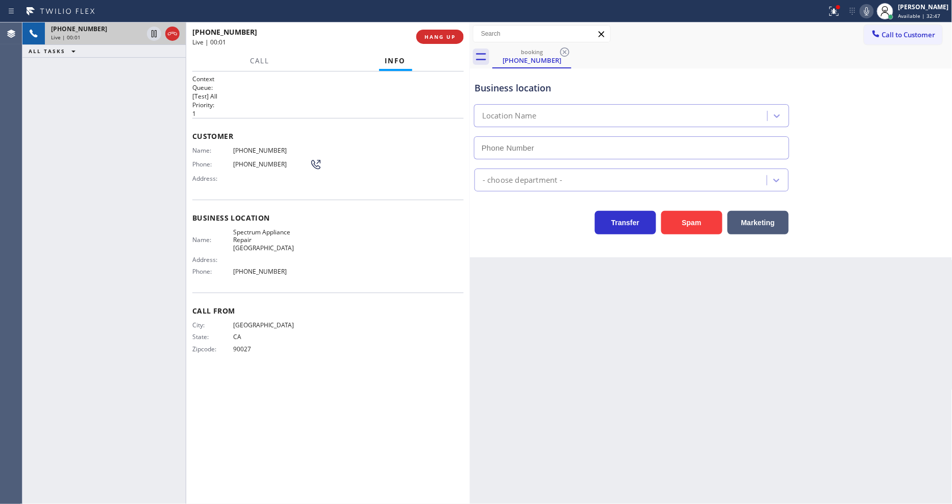
type input "[PHONE_NUMBER]"
click at [440, 34] on span "HANG UP" at bounding box center [440, 36] width 31 height 7
click at [440, 37] on span "HANG UP" at bounding box center [440, 36] width 31 height 7
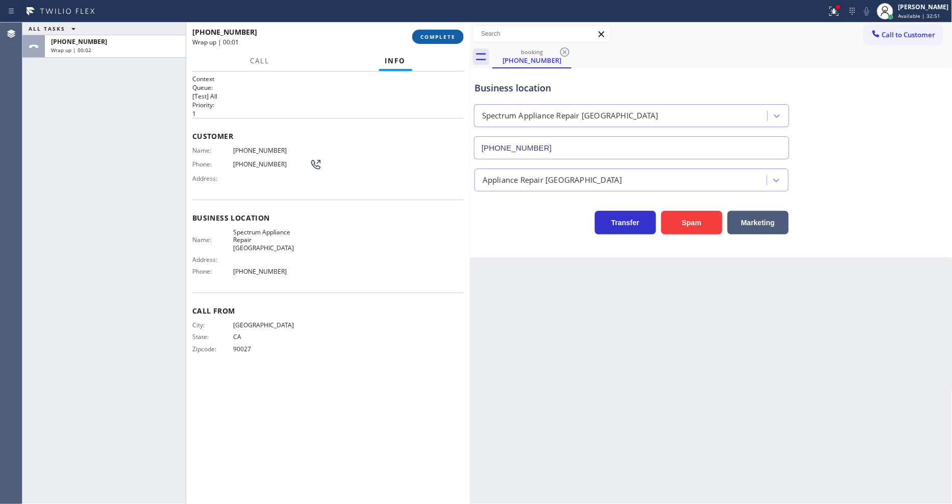
click at [433, 30] on button "COMPLETE" at bounding box center [438, 37] width 52 height 14
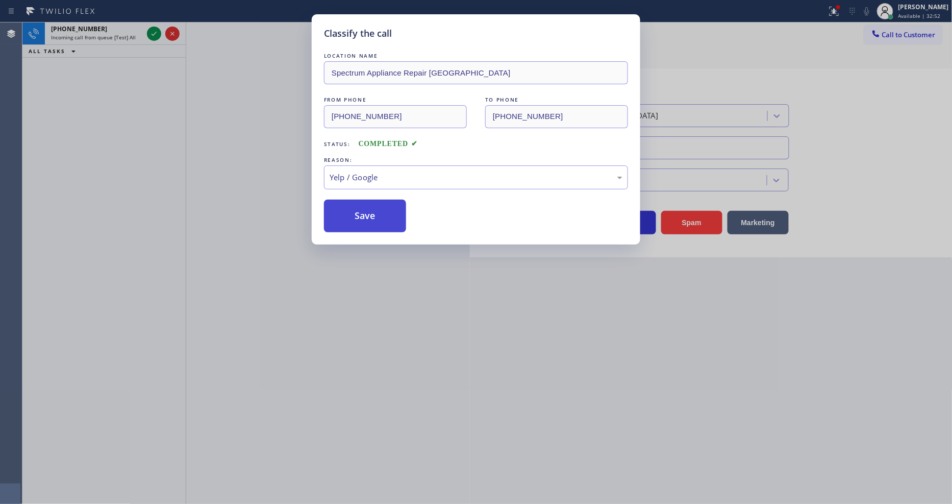
click at [369, 221] on button "Save" at bounding box center [365, 216] width 82 height 33
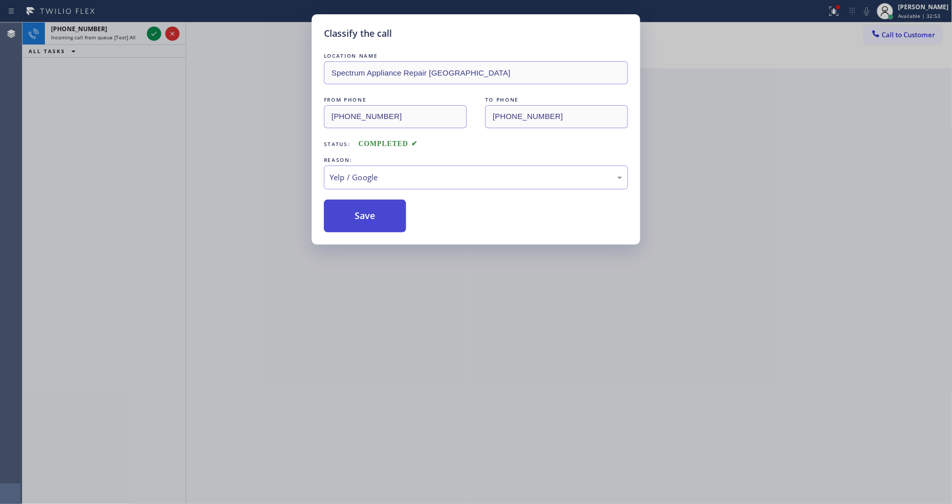
click at [369, 221] on button "Save" at bounding box center [365, 216] width 82 height 33
drag, startPoint x: 369, startPoint y: 221, endPoint x: 194, endPoint y: 81, distance: 224.4
click at [369, 219] on button "Save" at bounding box center [365, 216] width 82 height 33
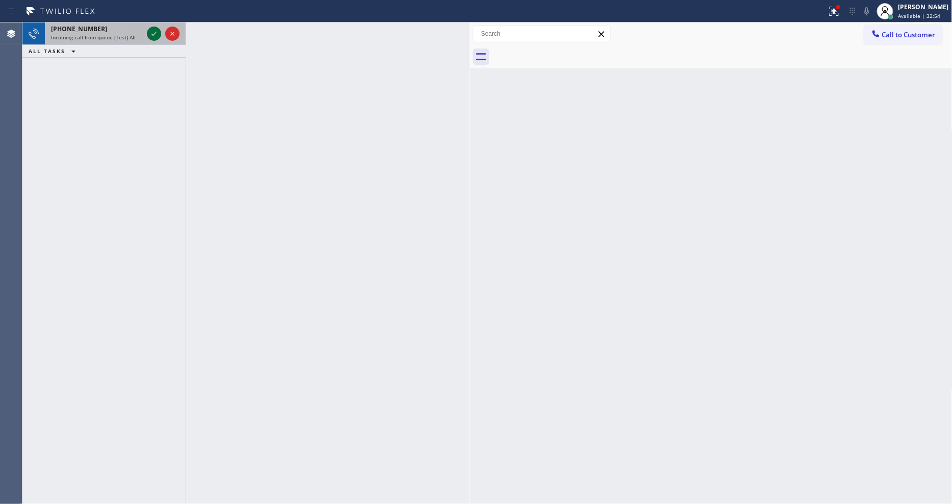
click at [156, 32] on icon at bounding box center [154, 34] width 12 height 12
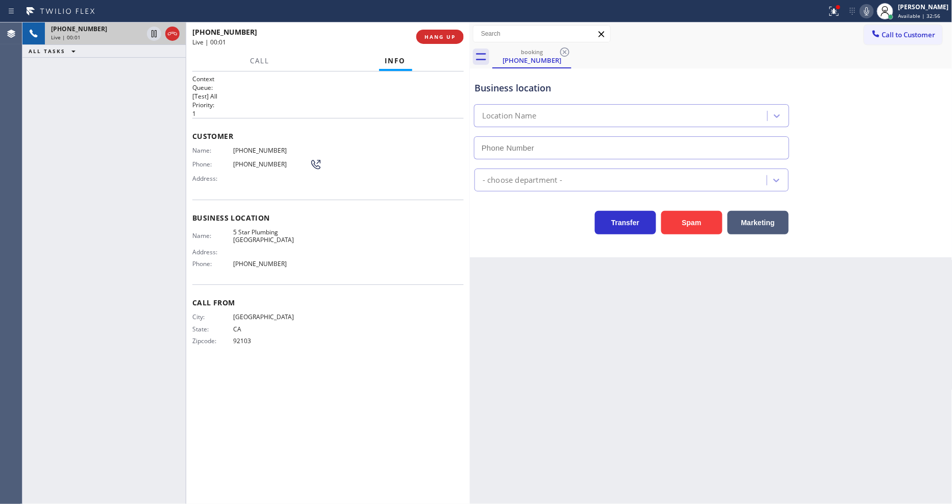
type input "[PHONE_NUMBER]"
click at [432, 32] on button "HANG UP" at bounding box center [440, 37] width 47 height 14
drag, startPoint x: 432, startPoint y: 32, endPoint x: 442, endPoint y: 40, distance: 12.4
click at [432, 34] on button "HANG UP" at bounding box center [440, 37] width 47 height 14
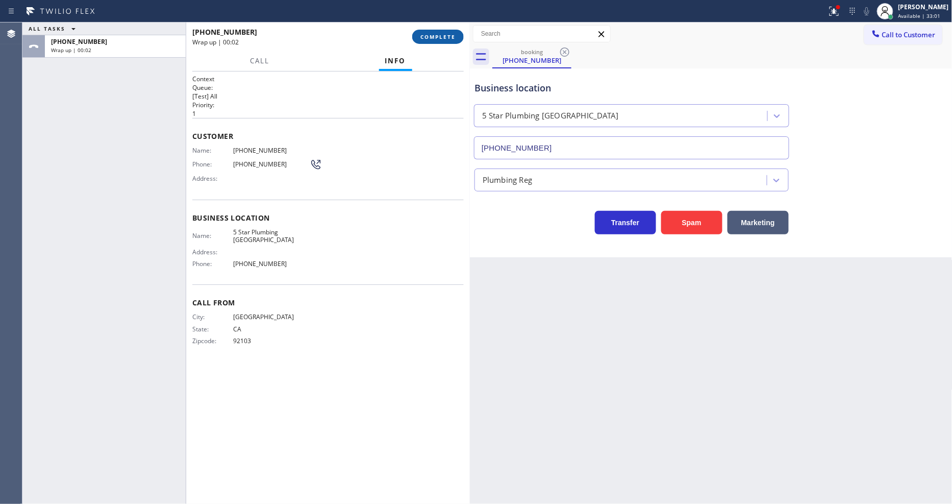
click at [440, 38] on span "COMPLETE" at bounding box center [438, 36] width 35 height 7
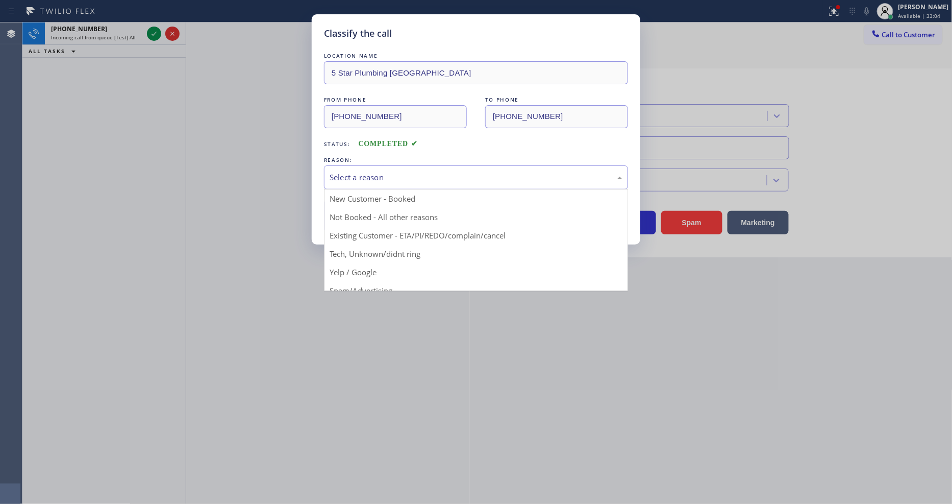
click at [401, 172] on div "Select a reason" at bounding box center [476, 178] width 293 height 12
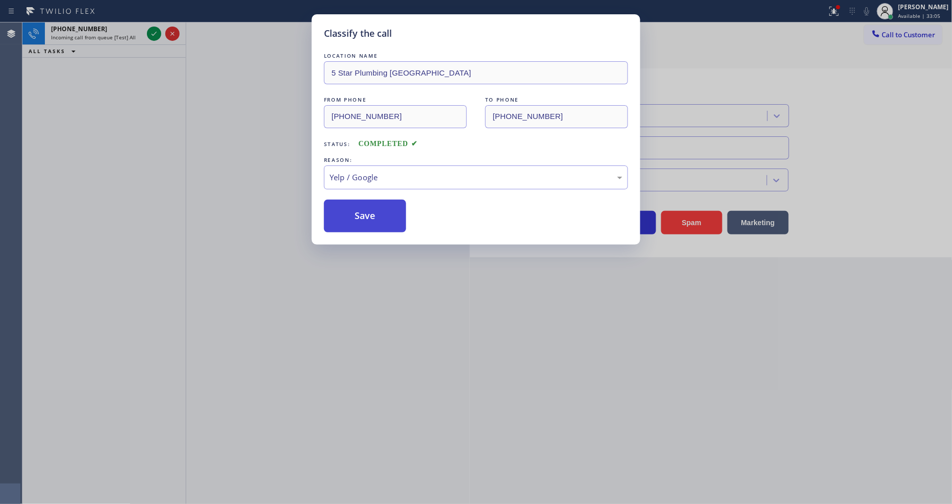
click at [365, 209] on button "Save" at bounding box center [365, 216] width 82 height 33
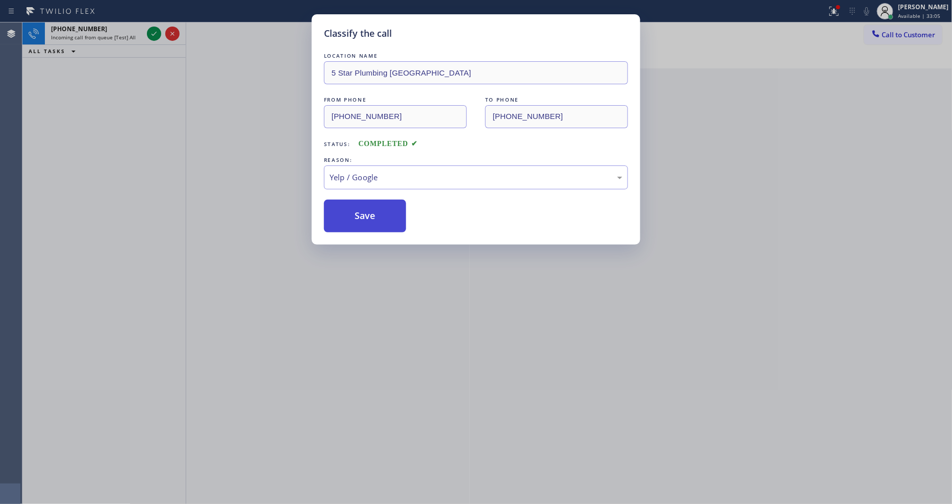
click at [365, 209] on button "Save" at bounding box center [365, 216] width 82 height 33
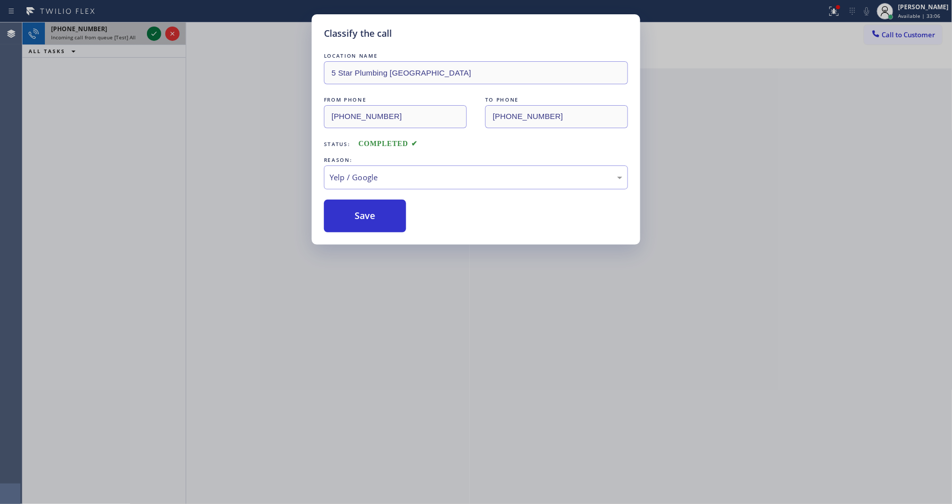
click at [152, 30] on icon at bounding box center [154, 34] width 12 height 12
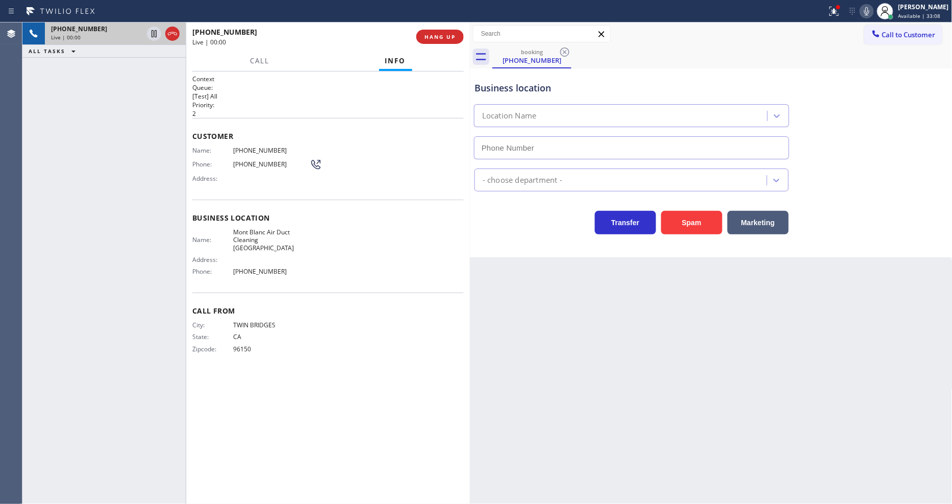
type input "[PHONE_NUMBER]"
click at [440, 36] on span "HANG UP" at bounding box center [440, 36] width 31 height 7
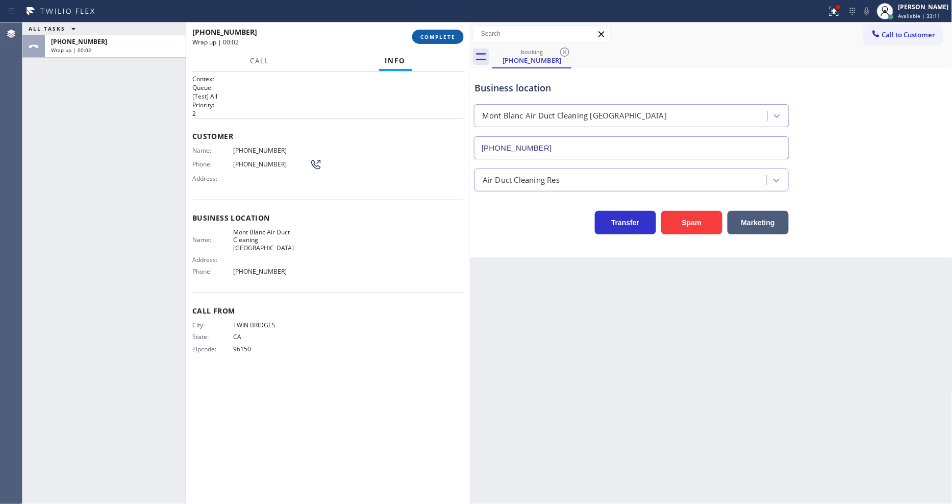
click at [434, 43] on button "COMPLETE" at bounding box center [438, 37] width 52 height 14
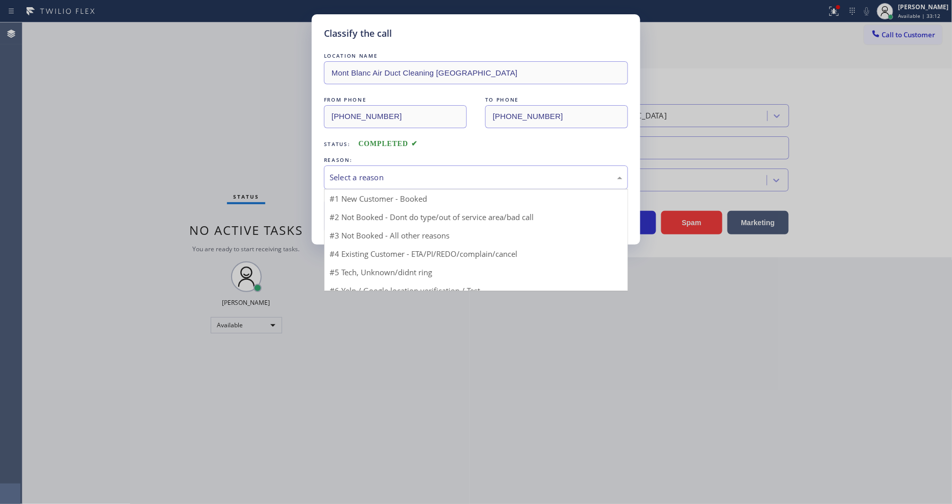
click at [365, 179] on div "Select a reason" at bounding box center [476, 178] width 293 height 12
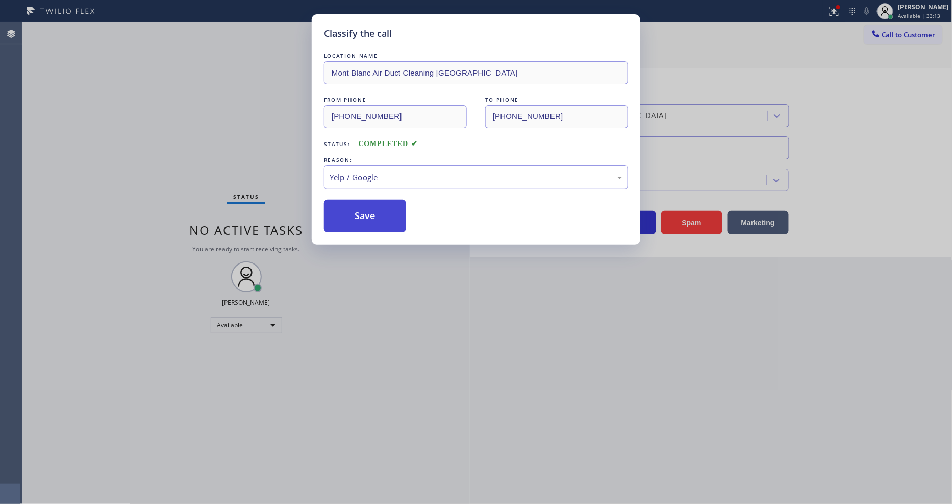
click at [361, 205] on button "Save" at bounding box center [365, 216] width 82 height 33
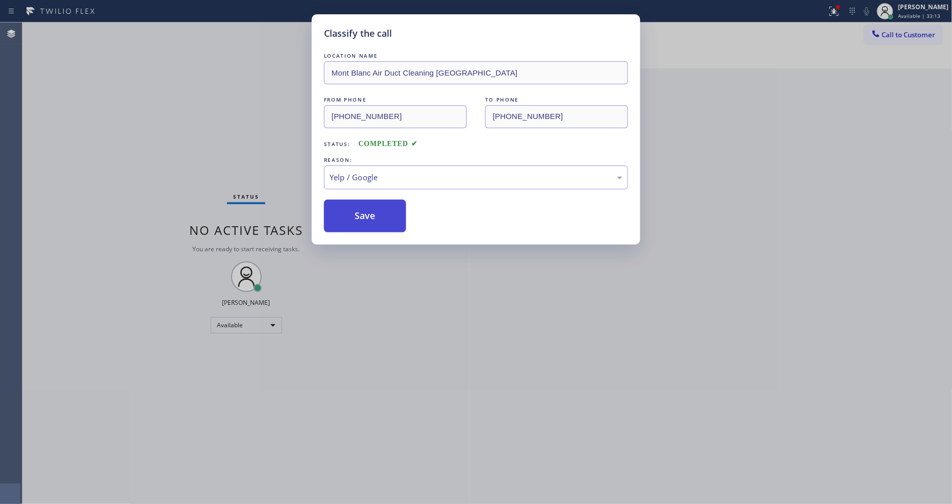
click at [361, 205] on button "Save" at bounding box center [365, 216] width 82 height 33
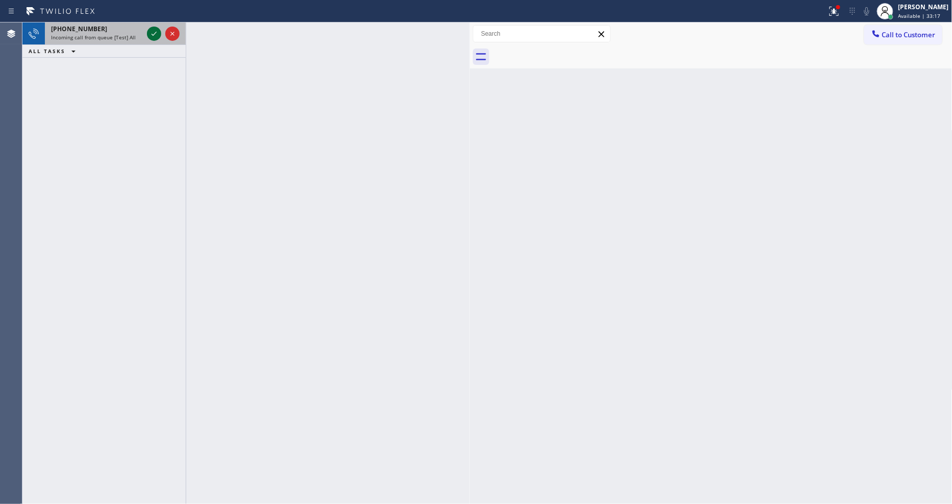
click at [152, 32] on icon at bounding box center [154, 34] width 12 height 12
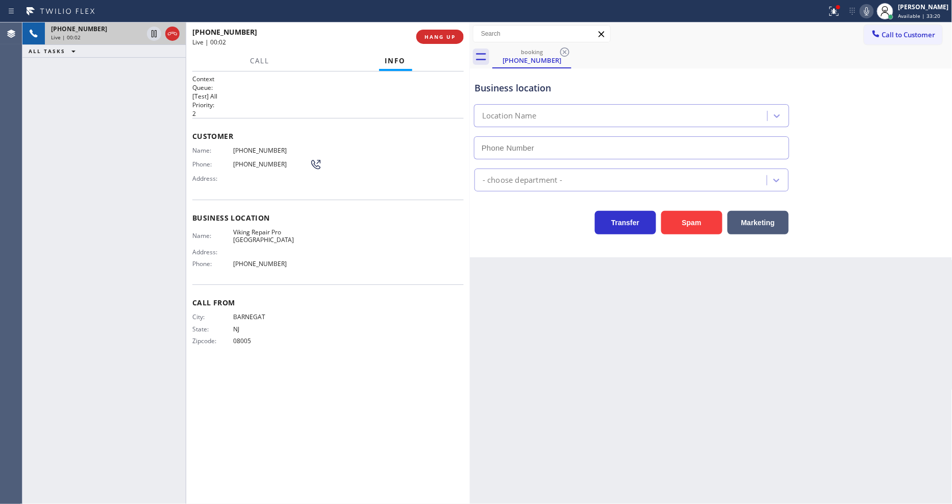
type input "[PHONE_NUMBER]"
click at [431, 36] on span "HANG UP" at bounding box center [440, 36] width 31 height 7
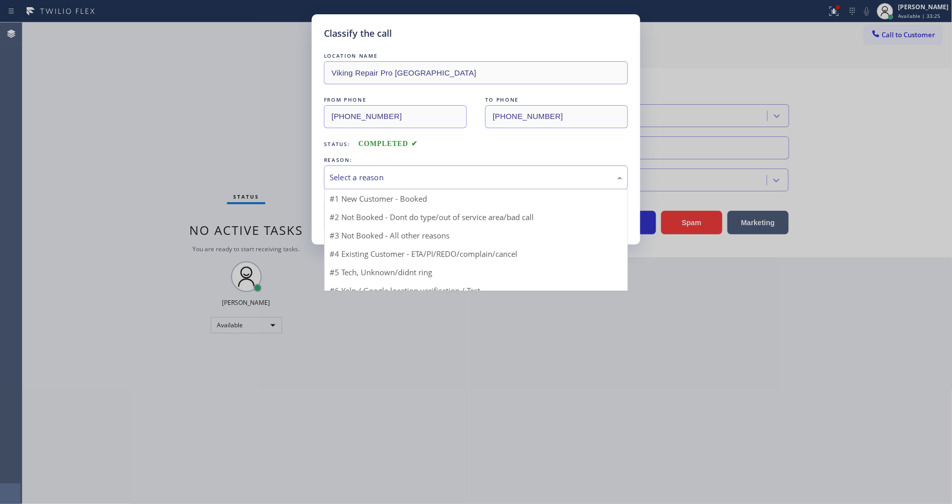
click at [388, 182] on div "Select a reason" at bounding box center [476, 177] width 304 height 24
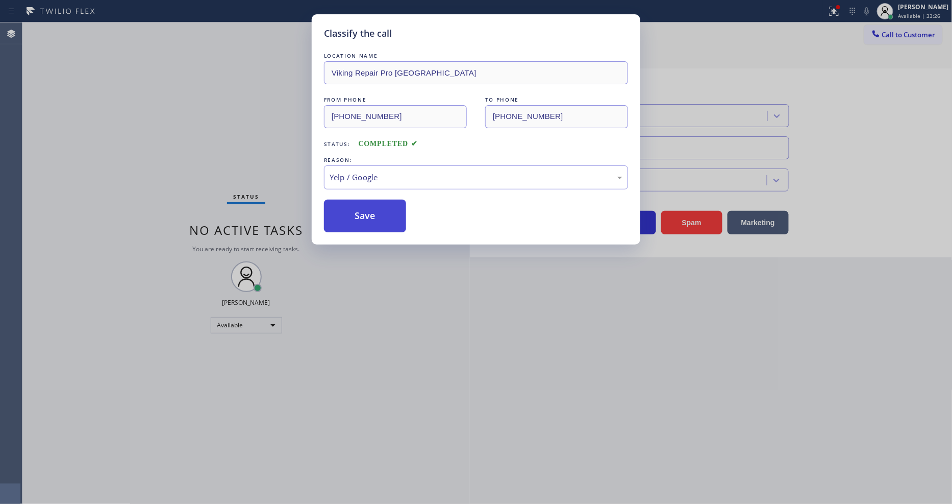
click at [384, 212] on button "Save" at bounding box center [365, 216] width 82 height 33
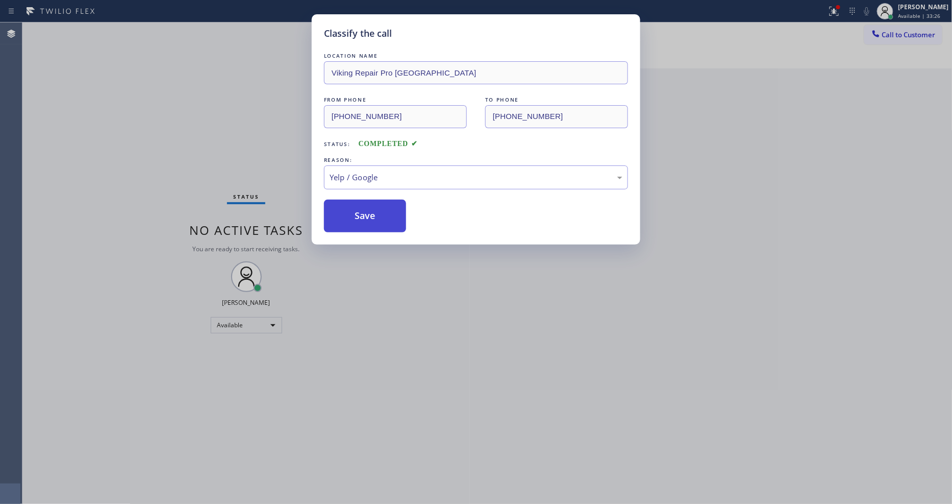
click at [384, 212] on button "Save" at bounding box center [365, 216] width 82 height 33
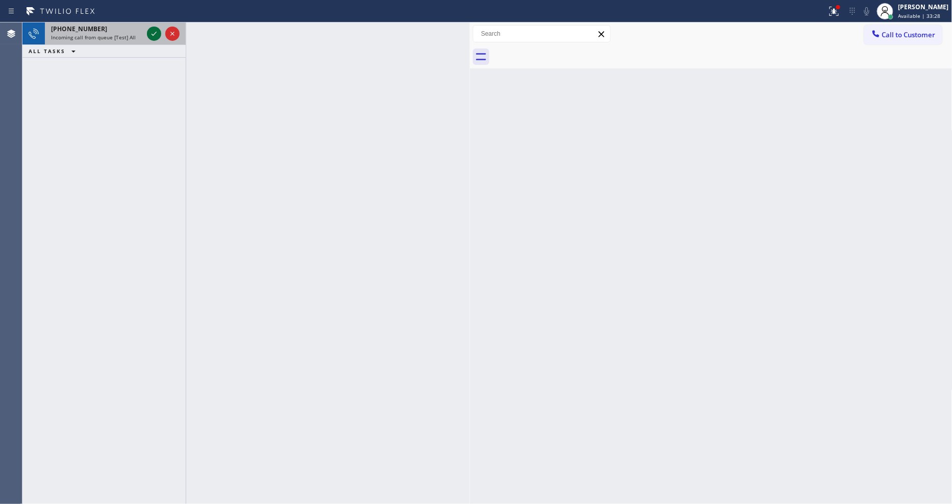
drag, startPoint x: 160, startPoint y: 39, endPoint x: 151, endPoint y: 36, distance: 9.2
click at [159, 39] on icon at bounding box center [154, 34] width 12 height 12
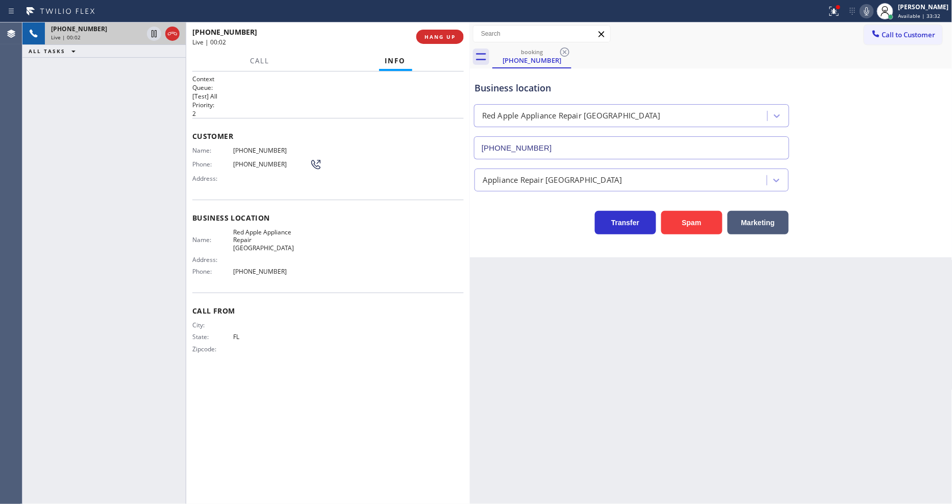
type input "[PHONE_NUMBER]"
click at [432, 40] on span "HANG UP" at bounding box center [440, 36] width 31 height 7
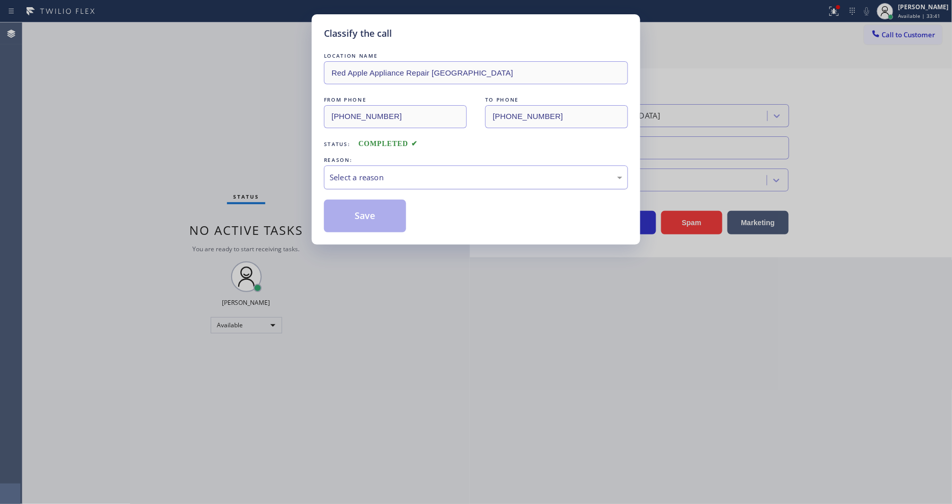
click at [409, 172] on div "Select a reason" at bounding box center [476, 178] width 293 height 12
click at [377, 206] on button "Save" at bounding box center [365, 216] width 82 height 33
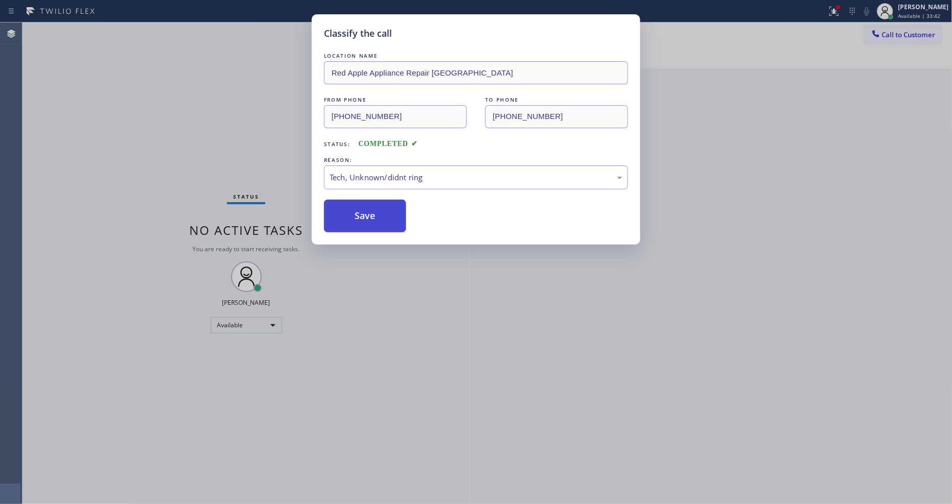
click at [377, 206] on button "Save" at bounding box center [365, 216] width 82 height 33
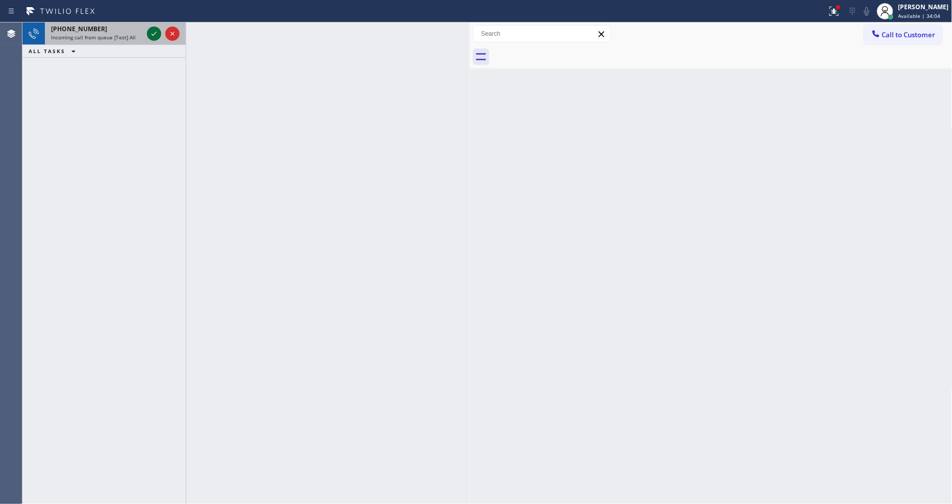
click at [151, 31] on icon at bounding box center [154, 34] width 12 height 12
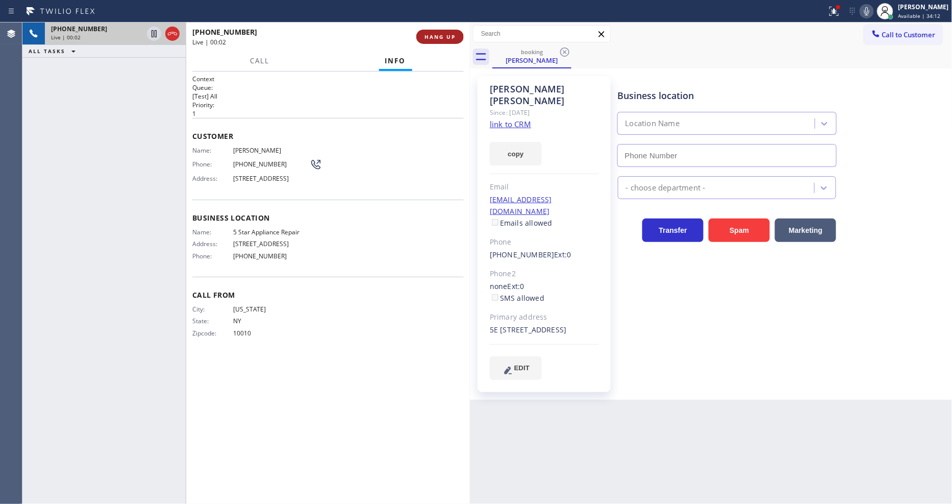
click at [457, 37] on button "HANG UP" at bounding box center [440, 37] width 47 height 14
type input "[PHONE_NUMBER]"
click at [502, 119] on link "link to CRM" at bounding box center [510, 124] width 41 height 10
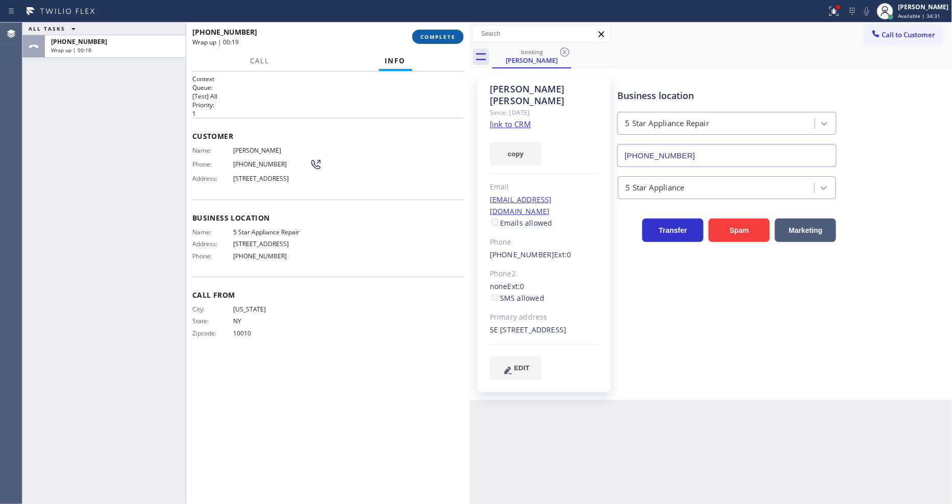
click at [424, 39] on button "COMPLETE" at bounding box center [438, 37] width 52 height 14
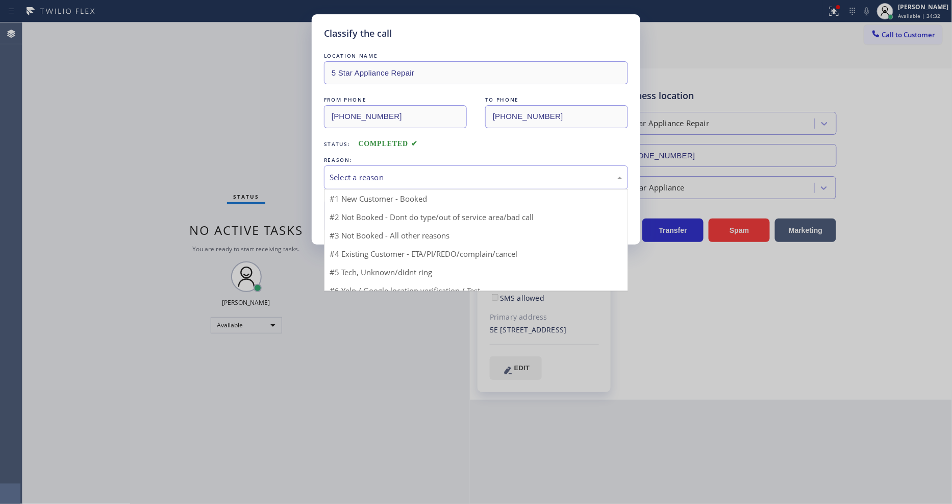
click at [385, 178] on div "Select a reason" at bounding box center [476, 178] width 293 height 12
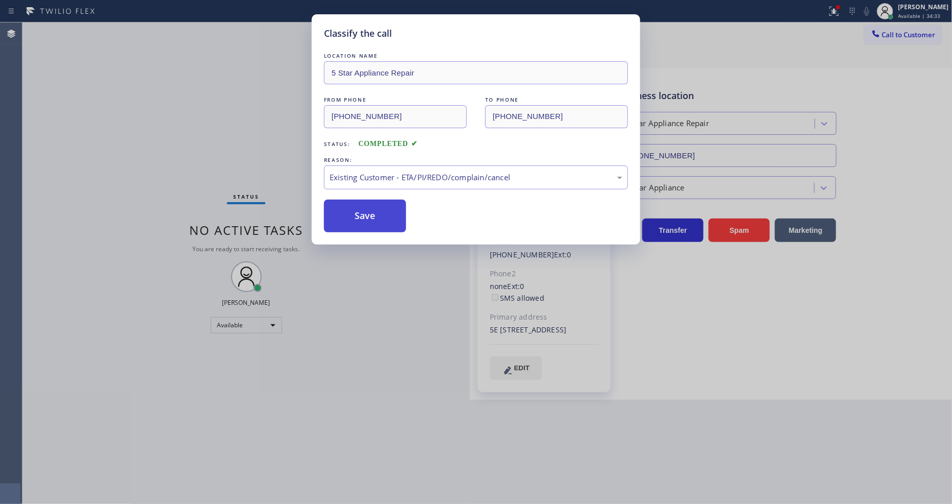
click at [365, 218] on button "Save" at bounding box center [365, 216] width 82 height 33
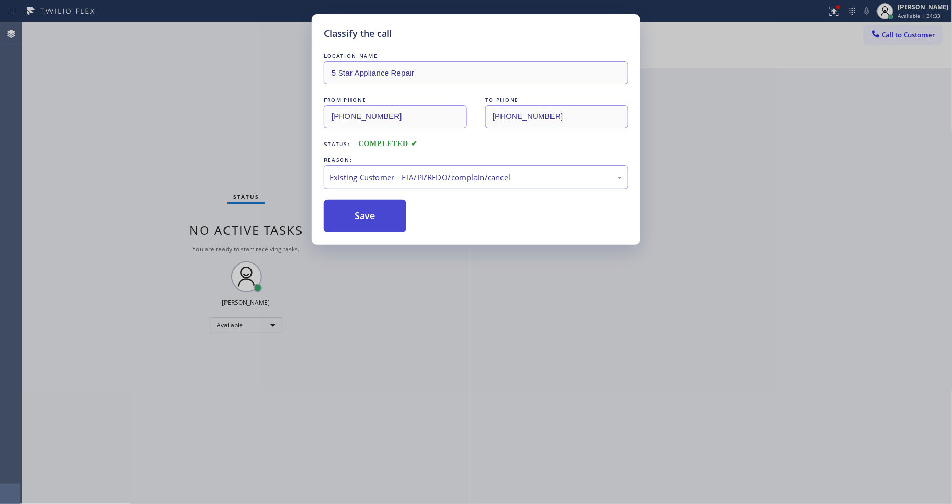
click at [365, 218] on button "Save" at bounding box center [365, 216] width 82 height 33
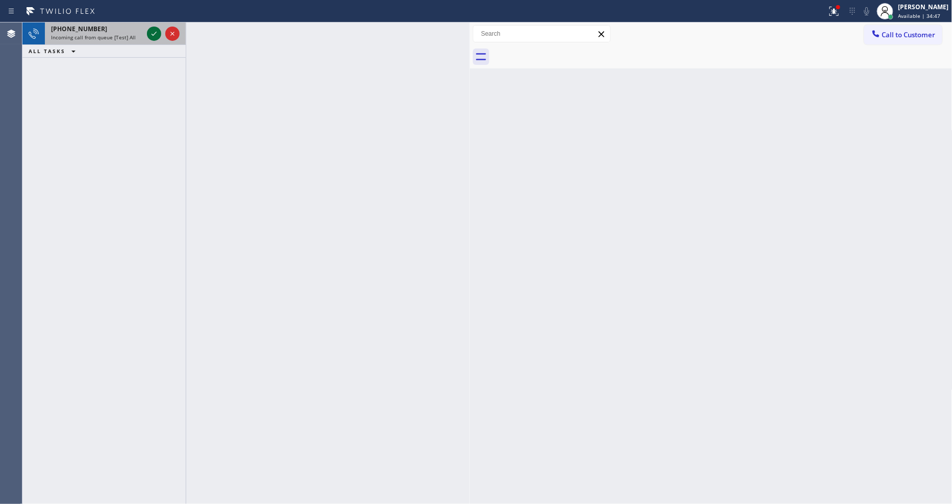
click at [155, 33] on icon at bounding box center [154, 34] width 5 height 4
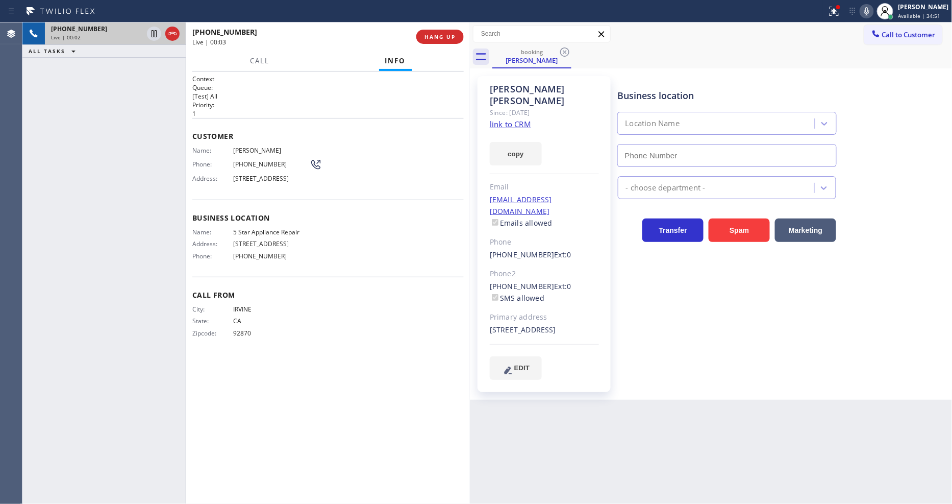
click at [497, 119] on link "link to CRM" at bounding box center [510, 124] width 41 height 10
type input "[PHONE_NUMBER]"
click at [705, 399] on div "Back to Dashboard Change Sender ID Customers Technicians Select a contact Outbo…" at bounding box center [711, 262] width 483 height 481
click at [354, 382] on div "Context Queue: [Test] All Priority: 1 Customer Name: [PERSON_NAME] Phone: [PHON…" at bounding box center [328, 288] width 272 height 426
click at [327, 483] on div "Context Queue: [Test] All Priority: 1 Customer Name: [PERSON_NAME] Phone: [PHON…" at bounding box center [328, 288] width 272 height 426
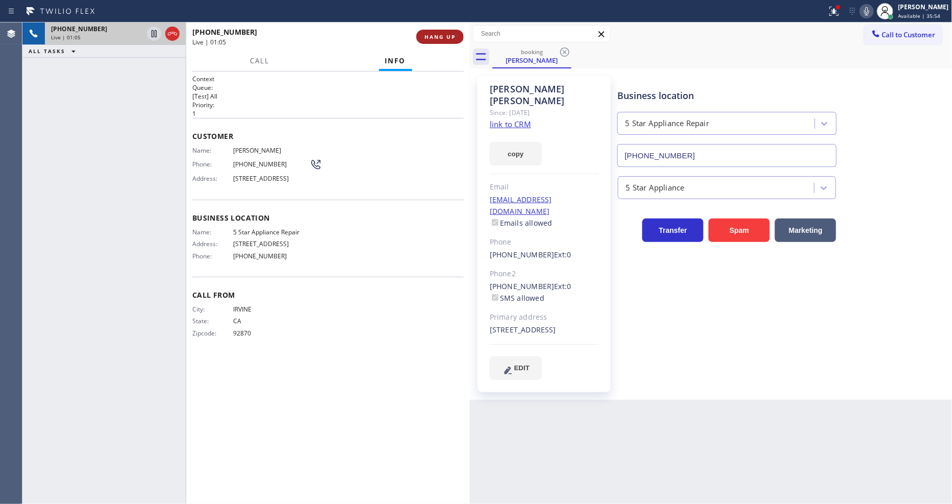
click at [447, 35] on span "HANG UP" at bounding box center [440, 36] width 31 height 7
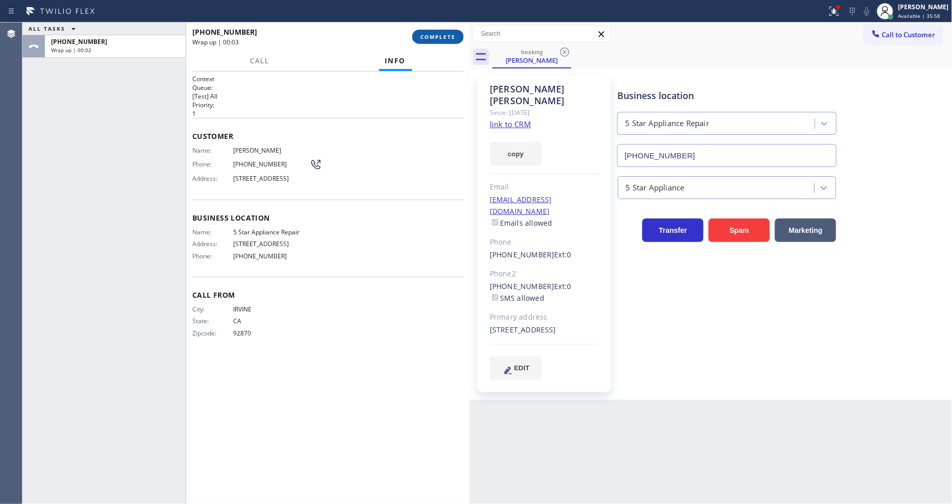
click at [443, 34] on span "COMPLETE" at bounding box center [438, 36] width 35 height 7
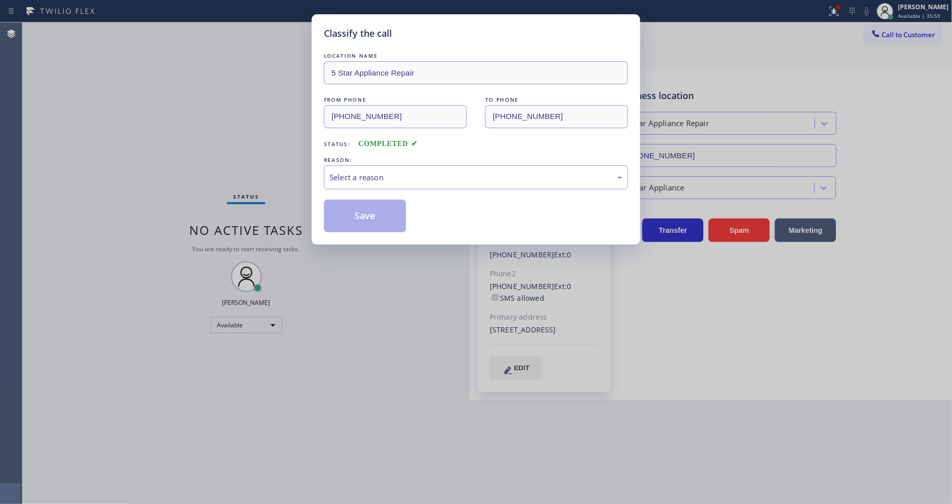
click at [391, 172] on div "Select a reason" at bounding box center [476, 178] width 293 height 12
click at [370, 209] on button "Save" at bounding box center [365, 216] width 82 height 33
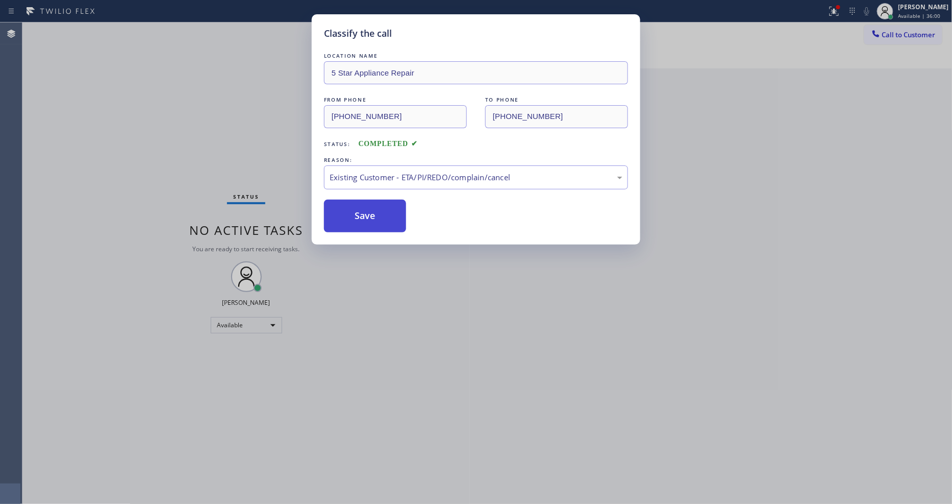
click at [370, 209] on button "Save" at bounding box center [365, 216] width 82 height 33
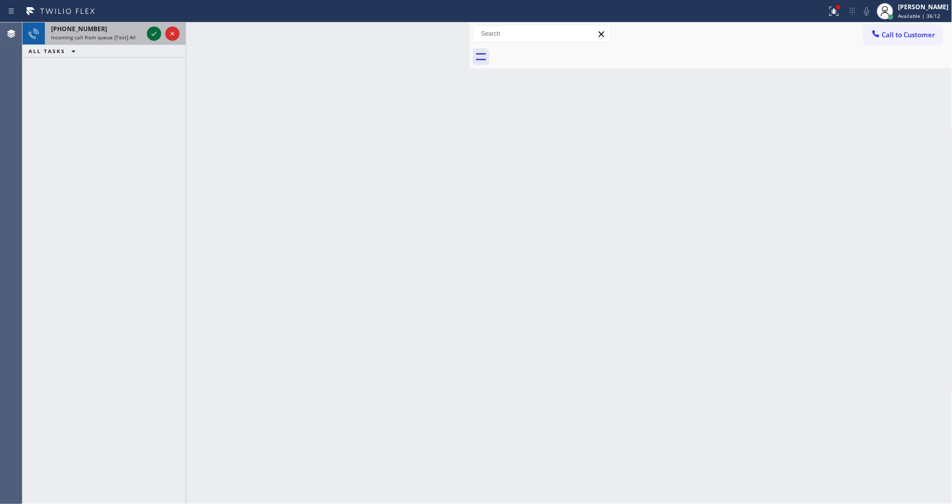
click at [150, 36] on icon at bounding box center [154, 34] width 12 height 12
click at [155, 34] on icon at bounding box center [154, 34] width 5 height 4
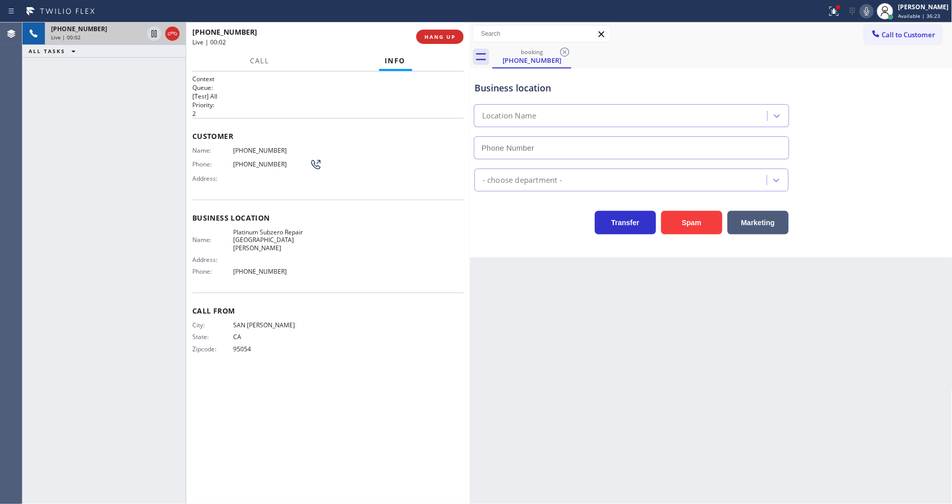
type input "[PHONE_NUMBER]"
click at [442, 40] on span "HANG UP" at bounding box center [440, 36] width 31 height 7
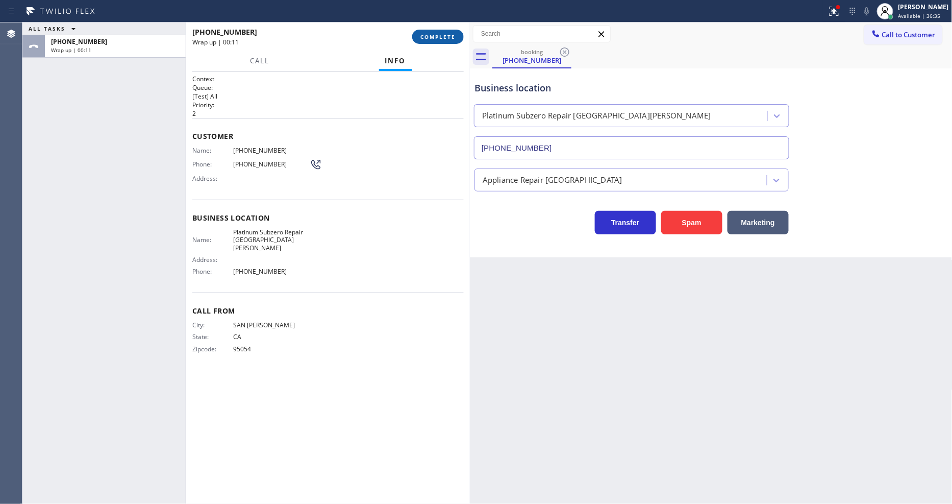
click at [437, 34] on span "COMPLETE" at bounding box center [438, 36] width 35 height 7
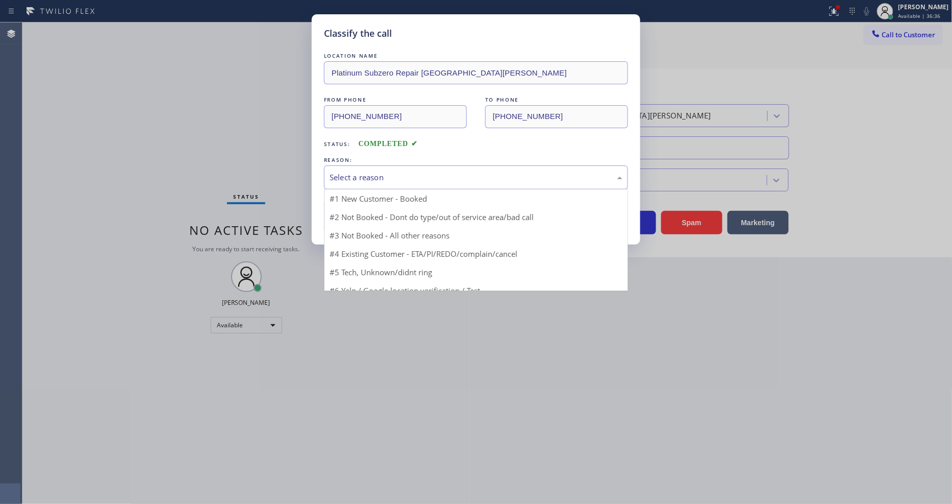
click at [368, 175] on div "Select a reason" at bounding box center [476, 178] width 293 height 12
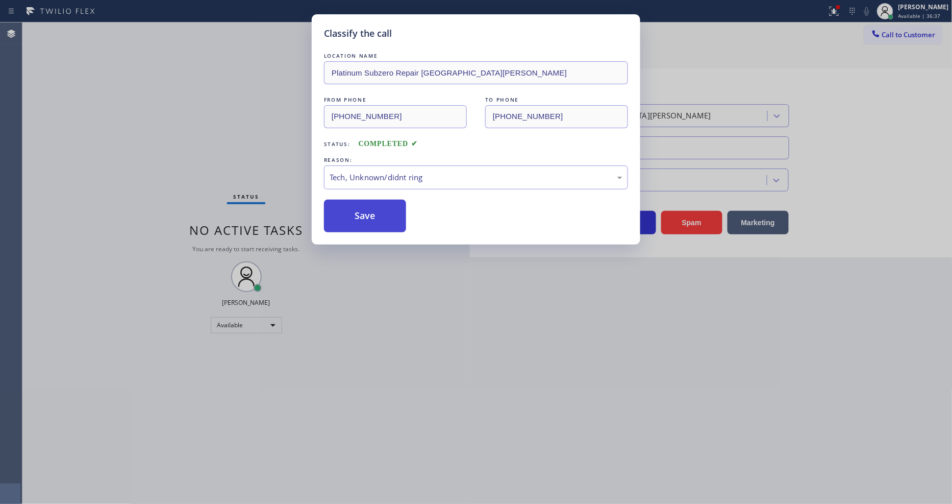
click at [381, 221] on button "Save" at bounding box center [365, 216] width 82 height 33
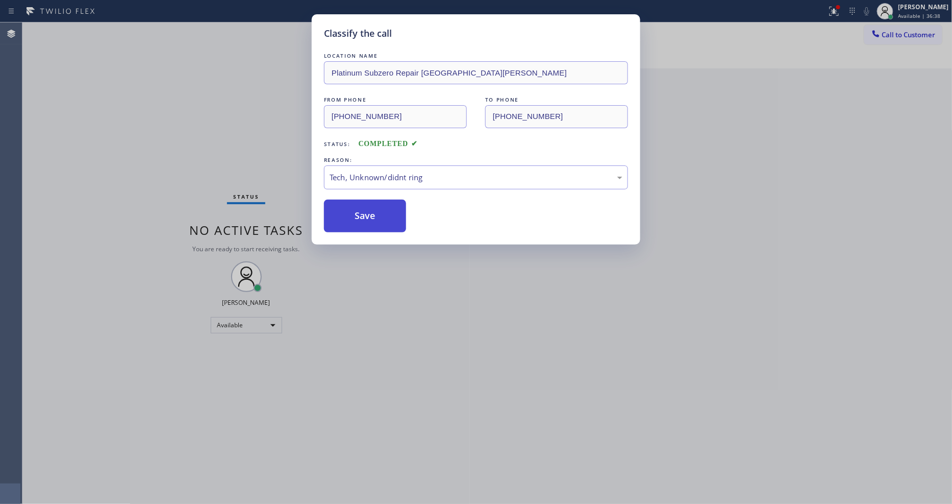
click at [381, 221] on button "Save" at bounding box center [365, 216] width 82 height 33
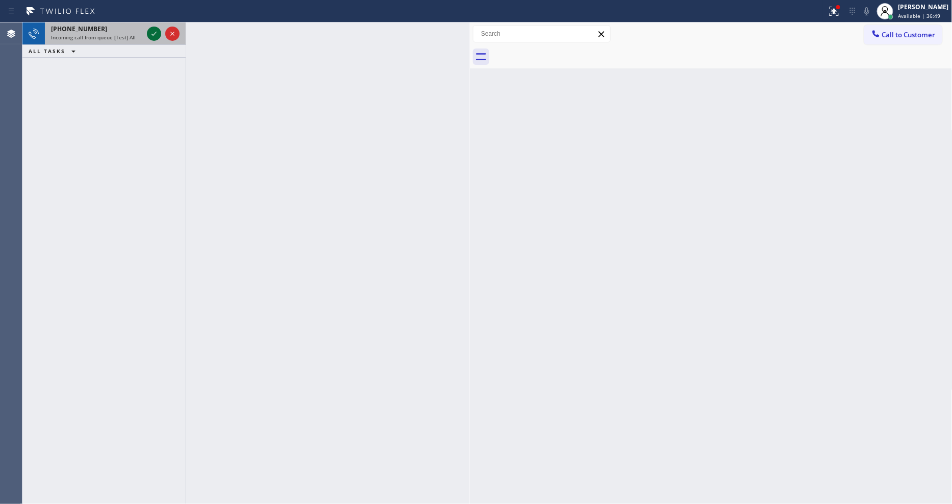
click at [152, 31] on icon at bounding box center [154, 34] width 12 height 12
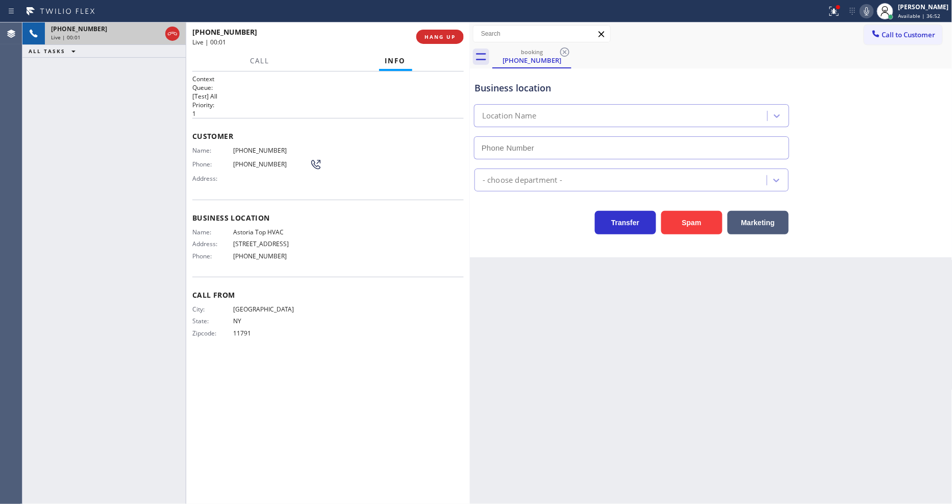
type input "[PHONE_NUMBER]"
click at [269, 230] on span "Astoria Top HVAC" at bounding box center [271, 232] width 77 height 8
copy span "Astoria Top HVAC"
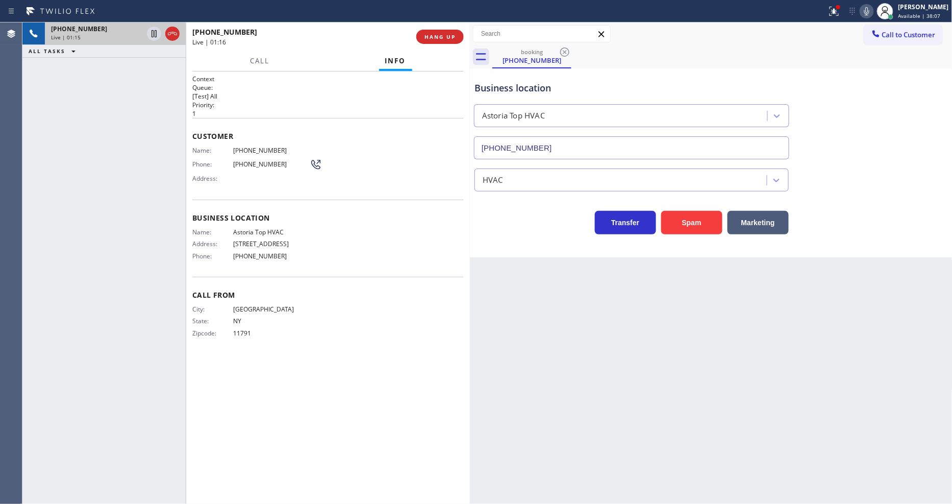
click at [255, 149] on span "[PHONE_NUMBER]" at bounding box center [271, 150] width 77 height 8
copy span "[PHONE_NUMBER]"
click at [353, 321] on div "City: [GEOGRAPHIC_DATA]: [US_STATE] Zipcode: 11791" at bounding box center [328, 323] width 272 height 36
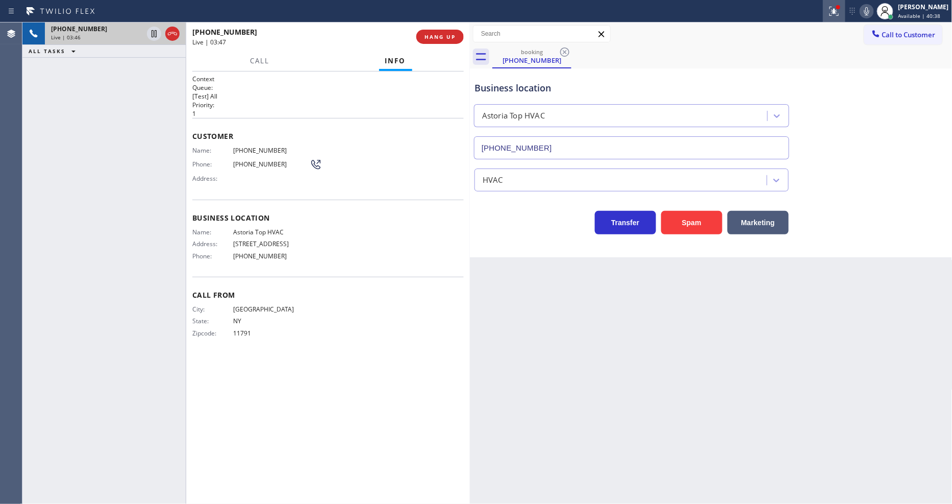
click at [841, 9] on icon at bounding box center [834, 11] width 12 height 12
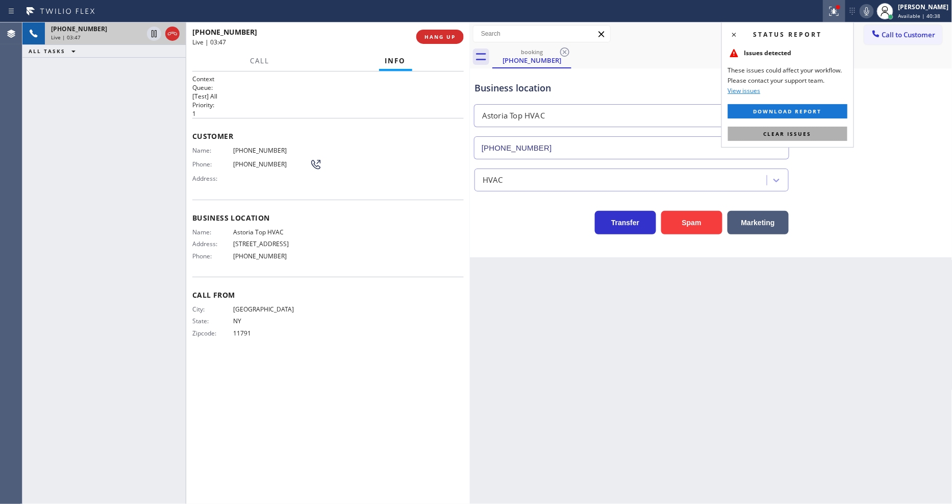
click at [823, 138] on button "Clear issues" at bounding box center [787, 134] width 119 height 14
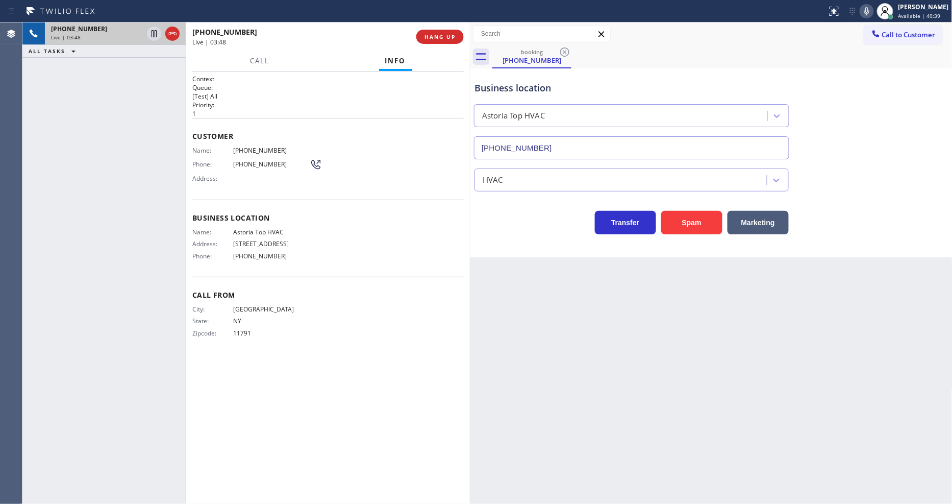
click at [405, 384] on div "Context Queue: [Test] All Priority: 1 Customer Name: [PHONE_NUMBER] Phone: [PHO…" at bounding box center [328, 288] width 272 height 426
click at [347, 282] on div "Call From City: [GEOGRAPHIC_DATA]: [US_STATE] Zipcode: 11791" at bounding box center [328, 315] width 272 height 77
click at [873, 14] on icon at bounding box center [867, 11] width 12 height 12
click at [155, 68] on icon at bounding box center [154, 69] width 12 height 12
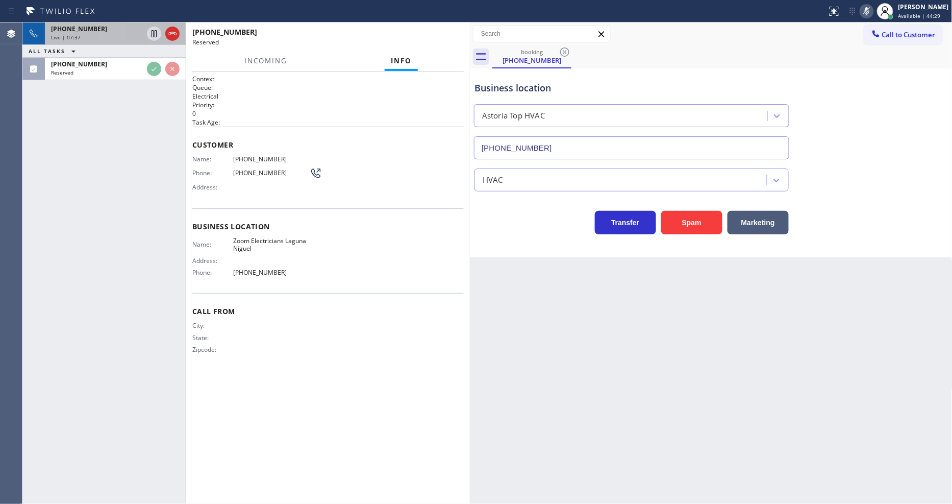
click at [204, 217] on div "Business location Name: Zoom Electricians [GEOGRAPHIC_DATA] Address: Phone: [PH…" at bounding box center [328, 250] width 272 height 85
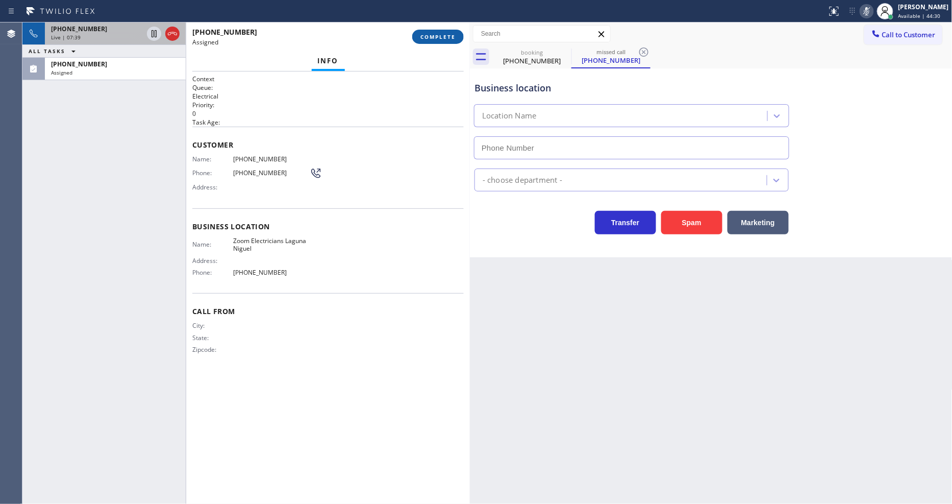
click at [447, 41] on button "COMPLETE" at bounding box center [438, 37] width 52 height 14
type input "[PHONE_NUMBER]"
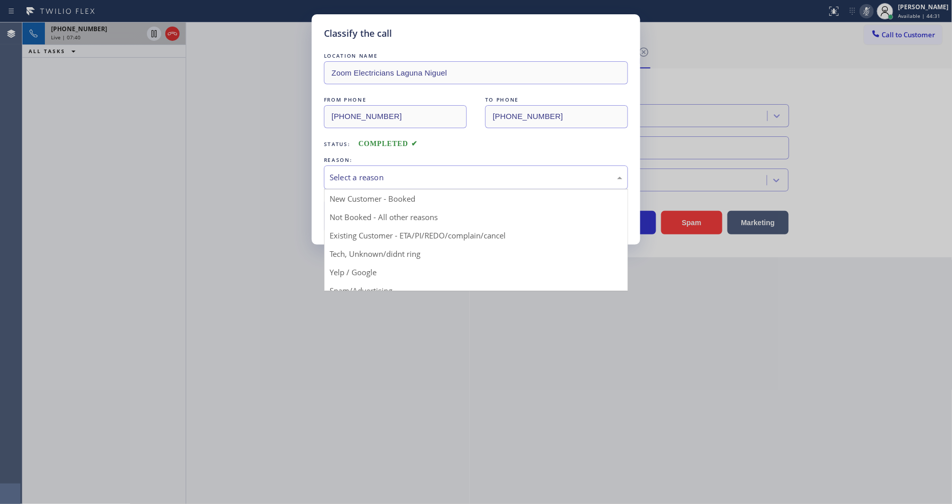
click at [383, 175] on div "Select a reason" at bounding box center [476, 178] width 293 height 12
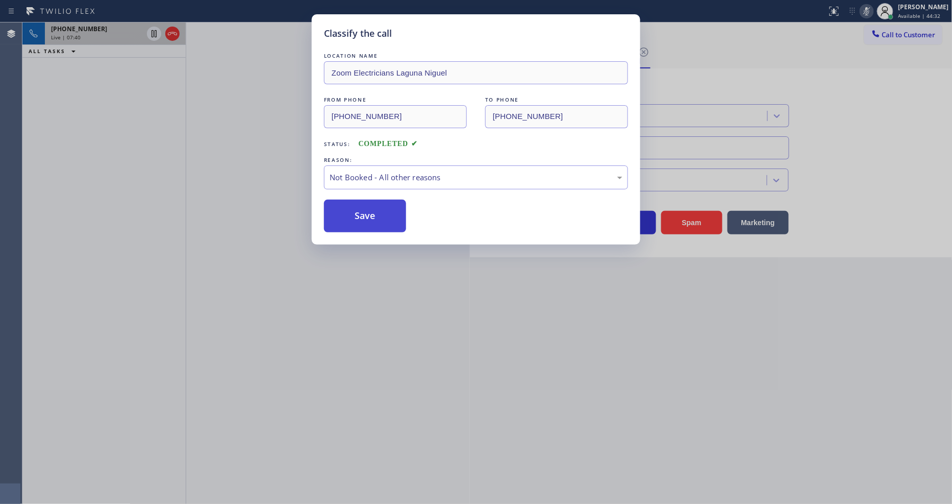
click at [380, 214] on button "Save" at bounding box center [365, 216] width 82 height 33
click at [381, 212] on button "Save" at bounding box center [365, 216] width 82 height 33
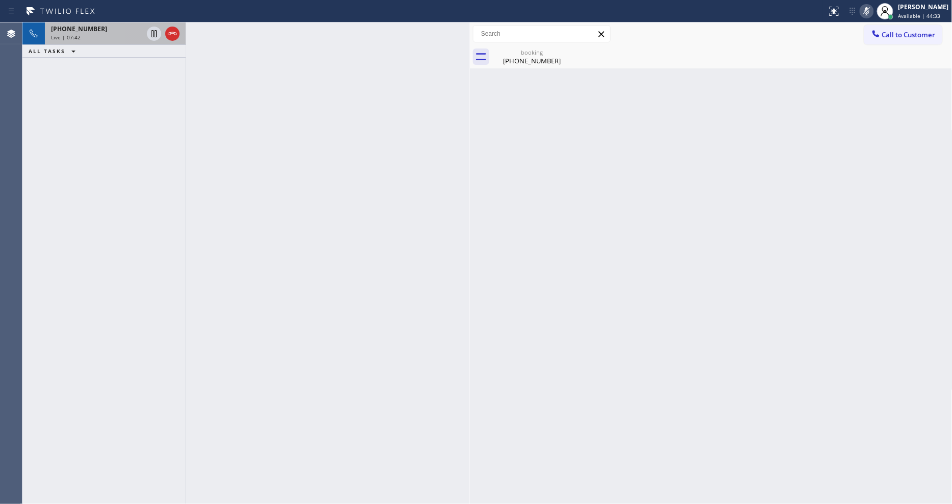
click at [873, 12] on icon at bounding box center [867, 11] width 12 height 12
click at [118, 34] on div "Live | 07:43" at bounding box center [97, 37] width 92 height 7
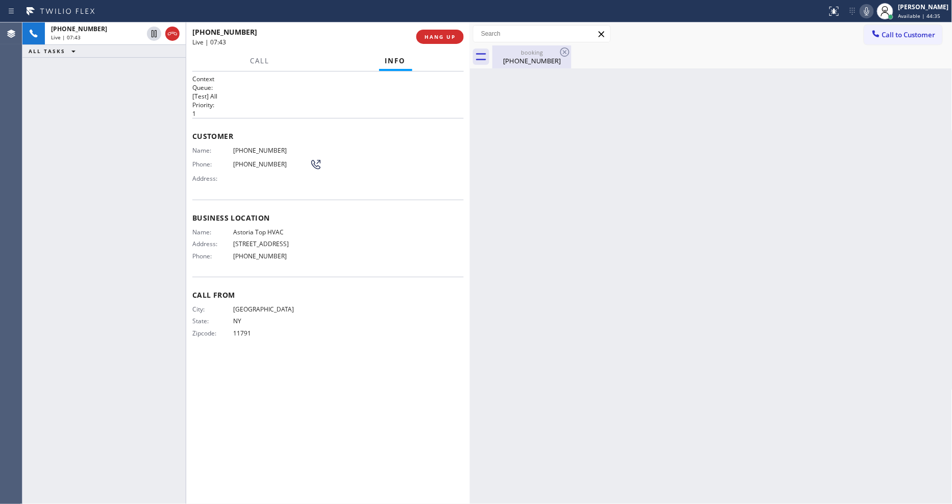
click at [539, 62] on div "[PHONE_NUMBER]" at bounding box center [532, 60] width 77 height 9
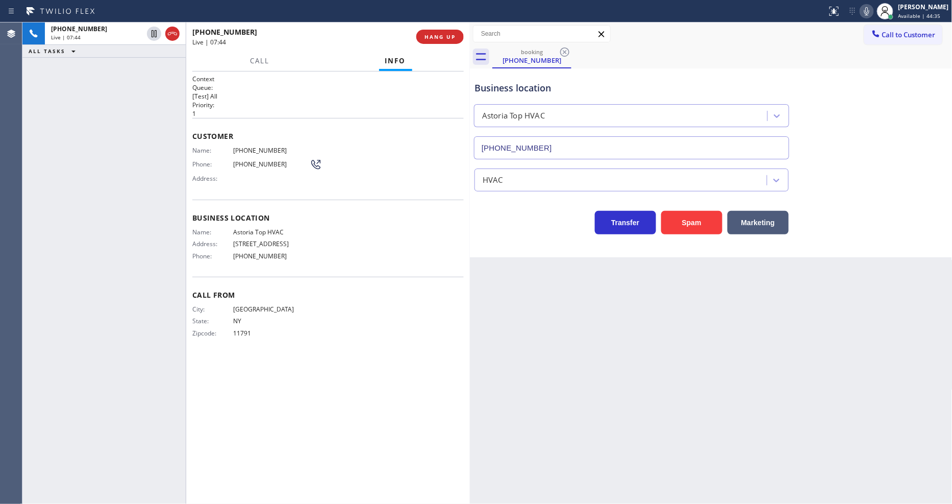
click at [389, 277] on div "Call From City: [GEOGRAPHIC_DATA]: [US_STATE] Zipcode: 11791" at bounding box center [328, 315] width 272 height 77
click at [151, 30] on icon at bounding box center [154, 34] width 12 height 12
click at [873, 12] on icon at bounding box center [867, 11] width 12 height 12
click at [154, 34] on icon at bounding box center [154, 34] width 12 height 12
click at [873, 11] on icon at bounding box center [867, 11] width 12 height 12
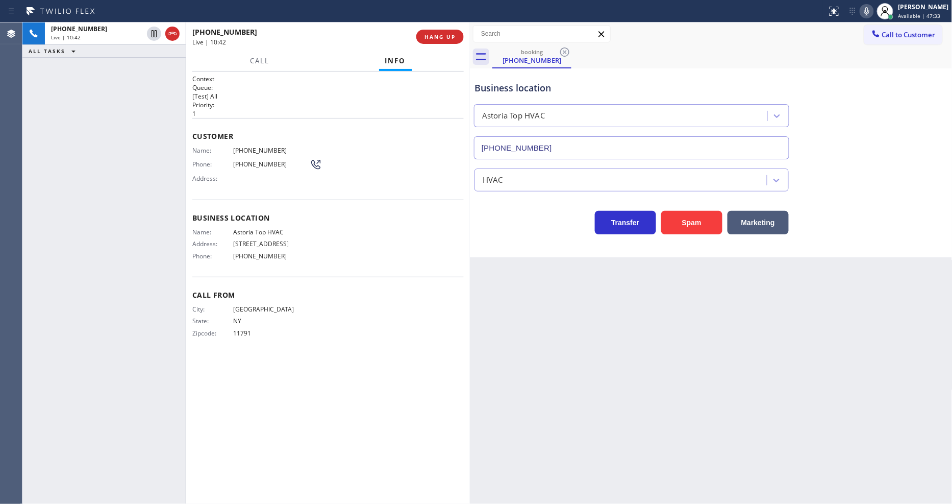
click at [289, 384] on div "Context Queue: [Test] All Priority: 1 Customer Name: [PHONE_NUMBER] Phone: [PHO…" at bounding box center [328, 288] width 272 height 426
click at [870, 8] on icon at bounding box center [867, 11] width 5 height 8
click at [871, 12] on rect at bounding box center [867, 10] width 7 height 7
click at [408, 311] on div "City: [GEOGRAPHIC_DATA]: [US_STATE] Zipcode: 11791" at bounding box center [328, 323] width 272 height 36
click at [152, 68] on icon at bounding box center [154, 69] width 12 height 12
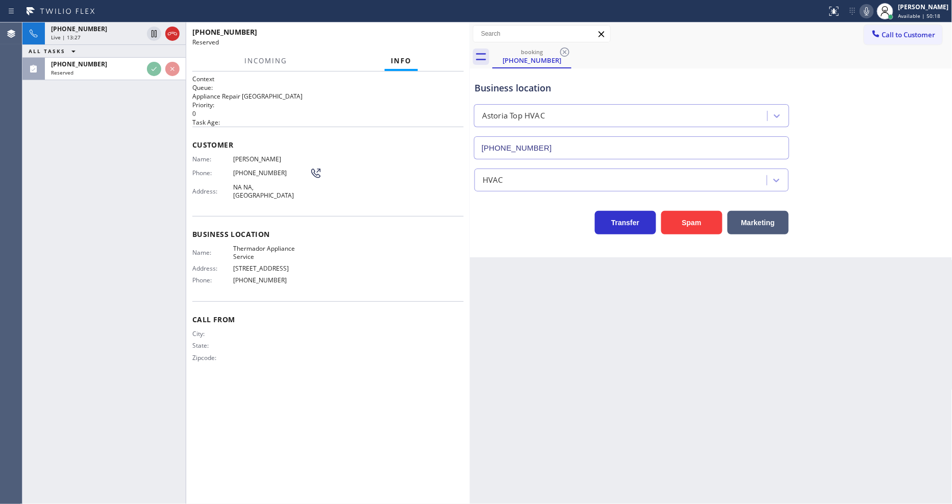
click at [396, 178] on div "Name: [PERSON_NAME] Phone: [PHONE_NUMBER] Address: [GEOGRAPHIC_DATA]" at bounding box center [328, 179] width 272 height 48
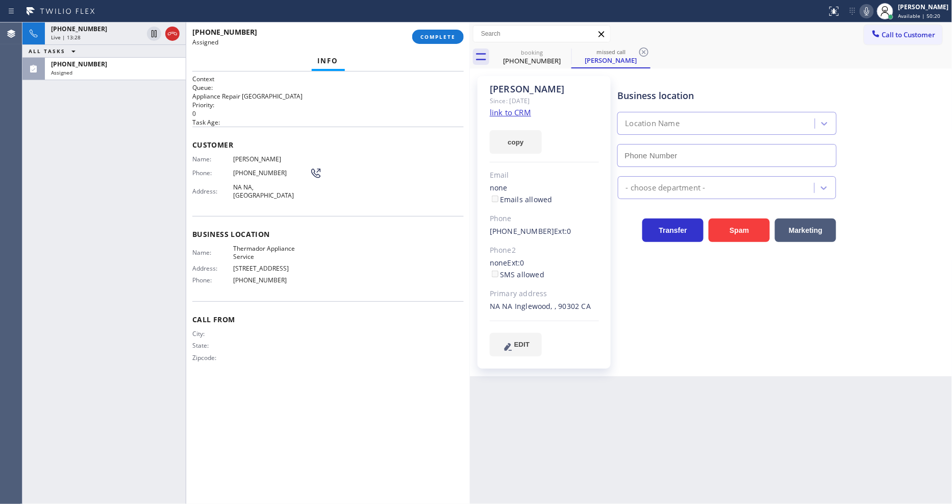
type input "[PHONE_NUMBER]"
click at [55, 154] on div "[PHONE_NUMBER] Live | 13:33 ALL TASKS ALL TASKS ACTIVE TASKS TASKS IN WRAP UP […" at bounding box center [103, 262] width 163 height 481
click at [513, 112] on link "link to CRM" at bounding box center [510, 112] width 41 height 10
click at [509, 113] on link "link to CRM" at bounding box center [510, 112] width 41 height 10
click at [297, 119] on h2 "Task Age:" at bounding box center [328, 122] width 272 height 9
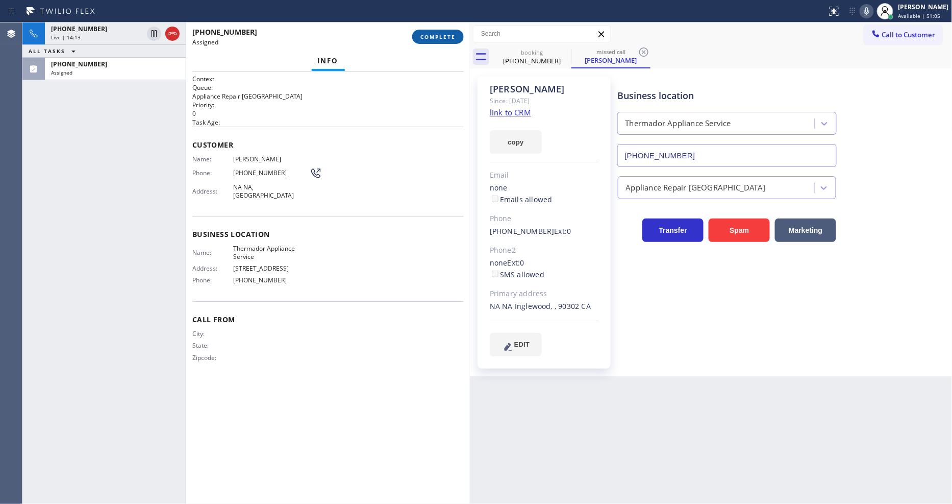
click at [435, 41] on button "COMPLETE" at bounding box center [438, 37] width 52 height 14
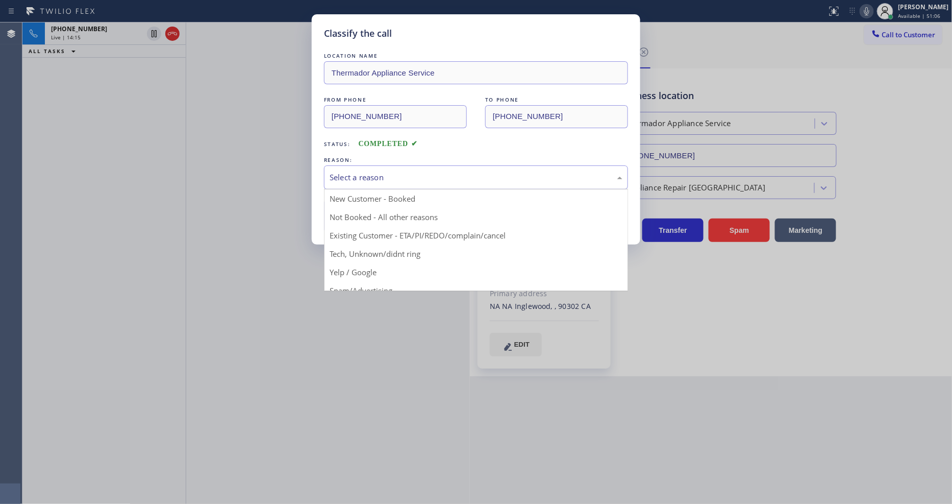
click at [414, 173] on div "Select a reason" at bounding box center [476, 178] width 293 height 12
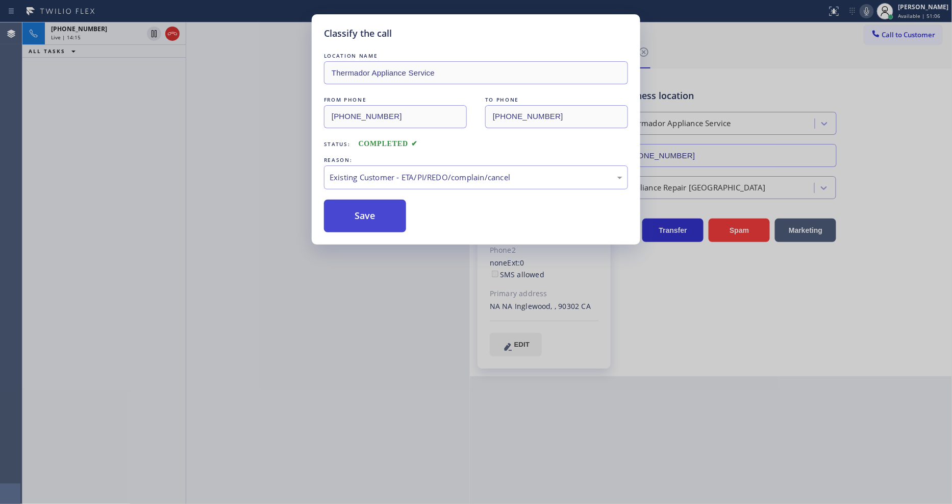
click at [397, 216] on button "Save" at bounding box center [365, 216] width 82 height 33
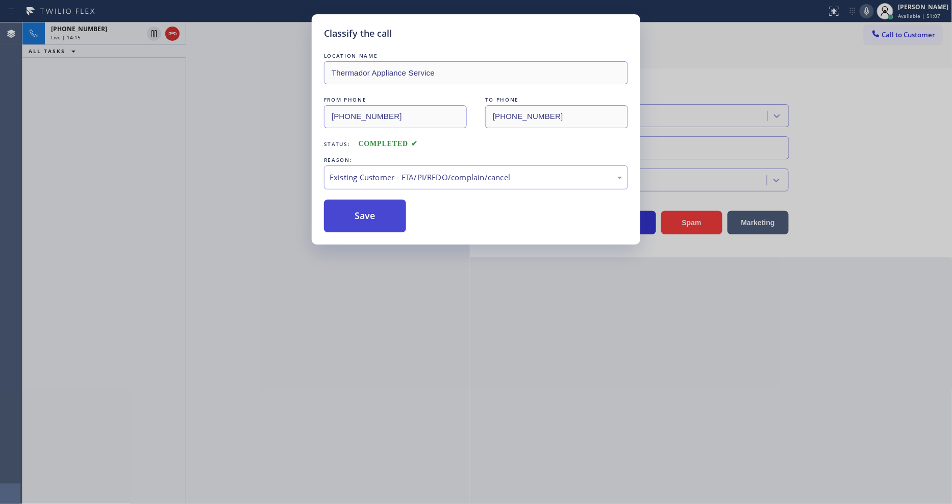
click at [397, 216] on button "Save" at bounding box center [365, 216] width 82 height 33
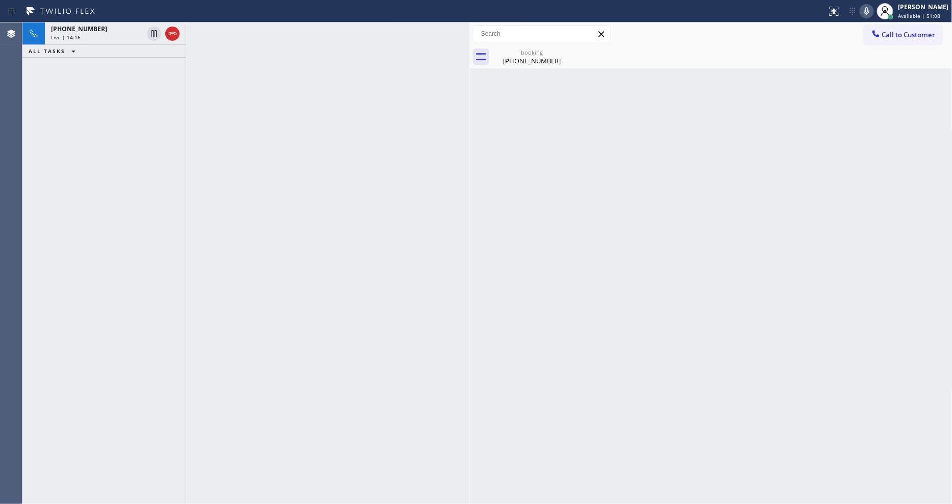
click at [126, 92] on div "[PHONE_NUMBER] Live | 14:16 ALL TASKS ALL TASKS ACTIVE TASKS TASKS IN WRAP UP" at bounding box center [103, 262] width 163 height 481
click at [112, 23] on div "[PHONE_NUMBER] Live | 14:17" at bounding box center [95, 33] width 100 height 22
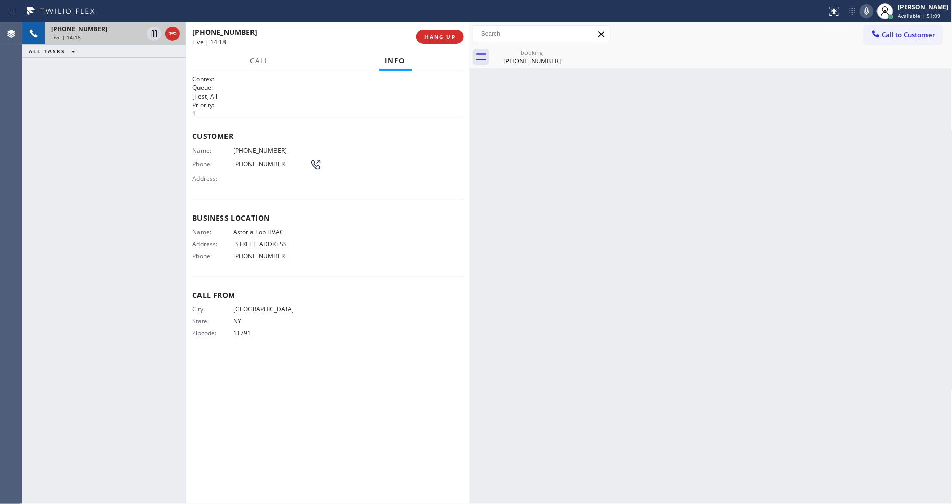
click at [111, 36] on div "Live | 14:18" at bounding box center [97, 37] width 92 height 7
click at [521, 47] on div "booking [PHONE_NUMBER]" at bounding box center [532, 56] width 77 height 23
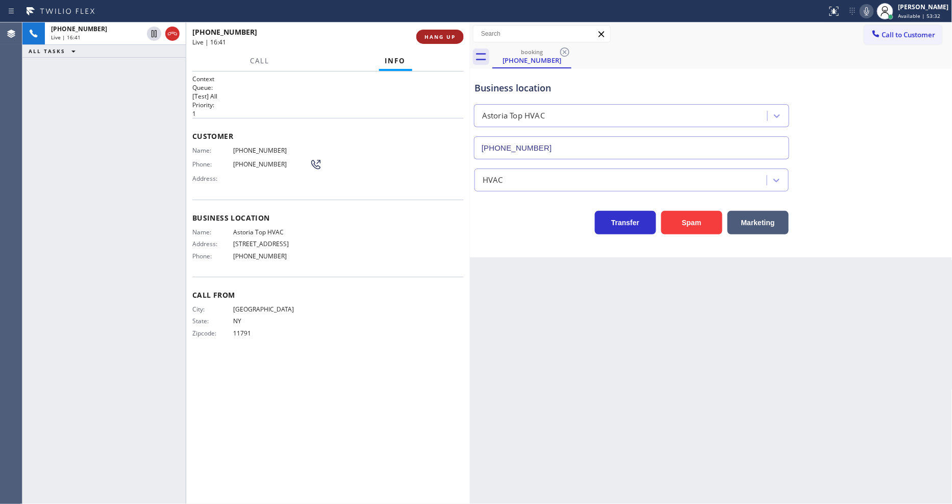
click at [432, 41] on button "HANG UP" at bounding box center [440, 37] width 47 height 14
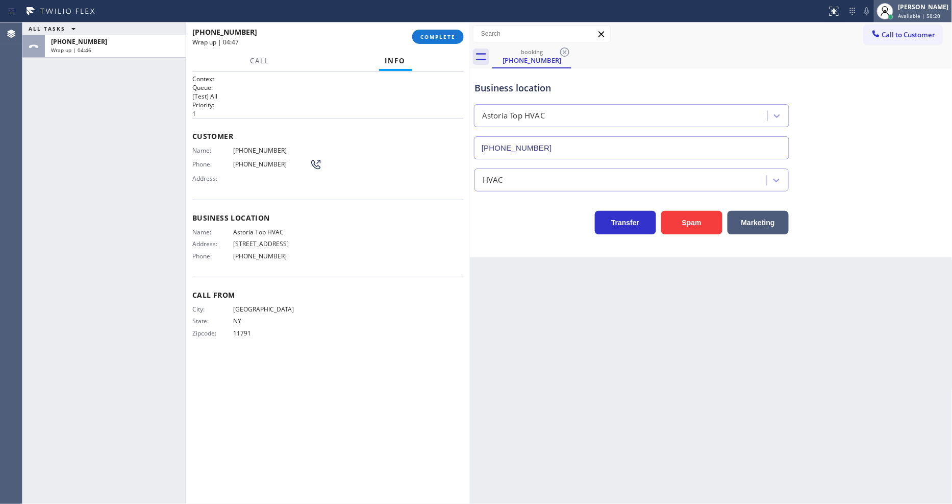
click at [910, 12] on span "Available | 58:20" at bounding box center [920, 15] width 42 height 7
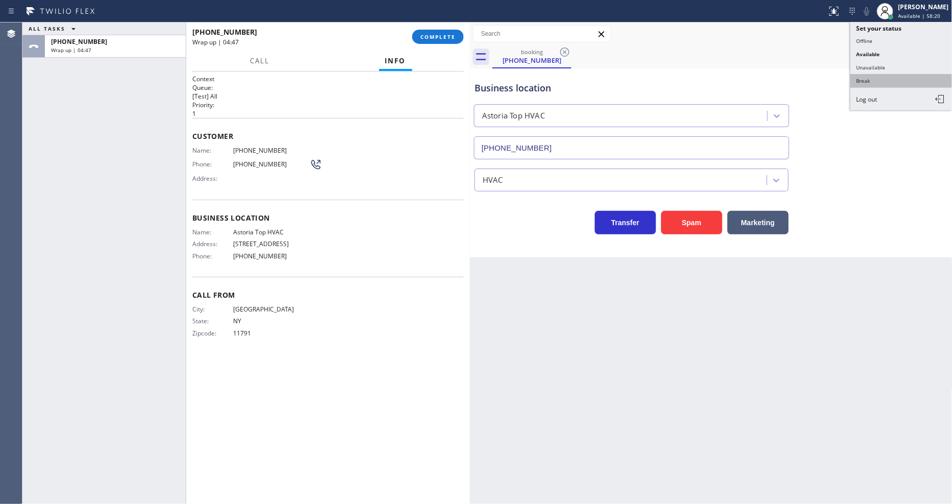
click at [876, 82] on button "Break" at bounding box center [902, 80] width 102 height 13
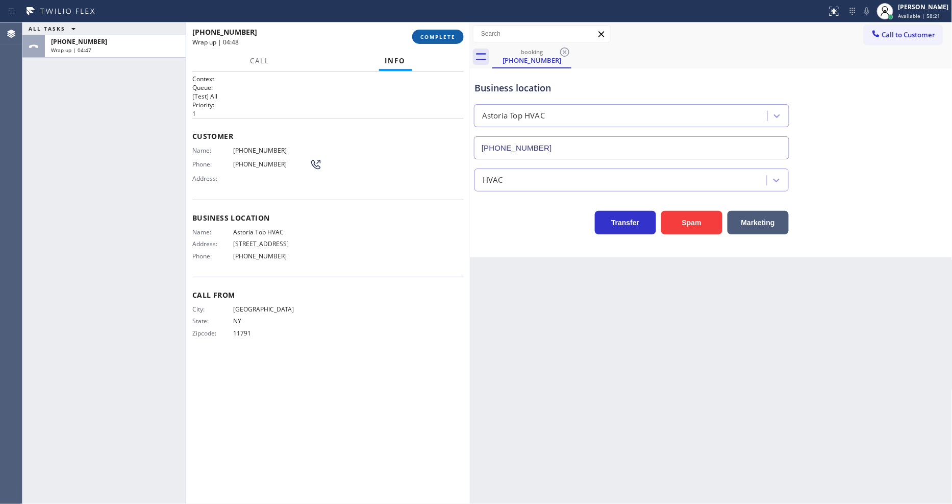
click at [434, 37] on span "COMPLETE" at bounding box center [438, 36] width 35 height 7
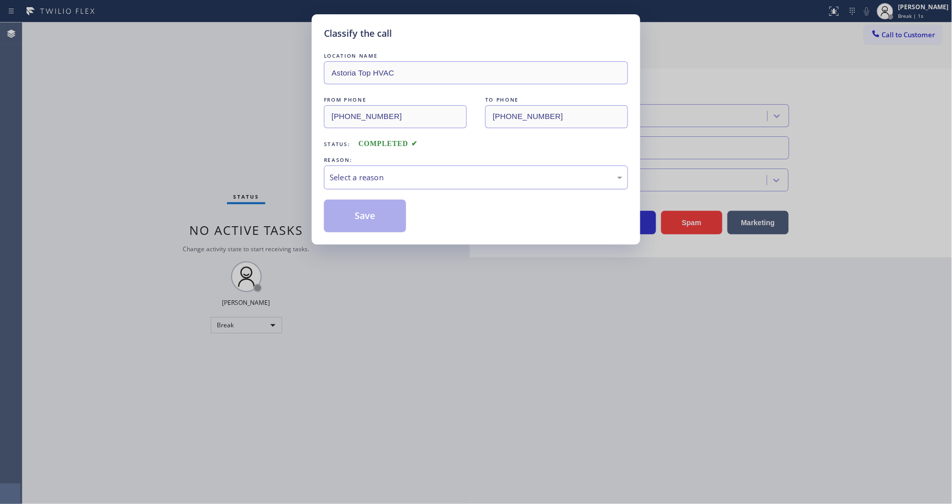
click at [369, 179] on div "Select a reason" at bounding box center [476, 178] width 293 height 12
click at [363, 183] on div "Select a reason" at bounding box center [476, 177] width 304 height 24
click at [364, 174] on div "Select a reason" at bounding box center [476, 178] width 293 height 12
click at [359, 213] on button "Save" at bounding box center [365, 216] width 82 height 33
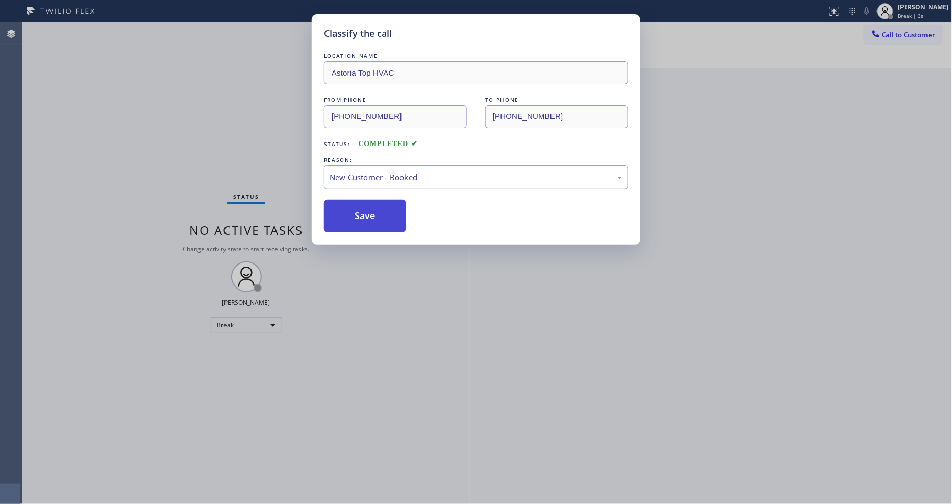
click at [359, 213] on button "Save" at bounding box center [365, 216] width 82 height 33
drag, startPoint x: 359, startPoint y: 213, endPoint x: 366, endPoint y: 212, distance: 7.2
click at [361, 212] on button "Save" at bounding box center [365, 216] width 82 height 33
